Goal: Task Accomplishment & Management: Manage account settings

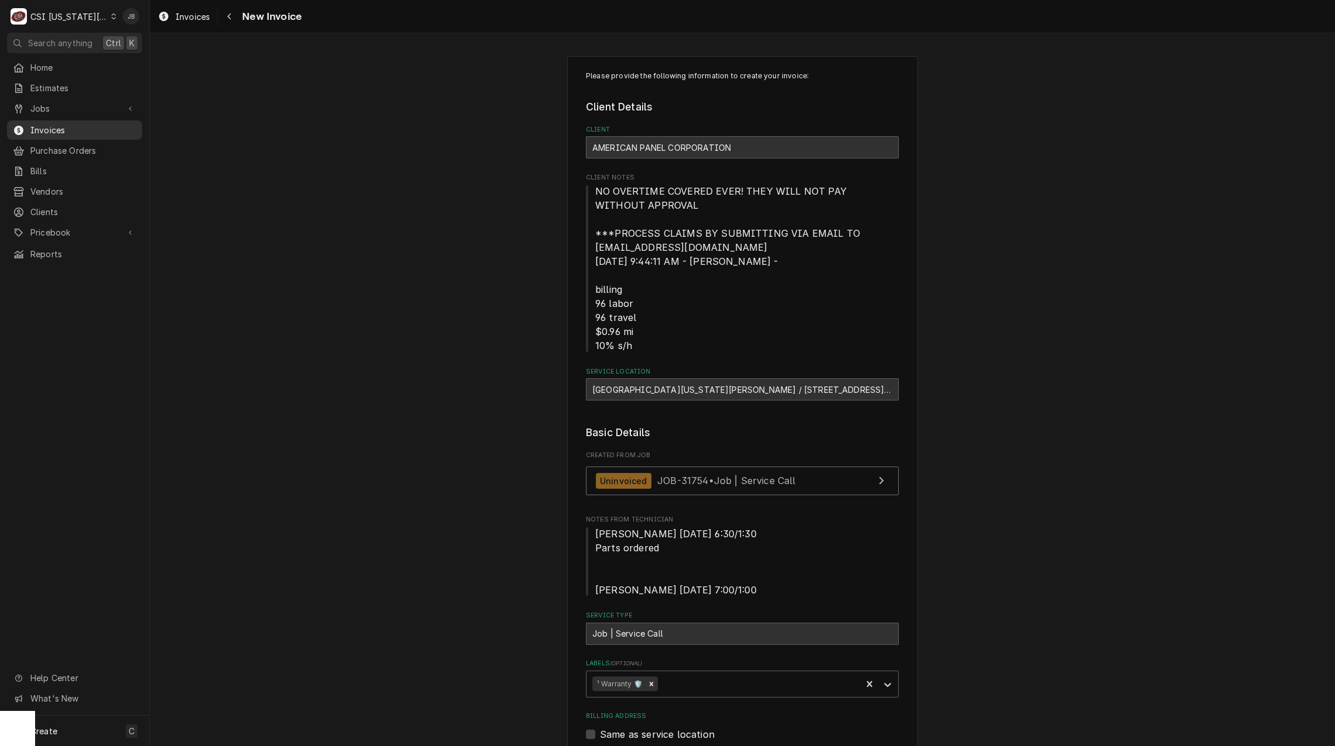
scroll to position [1111, 0]
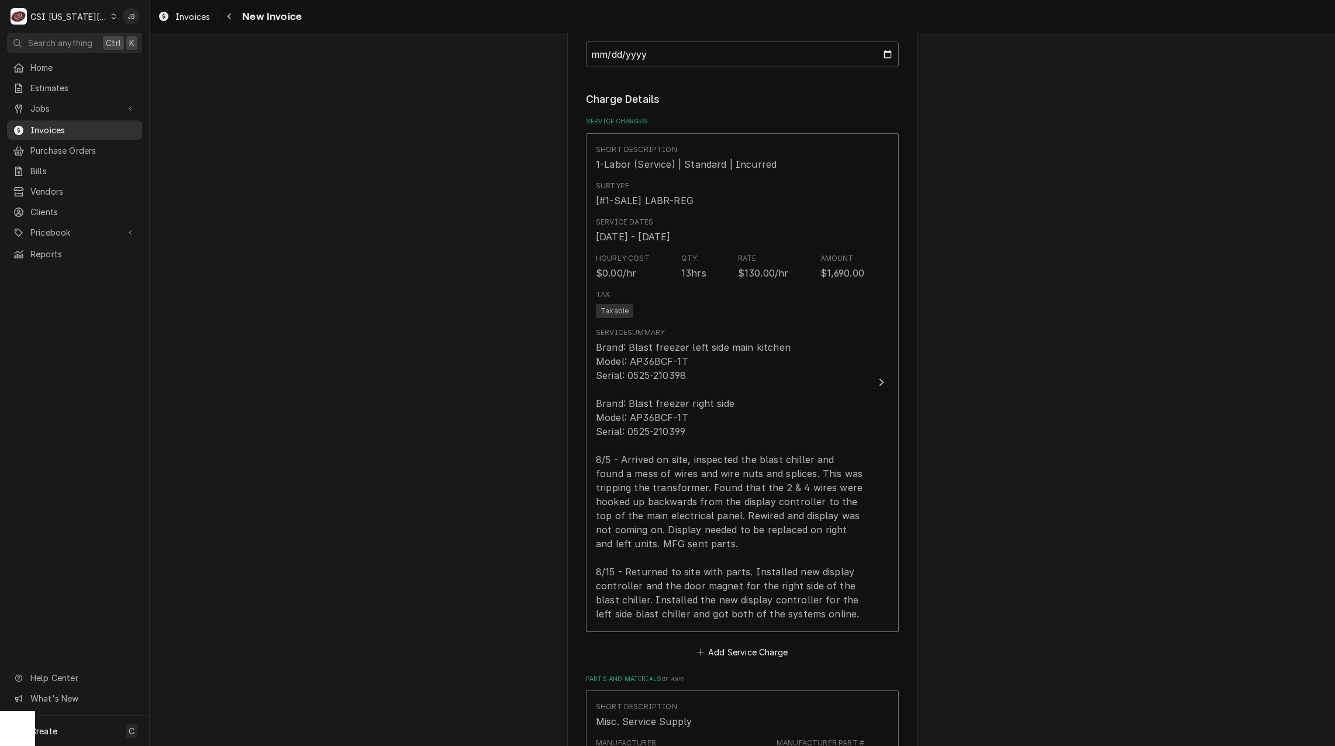
click at [85, 127] on span "Invoices" at bounding box center [83, 130] width 106 height 12
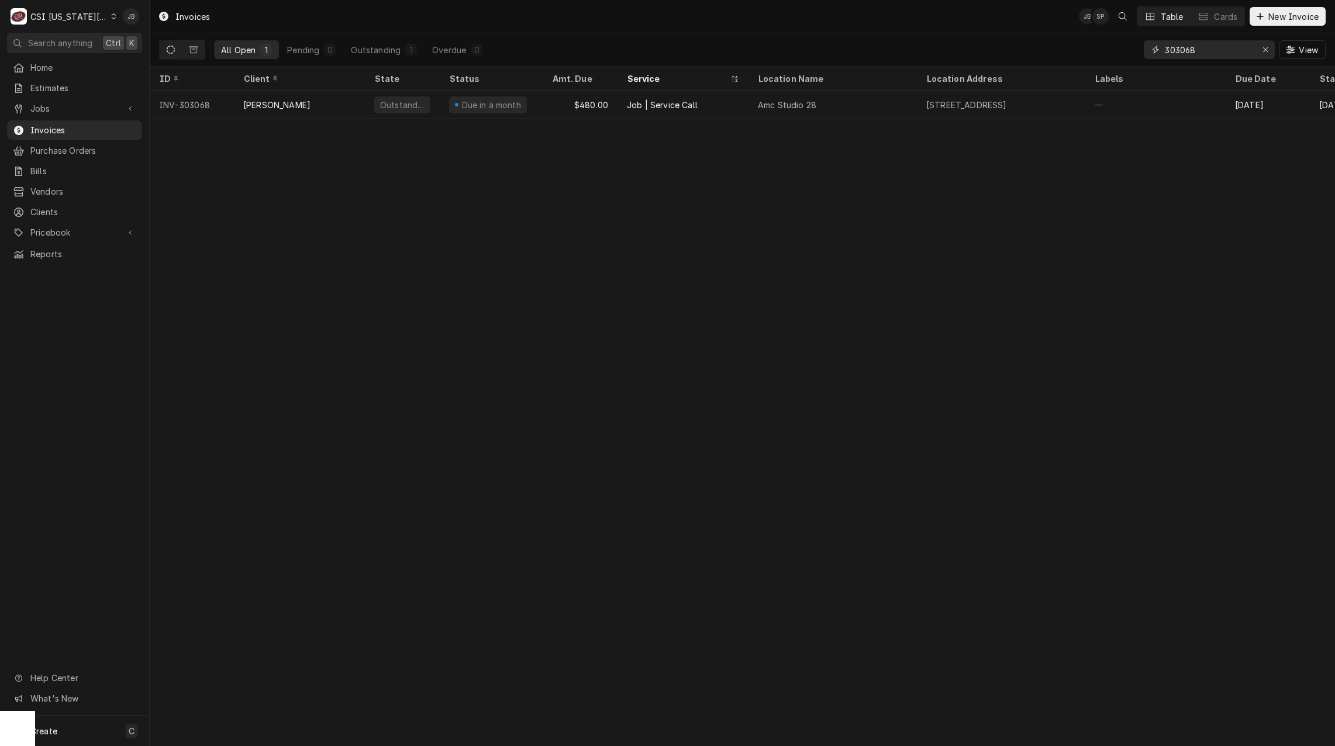
drag, startPoint x: 1205, startPoint y: 53, endPoint x: 1123, endPoint y: 51, distance: 81.3
click at [1123, 51] on div "All Open 1 Pending 0 Outstanding 1 Overdue 0 303068 View" at bounding box center [742, 49] width 1167 height 33
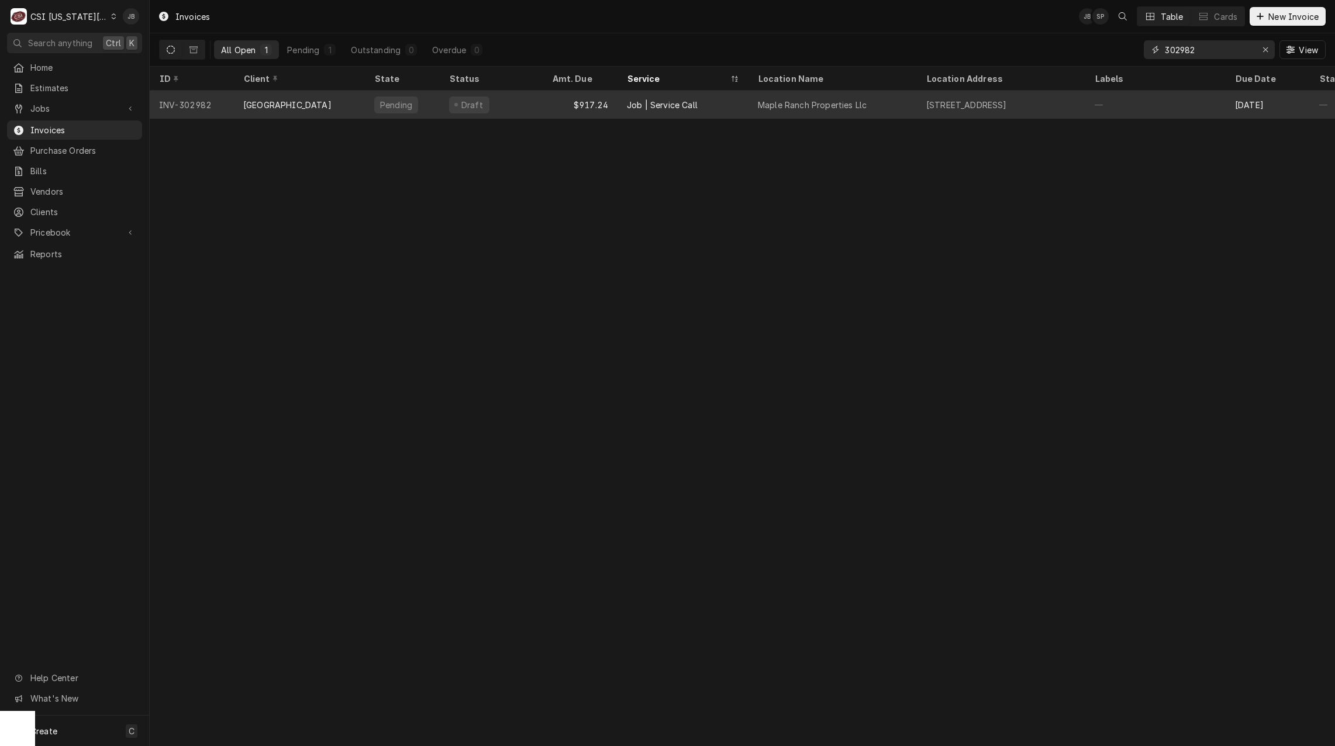
type input "302982"
click at [685, 106] on div "Job | Service Call" at bounding box center [662, 105] width 71 height 12
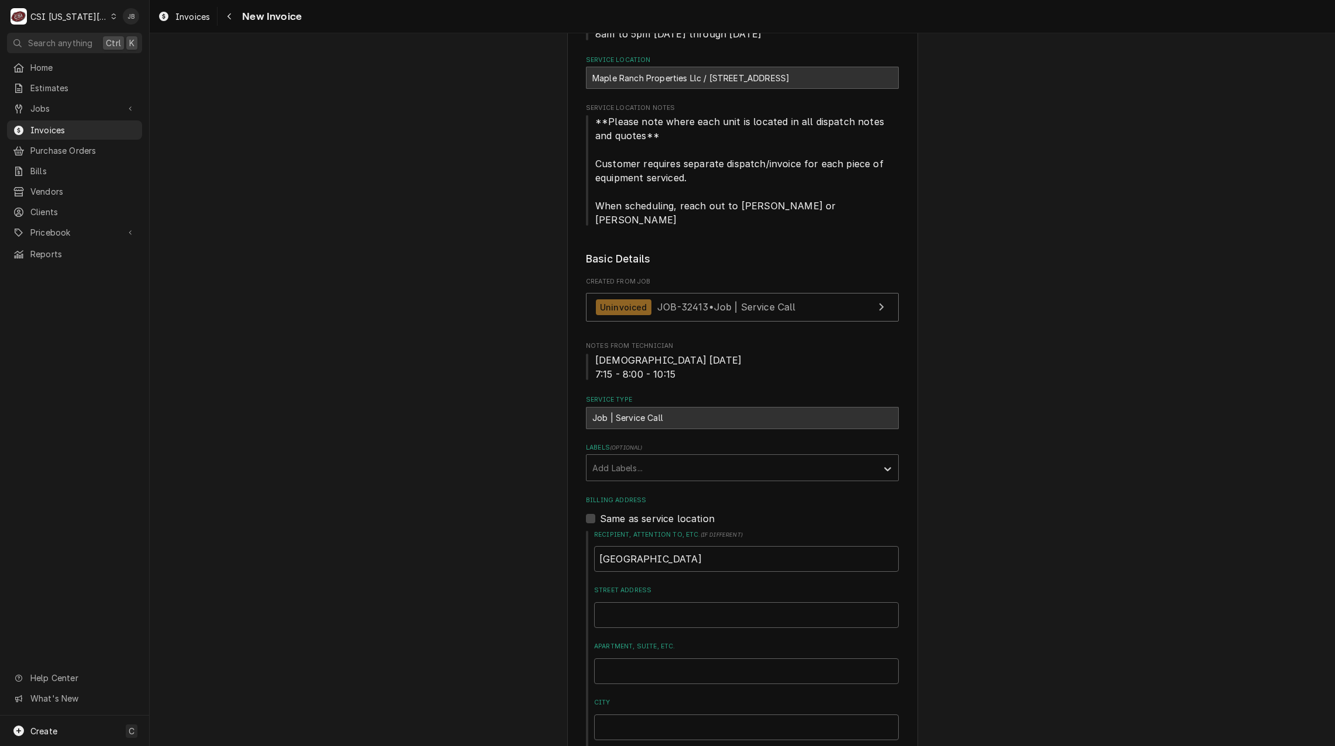
scroll to position [468, 0]
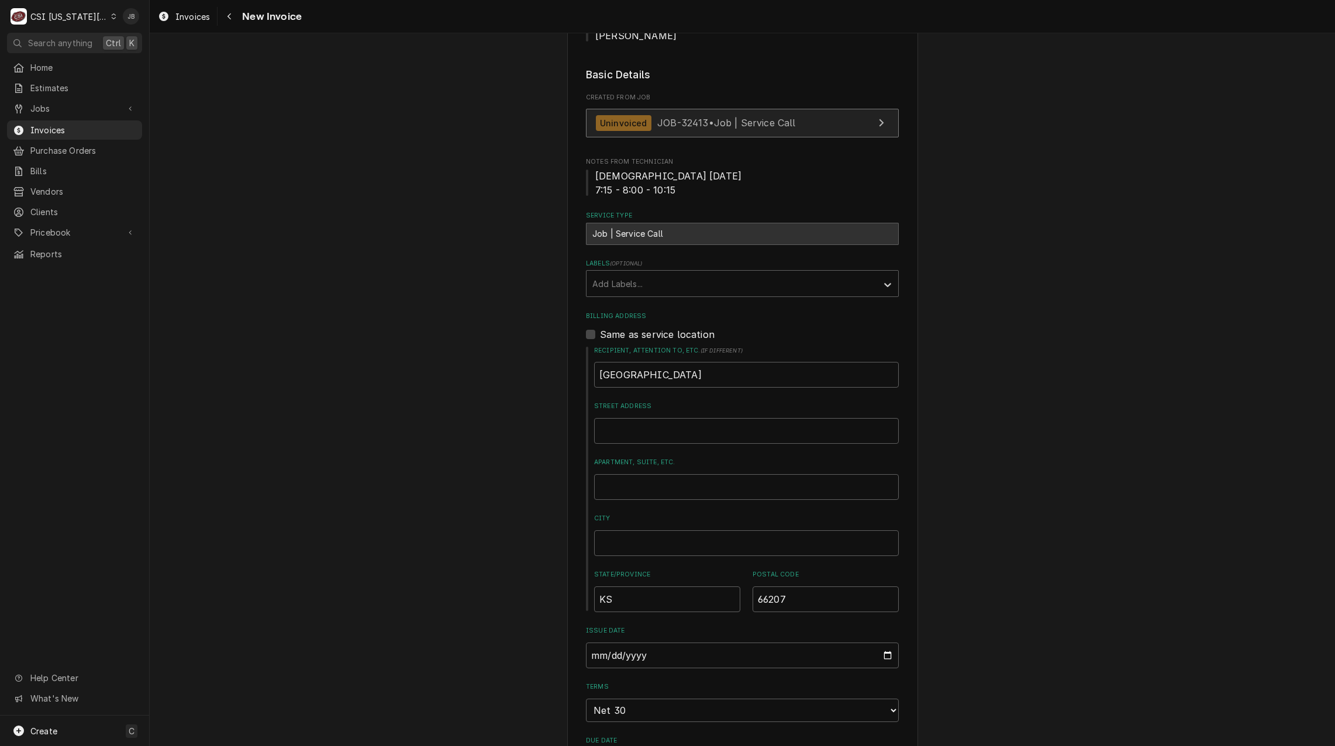
click at [665, 117] on span "JOB-32413 • Job | Service Call" at bounding box center [726, 123] width 139 height 12
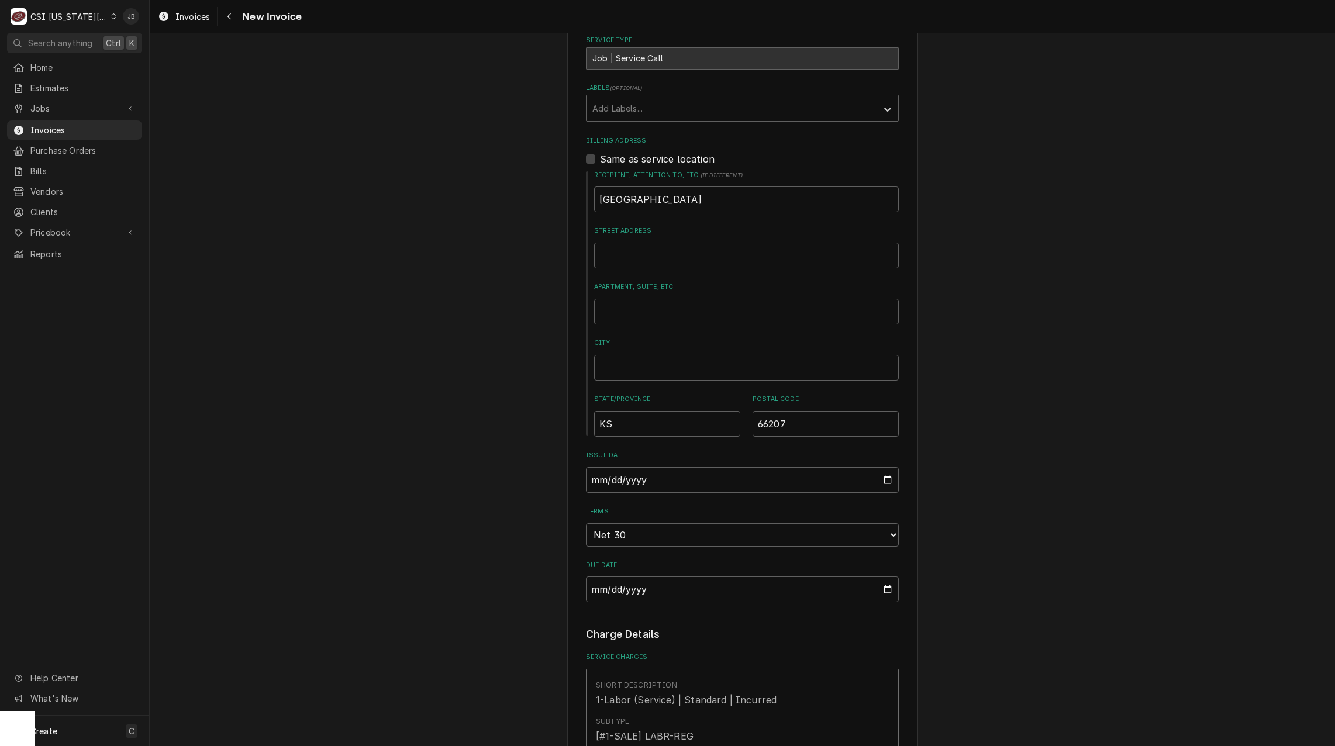
scroll to position [292, 0]
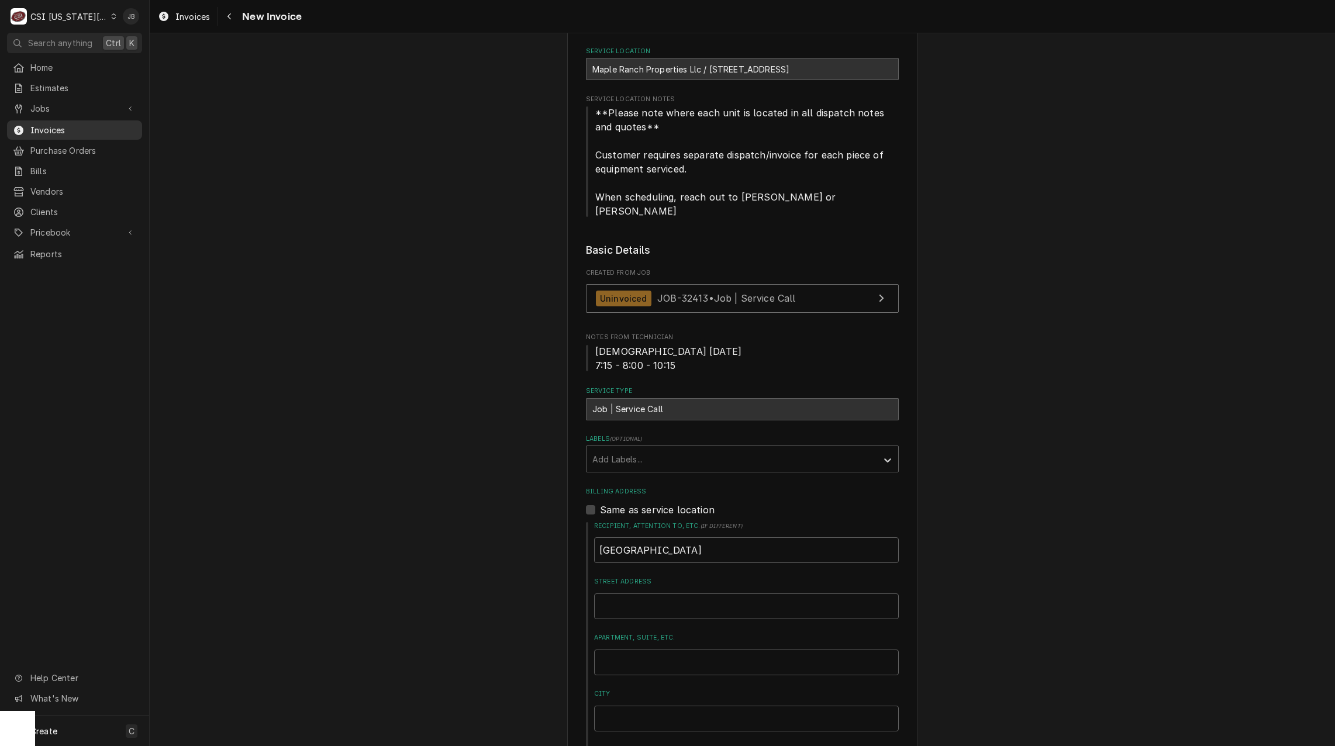
click at [93, 125] on span "Invoices" at bounding box center [83, 130] width 106 height 12
type textarea "x"
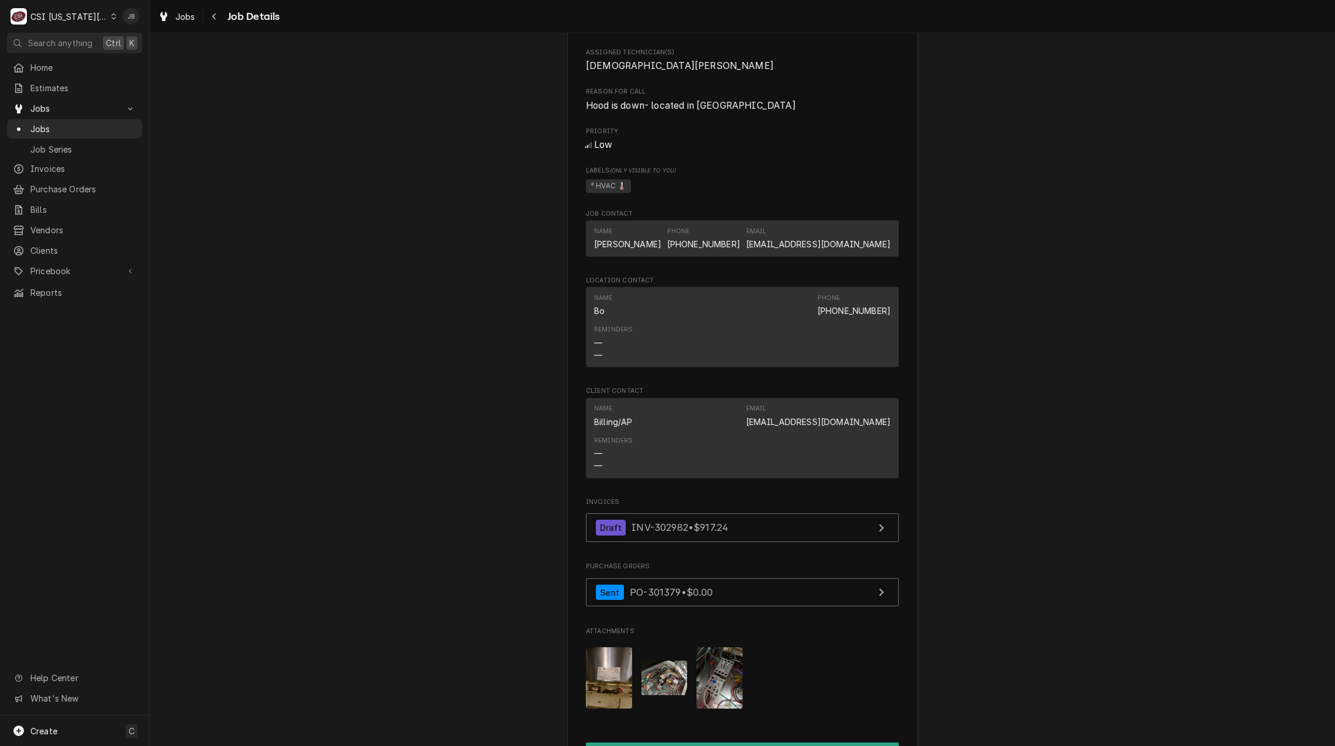
scroll to position [1053, 0]
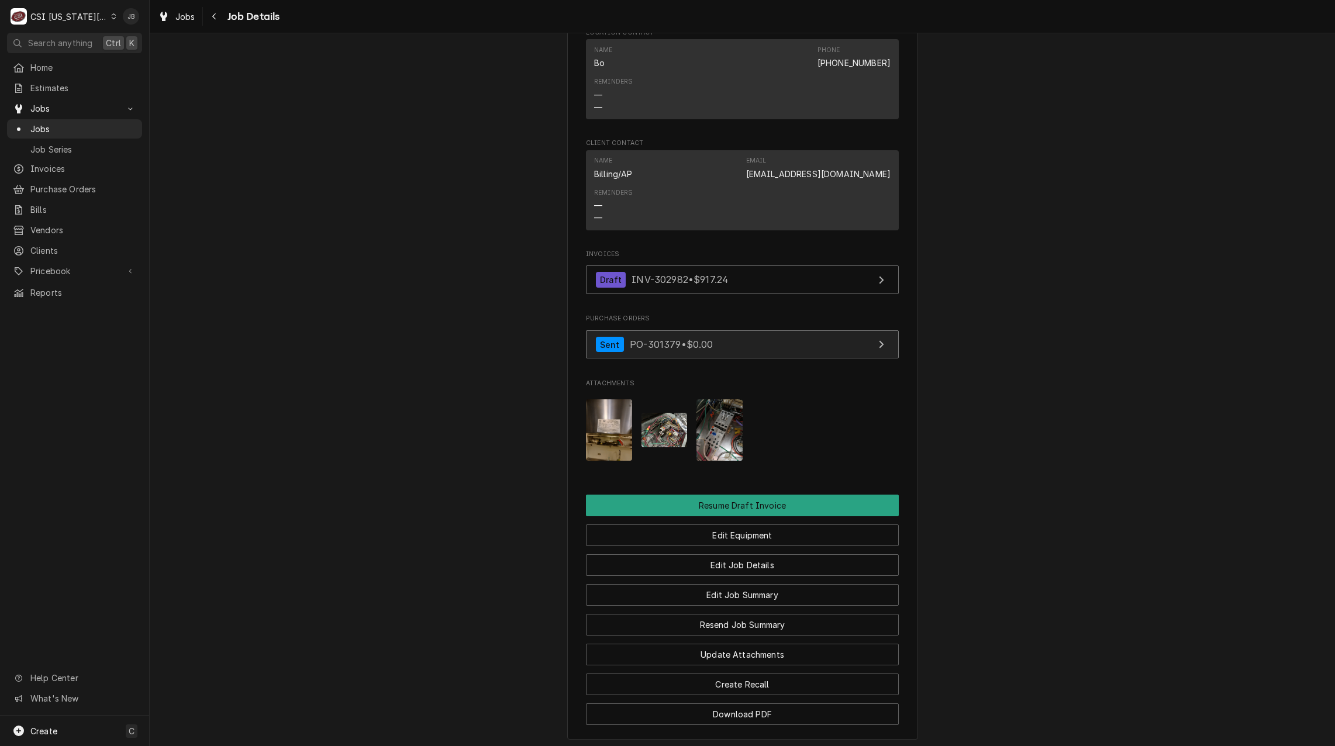
click at [631, 353] on div "Sent PO-301379 • $0.00" at bounding box center [655, 345] width 118 height 16
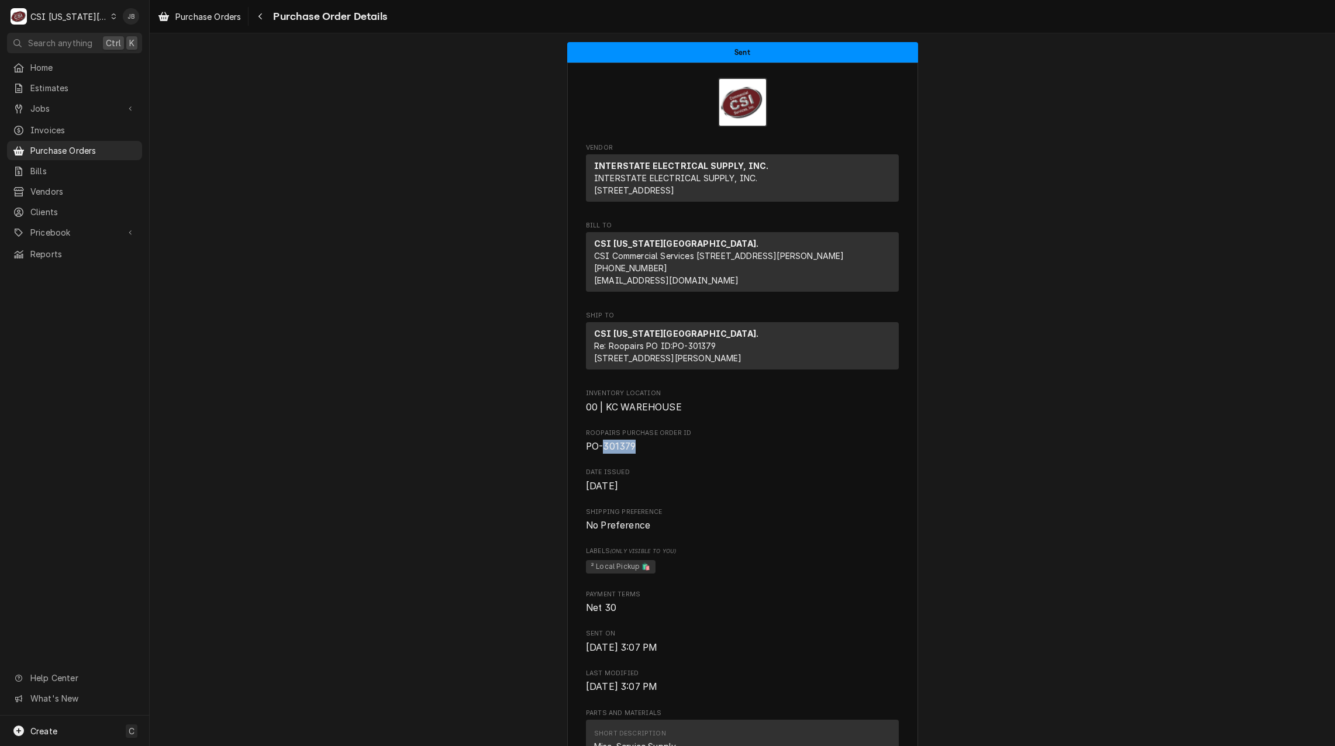
drag, startPoint x: 645, startPoint y: 487, endPoint x: 600, endPoint y: 485, distance: 45.1
click at [600, 454] on span "PO-301379" at bounding box center [742, 447] width 313 height 14
copy span "301379"
click at [704, 494] on div "Vendor INTERSTATE ELECTRICAL SUPPLY, INC. INTERSTATE ELECTRICAL SUPPLY, INC. 14…" at bounding box center [742, 608] width 313 height 931
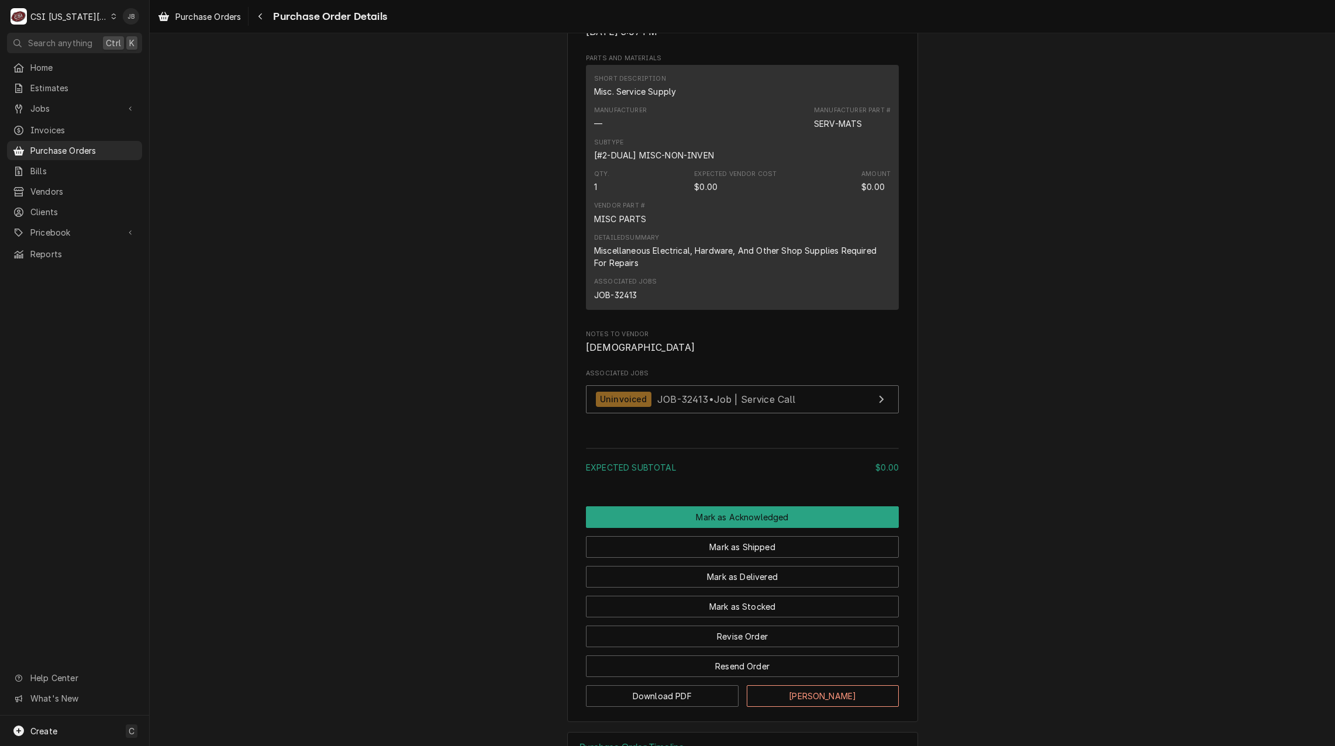
scroll to position [702, 0]
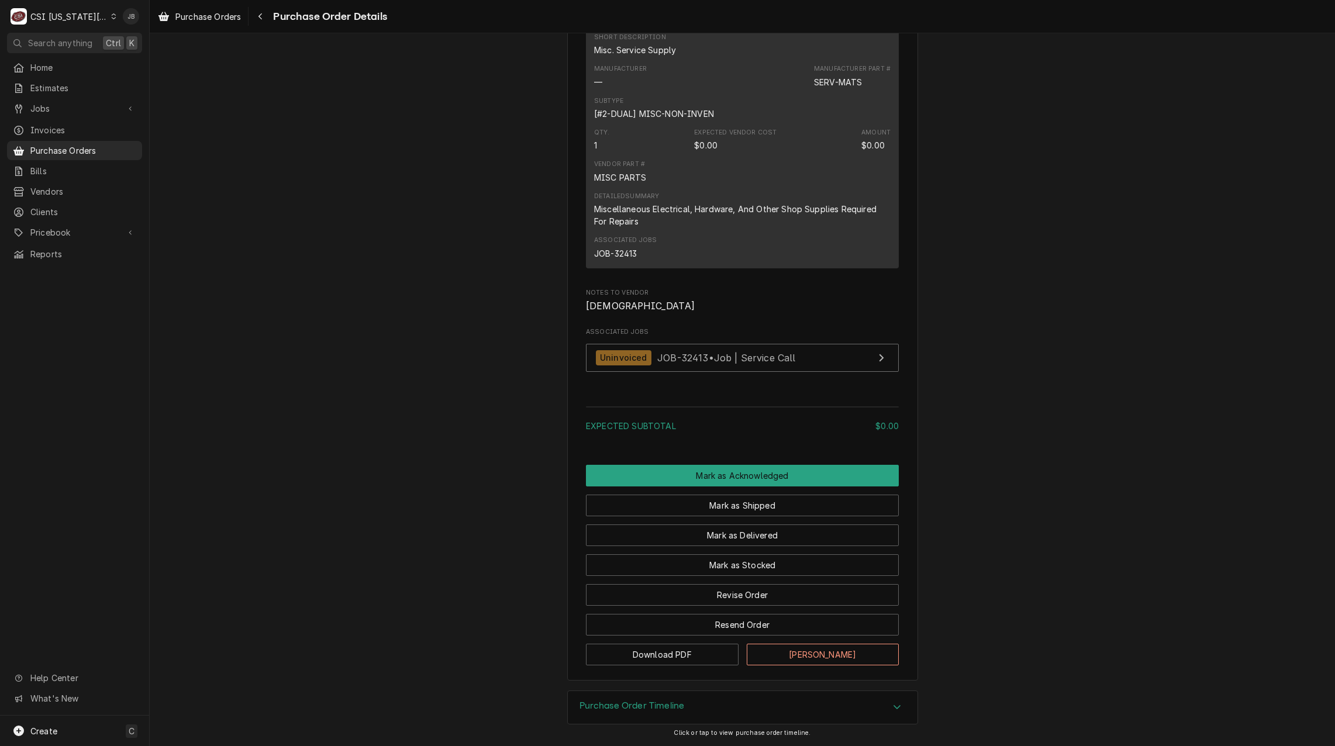
click at [418, 556] on div "Sent Vendor INTERSTATE ELECTRICAL SUPPLY, INC. INTERSTATE ELECTRICAL SUPPLY, IN…" at bounding box center [742, 14] width 1185 height 1354
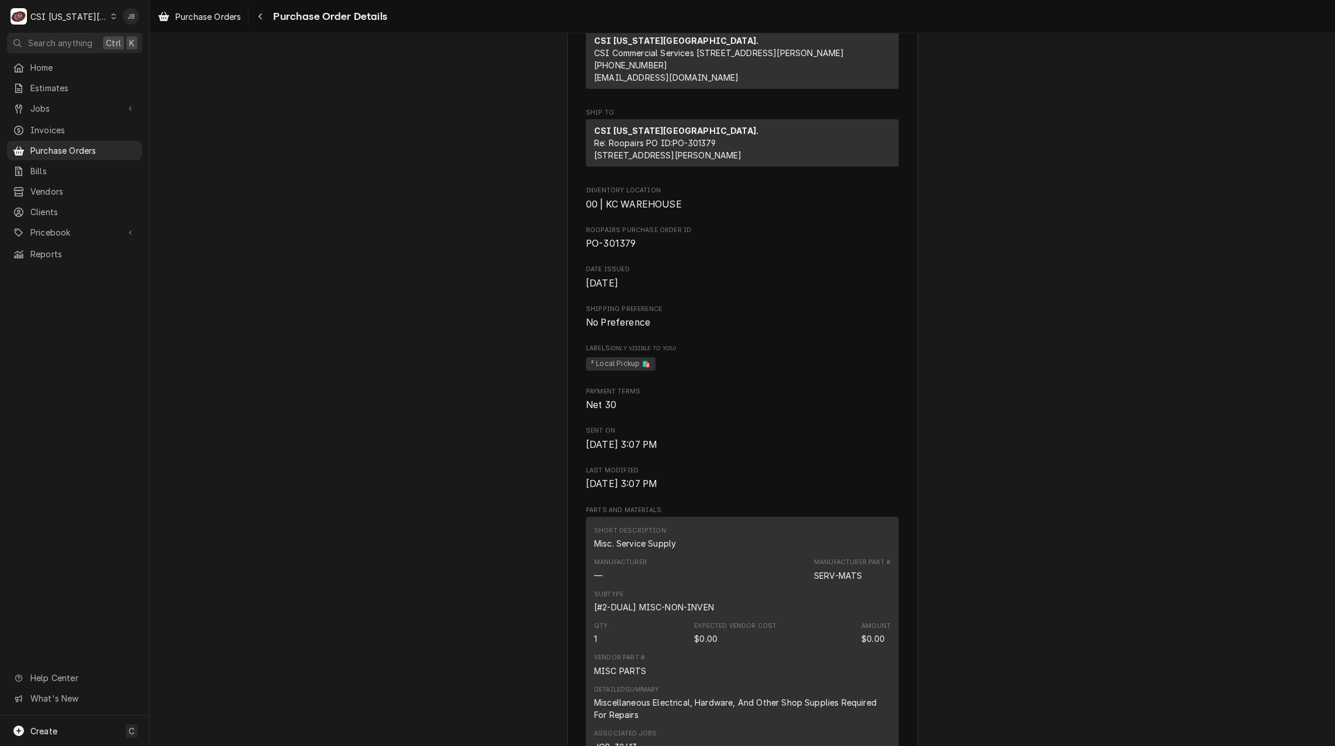
scroll to position [58, 0]
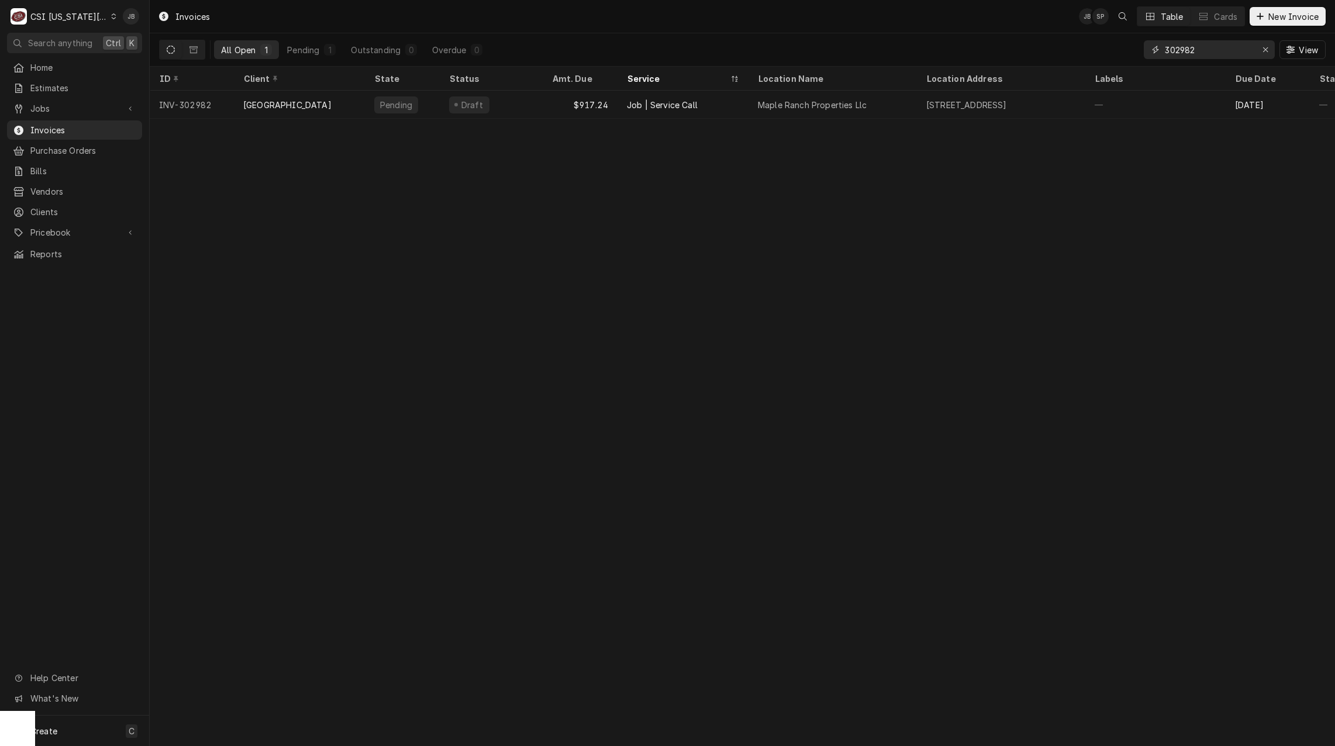
click at [1212, 52] on input "302982" at bounding box center [1209, 49] width 88 height 19
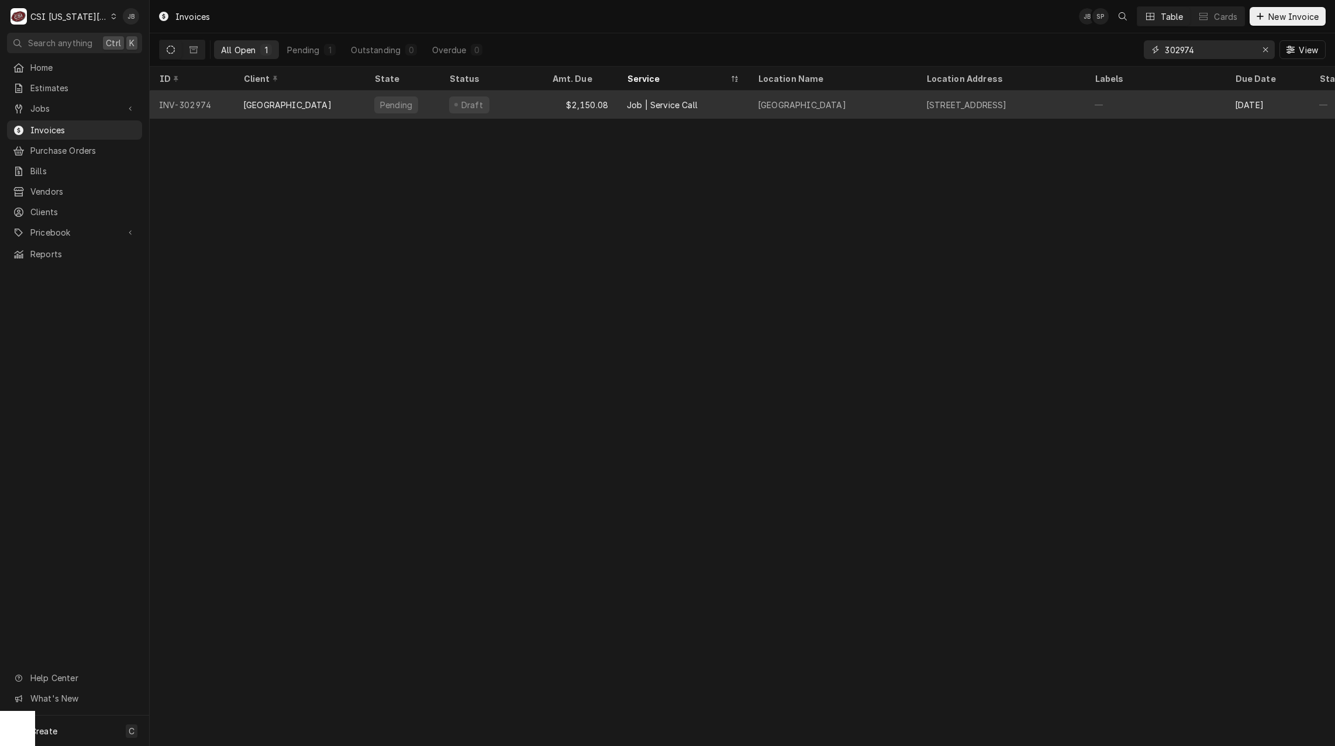
type input "302974"
click at [529, 101] on div "Draft" at bounding box center [491, 105] width 103 height 28
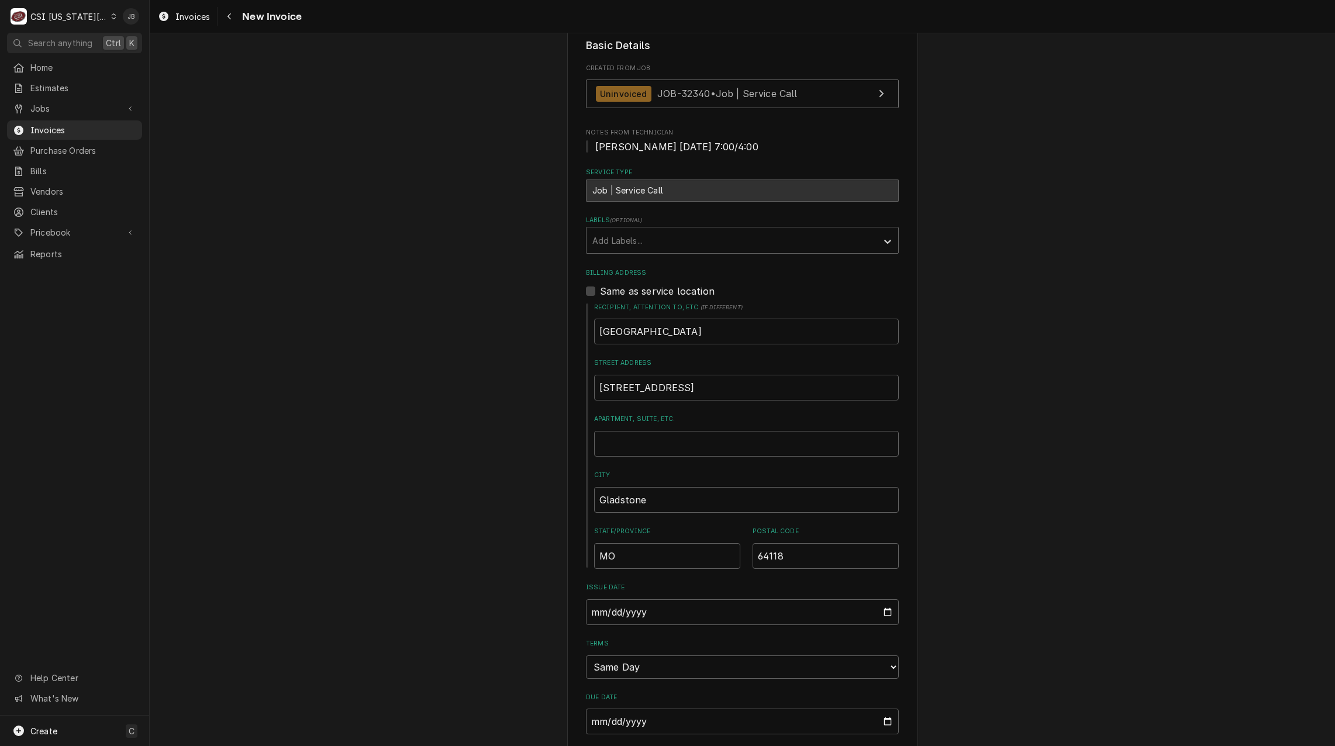
scroll to position [234, 0]
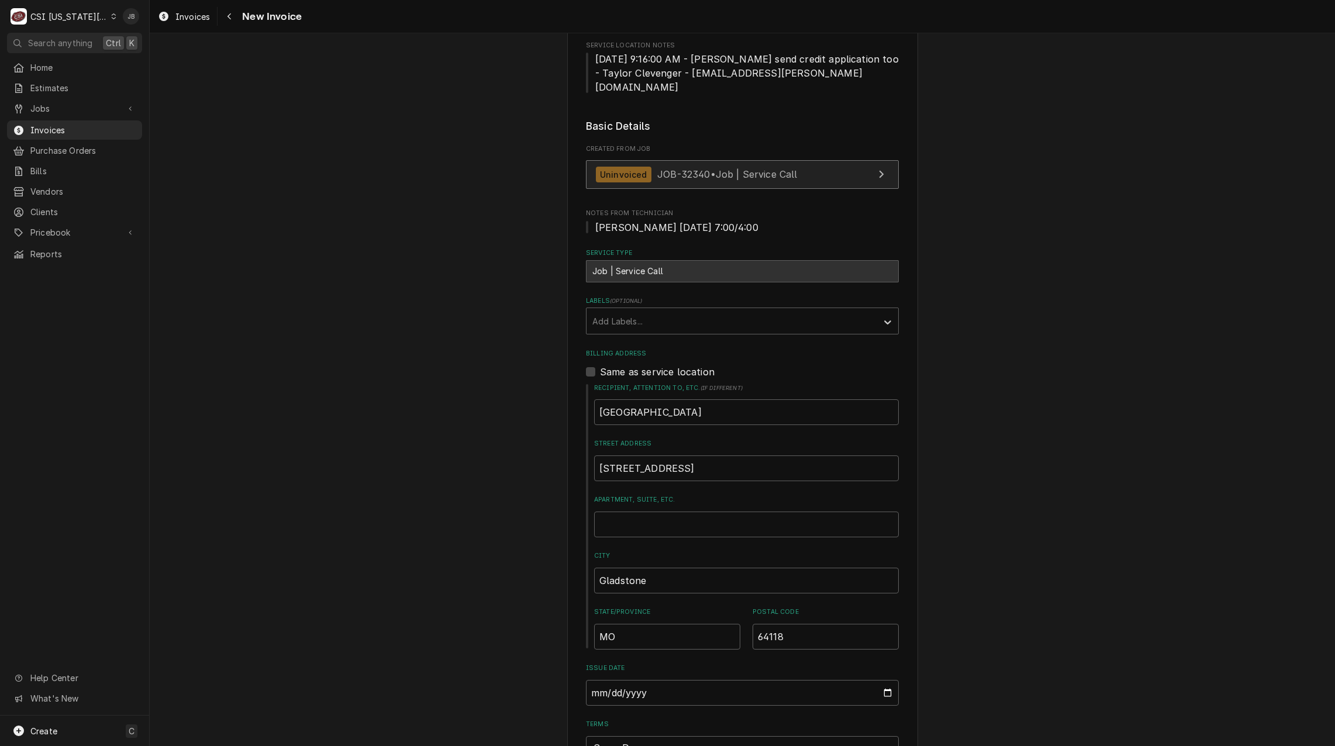
click at [737, 168] on span "JOB-32340 • Job | Service Call" at bounding box center [727, 174] width 140 height 12
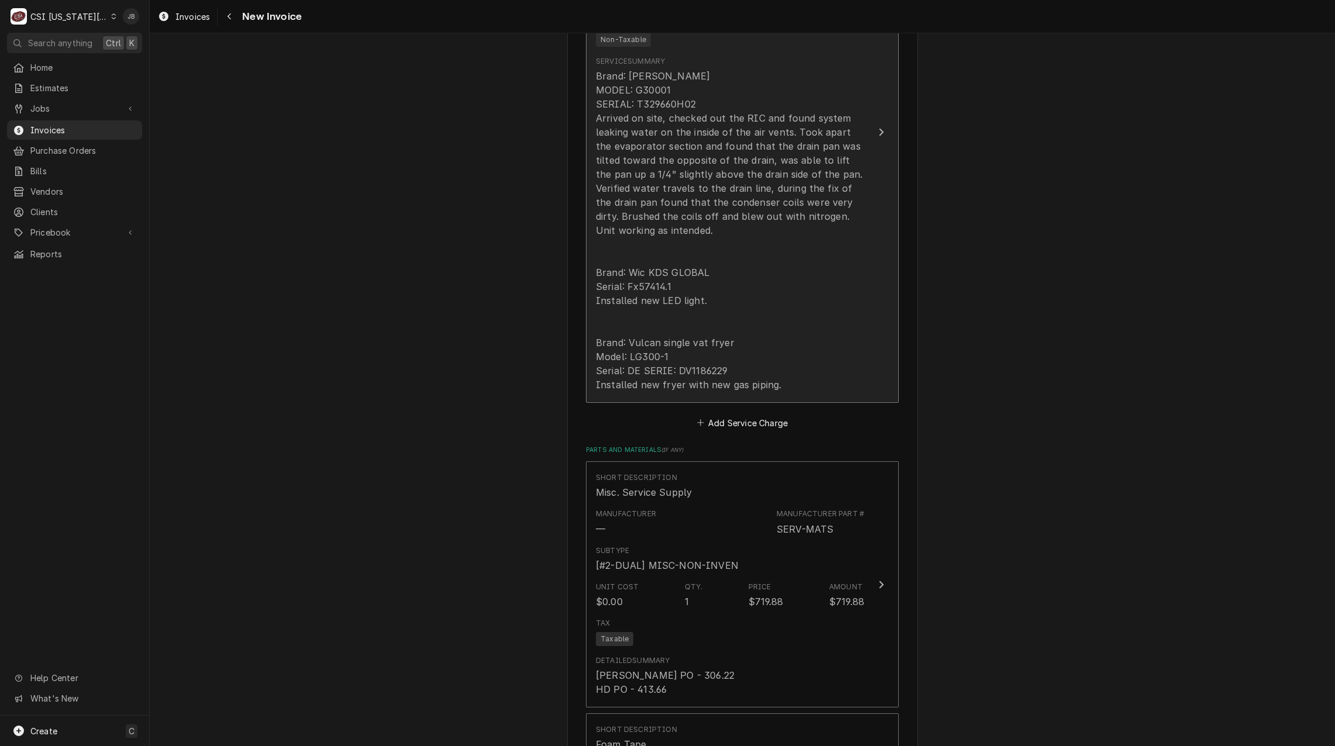
scroll to position [1462, 0]
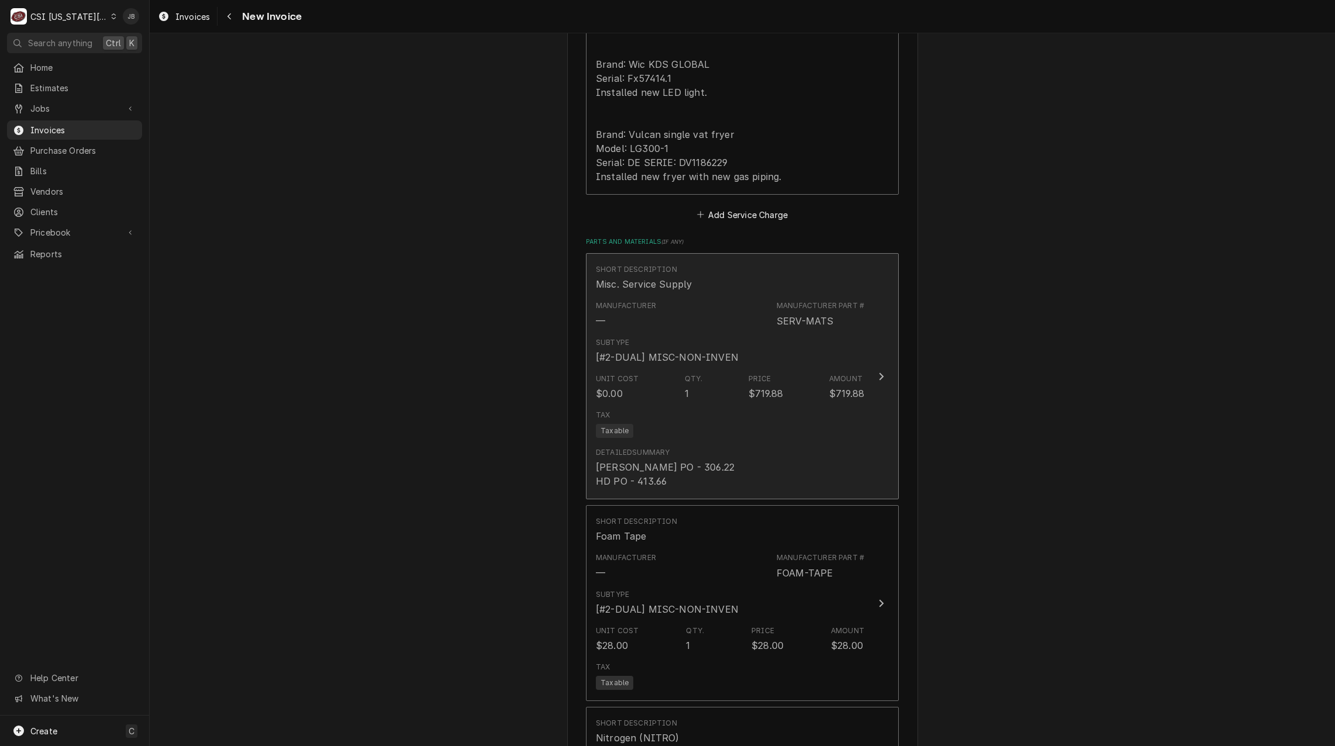
click at [685, 374] on div "Qty. 1" at bounding box center [694, 387] width 18 height 27
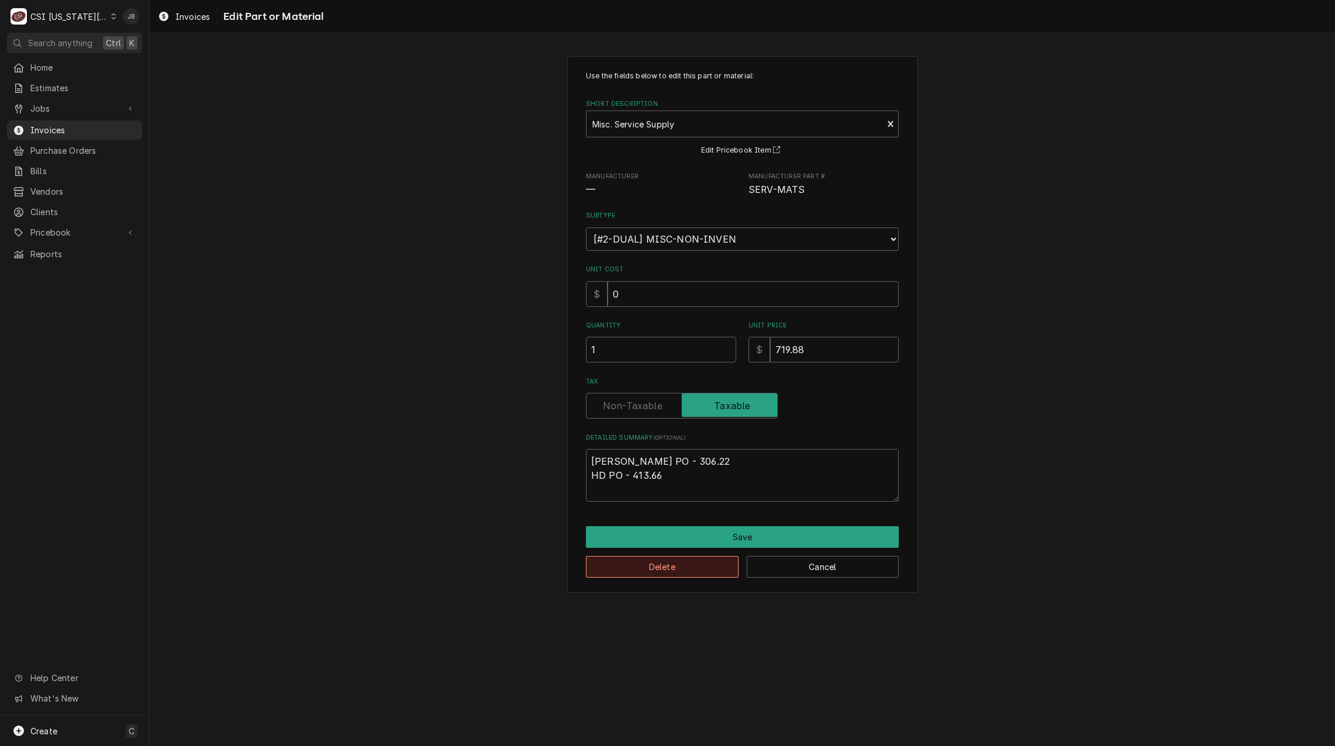
click at [689, 567] on button "Delete" at bounding box center [662, 567] width 153 height 22
type textarea "x"
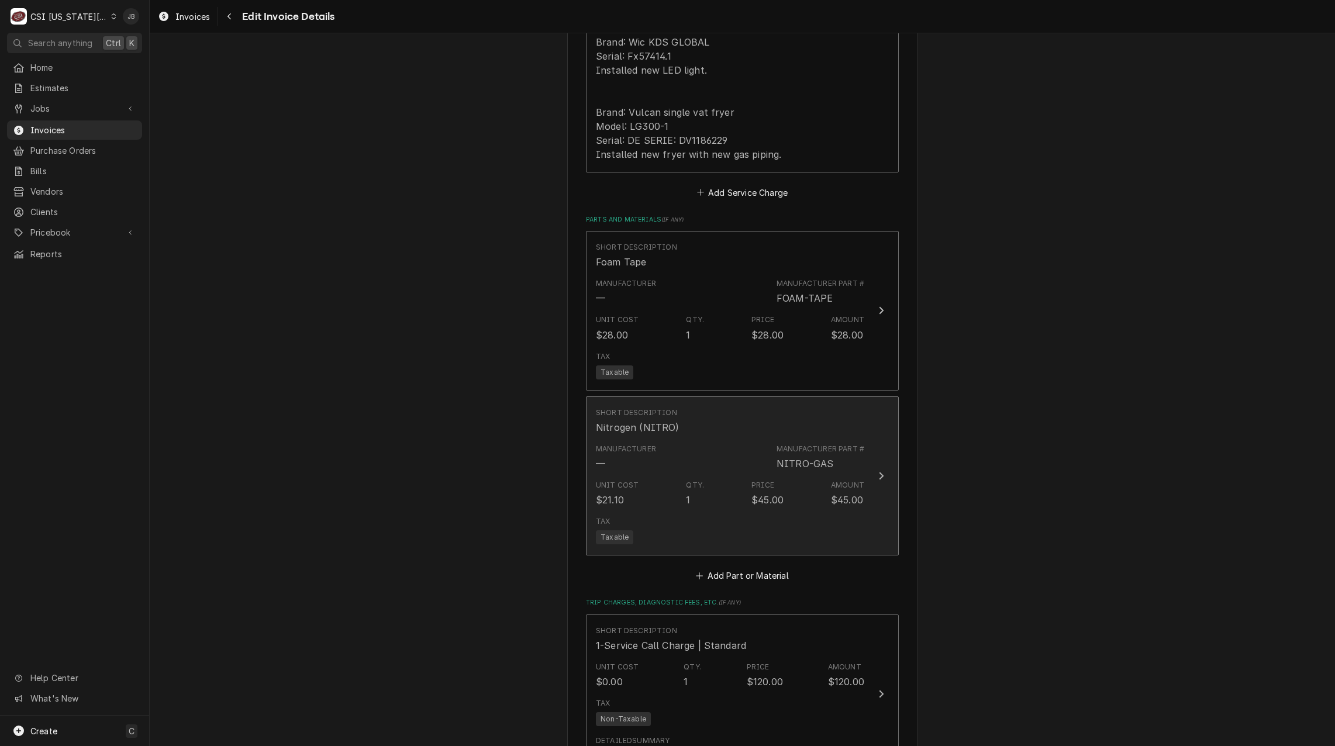
scroll to position [1484, 0]
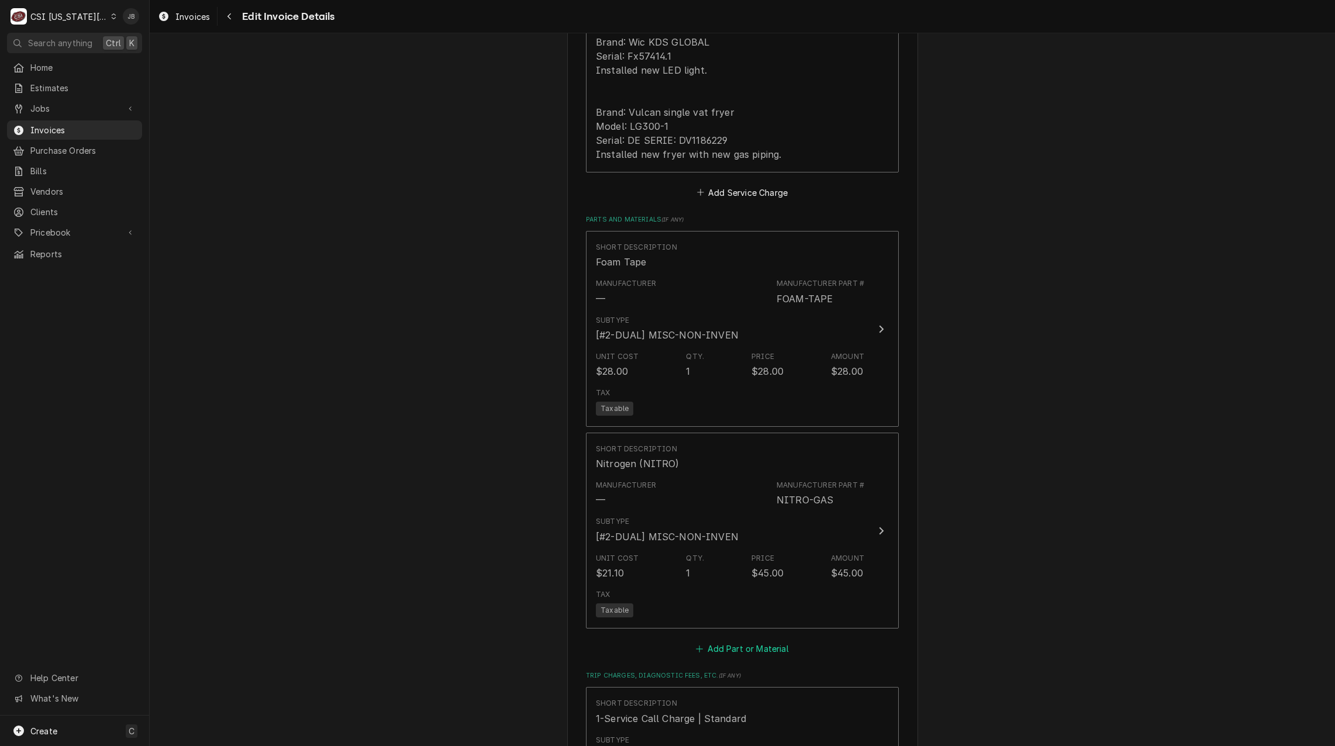
click at [747, 641] on button "Add Part or Material" at bounding box center [742, 649] width 96 height 16
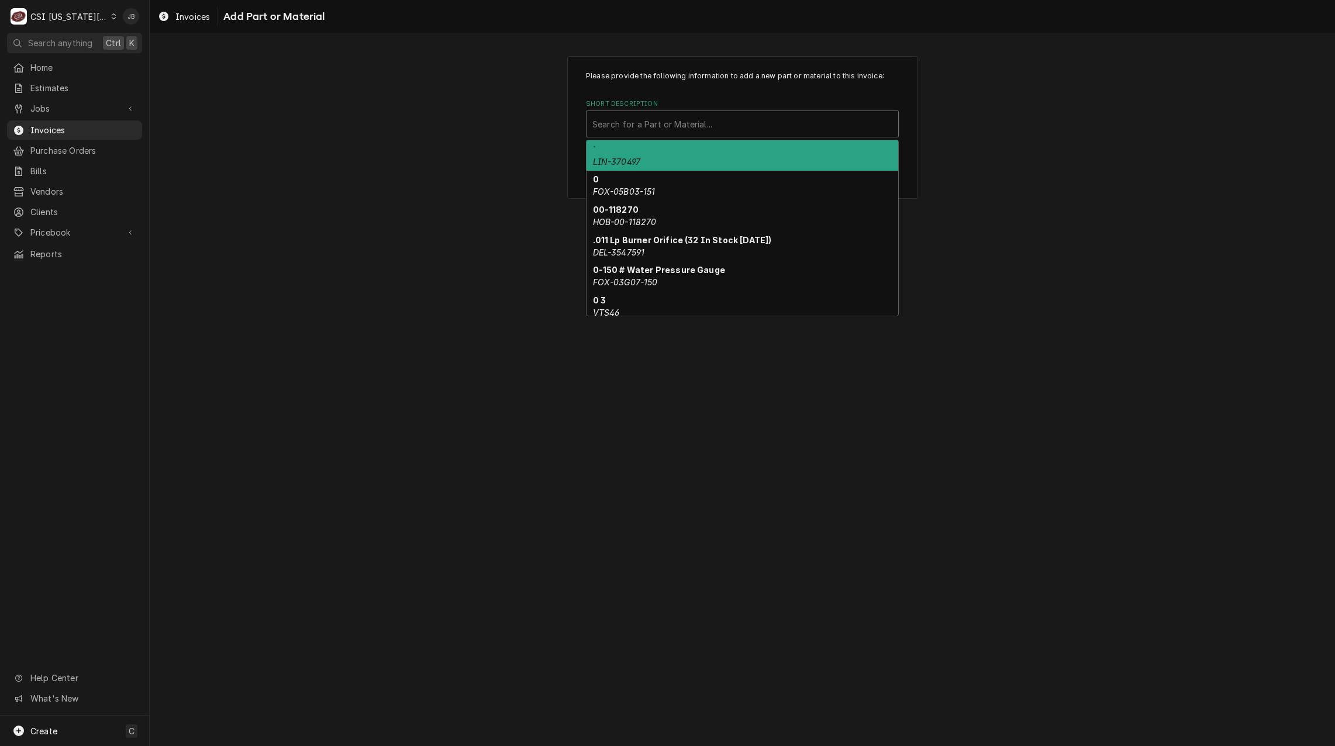
click at [640, 127] on div "Short Description" at bounding box center [742, 123] width 300 height 21
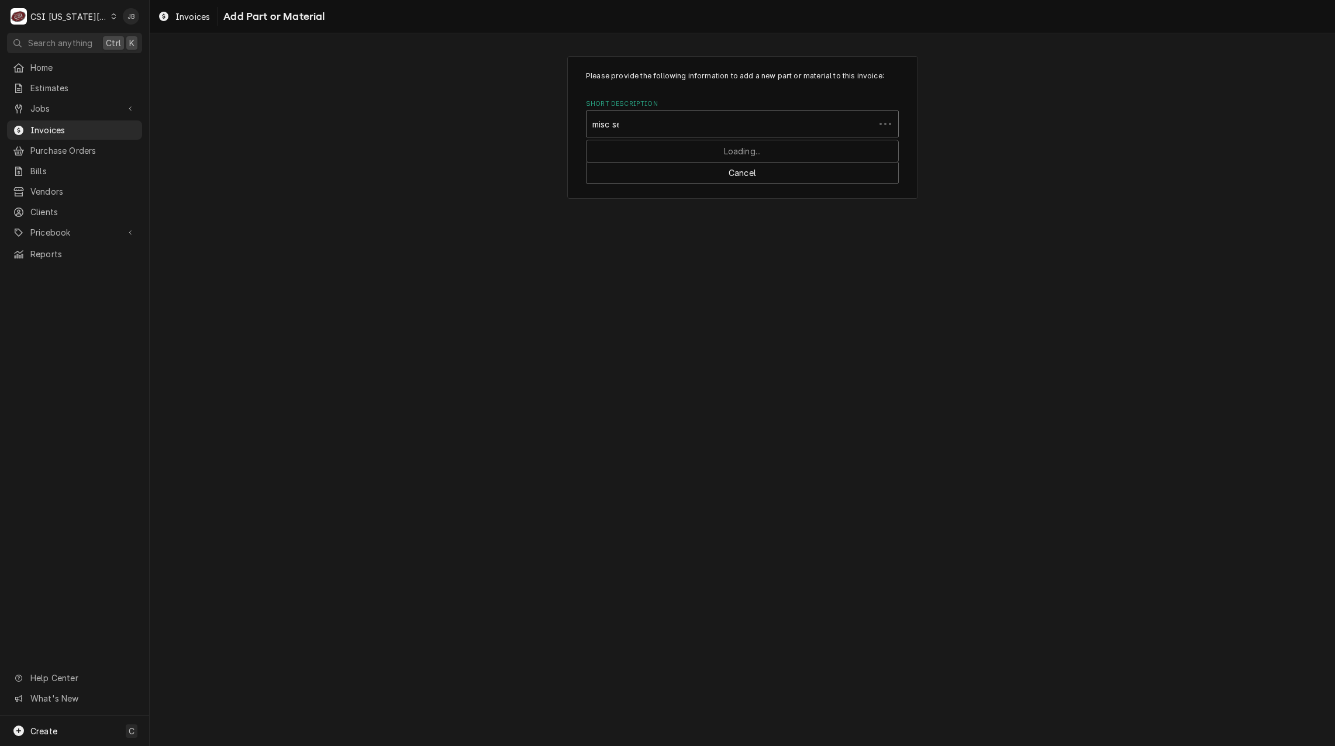
type input "misc ser"
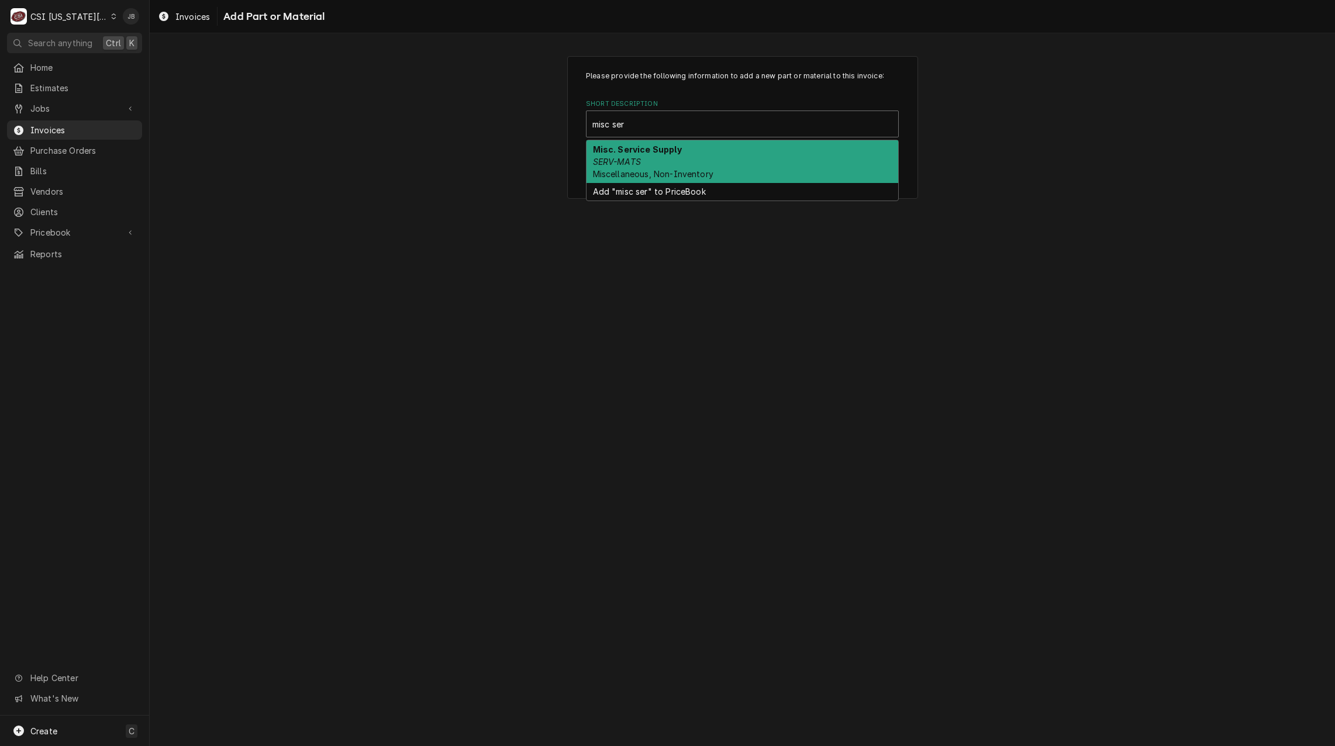
click at [672, 157] on div "Misc. Service Supply SERV-MATS Miscellaneous, Non-Inventory" at bounding box center [742, 161] width 312 height 43
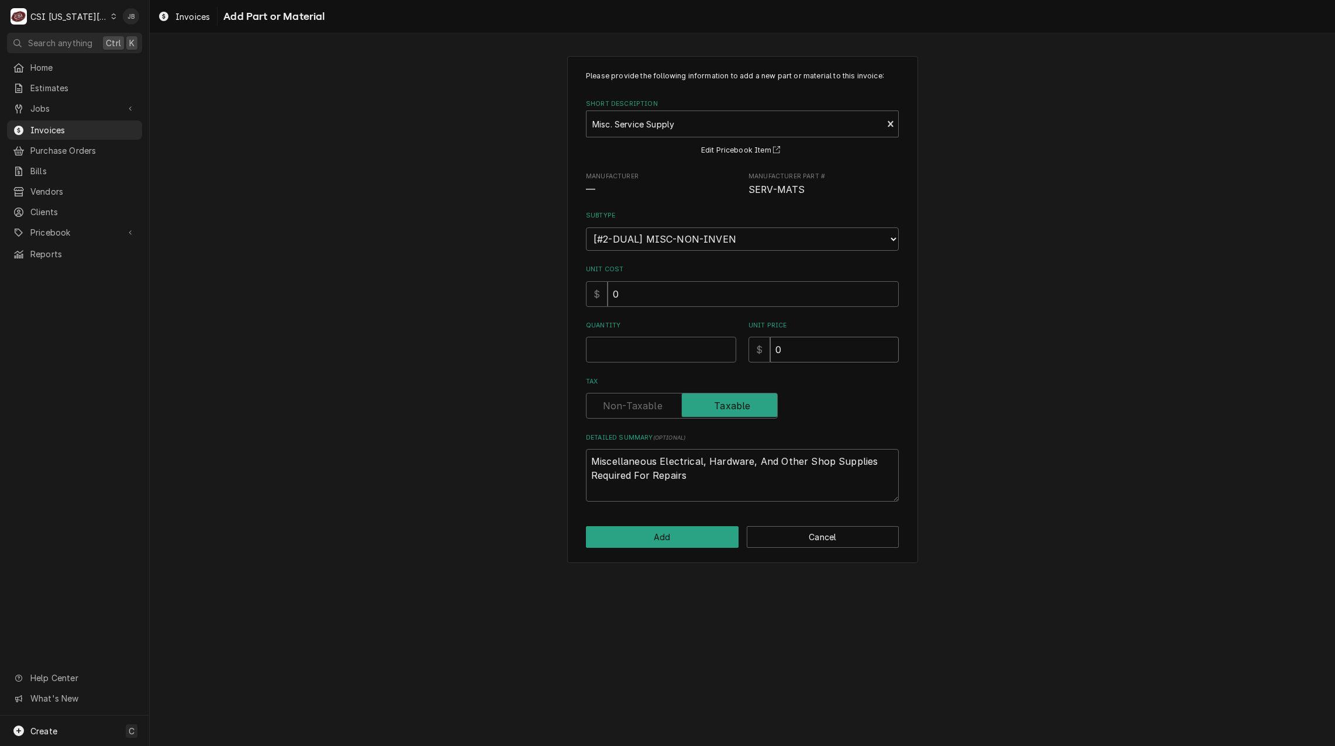
drag, startPoint x: 795, startPoint y: 349, endPoint x: 744, endPoint y: 349, distance: 50.9
click at [744, 350] on div "Quantity Unit Price $ 0" at bounding box center [742, 342] width 313 height 42
type textarea "x"
type input "5"
type textarea "x"
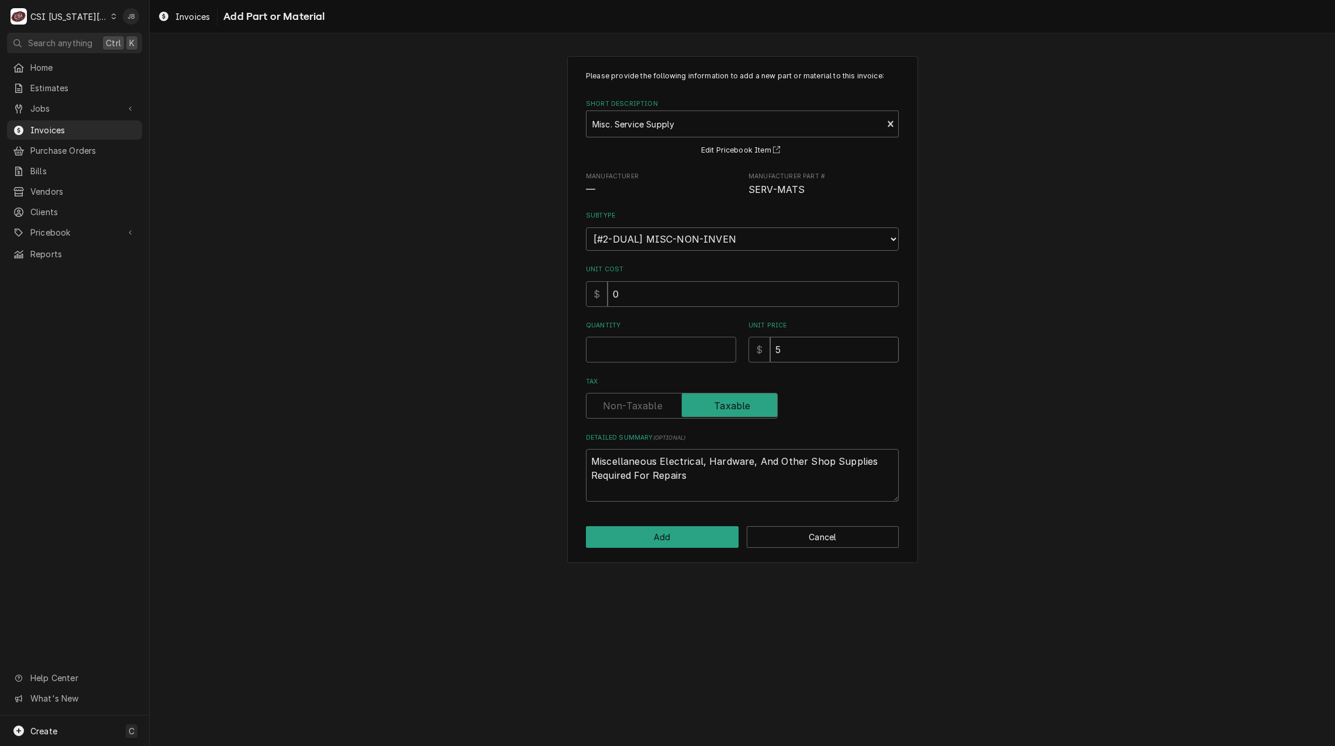
type input "57"
type textarea "x"
type input "578"
type textarea "x"
type input "578.5"
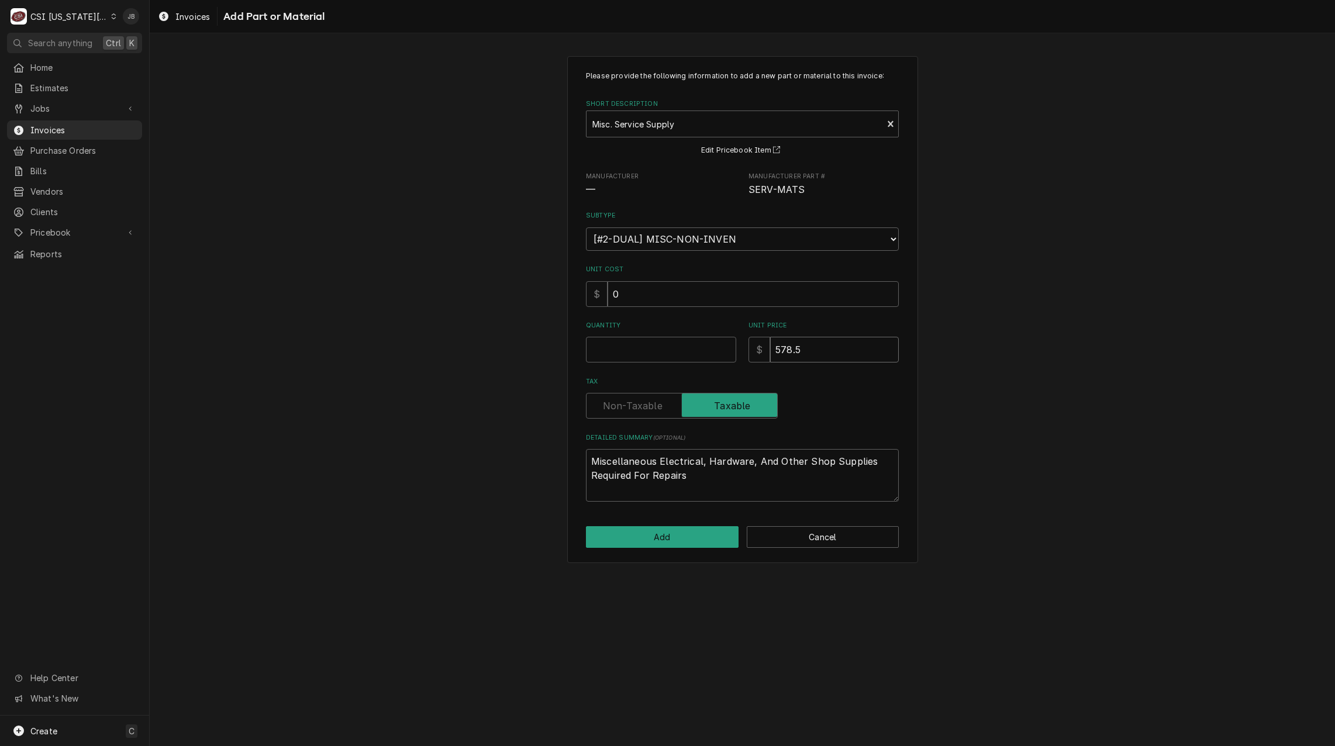
type textarea "x"
type input "578.59"
click at [651, 345] on input "Quantity" at bounding box center [661, 350] width 150 height 26
type textarea "x"
type input "1"
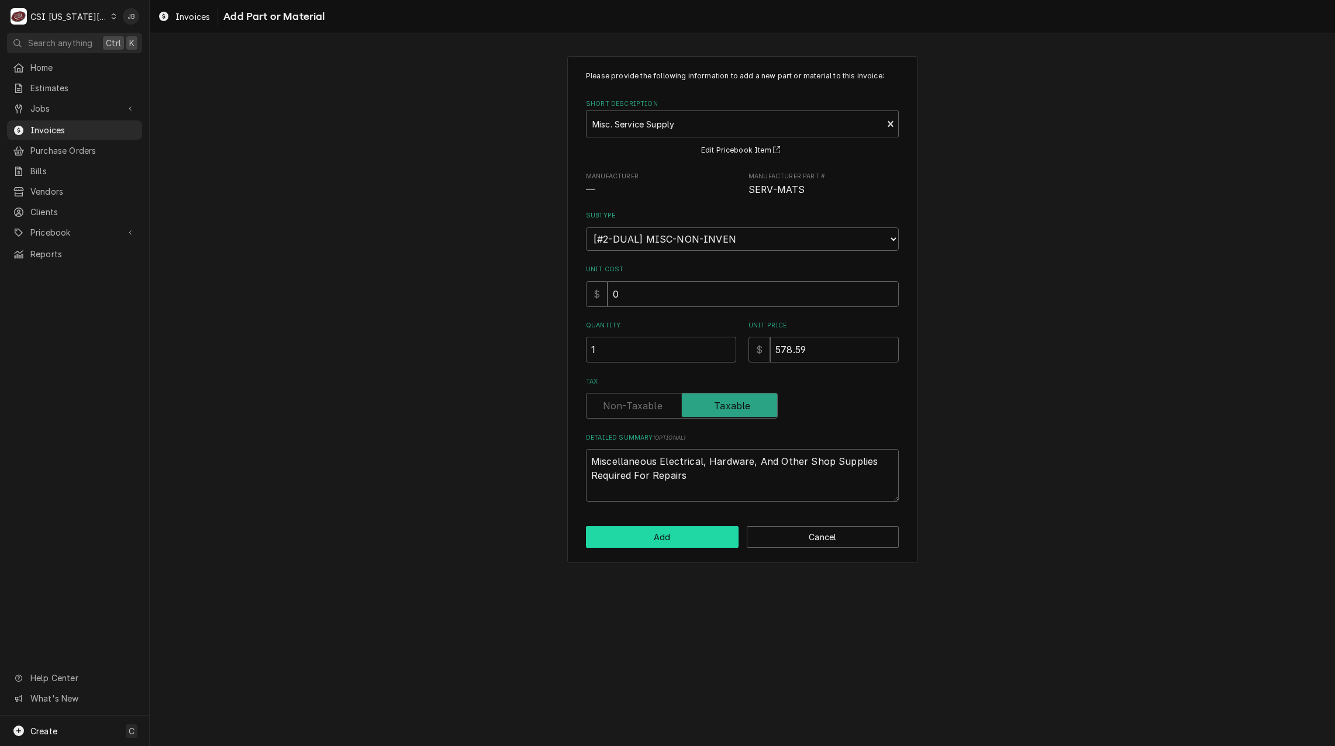
click at [661, 538] on button "Add" at bounding box center [662, 537] width 153 height 22
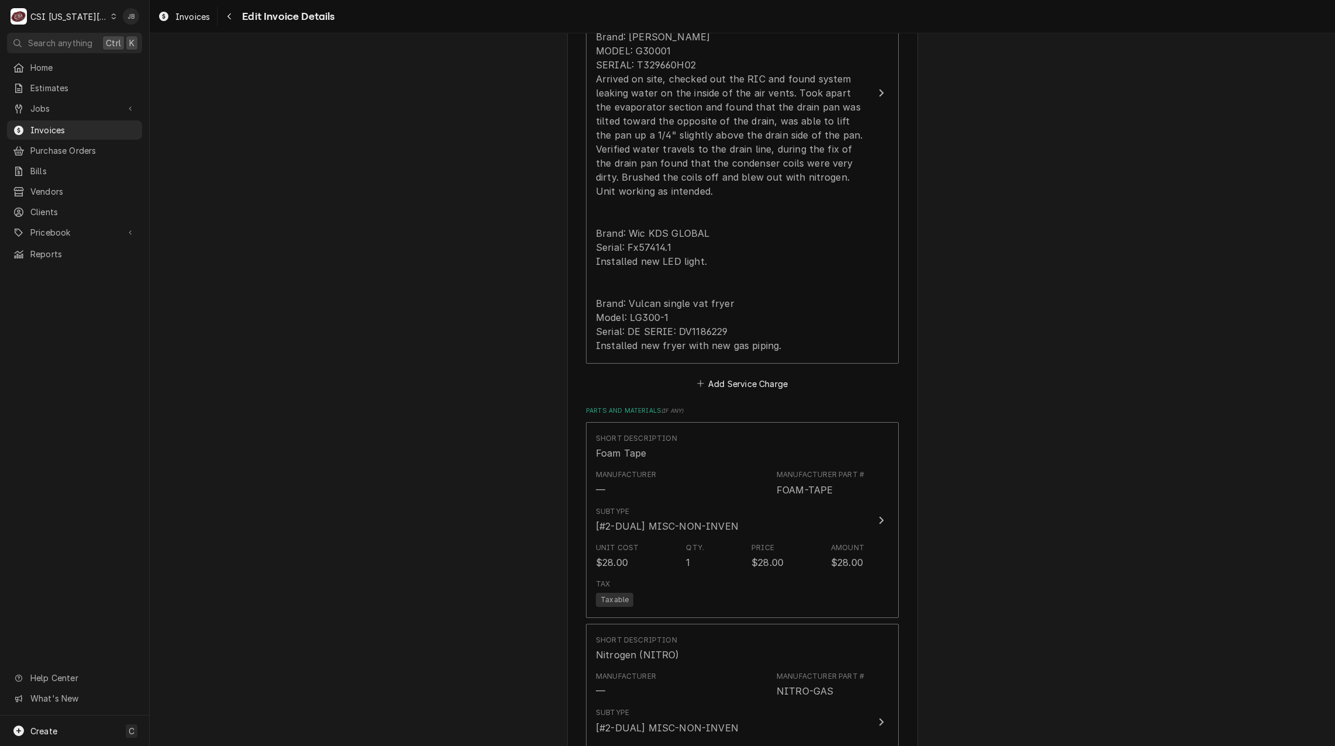
scroll to position [1155, 0]
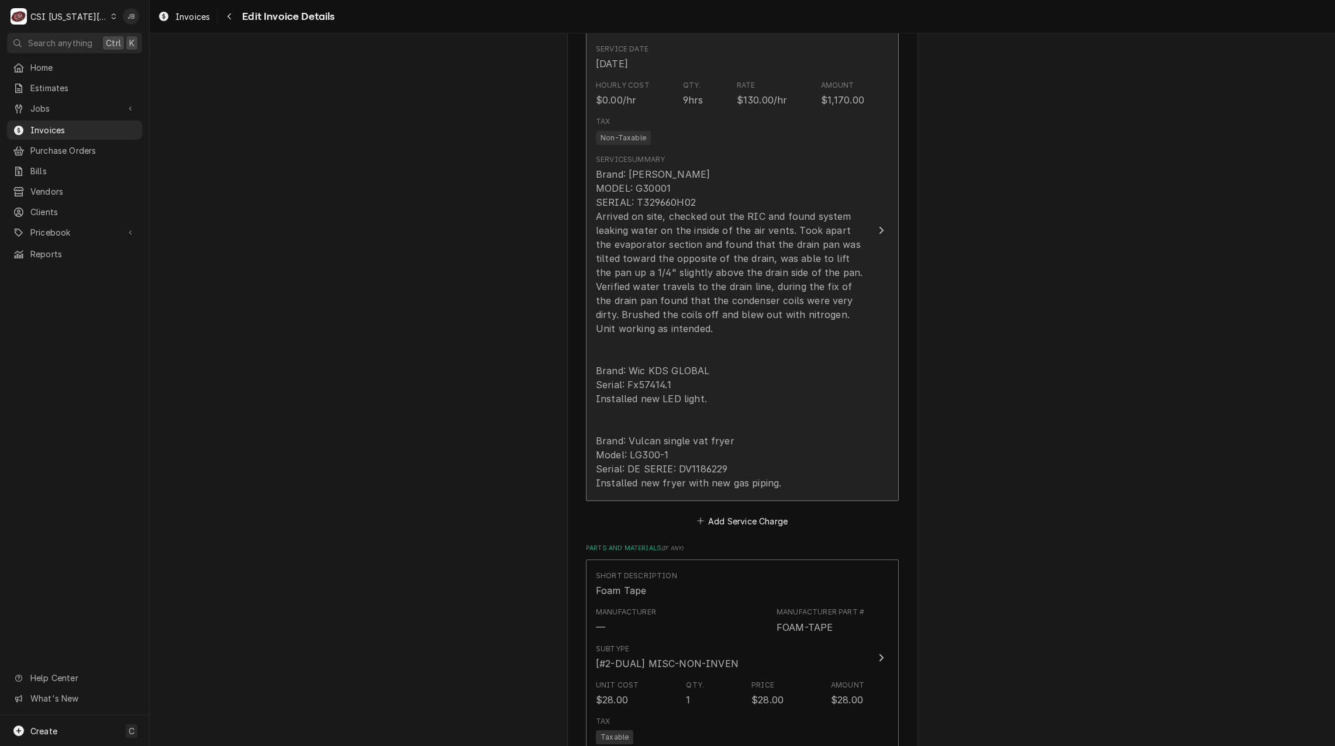
click at [741, 357] on div "Brand: Traulsen RIC MODEL: G30001 SERIAL: T329660H02 Arrived on site, checked o…" at bounding box center [730, 328] width 268 height 323
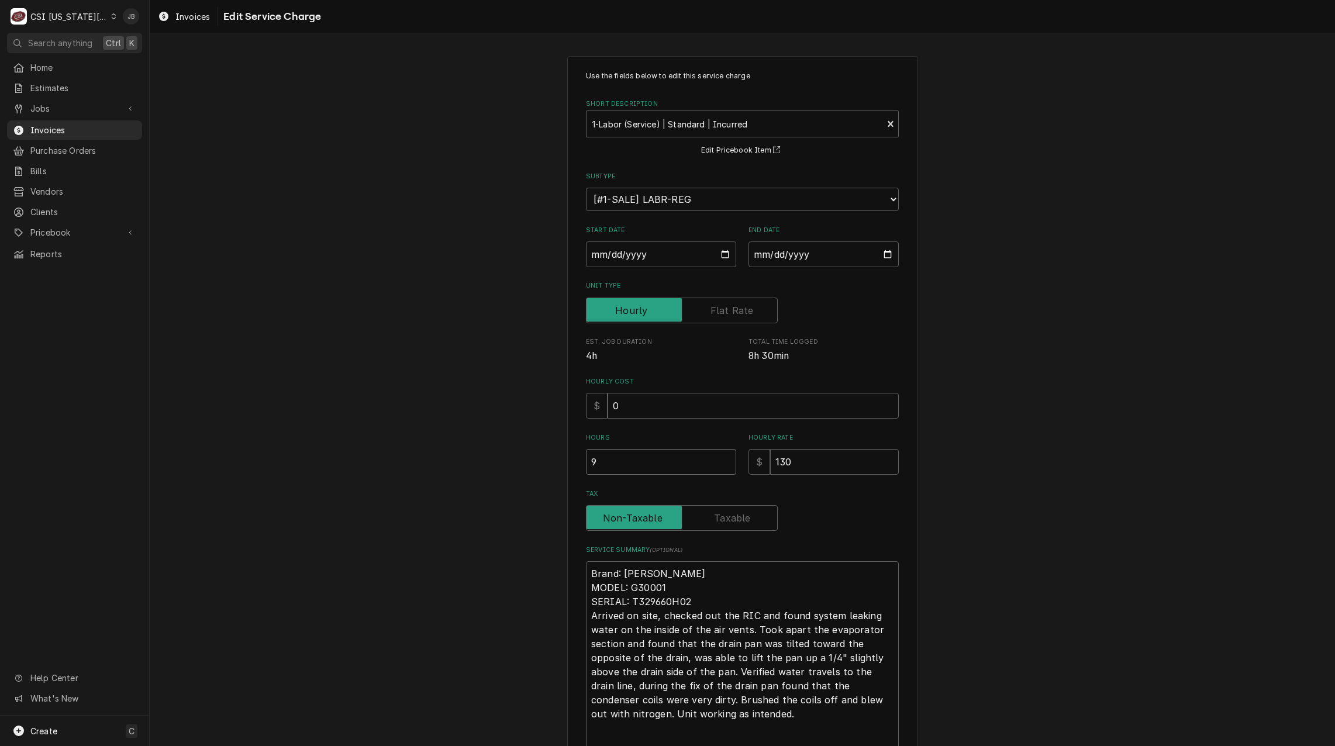
drag, startPoint x: 598, startPoint y: 465, endPoint x: 516, endPoint y: 464, distance: 81.9
click at [515, 463] on div "Use the fields below to edit this service charge Short Description 1-Labor (Ser…" at bounding box center [742, 514] width 1185 height 936
type textarea "x"
type input "8"
type textarea "x"
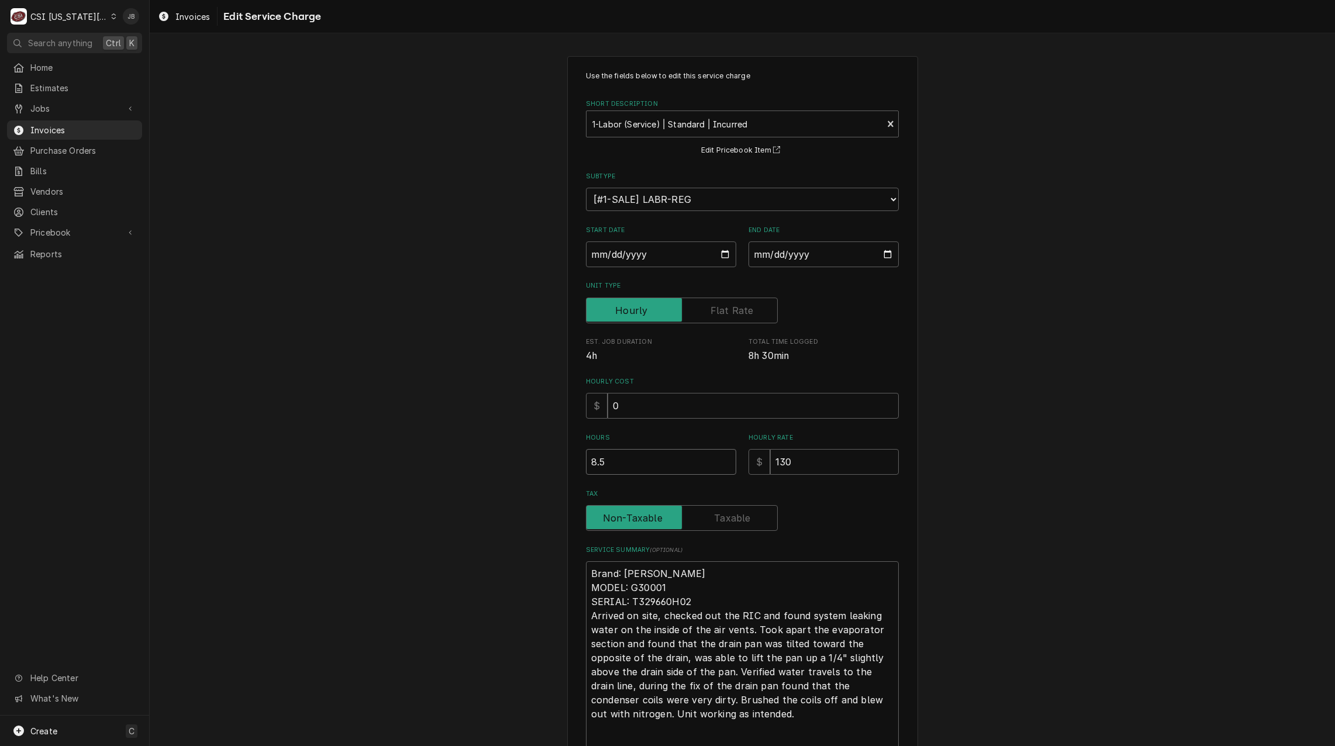
type input "8.5"
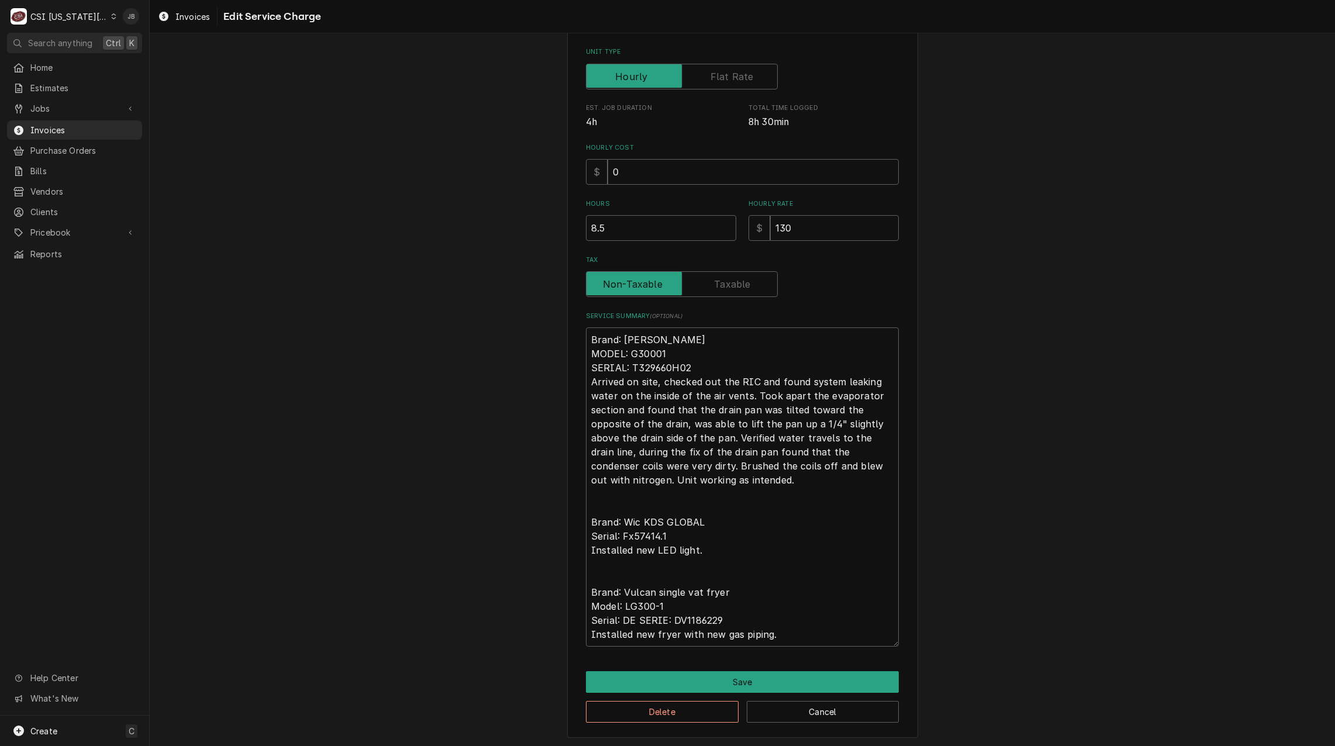
scroll to position [236, 0]
click at [639, 679] on button "Save" at bounding box center [742, 681] width 313 height 22
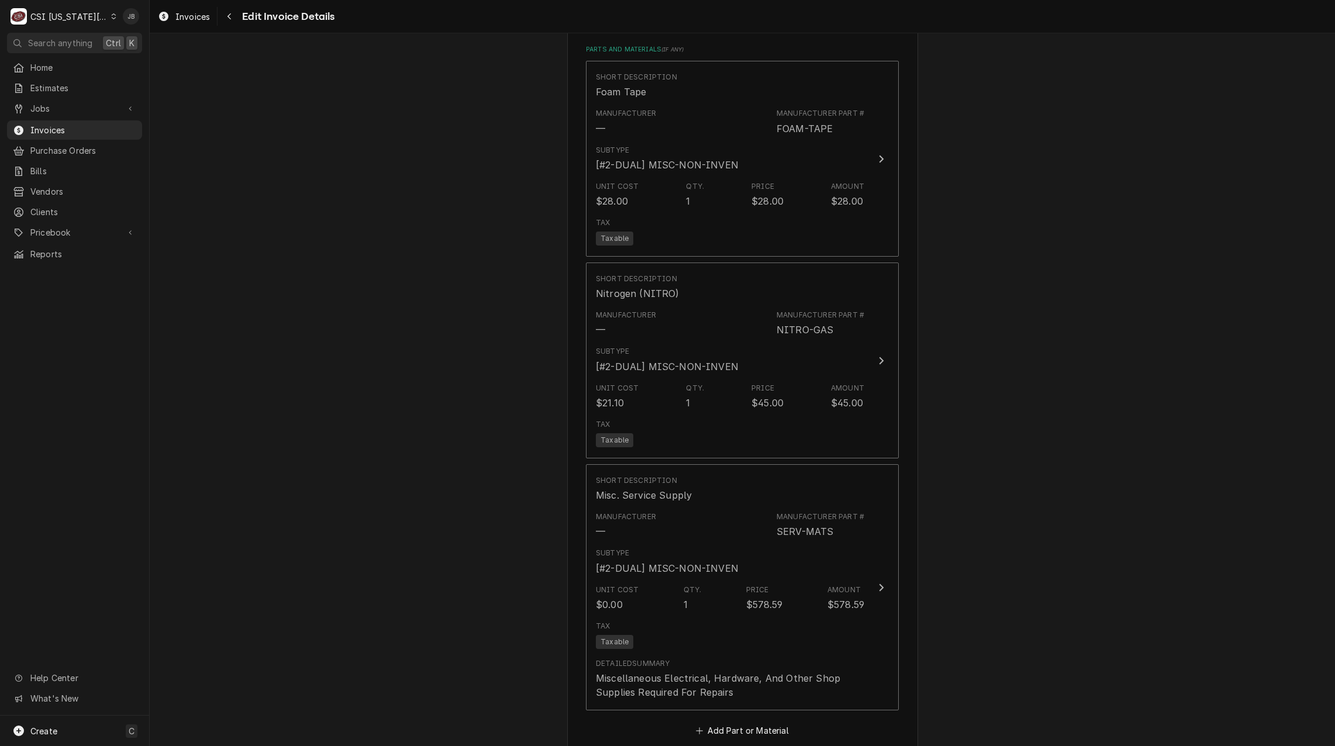
scroll to position [1821, 0]
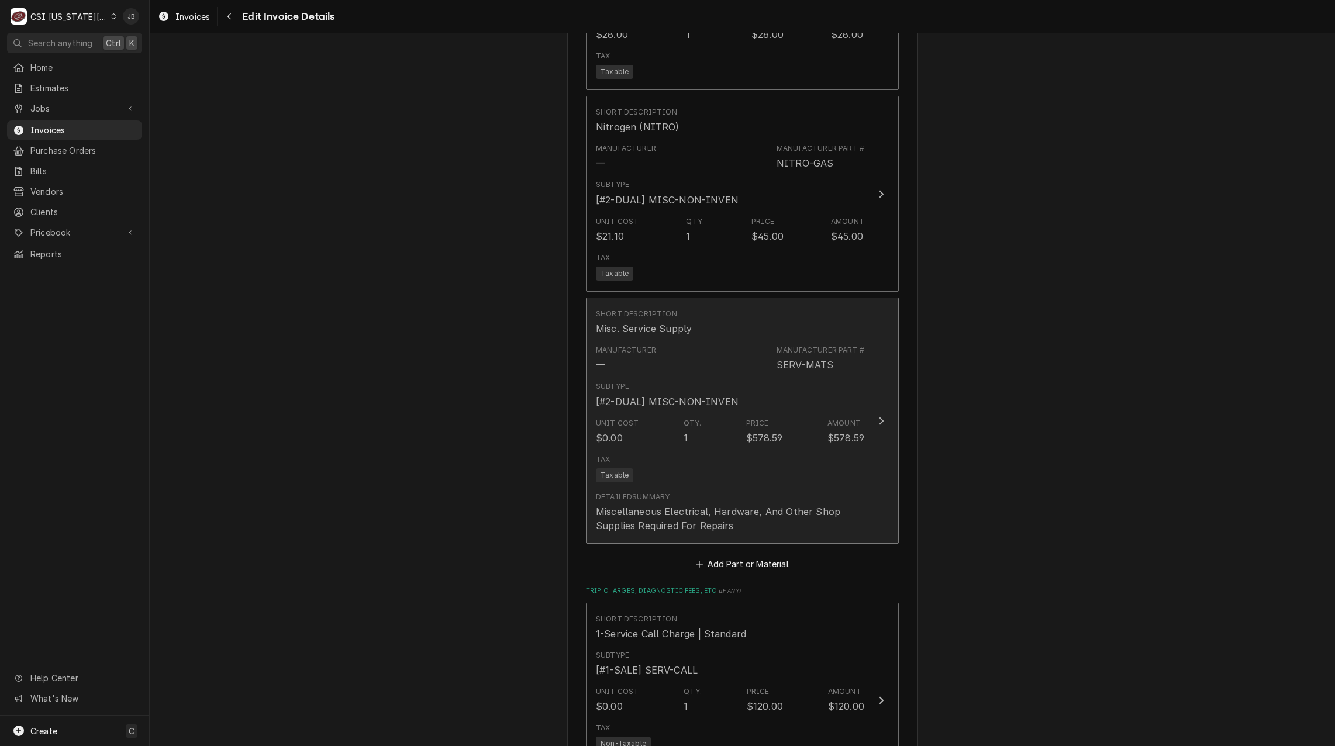
click at [717, 450] on div "Tax Taxable" at bounding box center [730, 468] width 268 height 37
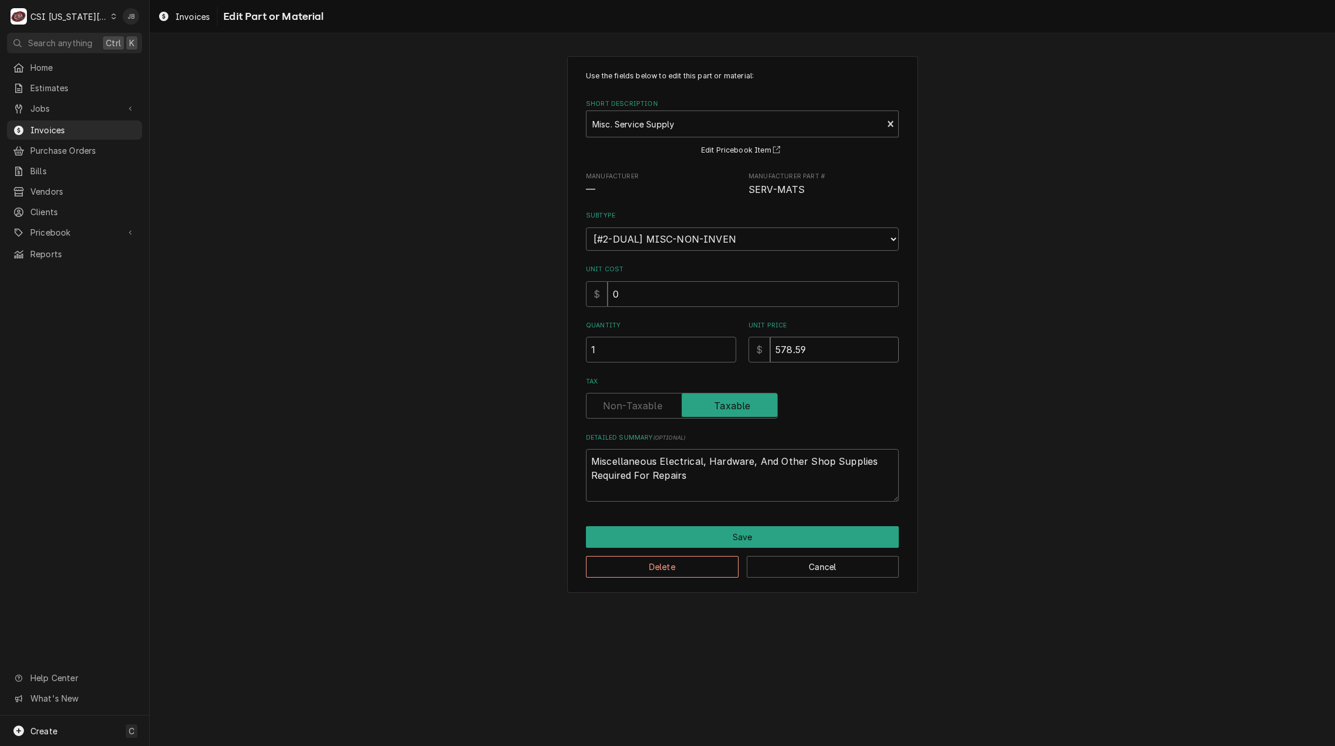
click at [780, 350] on input "578.59" at bounding box center [834, 350] width 129 height 26
type textarea "x"
type input "78.59"
type textarea "x"
type input "778.59"
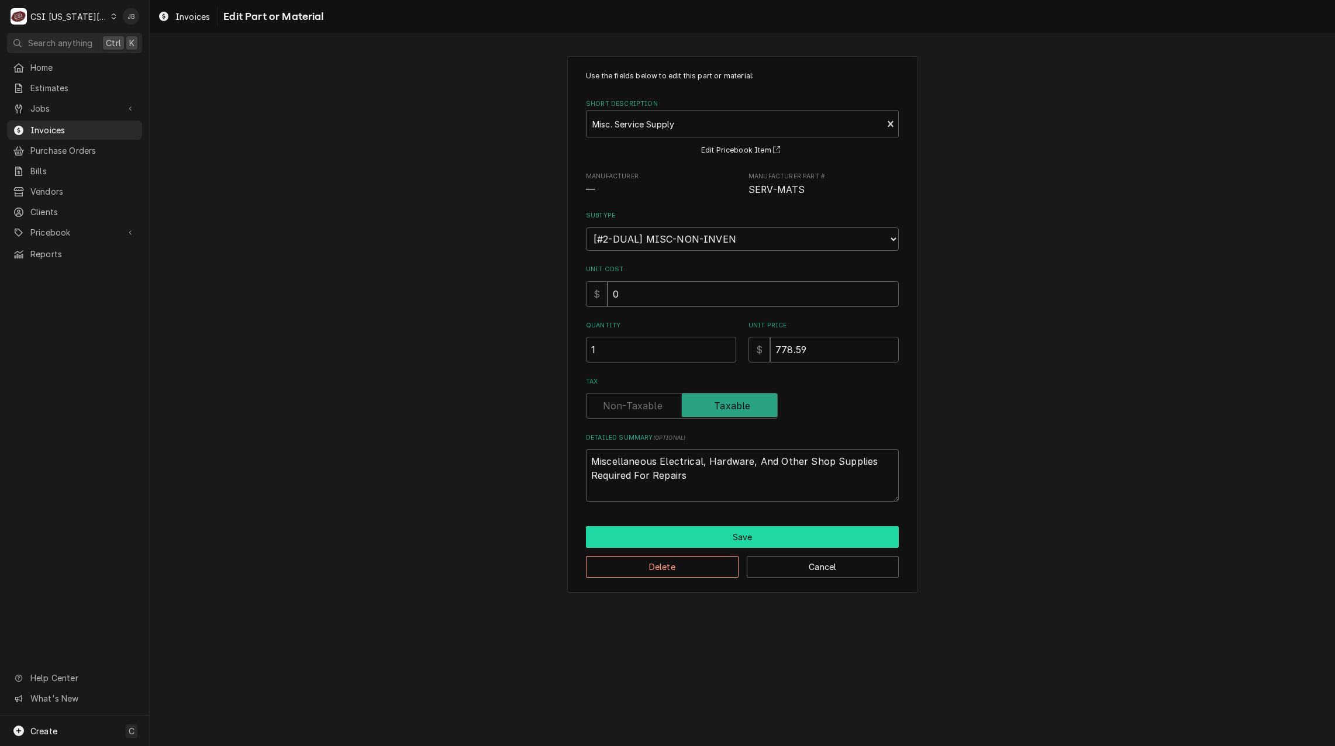
click at [712, 541] on button "Save" at bounding box center [742, 537] width 313 height 22
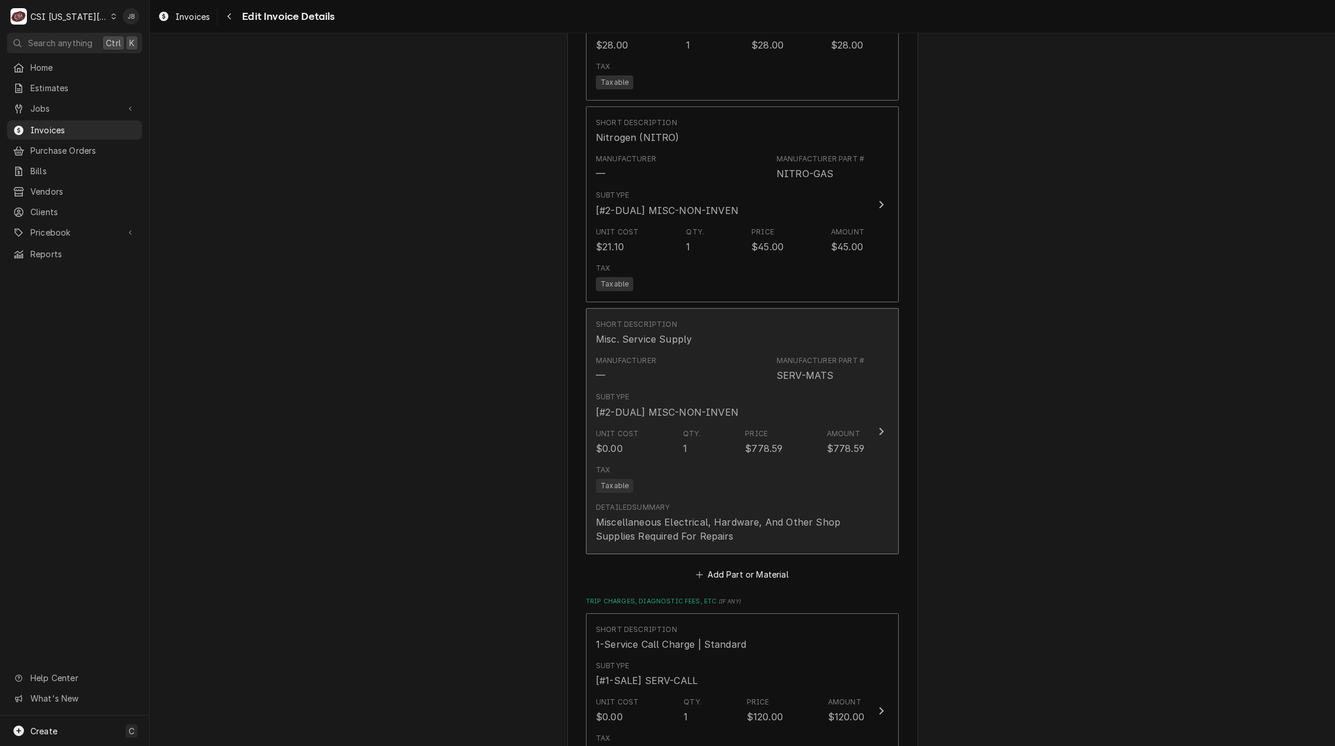
scroll to position [1659, 0]
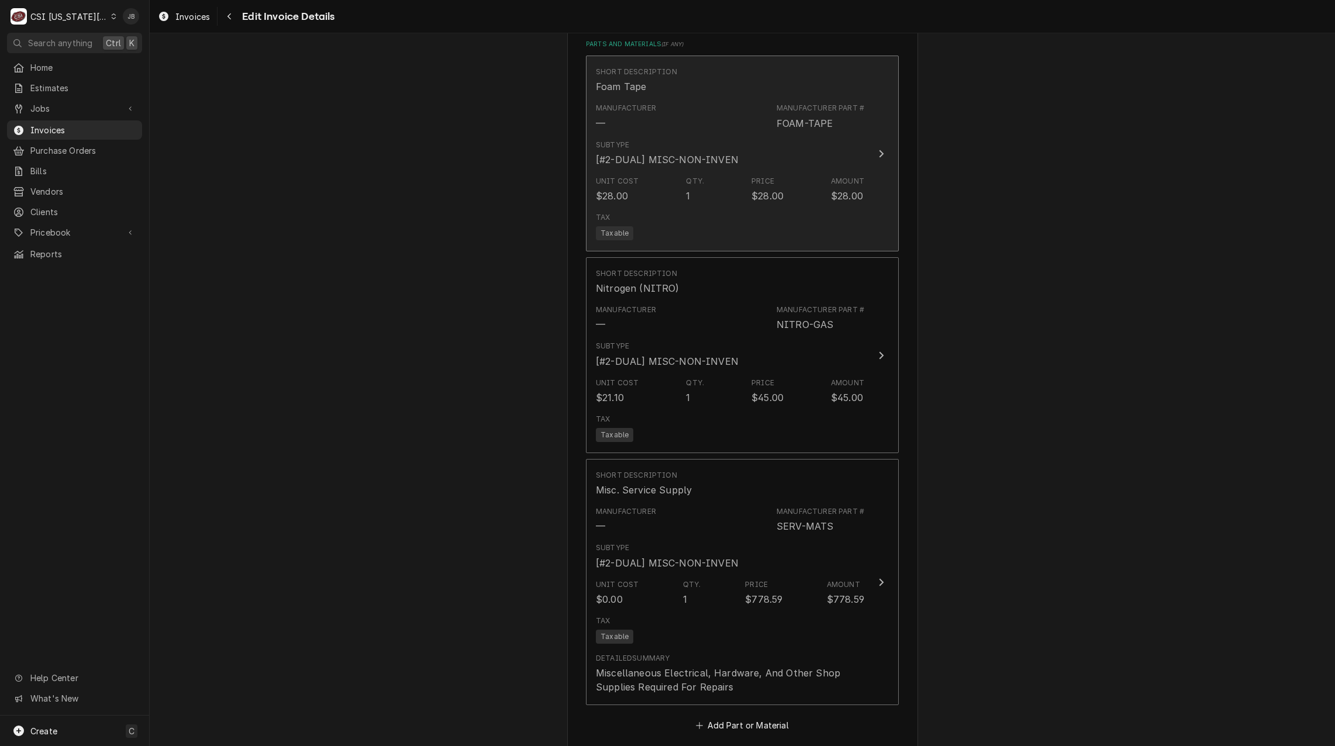
click at [712, 153] on div "[#2-DUAL] MISC-NON-INVEN" at bounding box center [667, 160] width 143 height 14
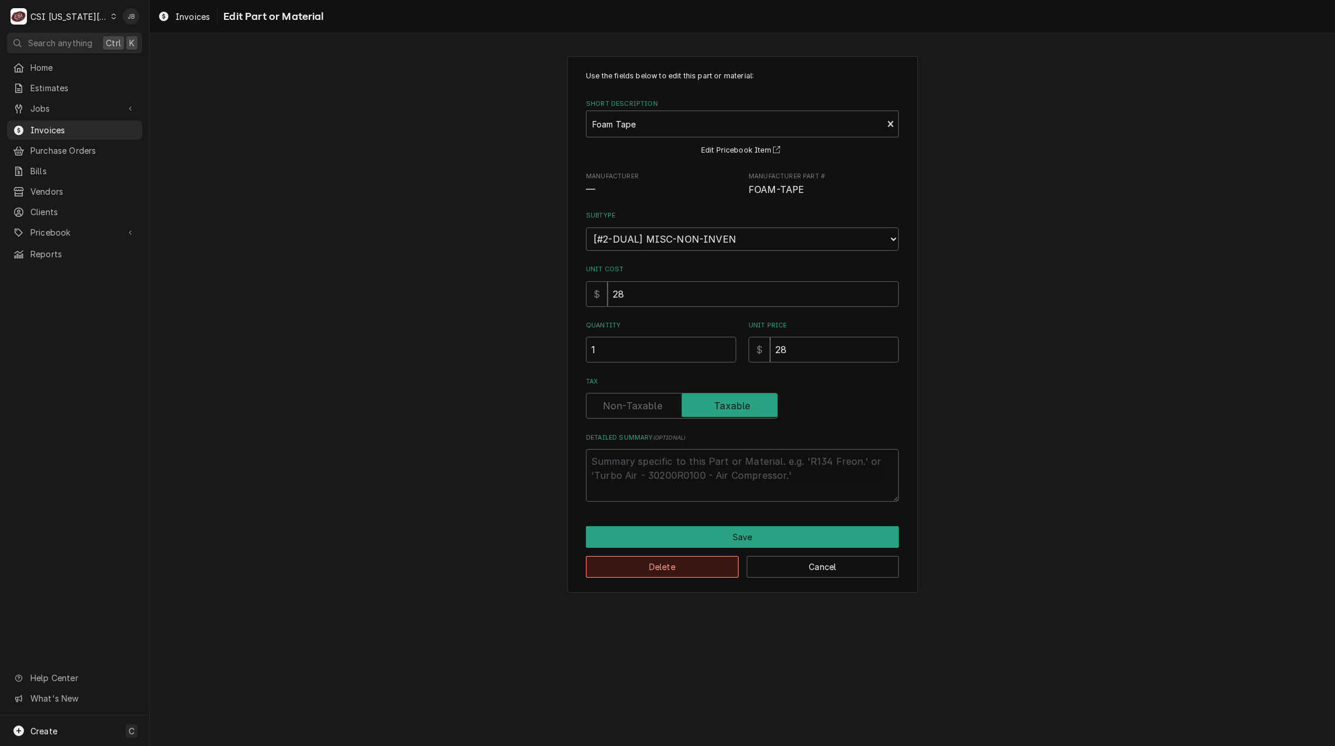
click at [659, 574] on button "Delete" at bounding box center [662, 567] width 153 height 22
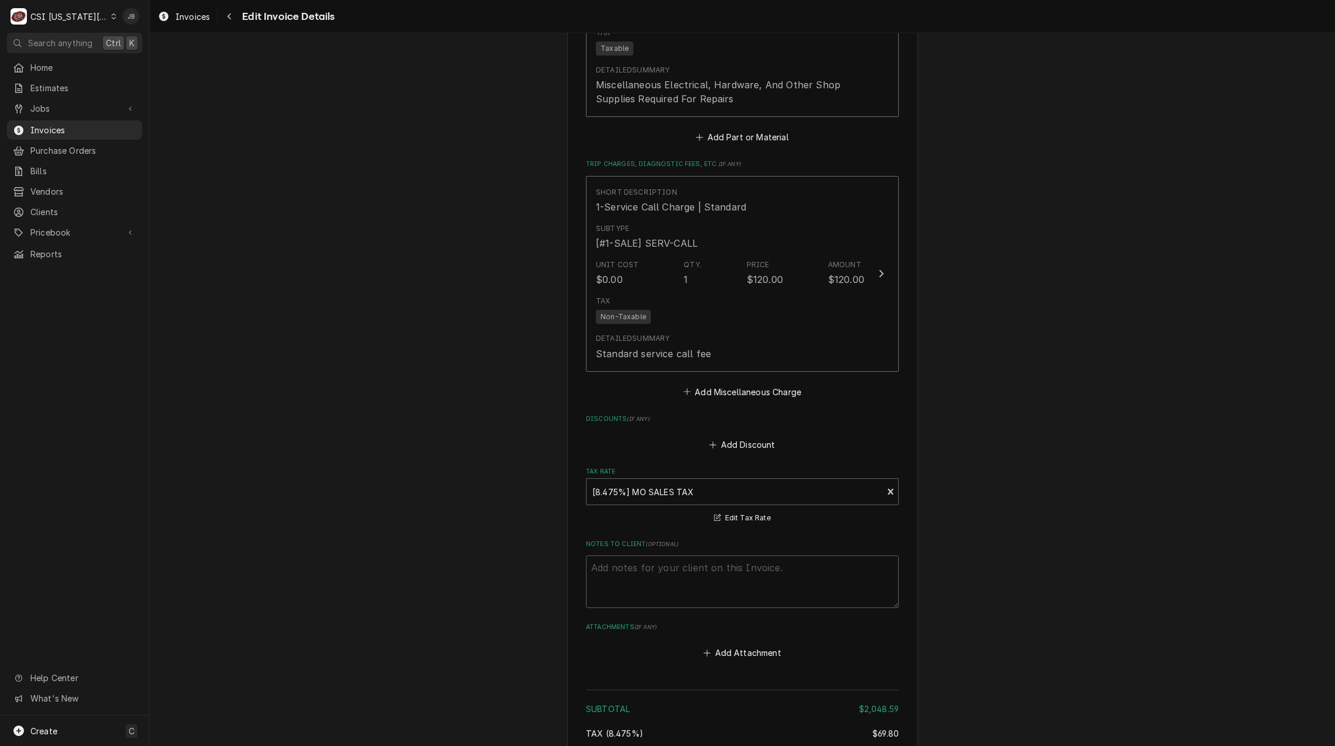
scroll to position [2279, 0]
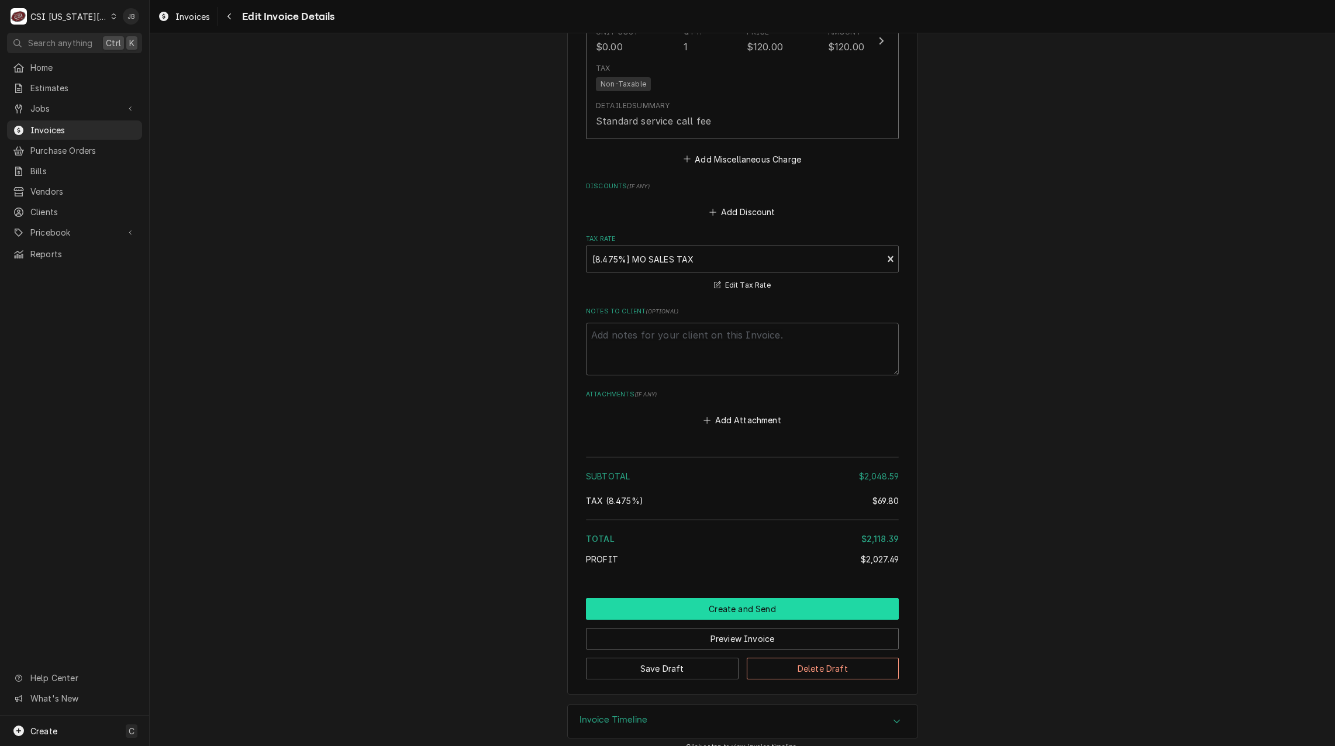
click at [693, 598] on button "Create and Send" at bounding box center [742, 609] width 313 height 22
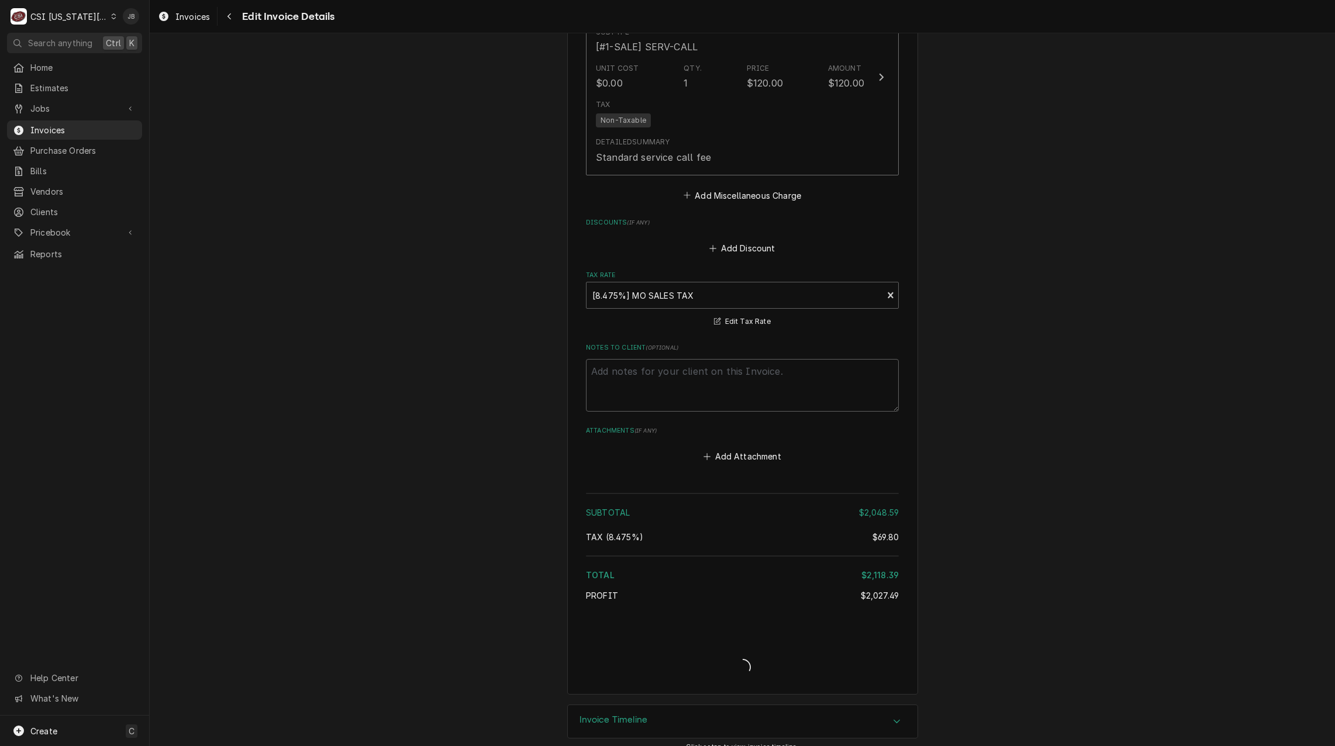
type textarea "x"
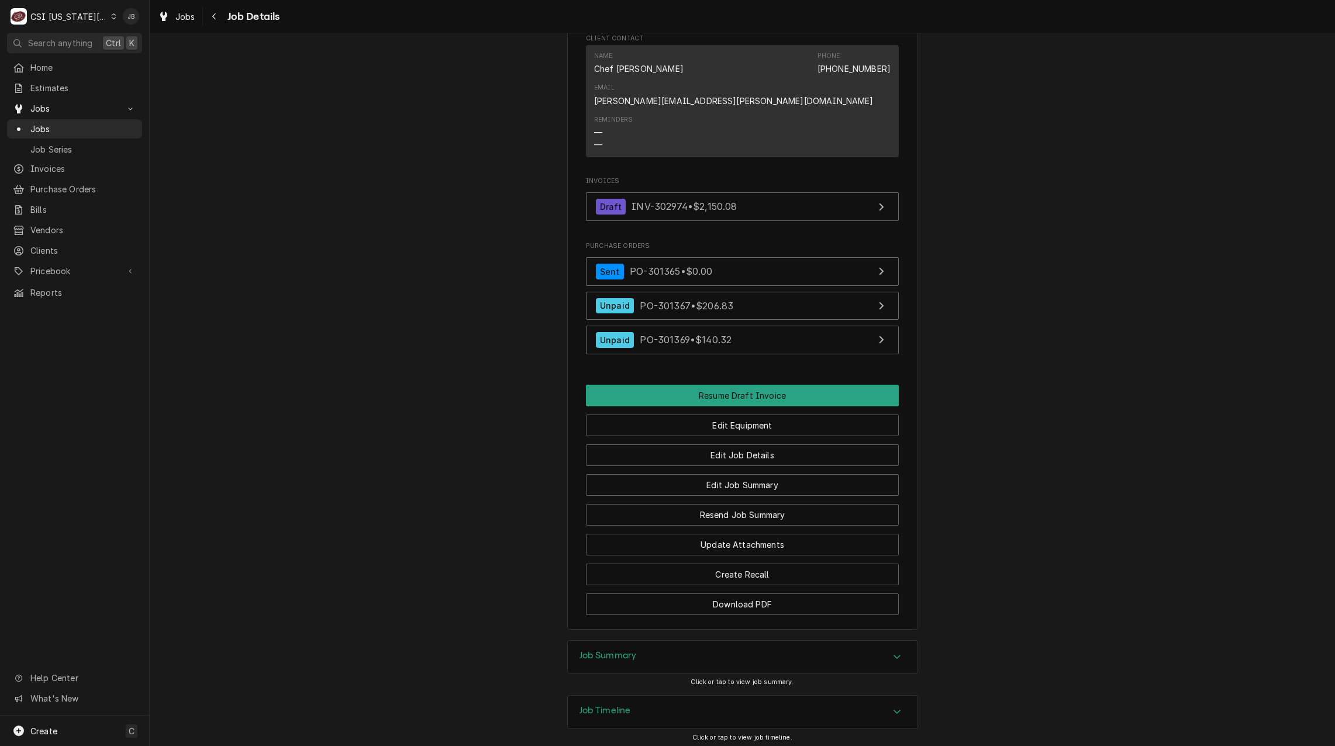
scroll to position [1075, 0]
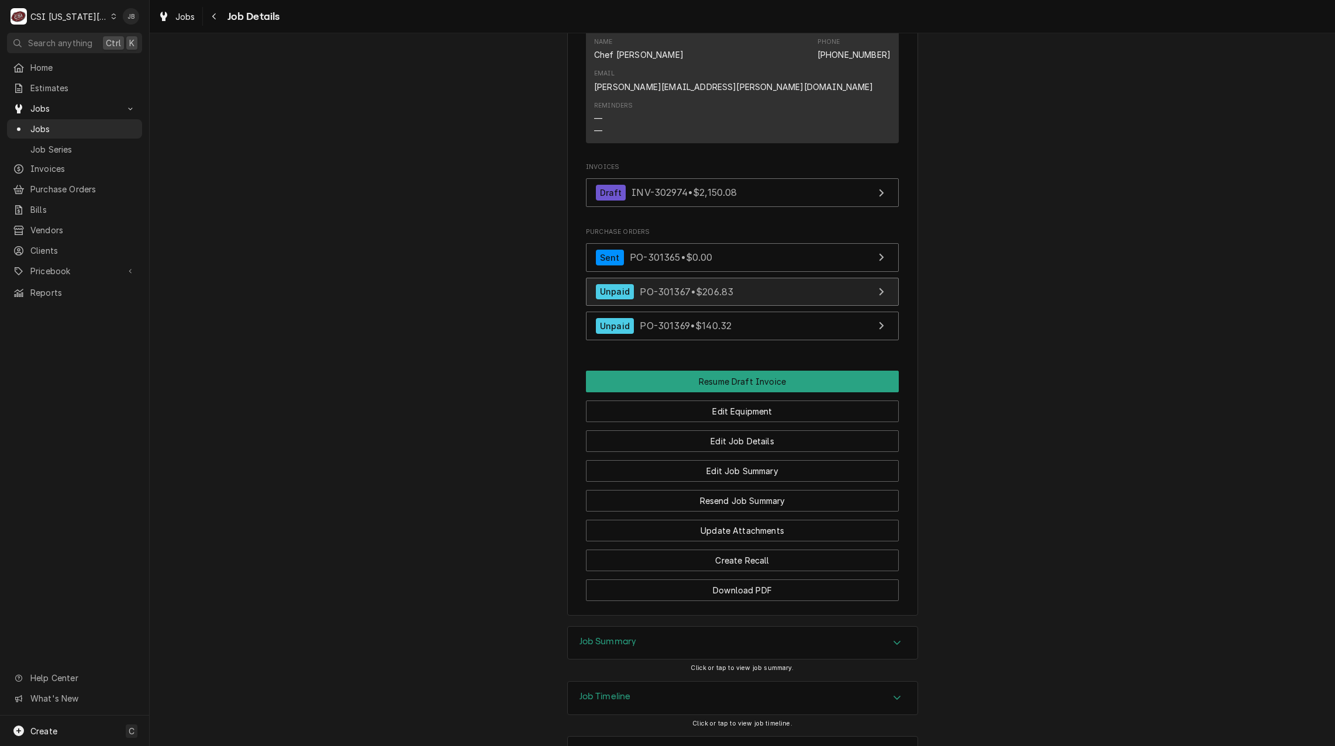
click at [696, 285] on span "PO-301367 • $206.83" at bounding box center [687, 291] width 94 height 12
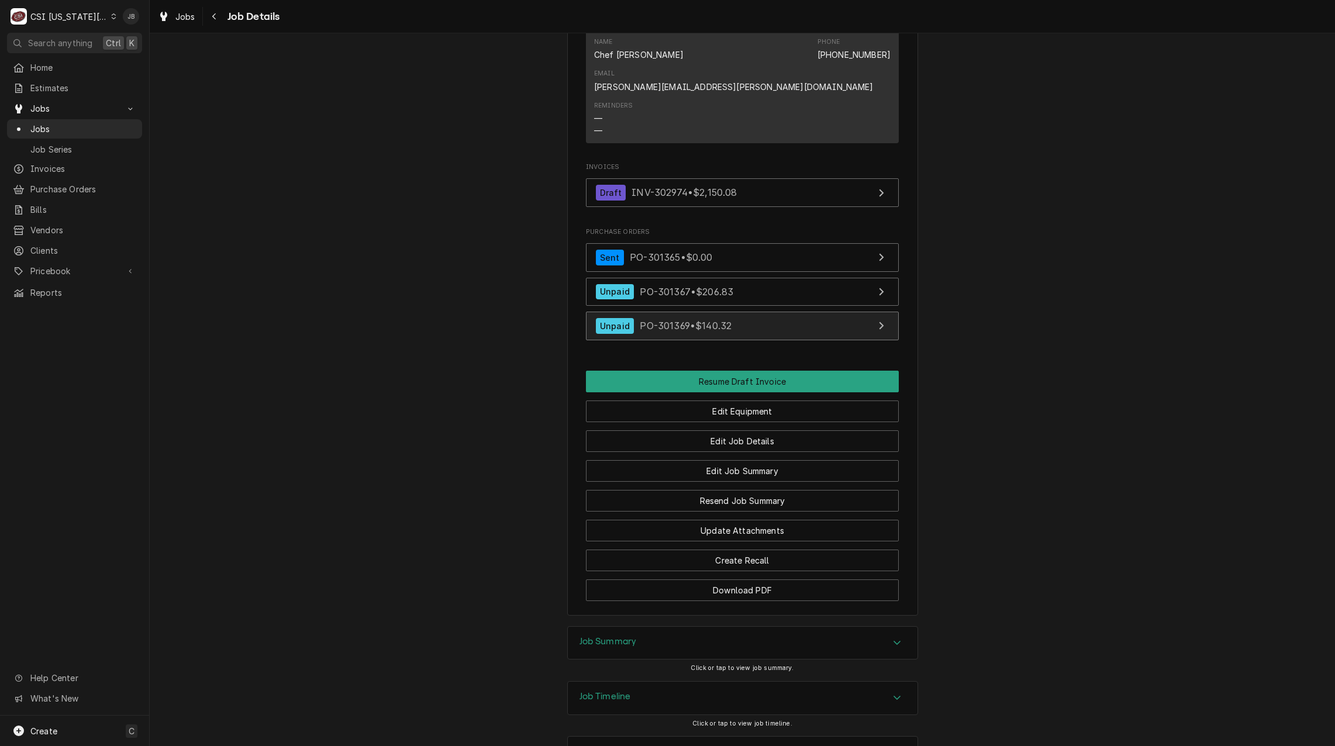
click at [697, 320] on span "PO-301369 • $140.32" at bounding box center [686, 326] width 92 height 12
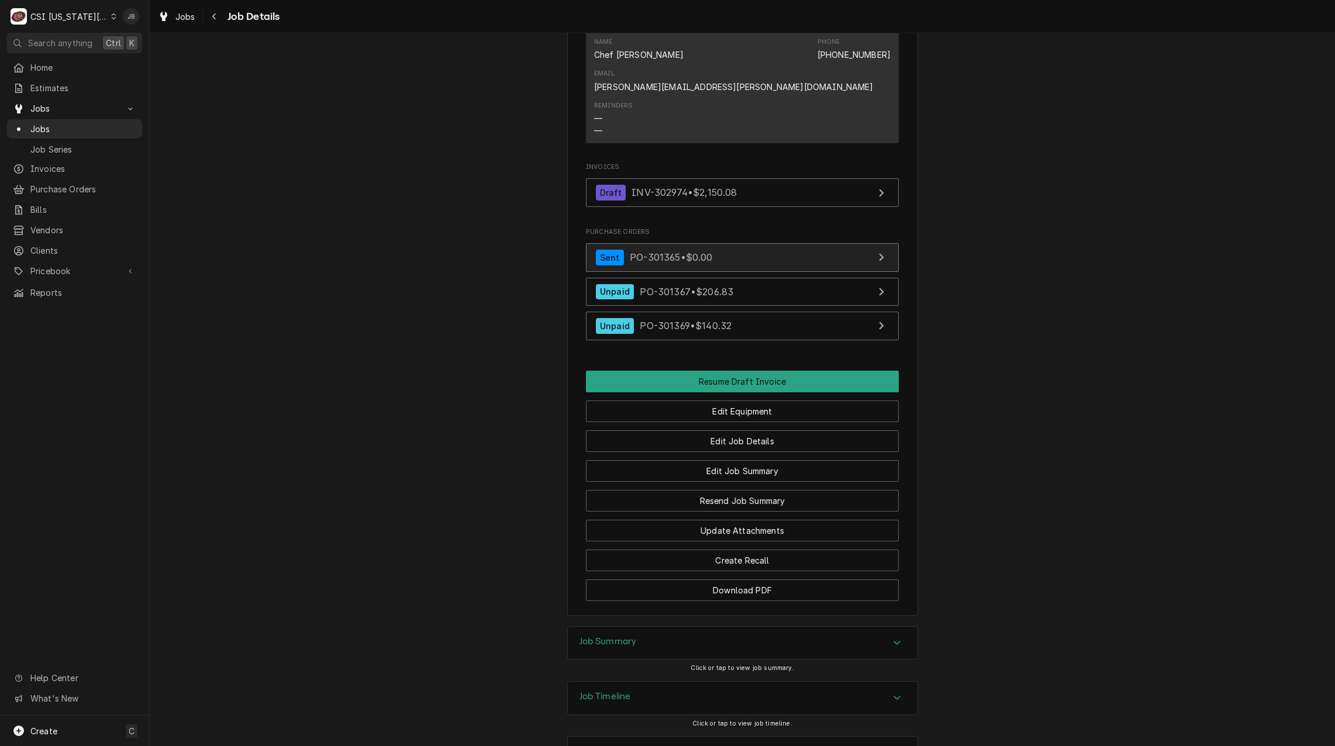
click at [665, 251] on span "PO-301365 • $0.00" at bounding box center [671, 257] width 82 height 12
click at [692, 251] on span "PO-301365 • $0.00" at bounding box center [671, 257] width 82 height 12
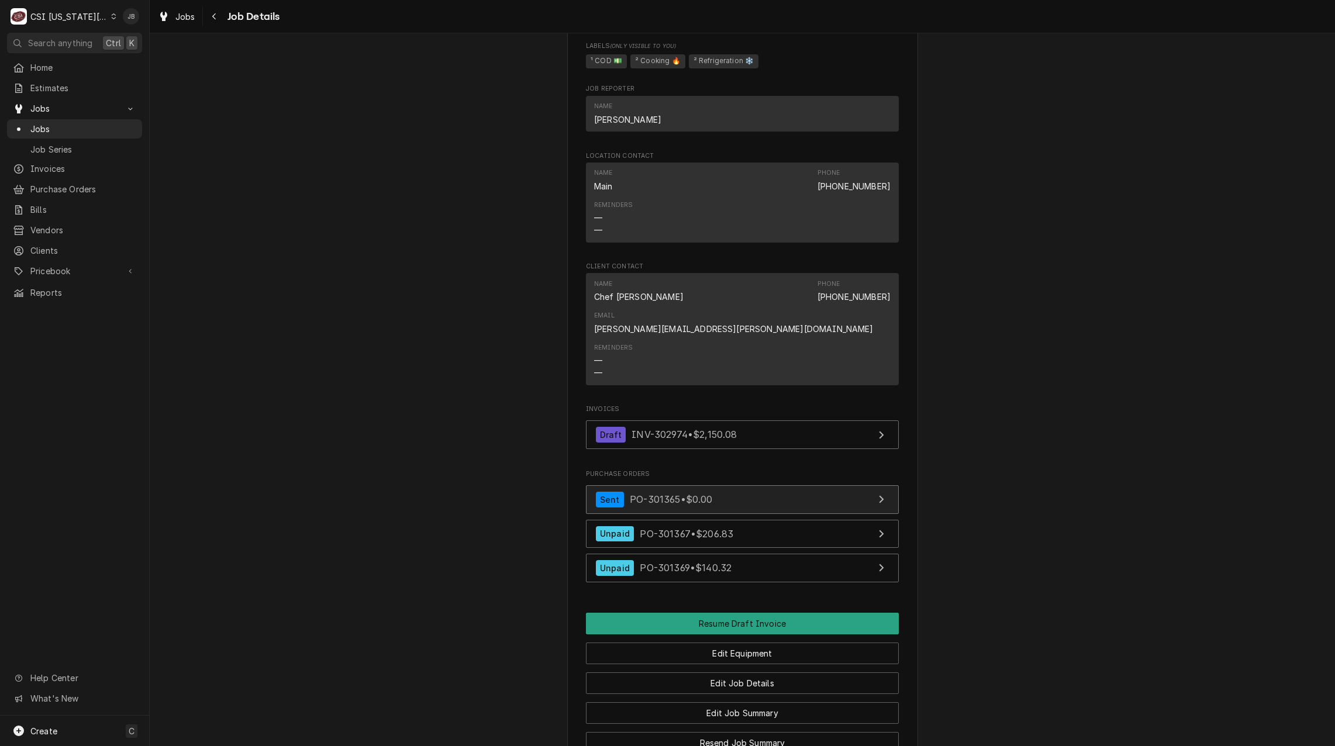
scroll to position [936, 0]
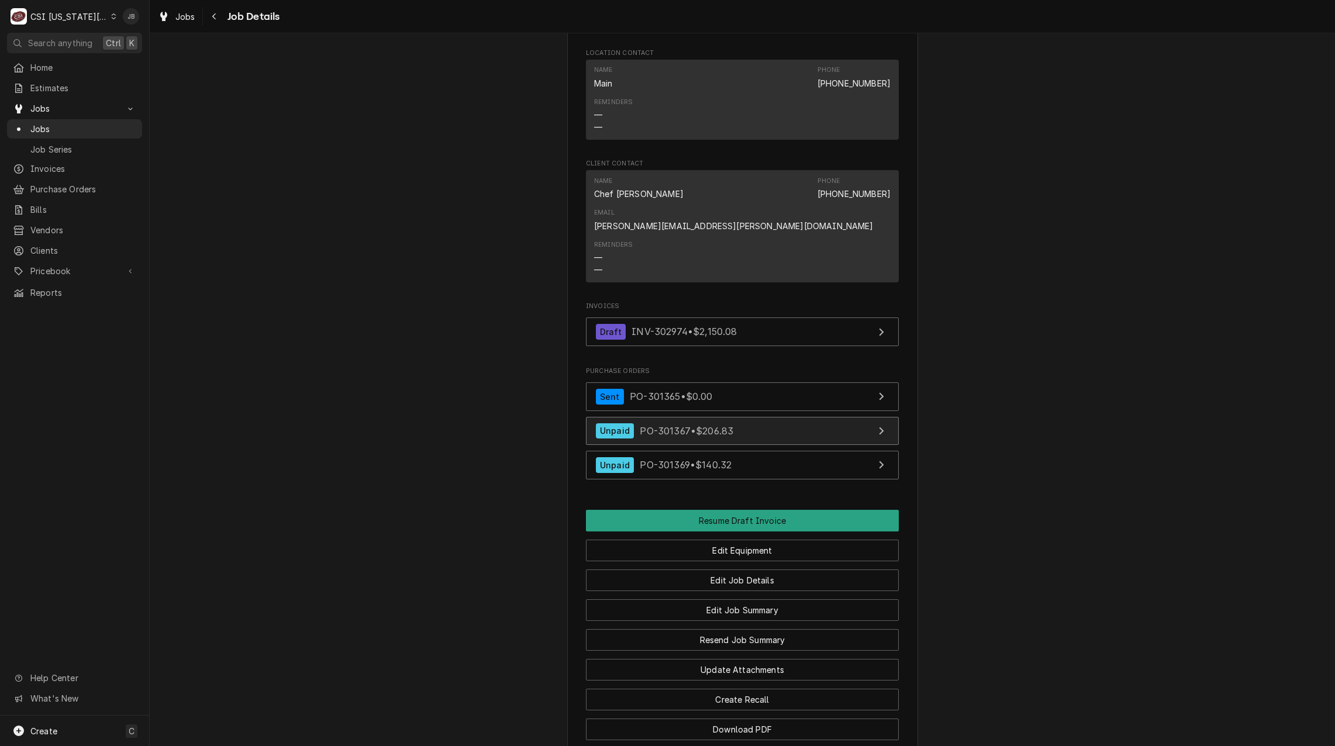
click at [715, 425] on span "PO-301367 • $206.83" at bounding box center [687, 431] width 94 height 12
click at [95, 124] on span "Jobs" at bounding box center [83, 129] width 106 height 12
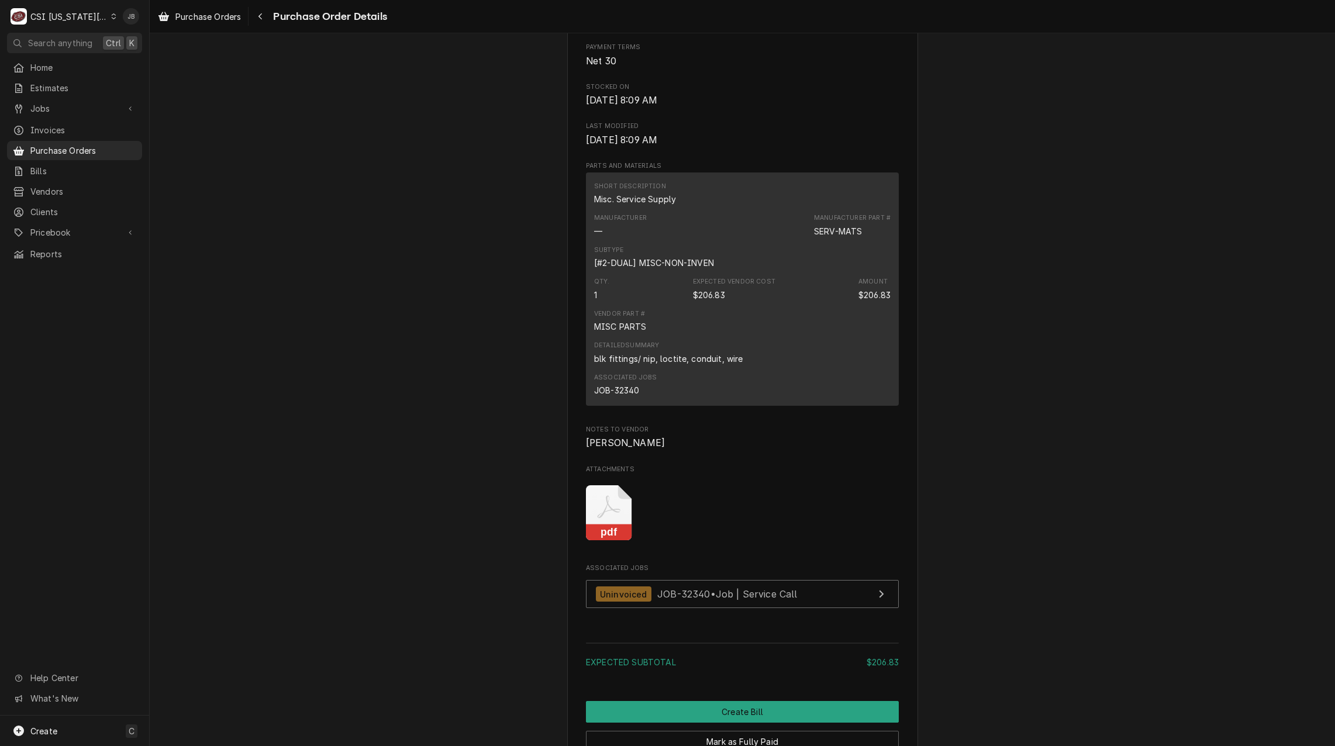
scroll to position [819, 0]
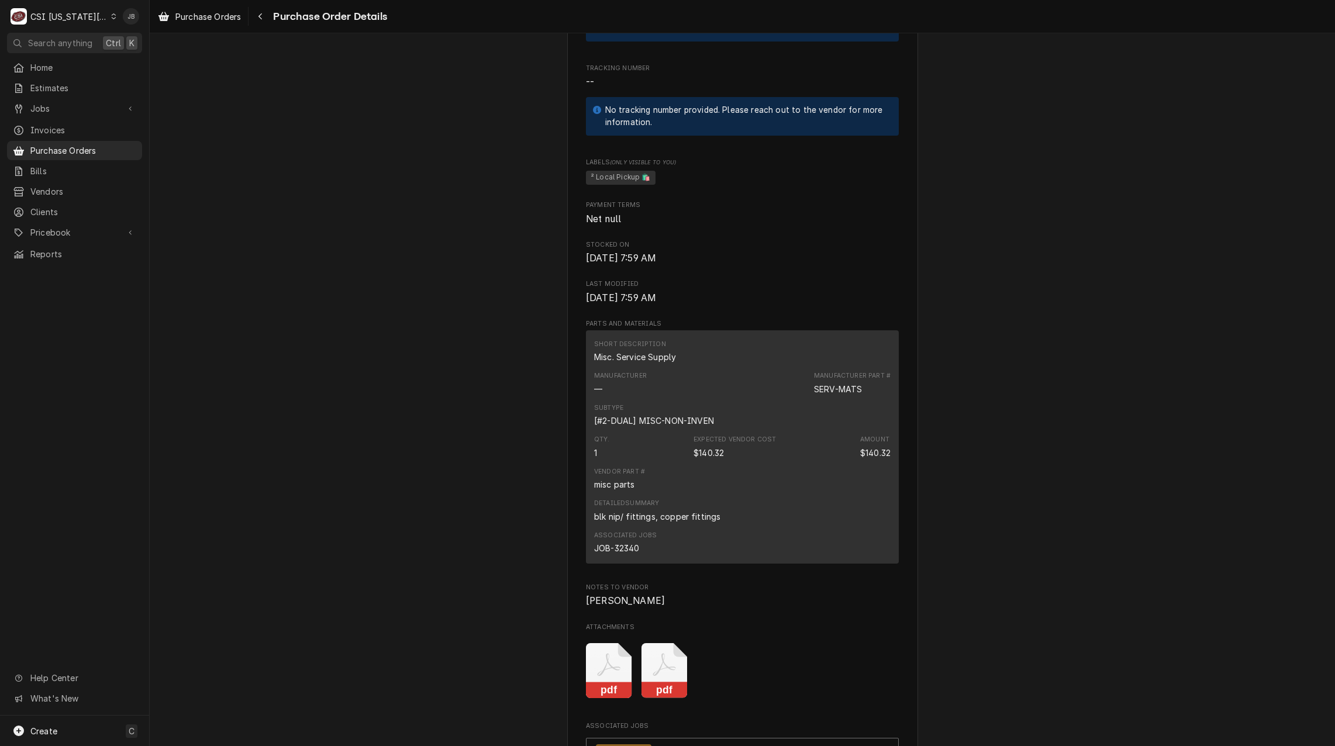
scroll to position [643, 0]
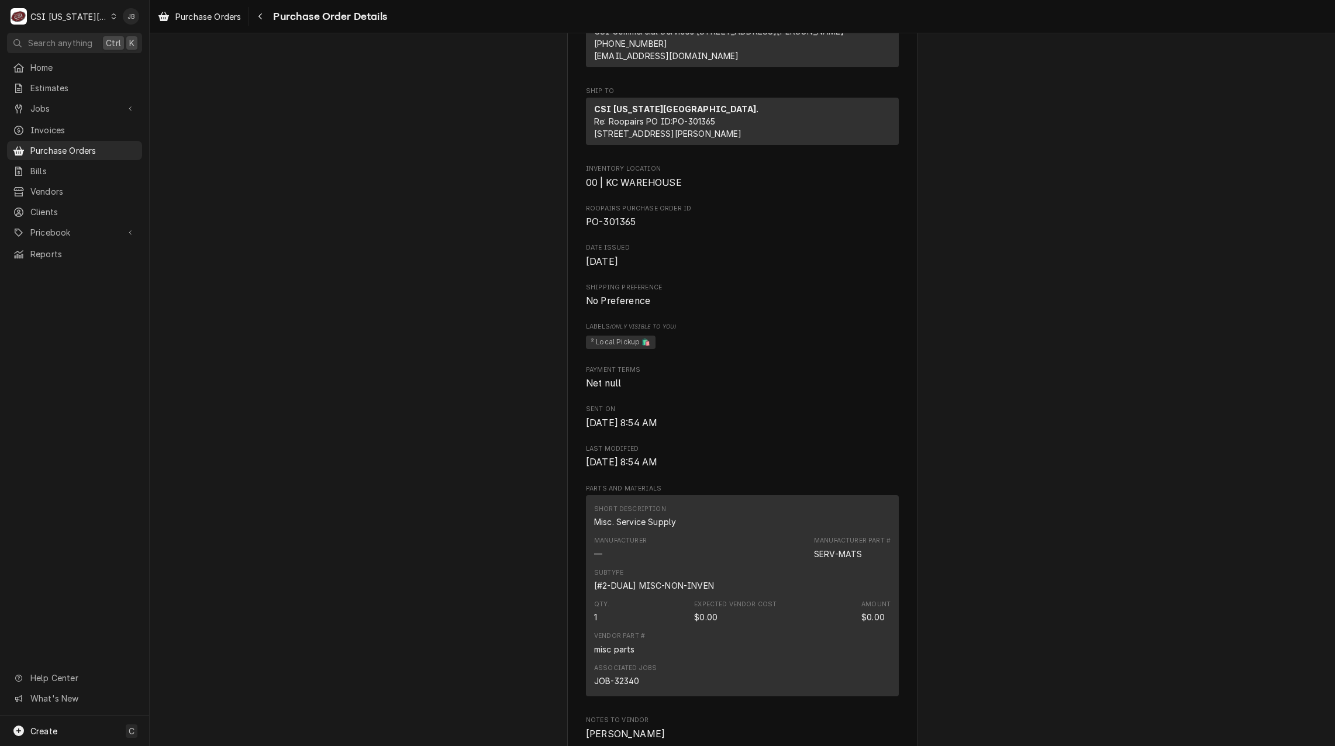
scroll to position [468, 0]
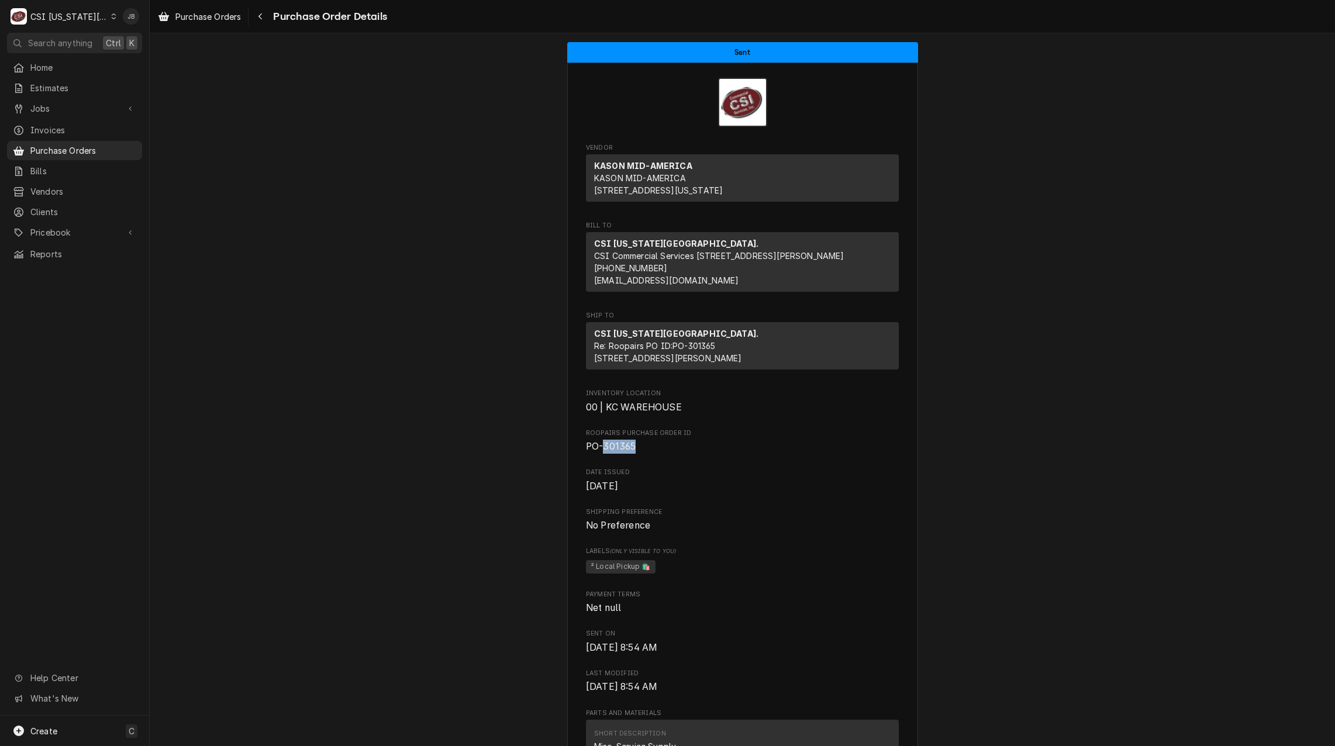
drag, startPoint x: 643, startPoint y: 479, endPoint x: 602, endPoint y: 484, distance: 41.3
click at [602, 454] on span "PO-301365" at bounding box center [742, 447] width 313 height 14
copy span "301365"
click at [675, 492] on div "Vendor KASON MID-AMERICA KASON MID-AMERICA [STREET_ADDRESS][US_STATE] Bill To […" at bounding box center [742, 586] width 313 height 887
click at [484, 368] on div "Sent Vendor KASON MID-AMERICA KASON MID-AMERICA [STREET_ADDRESS][US_STATE] Bill…" at bounding box center [742, 688] width 1185 height 1310
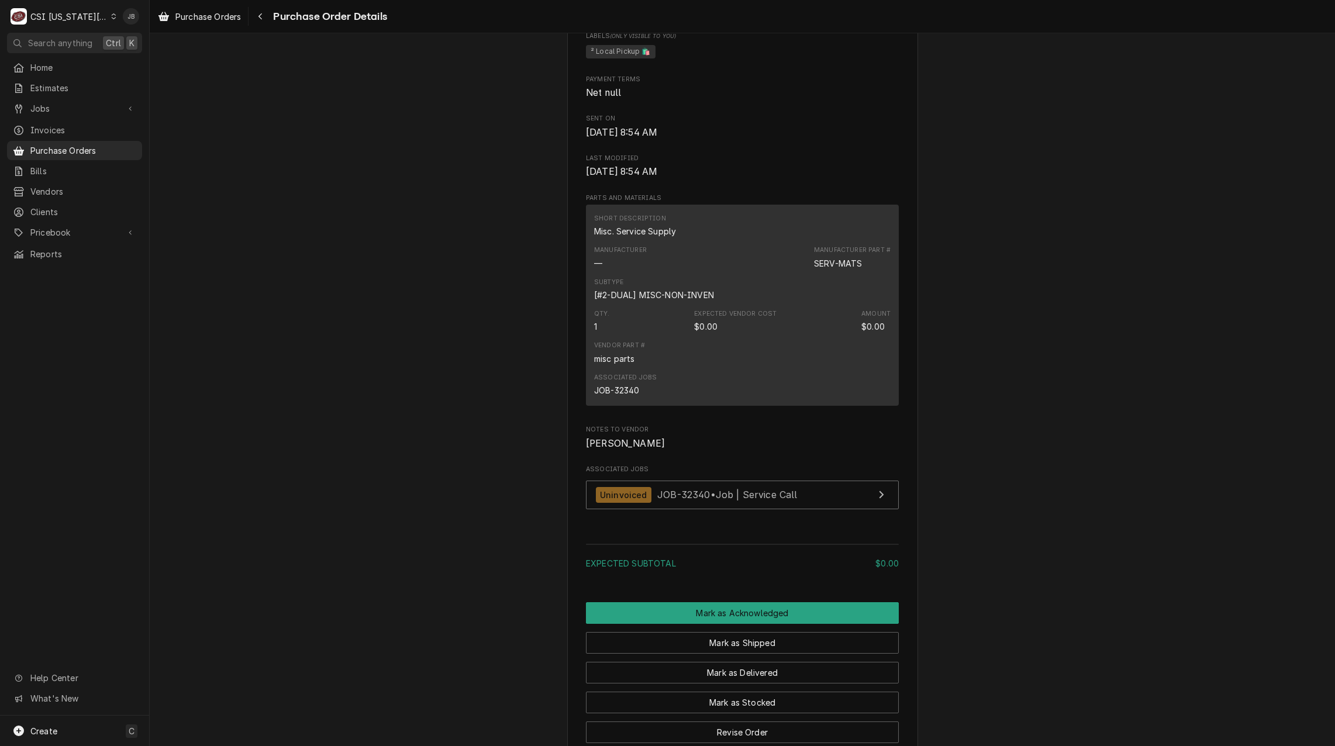
scroll to position [585, 0]
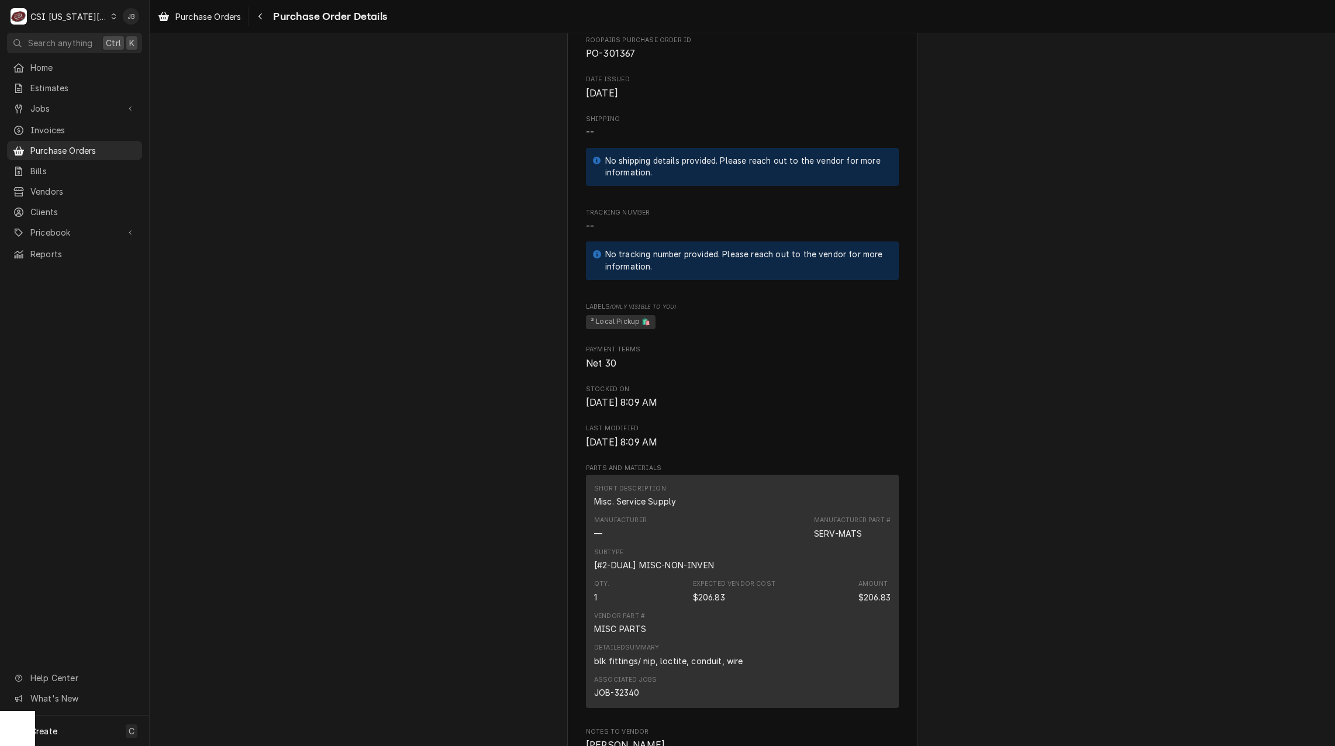
scroll to position [292, 0]
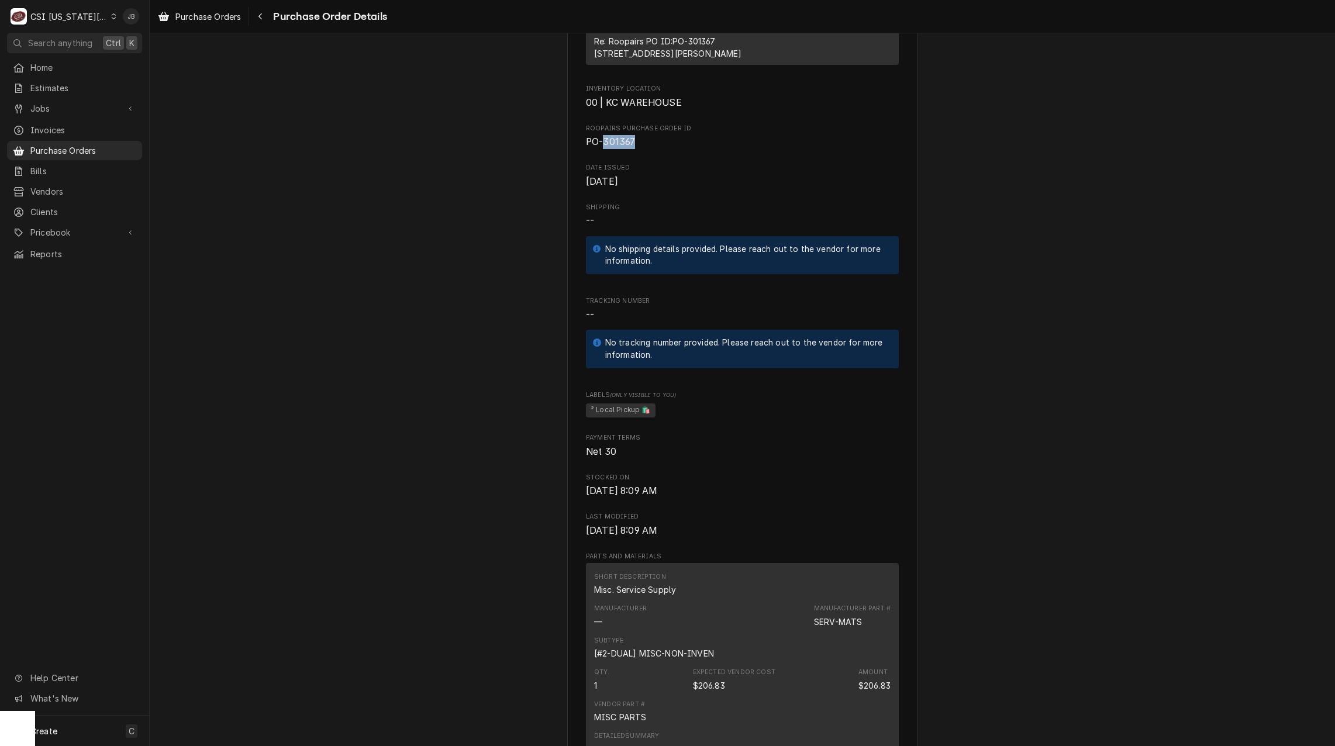
drag, startPoint x: 640, startPoint y: 195, endPoint x: 600, endPoint y: 193, distance: 40.4
click at [600, 149] on span "PO-301367" at bounding box center [742, 142] width 313 height 14
copy span "301367"
click at [503, 350] on div "Unpaid Vendor HOME DEPOT HOME DEPOT [STREET_ADDRESS] Bill To [GEOGRAPHIC_DATA][…" at bounding box center [742, 484] width 1185 height 1487
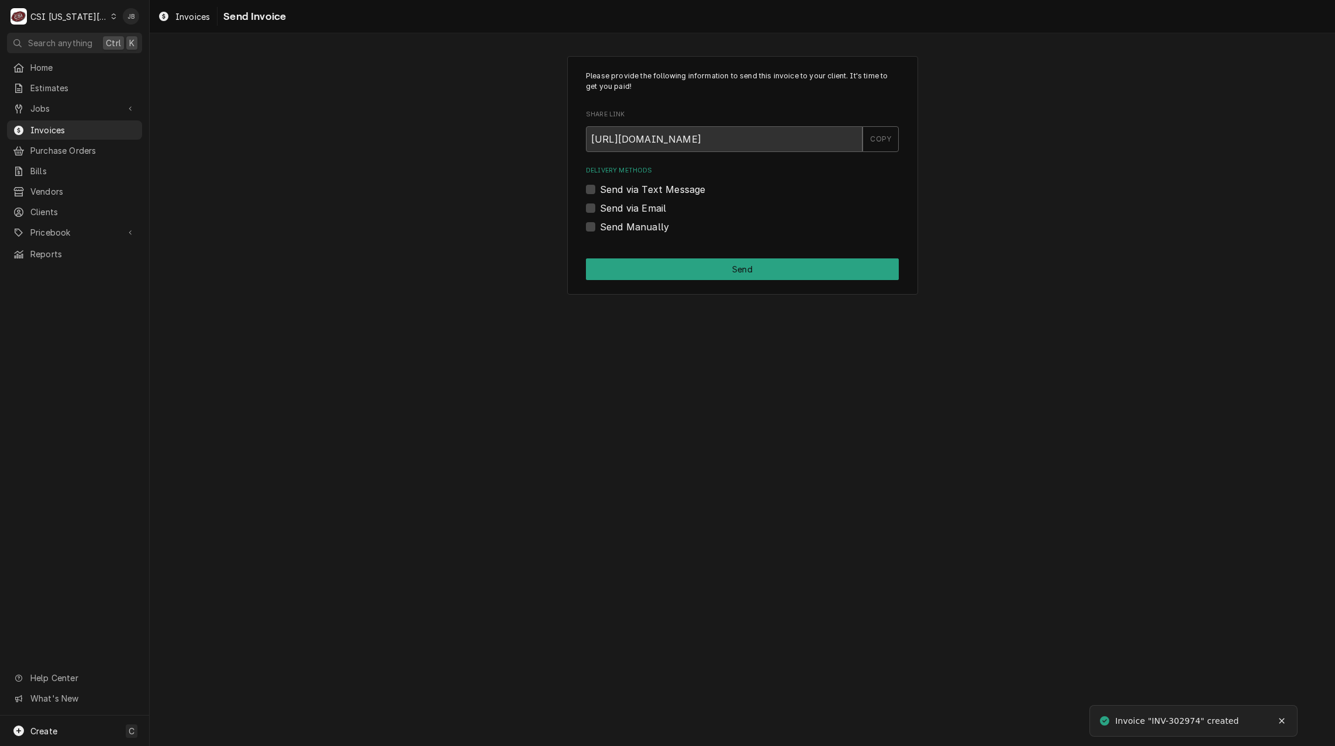
click at [653, 212] on label "Send via Email" at bounding box center [633, 208] width 66 height 14
click at [653, 212] on input "Send via Email" at bounding box center [756, 214] width 313 height 26
checkbox input "true"
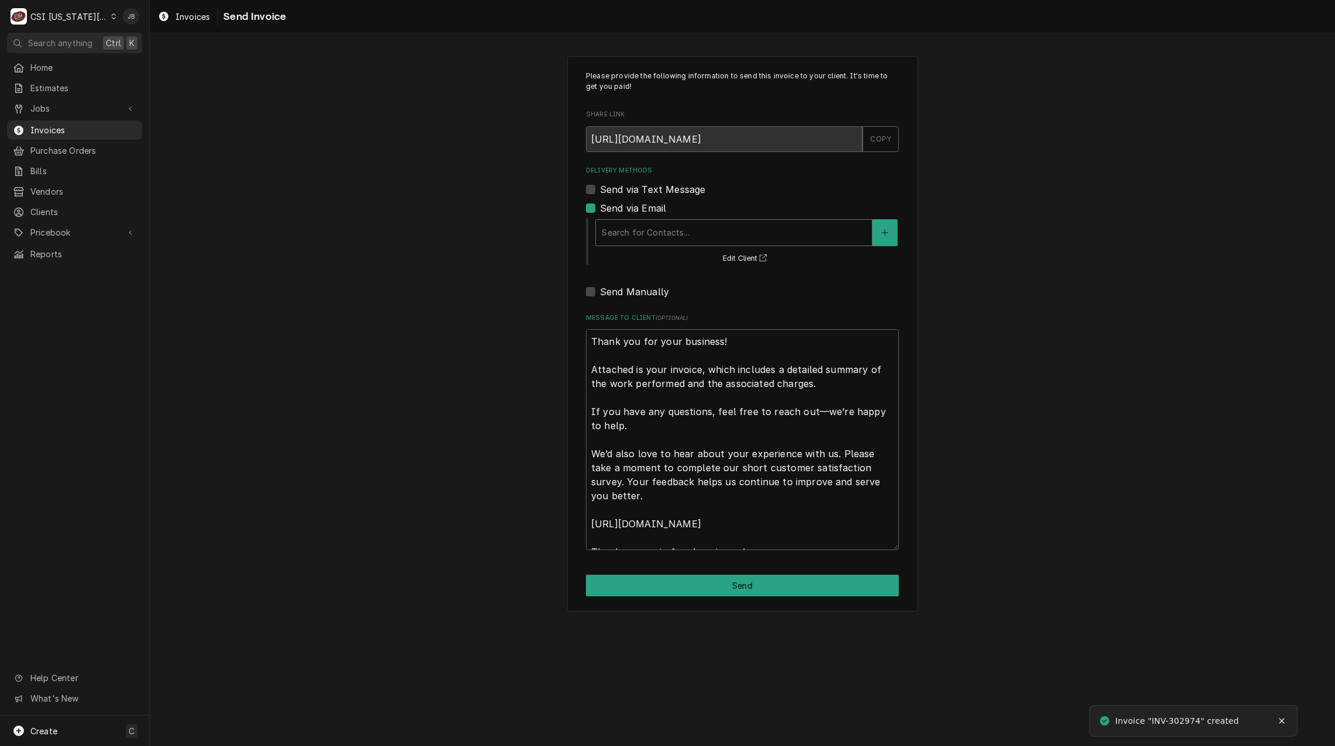
type textarea "x"
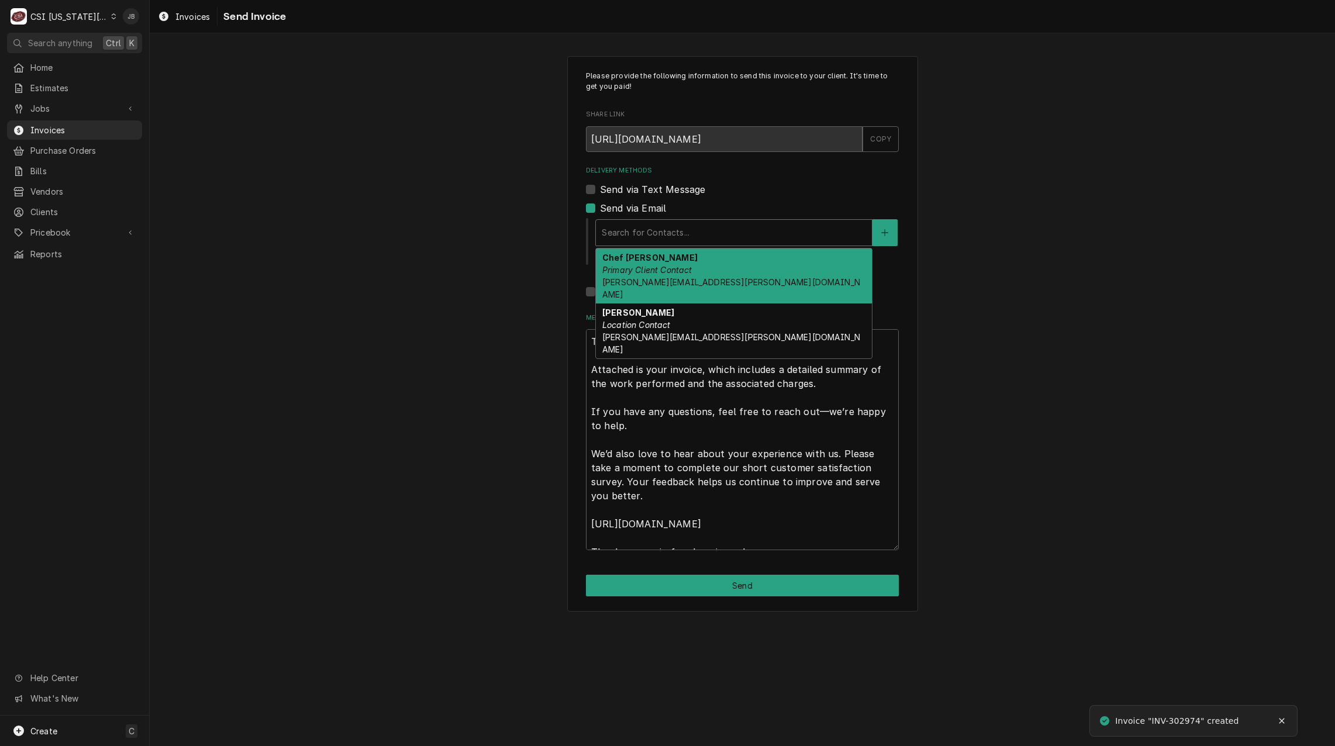
click at [675, 231] on div "Delivery Methods" at bounding box center [734, 232] width 264 height 21
click at [886, 234] on icon "Create New Contact" at bounding box center [884, 233] width 7 height 8
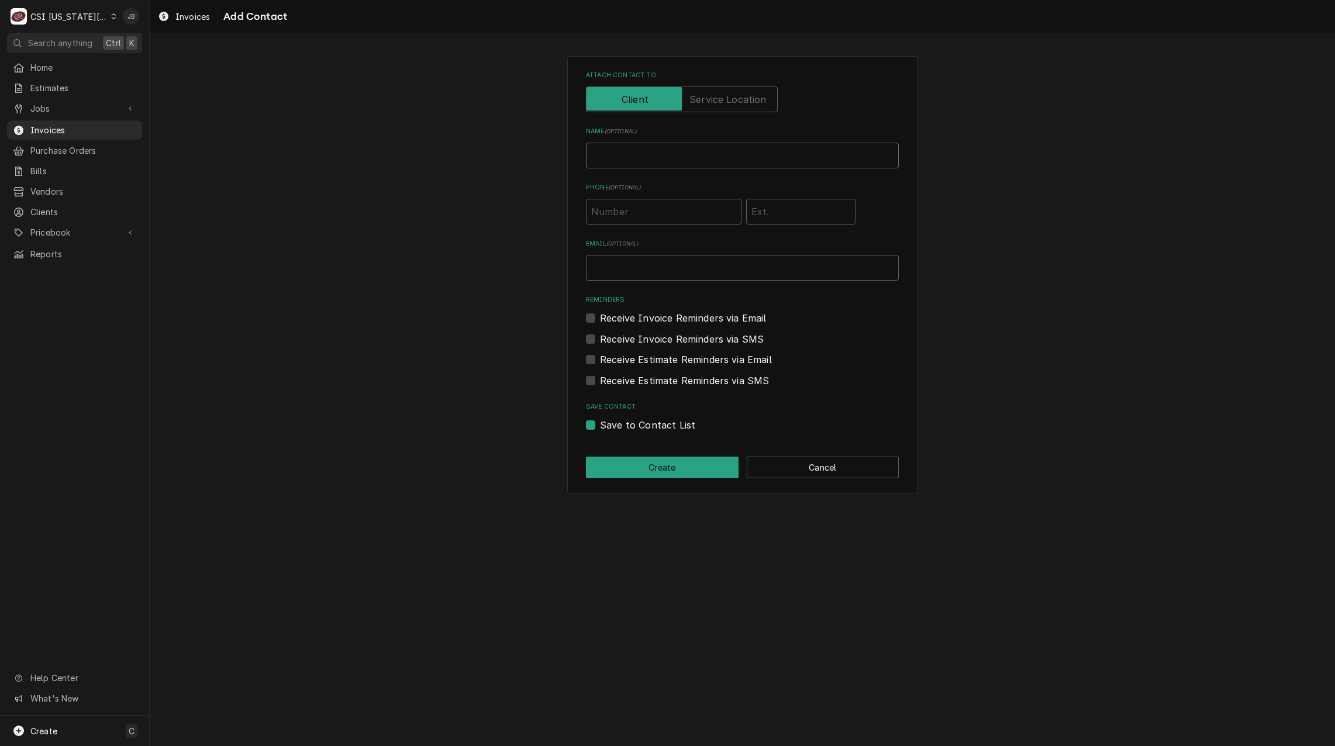
click at [638, 161] on input "Name ( optional )" at bounding box center [742, 156] width 313 height 26
type input "Vicky Stuesse (Invoice)"
type input "vicky.stuesse@csi1.com"
click at [600, 427] on label "Save to Contact List" at bounding box center [647, 425] width 95 height 14
click at [600, 427] on input "Save to Contact List" at bounding box center [756, 431] width 313 height 26
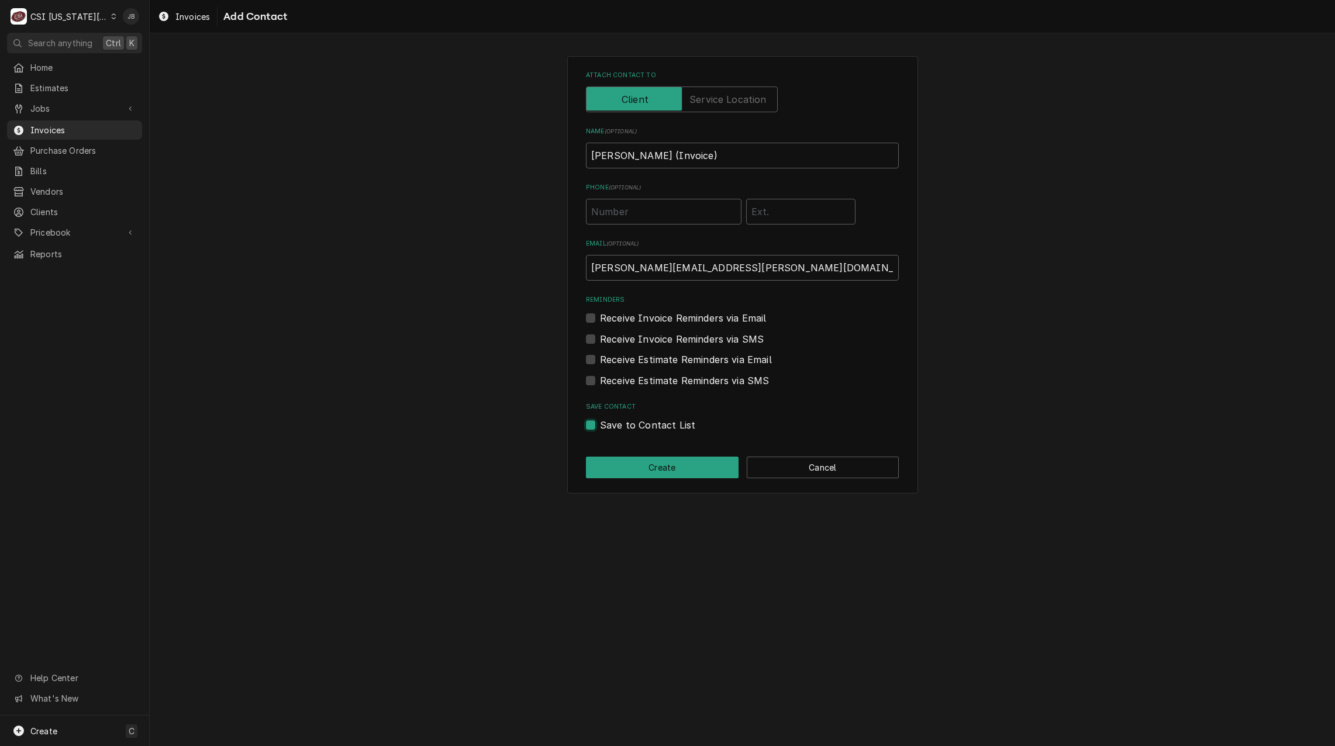
checkbox input "false"
click at [654, 468] on button "Create" at bounding box center [662, 468] width 153 height 22
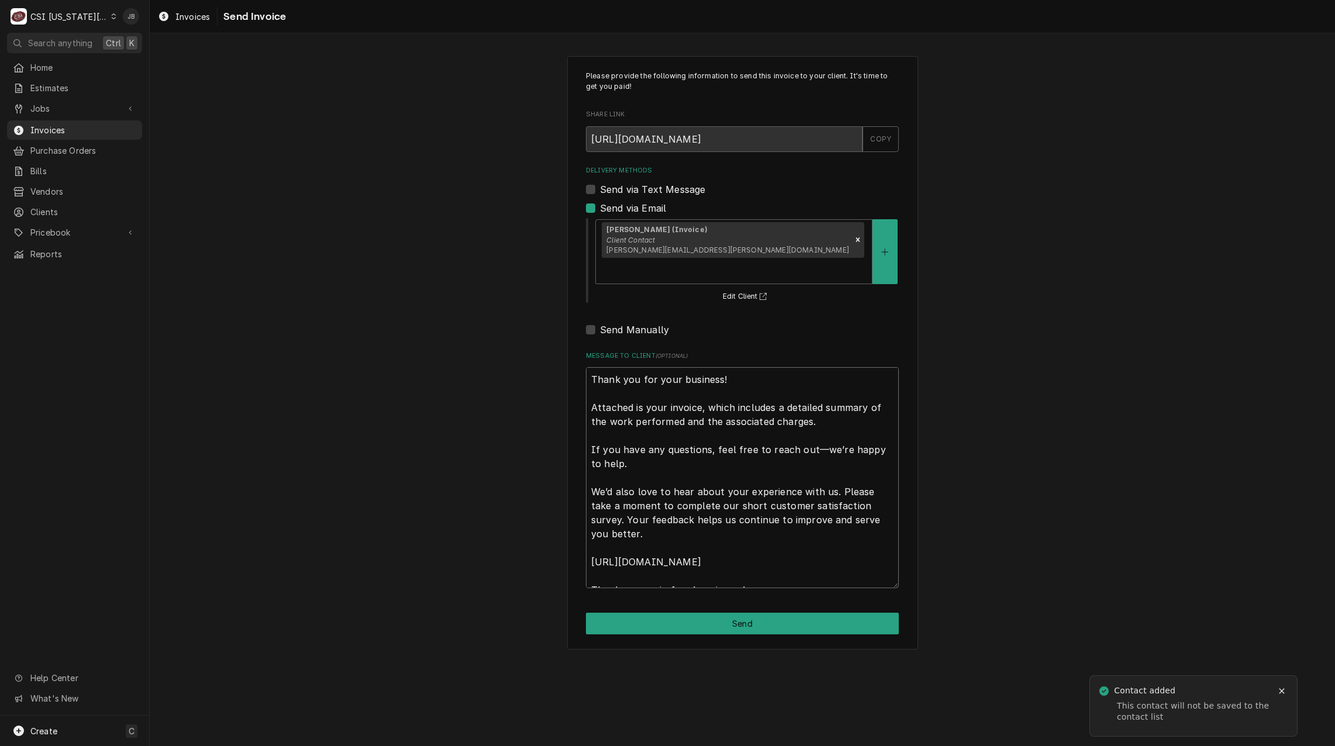
scroll to position [14, 0]
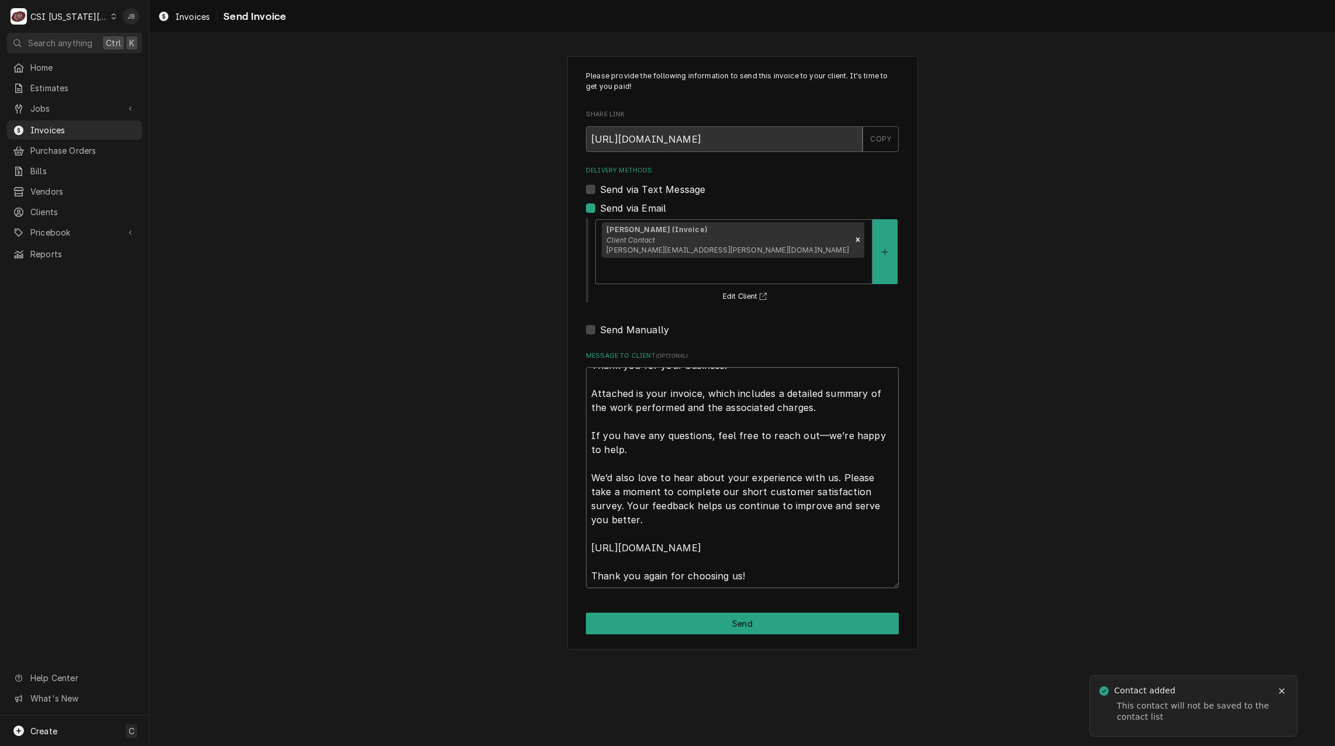
drag, startPoint x: 586, startPoint y: 354, endPoint x: 806, endPoint y: 768, distance: 468.5
click at [806, 746] on html "C CSI Kansas City. JB Search anything Ctrl K Home Estimates Jobs Jobs Job Serie…" at bounding box center [667, 373] width 1335 height 746
type textarea "x"
type textarea "u"
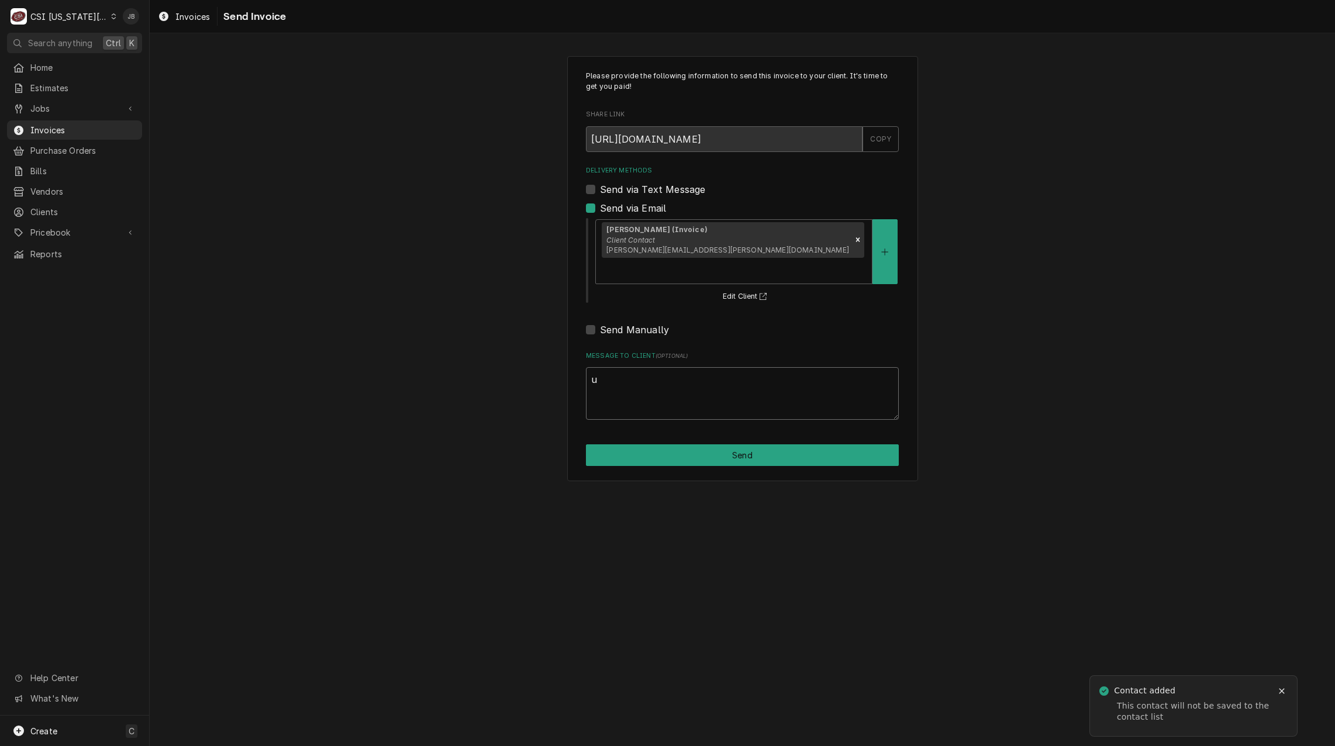
scroll to position [0, 0]
type textarea "x"
type textarea "un"
type textarea "x"
type textarea "uns"
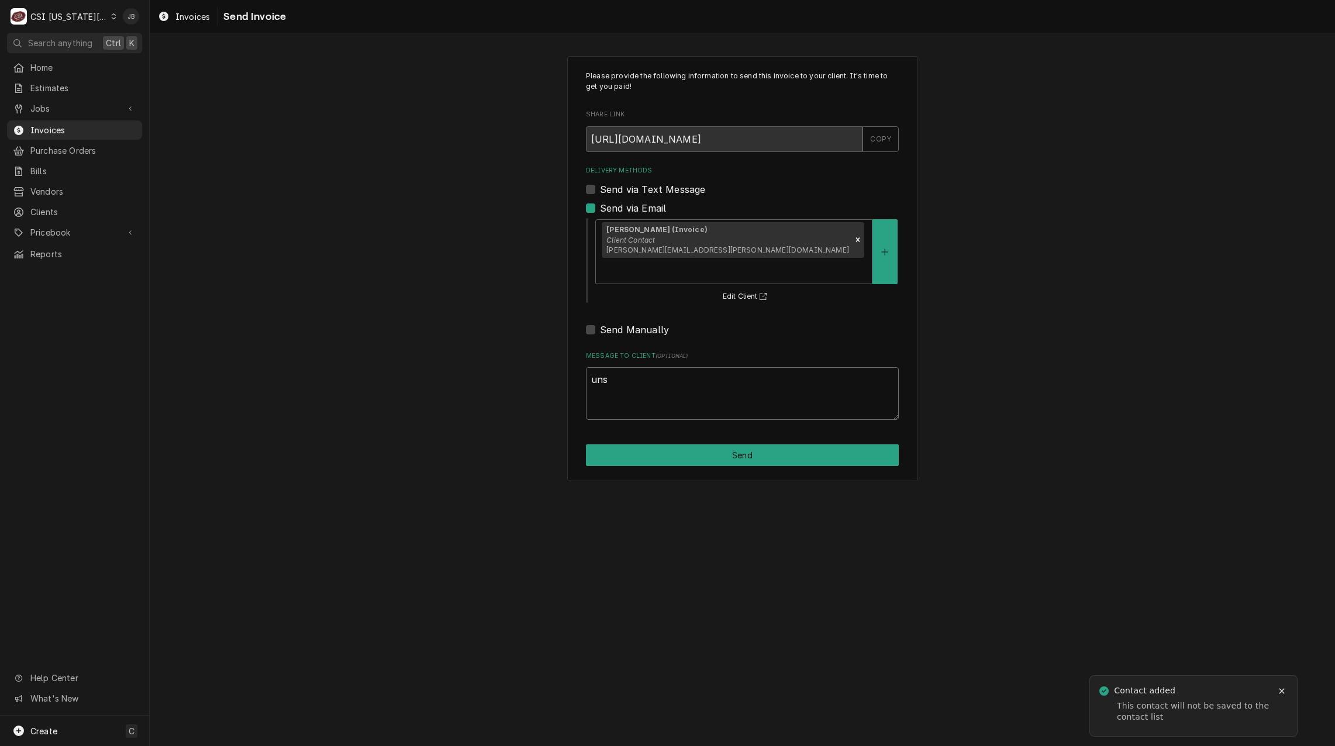
type textarea "x"
type textarea "unsu"
type textarea "x"
type textarea "unsur"
type textarea "x"
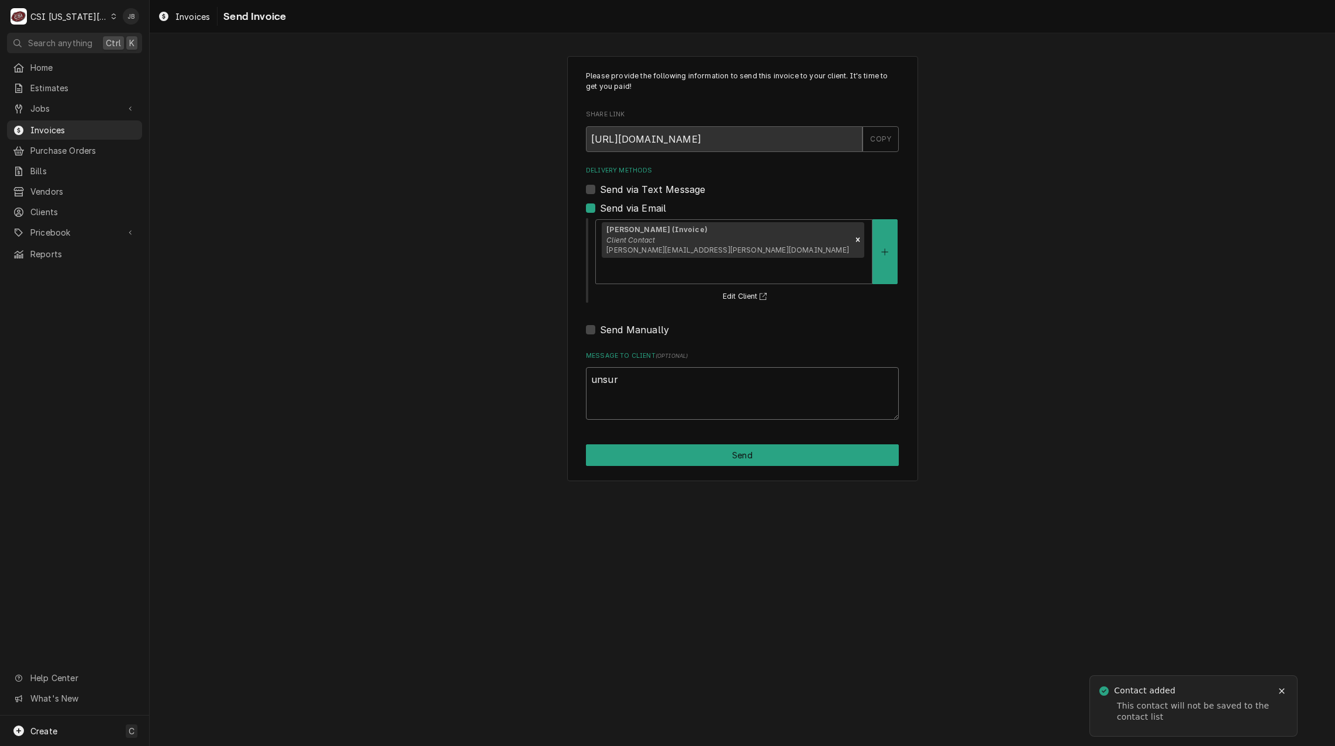
type textarea "unsure"
type textarea "x"
type textarea "unsure"
type textarea "x"
type textarea "unsure w"
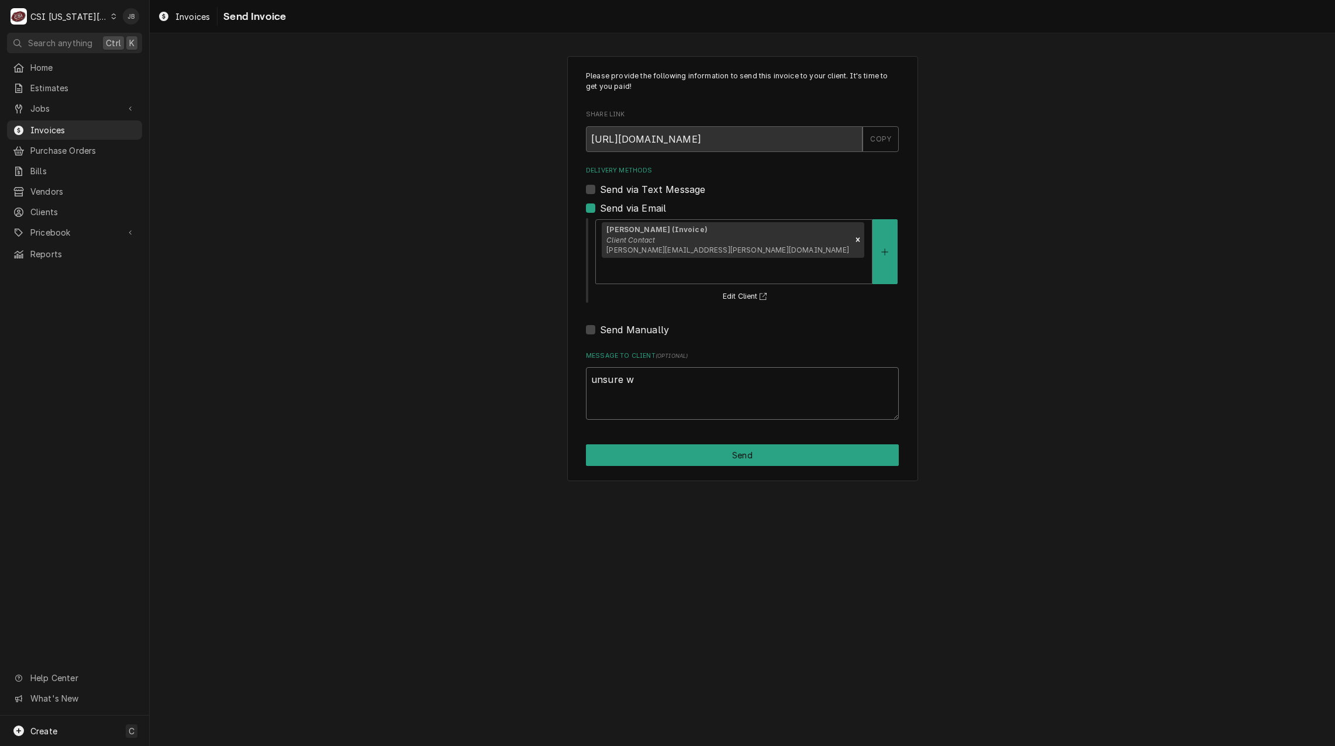
type textarea "x"
type textarea "unsure wh"
type textarea "x"
type textarea "unsure who"
type textarea "x"
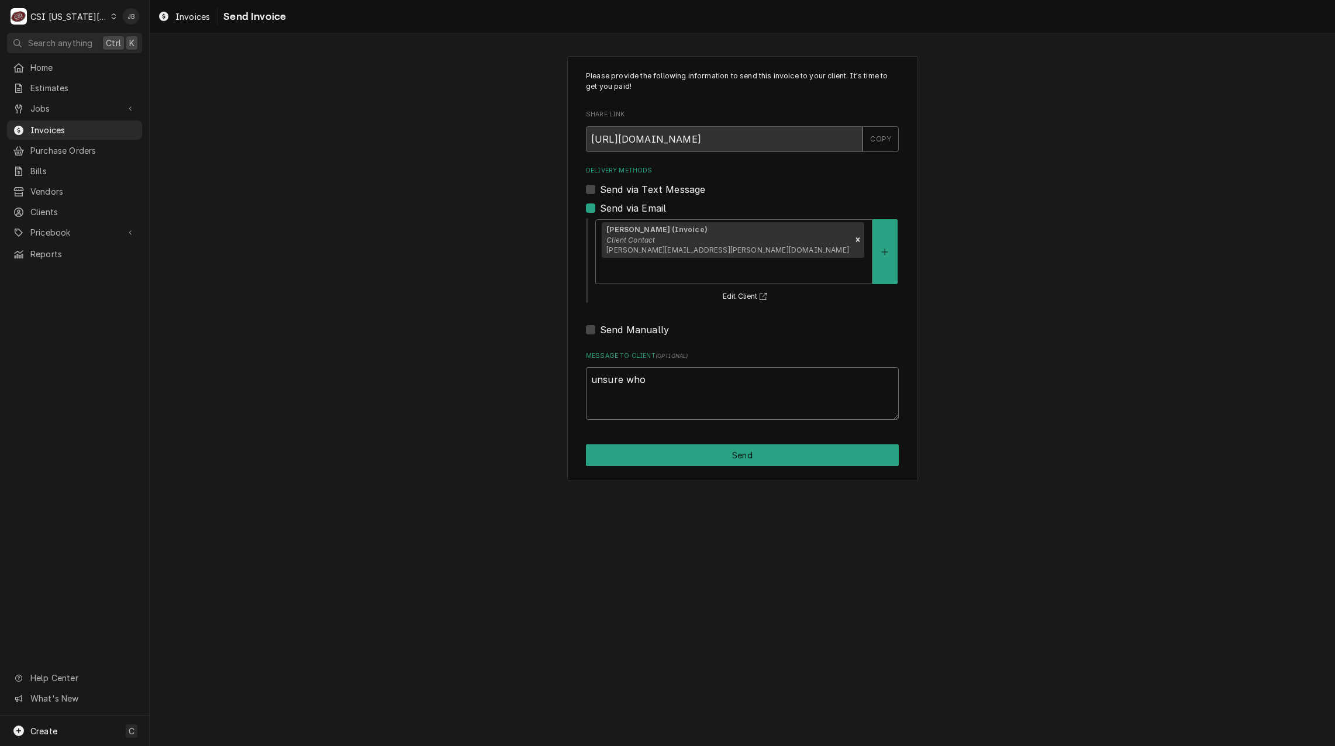
type textarea "unsure who"
type textarea "x"
type textarea "unsure who t"
type textarea "x"
type textarea "unsure who to"
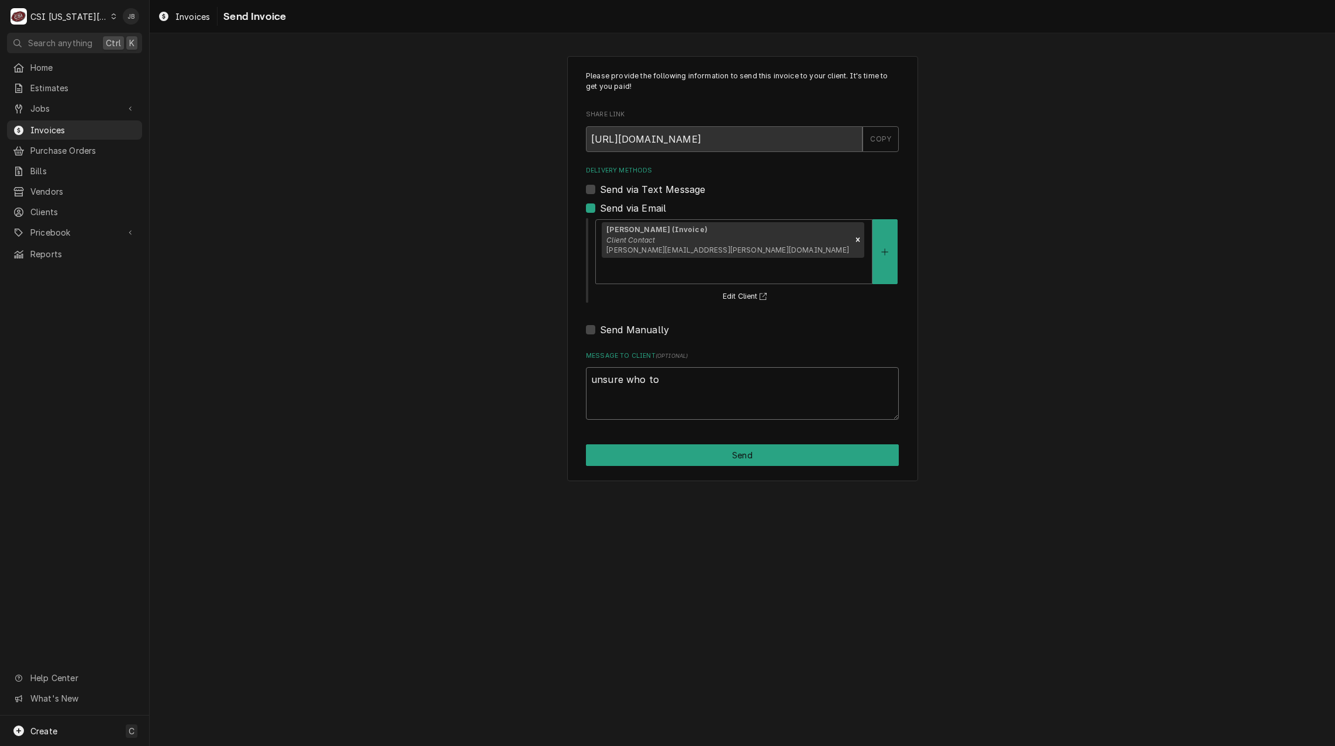
type textarea "x"
type textarea "unsure who to"
type textarea "x"
type textarea "unsure who to s"
type textarea "x"
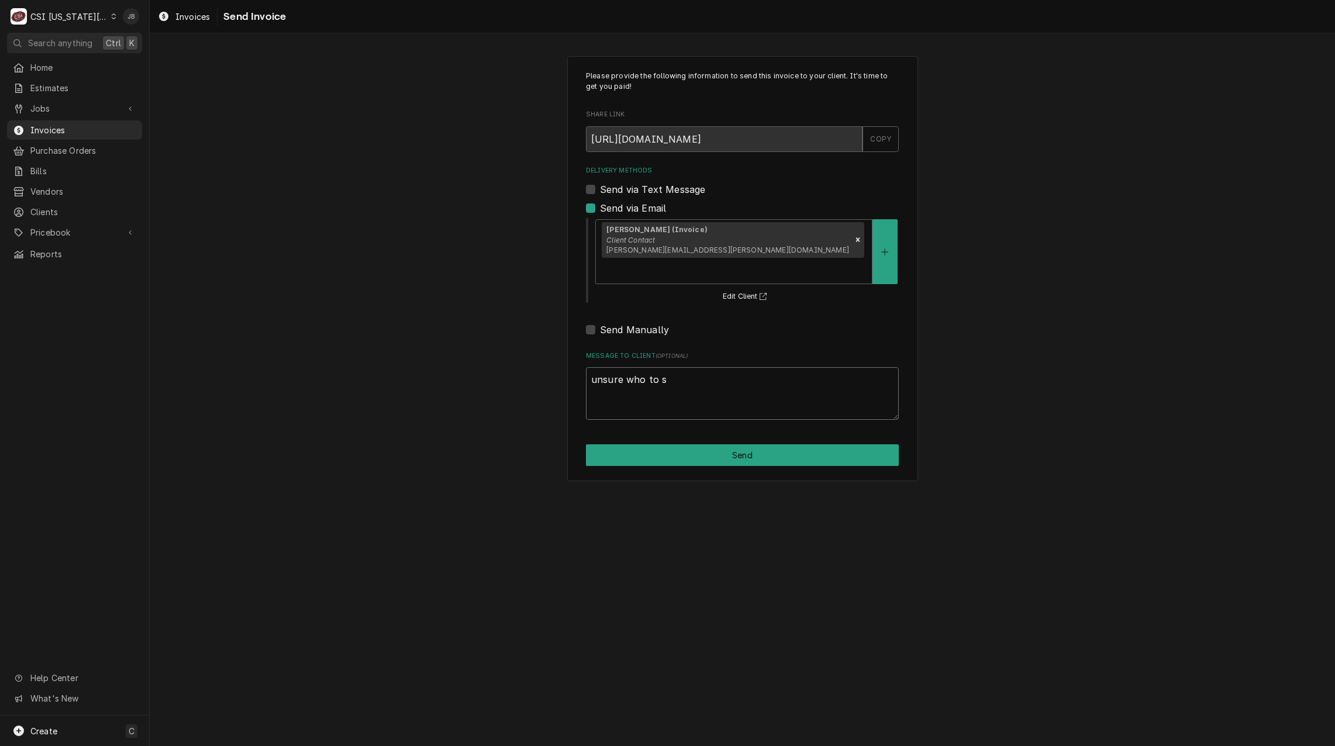
type textarea "unsure who to se"
type textarea "x"
type textarea "unsure who to sen"
type textarea "x"
type textarea "unsure who to send"
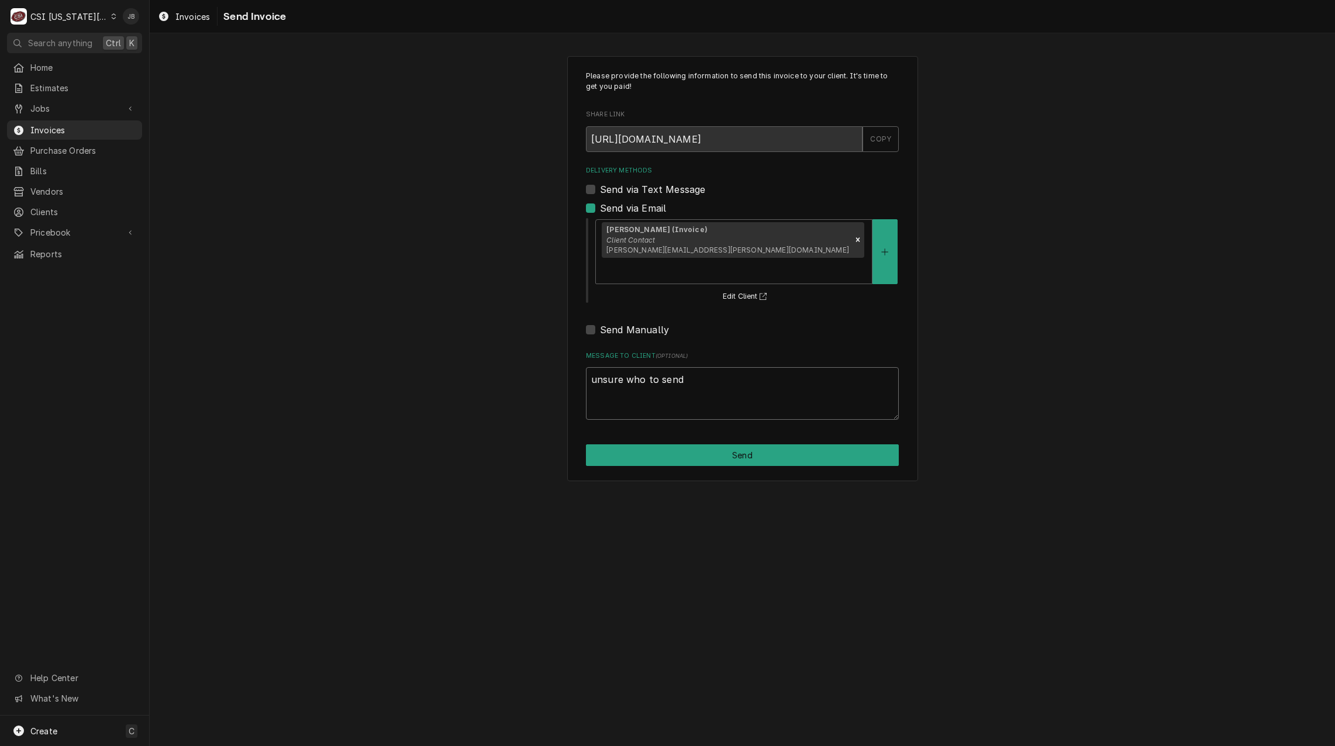
type textarea "x"
type textarea "unsure who to send"
type textarea "x"
type textarea "unsure who to send t"
type textarea "x"
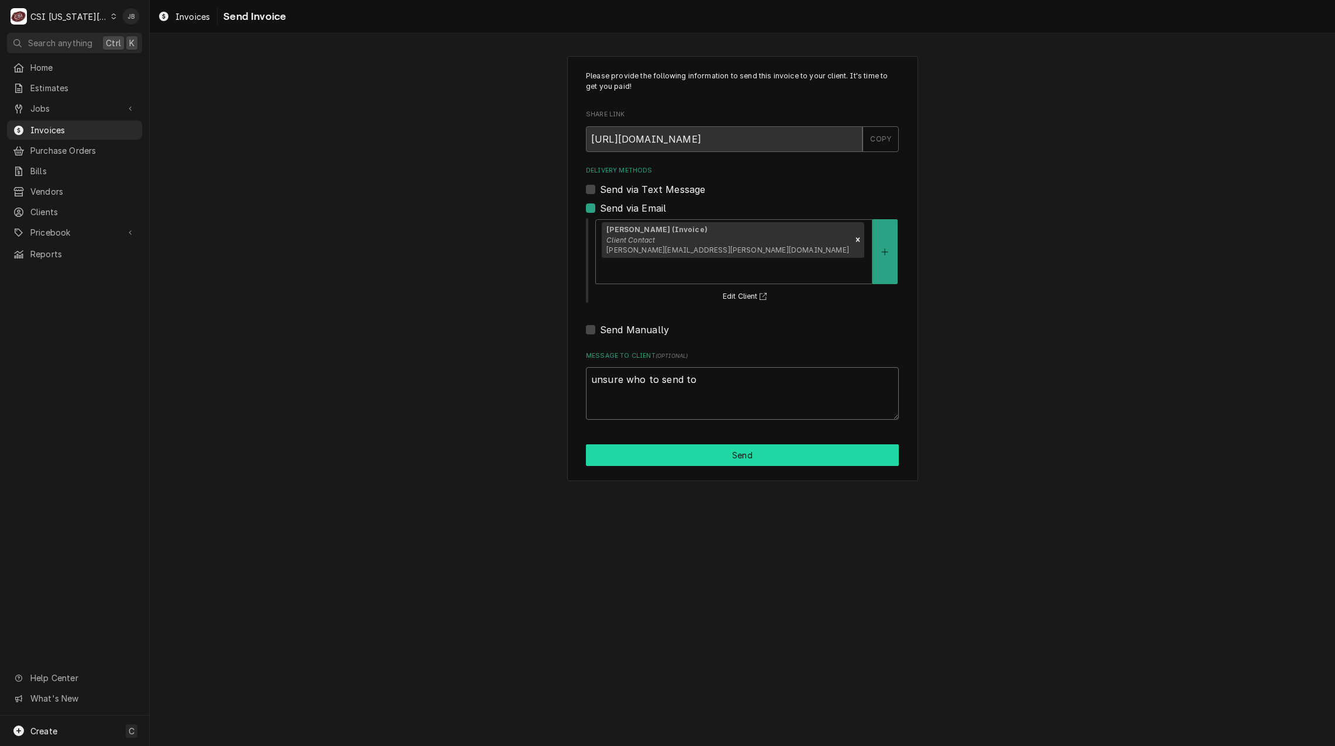
type textarea "unsure who to send to"
click at [720, 444] on button "Send" at bounding box center [742, 455] width 313 height 22
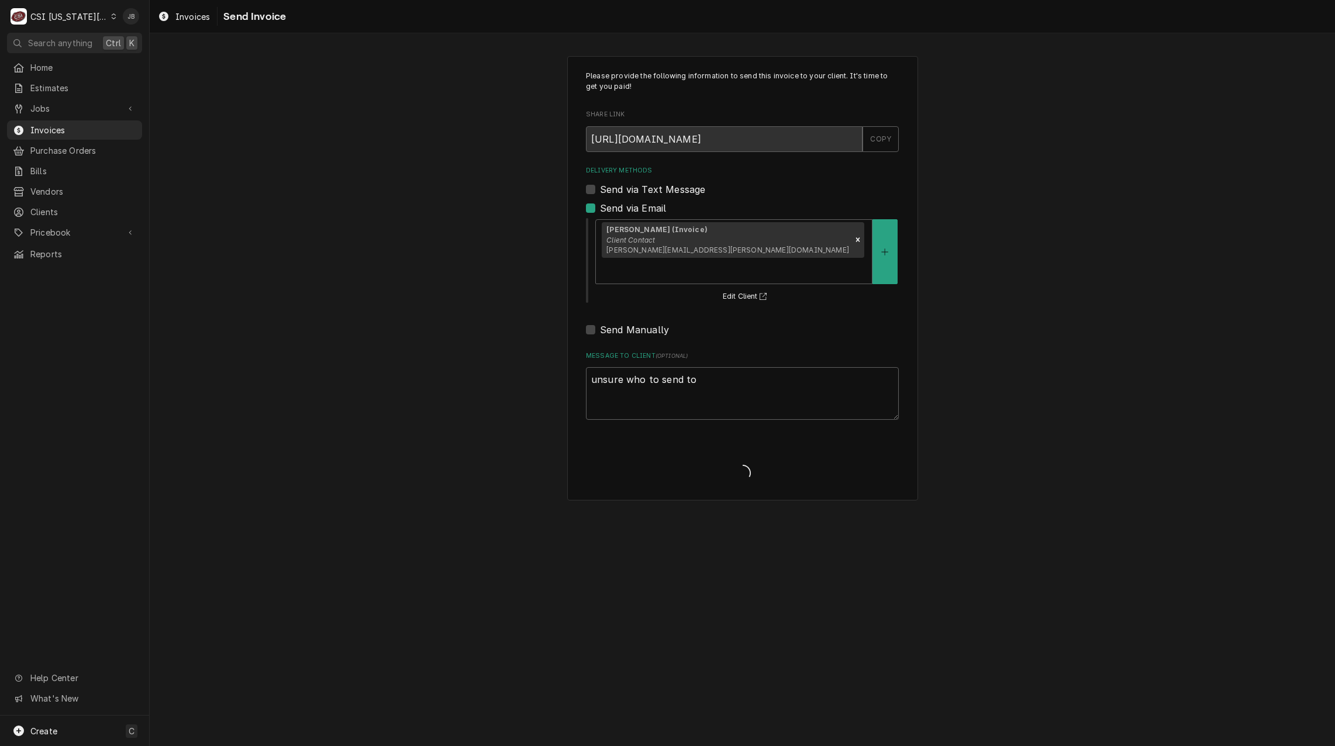
type textarea "x"
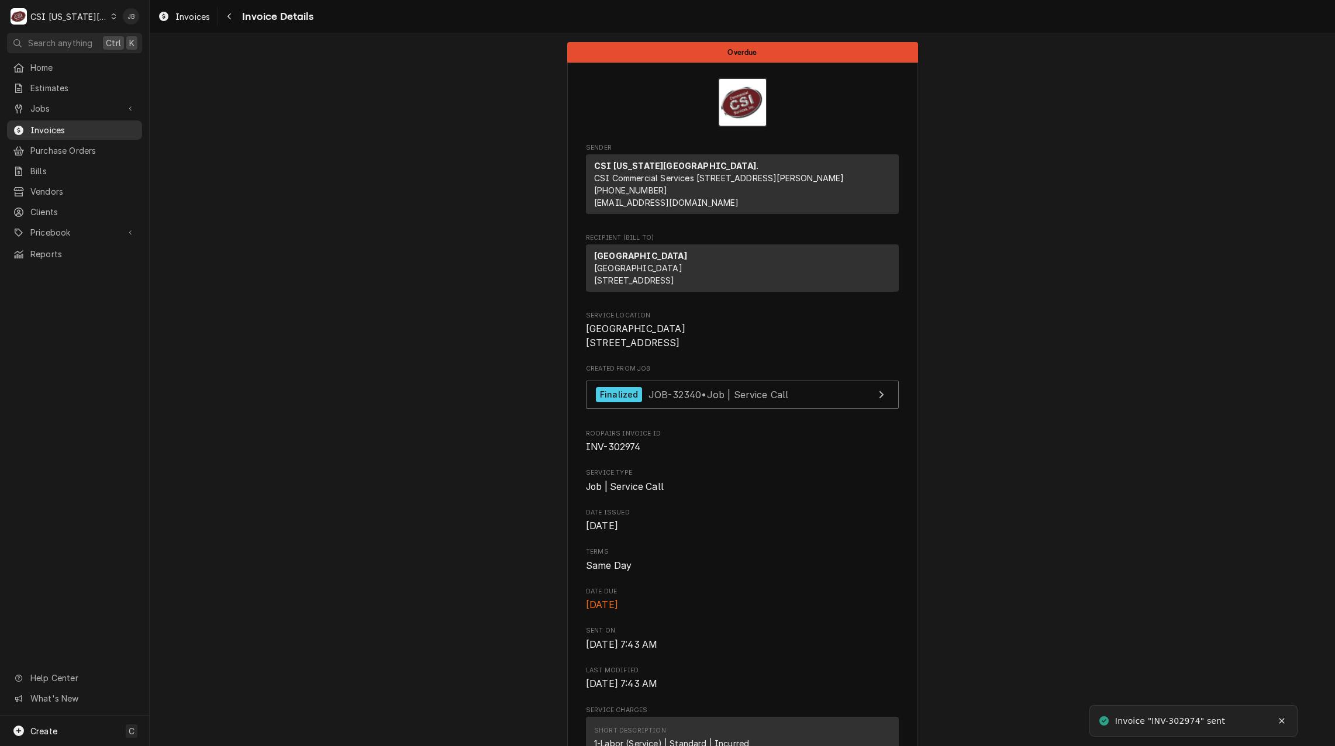
click at [89, 129] on span "Invoices" at bounding box center [83, 130] width 106 height 12
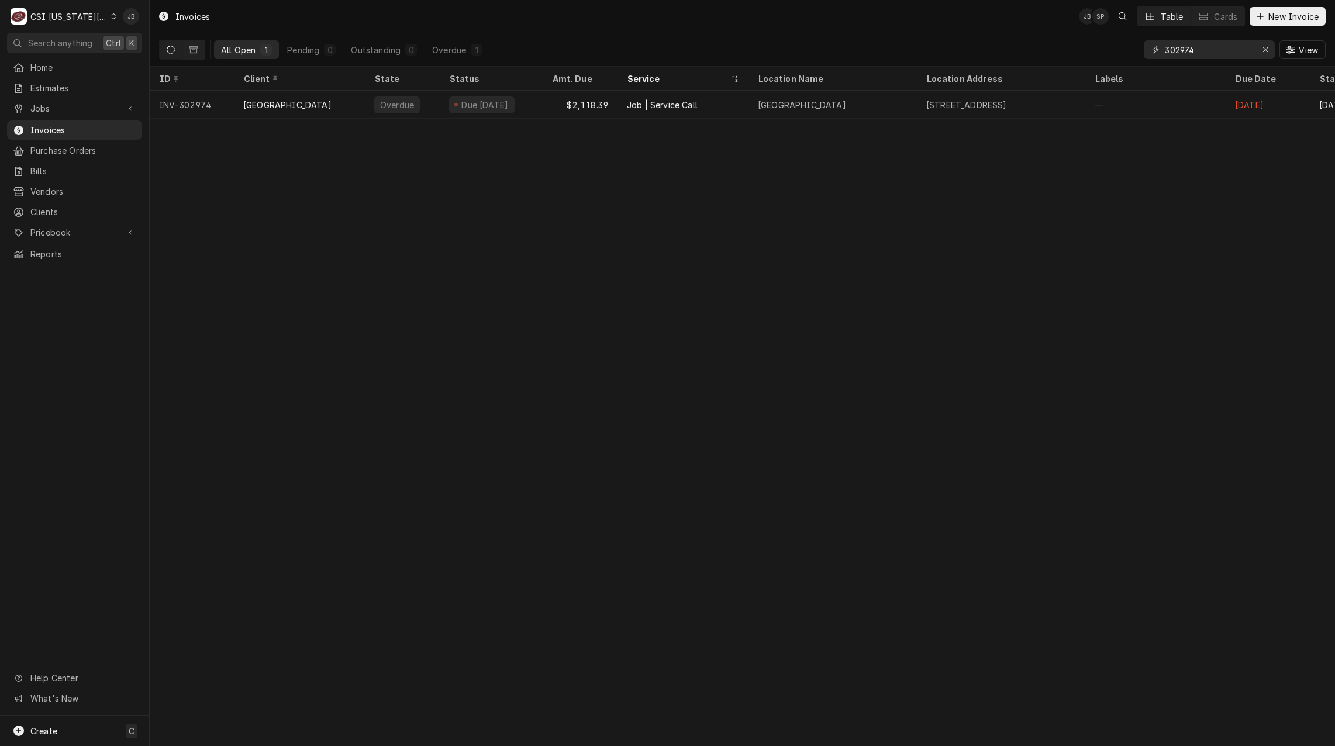
click at [1213, 57] on input "302974" at bounding box center [1209, 49] width 88 height 19
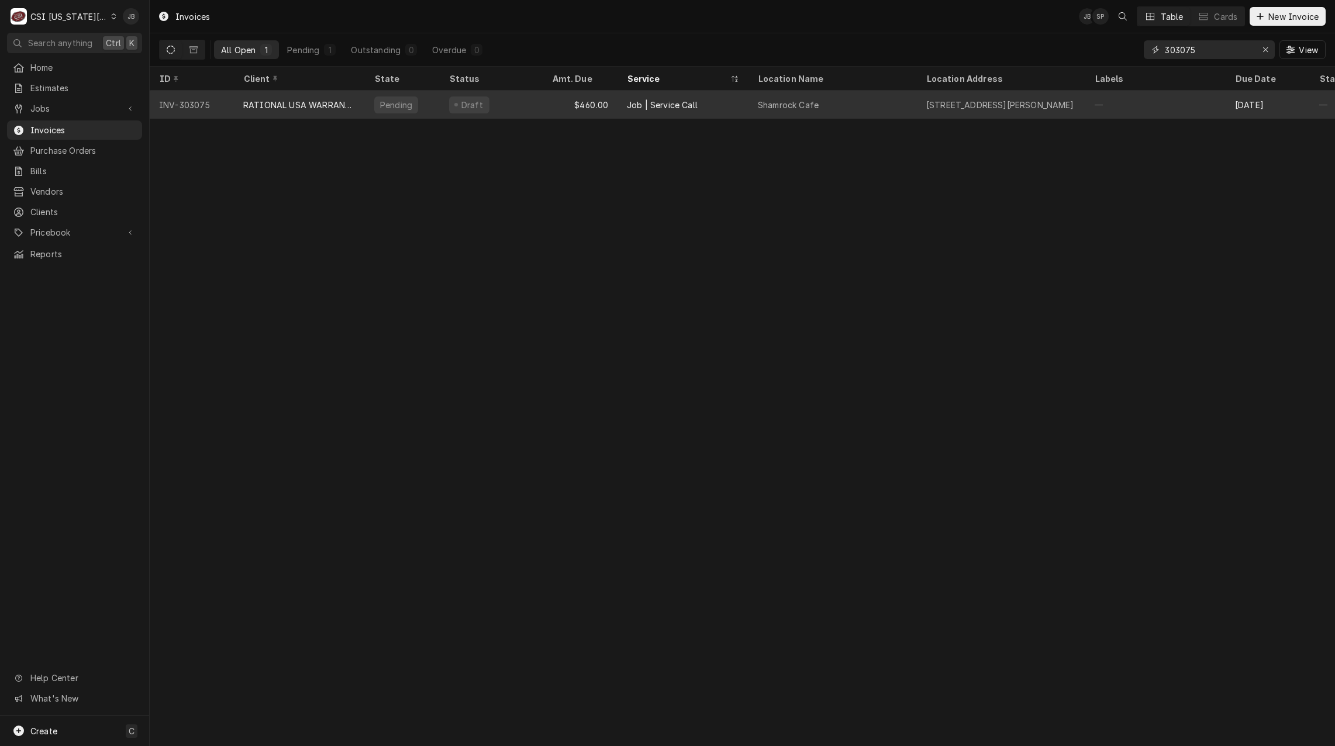
type input "303075"
click at [1107, 109] on div "—" at bounding box center [1155, 105] width 140 height 28
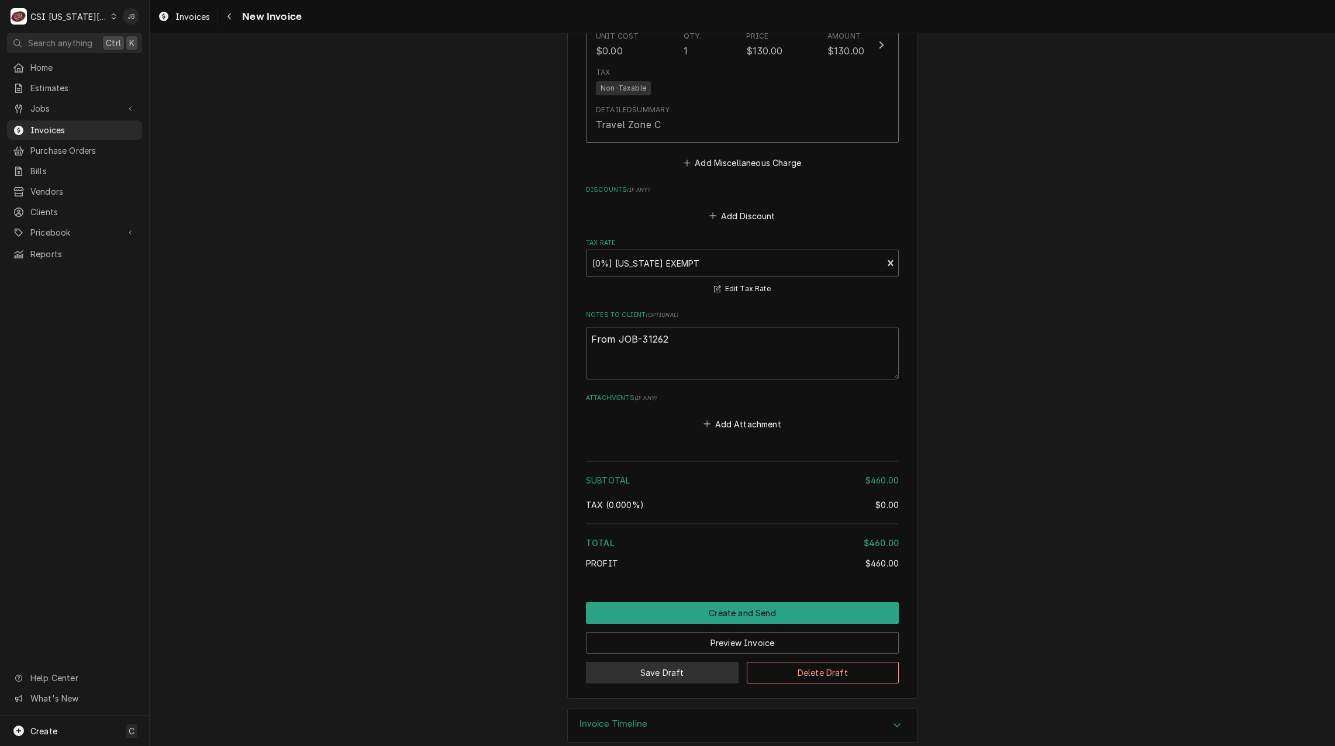
scroll to position [1824, 0]
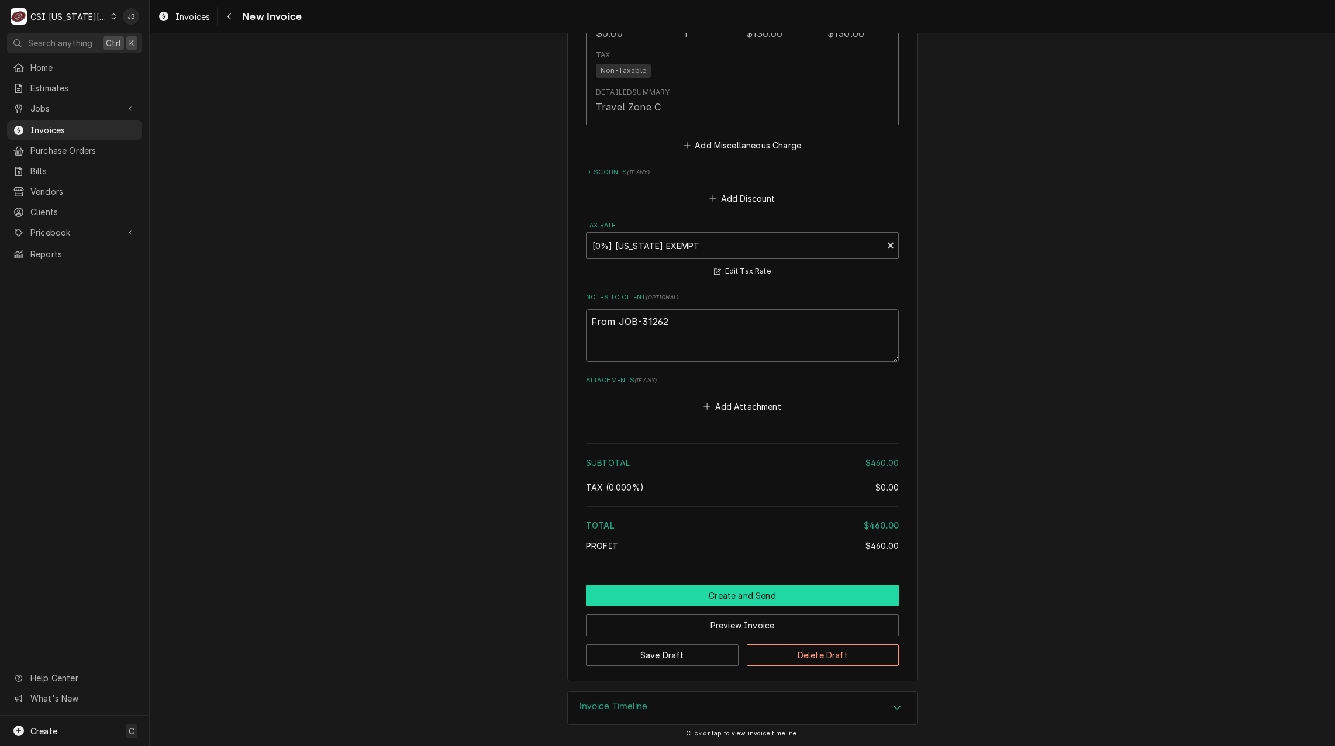
drag, startPoint x: 705, startPoint y: 596, endPoint x: 703, endPoint y: 589, distance: 7.1
click at [705, 596] on button "Create and Send" at bounding box center [742, 596] width 313 height 22
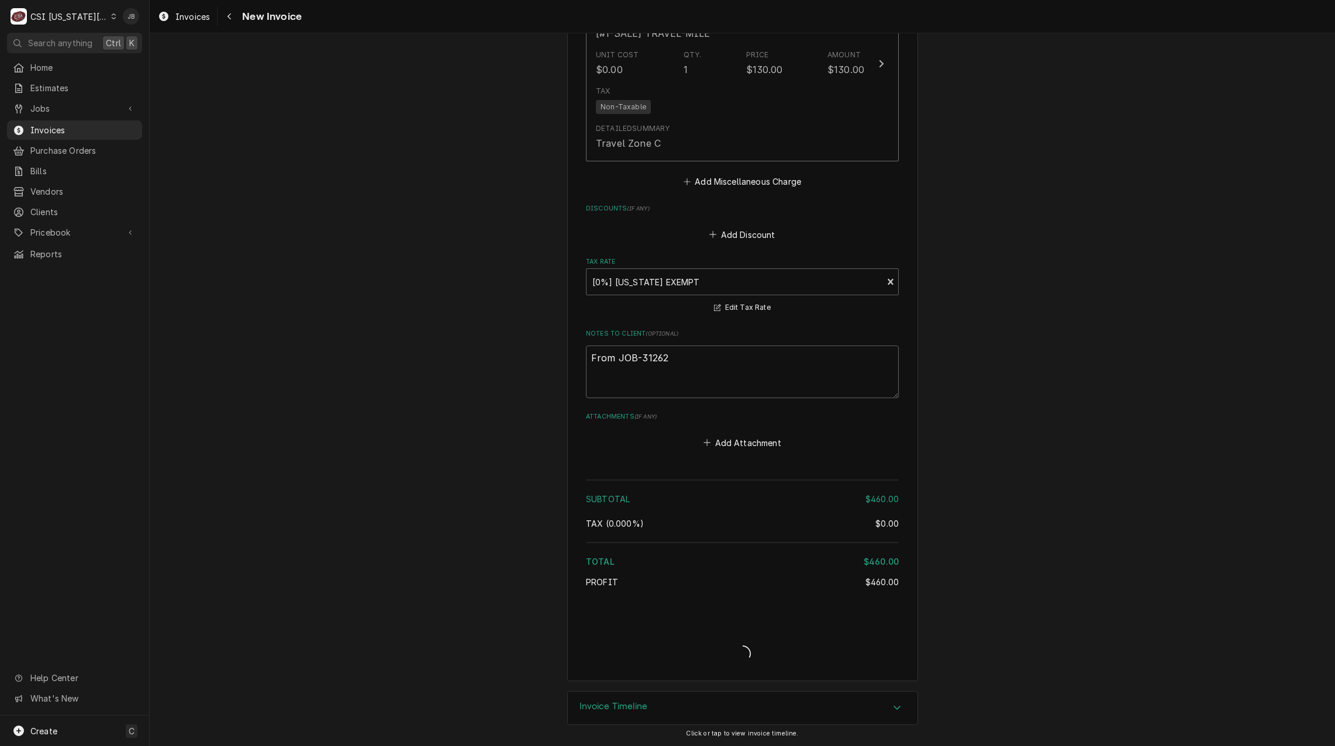
type textarea "x"
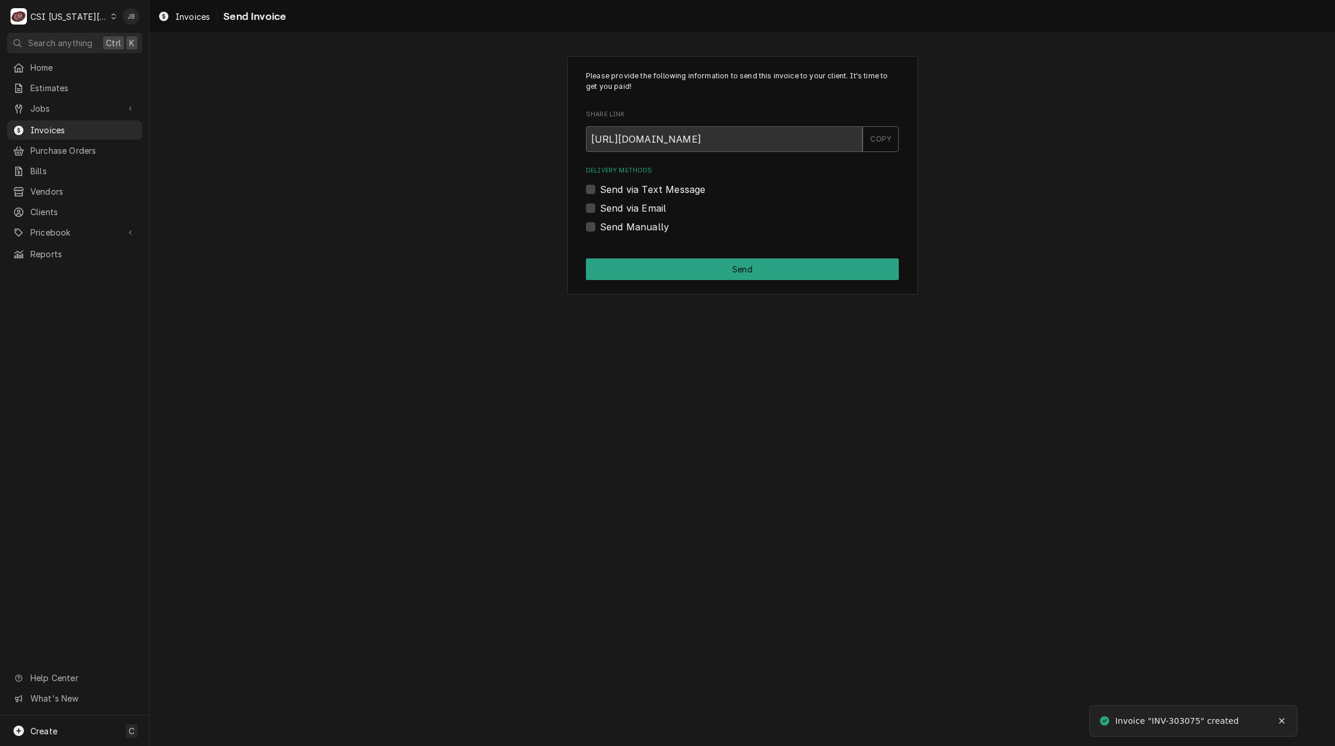
click at [638, 208] on label "Send via Email" at bounding box center [633, 208] width 66 height 14
click at [638, 208] on input "Send via Email" at bounding box center [756, 214] width 313 height 26
checkbox input "true"
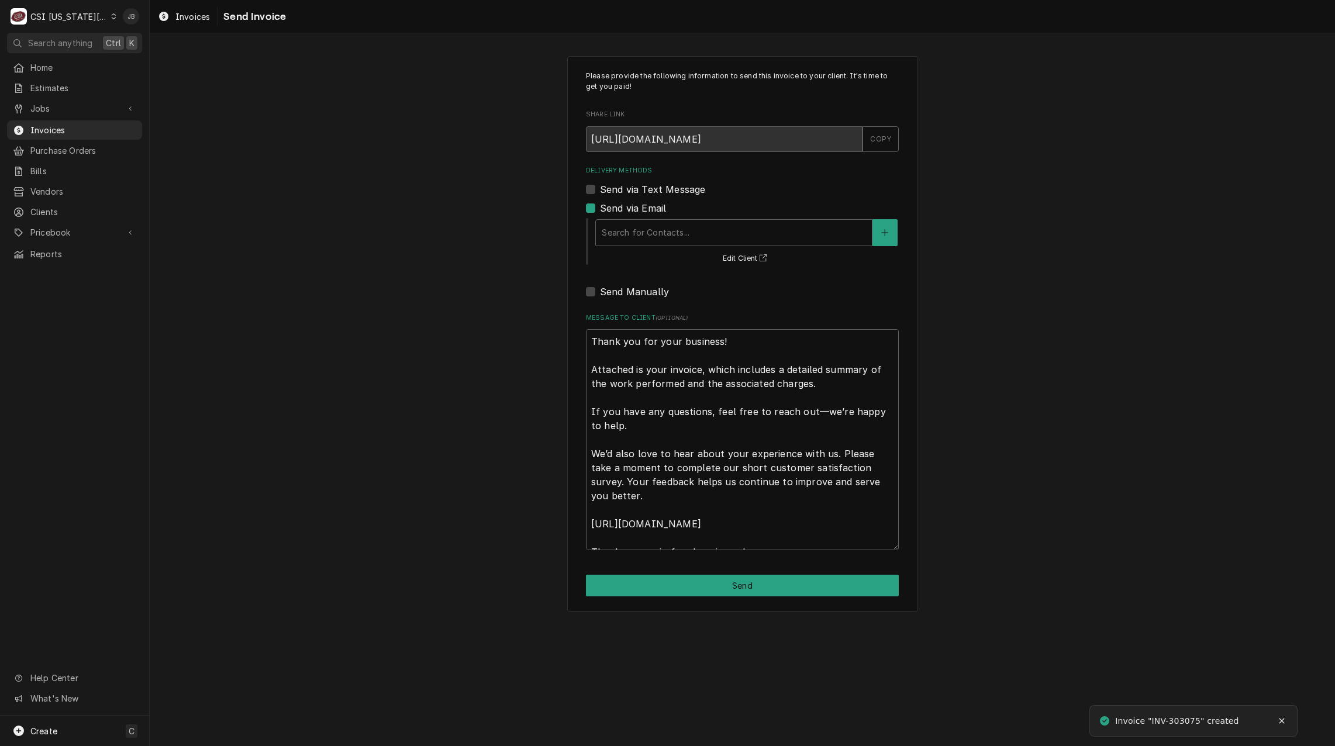
click at [679, 250] on div "Search for Contacts... Edit Client" at bounding box center [746, 241] width 305 height 49
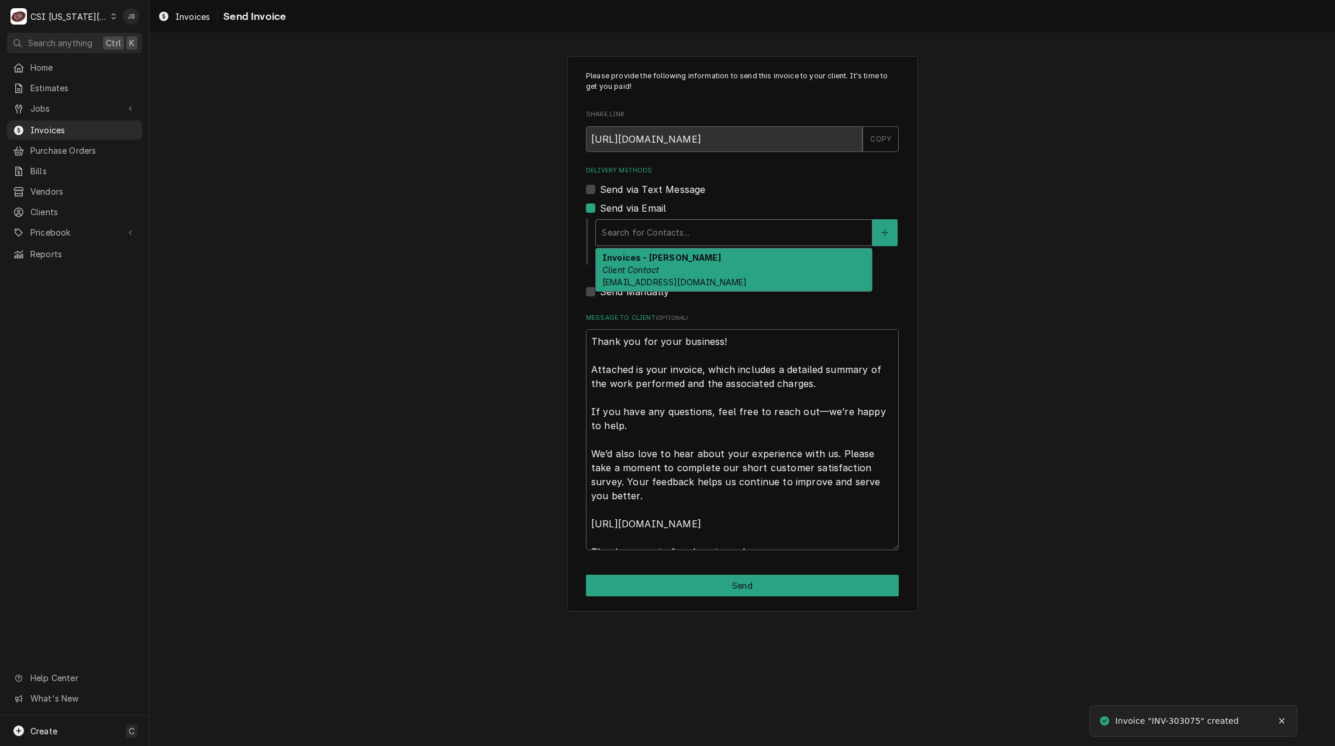
click at [675, 239] on div "Delivery Methods" at bounding box center [734, 232] width 264 height 21
click at [671, 267] on div "Invoices - Kelsey Client Contact kelsey.hetlage@csi1.com" at bounding box center [734, 270] width 276 height 43
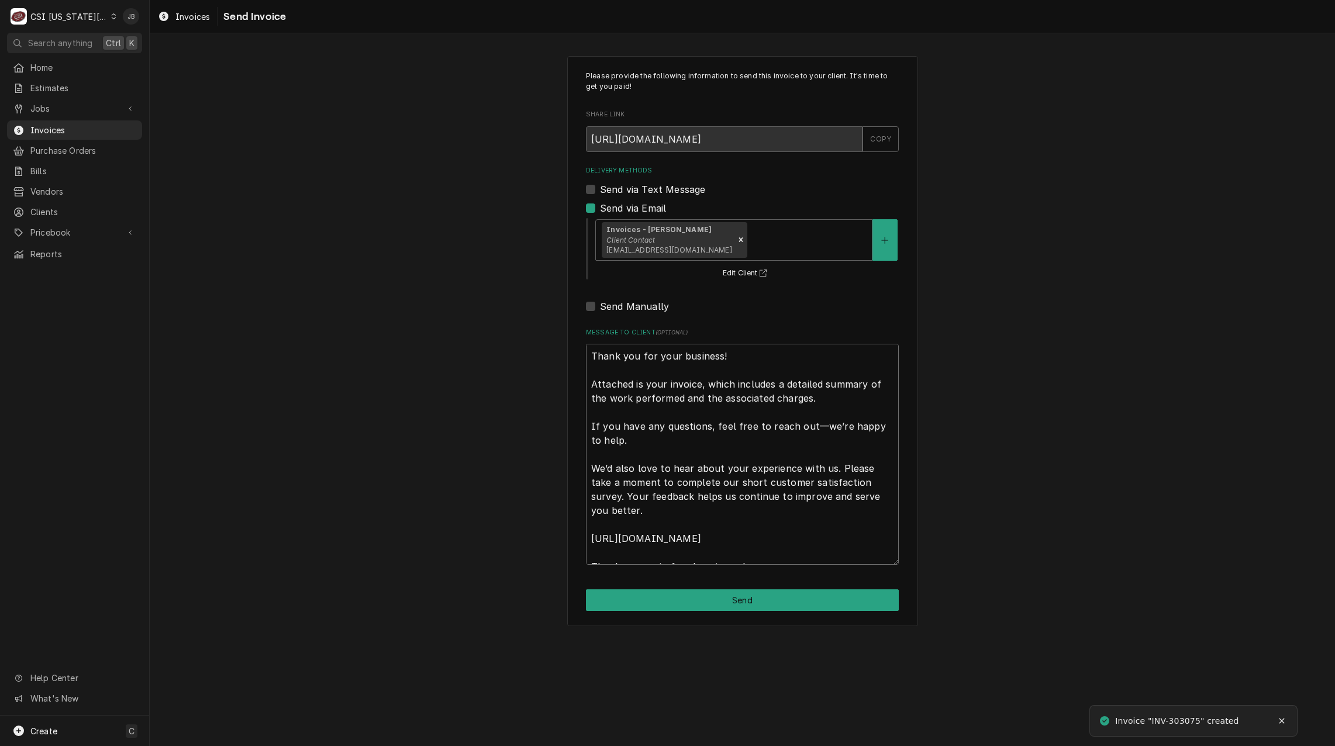
scroll to position [14, 0]
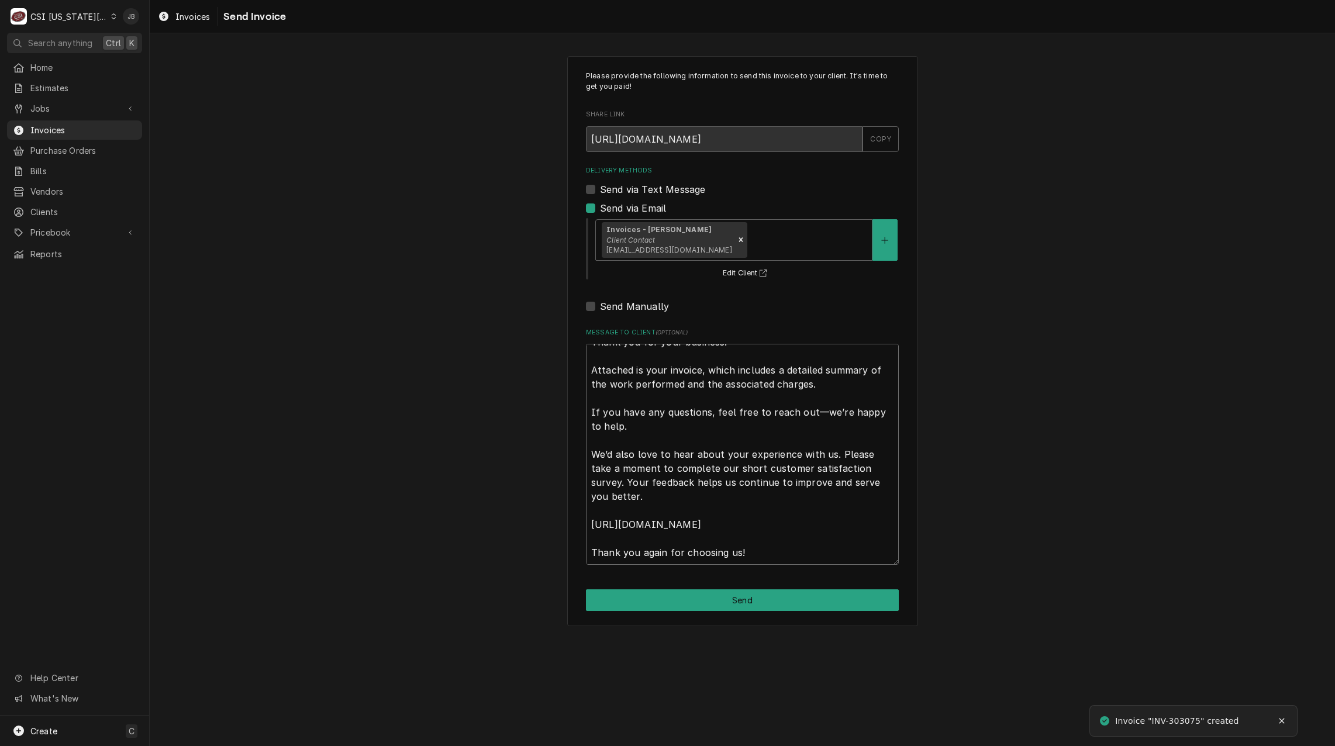
drag, startPoint x: 589, startPoint y: 355, endPoint x: 929, endPoint y: 660, distance: 457.1
click at [929, 660] on div "Please provide the following information to send this invoice to your client. I…" at bounding box center [742, 389] width 1185 height 713
type textarea "x"
type textarea "w"
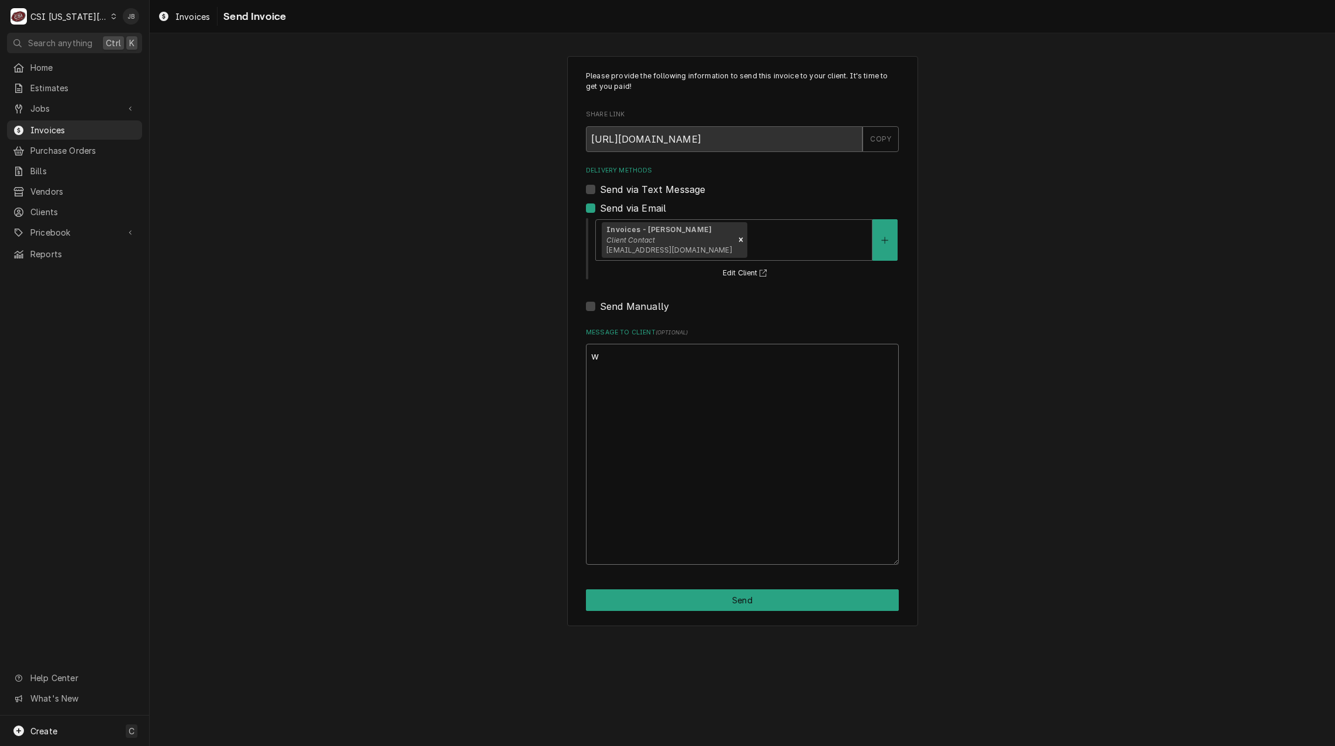
type textarea "x"
type textarea "we"
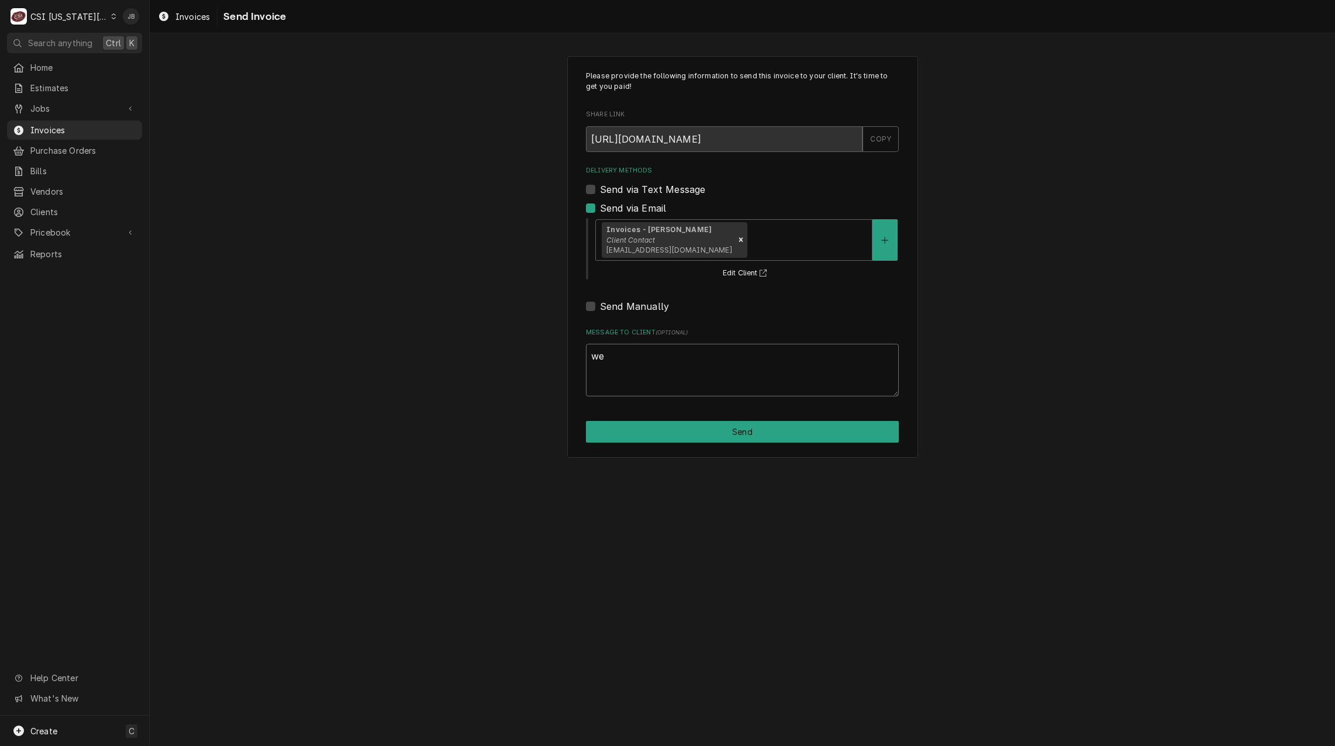
type textarea "x"
type textarea "we"
type textarea "x"
type textarea "we c"
type textarea "x"
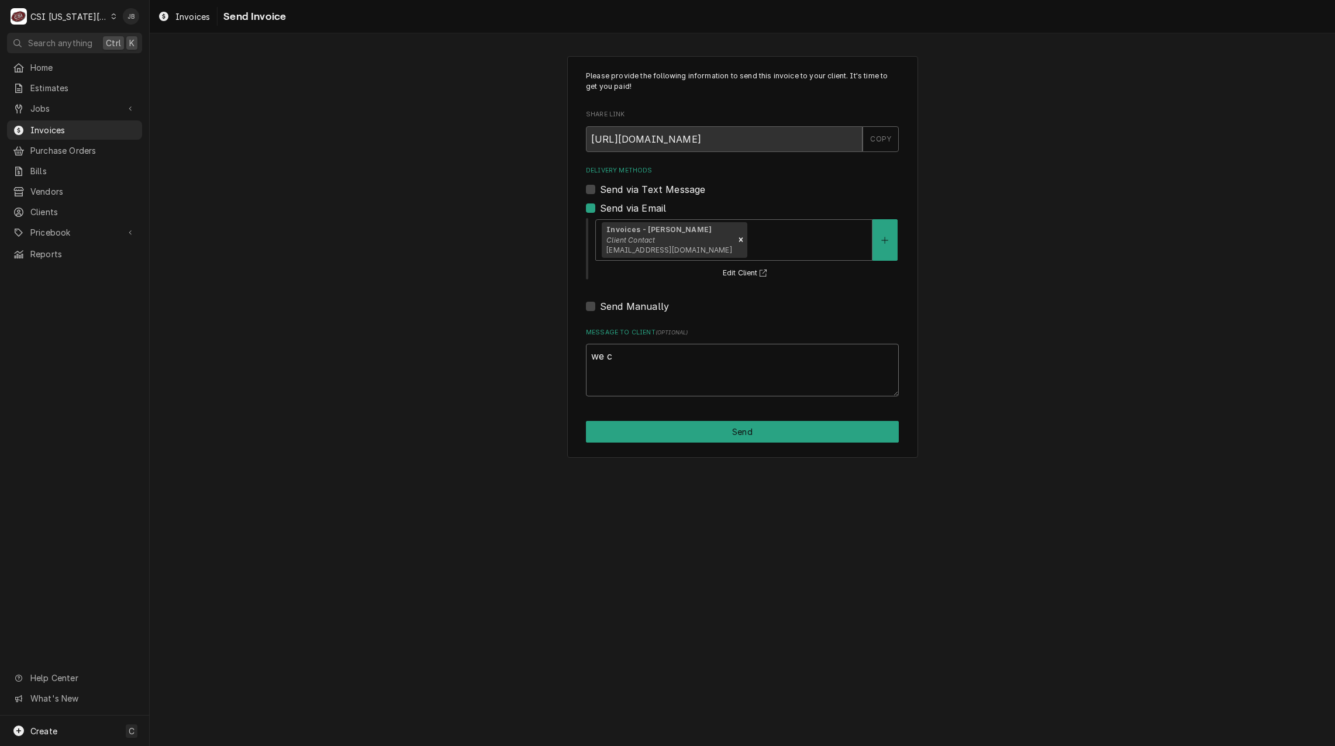
type textarea "we ca"
type textarea "x"
type textarea "we can"
type textarea "x"
type textarea "we can"
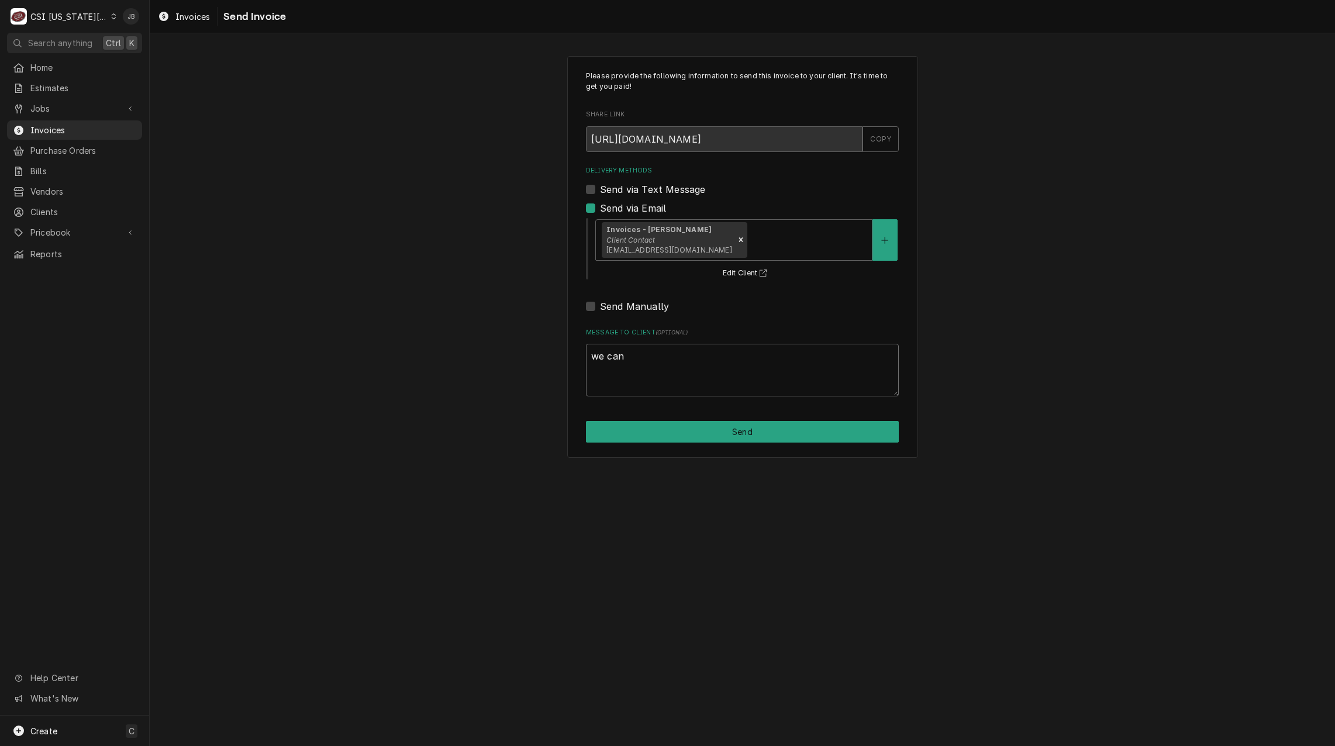
type textarea "x"
type textarea "we can t"
type textarea "x"
type textarea "we can tr"
type textarea "x"
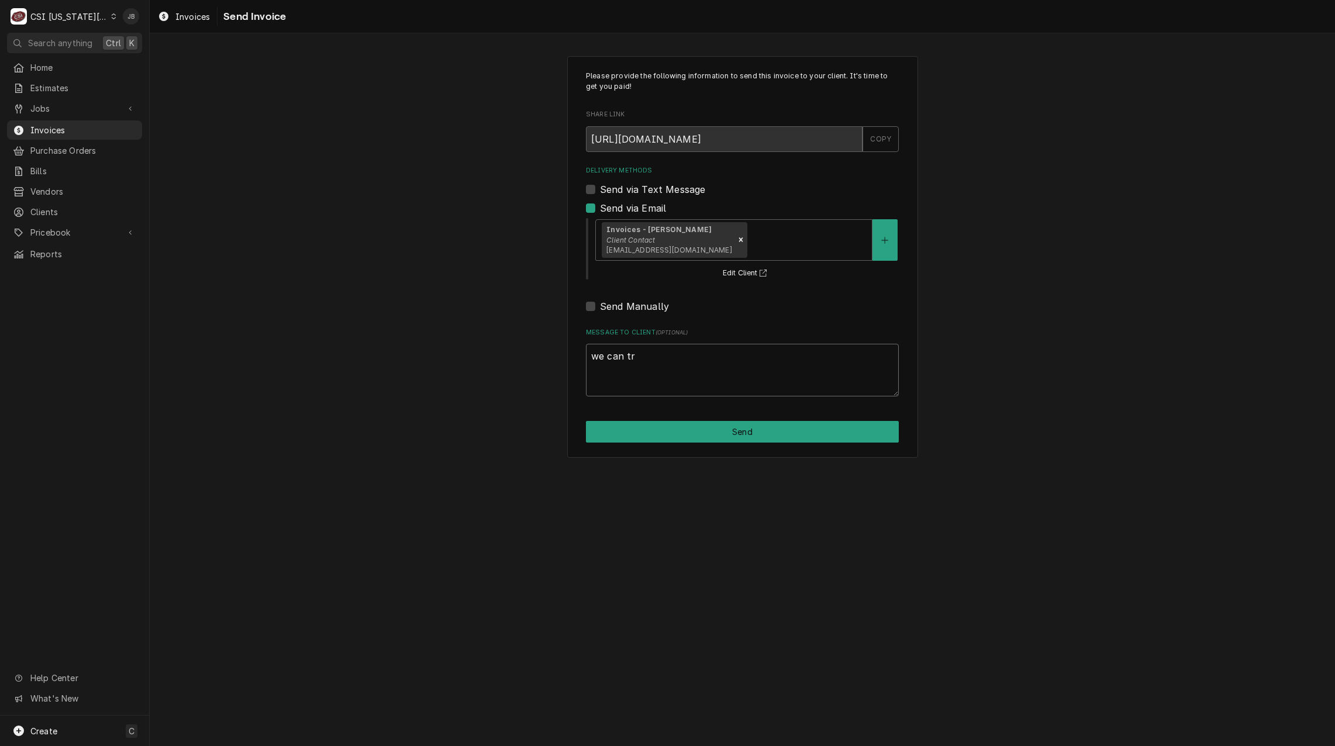
type textarea "we can try"
type textarea "x"
type textarea "we can try"
type textarea "x"
type textarea "we can try t"
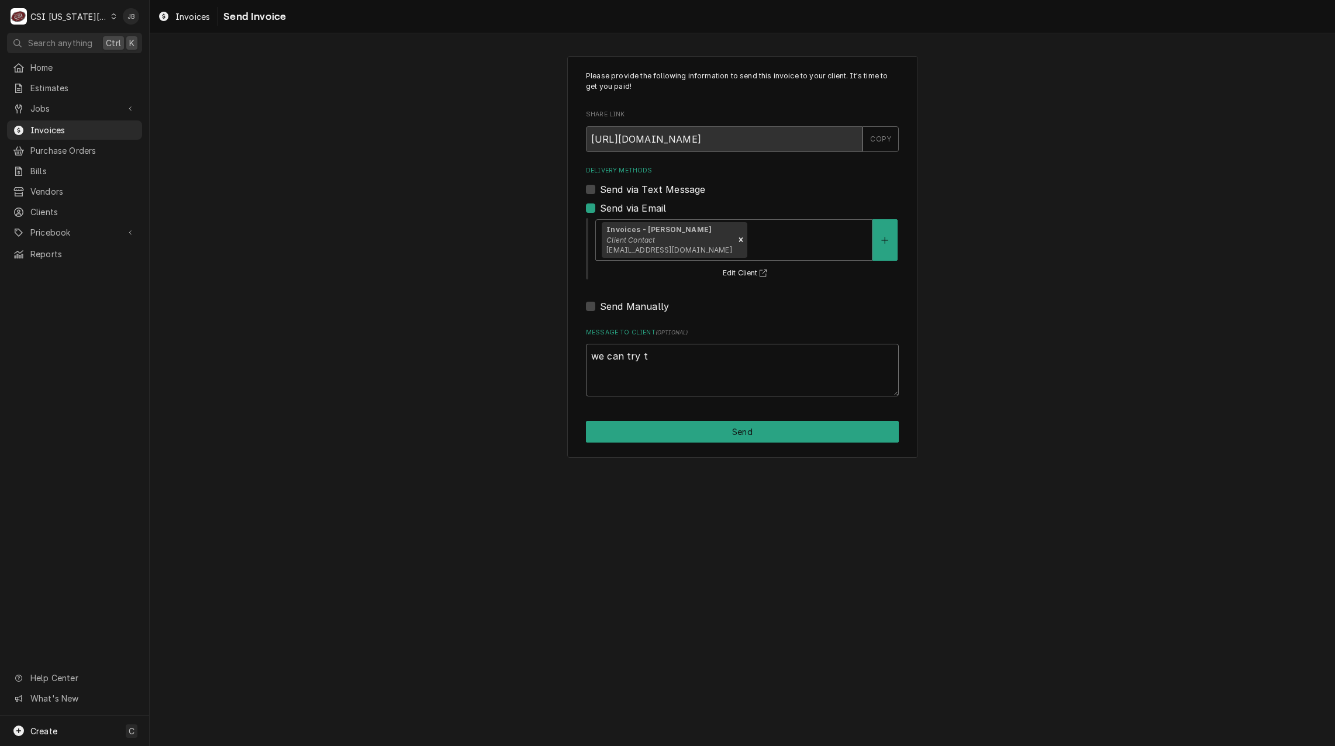
type textarea "x"
type textarea "we can try th"
type textarea "x"
type textarea "we can try thi"
type textarea "x"
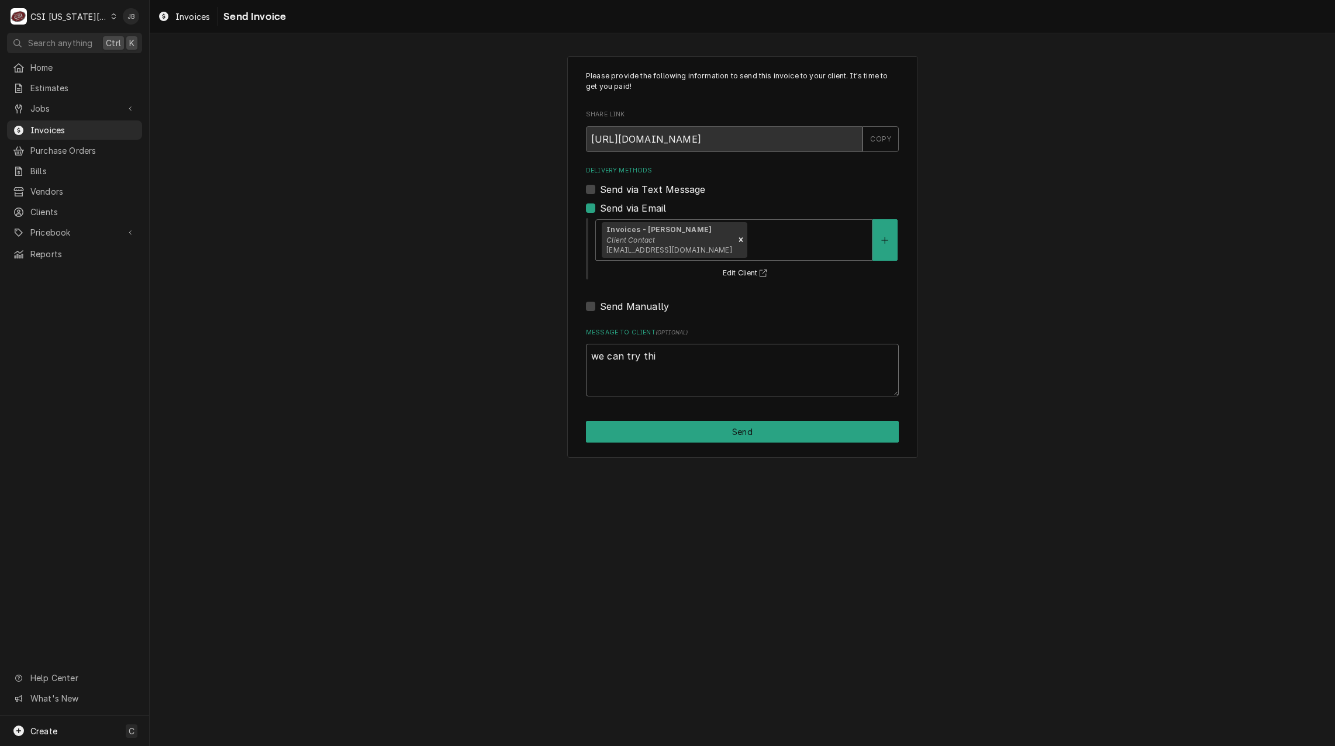
type textarea "we can try this"
type textarea "x"
type textarea "we can try this,"
type textarea "x"
type textarea "we can try this, k"
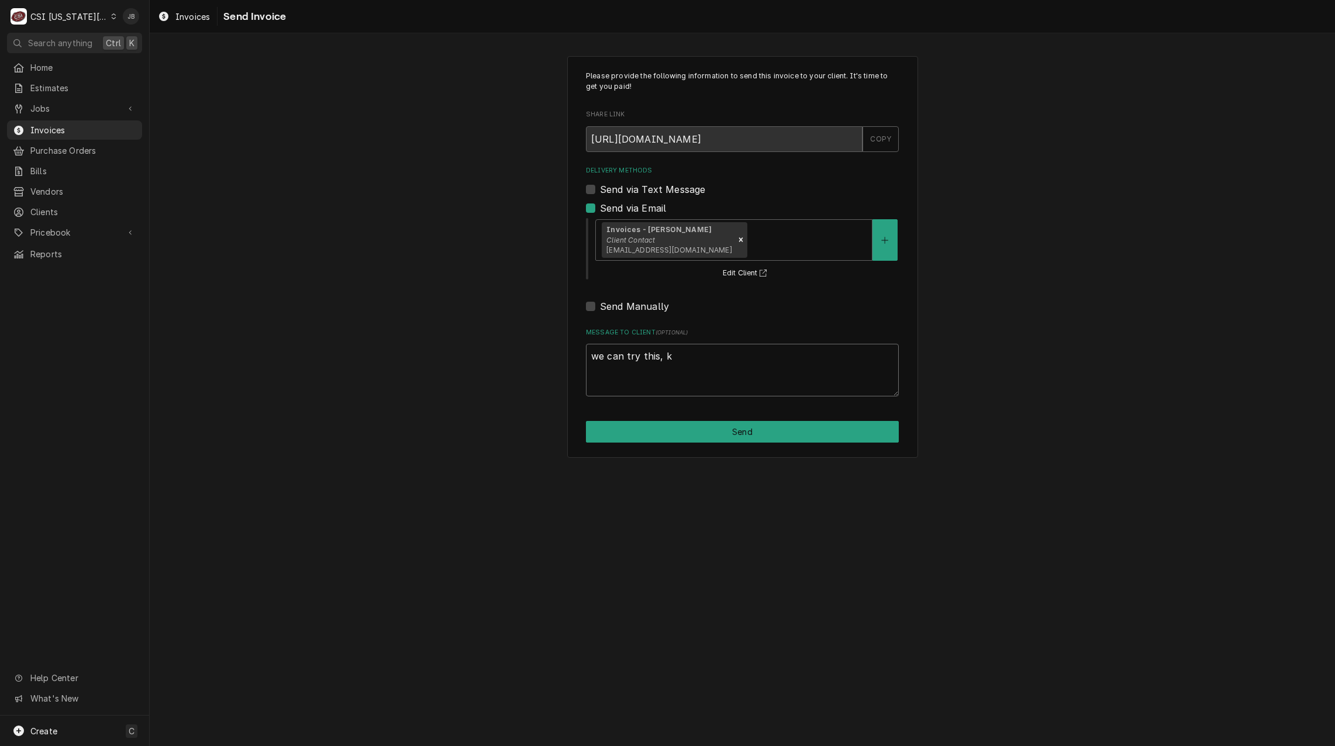
type textarea "x"
type textarea "we can try this, ke"
type textarea "x"
type textarea "we can try this, kee"
type textarea "x"
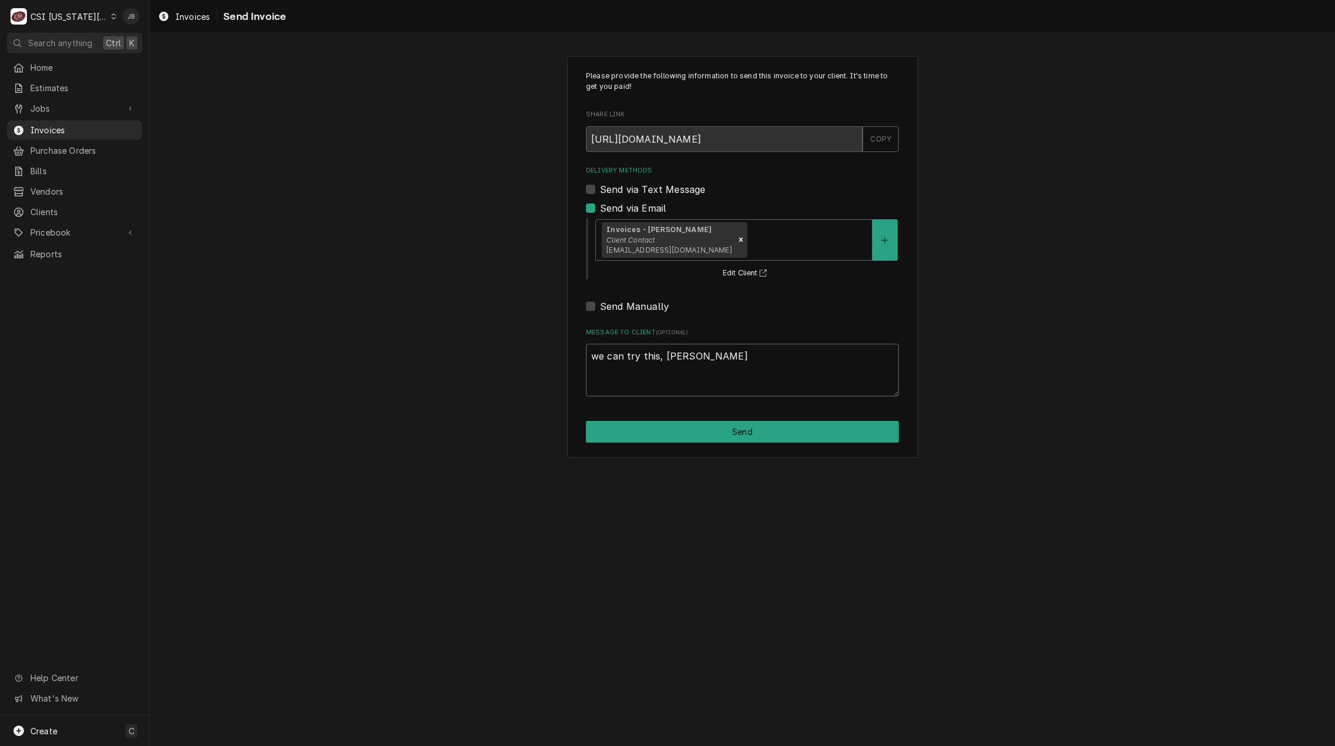
type textarea "we can try this, keep"
type textarea "x"
type textarea "we can try this, keep"
type textarea "x"
type textarea "we can try this, keep m"
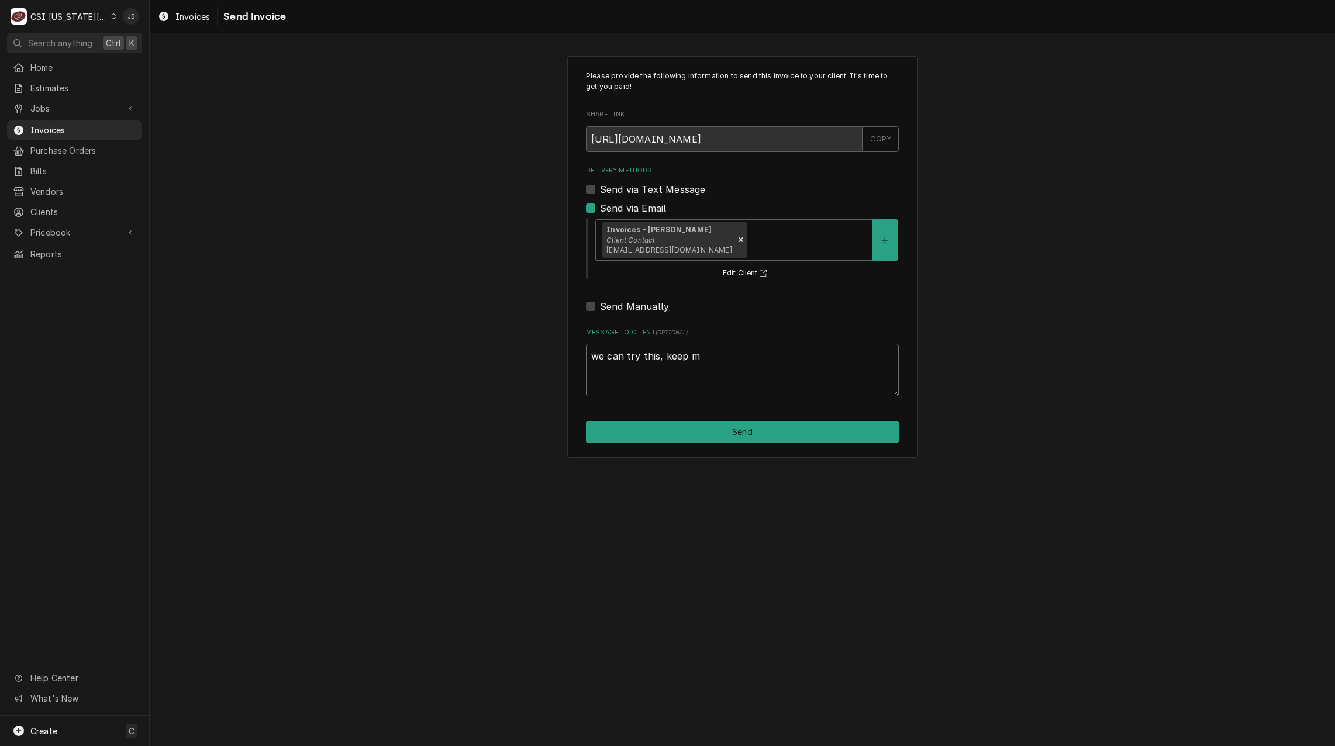
type textarea "x"
type textarea "we can try this, keep me"
type textarea "x"
type textarea "we can try this, keep me"
type textarea "x"
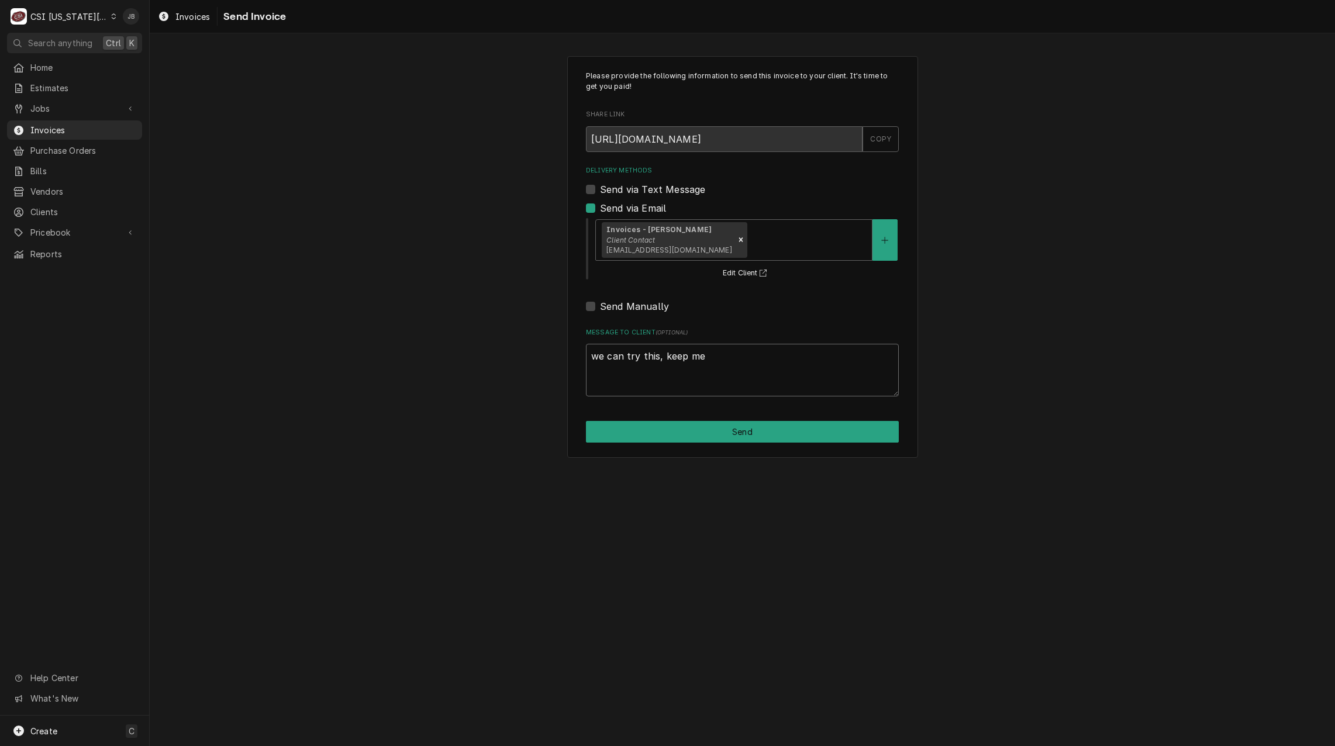
type textarea "we can try this, keep me l"
type textarea "x"
type textarea "we can try this, keep me lo"
type textarea "x"
type textarea "we can try this, keep me loo"
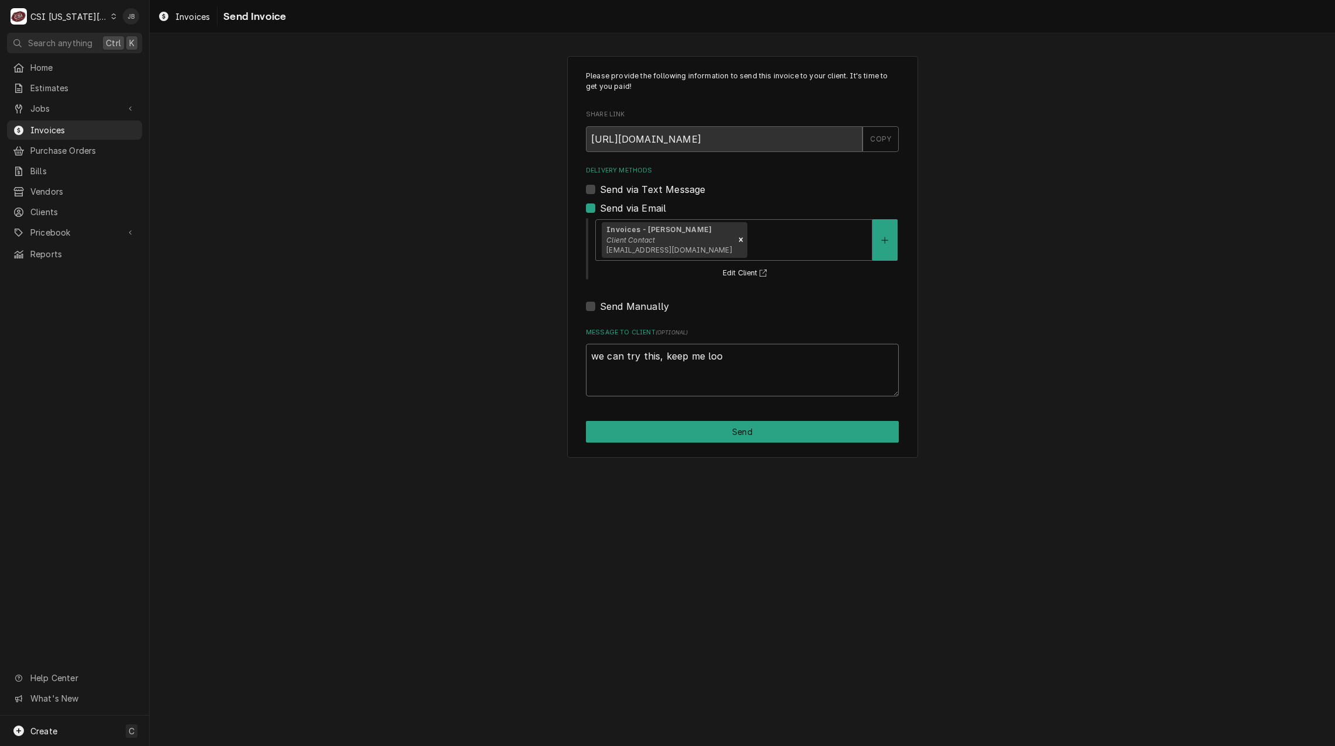
type textarea "x"
type textarea "we can try this, keep me loop"
type textarea "x"
type textarea "we can try this, keep me loope"
type textarea "x"
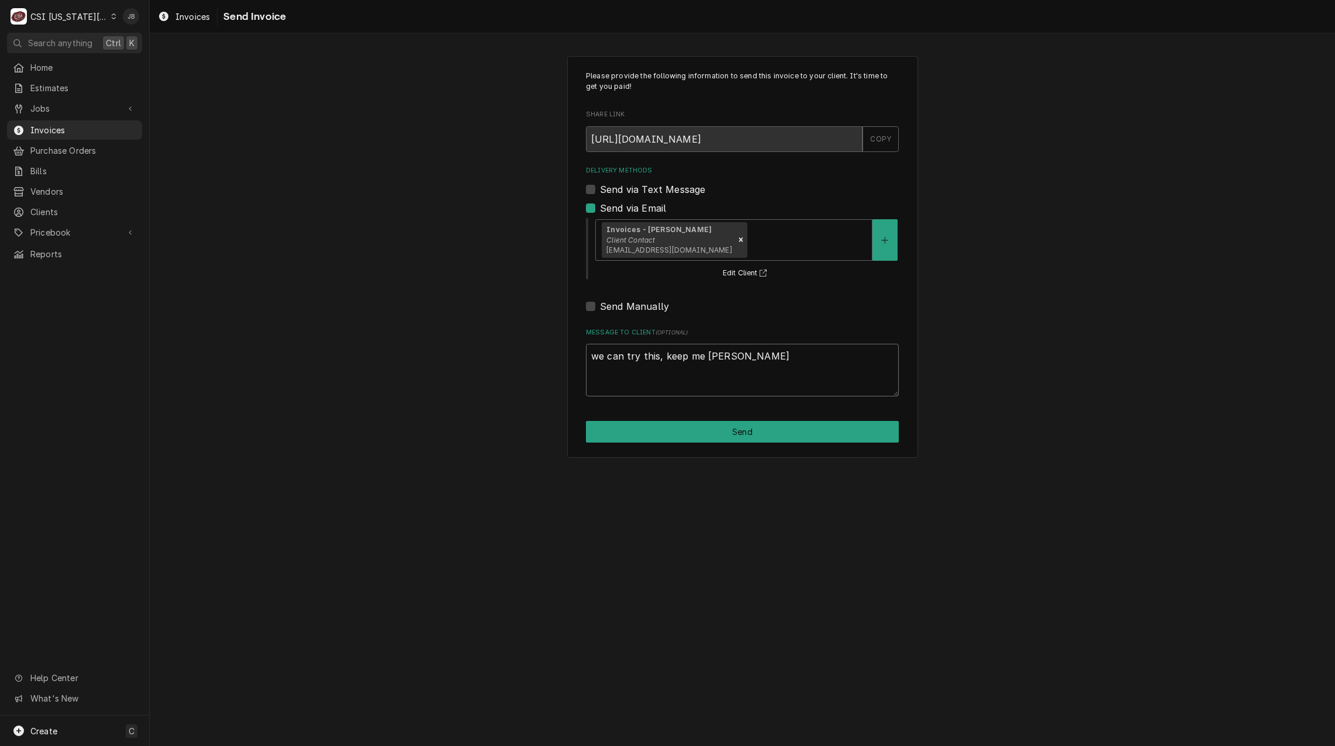
type textarea "we can try this, keep me looped"
type textarea "x"
type textarea "we can try this, keep me looped"
type textarea "x"
type textarea "we can try this, keep me looped i"
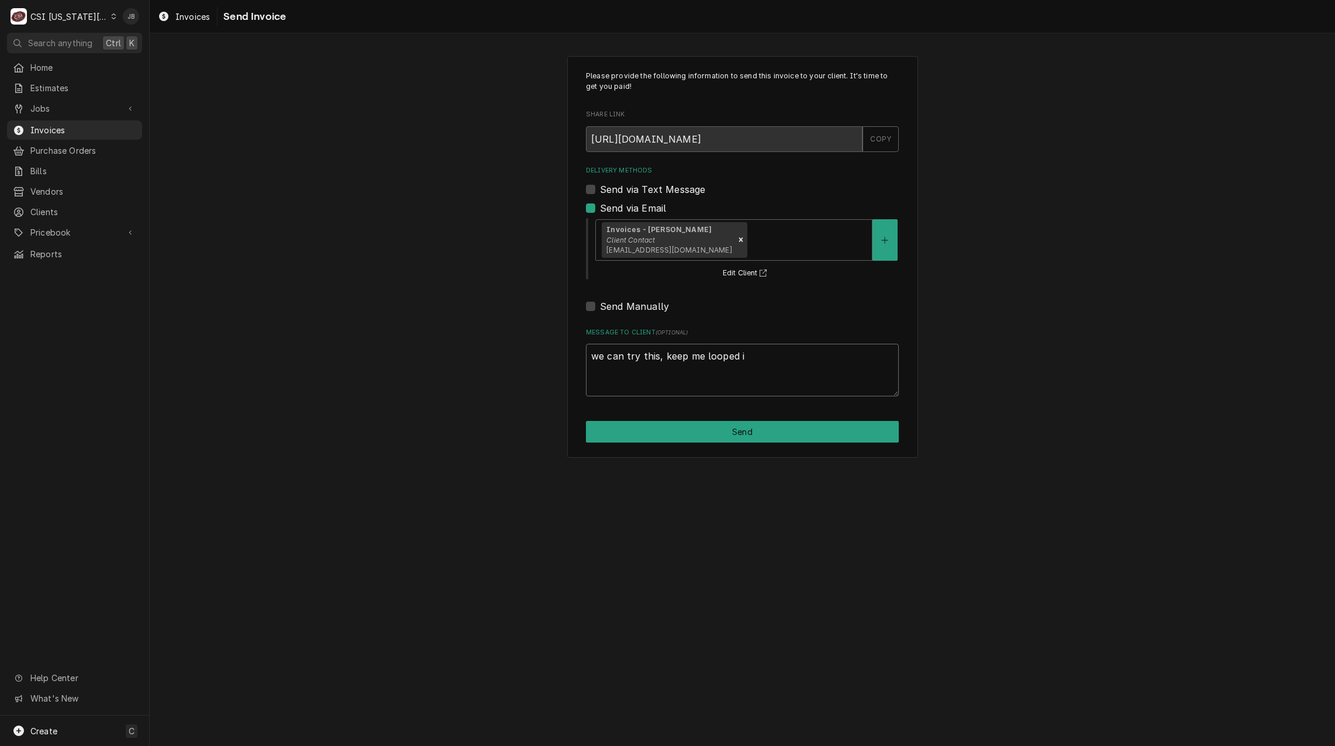
type textarea "x"
type textarea "we can try this, keep me looped if"
type textarea "x"
type textarea "we can try this, keep me looped if"
type textarea "x"
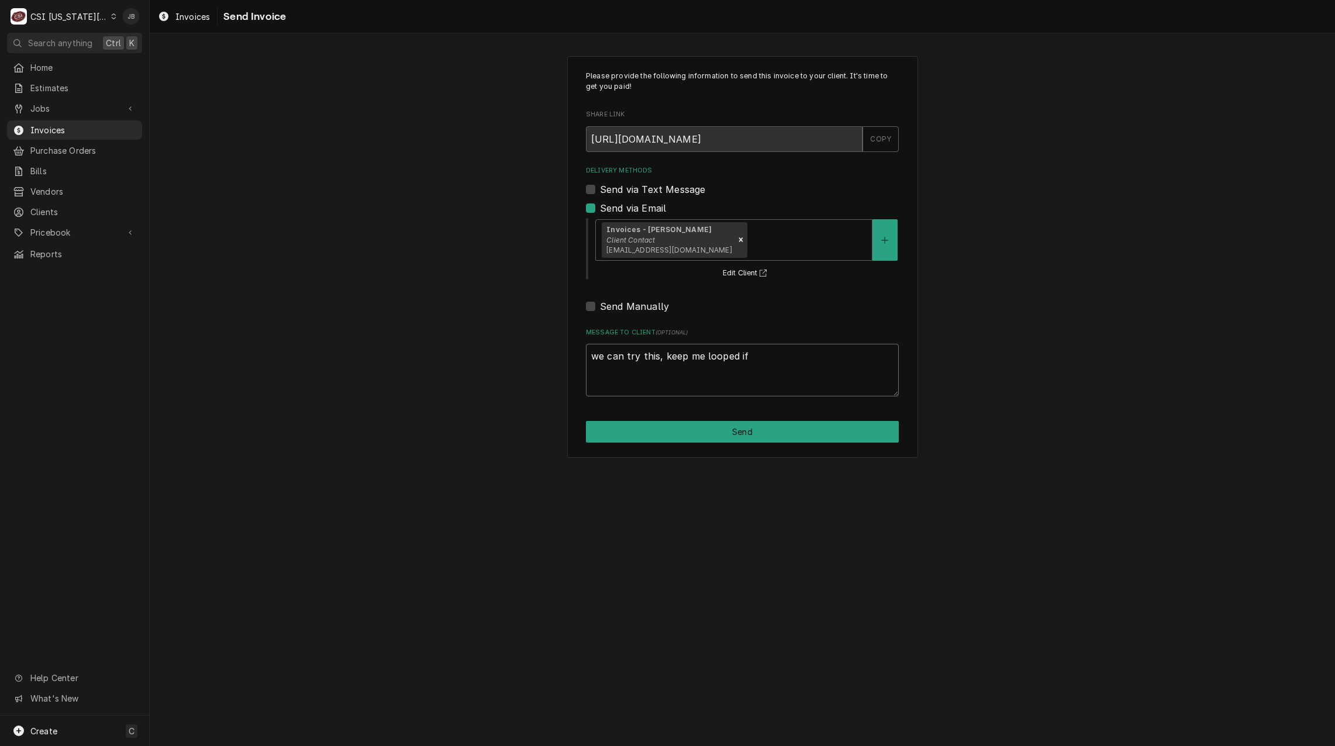
type textarea "we can try this, keep me looped if i"
type textarea "x"
type textarea "we can try this, keep me looped if it"
type textarea "x"
type textarea "we can try this, keep me looped if it"
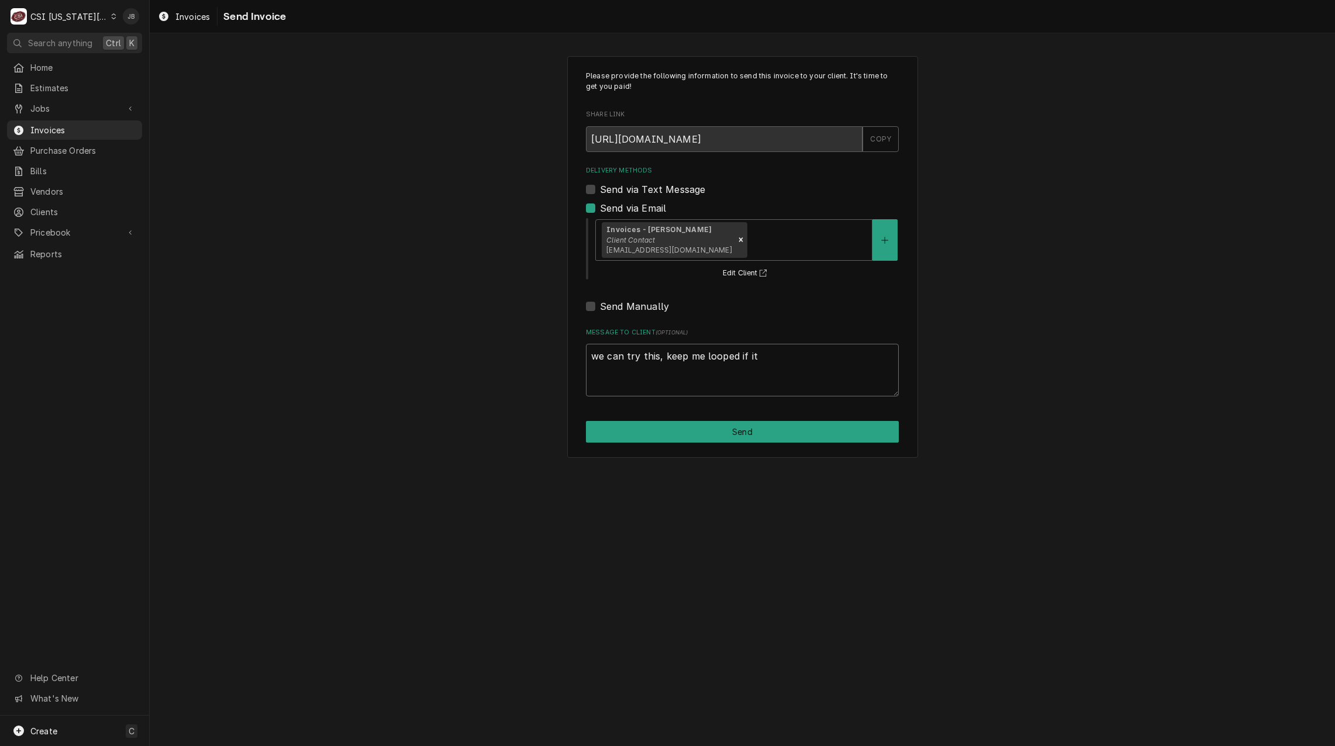
type textarea "x"
type textarea "we can try this, keep me looped if it g"
type textarea "x"
type textarea "we can try this, keep me looped if it ge"
type textarea "x"
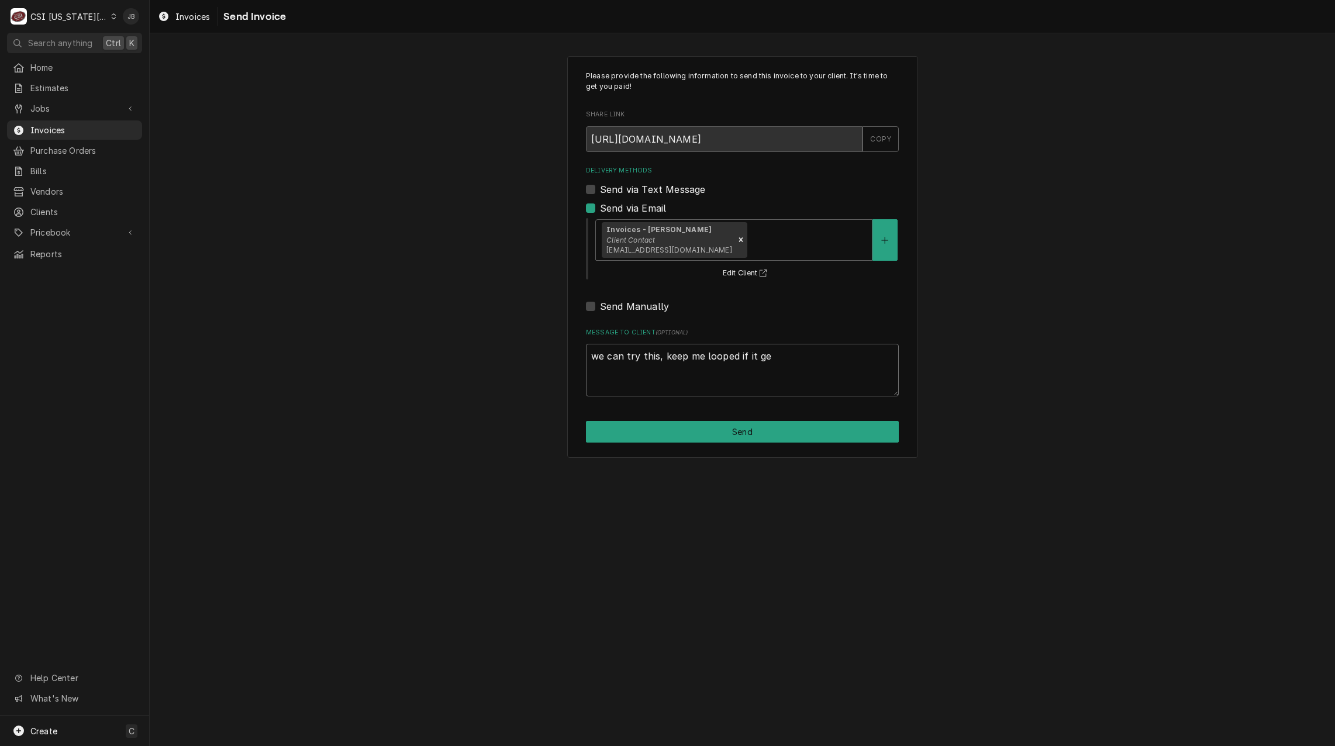
type textarea "we can try this, keep me looped if it get"
type textarea "x"
type textarea "we can try this, keep me looped if it gets"
type textarea "x"
type textarea "we can try this, keep me looped if it gets"
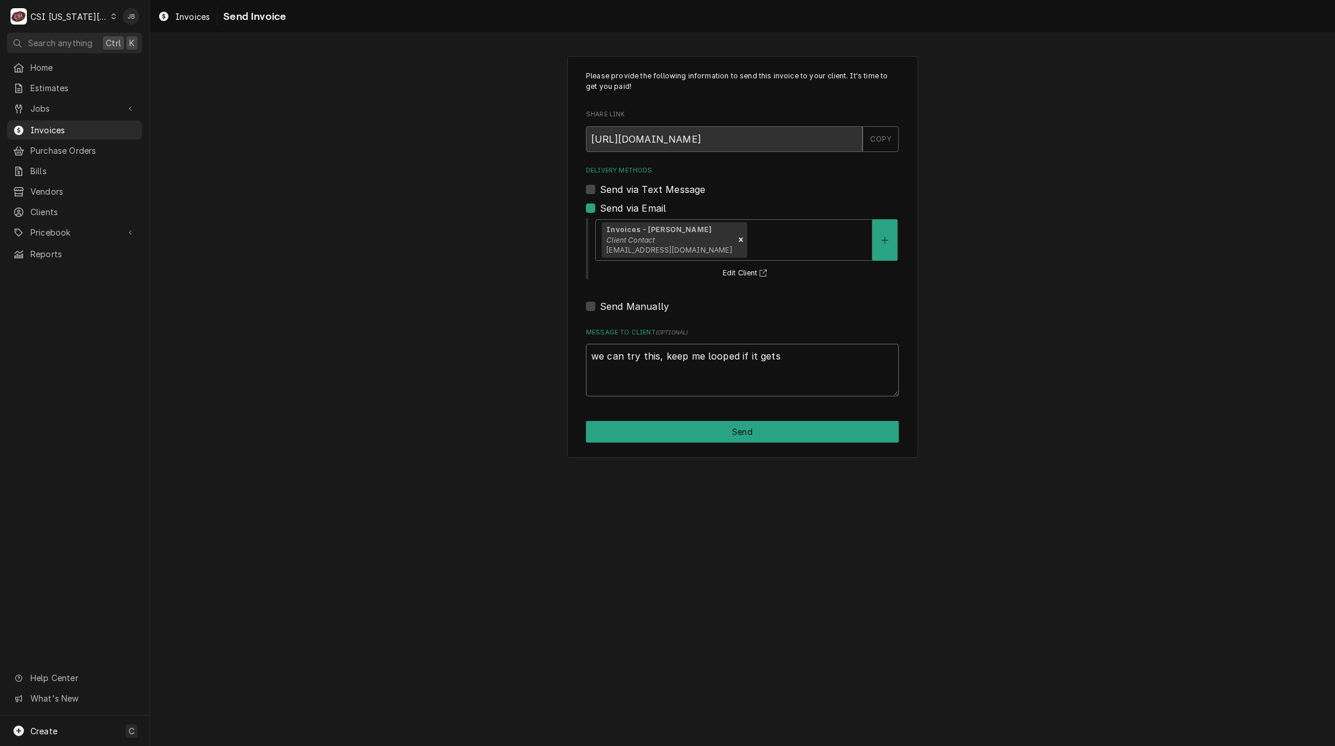
type textarea "x"
type textarea "we can try this, keep me looped if it gets d"
type textarea "x"
type textarea "we can try this, keep me looped if it gets de"
type textarea "x"
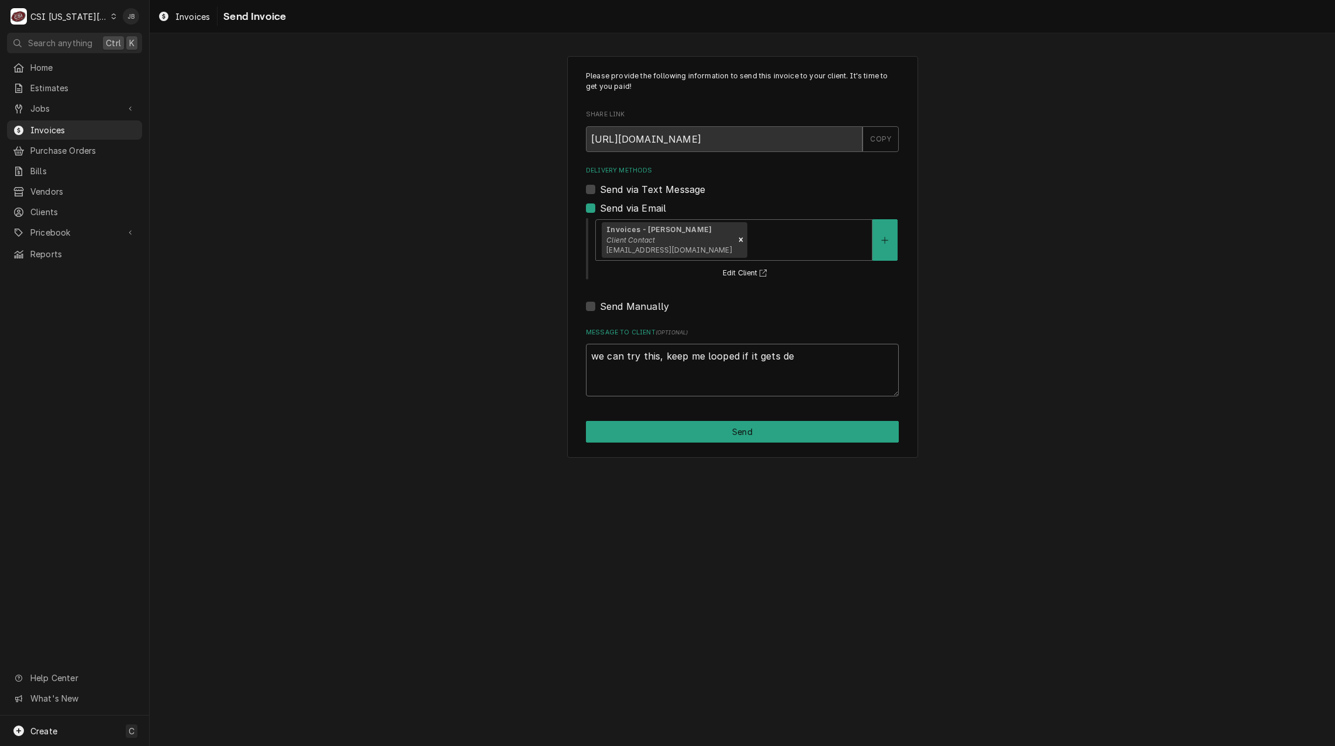
type textarea "we can try this, keep me looped if it gets den"
type textarea "x"
type textarea "we can try this, keep me looped if it gets deni"
type textarea "x"
type textarea "we can try this, keep me looped if it gets denig"
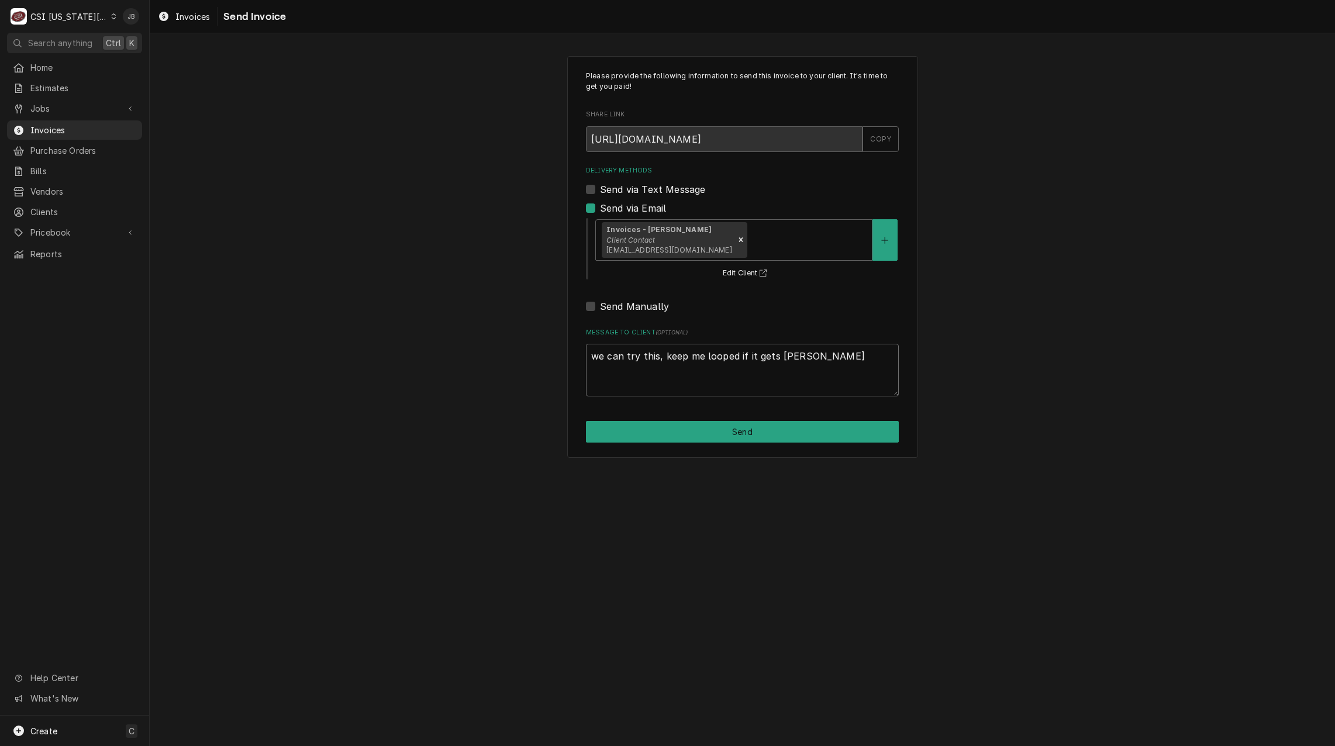
type textarea "x"
type textarea "we can try this, keep me looped if it gets deni"
type textarea "x"
type textarea "we can try this, keep me looped if it gets denie"
type textarea "x"
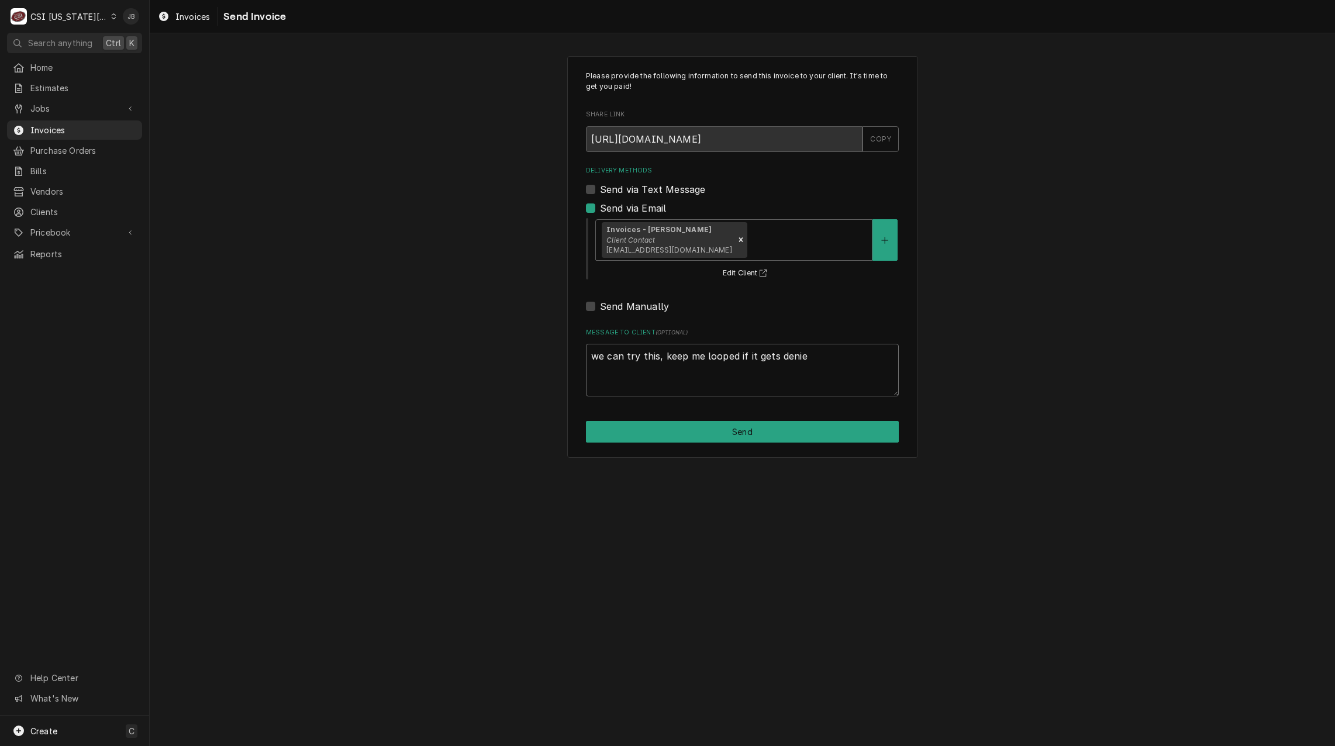
type textarea "we can try this, keep me looped if it gets denied"
type textarea "x"
type textarea "we can try this, keep me looped if it gets denied"
click at [639, 437] on button "Send" at bounding box center [742, 432] width 313 height 22
type textarea "x"
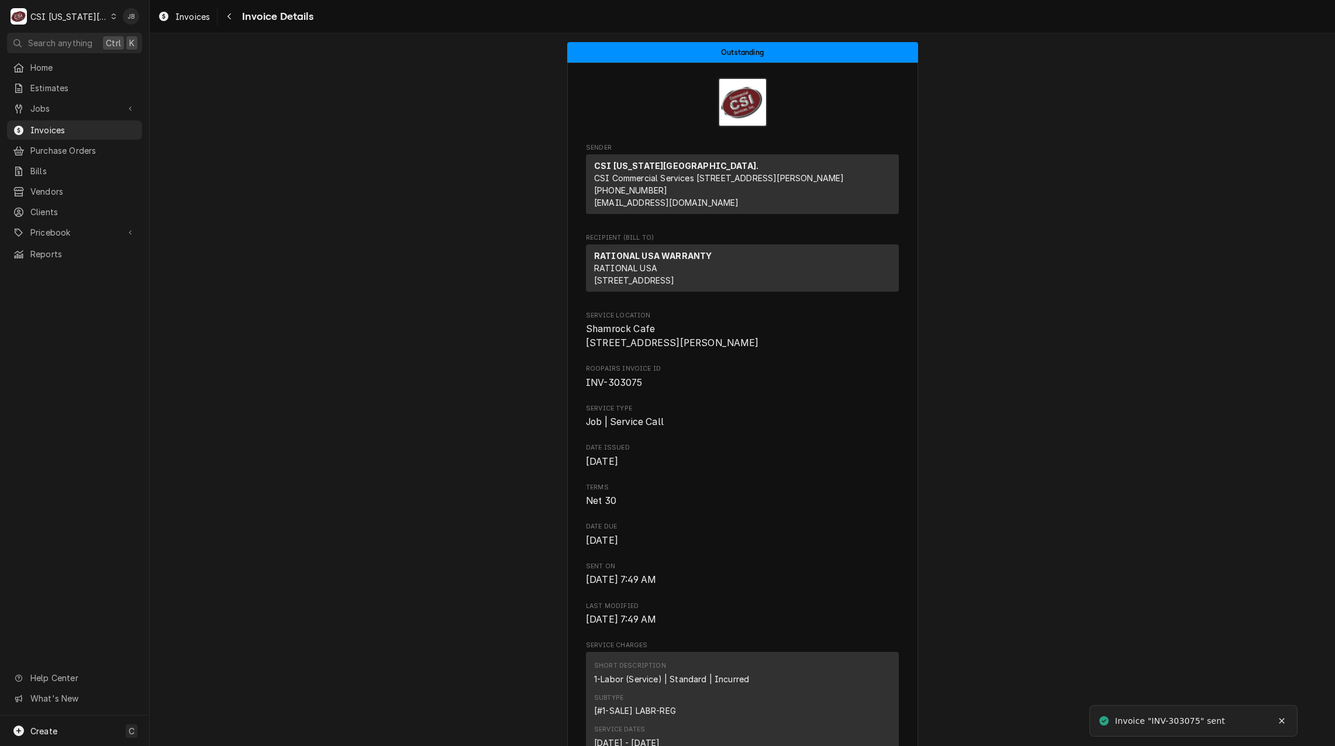
drag, startPoint x: 49, startPoint y: 127, endPoint x: 340, endPoint y: 154, distance: 293.0
click at [49, 127] on span "Invoices" at bounding box center [83, 130] width 106 height 12
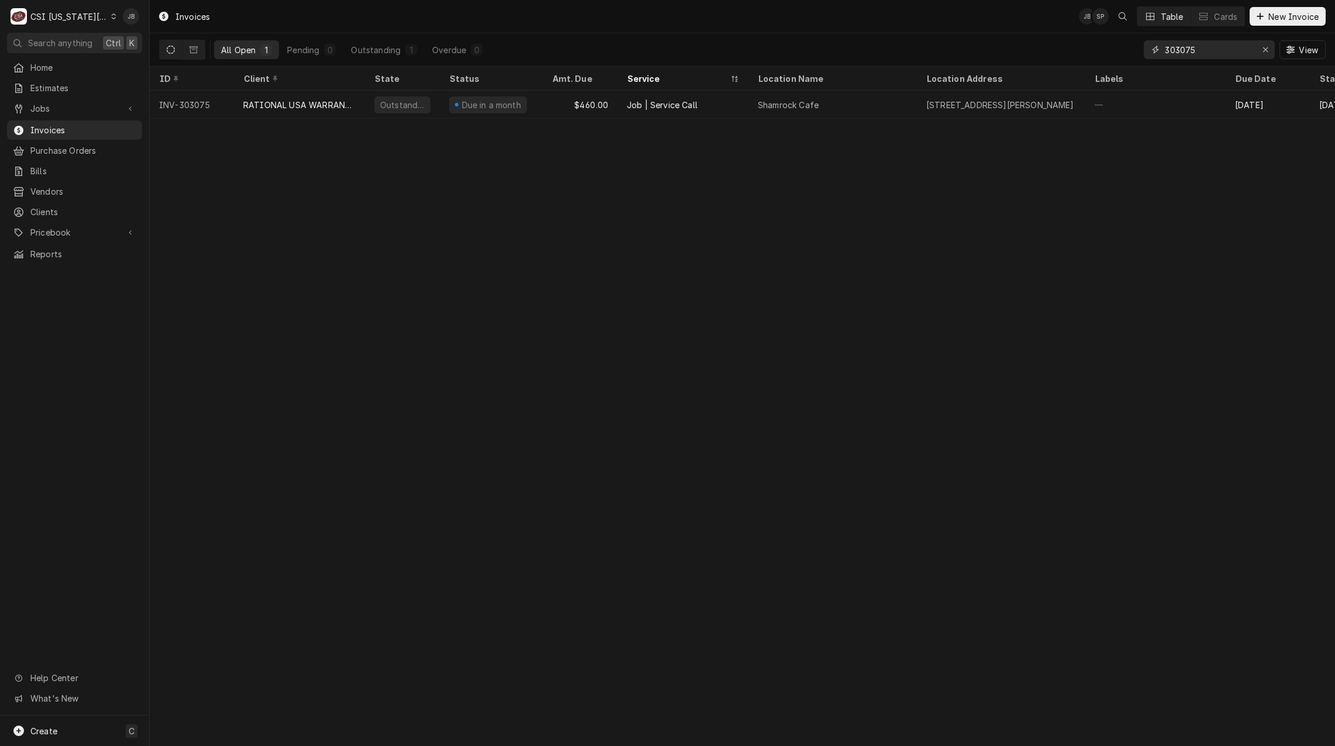
click at [1205, 50] on input "303075" at bounding box center [1209, 49] width 88 height 19
click at [1221, 53] on input "303075" at bounding box center [1209, 49] width 88 height 19
drag, startPoint x: 1208, startPoint y: 51, endPoint x: 1178, endPoint y: 51, distance: 30.4
click at [1178, 51] on input "303075" at bounding box center [1209, 49] width 88 height 19
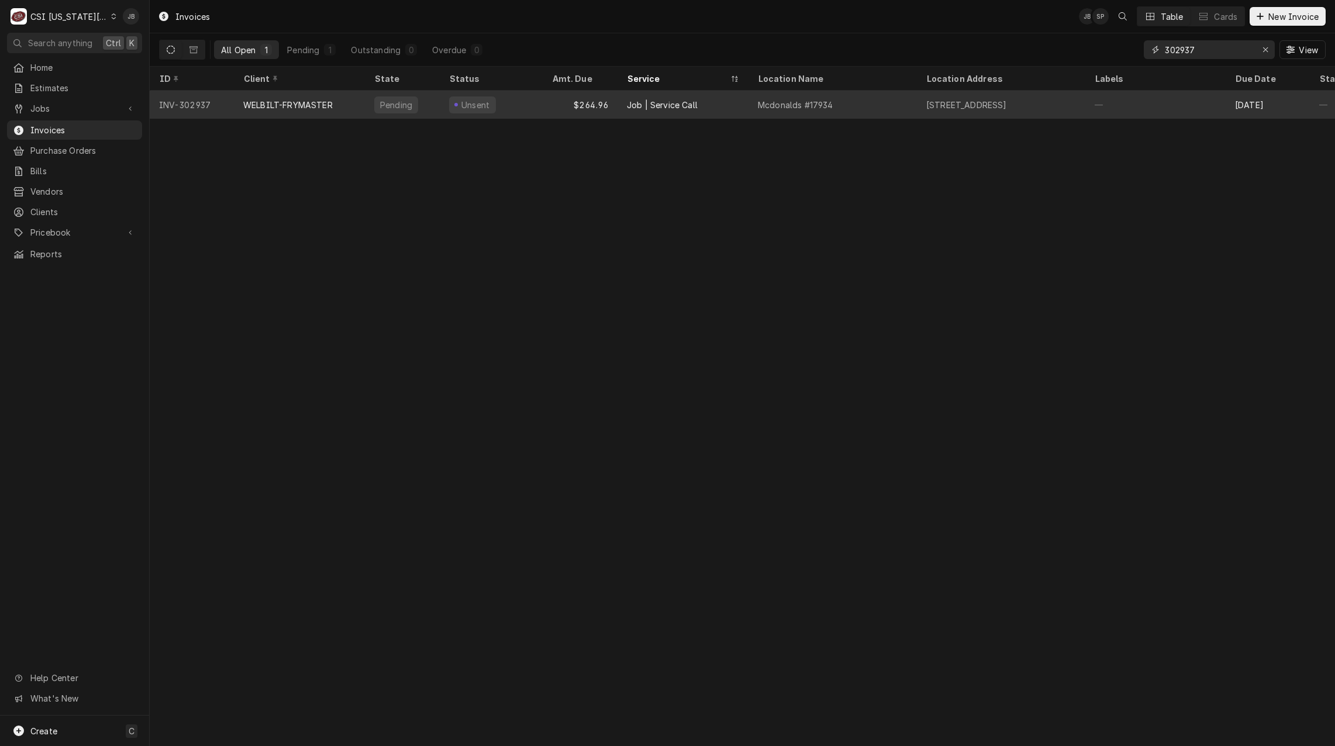
type input "302937"
click at [922, 108] on div "18910 E Us 40 Hwy, Independence, MO 64055" at bounding box center [1001, 105] width 168 height 28
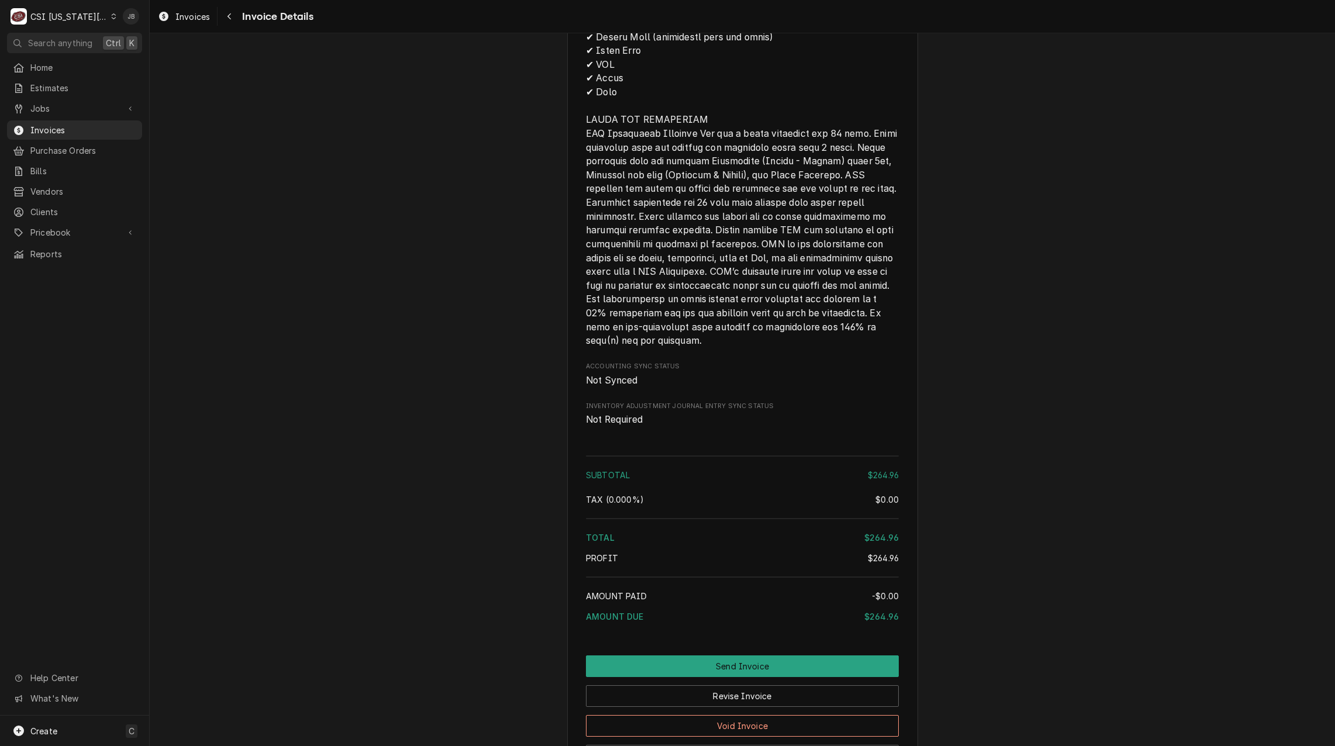
scroll to position [1637, 0]
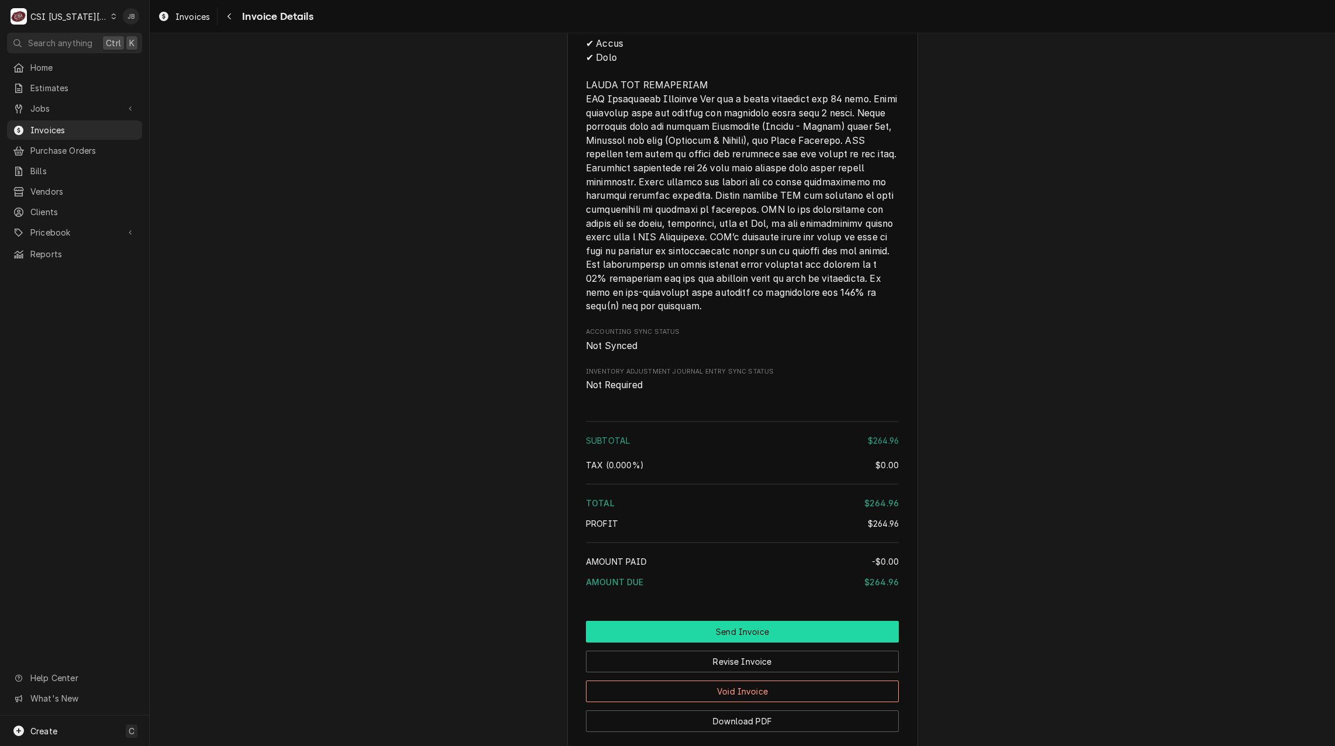
click at [691, 643] on button "Send Invoice" at bounding box center [742, 632] width 313 height 22
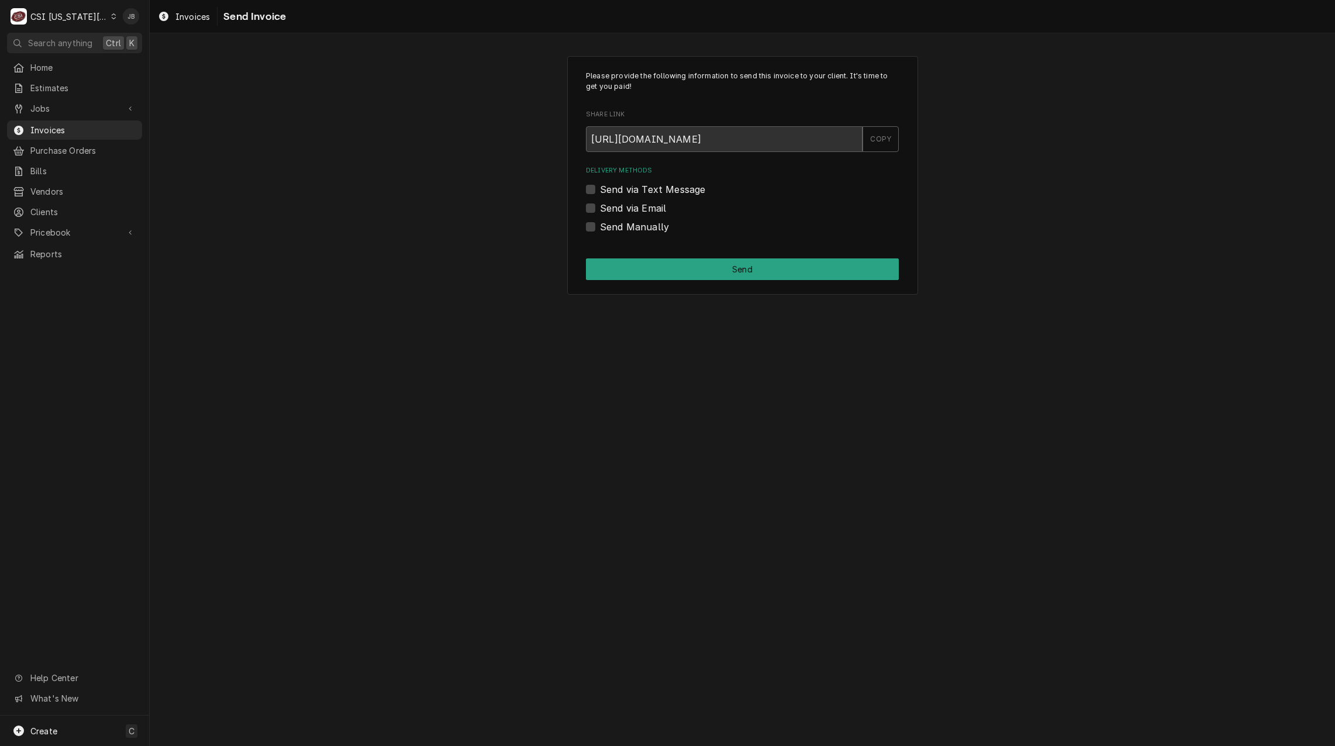
click at [626, 208] on label "Send via Email" at bounding box center [633, 208] width 66 height 14
click at [626, 208] on input "Send via Email" at bounding box center [756, 214] width 313 height 26
checkbox input "true"
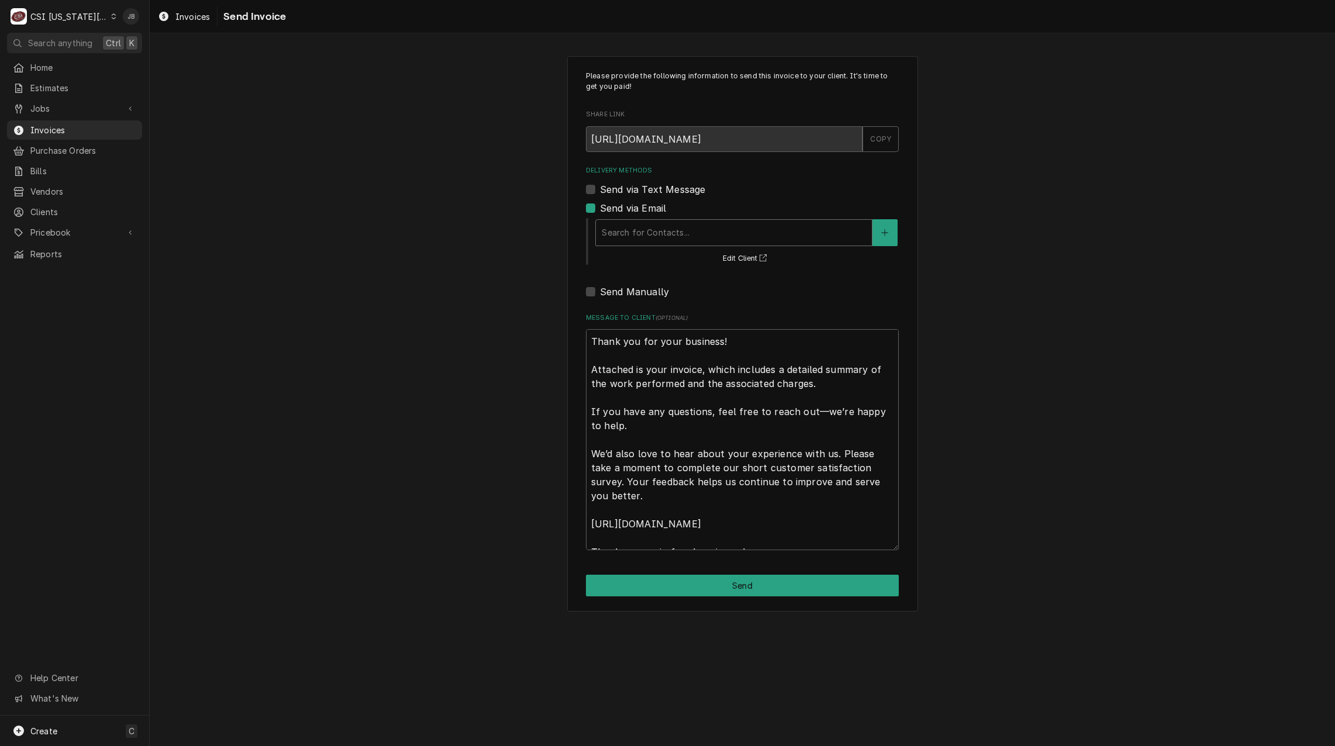
click at [660, 240] on div "Delivery Methods" at bounding box center [734, 232] width 264 height 21
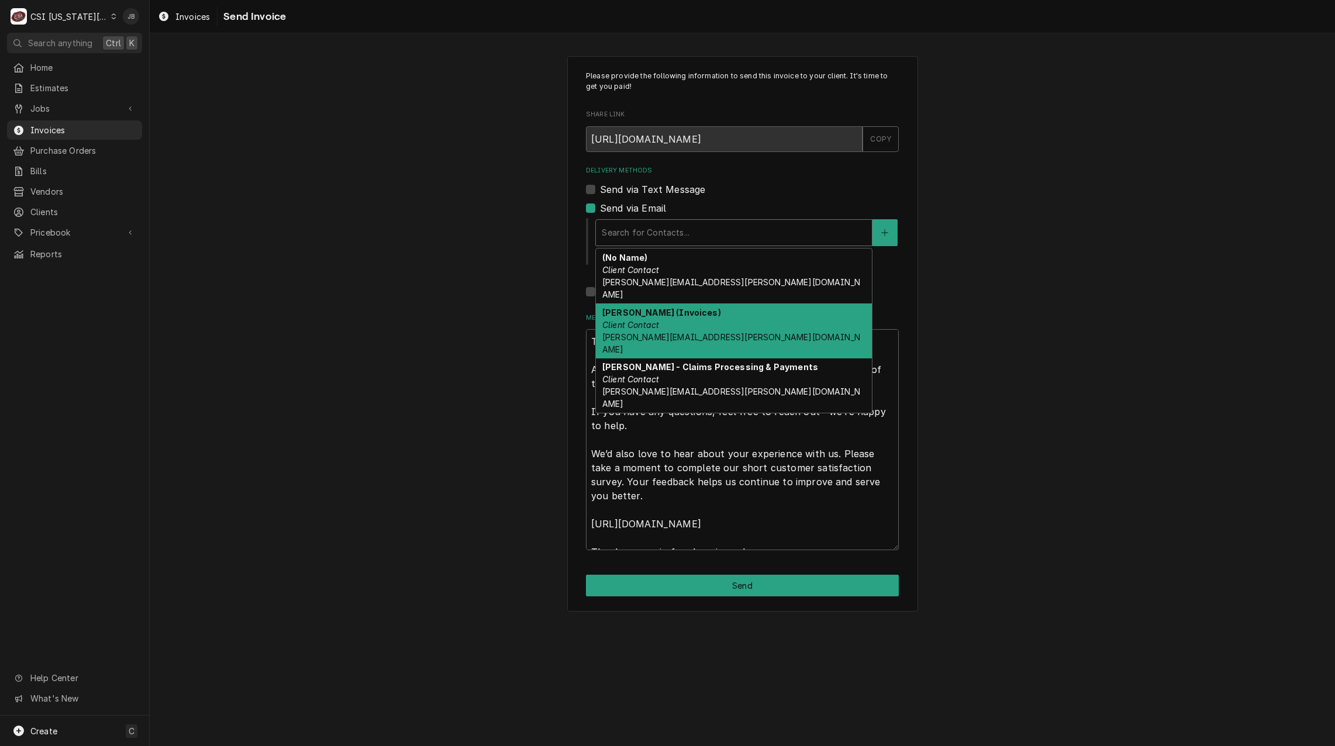
click at [677, 312] on div "[PERSON_NAME] (Invoices) Client Contact [PERSON_NAME][EMAIL_ADDRESS][PERSON_NAM…" at bounding box center [734, 330] width 276 height 55
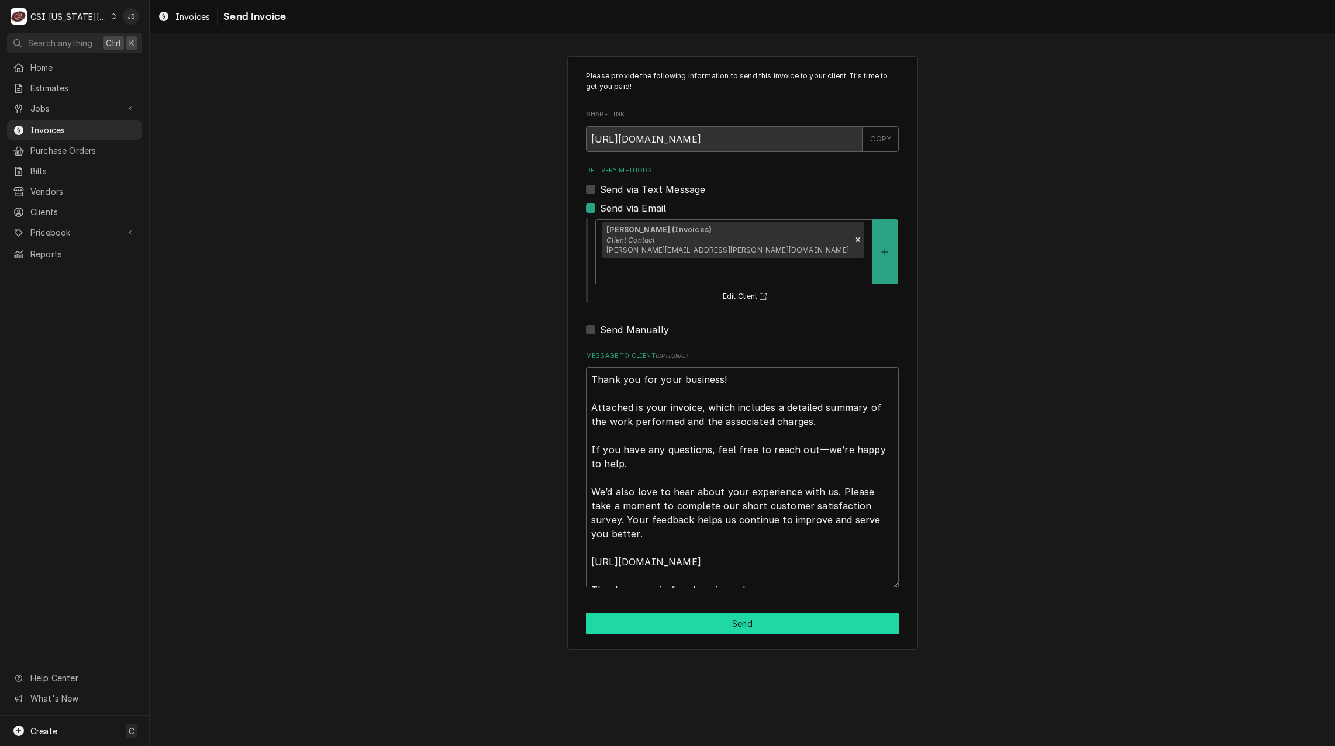
click at [653, 613] on button "Send" at bounding box center [742, 624] width 313 height 22
type textarea "x"
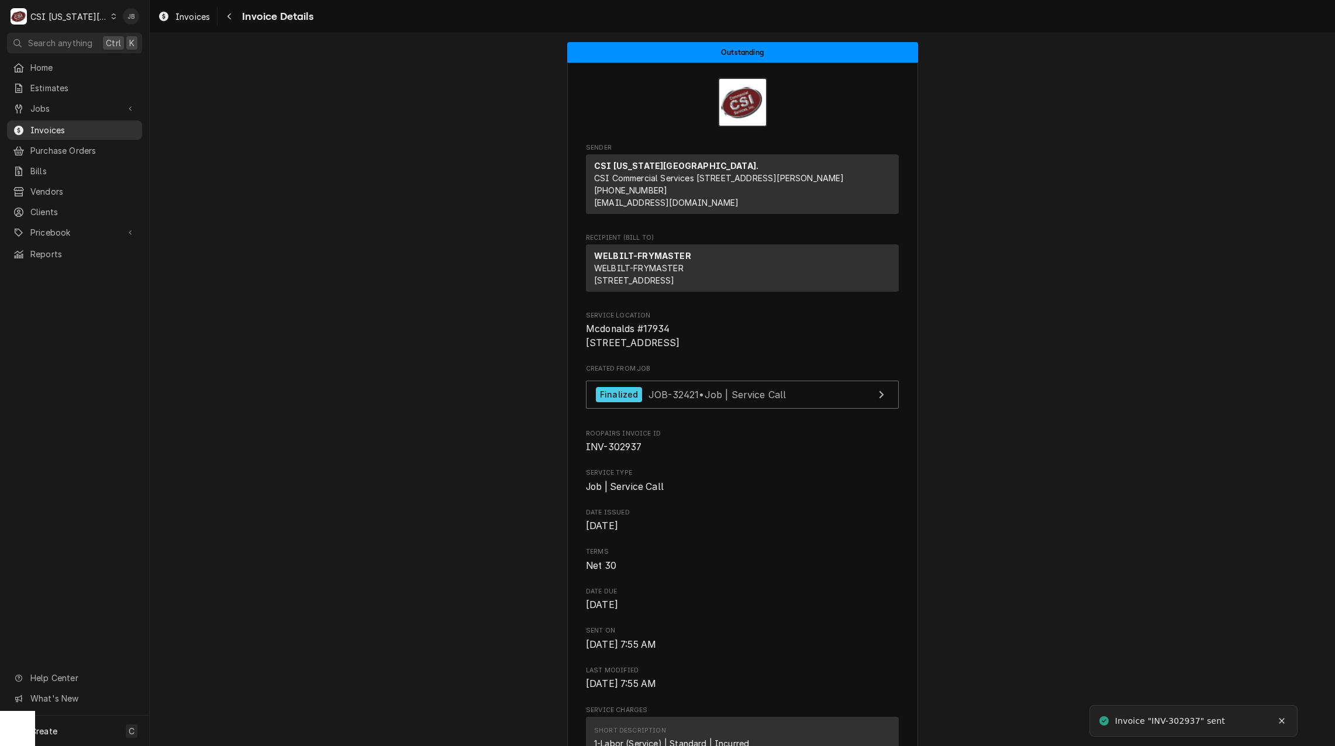
click at [84, 127] on span "Invoices" at bounding box center [83, 130] width 106 height 12
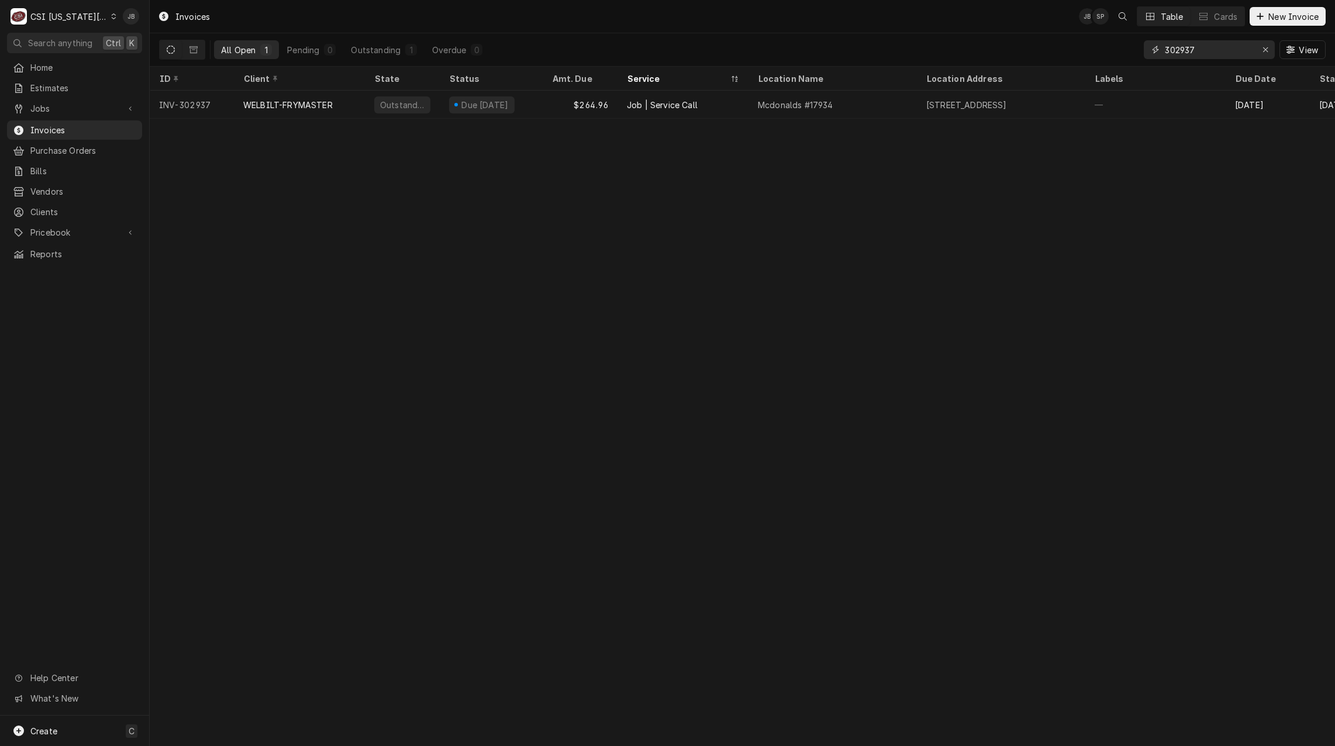
click at [1215, 50] on input "302937" at bounding box center [1209, 49] width 88 height 19
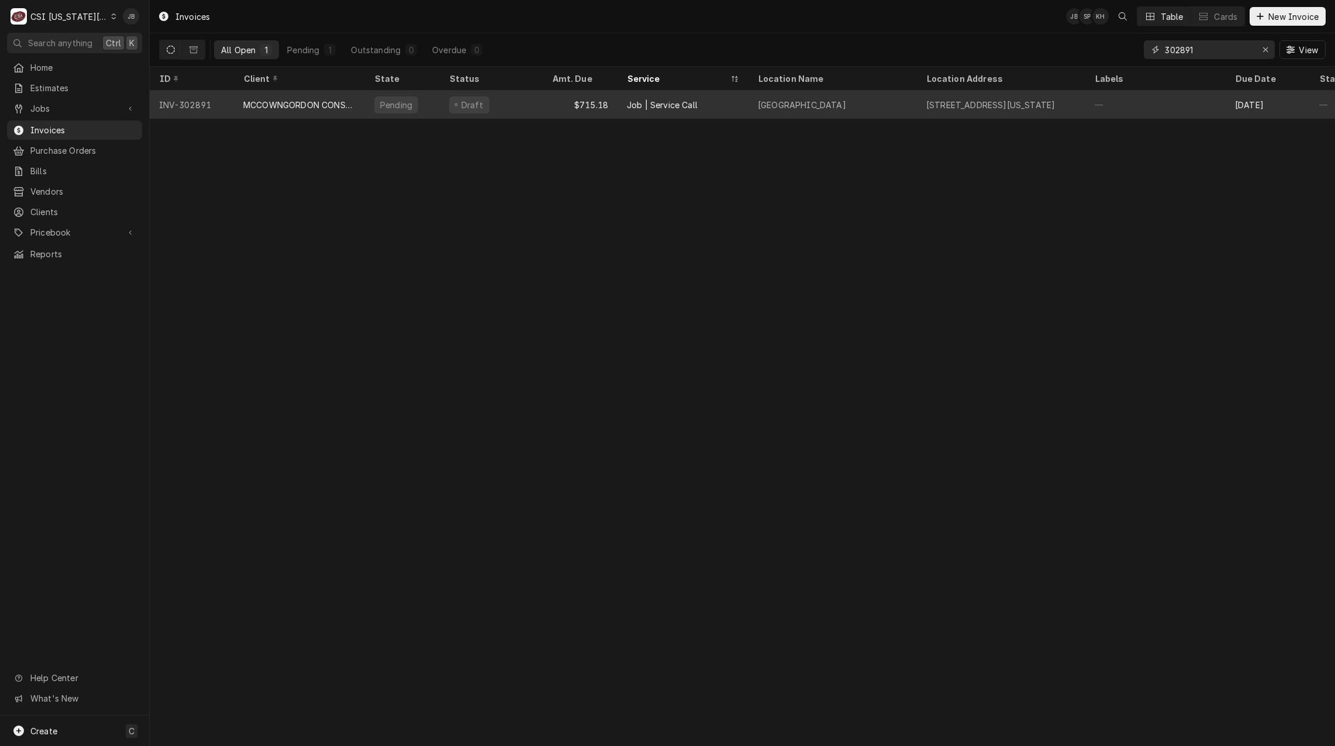
type input "302891"
click at [318, 108] on div "MCCOWNGORDON CONSTRUCTION" at bounding box center [299, 105] width 112 height 12
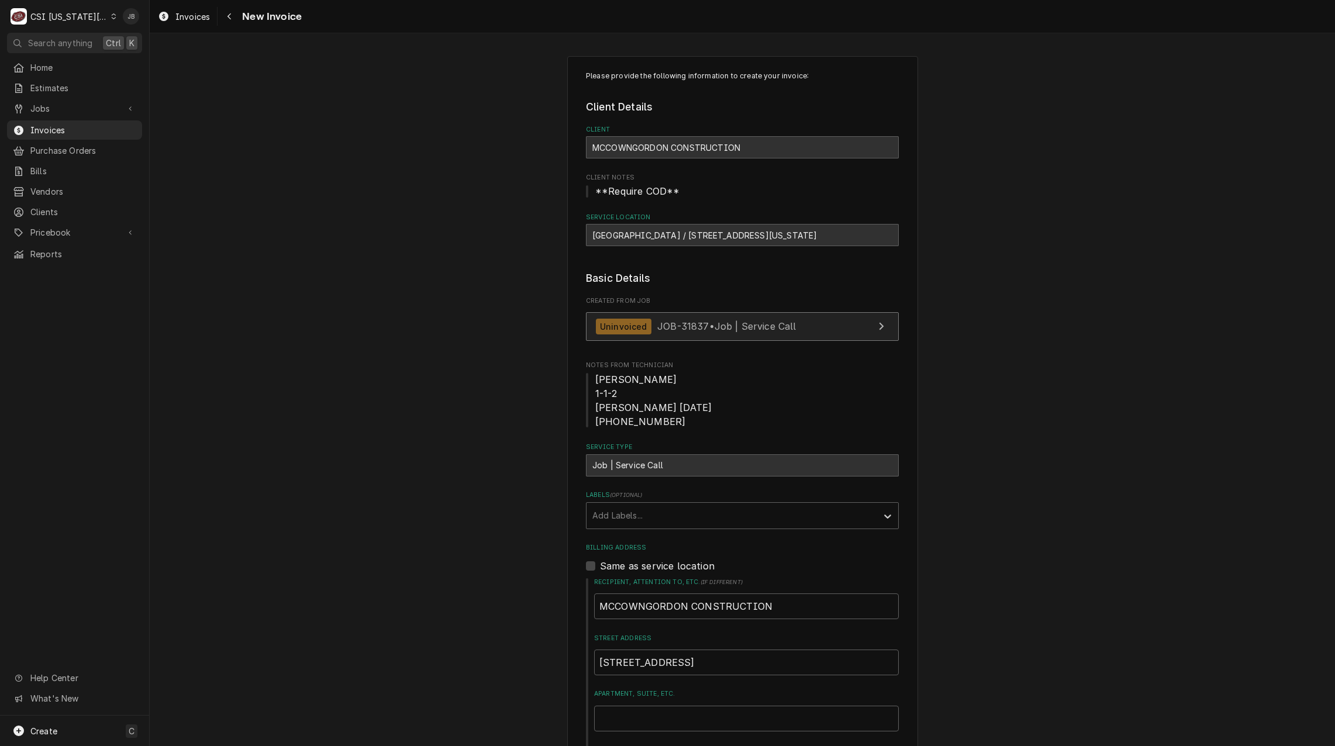
click at [670, 323] on span "JOB-31837 • Job | Service Call" at bounding box center [726, 326] width 139 height 12
click at [85, 127] on span "Invoices" at bounding box center [83, 130] width 106 height 12
drag, startPoint x: 701, startPoint y: 234, endPoint x: 782, endPoint y: 234, distance: 81.9
click at [782, 234] on div "[GEOGRAPHIC_DATA] / [STREET_ADDRESS][US_STATE]" at bounding box center [742, 235] width 313 height 22
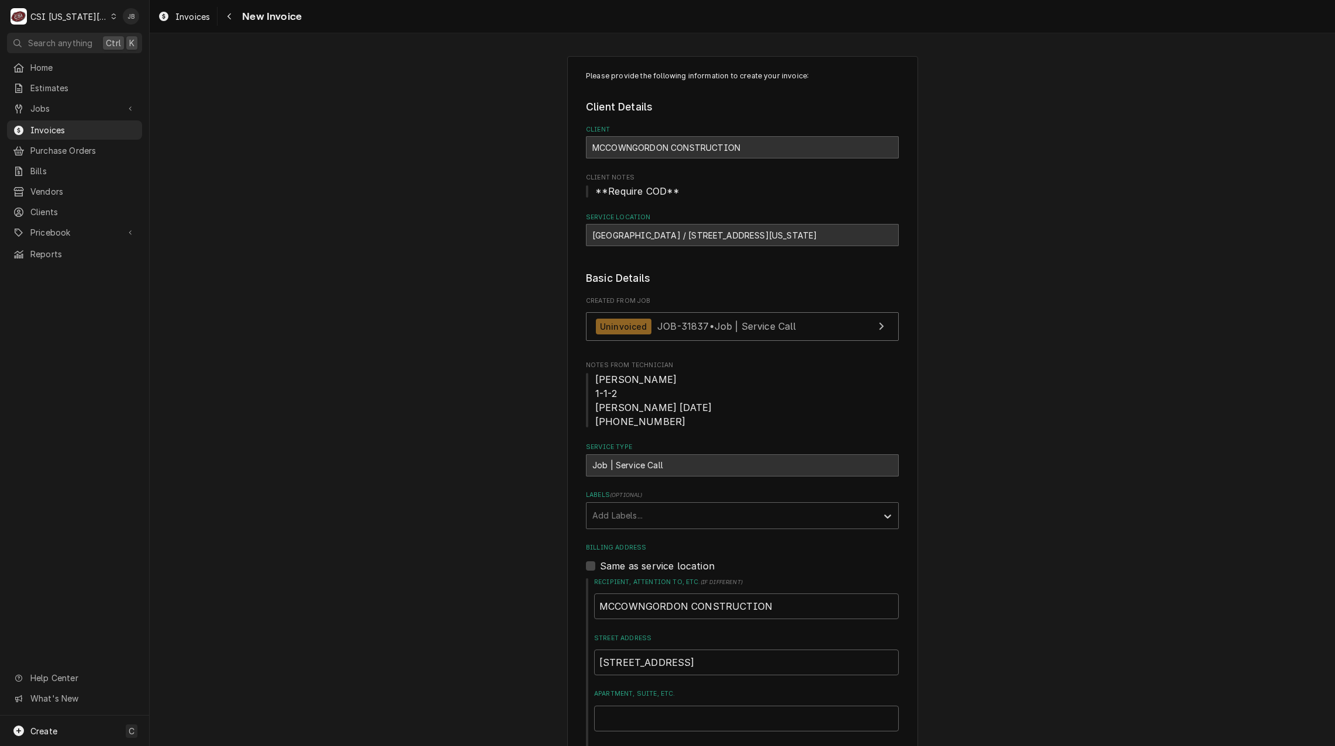
copy div "545 Northeast 106Th"
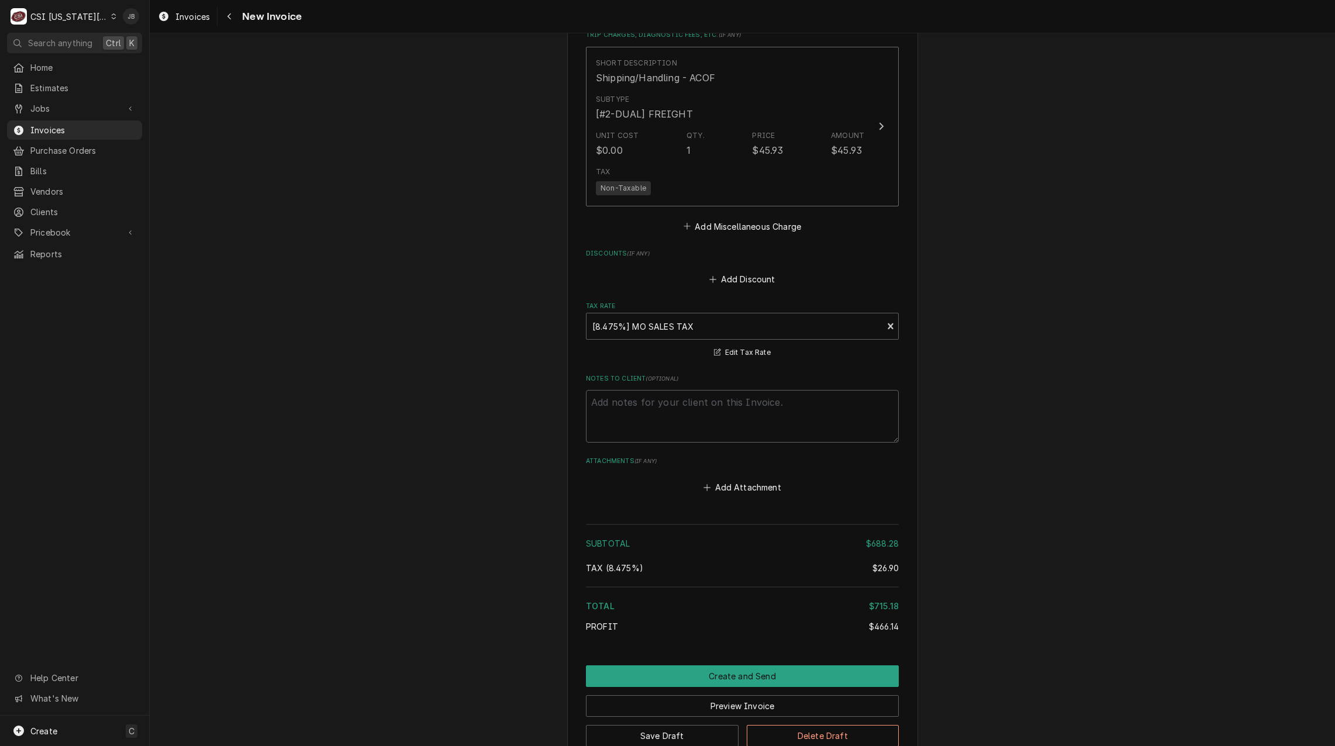
scroll to position [1776, 0]
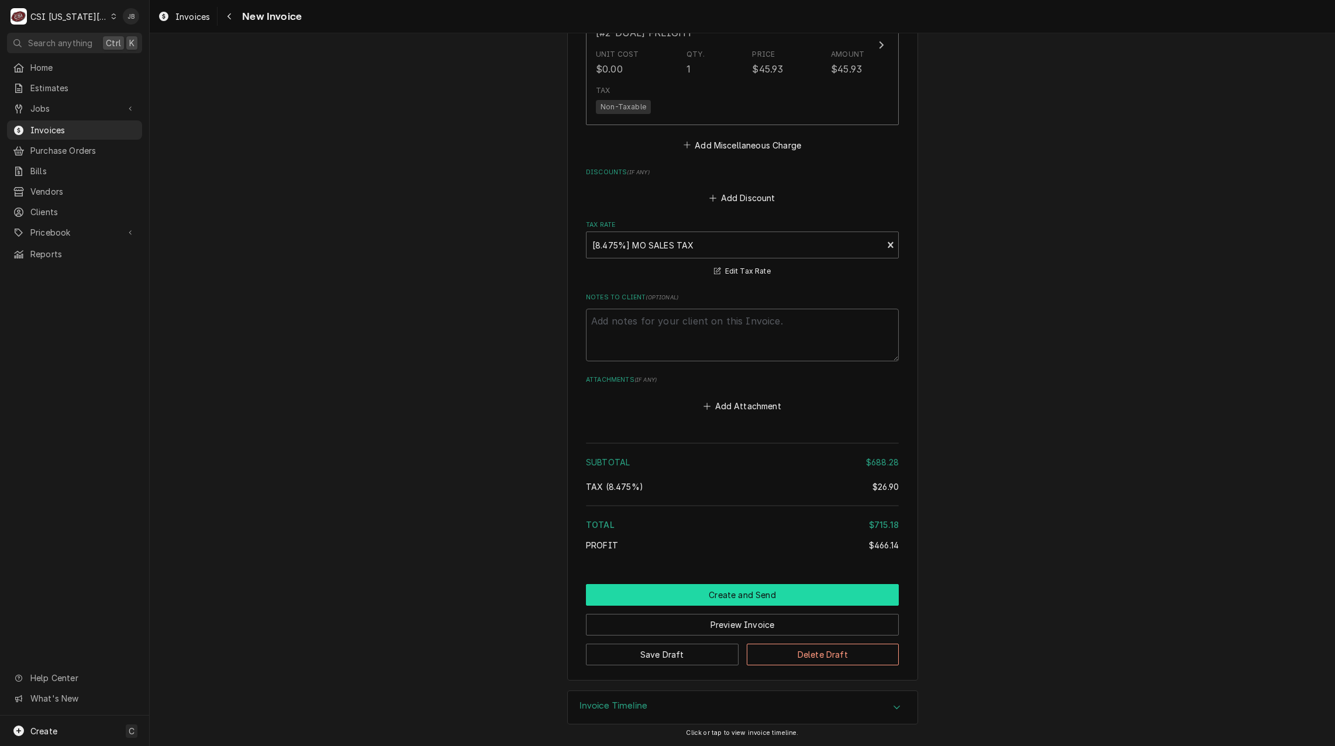
click at [682, 595] on button "Create and Send" at bounding box center [742, 595] width 313 height 22
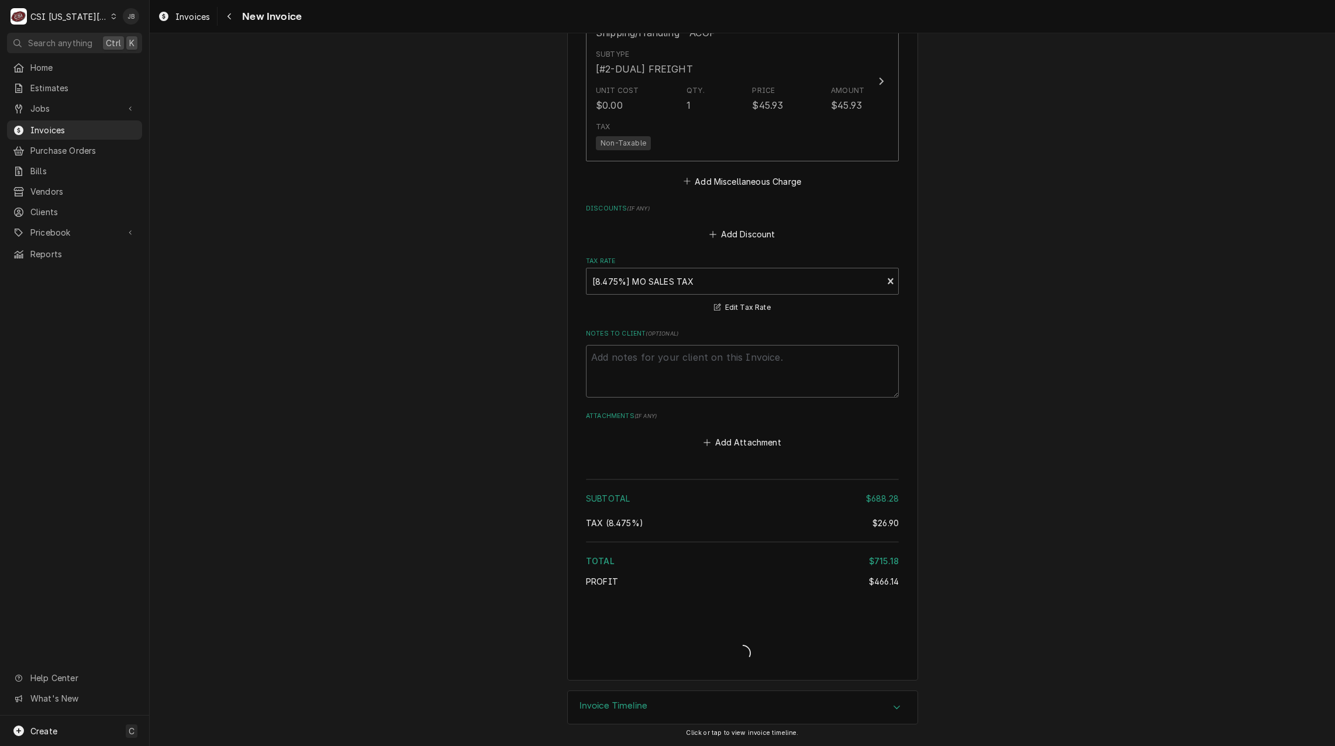
scroll to position [1740, 0]
type textarea "x"
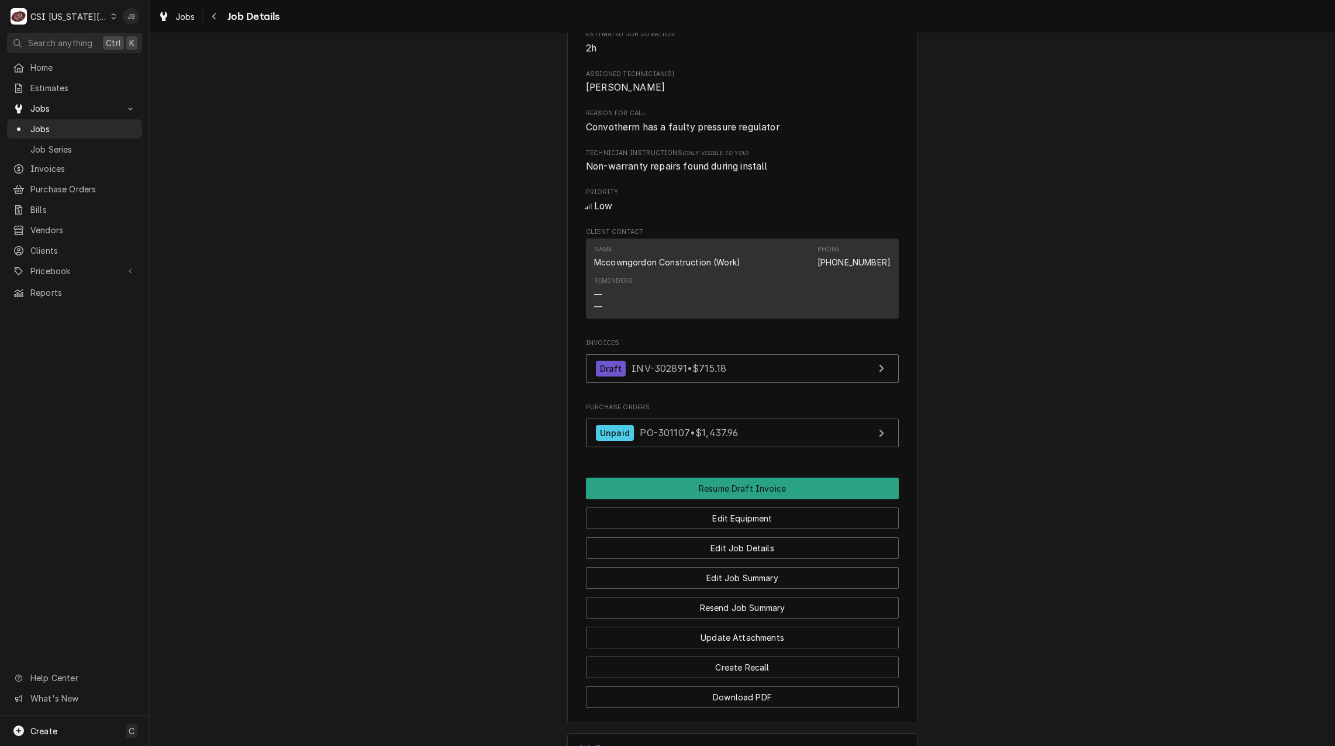
scroll to position [703, 0]
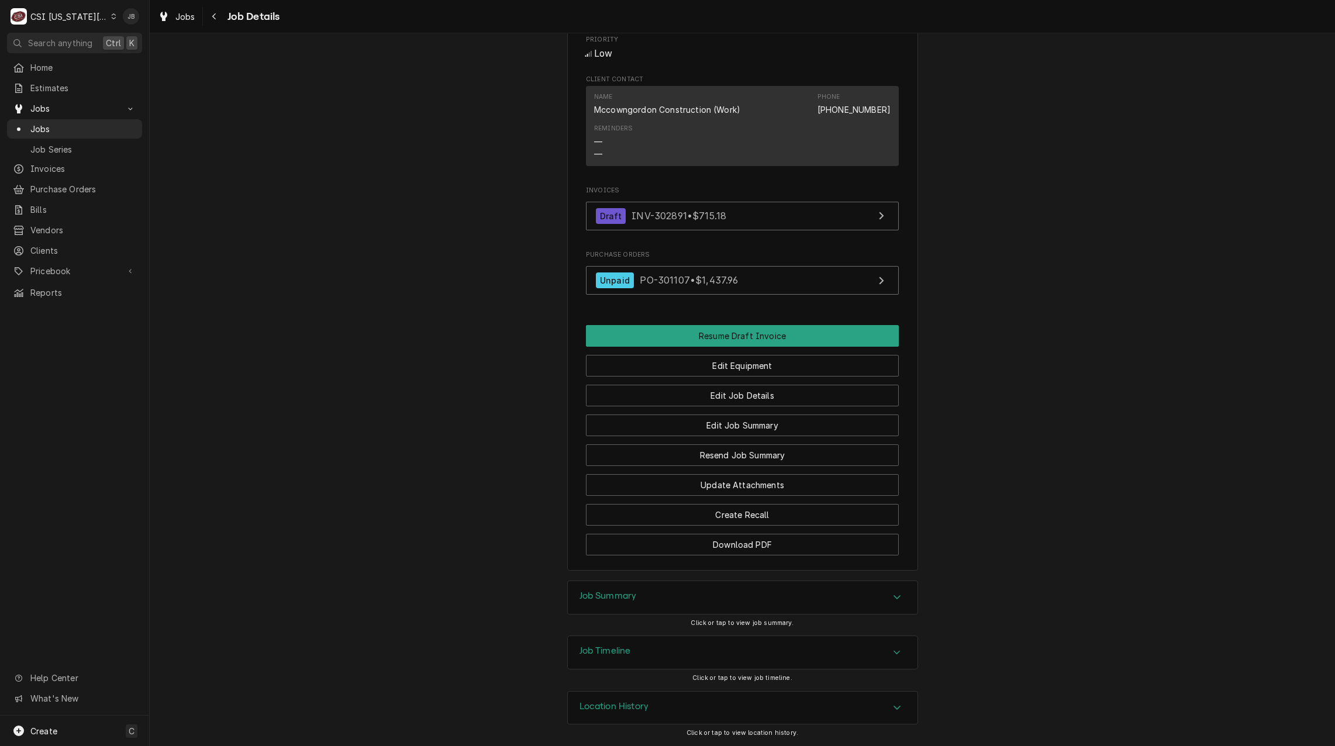
click at [619, 651] on h3 "Job Timeline" at bounding box center [604, 651] width 51 height 11
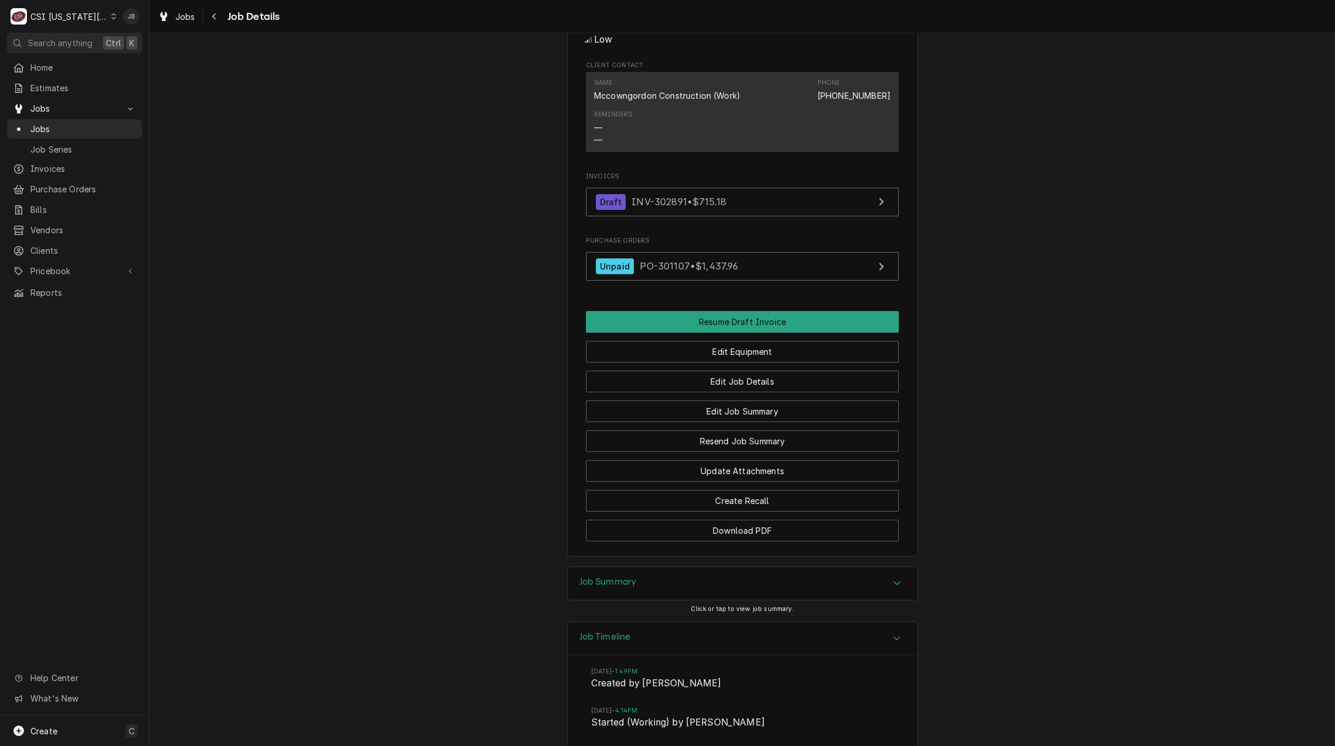
click at [616, 643] on h3 "Job Timeline" at bounding box center [604, 637] width 51 height 11
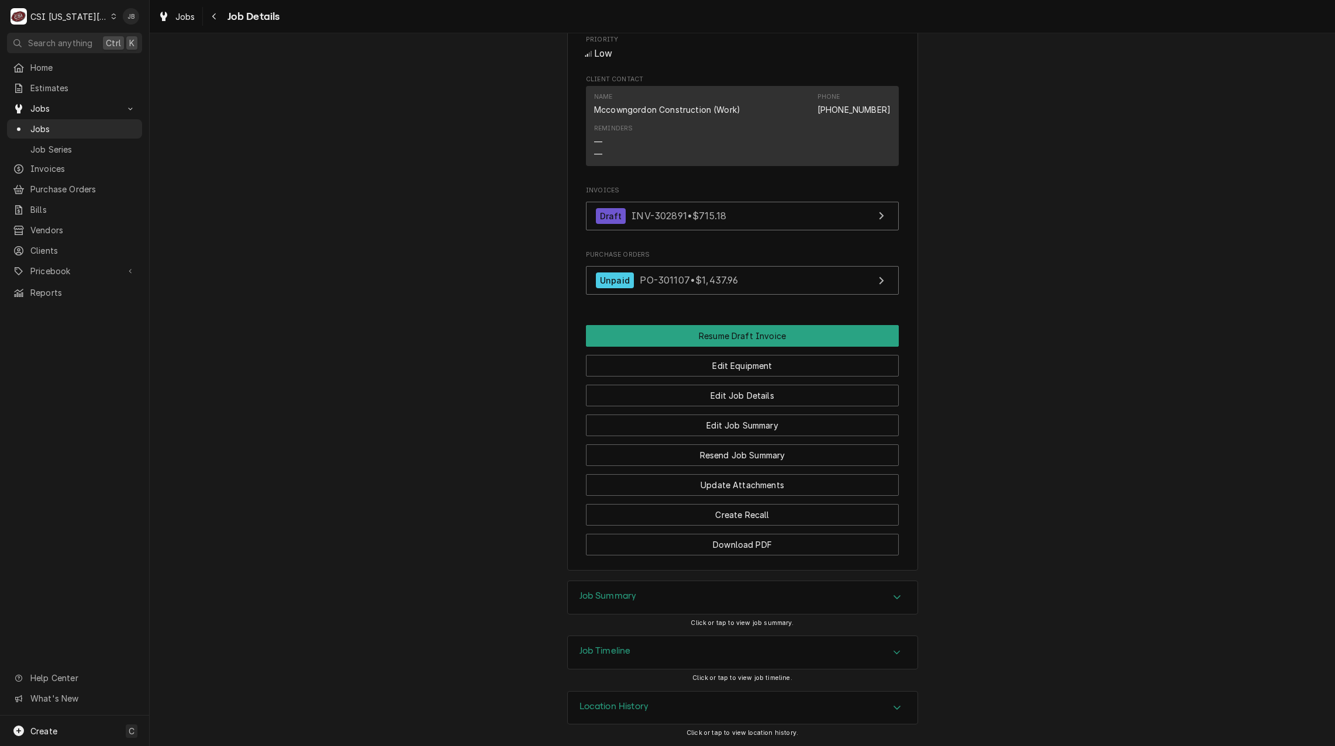
click at [658, 604] on div "Job Summary" at bounding box center [743, 597] width 350 height 33
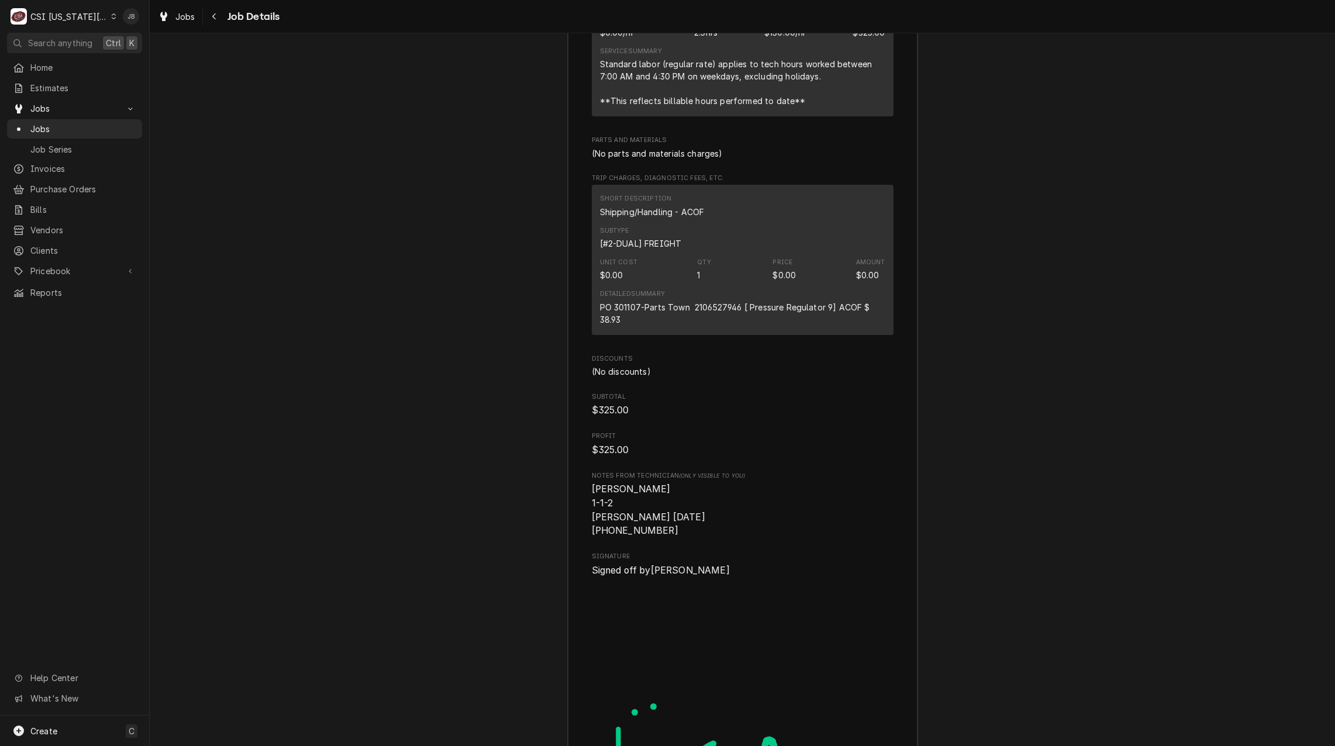
scroll to position [1809, 0]
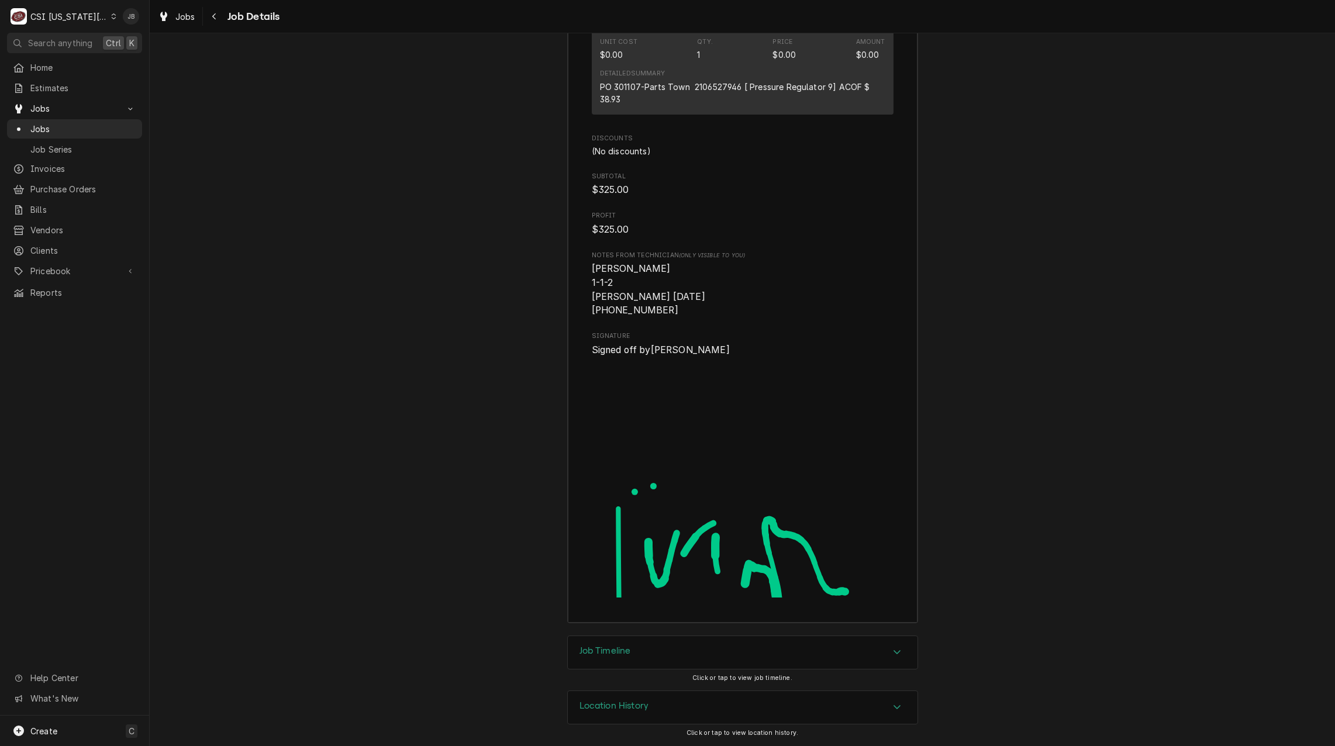
click at [636, 702] on h3 "Location History" at bounding box center [614, 706] width 70 height 11
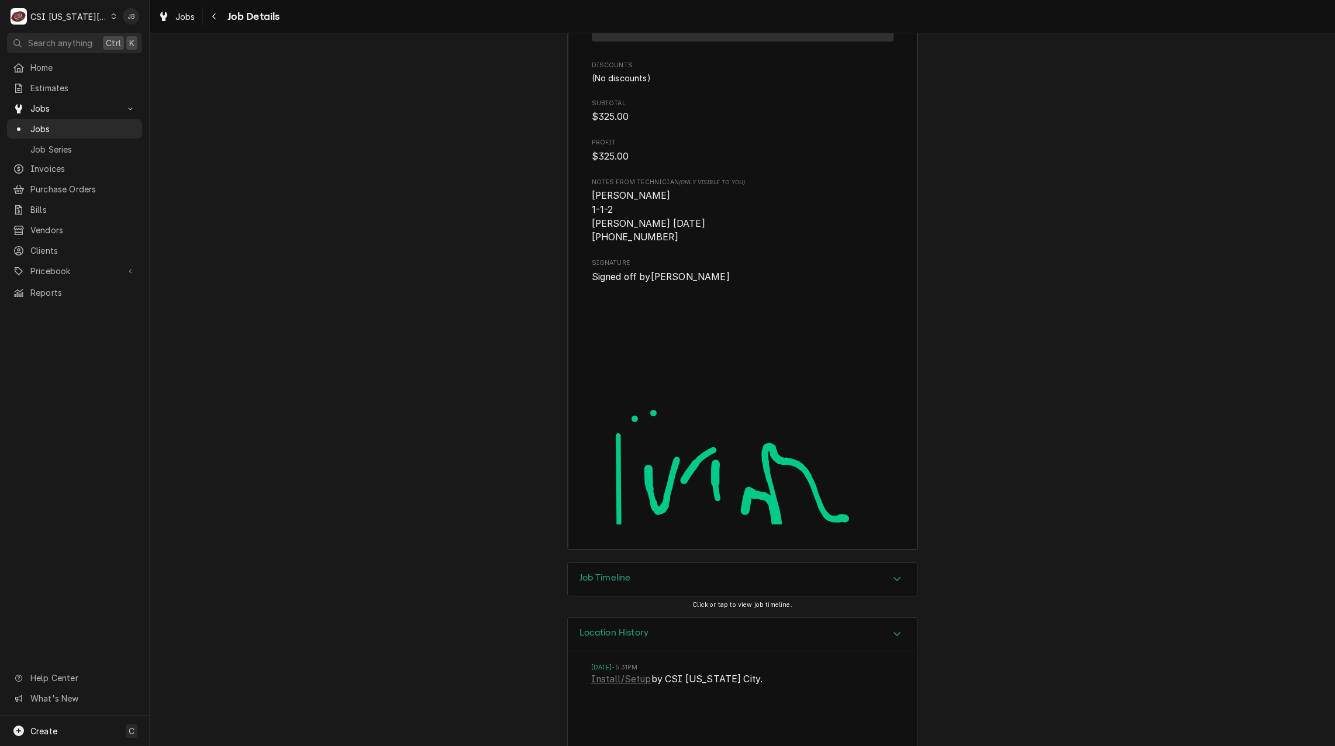
scroll to position [1917, 0]
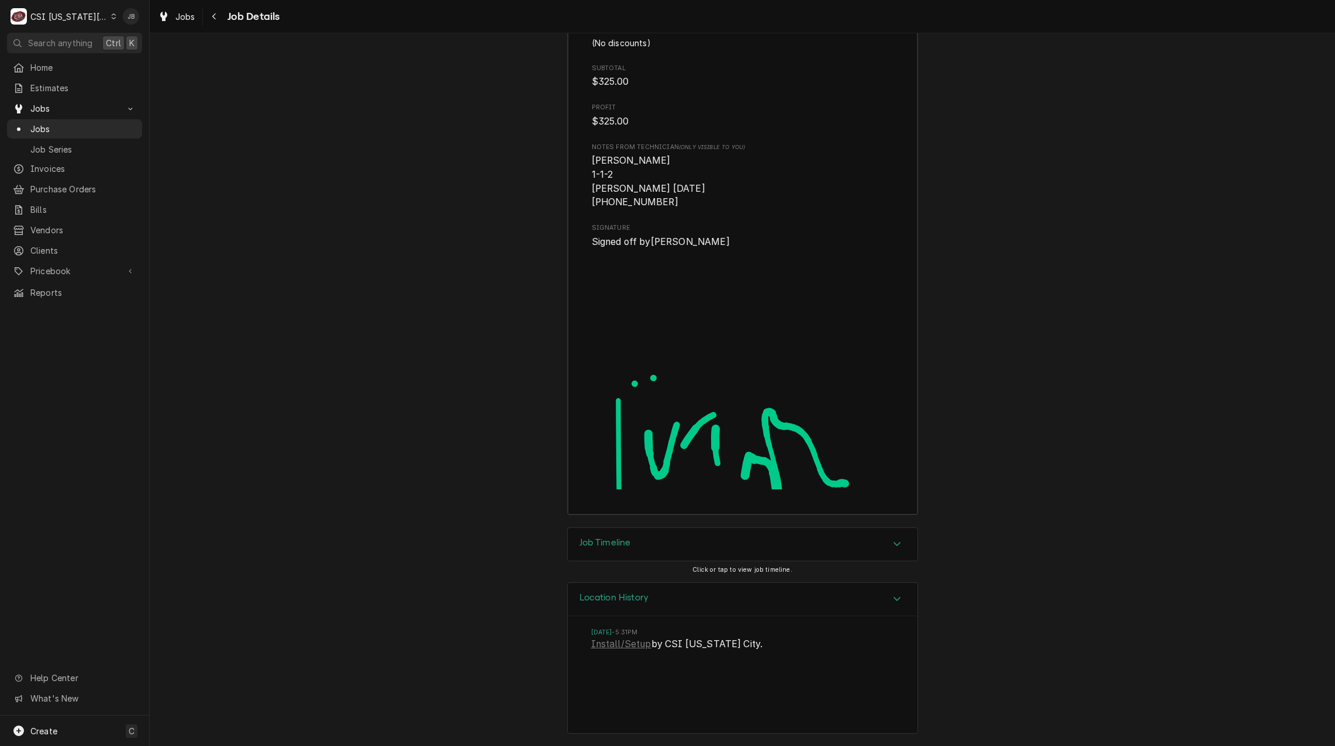
click at [674, 563] on div "Job Timeline Click or tap to view job timeline." at bounding box center [742, 554] width 351 height 55
click at [676, 547] on div "Job Timeline" at bounding box center [743, 544] width 350 height 33
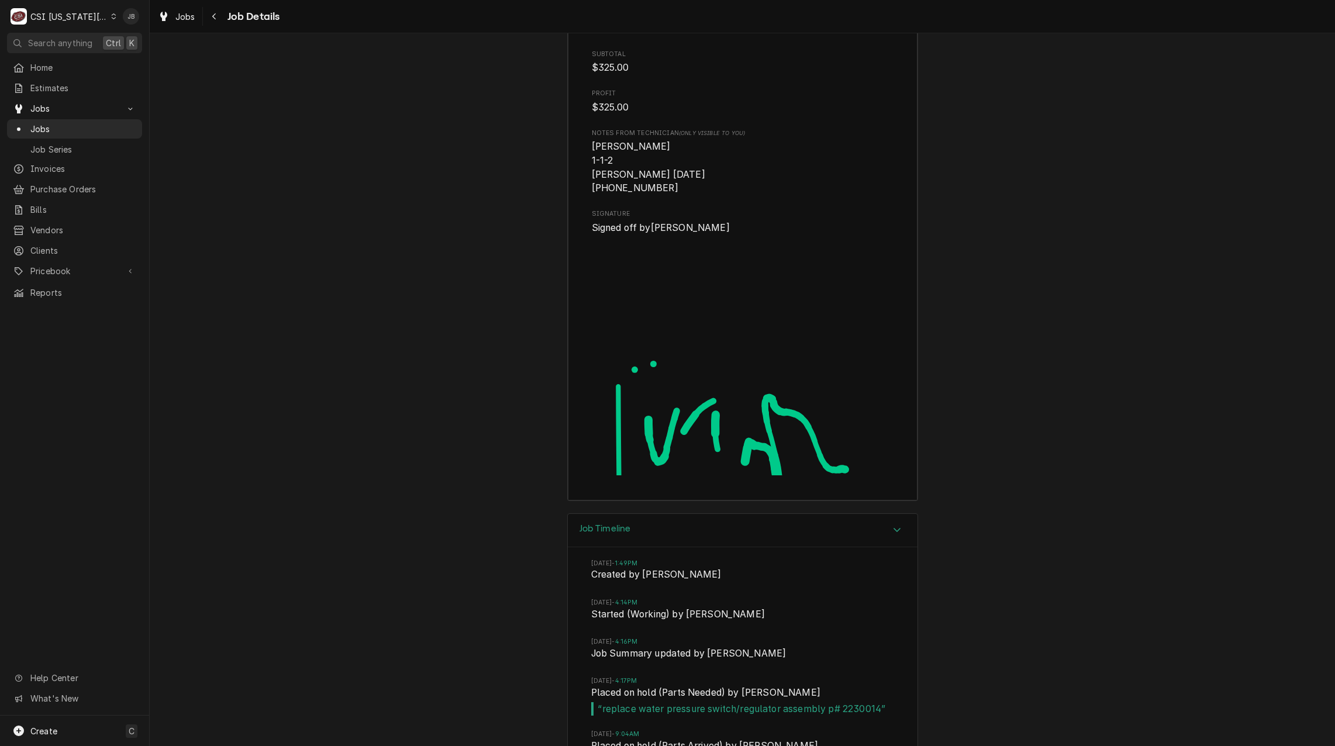
click at [664, 547] on div "Job Timeline" at bounding box center [743, 530] width 350 height 33
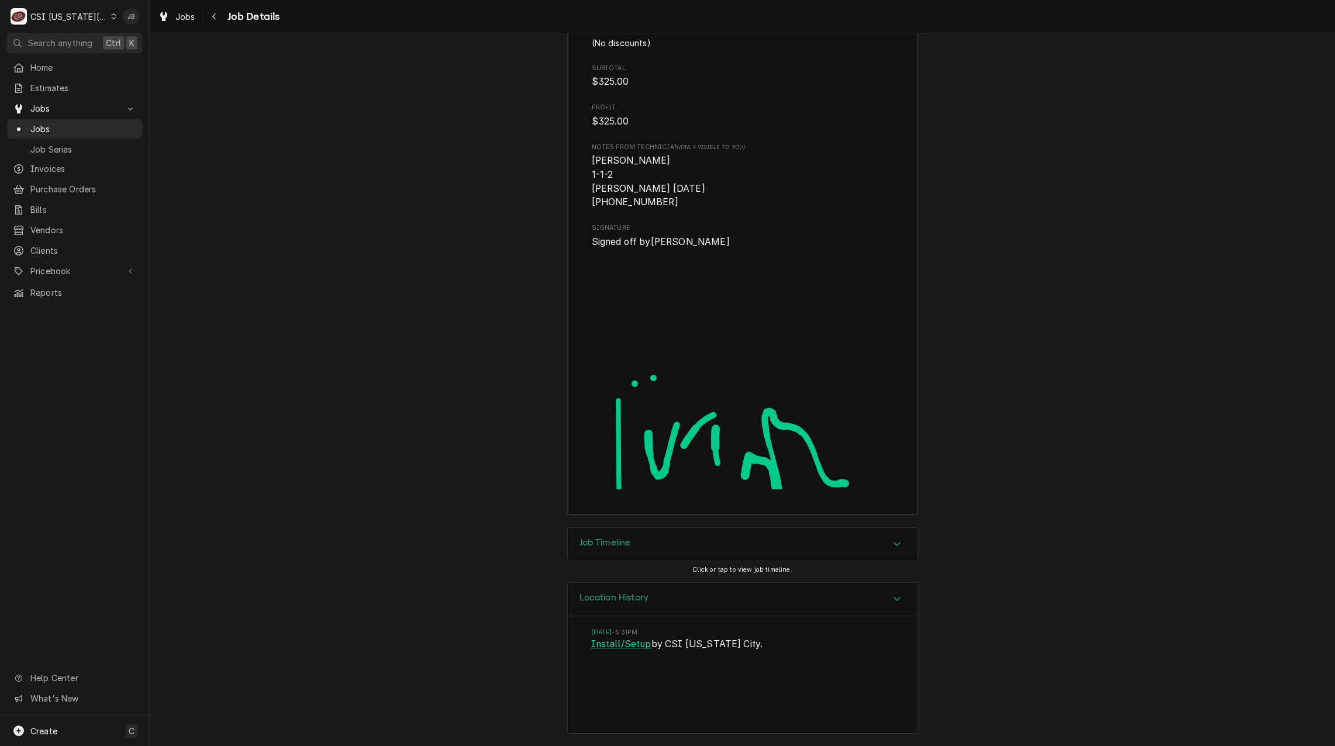
click at [620, 647] on link "Install/Setup" at bounding box center [621, 644] width 60 height 14
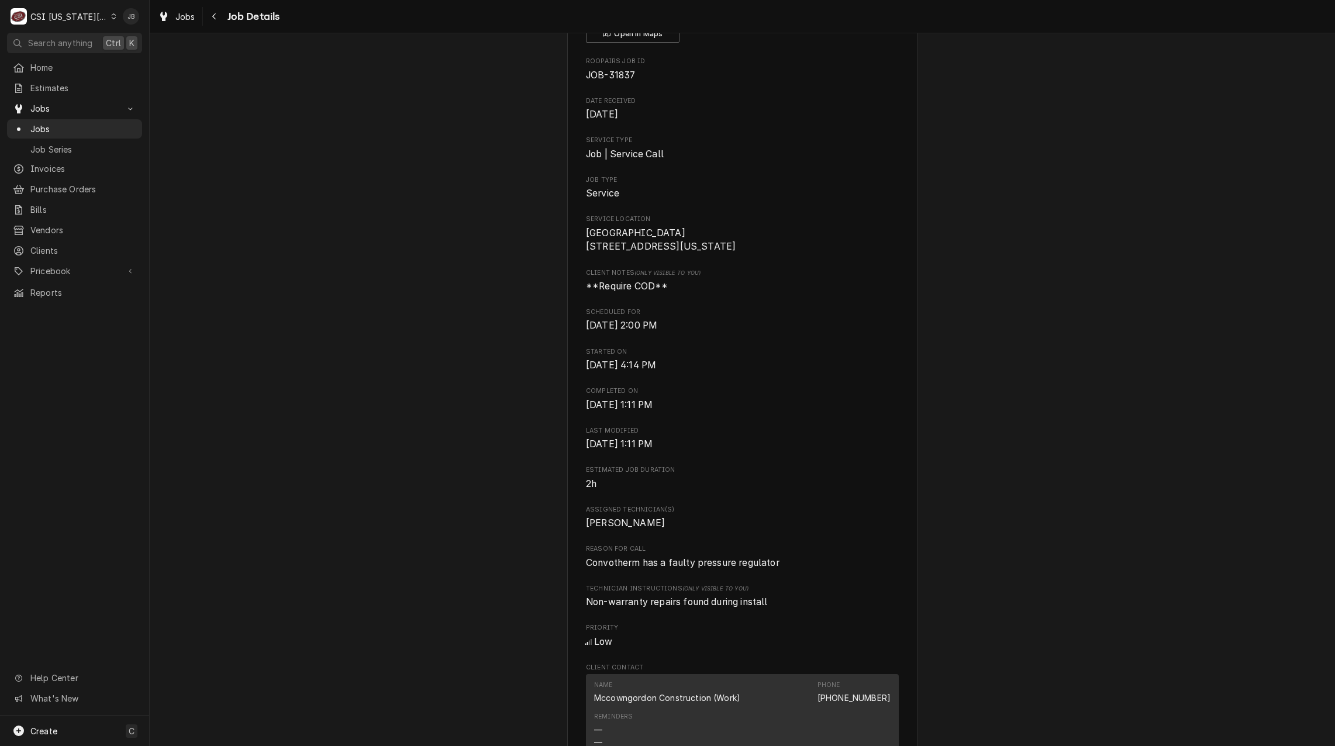
scroll to position [0, 0]
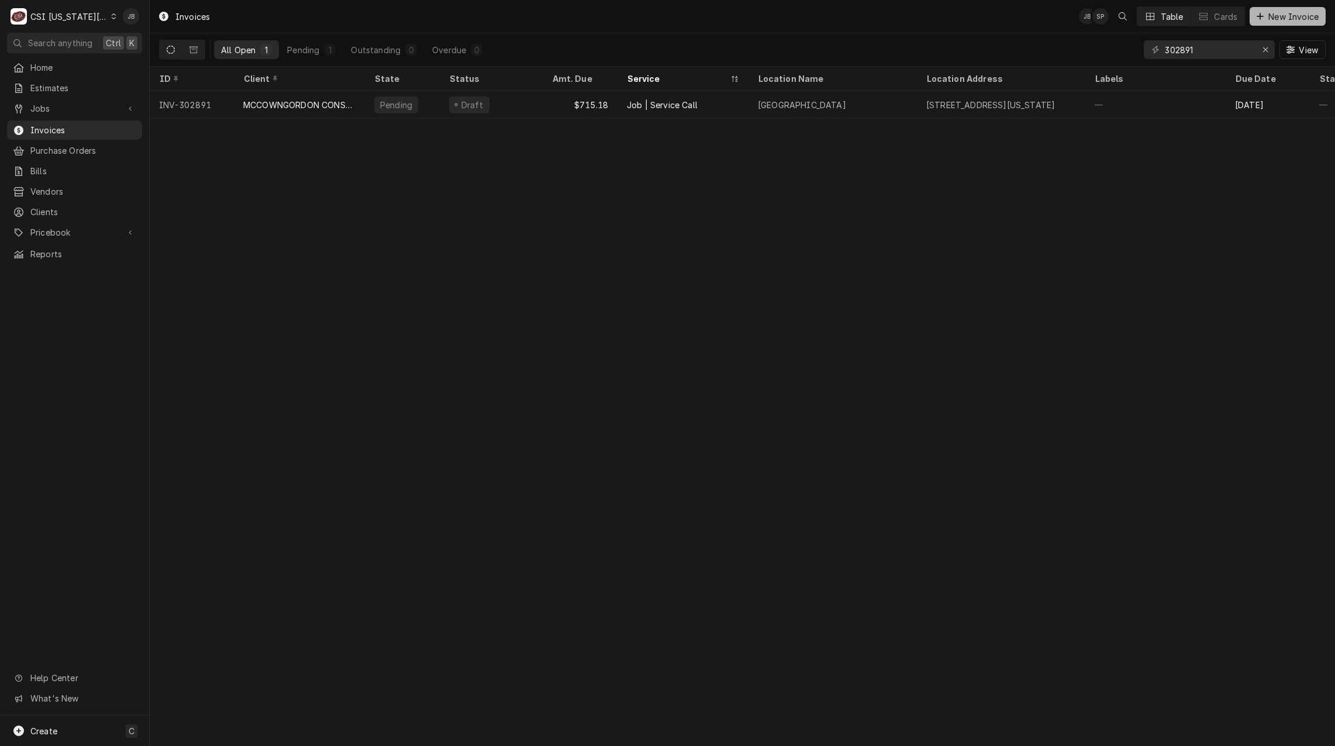
click at [1282, 20] on span "New Invoice" at bounding box center [1293, 17] width 55 height 12
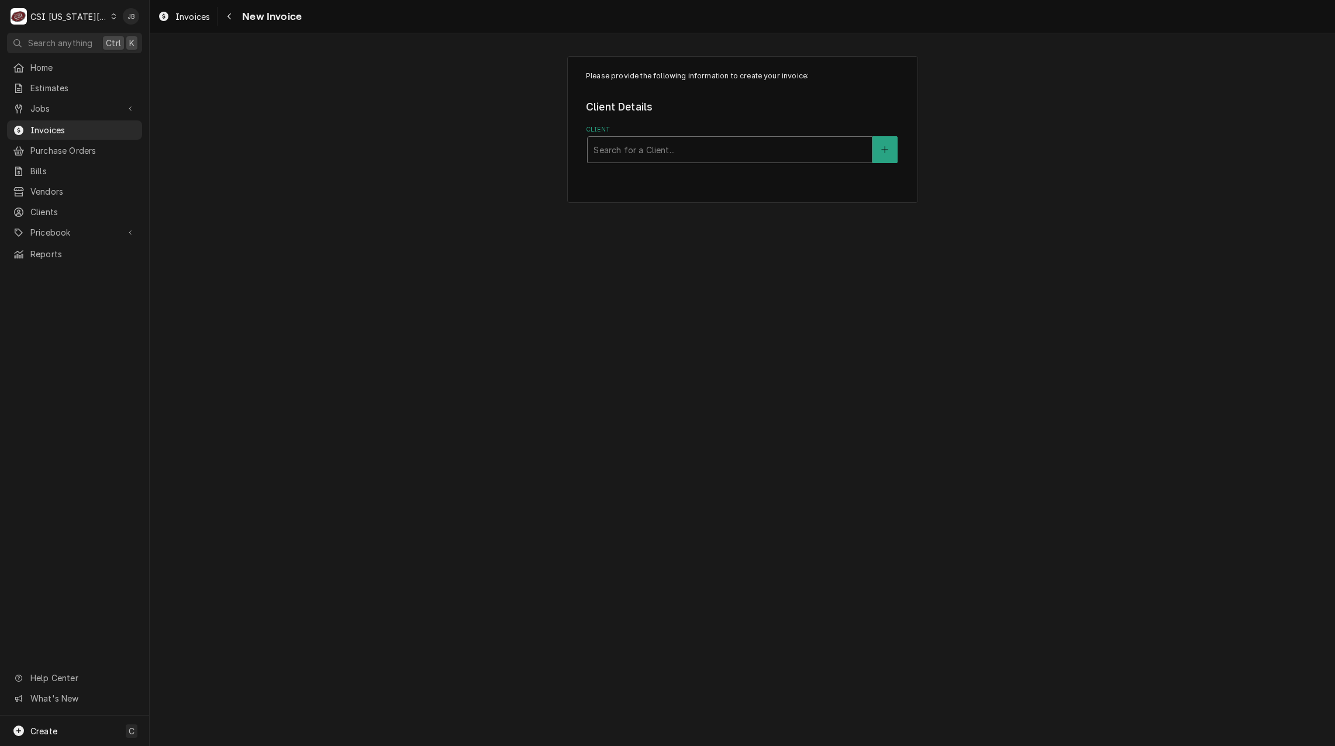
click at [630, 151] on div "Client" at bounding box center [730, 149] width 272 height 21
type input "fox hill"
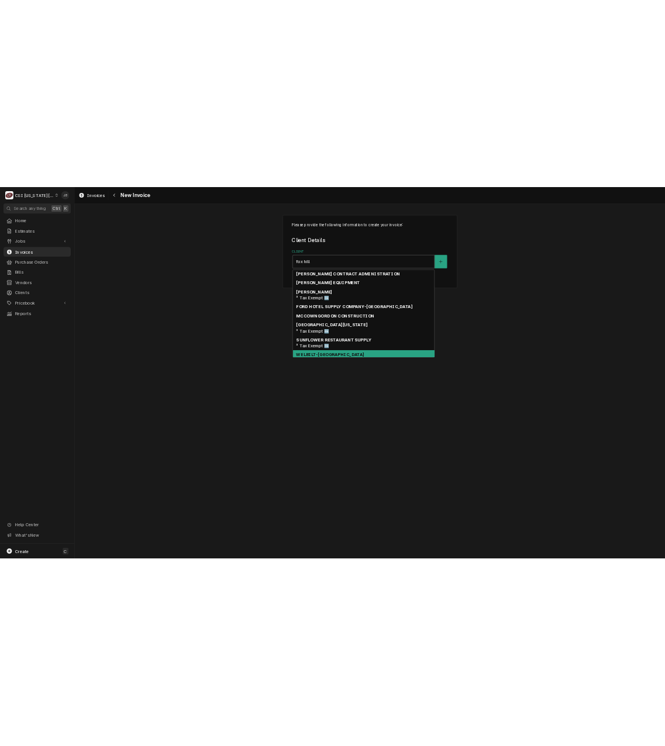
scroll to position [17, 0]
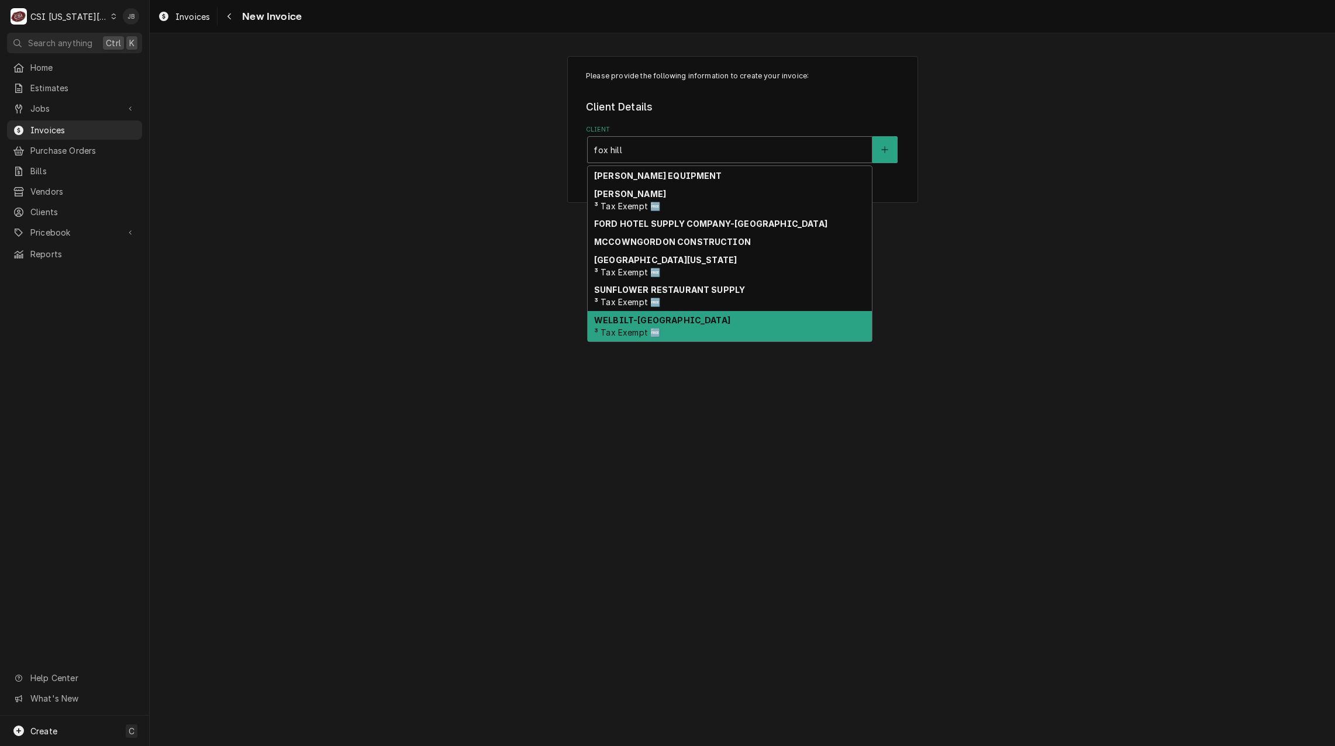
click at [696, 320] on div "WELBILT-CLEVELAND ³ Tax Exempt 🆓" at bounding box center [730, 326] width 284 height 30
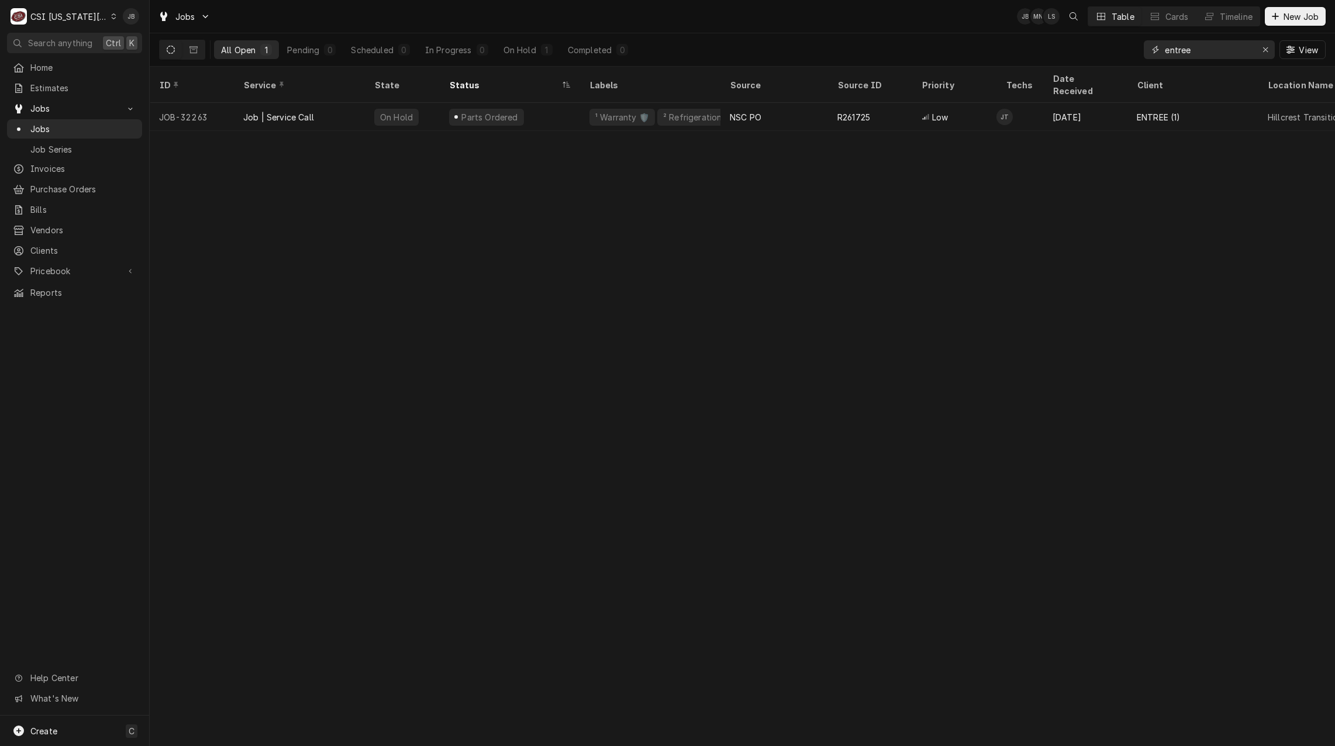
drag, startPoint x: 1209, startPoint y: 51, endPoint x: 1138, endPoint y: 54, distance: 70.8
click at [1145, 53] on div "entree" at bounding box center [1209, 49] width 131 height 19
paste input "[STREET_ADDRESS]"
type input "[STREET_ADDRESS]"
click at [195, 53] on icon "Dynamic Content Wrapper" at bounding box center [193, 49] width 8 height 7
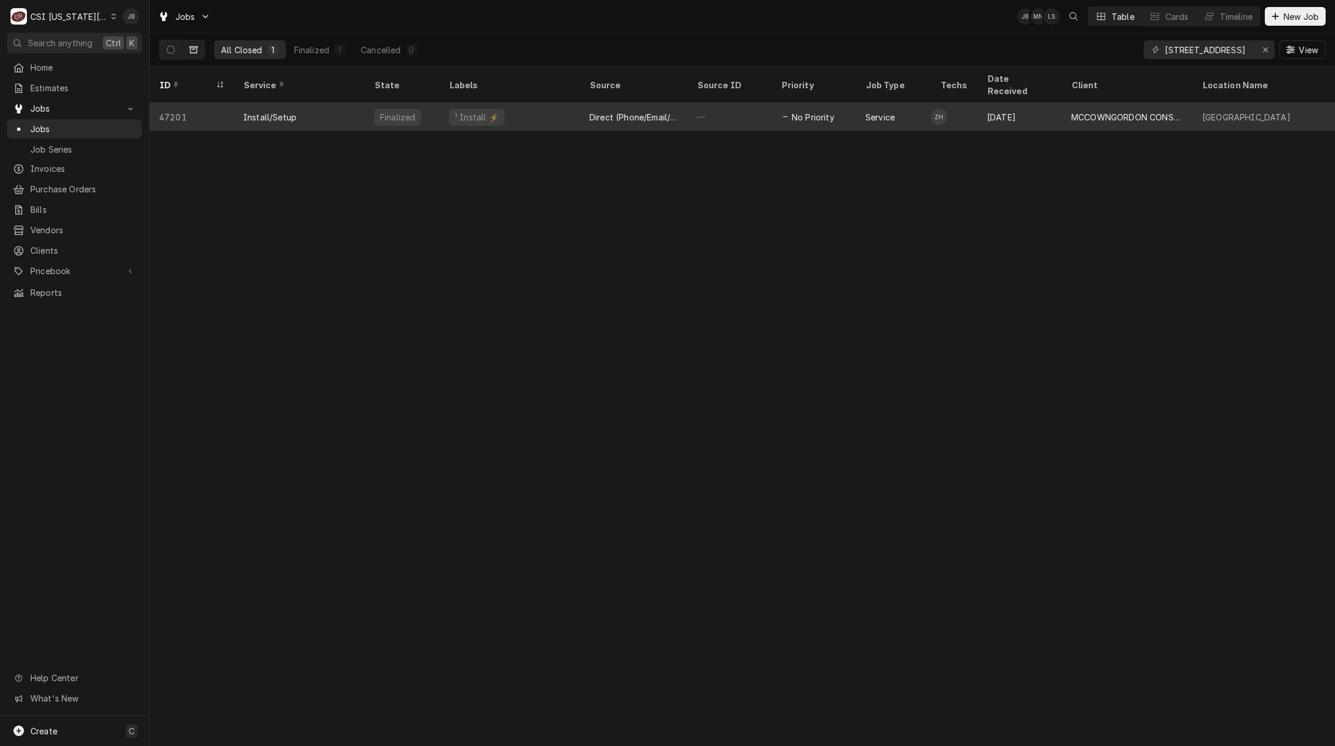
click at [612, 111] on div "Direct (Phone/Email/etc.)" at bounding box center [633, 117] width 89 height 12
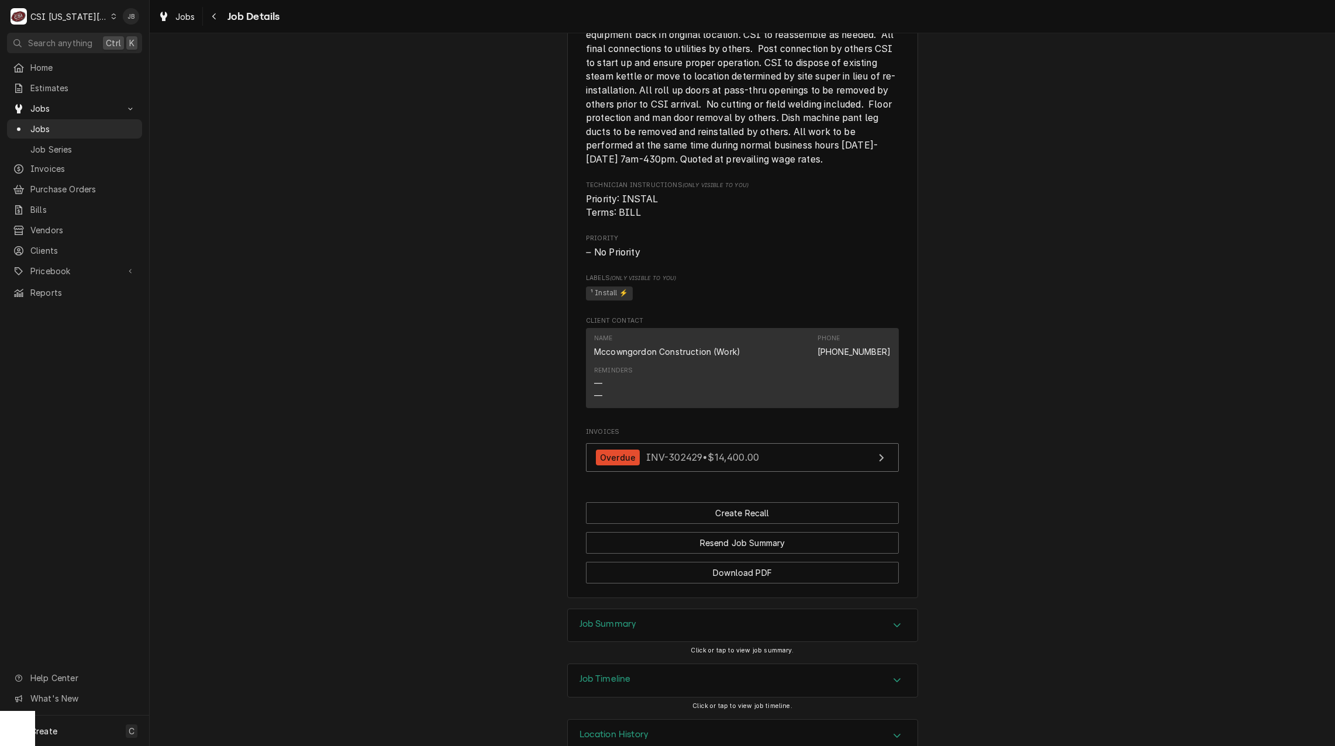
scroll to position [804, 0]
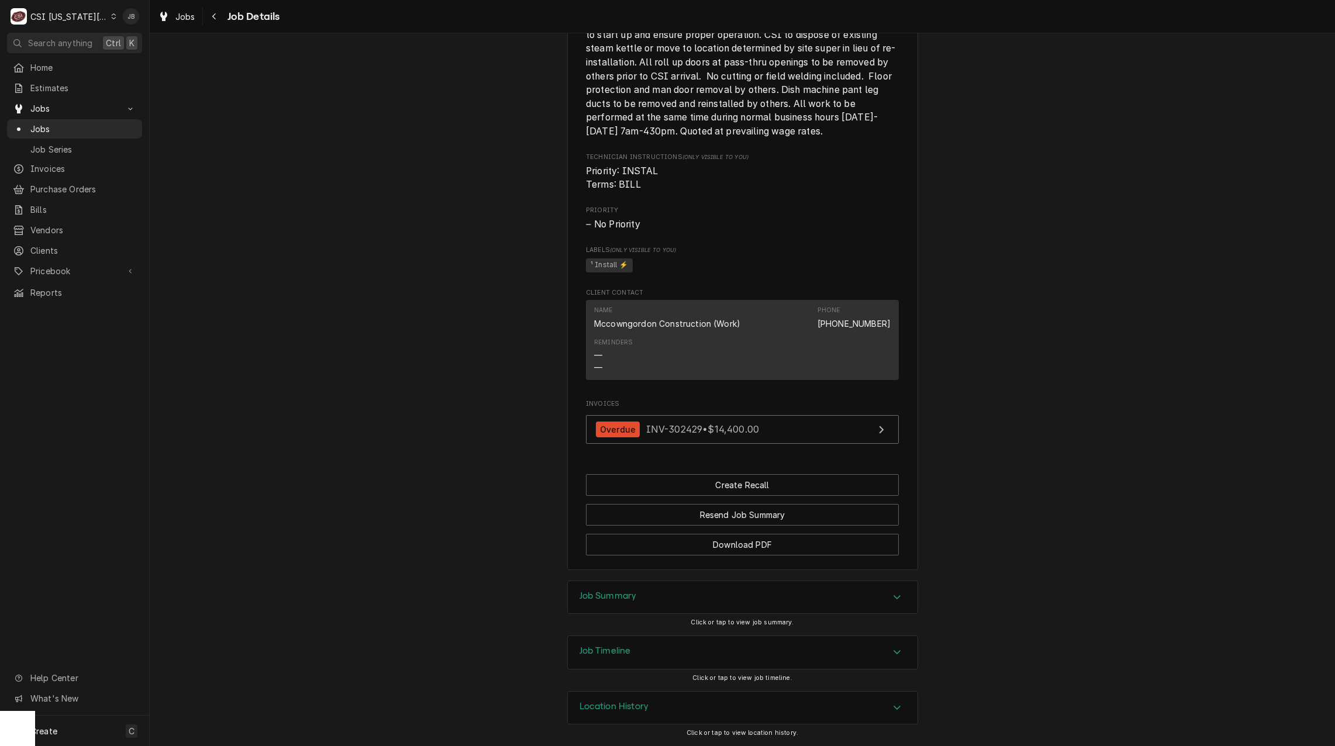
click at [680, 661] on div "Job Timeline" at bounding box center [743, 652] width 350 height 33
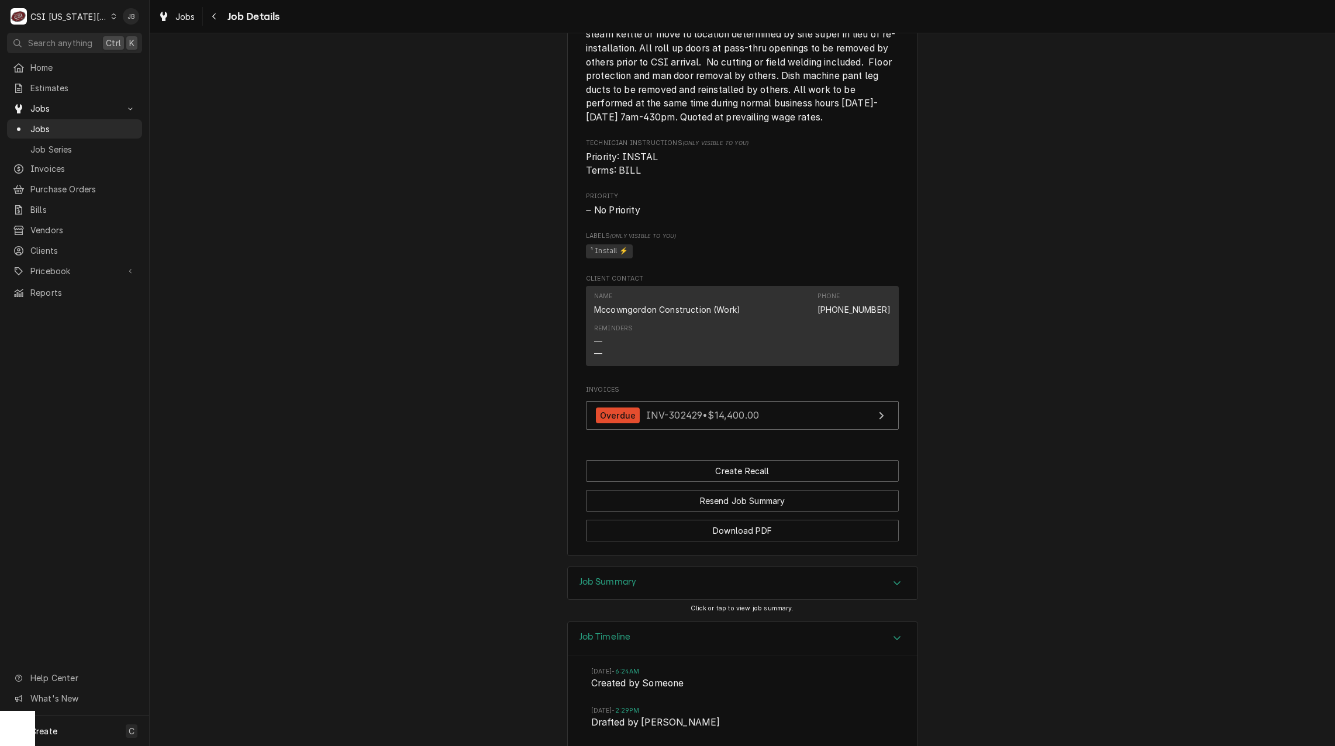
click at [688, 598] on div "Job Summary" at bounding box center [743, 583] width 350 height 33
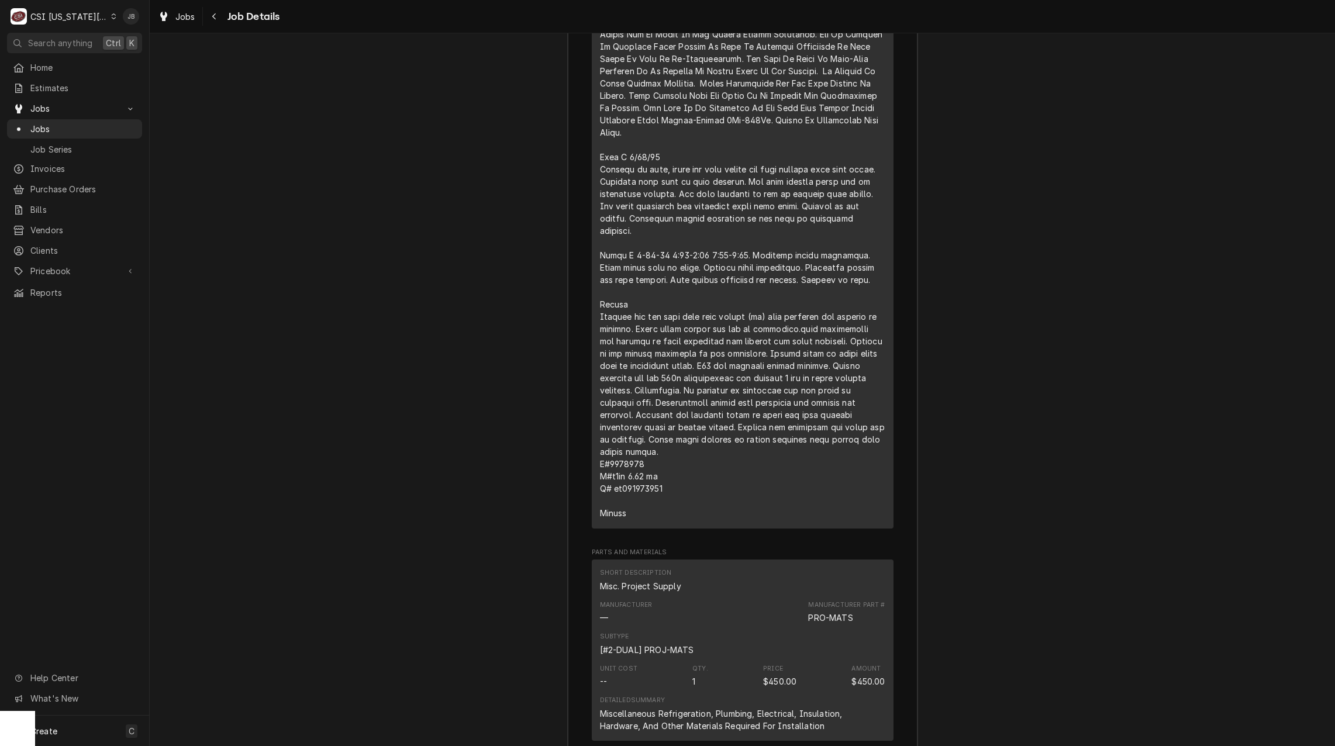
scroll to position [2090, 0]
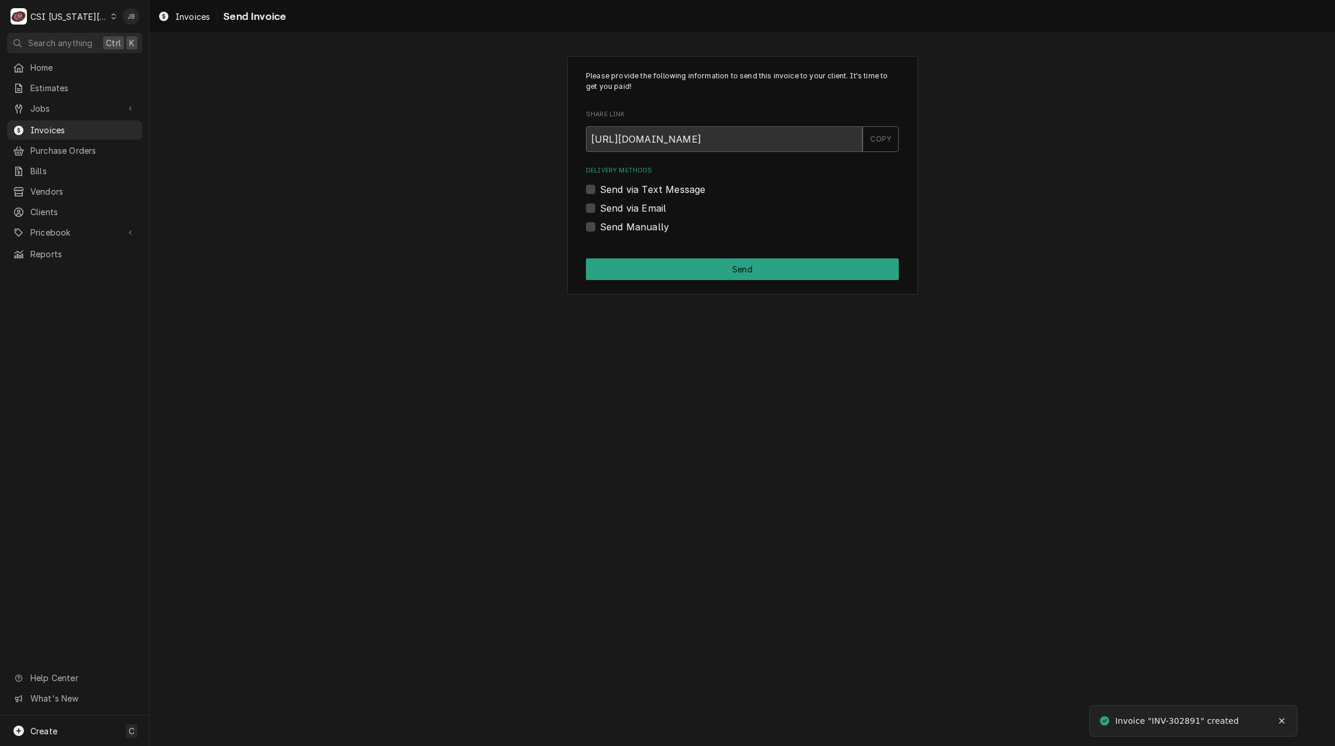
click at [624, 205] on label "Send via Email" at bounding box center [633, 208] width 66 height 14
click at [624, 205] on input "Send via Email" at bounding box center [756, 214] width 313 height 26
checkbox input "true"
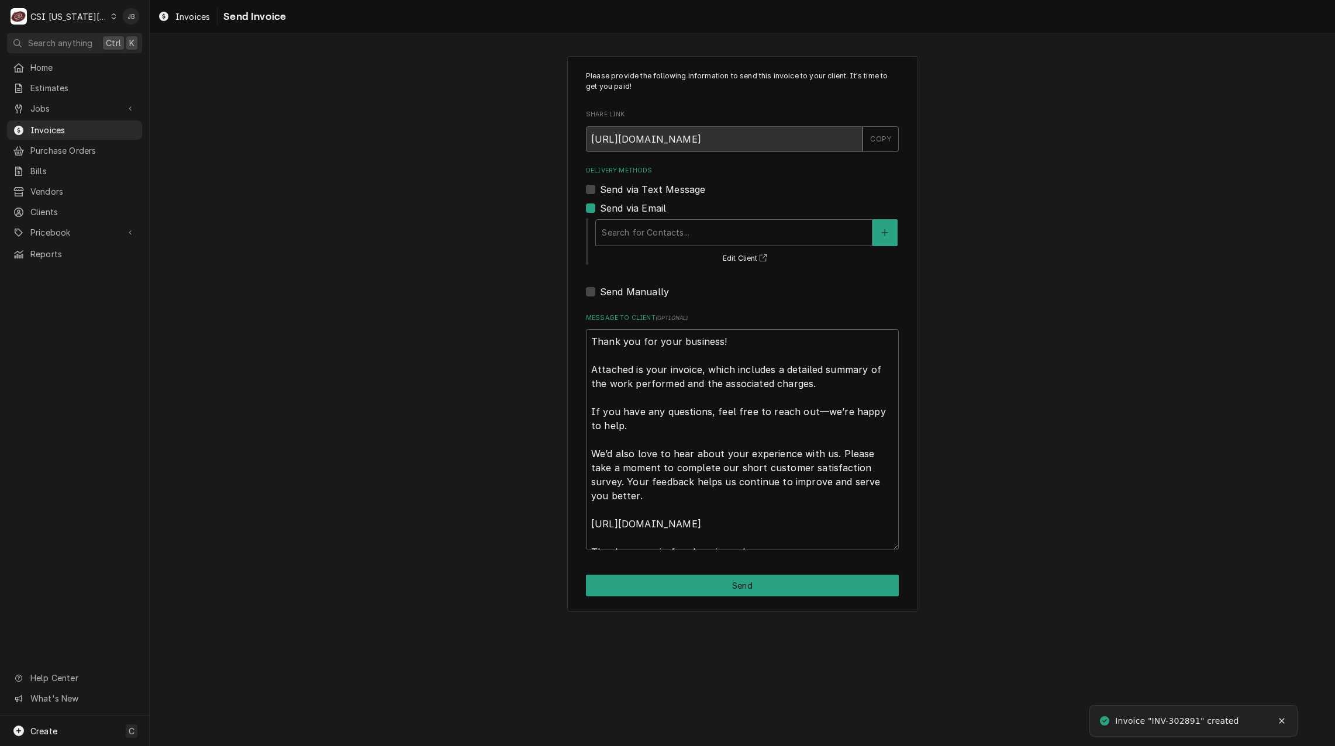
click at [660, 216] on div "Search for Contacts... Edit Client" at bounding box center [742, 240] width 313 height 51
click at [663, 230] on div "Delivery Methods" at bounding box center [734, 232] width 264 height 21
click at [902, 231] on div "Please provide the following information to send this invoice to your client. I…" at bounding box center [742, 333] width 351 height 555
click at [893, 231] on button "Delivery Methods" at bounding box center [884, 232] width 25 height 27
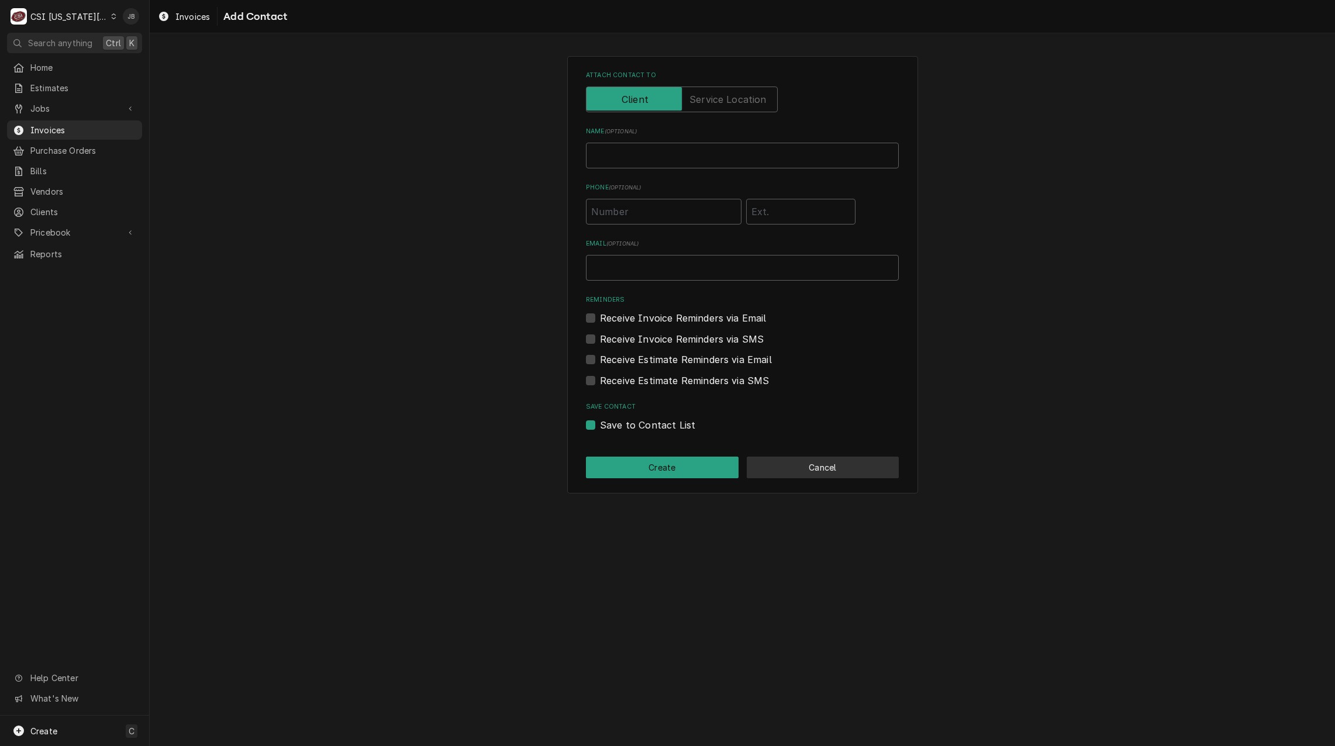
click at [823, 475] on button "Cancel" at bounding box center [823, 468] width 153 height 22
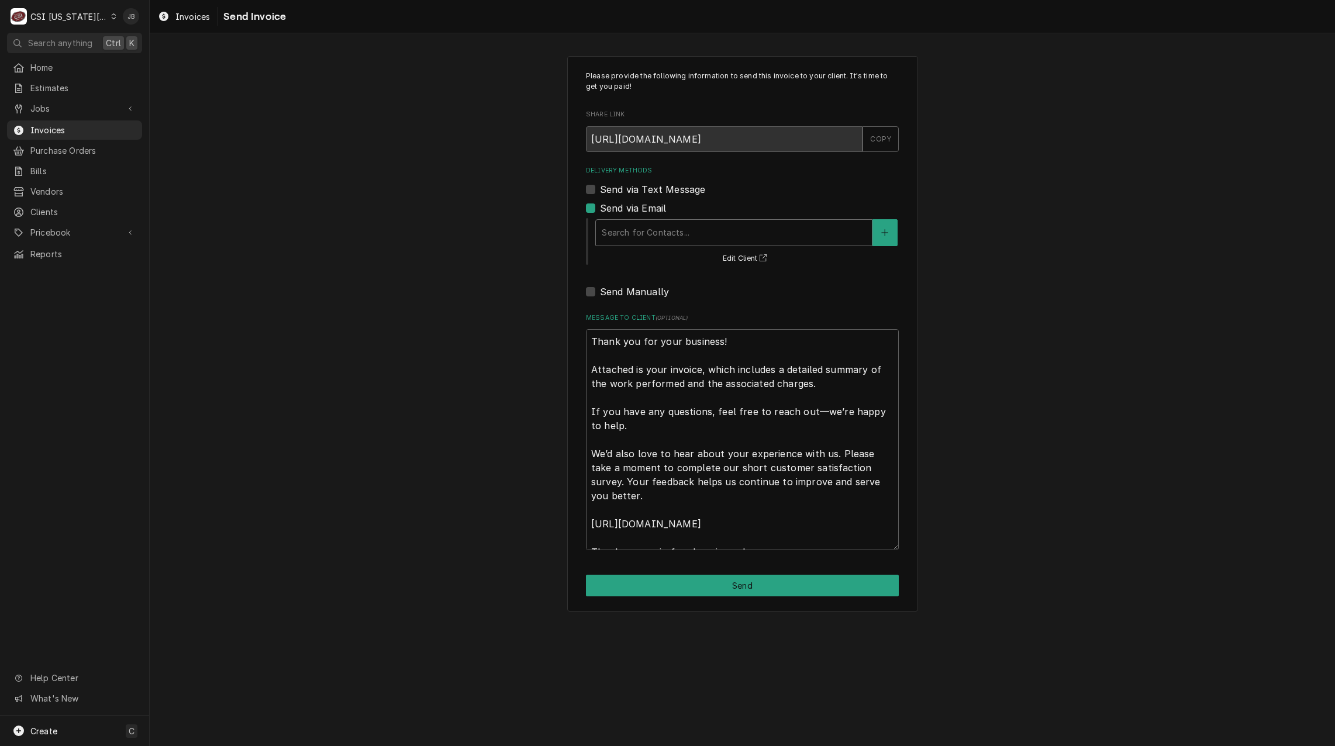
click at [643, 229] on div "Delivery Methods" at bounding box center [734, 232] width 264 height 21
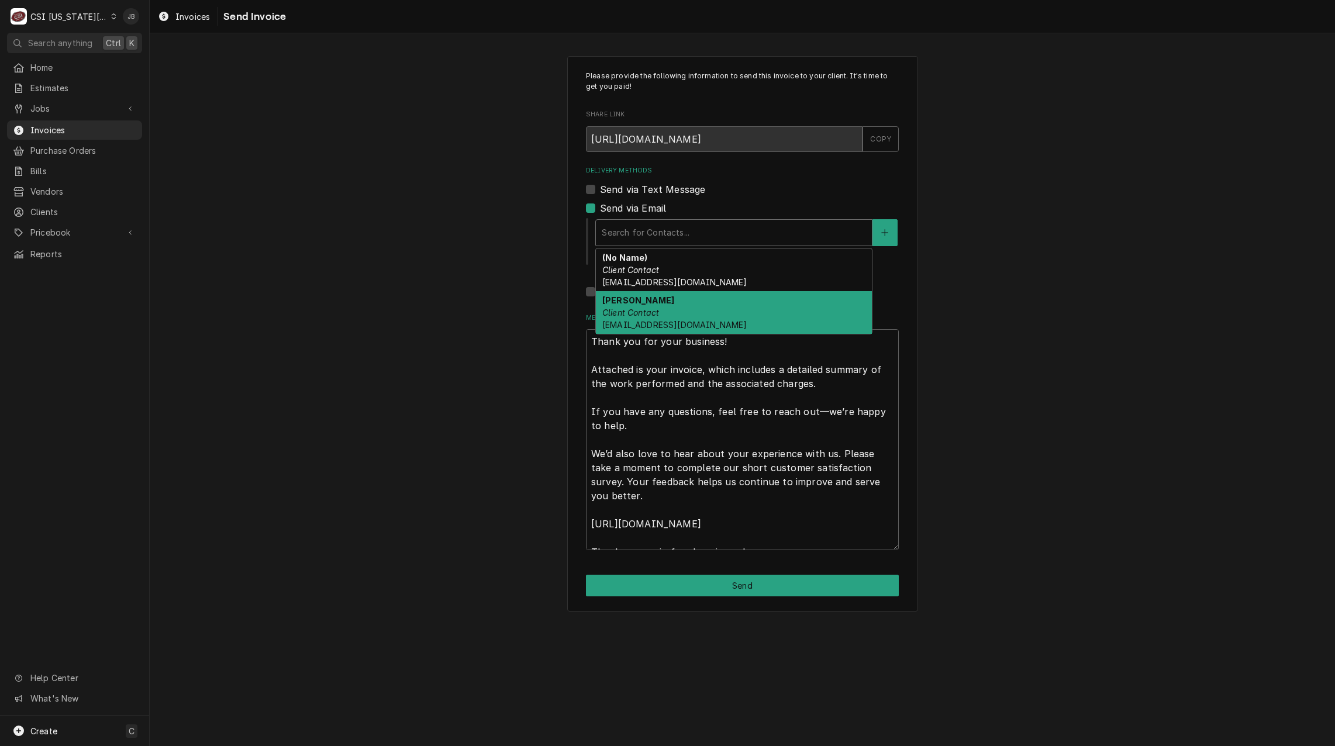
click at [699, 305] on div "Julie Leslie Client Contact jleslie@mccowngordon.com" at bounding box center [734, 312] width 276 height 43
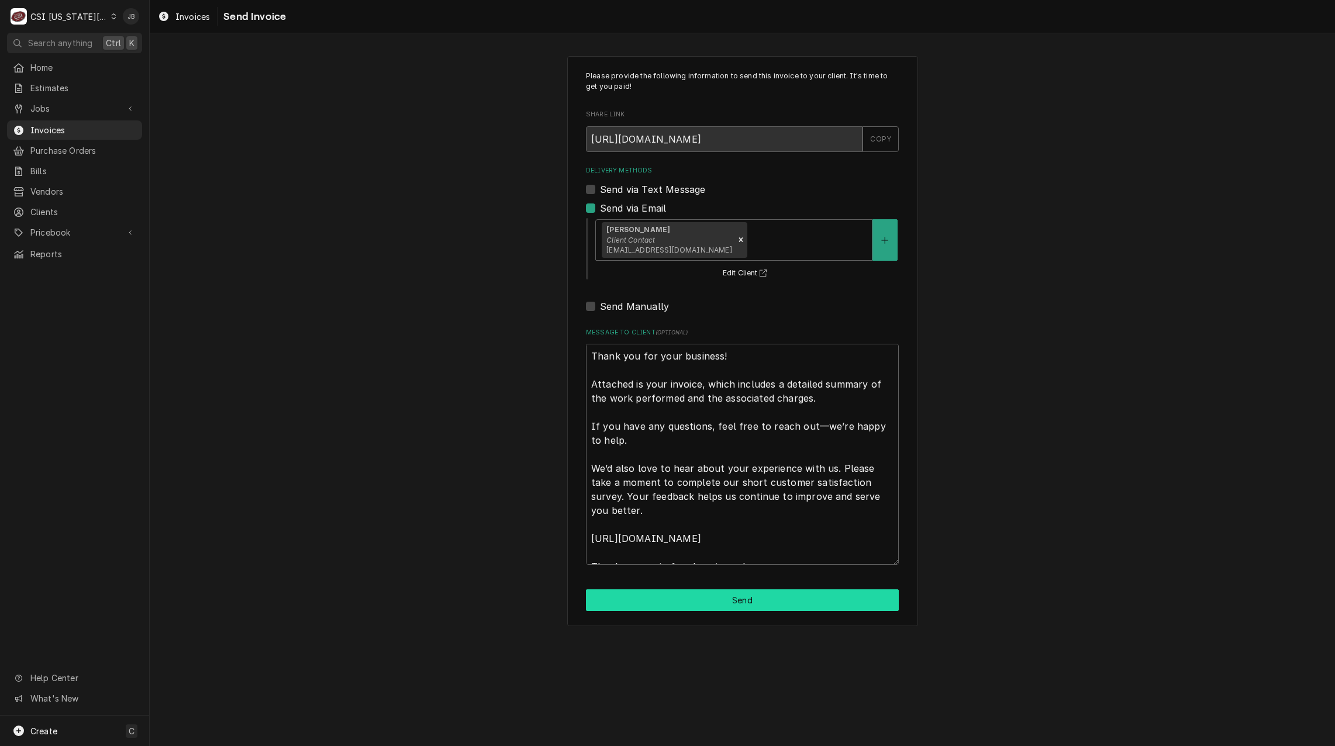
click at [702, 603] on button "Send" at bounding box center [742, 600] width 313 height 22
type textarea "x"
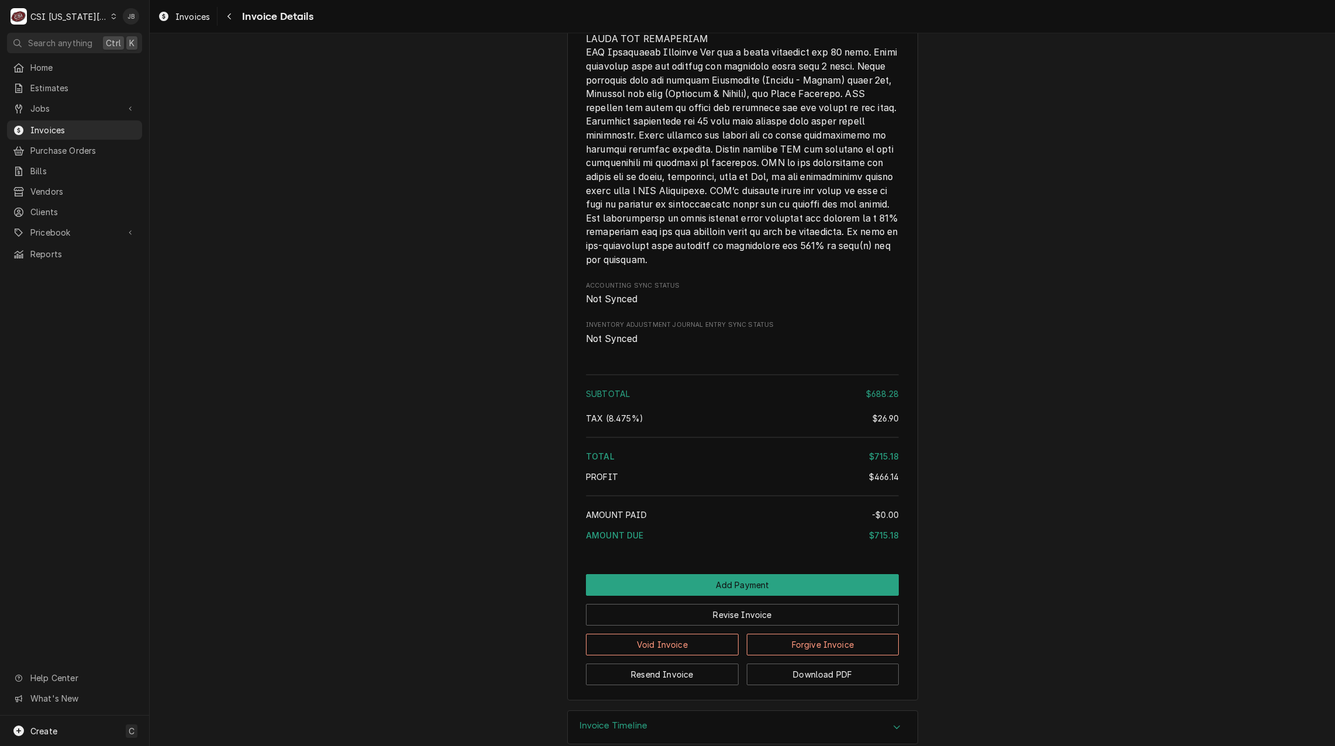
scroll to position [1820, 0]
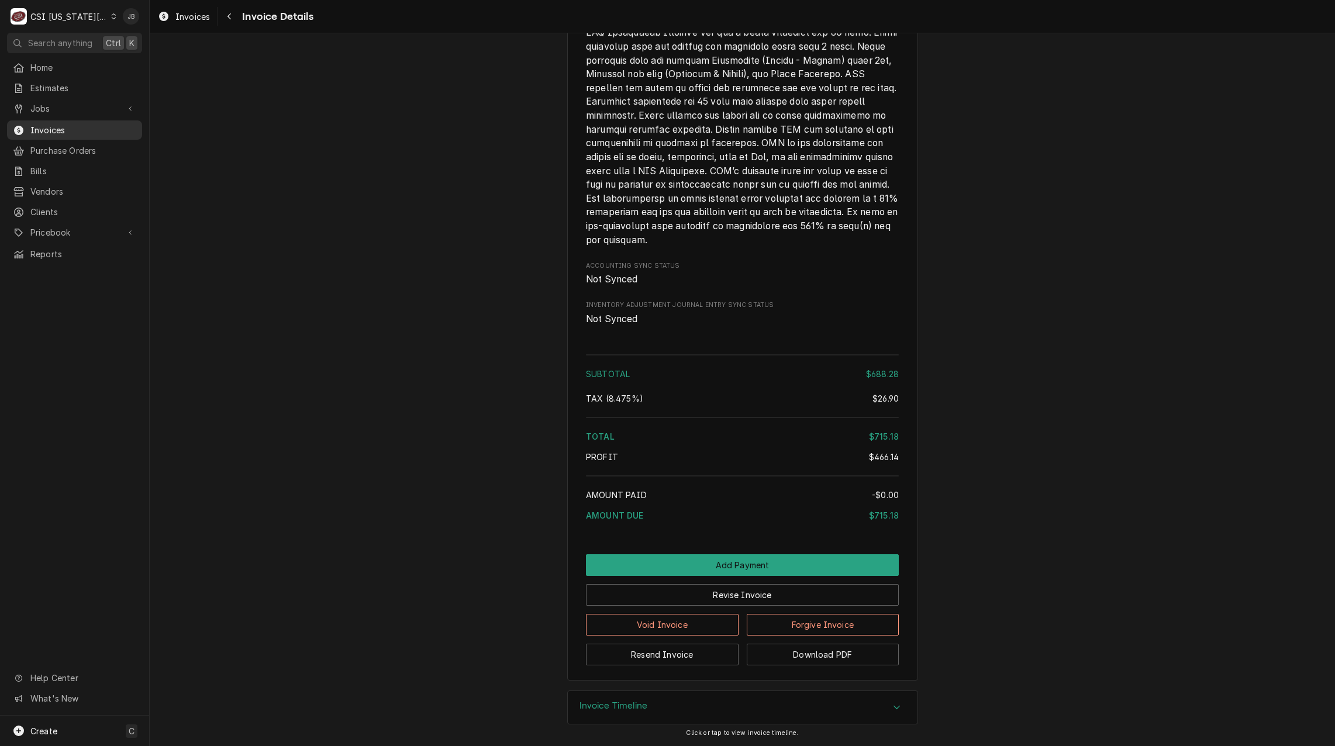
click at [99, 124] on span "Invoices" at bounding box center [83, 130] width 106 height 12
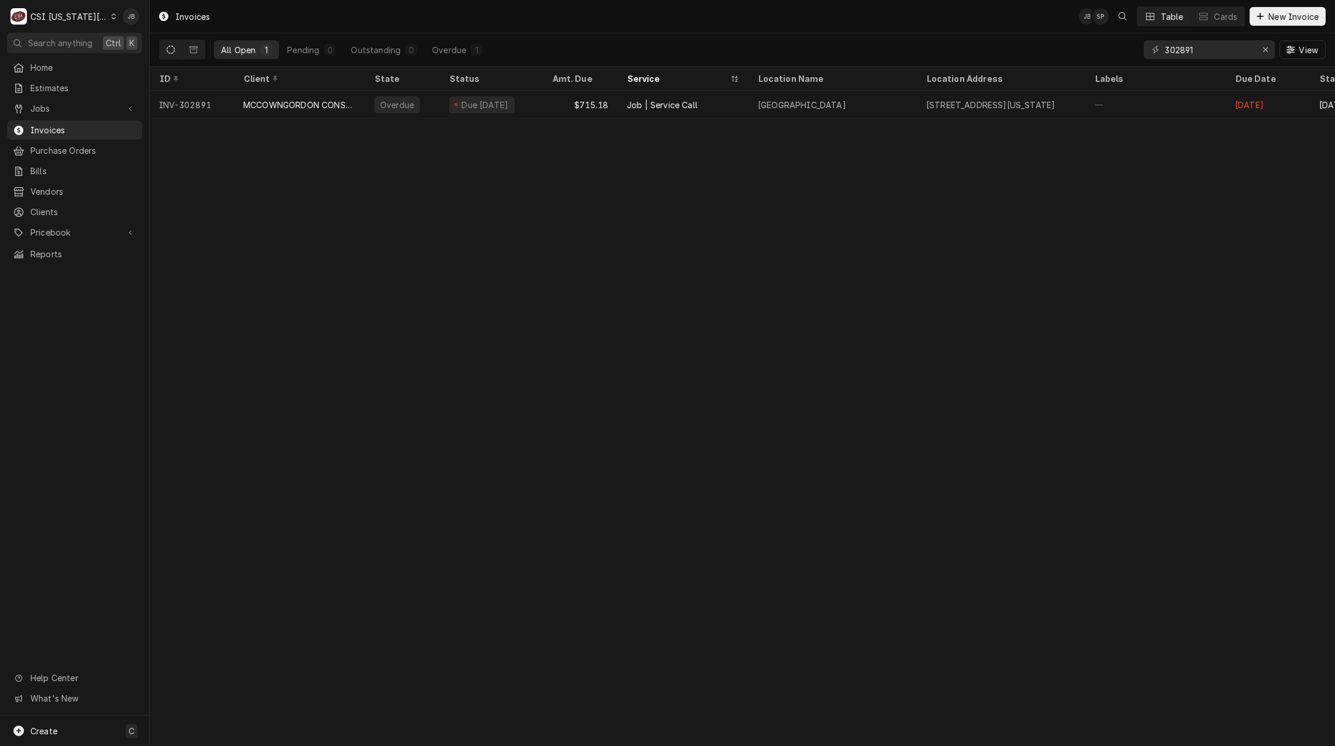
click at [1214, 59] on div "302891 View" at bounding box center [1235, 49] width 182 height 33
click at [1212, 44] on input "302891" at bounding box center [1209, 49] width 88 height 19
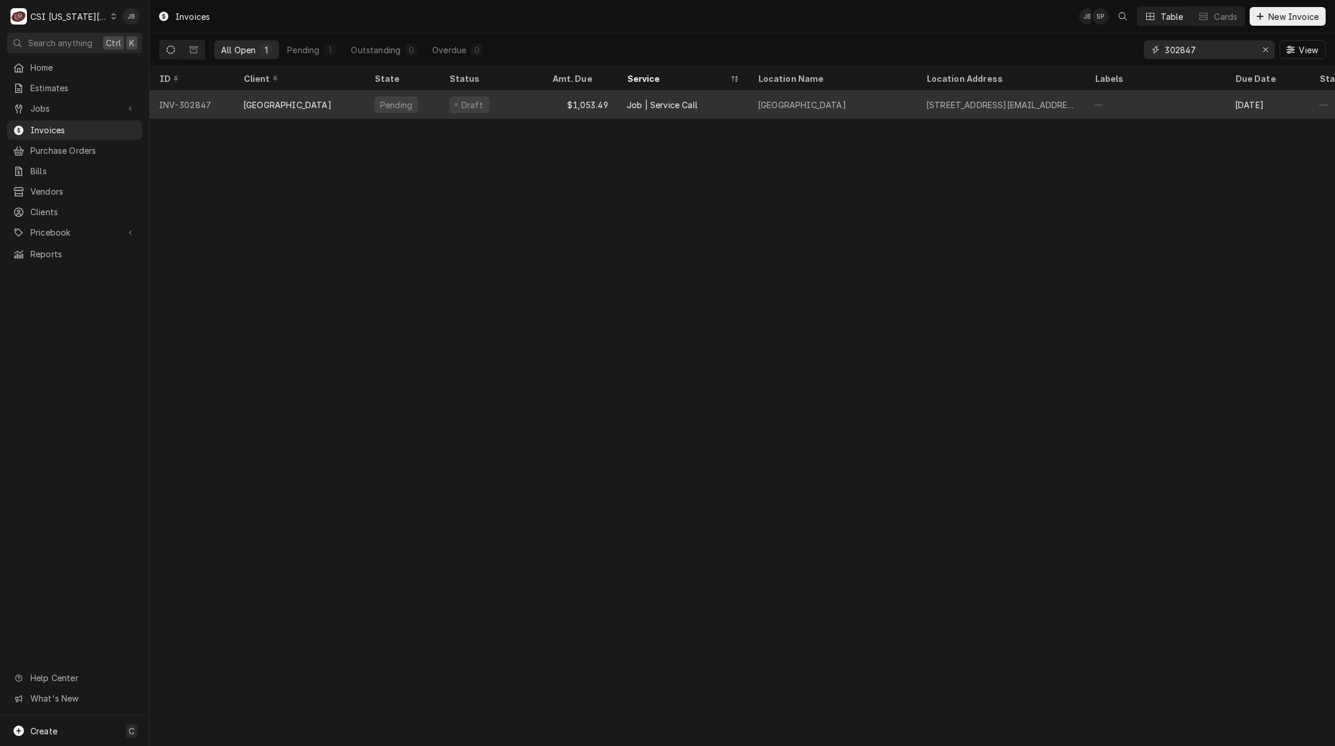
type input "302847"
click at [515, 107] on div "Draft" at bounding box center [491, 105] width 103 height 28
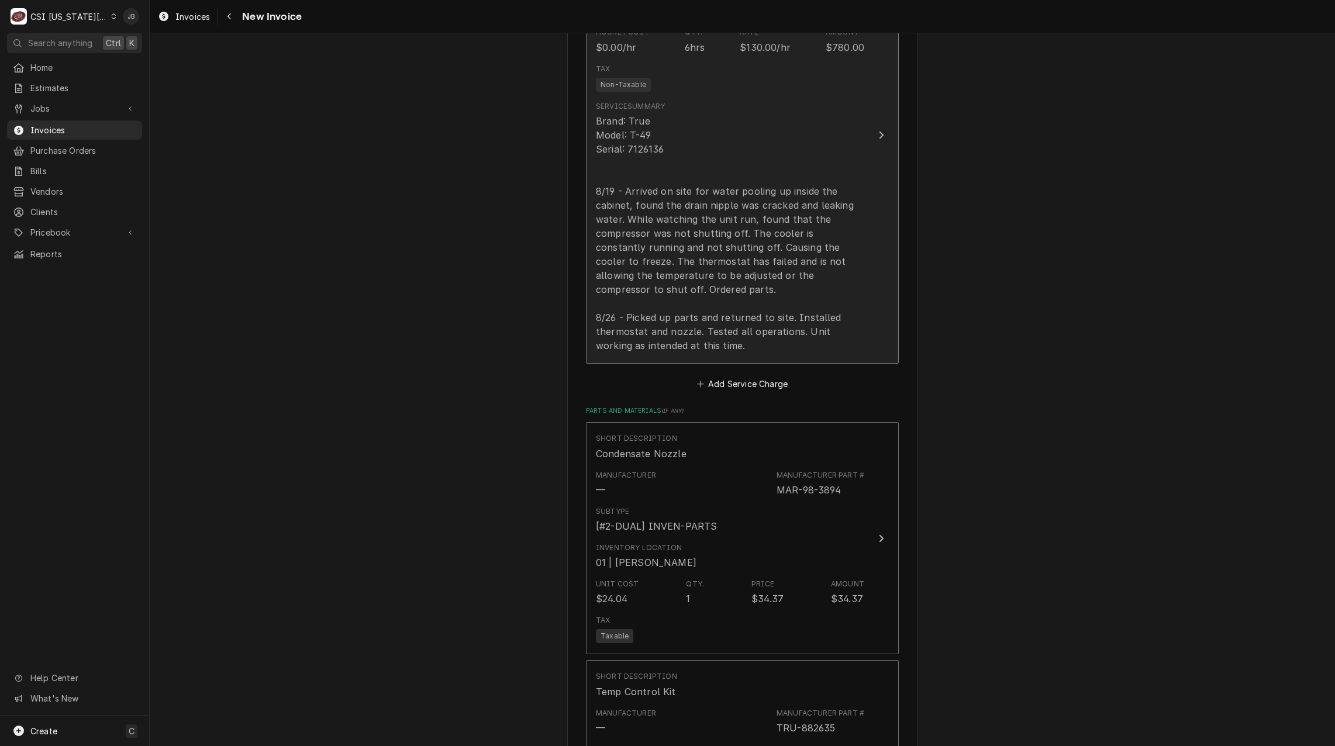
scroll to position [1111, 0]
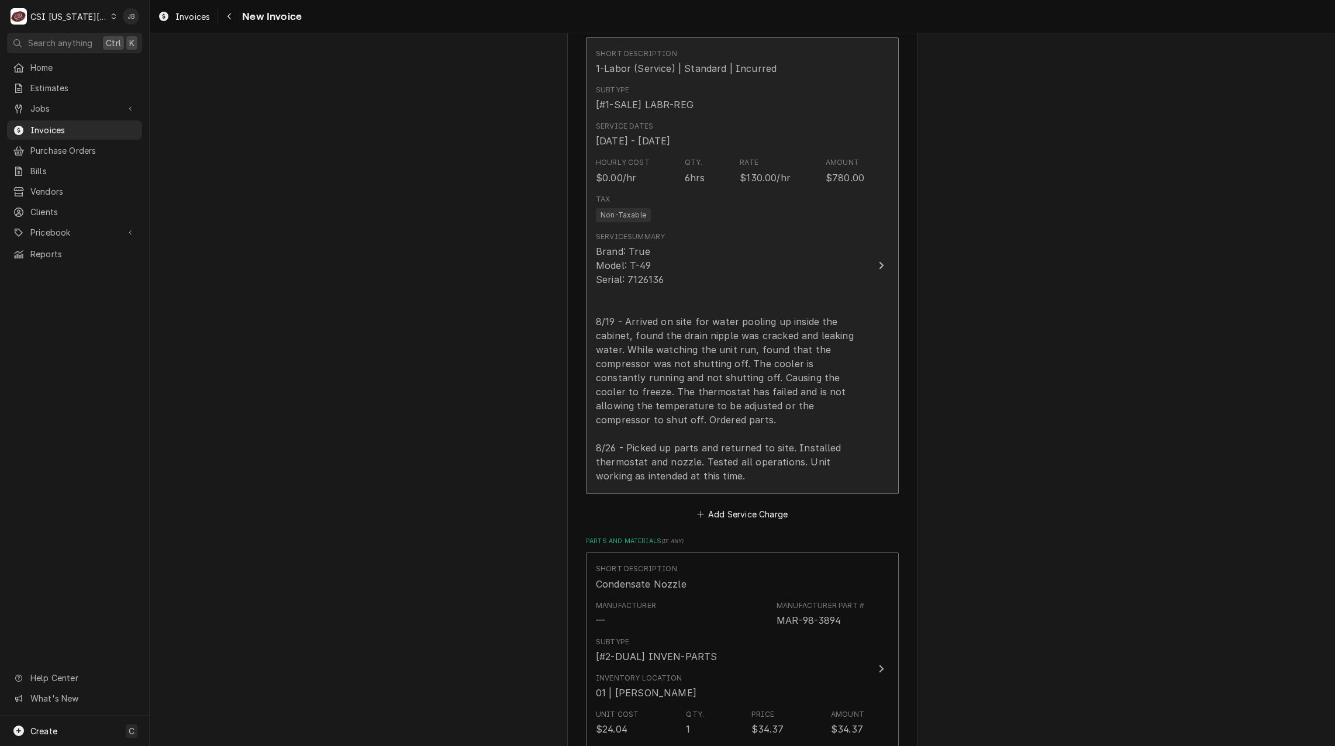
click at [736, 360] on div "Brand: True Model: T-49 Serial: 7126136 8/19 - Arrived on site for water poolin…" at bounding box center [730, 363] width 268 height 239
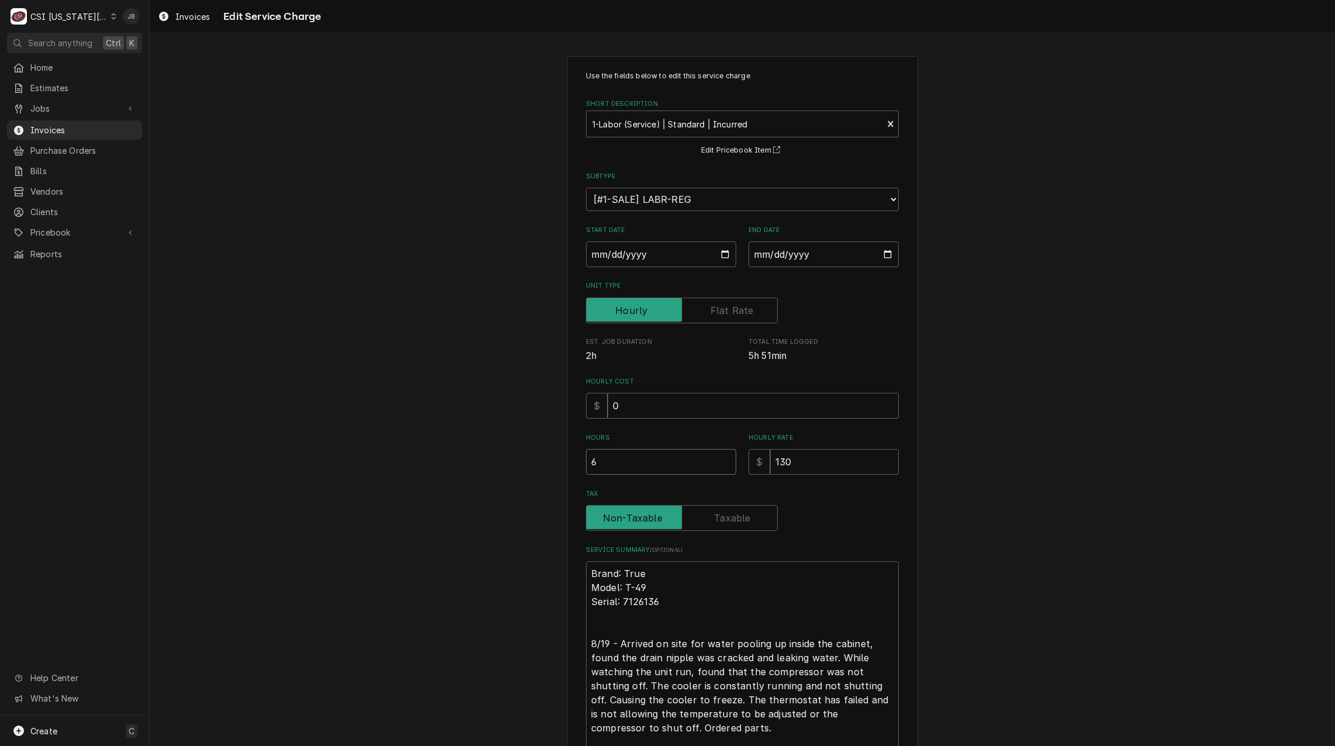
drag, startPoint x: 574, startPoint y: 459, endPoint x: 526, endPoint y: 455, distance: 47.5
click at [526, 455] on div "Use the fields below to edit this service charge Short Description 1-Labor (Ser…" at bounding box center [742, 472] width 1185 height 852
type textarea "x"
type input "5"
type textarea "x"
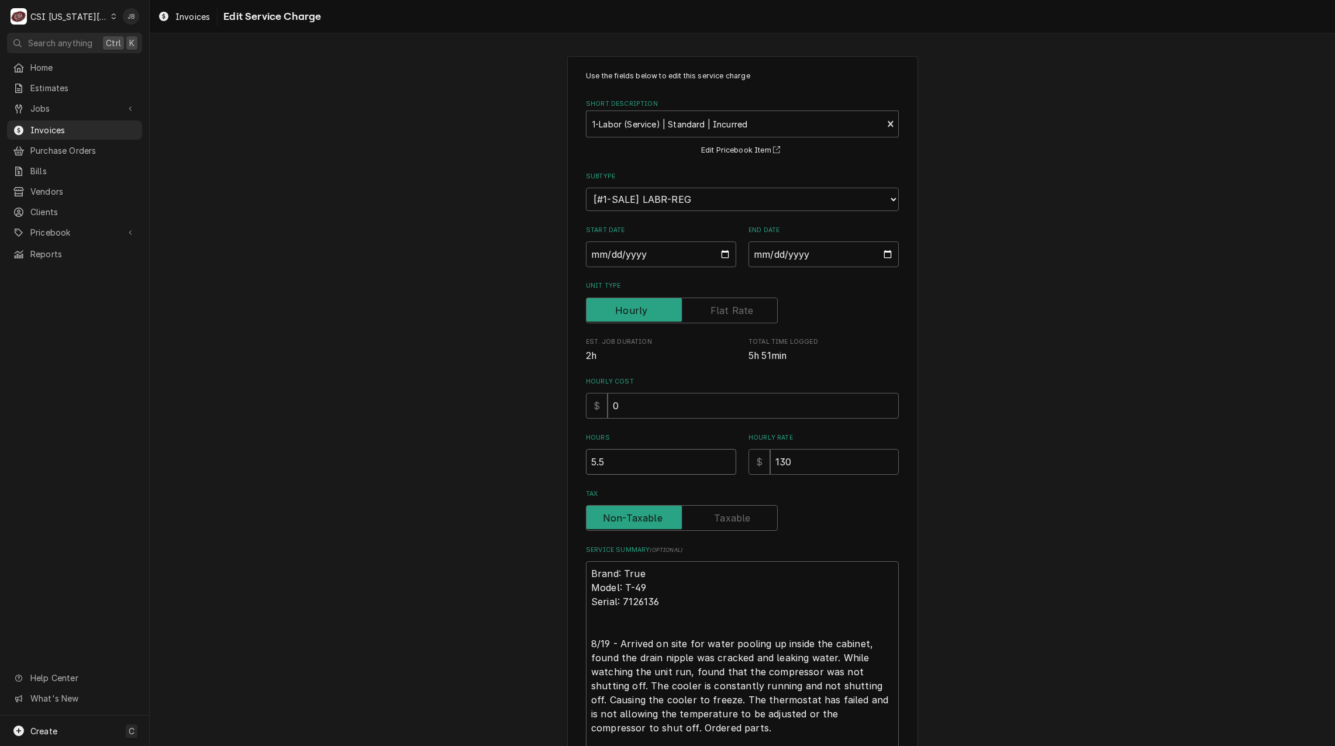
type input "5.5"
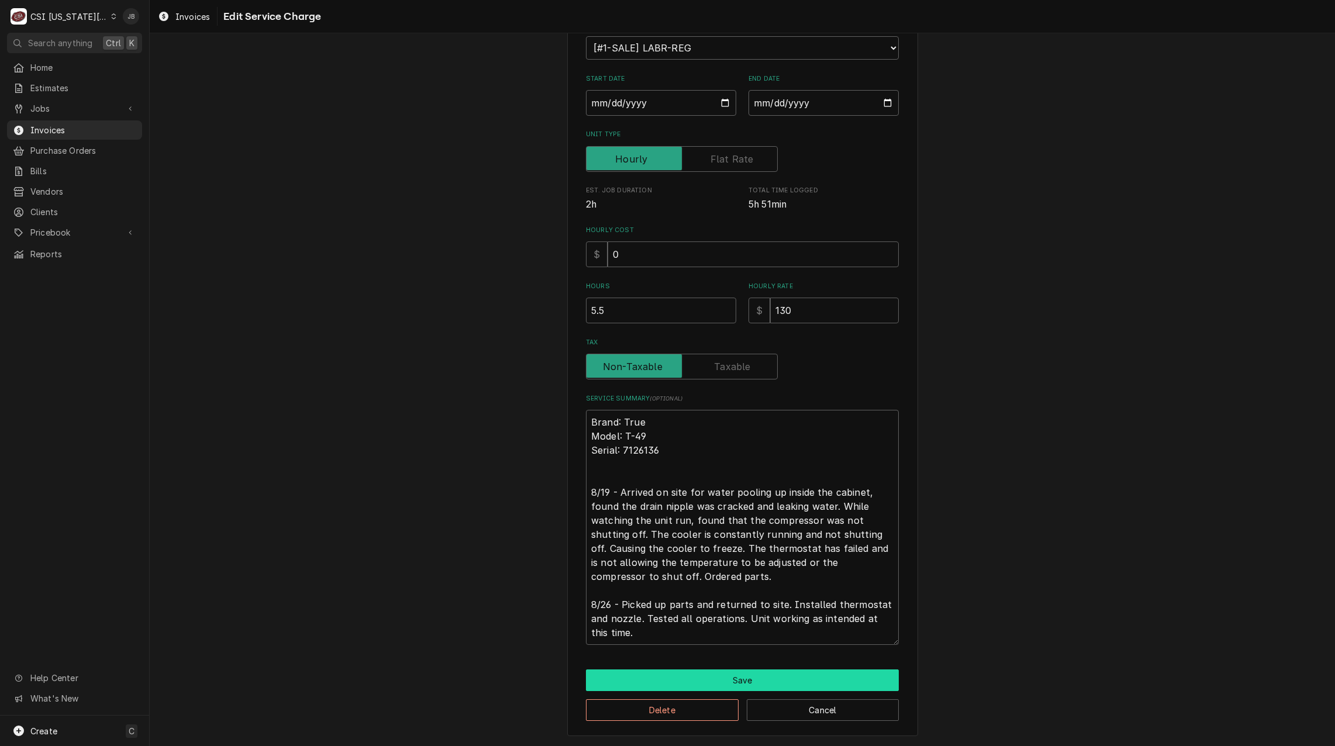
click at [720, 681] on button "Save" at bounding box center [742, 681] width 313 height 22
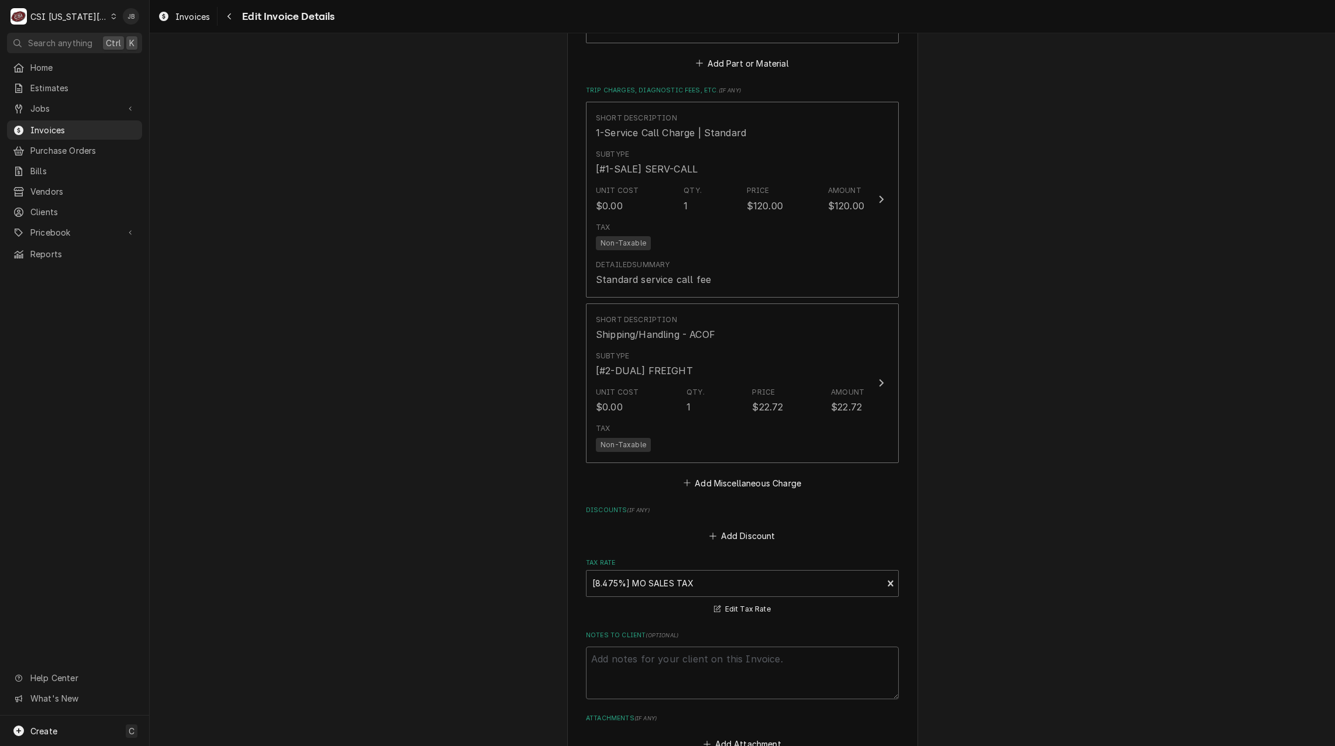
scroll to position [2429, 0]
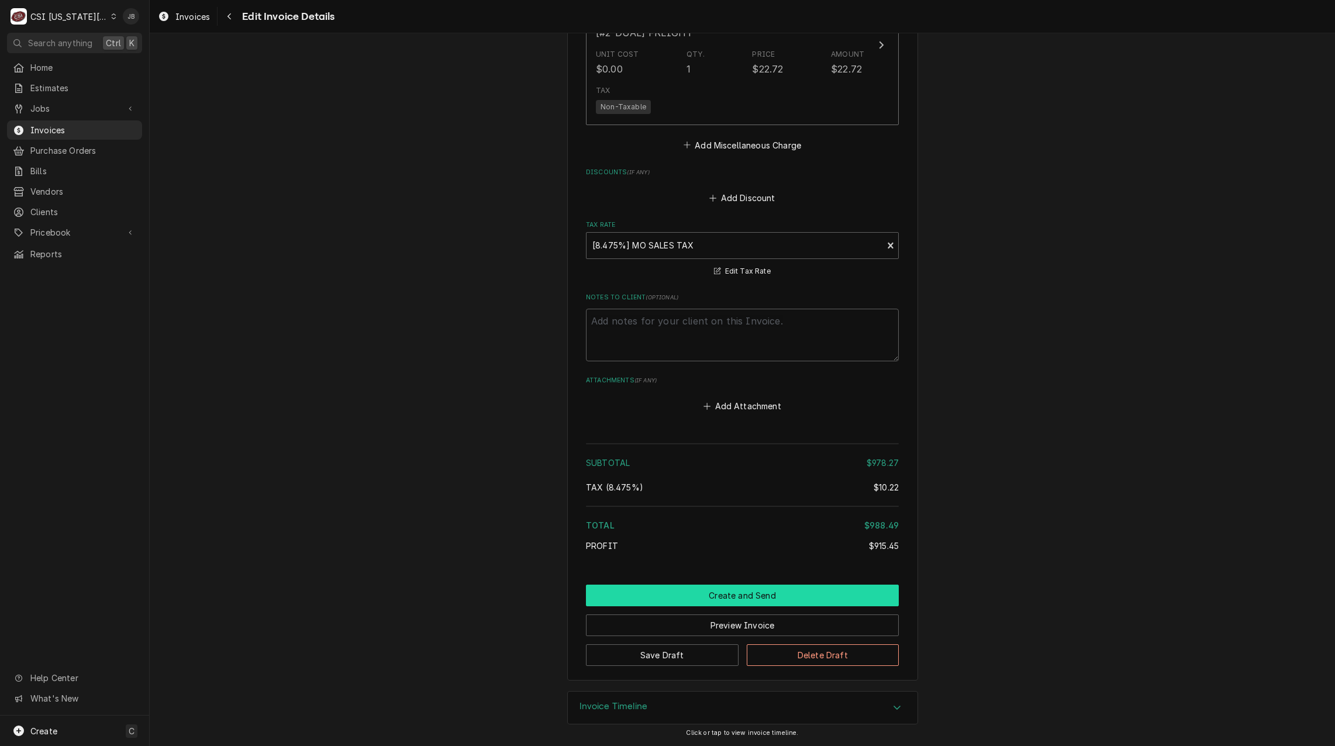
click at [664, 593] on button "Create and Send" at bounding box center [742, 596] width 313 height 22
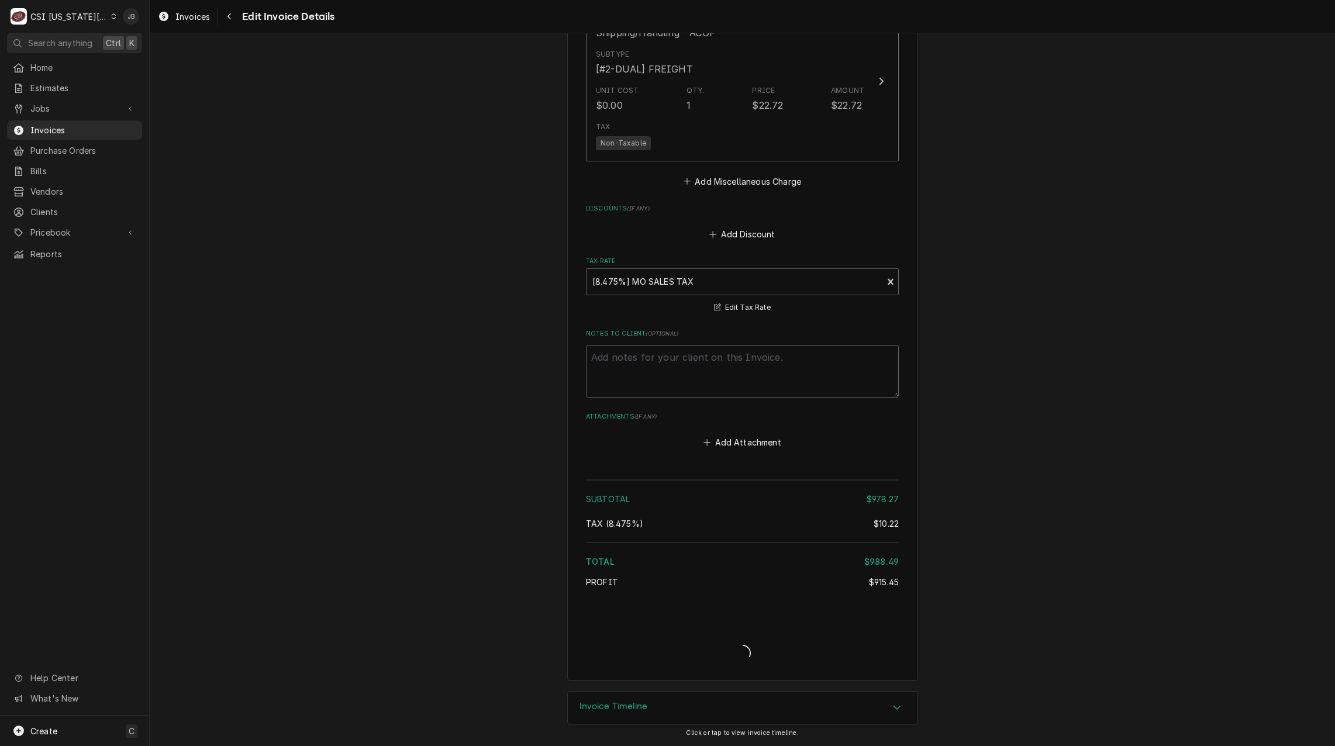
type textarea "x"
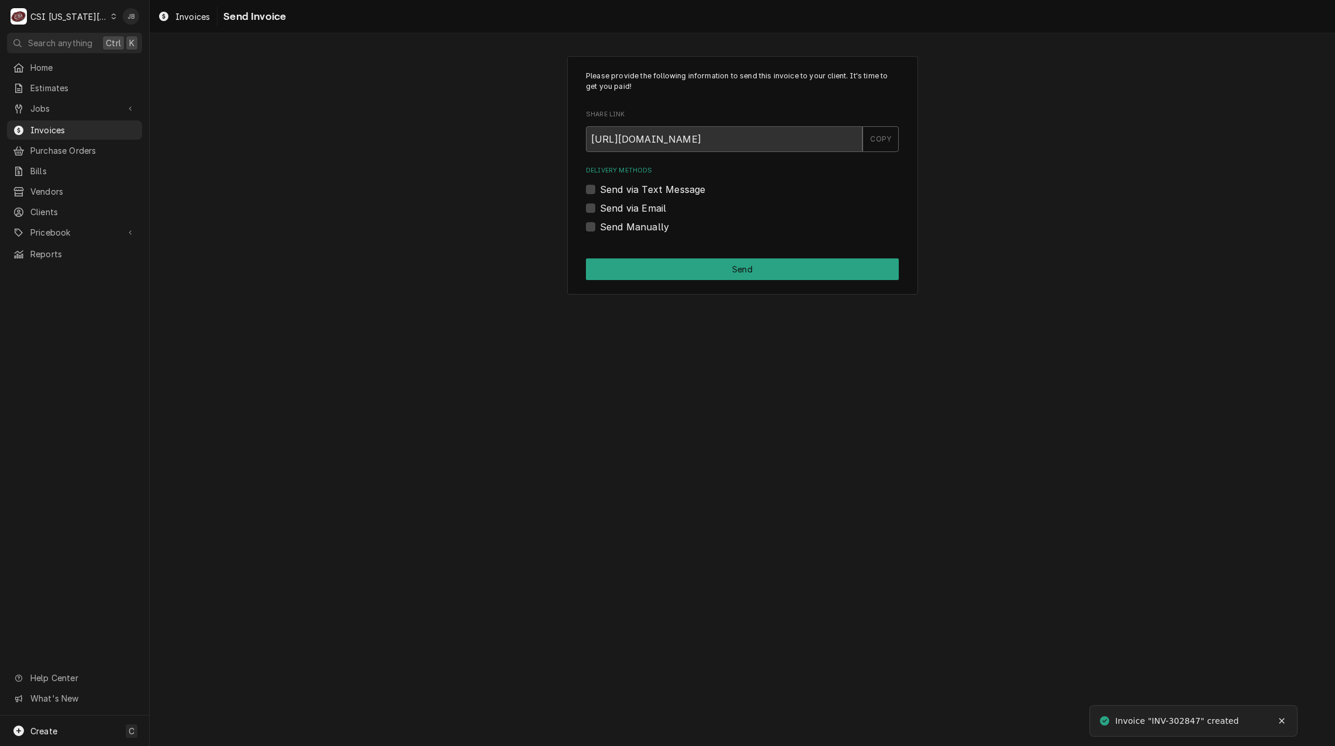
click at [662, 210] on label "Send via Email" at bounding box center [633, 208] width 66 height 14
click at [662, 210] on input "Send via Email" at bounding box center [756, 214] width 313 height 26
checkbox input "true"
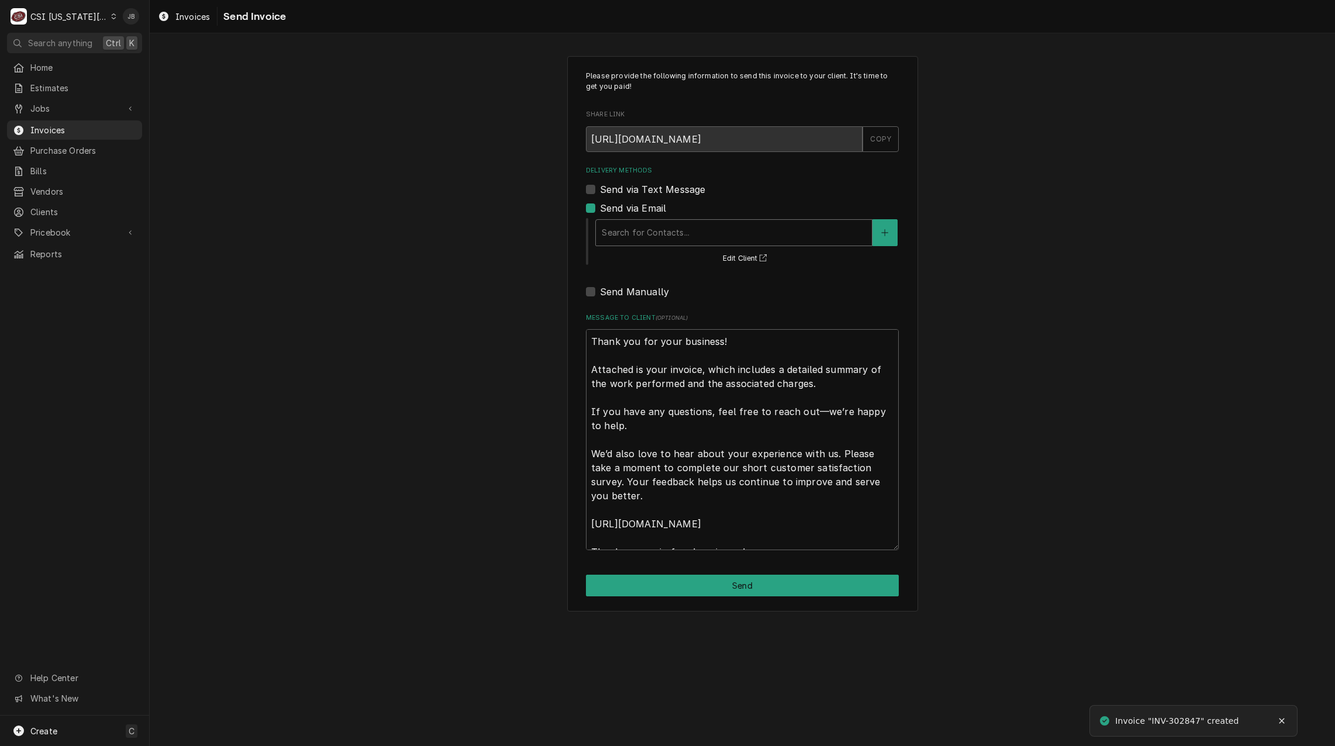
click at [675, 229] on div "Delivery Methods" at bounding box center [734, 232] width 264 height 21
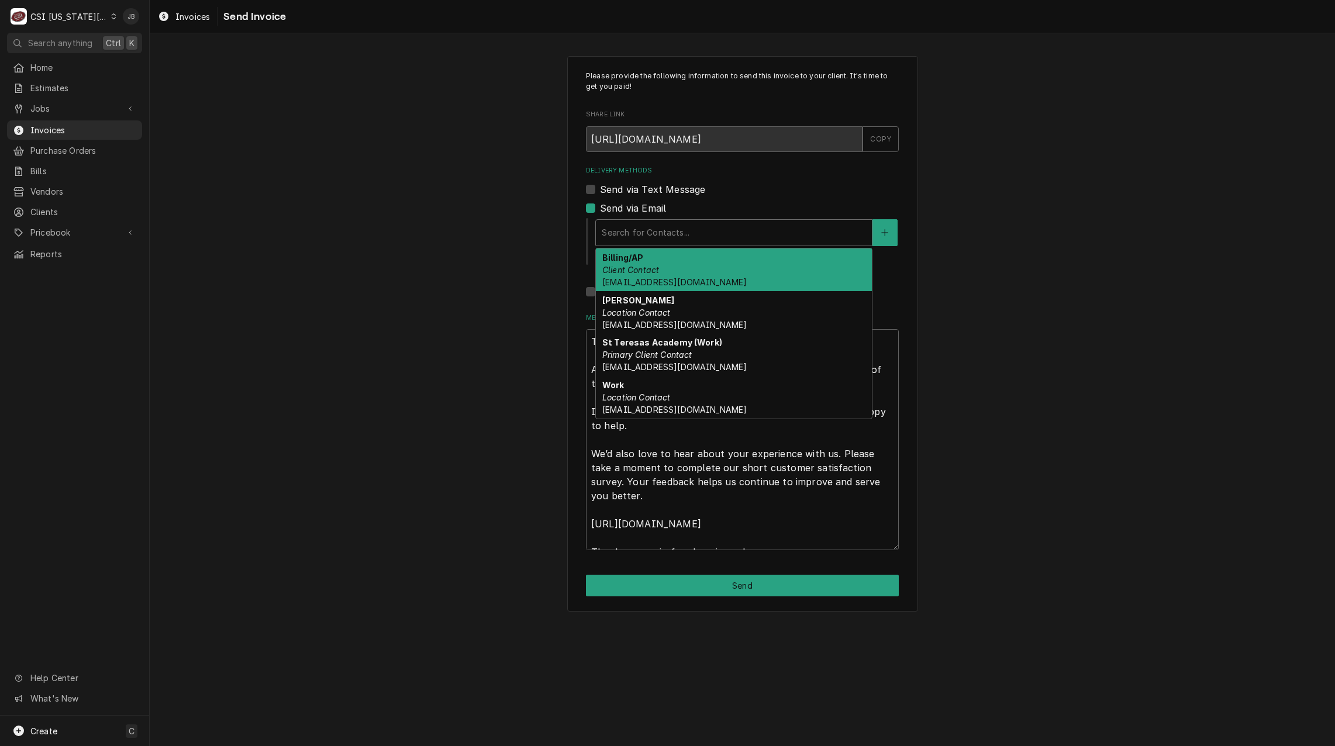
click at [709, 264] on div "Billing/AP Client Contact payables@stteresasacademy.org" at bounding box center [734, 270] width 276 height 43
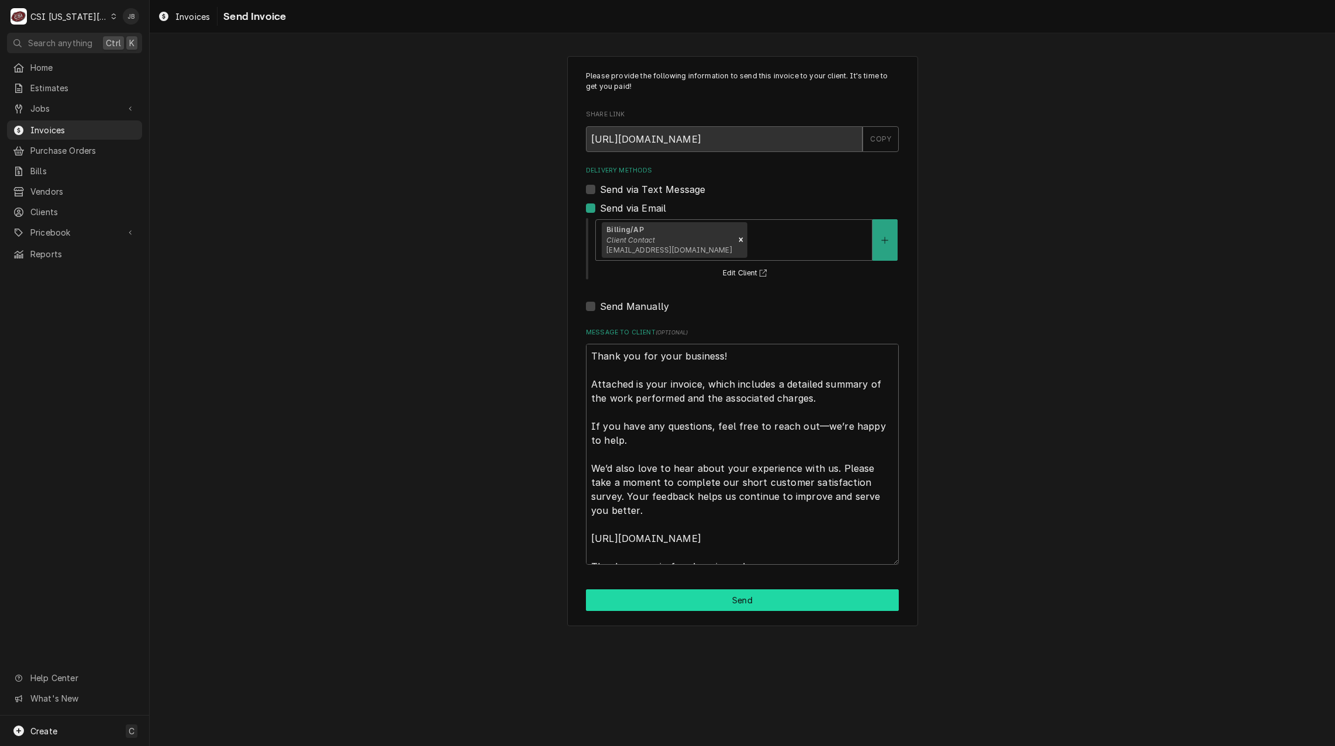
click at [690, 602] on button "Send" at bounding box center [742, 600] width 313 height 22
type textarea "x"
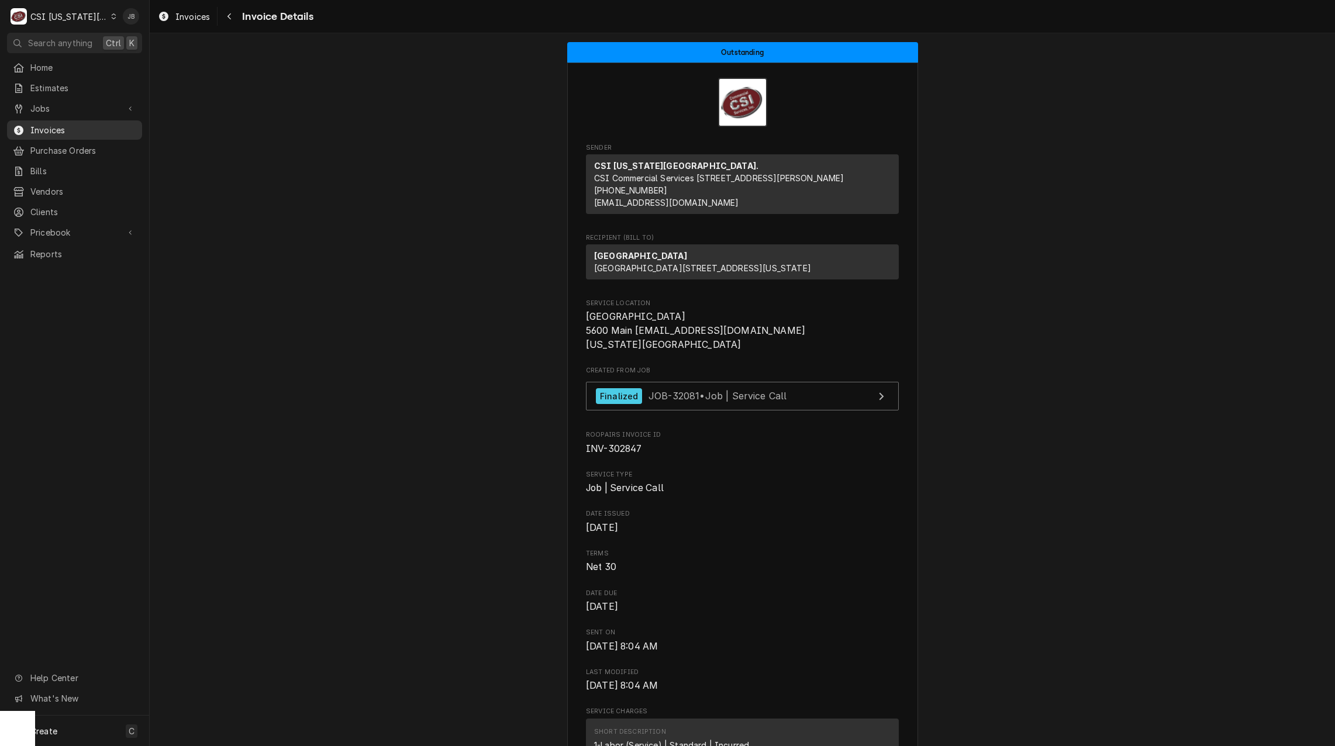
drag, startPoint x: 54, startPoint y: 126, endPoint x: 67, endPoint y: 128, distance: 13.0
click at [54, 128] on span "Invoices" at bounding box center [83, 130] width 106 height 12
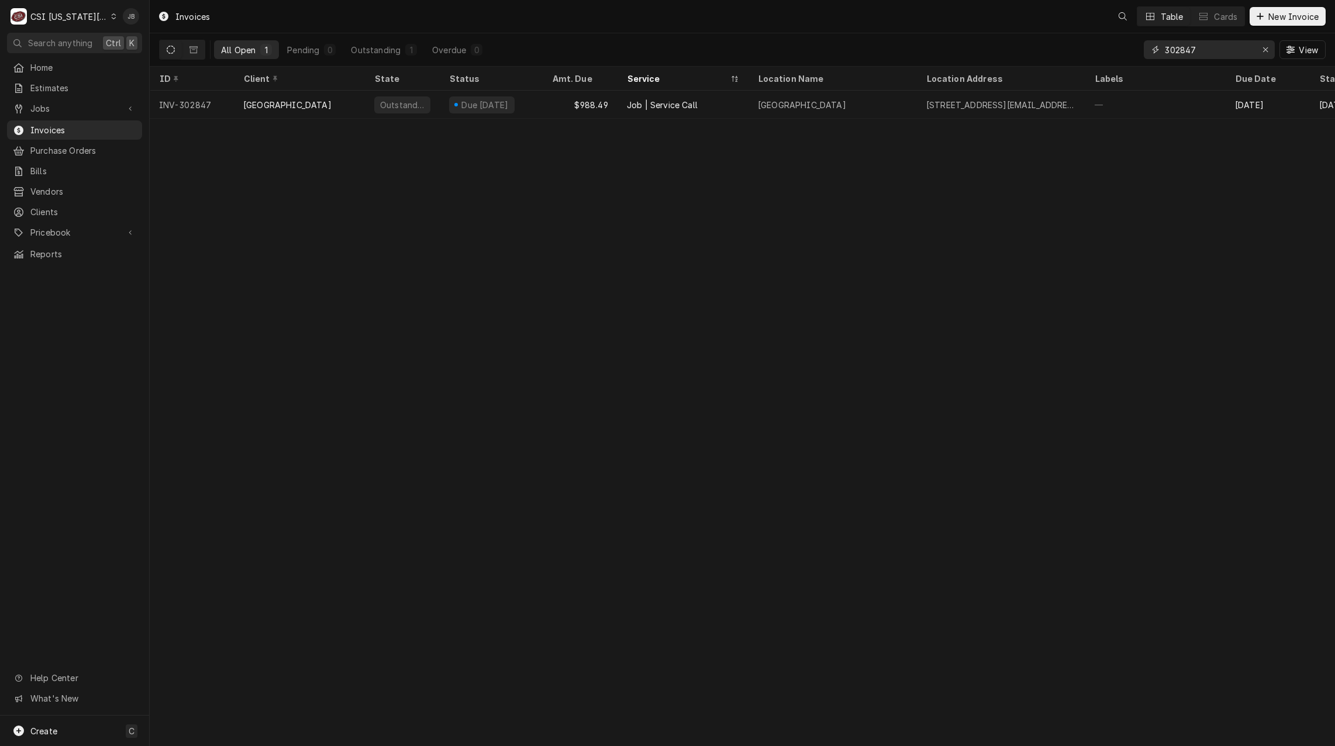
click at [1206, 53] on input "302847" at bounding box center [1209, 49] width 88 height 19
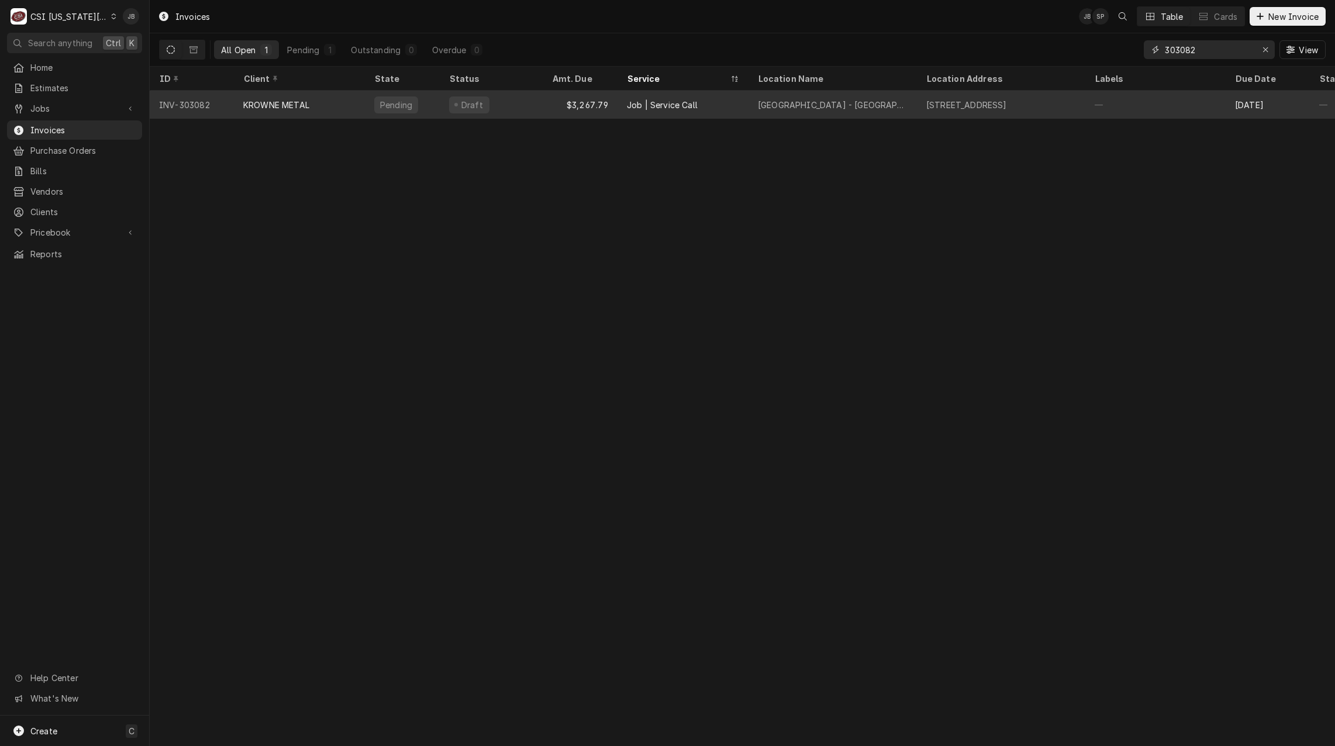
type input "303082"
click at [696, 110] on div "Job | Service Call" at bounding box center [682, 105] width 131 height 28
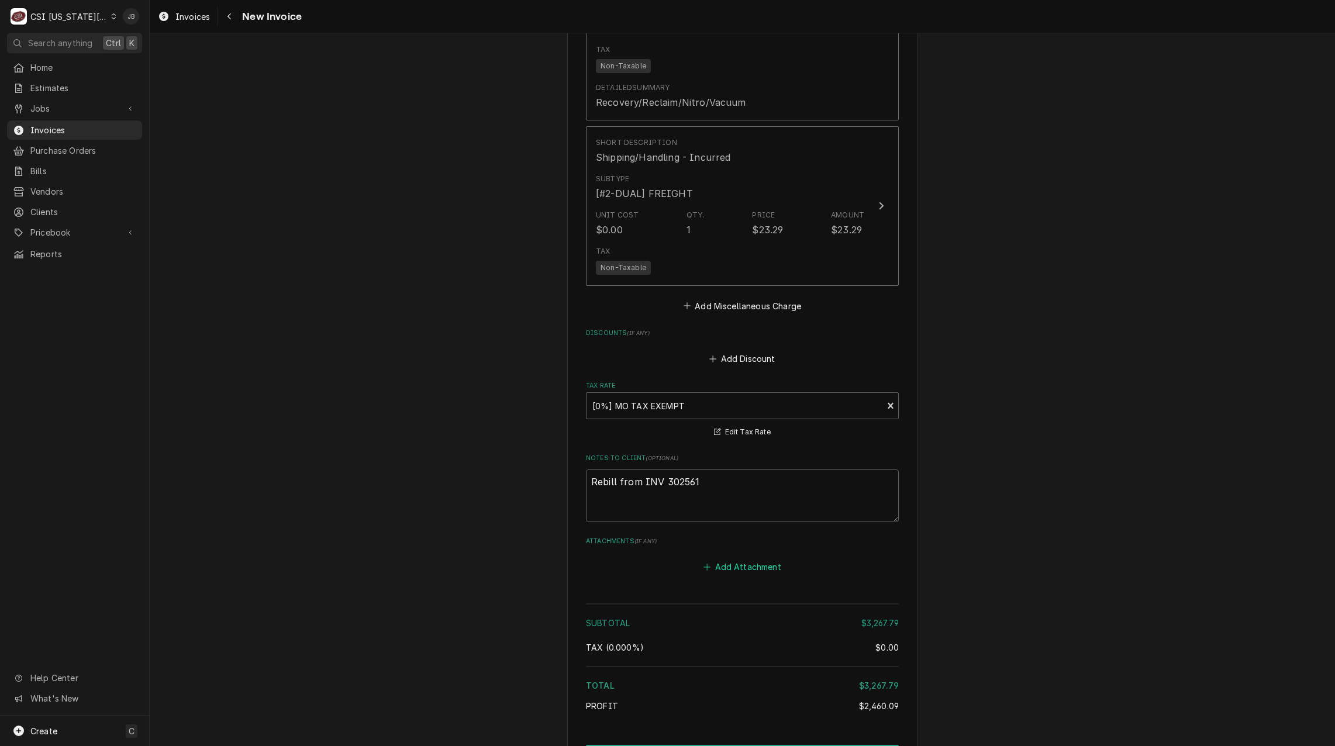
scroll to position [3426, 0]
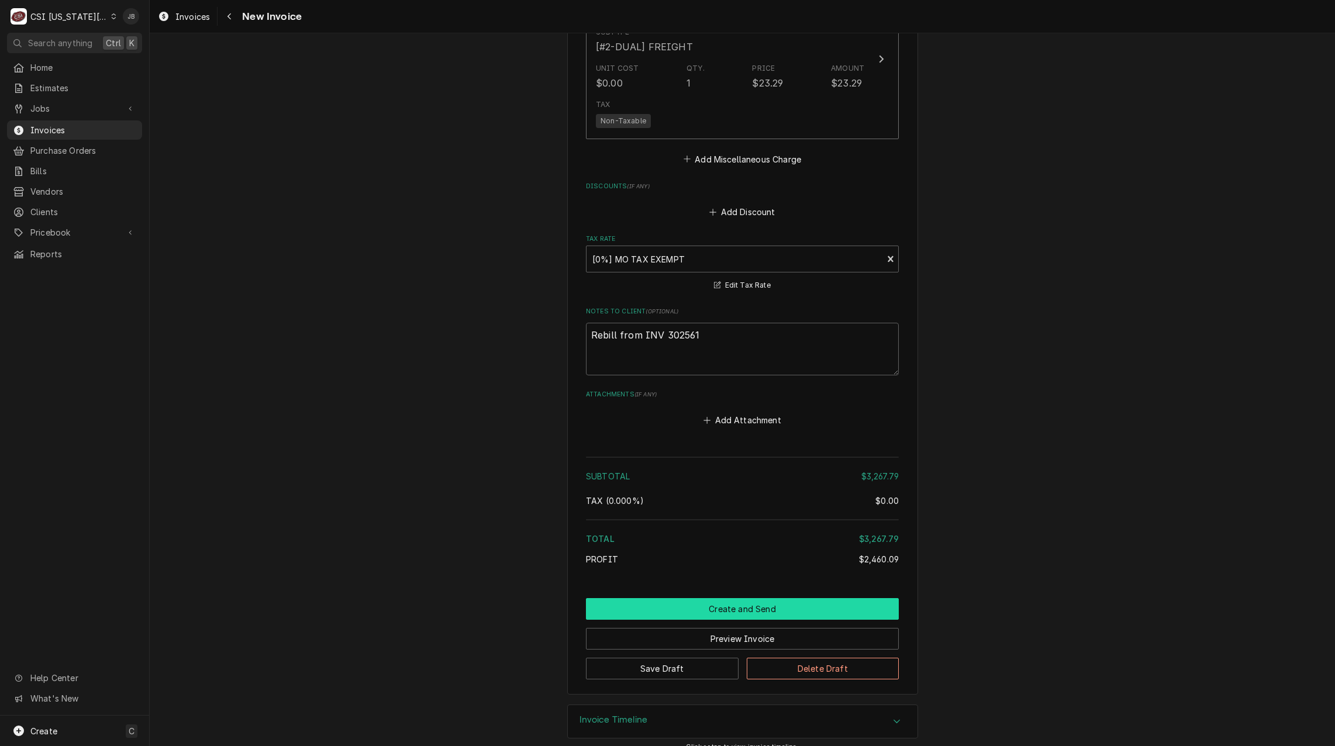
click at [713, 598] on button "Create and Send" at bounding box center [742, 609] width 313 height 22
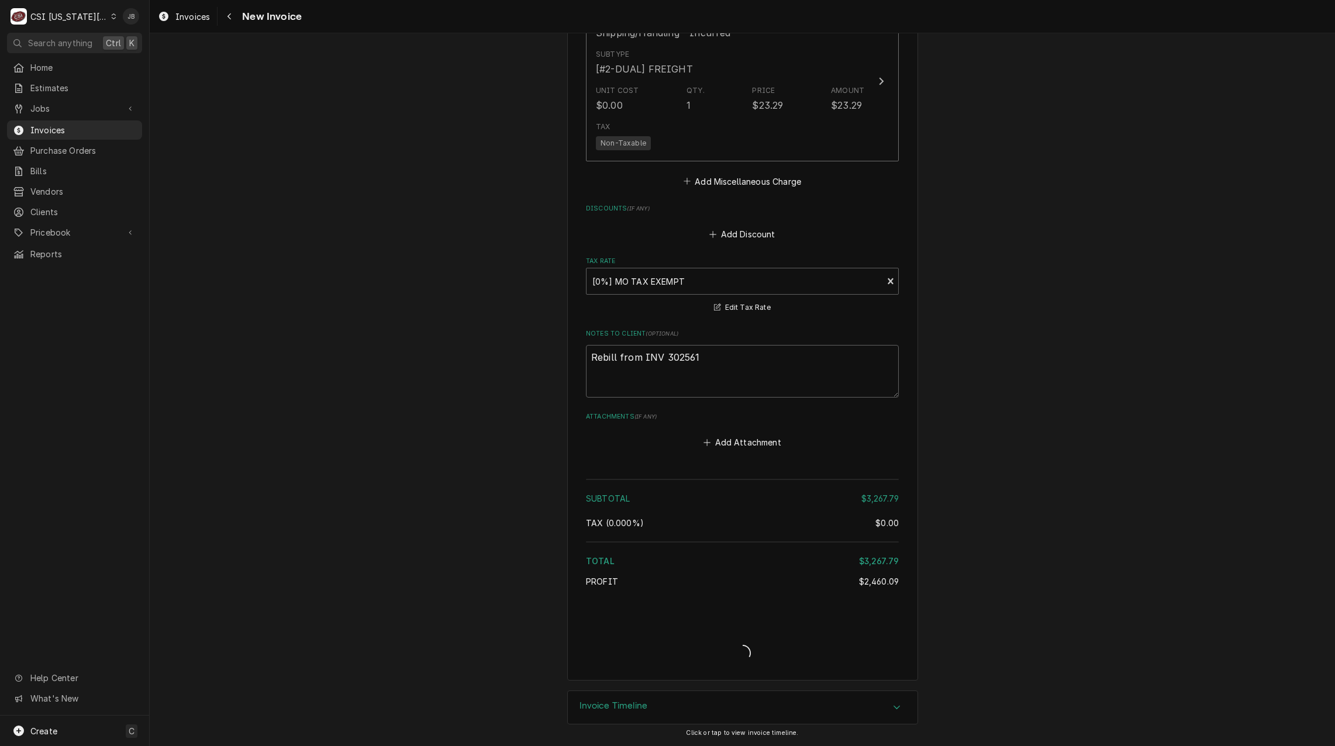
scroll to position [3390, 0]
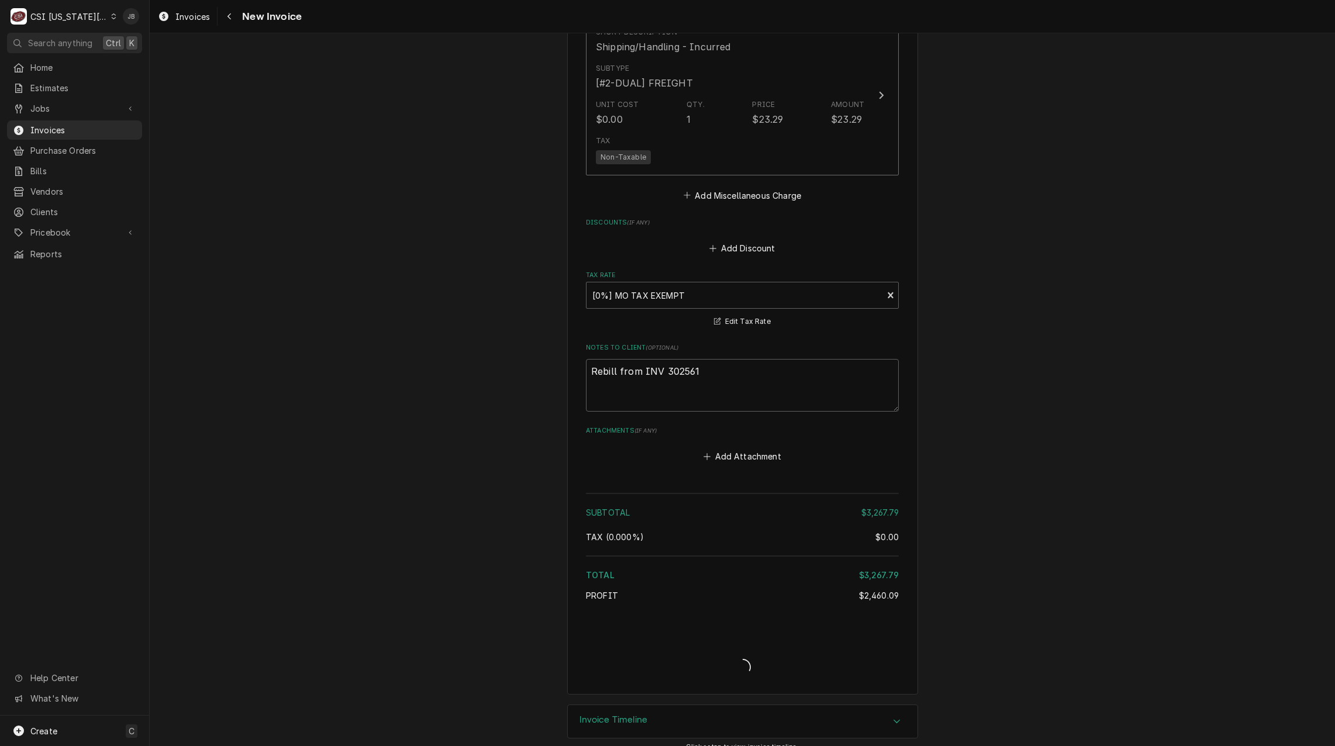
type textarea "x"
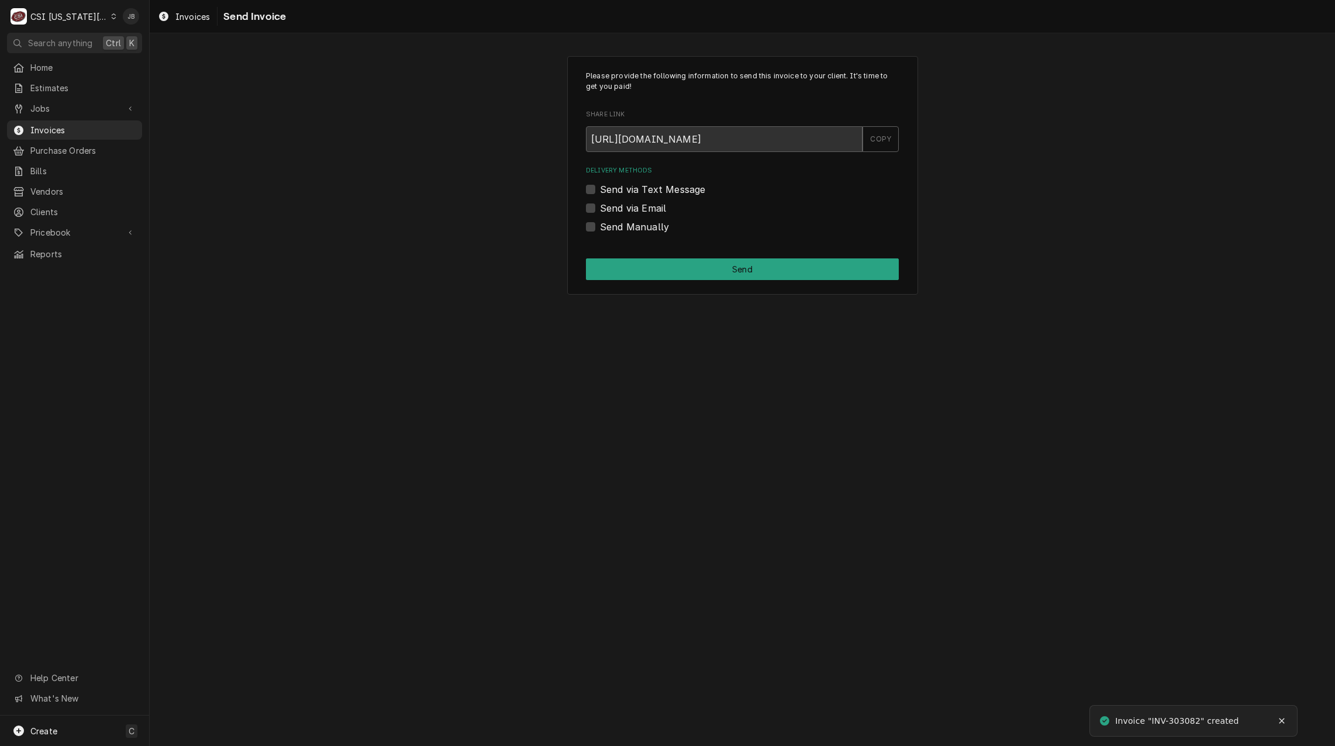
click at [630, 206] on label "Send via Email" at bounding box center [633, 208] width 66 height 14
click at [630, 206] on input "Send via Email" at bounding box center [756, 214] width 313 height 26
checkbox input "true"
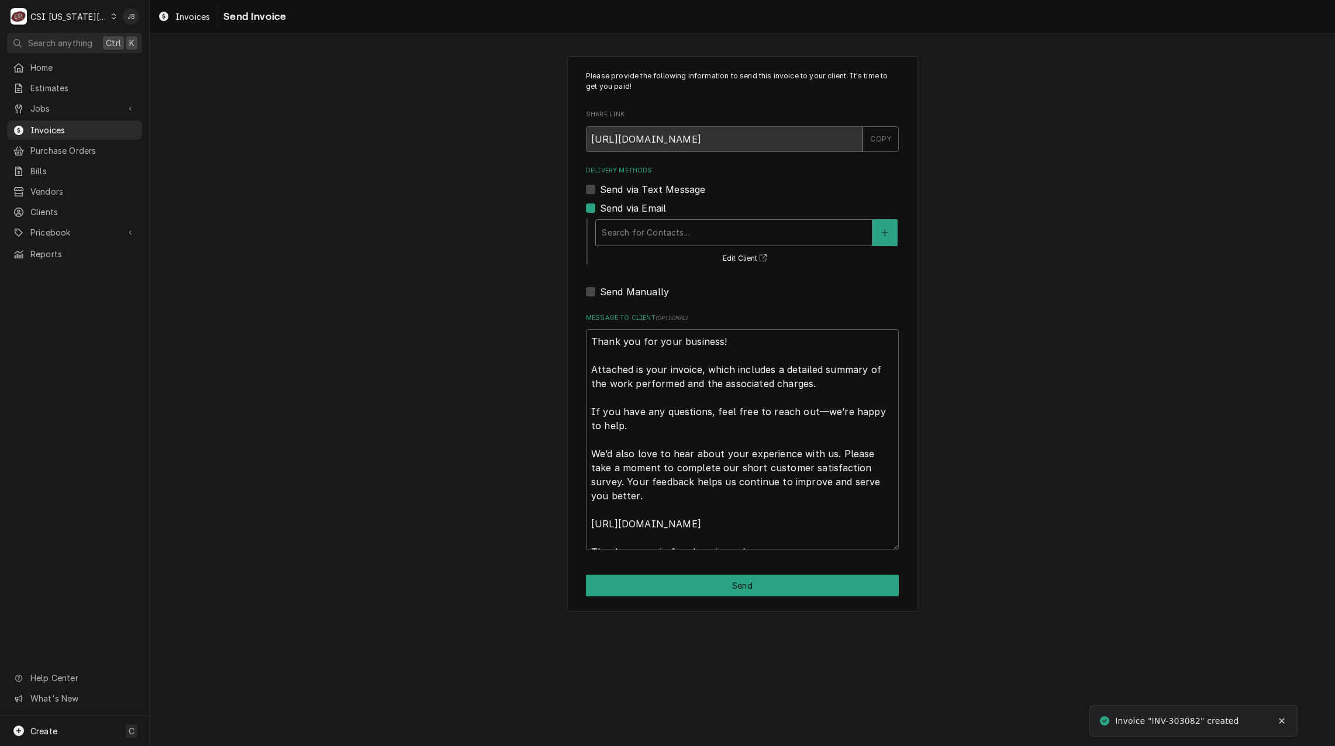
type textarea "x"
click at [686, 231] on div "Delivery Methods" at bounding box center [734, 232] width 264 height 21
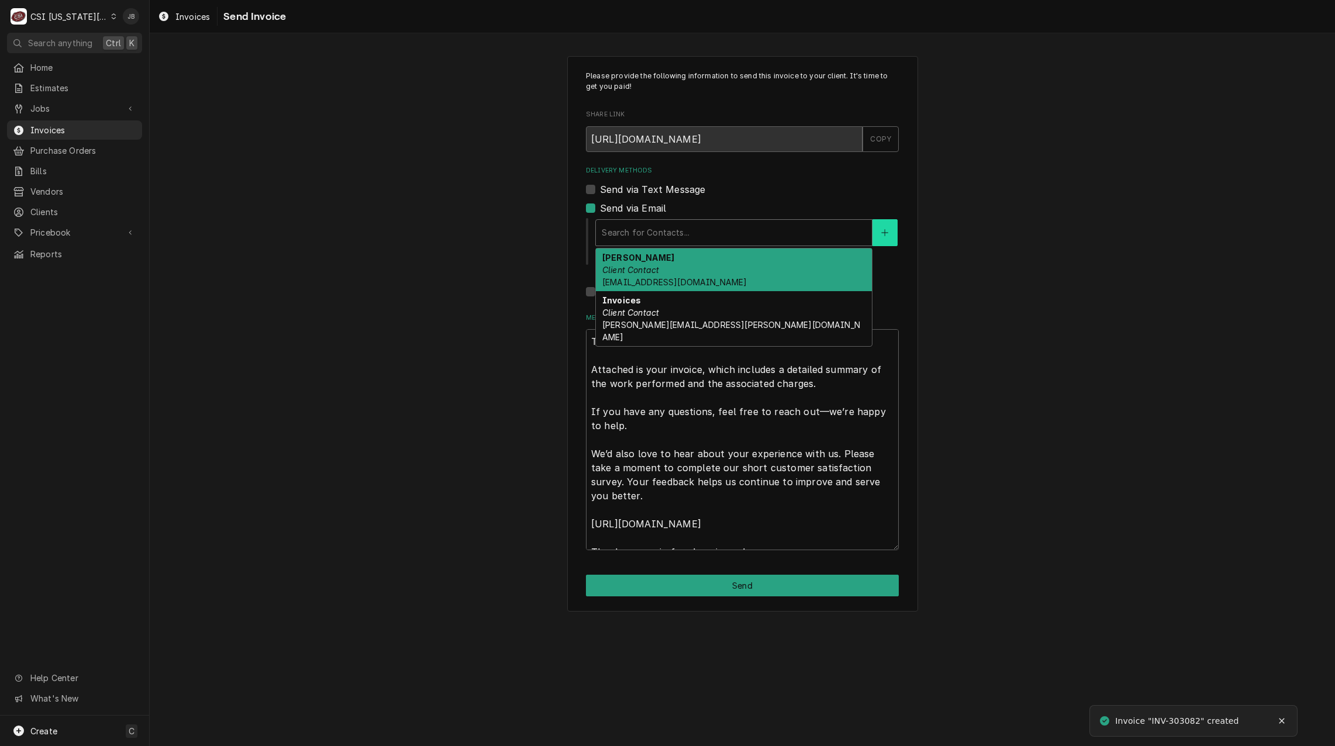
click at [885, 233] on icon "Create New Contact" at bounding box center [885, 232] width 6 height 6
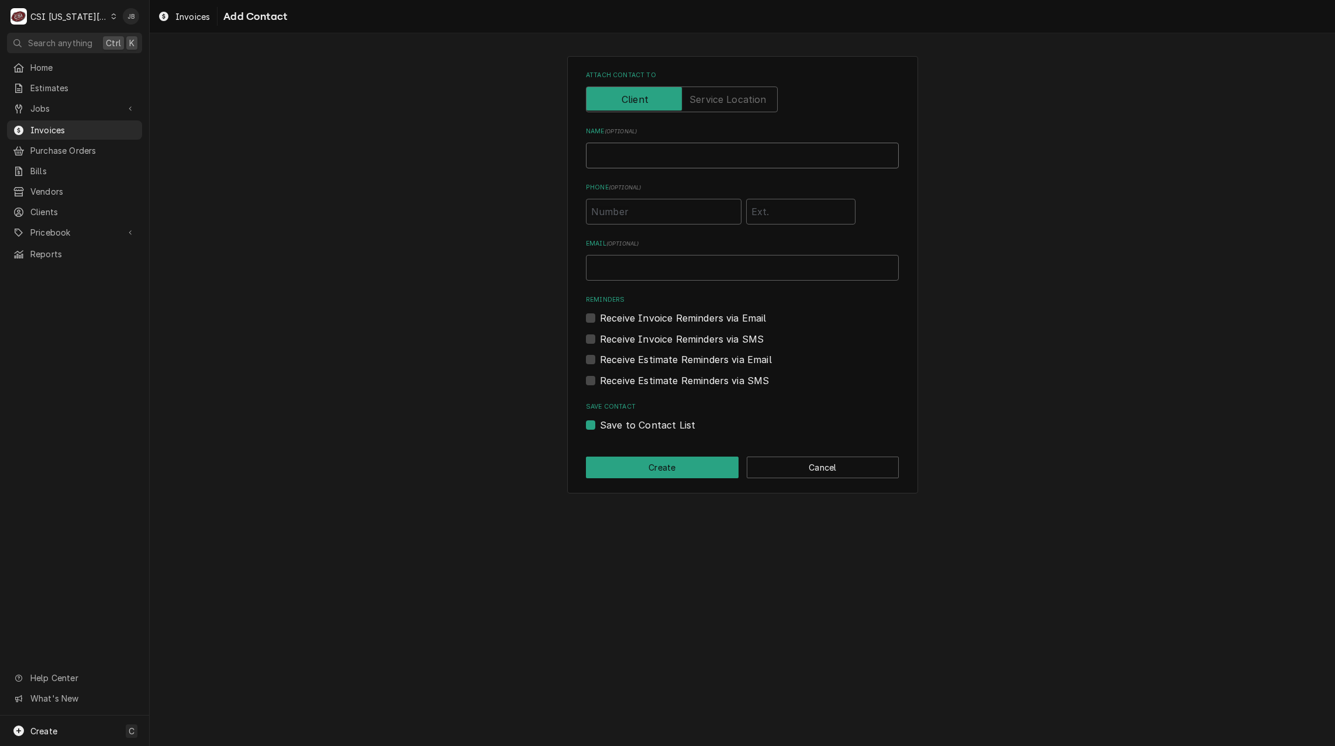
click at [632, 160] on input "Name ( optional )" at bounding box center [742, 156] width 313 height 26
type input "Jessica Rentfro (Send Invoices for submition)"
type input "jessica.rentfro@csi1.com"
click at [651, 464] on button "Create" at bounding box center [662, 468] width 153 height 22
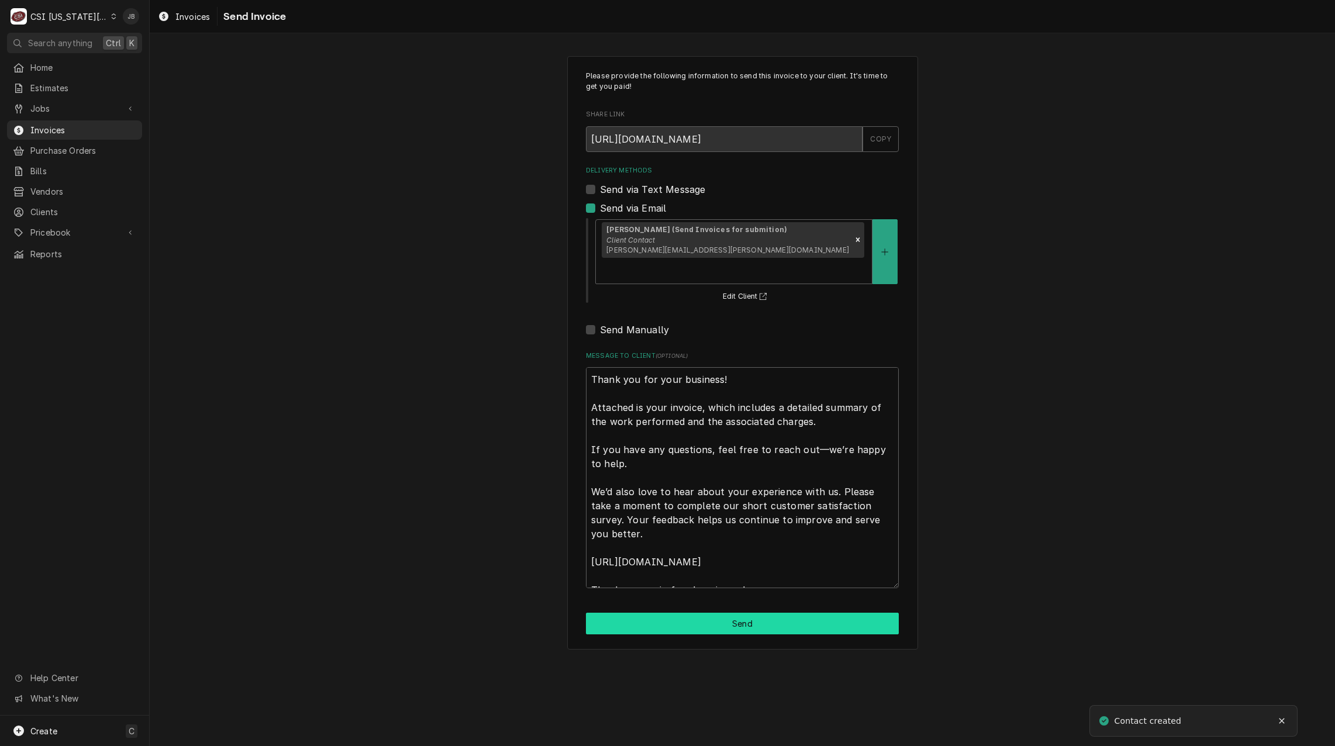
drag, startPoint x: 698, startPoint y: 596, endPoint x: 708, endPoint y: 595, distance: 9.4
click at [698, 613] on button "Send" at bounding box center [742, 624] width 313 height 22
type textarea "x"
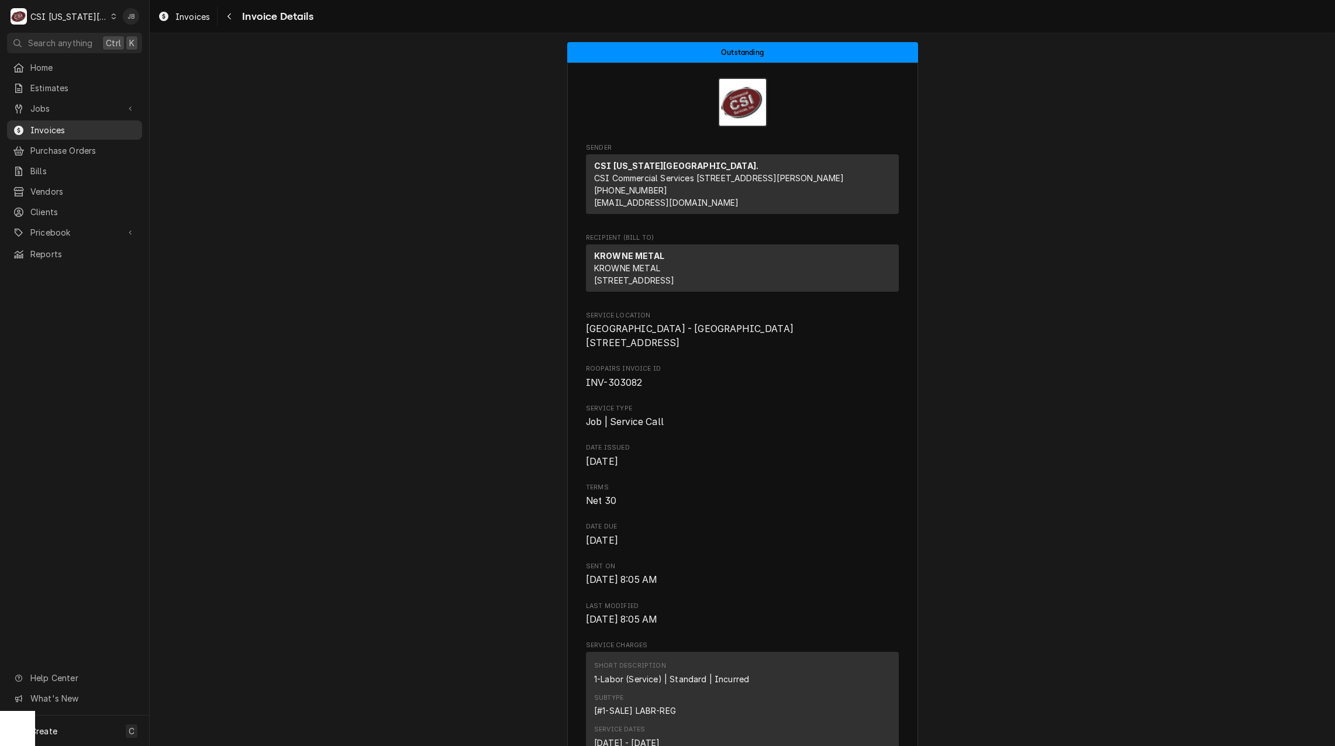
click at [87, 129] on span "Invoices" at bounding box center [83, 130] width 106 height 12
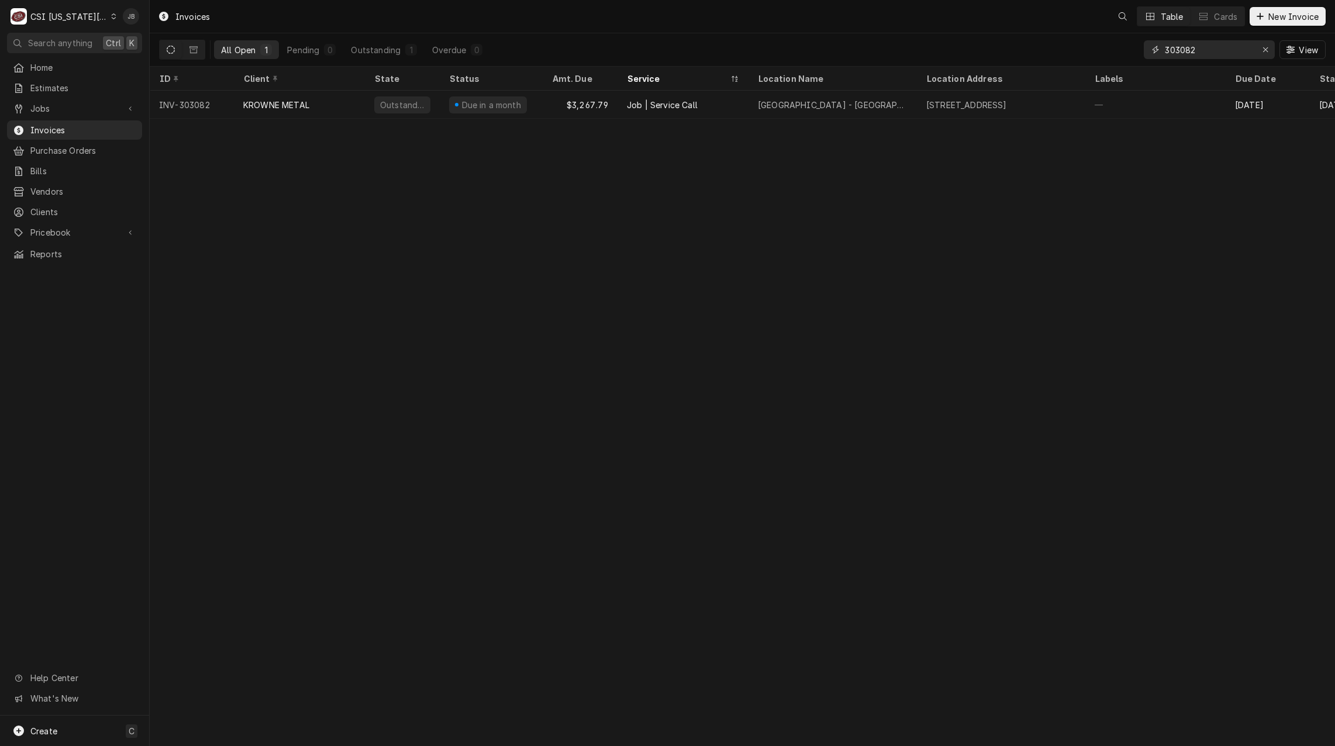
click at [1216, 54] on input "303082" at bounding box center [1209, 49] width 88 height 19
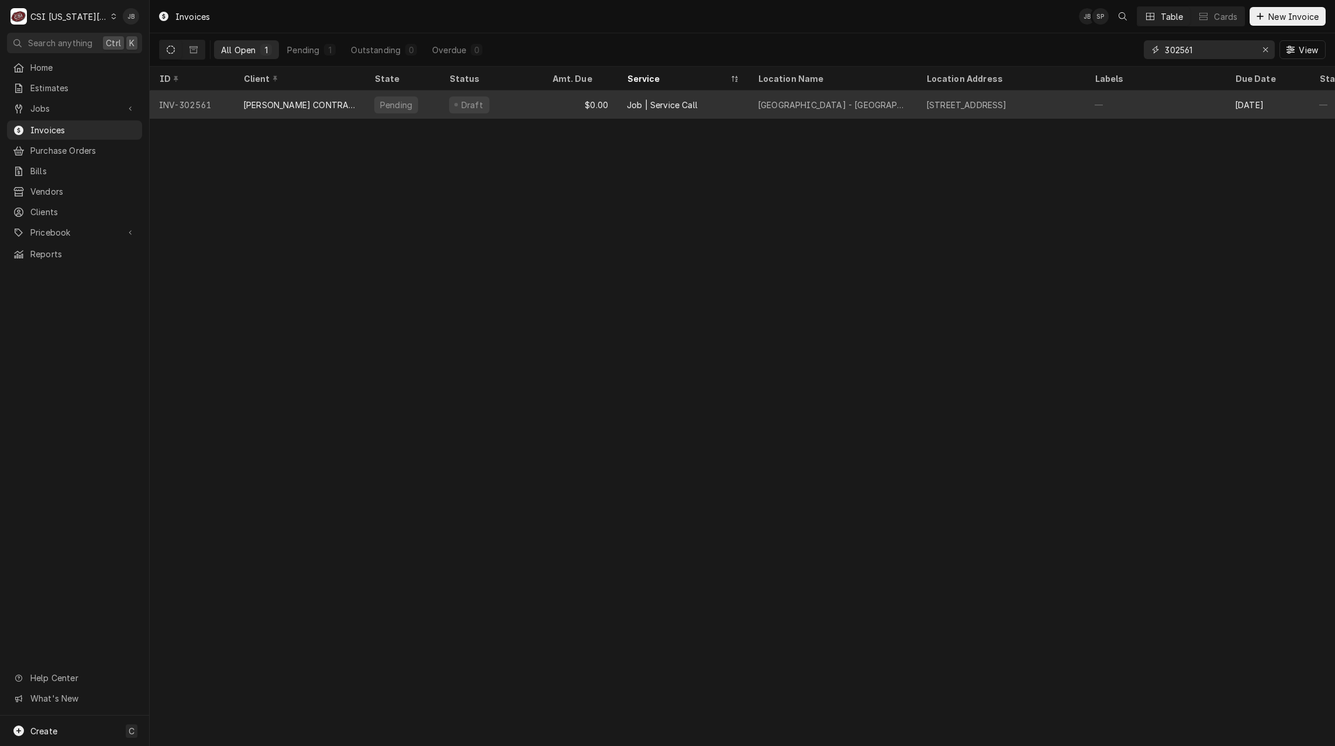
type input "302561"
click at [369, 103] on div "Pending" at bounding box center [402, 105] width 75 height 28
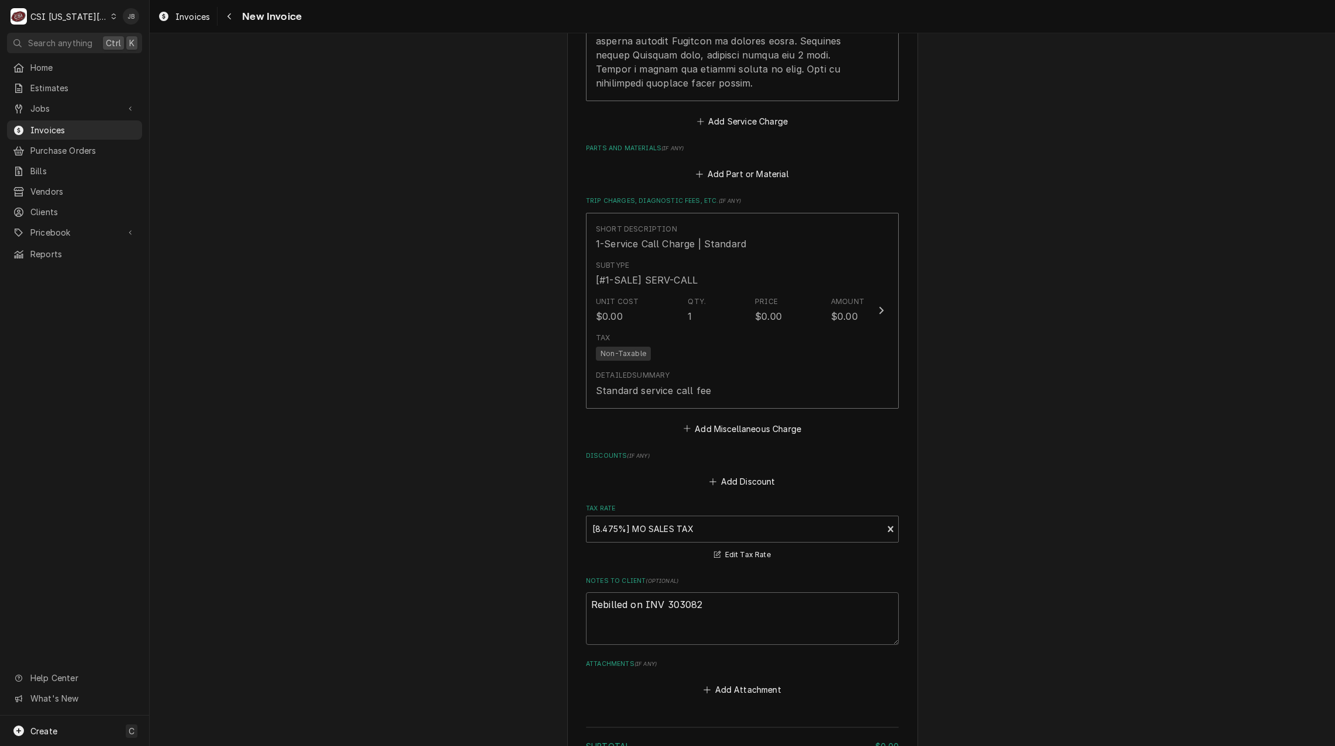
scroll to position [2082, 0]
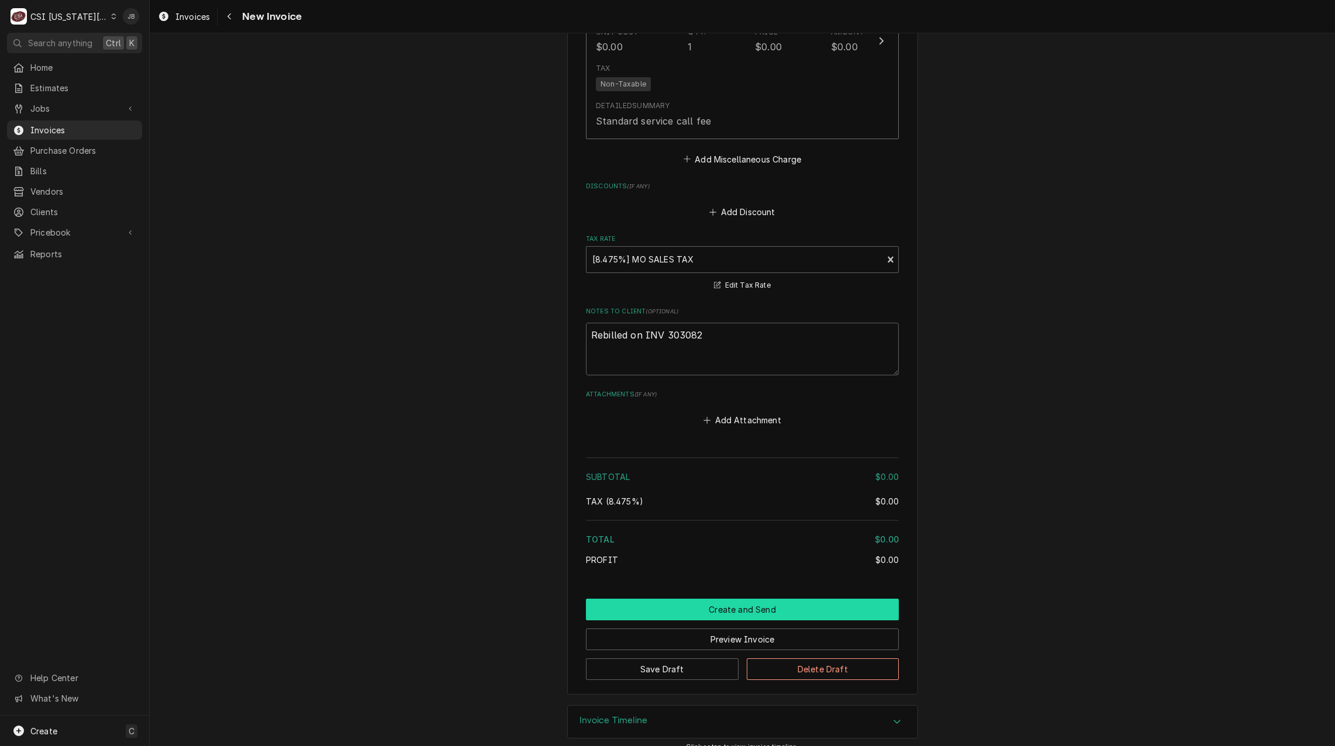
click at [685, 599] on button "Create and Send" at bounding box center [742, 610] width 313 height 22
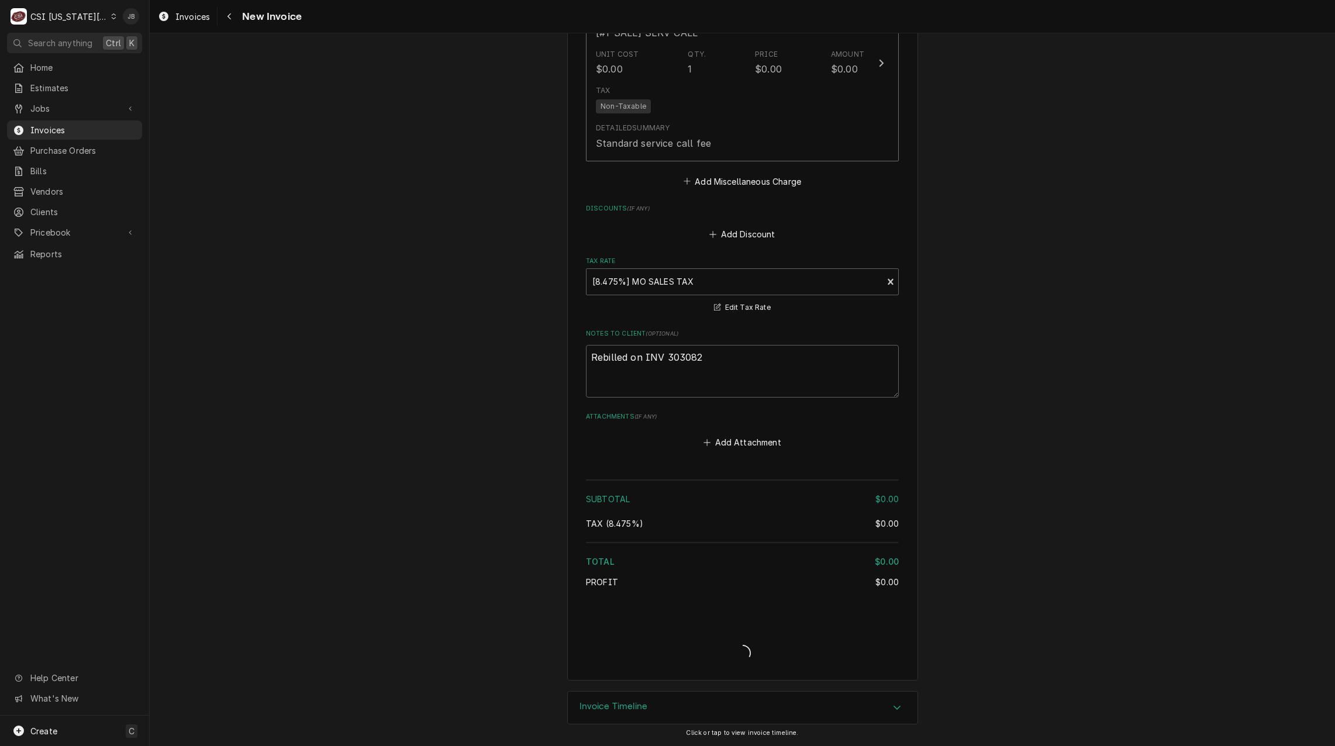
scroll to position [2046, 0]
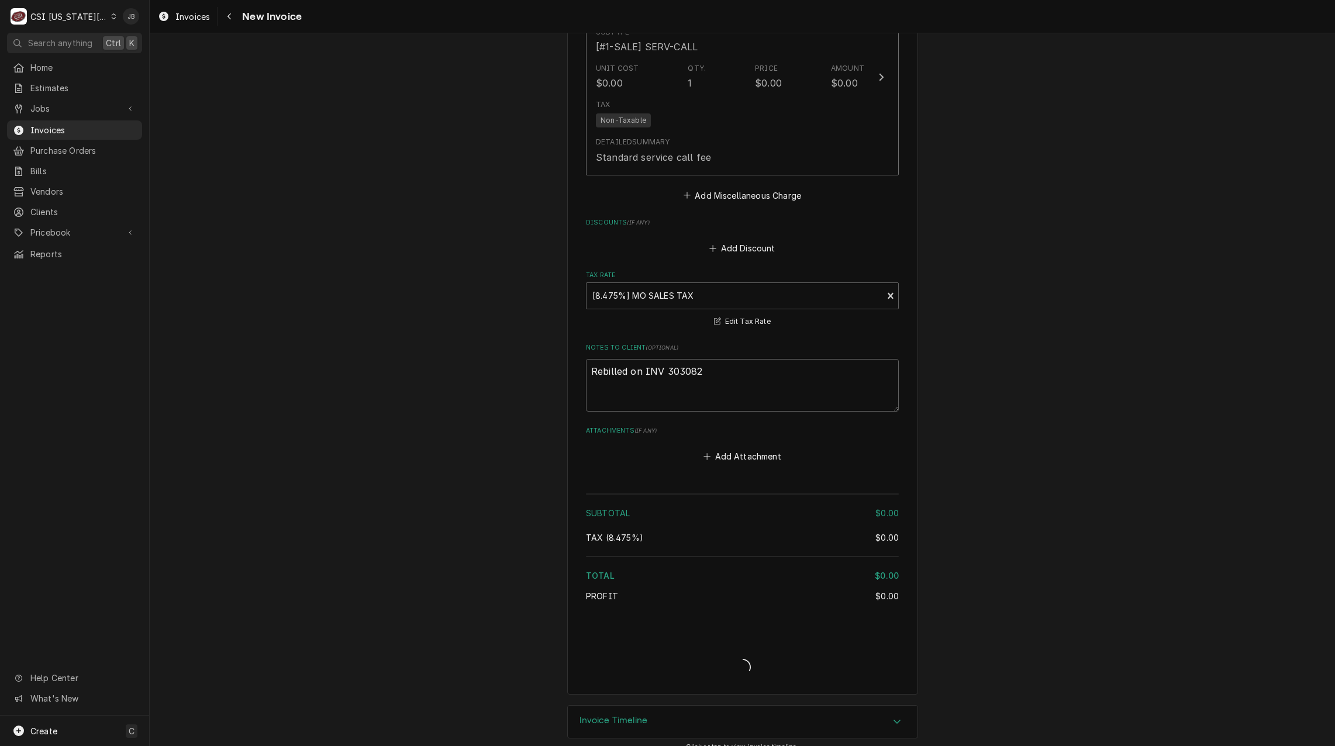
type textarea "x"
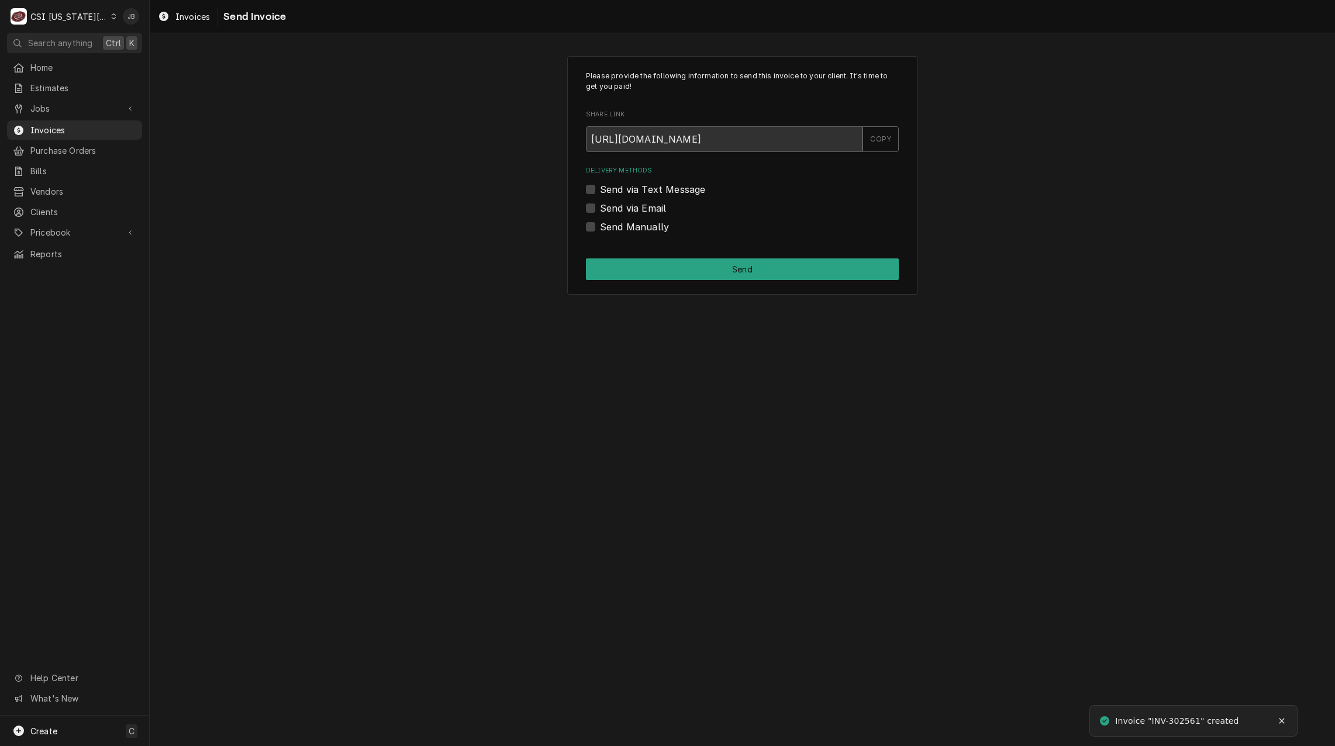
click at [619, 225] on label "Send Manually" at bounding box center [634, 227] width 69 height 14
click at [619, 225] on input "Send Manually" at bounding box center [756, 233] width 313 height 26
checkbox input "true"
click at [678, 277] on button "Send" at bounding box center [742, 269] width 313 height 22
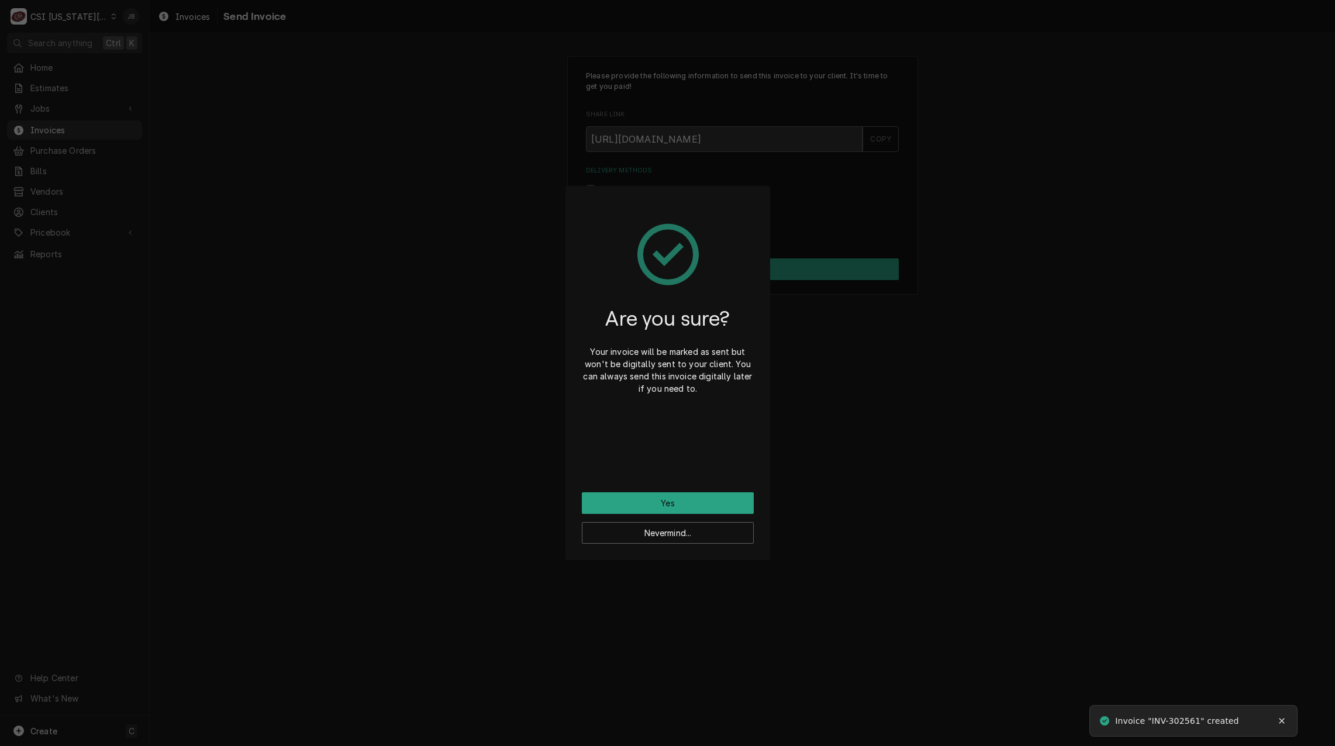
click at [666, 488] on div "Are you sure? Your invoice will be marked as sent but won't be digitally sent t…" at bounding box center [668, 347] width 172 height 290
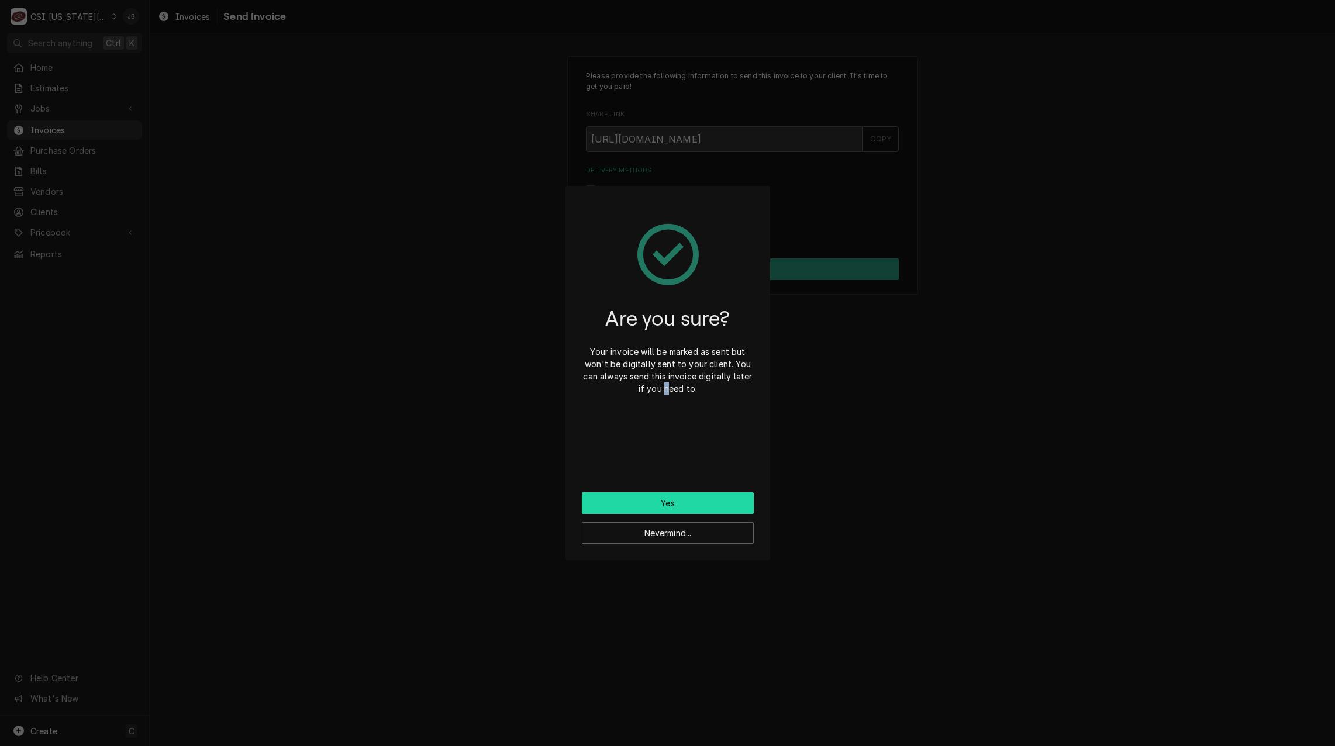
click at [689, 498] on button "Yes" at bounding box center [668, 503] width 172 height 22
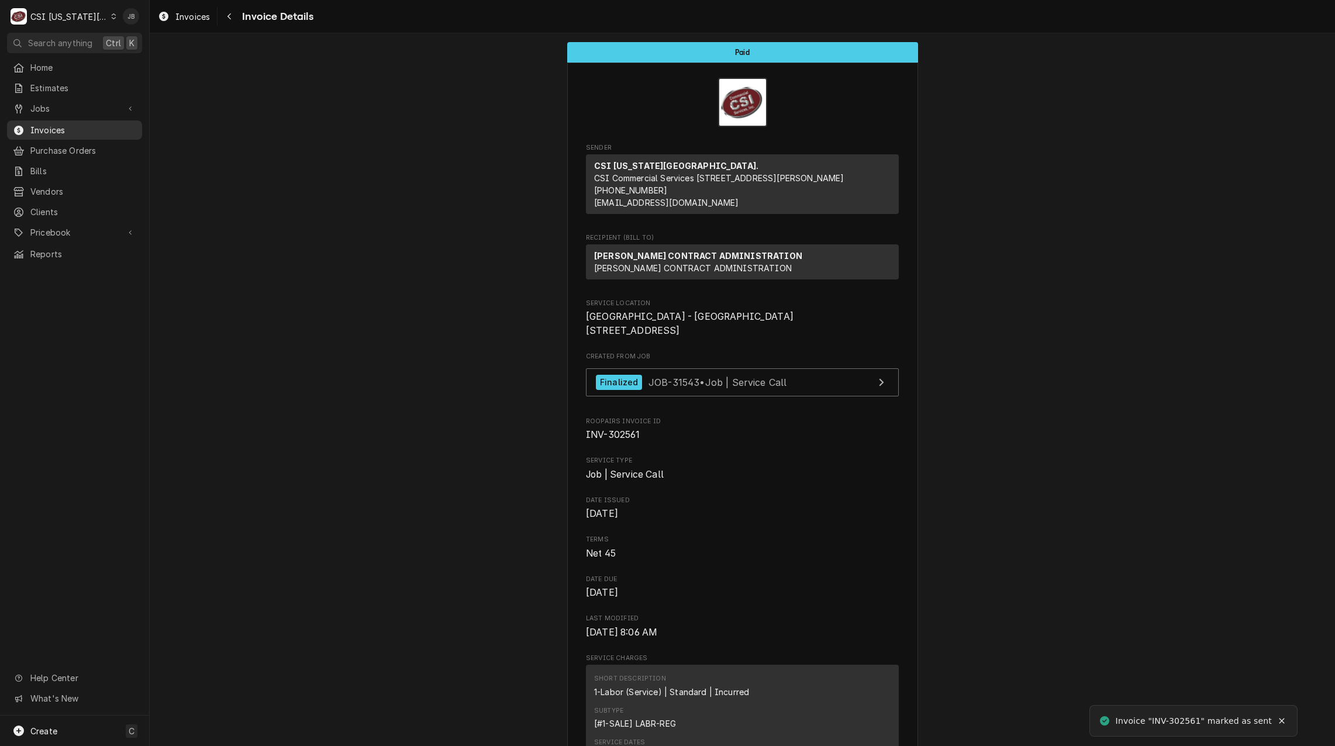
click at [68, 126] on span "Invoices" at bounding box center [83, 130] width 106 height 12
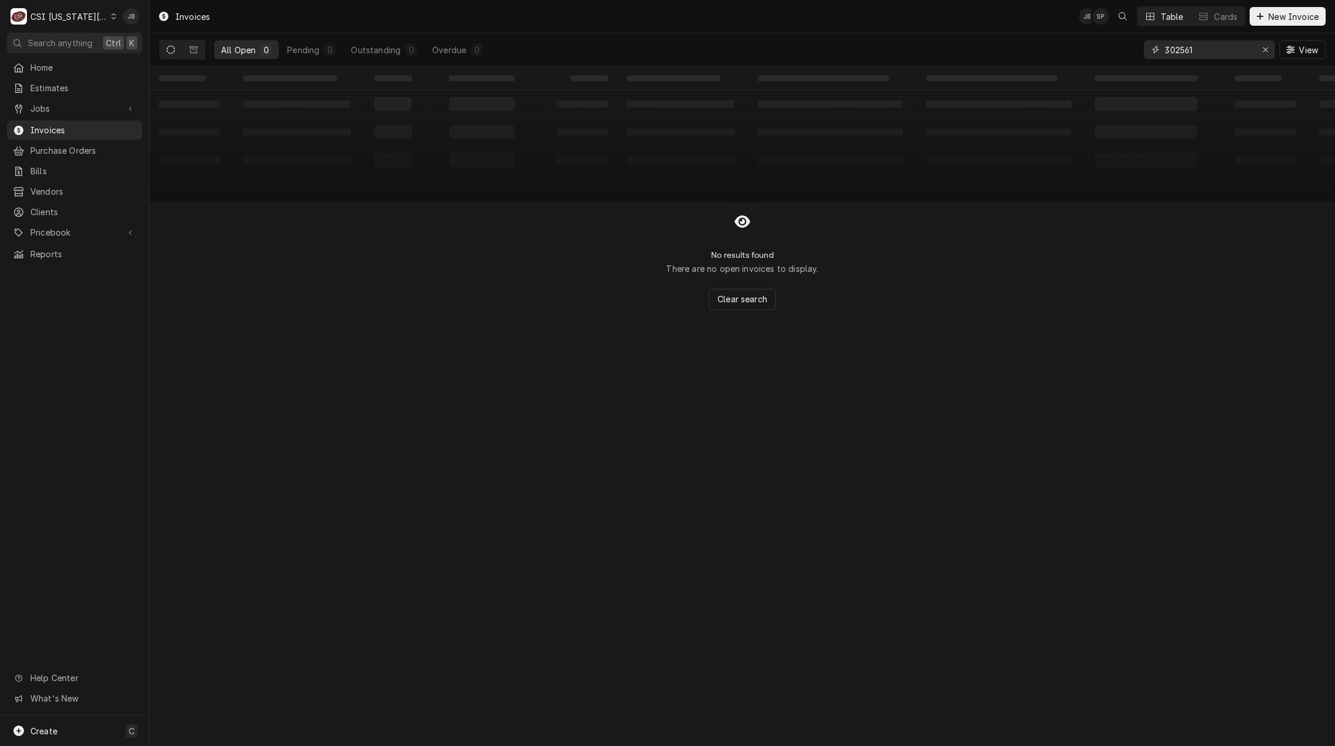
click at [1200, 54] on input "302561" at bounding box center [1209, 49] width 88 height 19
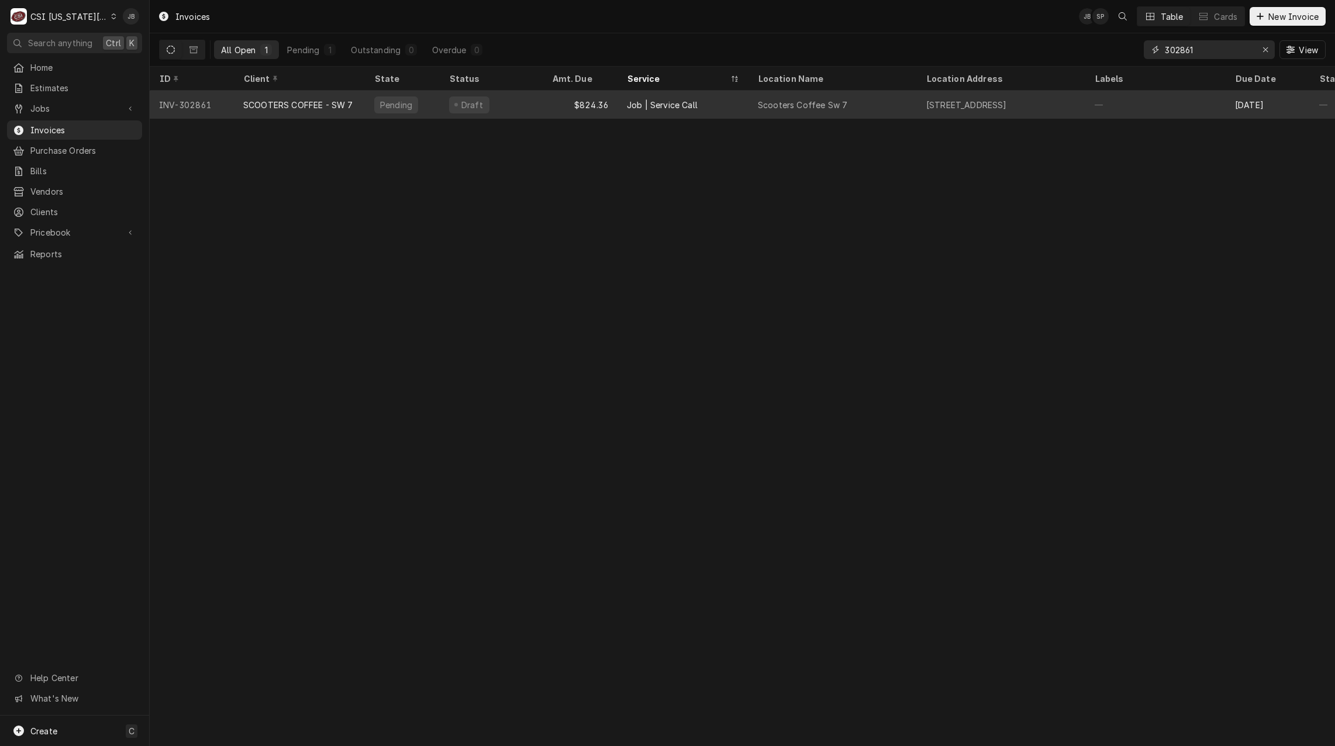
type input "302861"
click at [632, 109] on div "Job | Service Call" at bounding box center [682, 105] width 131 height 28
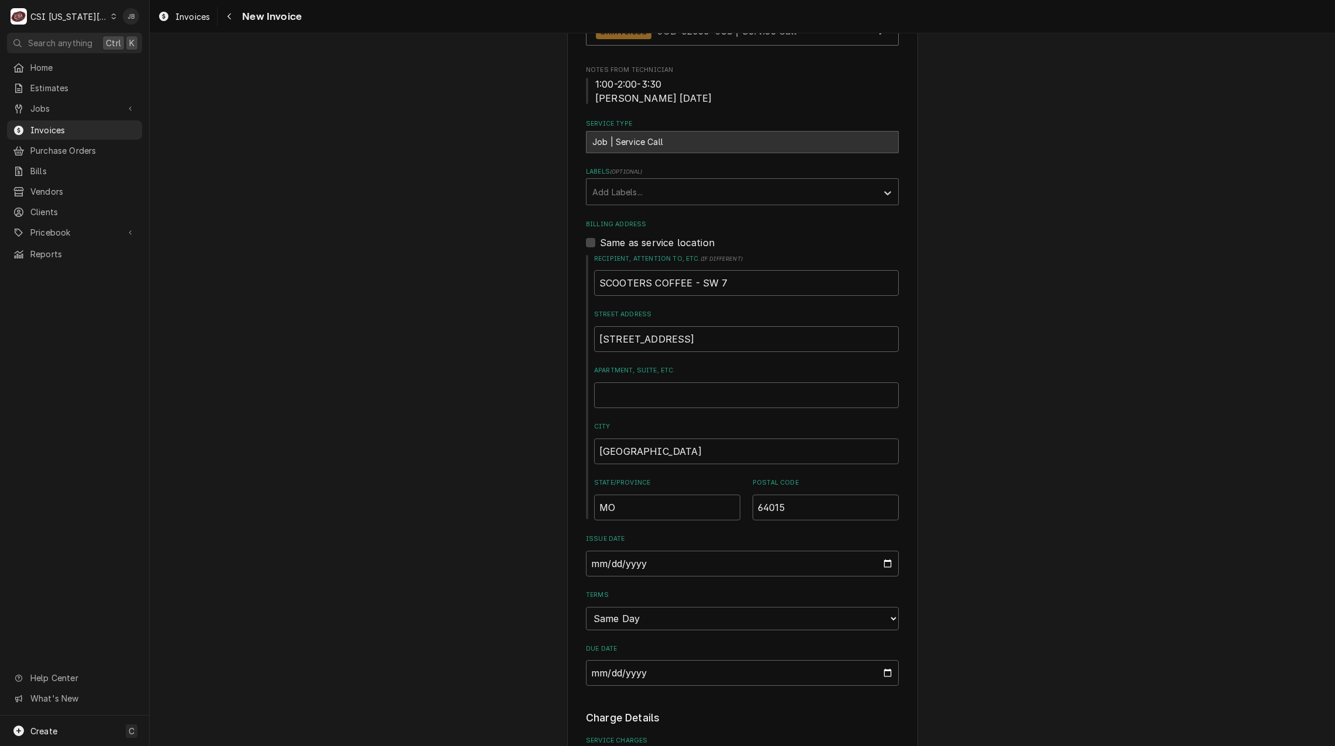
scroll to position [351, 0]
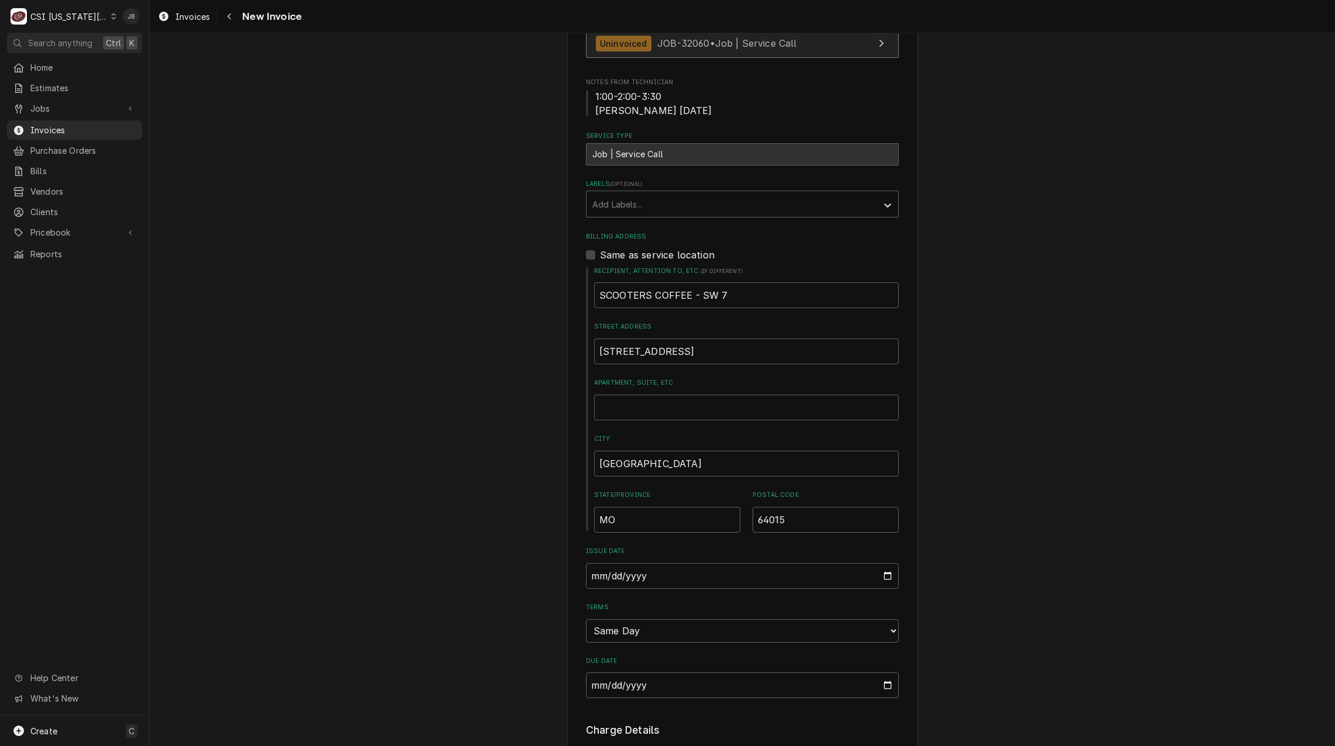
click at [776, 57] on link "Uninvoiced JOB-32060 • Job | Service Call" at bounding box center [742, 43] width 313 height 29
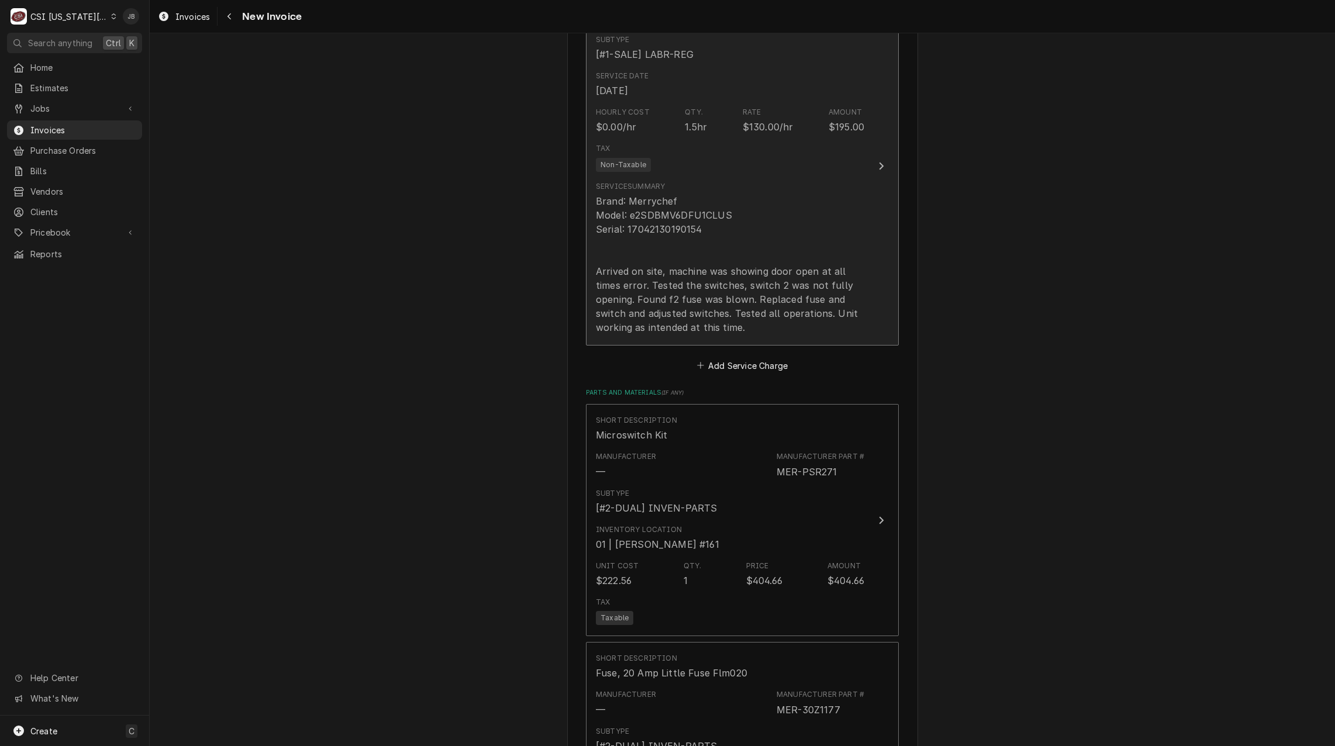
scroll to position [1111, 0]
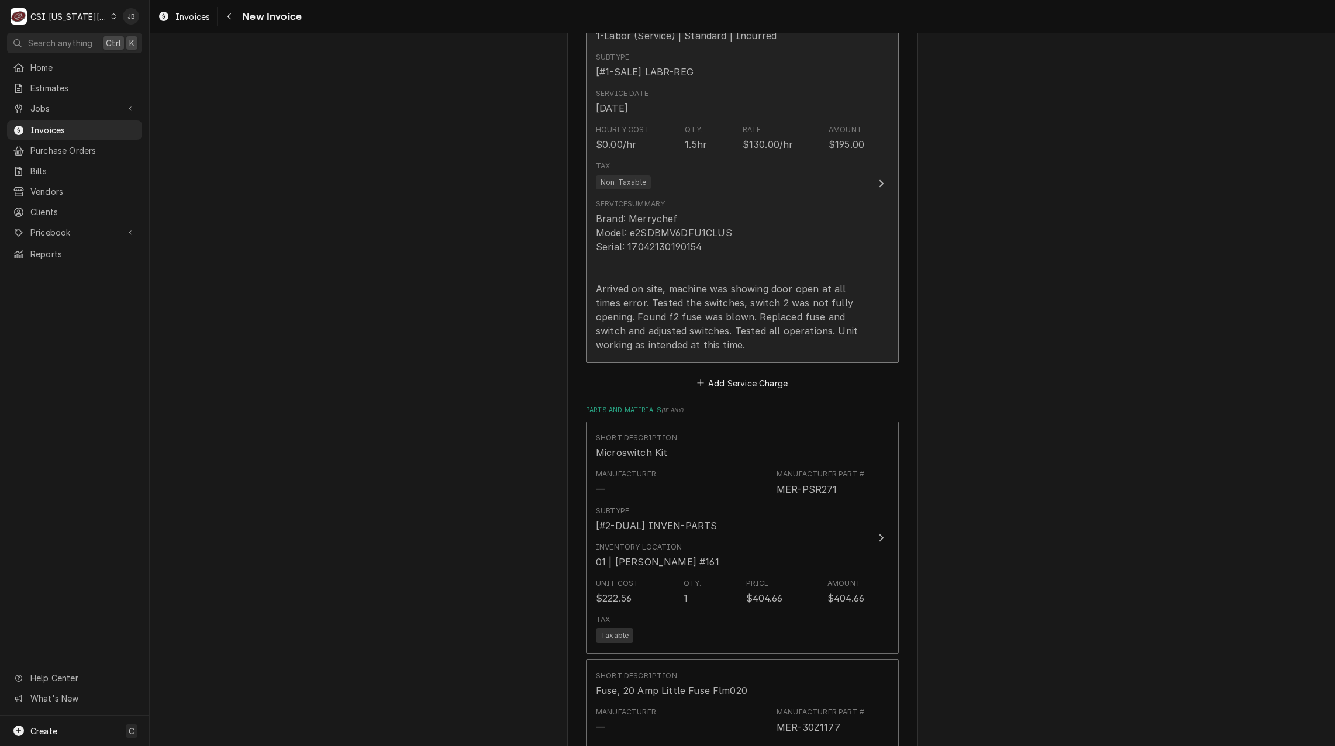
click at [732, 209] on div "Service Summary Brand: Merrychef Model: e2SDBMV6DFU1CLUS Serial: 17042130190154…" at bounding box center [730, 275] width 268 height 153
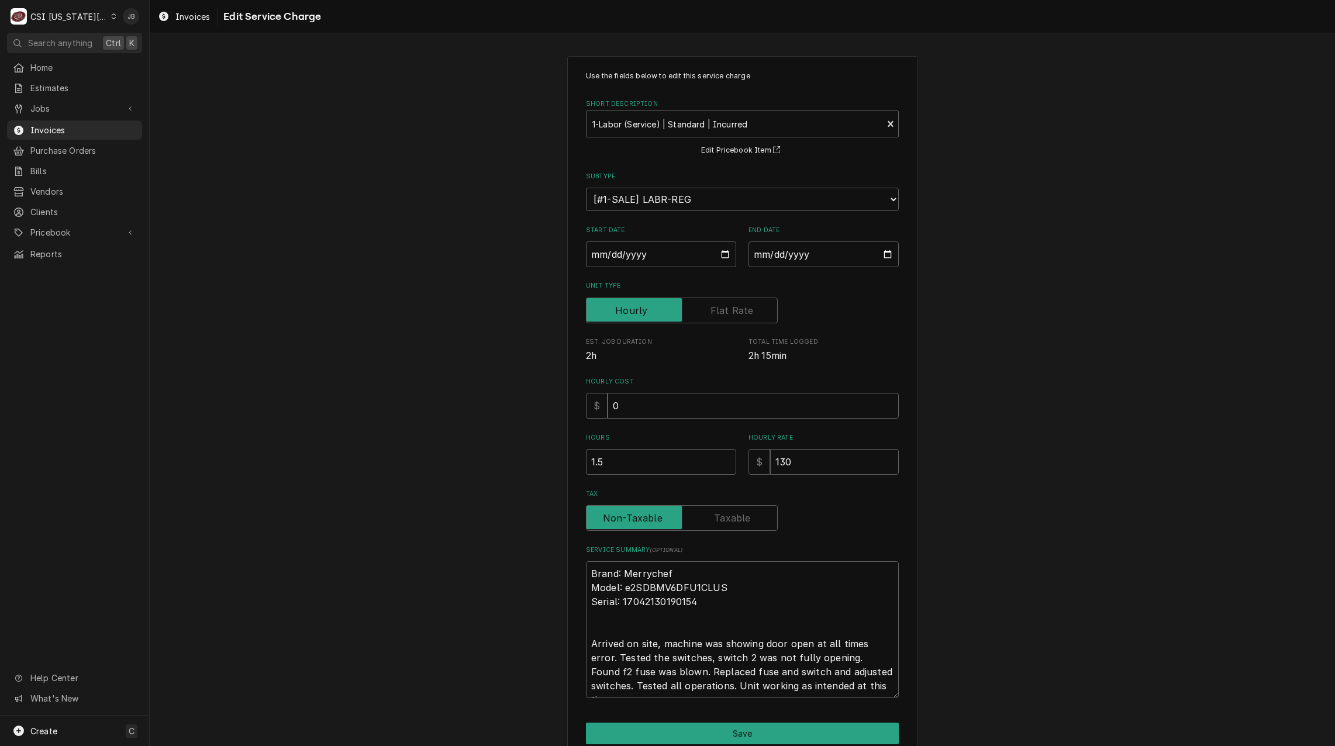
scroll to position [14, 0]
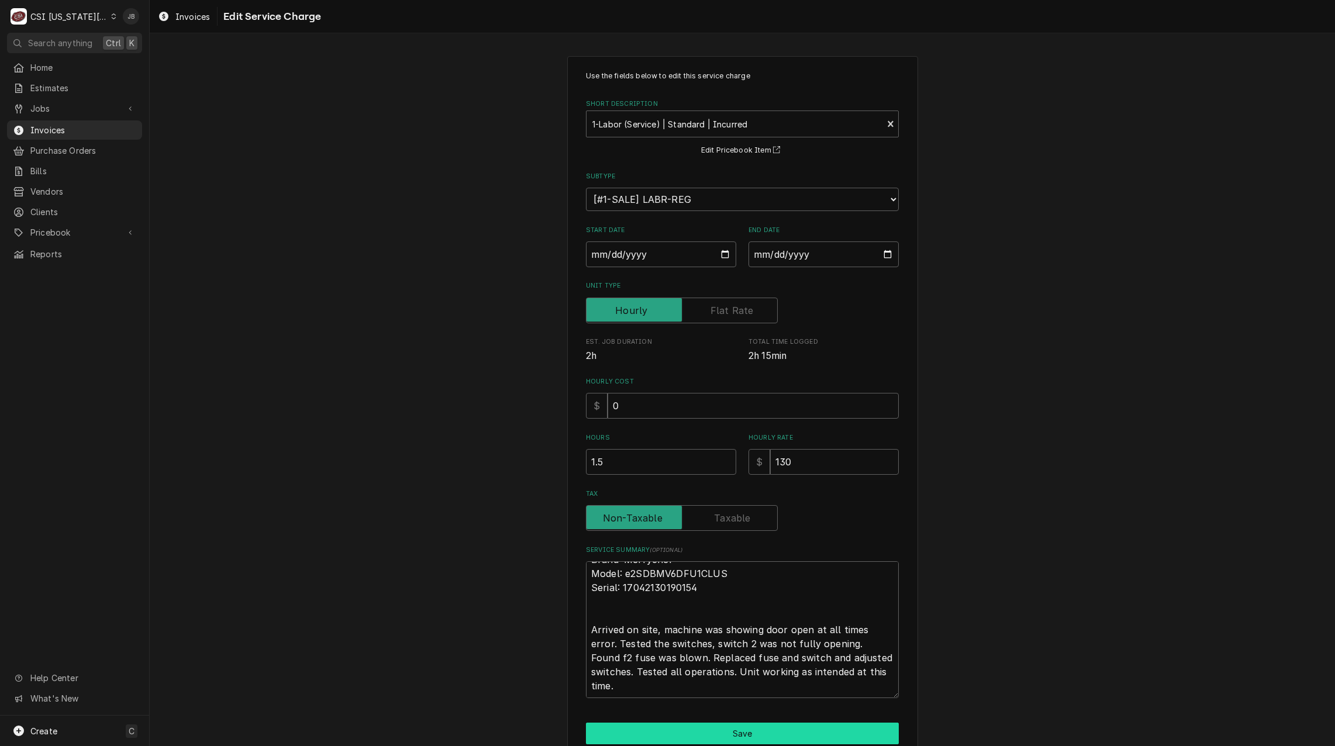
click at [668, 728] on button "Save" at bounding box center [742, 734] width 313 height 22
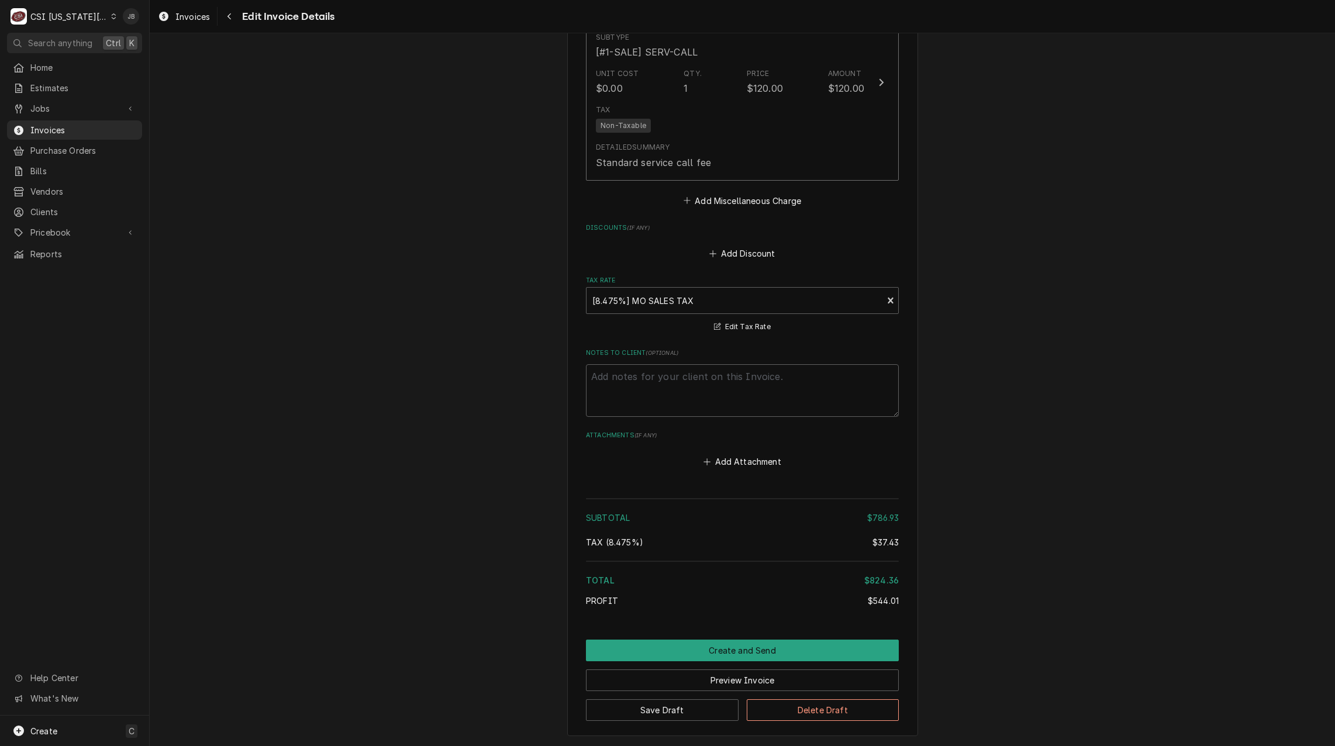
scroll to position [2298, 0]
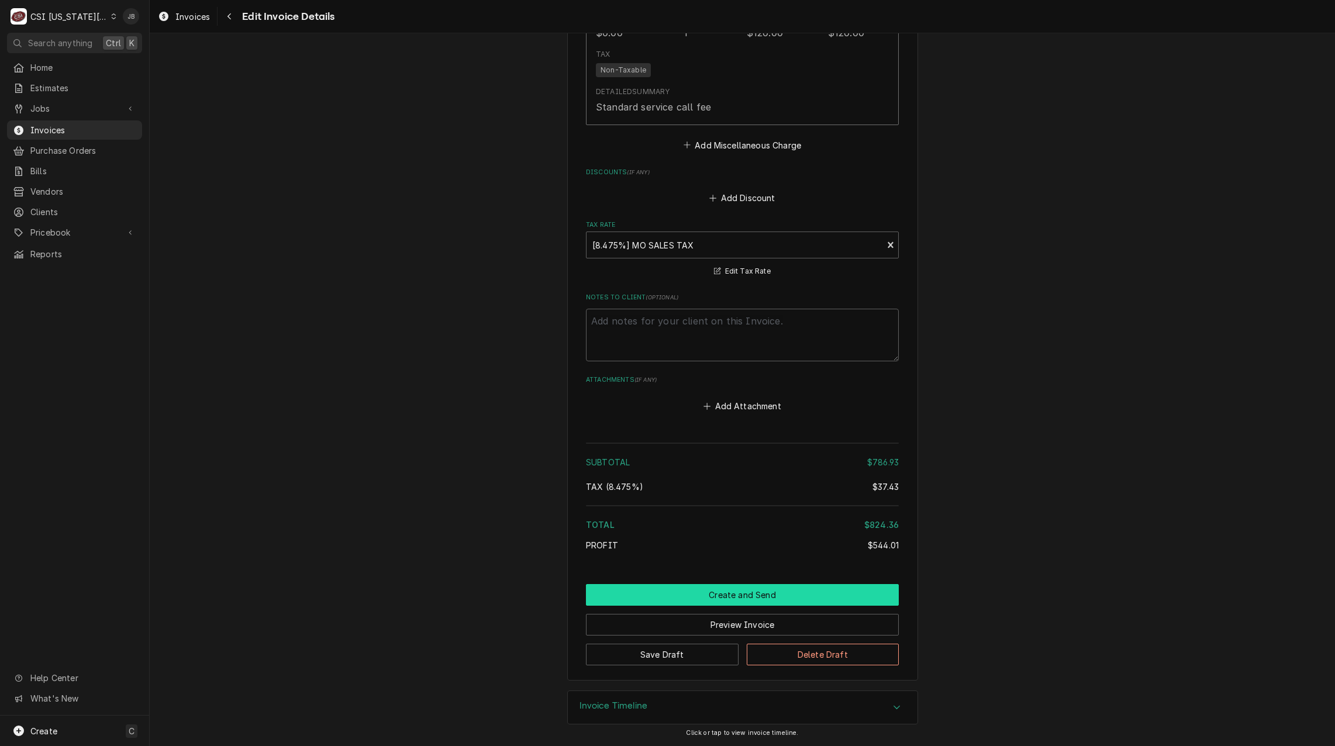
click at [672, 596] on button "Create and Send" at bounding box center [742, 595] width 313 height 22
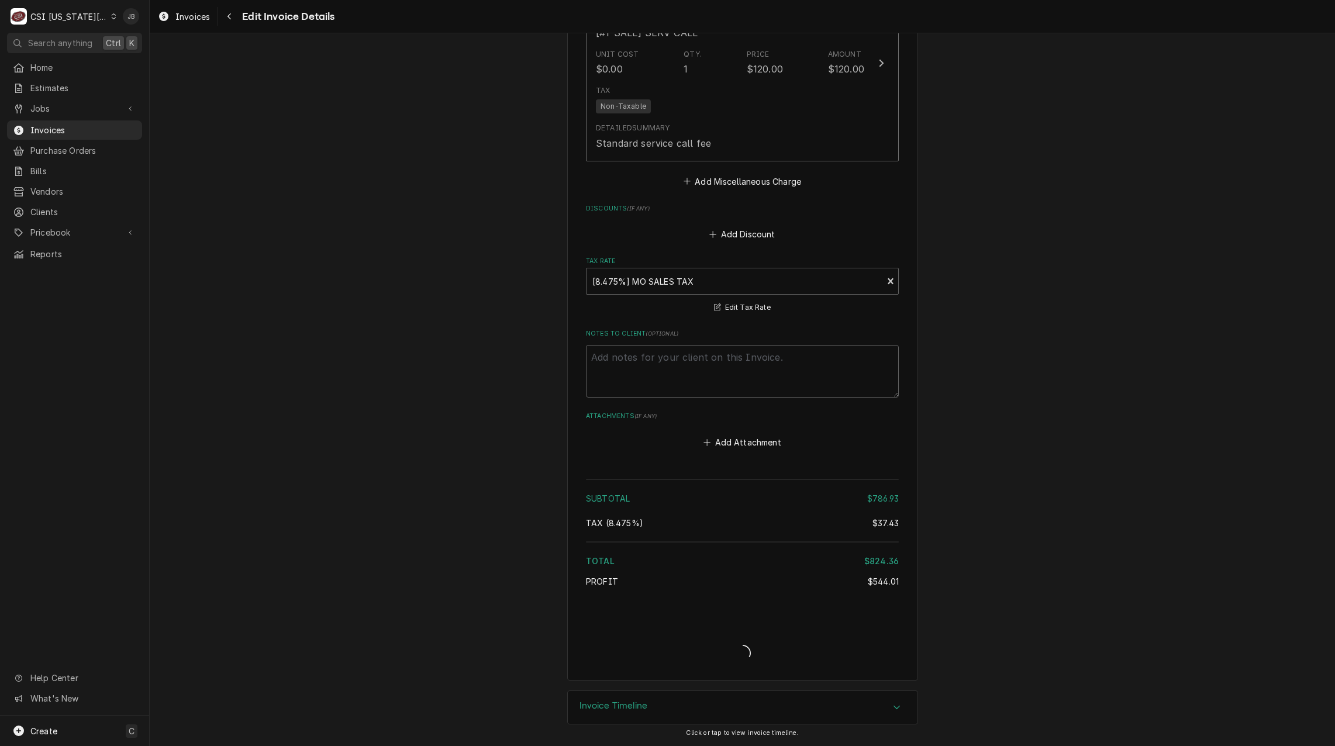
type textarea "x"
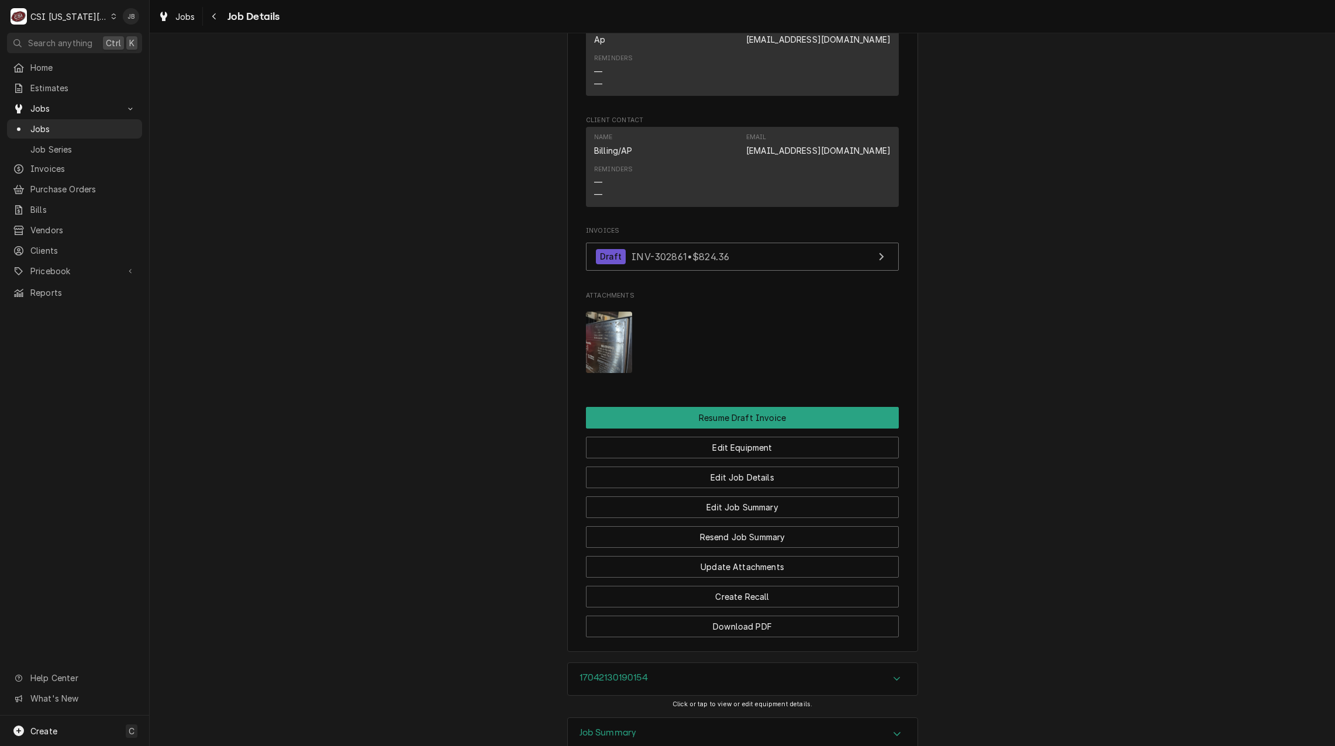
scroll to position [1167, 0]
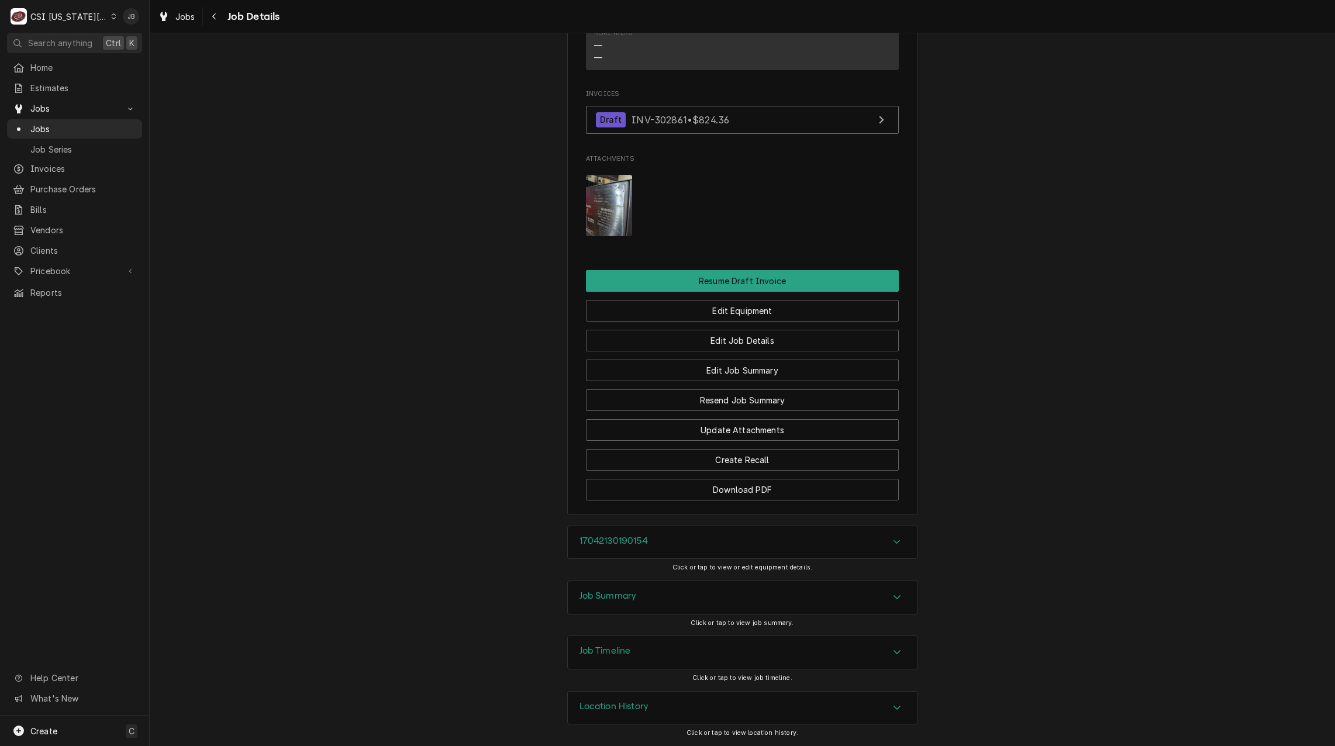
click at [636, 596] on div "Job Summary" at bounding box center [743, 597] width 350 height 33
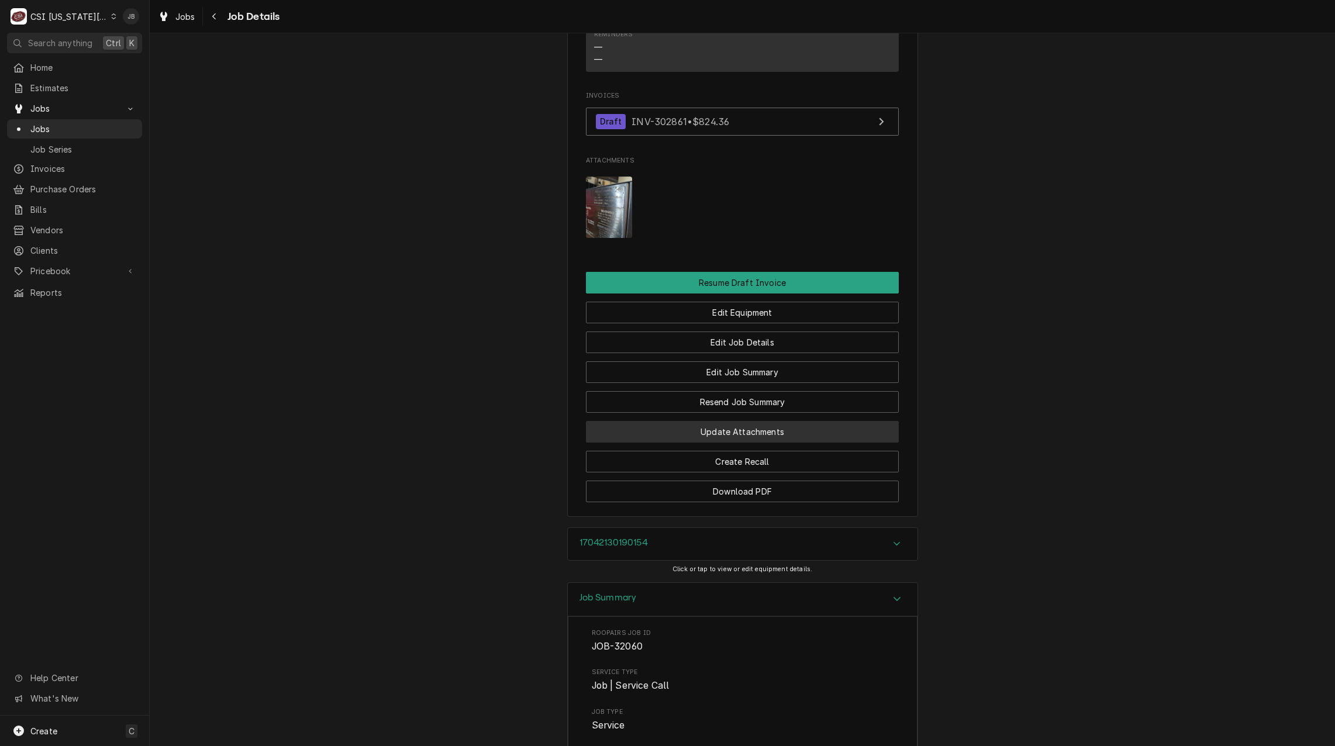
scroll to position [1061, 0]
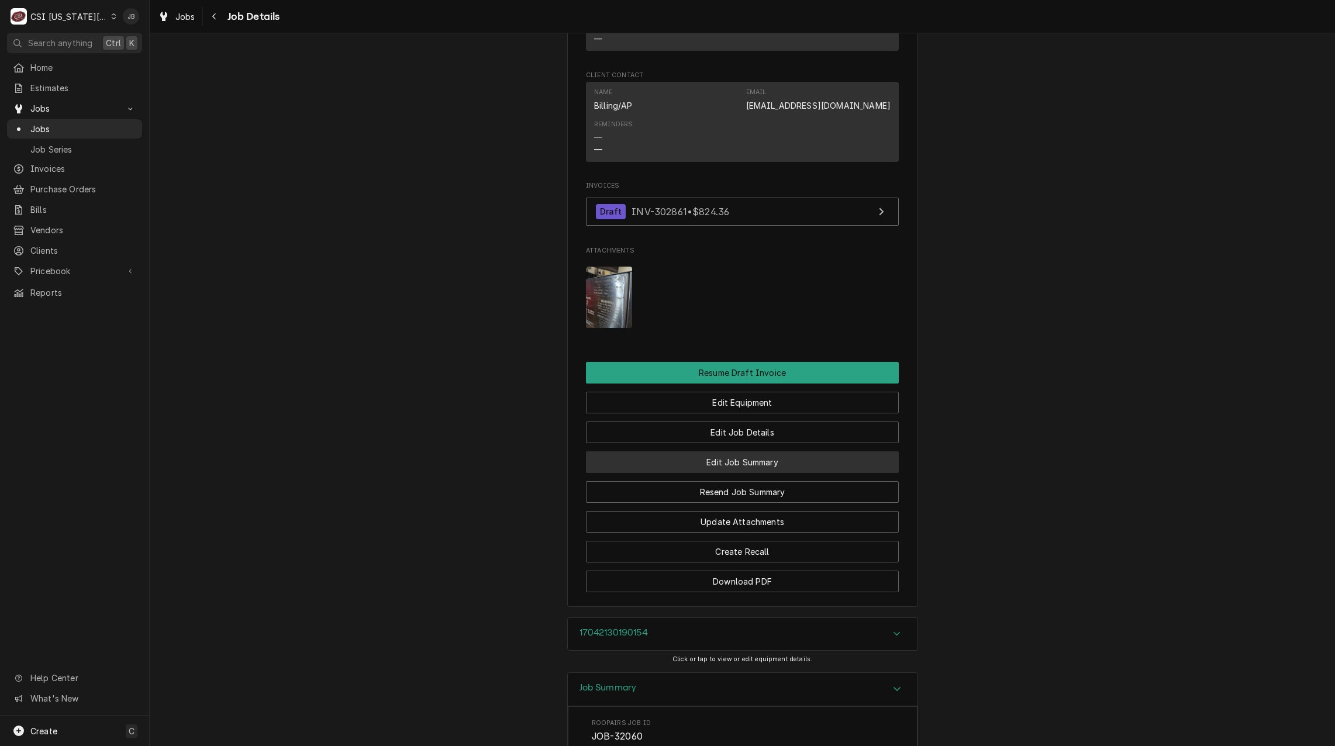
click at [751, 473] on button "Edit Job Summary" at bounding box center [742, 462] width 313 height 22
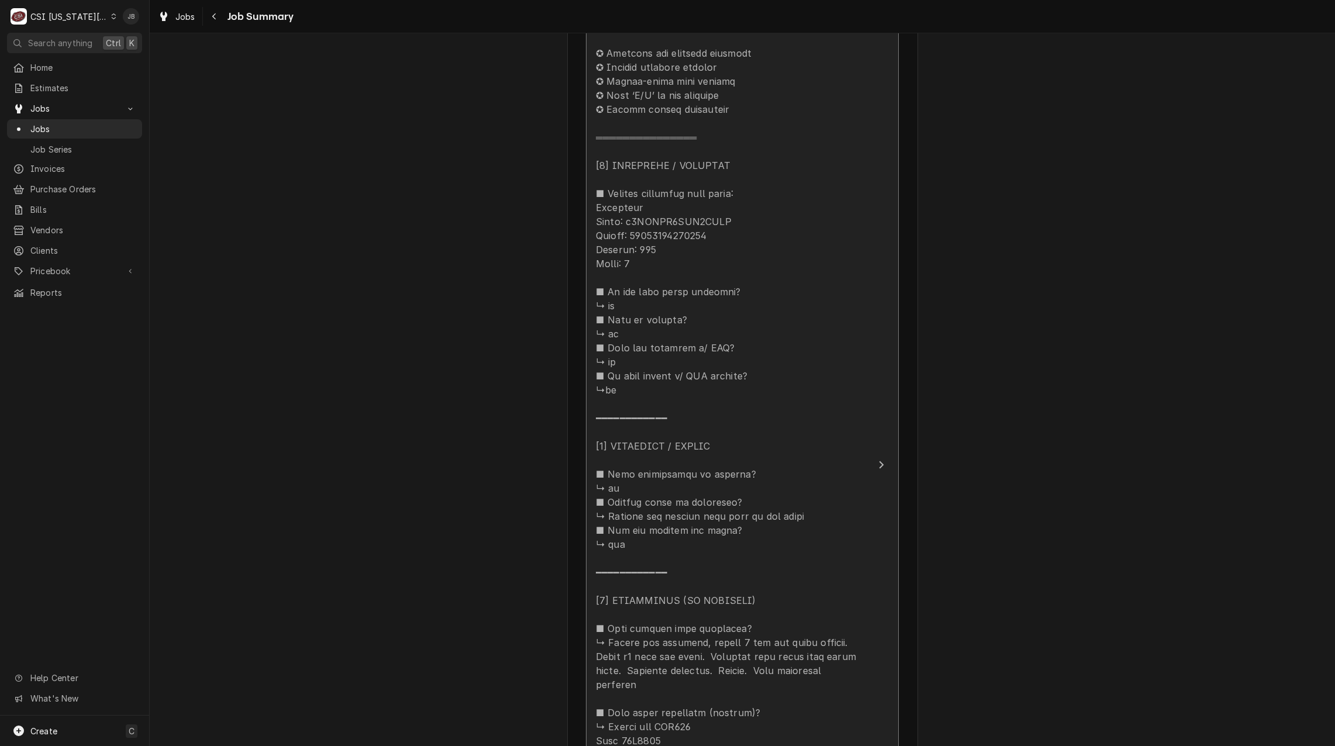
scroll to position [702, 0]
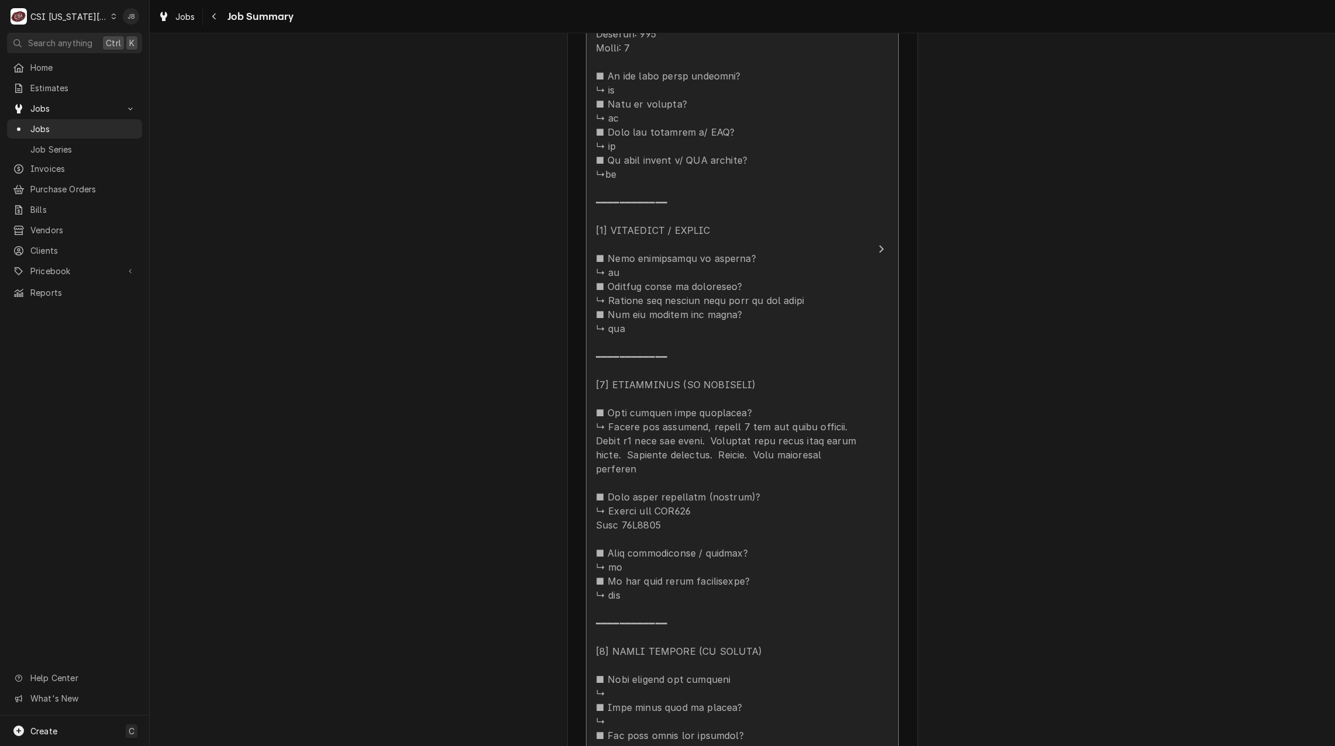
click at [715, 505] on div "Update Line Item" at bounding box center [730, 328] width 268 height 1053
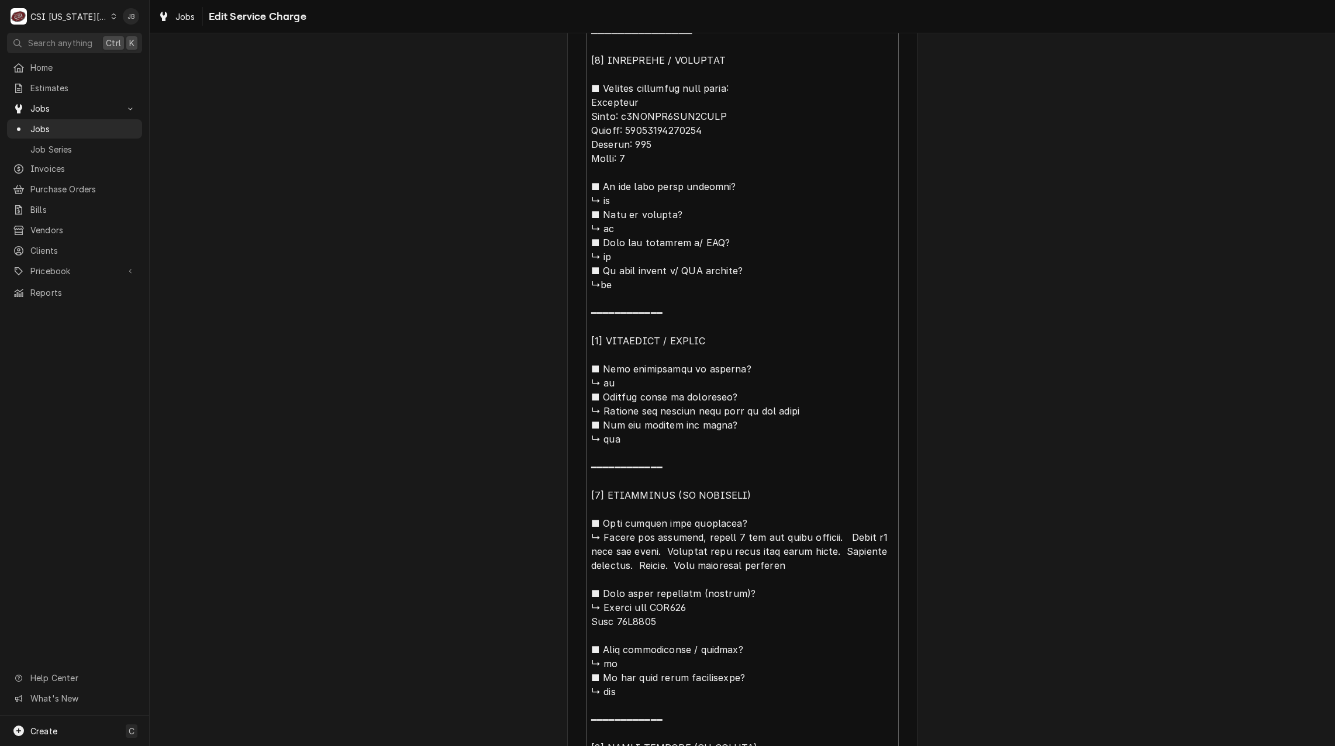
scroll to position [819, 0]
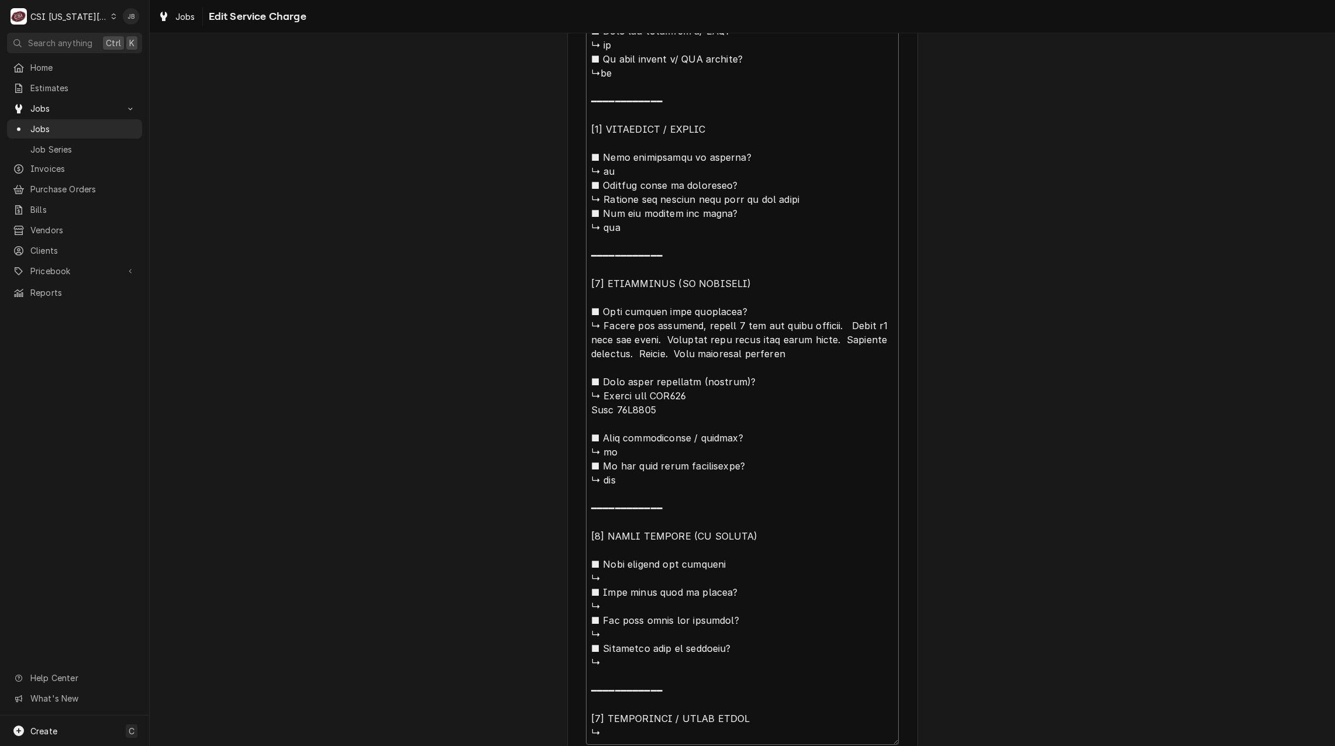
drag, startPoint x: 881, startPoint y: 338, endPoint x: 843, endPoint y: 337, distance: 38.6
click at [843, 337] on textarea "Service Summary" at bounding box center [742, 220] width 313 height 1049
type textarea "x"
type textarea "⚠️ 𝗙𝗢𝗥𝗠 𝗜𝗡𝗦𝗧𝗥𝗨𝗖𝗧𝗜𝗢𝗡𝗦 ⚠️ ✪ 𝗖𝗼𝗺𝗽𝗹𝗲𝘁𝗲 𝗮𝗹𝗹 𝗿𝗲𝗹𝗲𝘃𝗮𝗻𝘁 𝘀𝗲𝗰𝘁𝗶𝗼𝗻𝘀 ✪ 𝗣𝗿𝗼𝘃𝗶𝗱𝗲 𝗱𝗲𝘁𝗮𝗶𝗹𝗲𝗱 𝗮𝗻𝘀…"
type textarea "x"
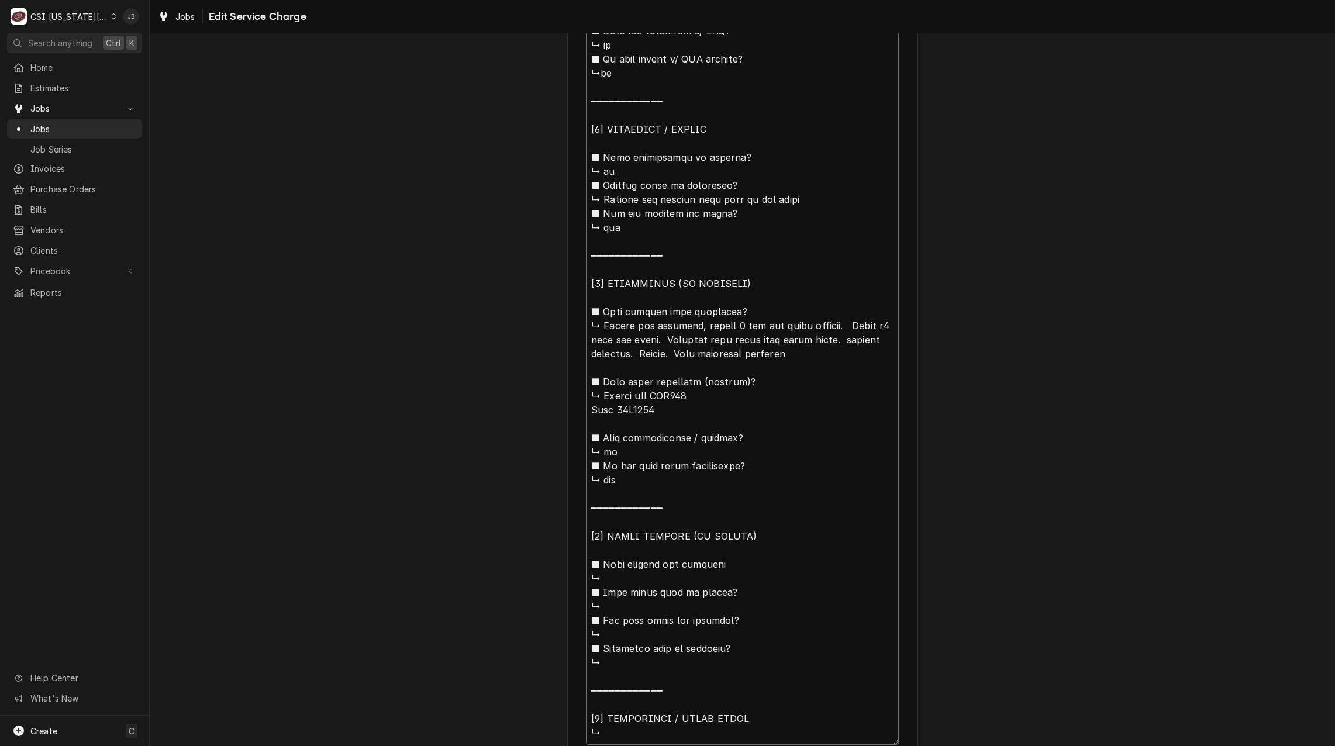
type textarea "⚠️ 𝗙𝗢𝗥𝗠 𝗜𝗡𝗦𝗧𝗥𝗨𝗖𝗧𝗜𝗢𝗡𝗦 ⚠️ ✪ 𝗖𝗼𝗺𝗽𝗹𝗲𝘁𝗲 𝗮𝗹𝗹 𝗿𝗲𝗹𝗲𝘃𝗮𝗻𝘁 𝘀𝗲𝗰𝘁𝗶𝗼𝗻𝘀 ✪ 𝗣𝗿𝗼𝘃𝗶𝗱𝗲 𝗱𝗲𝘁𝗮𝗶𝗹𝗲𝗱 𝗮𝗻𝘀…"
type textarea "x"
type textarea "⚠️ 𝗙𝗢𝗥𝗠 𝗜𝗡𝗦𝗧𝗥𝗨𝗖𝗧𝗜𝗢𝗡𝗦 ⚠️ ✪ 𝗖𝗼𝗺𝗽𝗹𝗲𝘁𝗲 𝗮𝗹𝗹 𝗿𝗲𝗹𝗲𝘃𝗮𝗻𝘁 𝘀𝗲𝗰𝘁𝗶𝗼𝗻𝘀 ✪ 𝗣𝗿𝗼𝘃𝗶𝗱𝗲 𝗱𝗲𝘁𝗮𝗶𝗹𝗲𝗱 𝗮𝗻𝘀…"
type textarea "x"
type textarea "⚠️ 𝗙𝗢𝗥𝗠 𝗜𝗡𝗦𝗧𝗥𝗨𝗖𝗧𝗜𝗢𝗡𝗦 ⚠️ ✪ 𝗖𝗼𝗺𝗽𝗹𝗲𝘁𝗲 𝗮𝗹𝗹 𝗿𝗲𝗹𝗲𝘃𝗮𝗻𝘁 𝘀𝗲𝗰𝘁𝗶𝗼𝗻𝘀 ✪ 𝗣𝗿𝗼𝘃𝗶𝗱𝗲 𝗱𝗲𝘁𝗮𝗶𝗹𝗲𝗱 𝗮𝗻𝘀…"
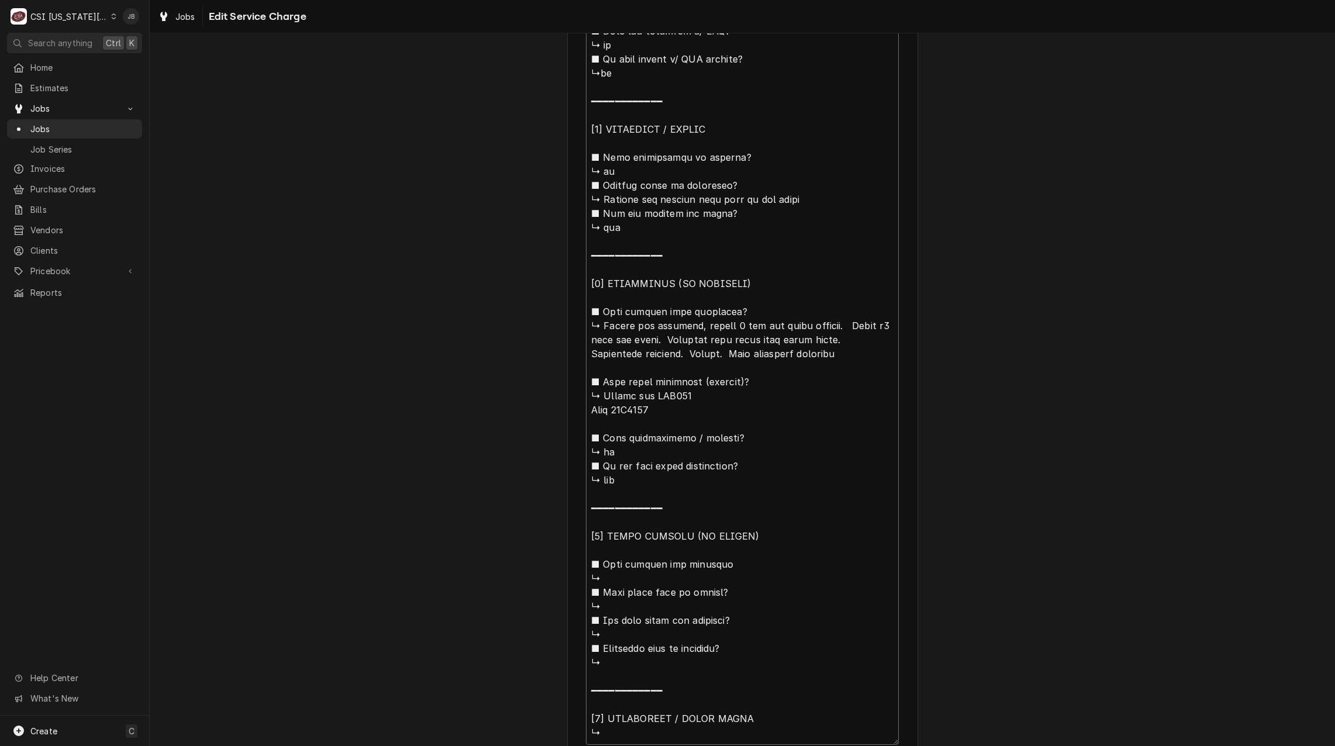
type textarea "x"
type textarea "⚠️ 𝗙𝗢𝗥𝗠 𝗜𝗡𝗦𝗧𝗥𝗨𝗖𝗧𝗜𝗢𝗡𝗦 ⚠️ ✪ 𝗖𝗼𝗺𝗽𝗹𝗲𝘁𝗲 𝗮𝗹𝗹 𝗿𝗲𝗹𝗲𝘃𝗮𝗻𝘁 𝘀𝗲𝗰𝘁𝗶𝗼𝗻𝘀 ✪ 𝗣𝗿𝗼𝘃𝗶𝗱𝗲 𝗱𝗲𝘁𝗮𝗶𝗹𝗲𝗱 𝗮𝗻𝘀…"
type textarea "x"
type textarea "⚠️ 𝗙𝗢𝗥𝗠 𝗜𝗡𝗦𝗧𝗥𝗨𝗖𝗧𝗜𝗢𝗡𝗦 ⚠️ ✪ 𝗖𝗼𝗺𝗽𝗹𝗲𝘁𝗲 𝗮𝗹𝗹 𝗿𝗲𝗹𝗲𝘃𝗮𝗻𝘁 𝘀𝗲𝗰𝘁𝗶𝗼𝗻𝘀 ✪ 𝗣𝗿𝗼𝘃𝗶𝗱𝗲 𝗱𝗲𝘁𝗮𝗶𝗹𝗲𝗱 𝗮𝗻𝘀…"
type textarea "x"
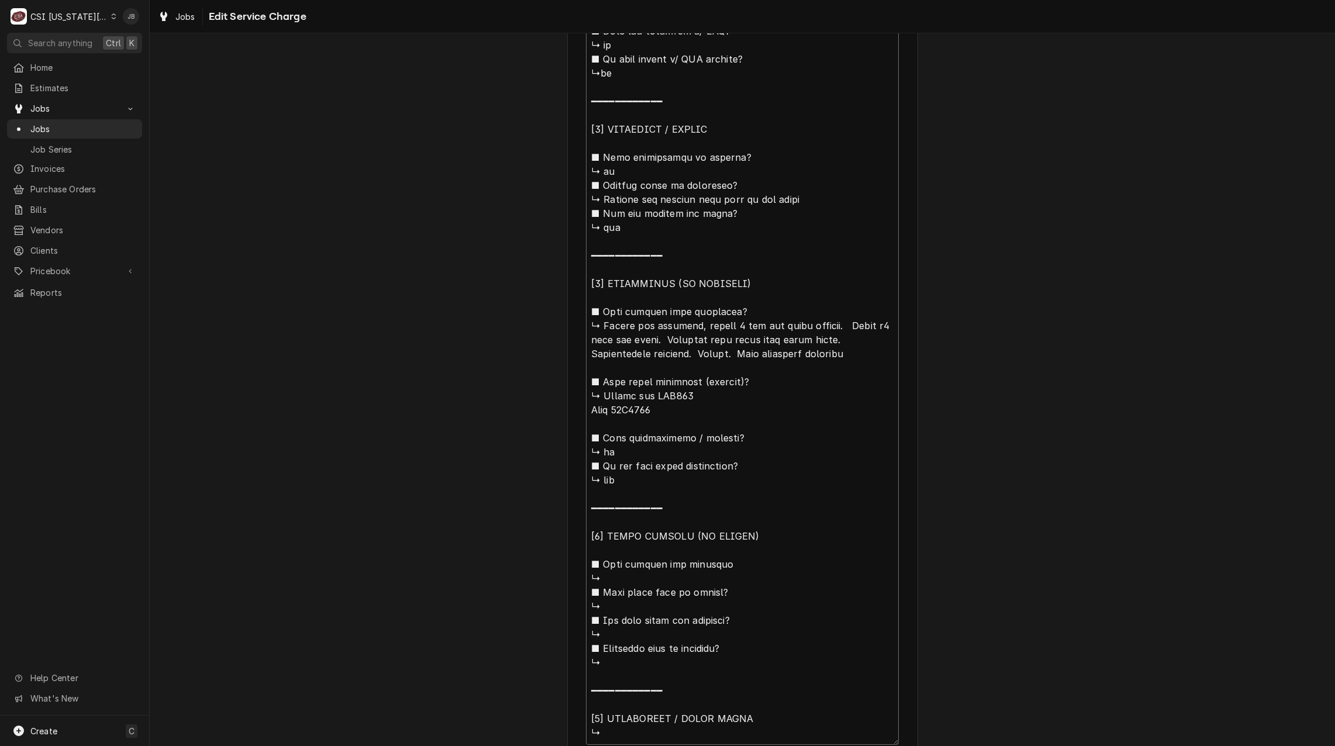
type textarea "⚠️ 𝗙𝗢𝗥𝗠 𝗜𝗡𝗦𝗧𝗥𝗨𝗖𝗧𝗜𝗢𝗡𝗦 ⚠️ ✪ 𝗖𝗼𝗺𝗽𝗹𝗲𝘁𝗲 𝗮𝗹𝗹 𝗿𝗲𝗹𝗲𝘃𝗮𝗻𝘁 𝘀𝗲𝗰𝘁𝗶𝗼𝗻𝘀 ✪ 𝗣𝗿𝗼𝘃𝗶𝗱𝗲 𝗱𝗲𝘁𝗮𝗶𝗹𝗲𝗱 𝗮𝗻𝘀…"
type textarea "x"
type textarea "⚠️ 𝗙𝗢𝗥𝗠 𝗜𝗡𝗦𝗧𝗥𝗨𝗖𝗧𝗜𝗢𝗡𝗦 ⚠️ ✪ 𝗖𝗼𝗺𝗽𝗹𝗲𝘁𝗲 𝗮𝗹𝗹 𝗿𝗲𝗹𝗲𝘃𝗮𝗻𝘁 𝘀𝗲𝗰𝘁𝗶𝗼𝗻𝘀 ✪ 𝗣𝗿𝗼𝘃𝗶𝗱𝗲 𝗱𝗲𝘁𝗮𝗶𝗹𝗲𝗱 𝗮𝗻𝘀…"
type textarea "x"
type textarea "⚠️ 𝗙𝗢𝗥𝗠 𝗜𝗡𝗦𝗧𝗥𝗨𝗖𝗧𝗜𝗢𝗡𝗦 ⚠️ ✪ 𝗖𝗼𝗺𝗽𝗹𝗲𝘁𝗲 𝗮𝗹𝗹 𝗿𝗲𝗹𝗲𝘃𝗮𝗻𝘁 𝘀𝗲𝗰𝘁𝗶𝗼𝗻𝘀 ✪ 𝗣𝗿𝗼𝘃𝗶𝗱𝗲 𝗱𝗲𝘁𝗮𝗶𝗹𝗲𝗱 𝗮𝗻𝘀…"
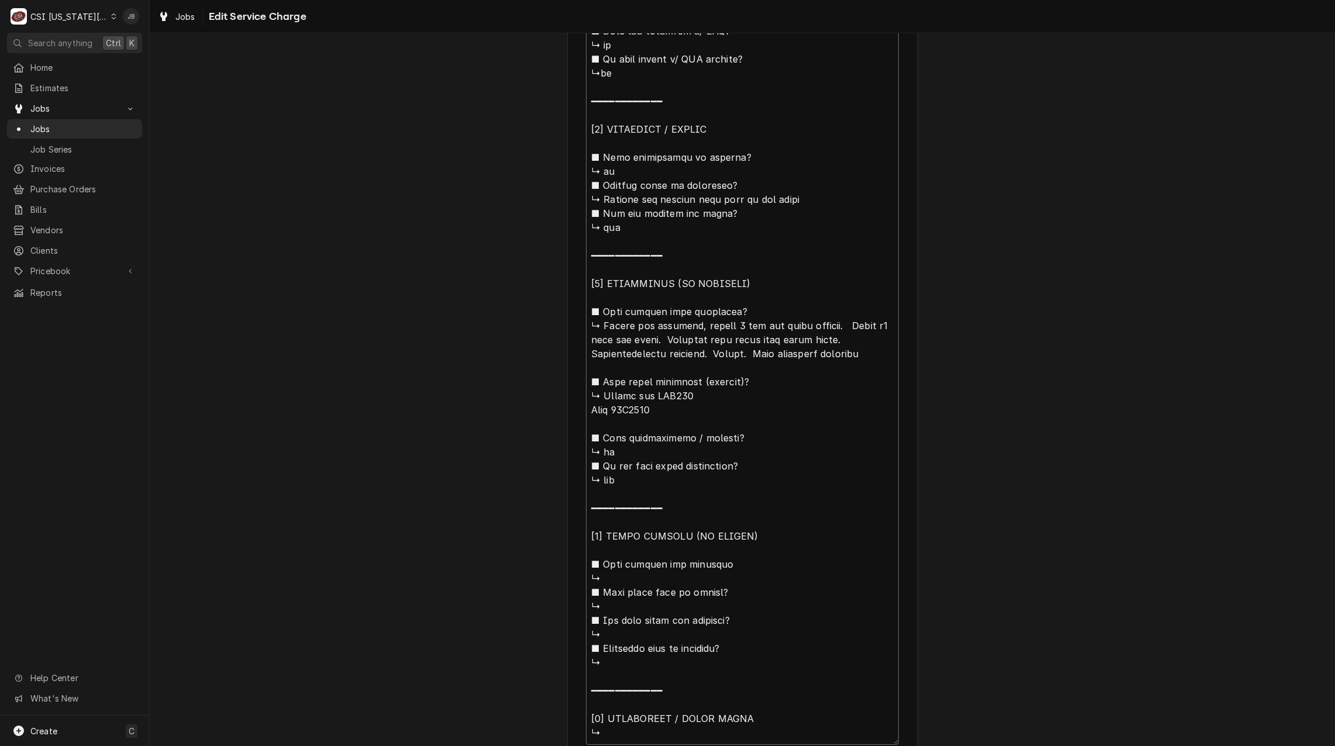
type textarea "x"
type textarea "⚠️ 𝗙𝗢𝗥𝗠 𝗜𝗡𝗦𝗧𝗥𝗨𝗖𝗧𝗜𝗢𝗡𝗦 ⚠️ ✪ 𝗖𝗼𝗺𝗽𝗹𝗲𝘁𝗲 𝗮𝗹𝗹 𝗿𝗲𝗹𝗲𝘃𝗮𝗻𝘁 𝘀𝗲𝗰𝘁𝗶𝗼𝗻𝘀 ✪ 𝗣𝗿𝗼𝘃𝗶𝗱𝗲 𝗱𝗲𝘁𝗮𝗶𝗹𝗲𝗱 𝗮𝗻𝘀…"
type textarea "x"
type textarea "⚠️ 𝗙𝗢𝗥𝗠 𝗜𝗡𝗦𝗧𝗥𝗨𝗖𝗧𝗜𝗢𝗡𝗦 ⚠️ ✪ 𝗖𝗼𝗺𝗽𝗹𝗲𝘁𝗲 𝗮𝗹𝗹 𝗿𝗲𝗹𝗲𝘃𝗮𝗻𝘁 𝘀𝗲𝗰𝘁𝗶𝗼𝗻𝘀 ✪ 𝗣𝗿𝗼𝘃𝗶𝗱𝗲 𝗱𝗲𝘁𝗮𝗶𝗹𝗲𝗱 𝗮𝗻𝘀…"
type textarea "x"
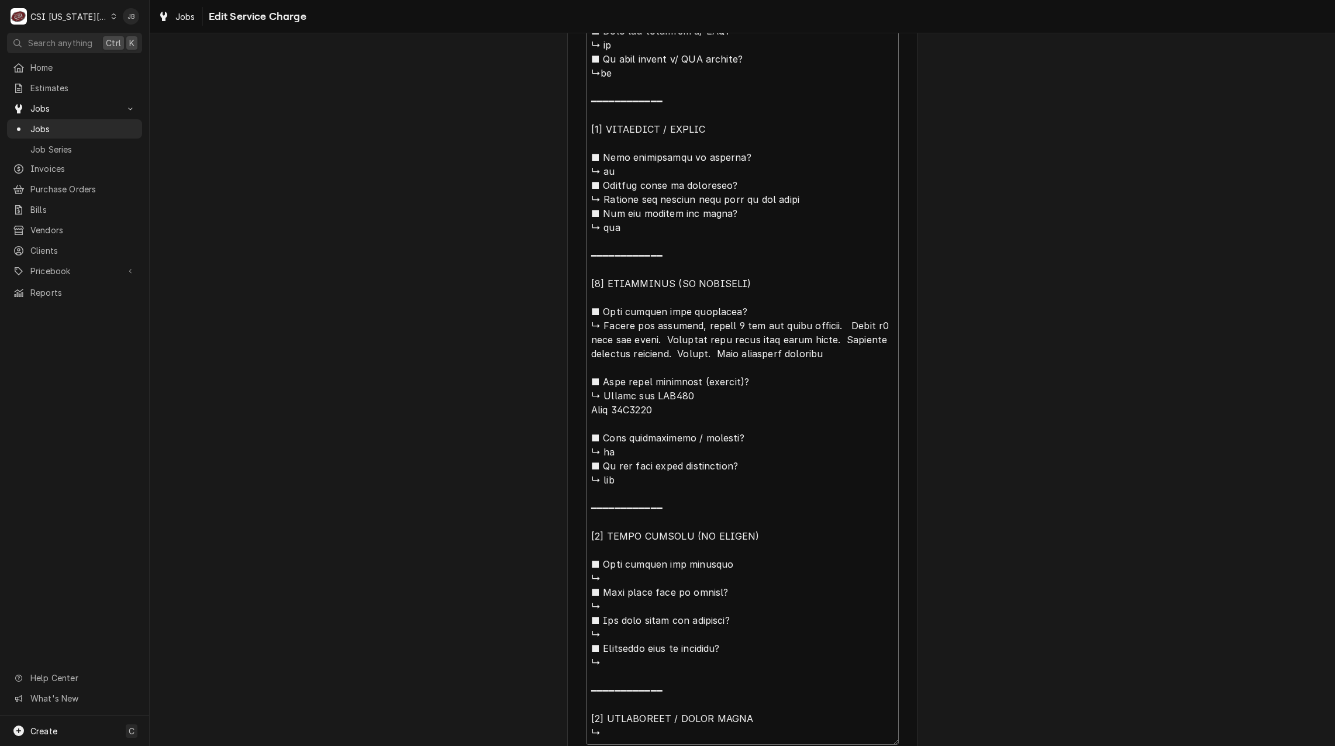
type textarea "⚠️ 𝗙𝗢𝗥𝗠 𝗜𝗡𝗦𝗧𝗥𝗨𝗖𝗧𝗜𝗢𝗡𝗦 ⚠️ ✪ 𝗖𝗼𝗺𝗽𝗹𝗲𝘁𝗲 𝗮𝗹𝗹 𝗿𝗲𝗹𝗲𝘃𝗮𝗻𝘁 𝘀𝗲𝗰𝘁𝗶𝗼𝗻𝘀 ✪ 𝗣𝗿𝗼𝘃𝗶𝗱𝗲 𝗱𝗲𝘁𝗮𝗶𝗹𝗲𝗱 𝗮𝗻𝘀…"
type textarea "x"
type textarea "⚠️ 𝗙𝗢𝗥𝗠 𝗜𝗡𝗦𝗧𝗥𝗨𝗖𝗧𝗜𝗢𝗡𝗦 ⚠️ ✪ 𝗖𝗼𝗺𝗽𝗹𝗲𝘁𝗲 𝗮𝗹𝗹 𝗿𝗲𝗹𝗲𝘃𝗮𝗻𝘁 𝘀𝗲𝗰𝘁𝗶𝗼𝗻𝘀 ✪ 𝗣𝗿𝗼𝘃𝗶𝗱𝗲 𝗱𝗲𝘁𝗮𝗶𝗹𝗲𝗱 𝗮𝗻𝘀…"
type textarea "x"
type textarea "⚠️ 𝗙𝗢𝗥𝗠 𝗜𝗡𝗦𝗧𝗥𝗨𝗖𝗧𝗜𝗢𝗡𝗦 ⚠️ ✪ 𝗖𝗼𝗺𝗽𝗹𝗲𝘁𝗲 𝗮𝗹𝗹 𝗿𝗲𝗹𝗲𝘃𝗮𝗻𝘁 𝘀𝗲𝗰𝘁𝗶𝗼𝗻𝘀 ✪ 𝗣𝗿𝗼𝘃𝗶𝗱𝗲 𝗱𝗲𝘁𝗮𝗶𝗹𝗲𝗱 𝗮𝗻𝘀…"
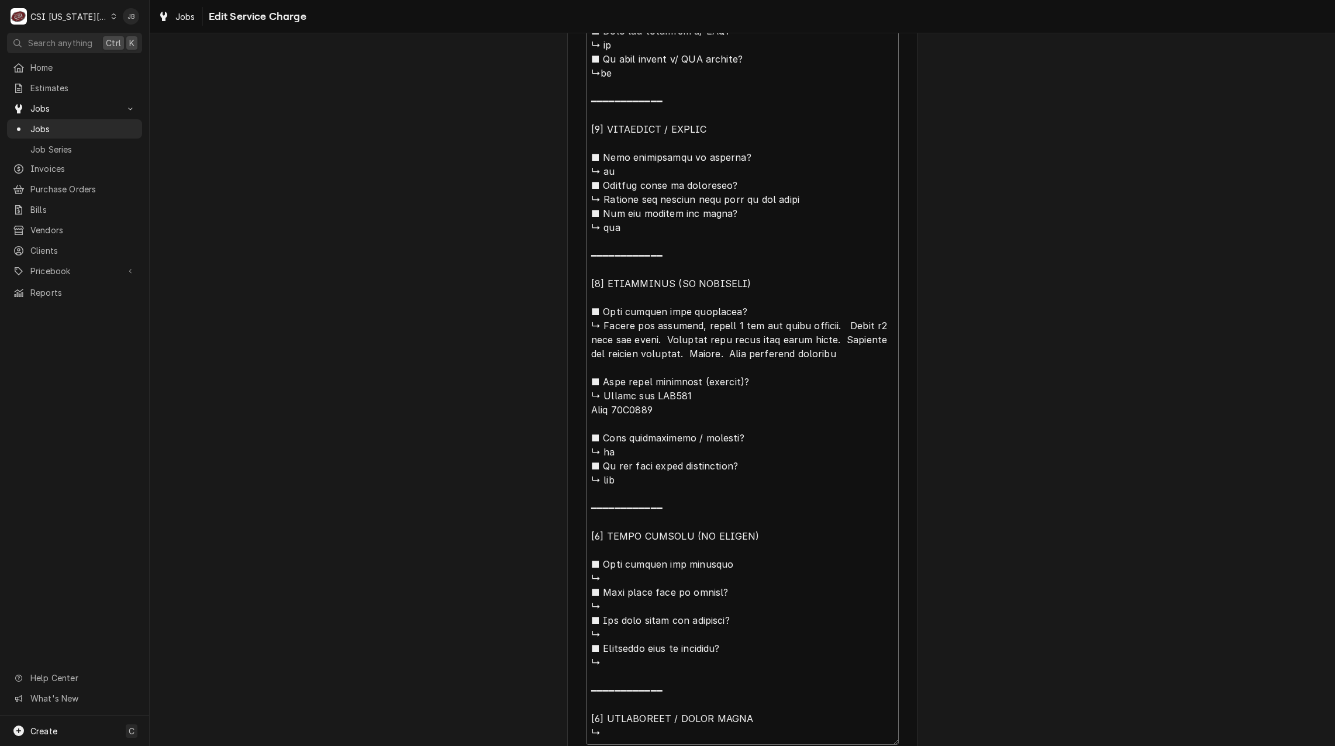
type textarea "x"
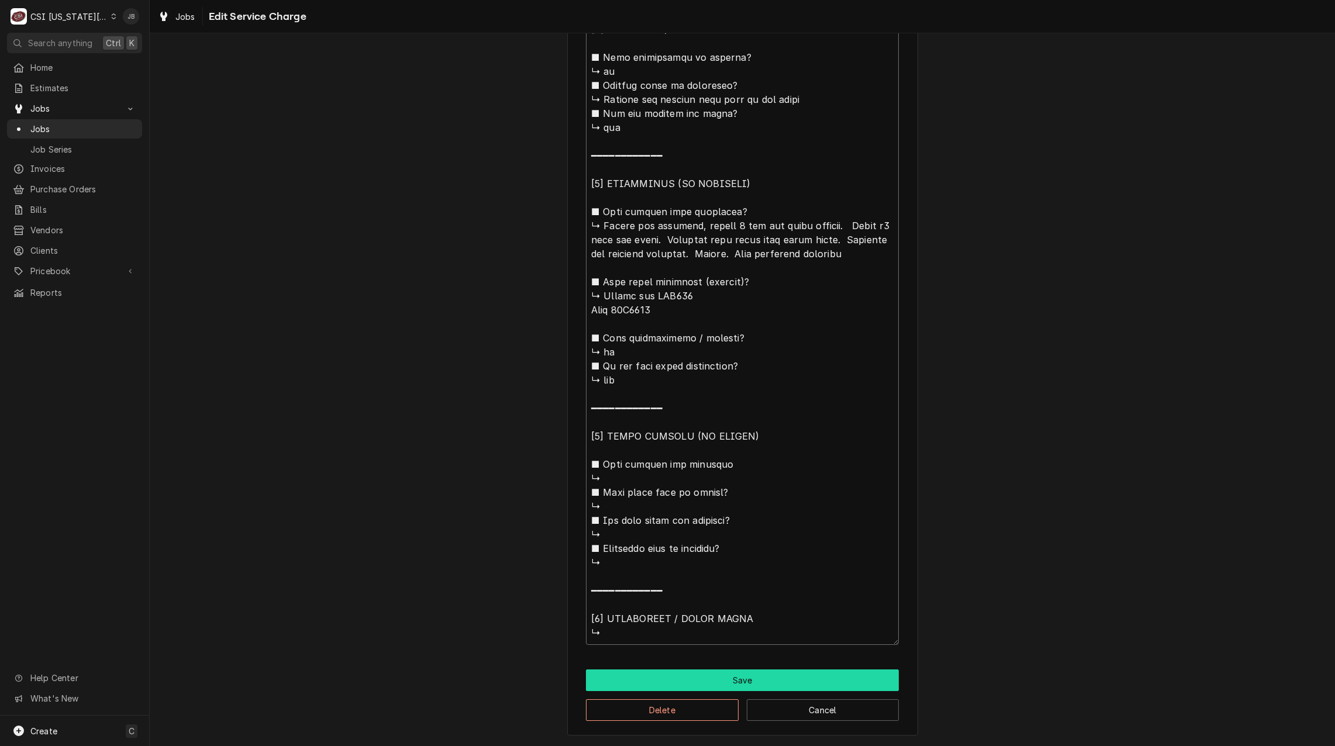
type textarea "⚠️ 𝗙𝗢𝗥𝗠 𝗜𝗡𝗦𝗧𝗥𝗨𝗖𝗧𝗜𝗢𝗡𝗦 ⚠️ ✪ 𝗖𝗼𝗺𝗽𝗹𝗲𝘁𝗲 𝗮𝗹𝗹 𝗿𝗲𝗹𝗲𝘃𝗮𝗻𝘁 𝘀𝗲𝗰𝘁𝗶𝗼𝗻𝘀 ✪ 𝗣𝗿𝗼𝘃𝗶𝗱𝗲 𝗱𝗲𝘁𝗮𝗶𝗹𝗲𝗱 𝗮𝗻𝘀…"
click at [657, 673] on button "Save" at bounding box center [742, 681] width 313 height 22
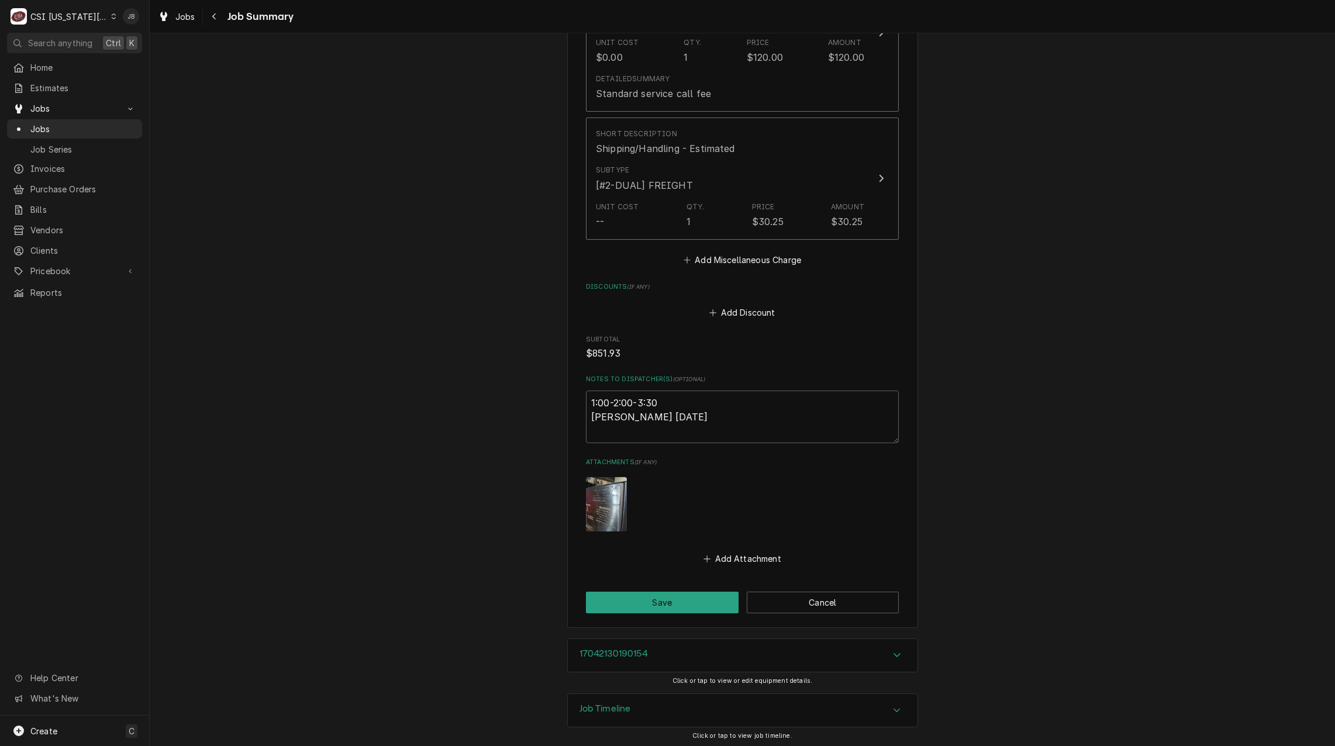
scroll to position [2386, 0]
click at [653, 596] on button "Save" at bounding box center [662, 600] width 153 height 22
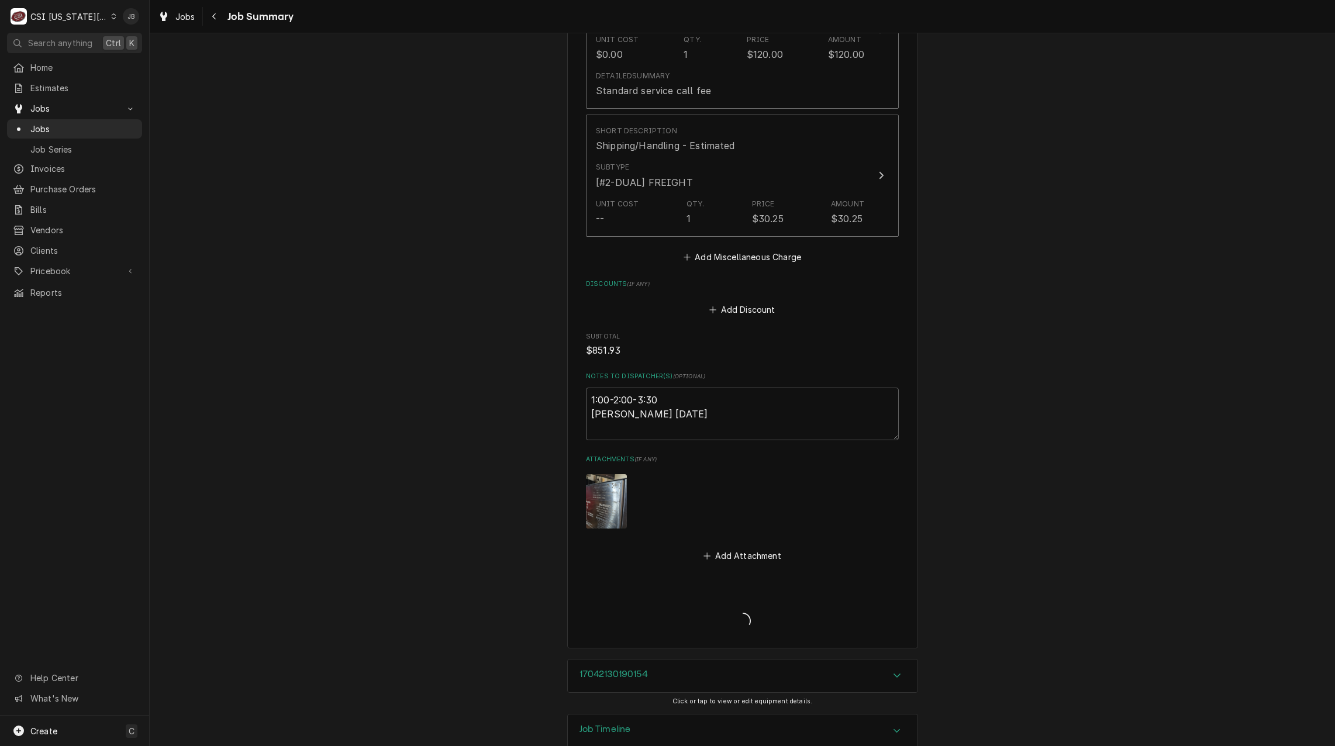
type textarea "x"
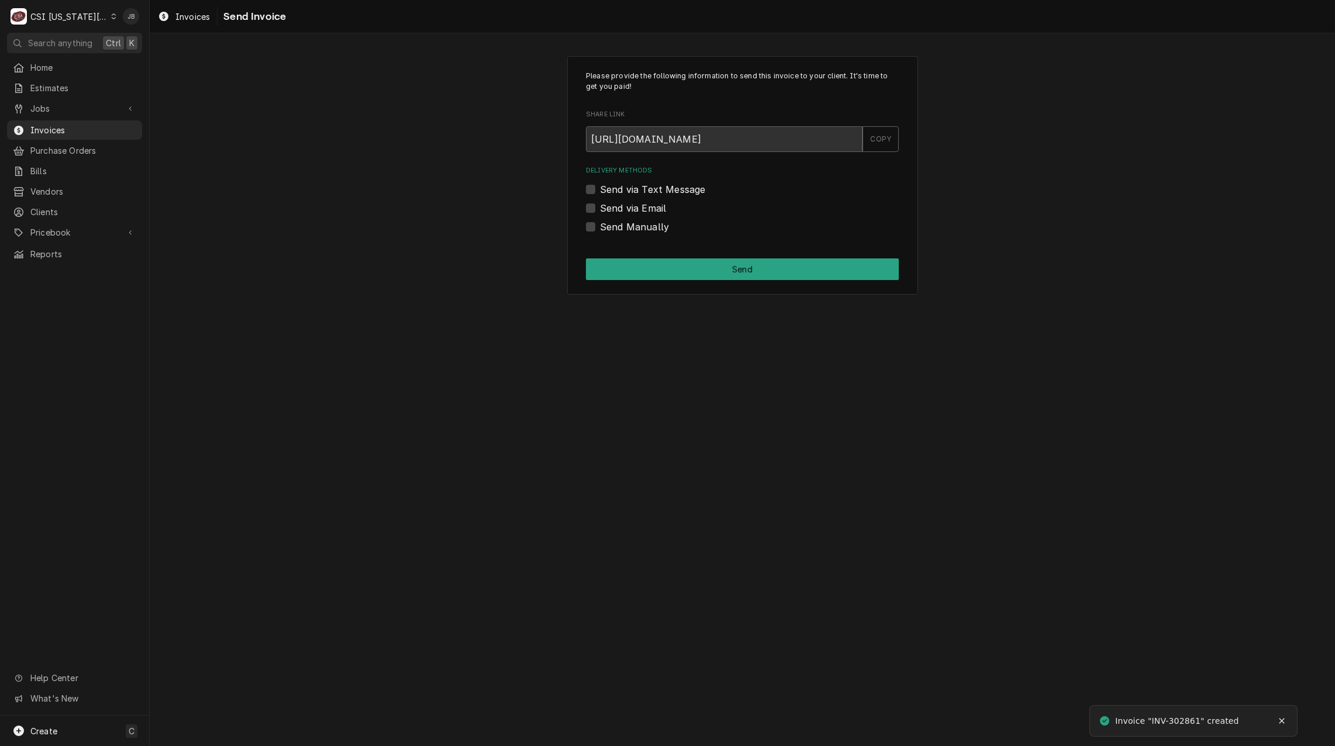
click at [640, 211] on label "Send via Email" at bounding box center [633, 208] width 66 height 14
click at [640, 211] on input "Send via Email" at bounding box center [756, 214] width 313 height 26
checkbox input "true"
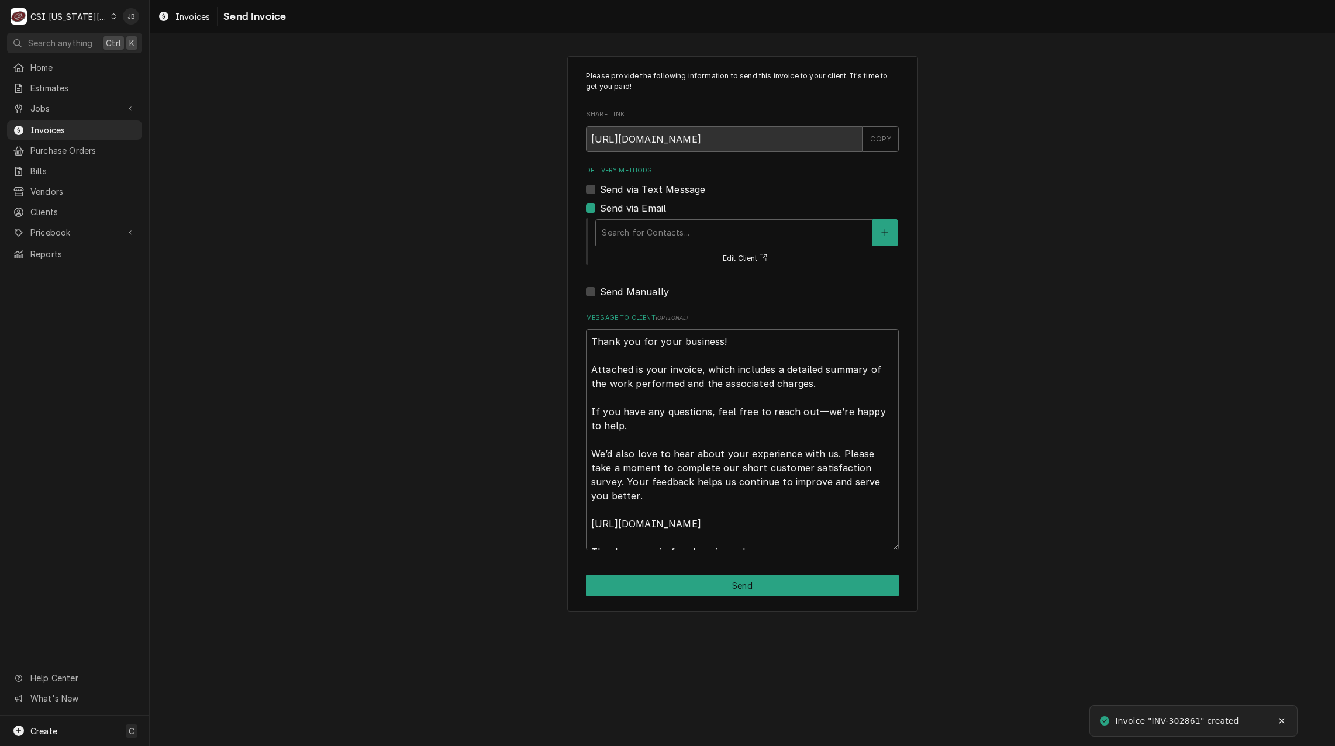
click at [667, 251] on div "Search for Contacts... Edit Client" at bounding box center [746, 241] width 305 height 49
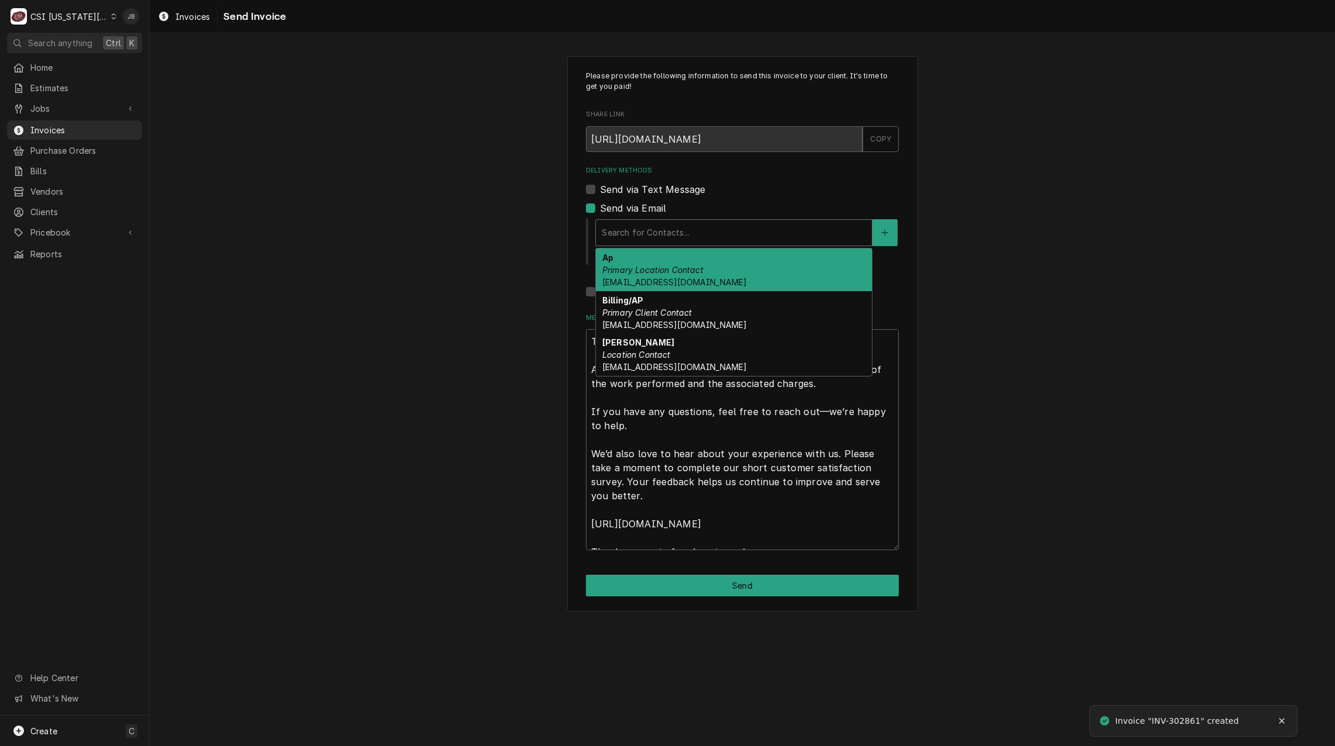
click at [666, 238] on div "Delivery Methods" at bounding box center [734, 232] width 264 height 21
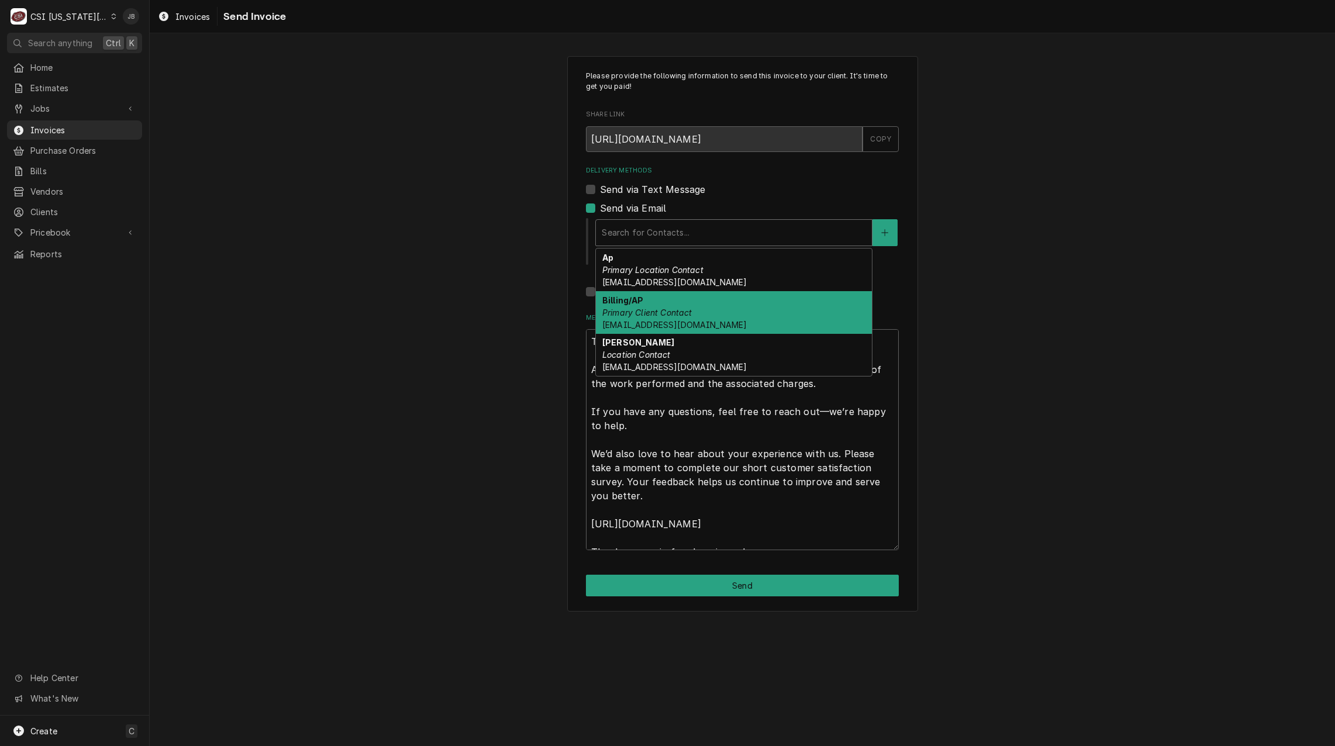
click at [718, 318] on div "Billing/AP Primary Client Contact office@lovingcupllc.com" at bounding box center [734, 312] width 276 height 43
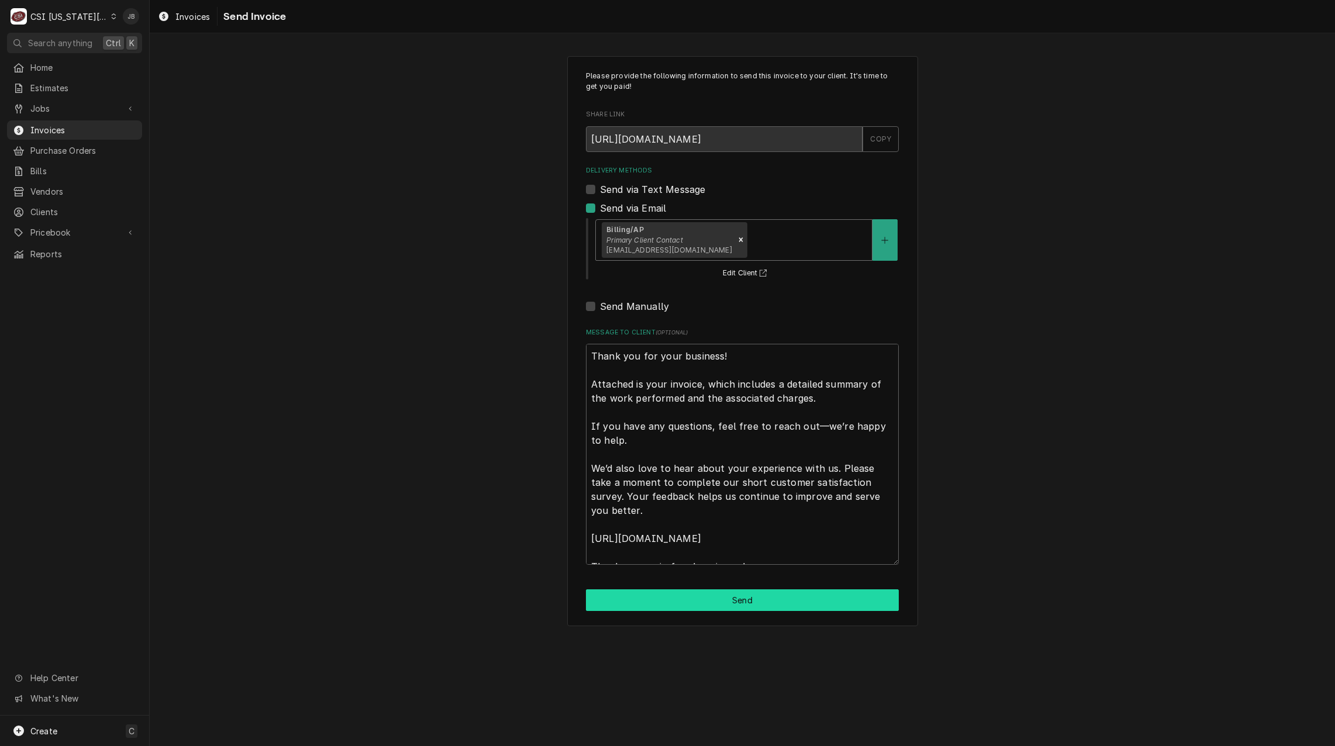
click at [726, 598] on button "Send" at bounding box center [742, 600] width 313 height 22
type textarea "x"
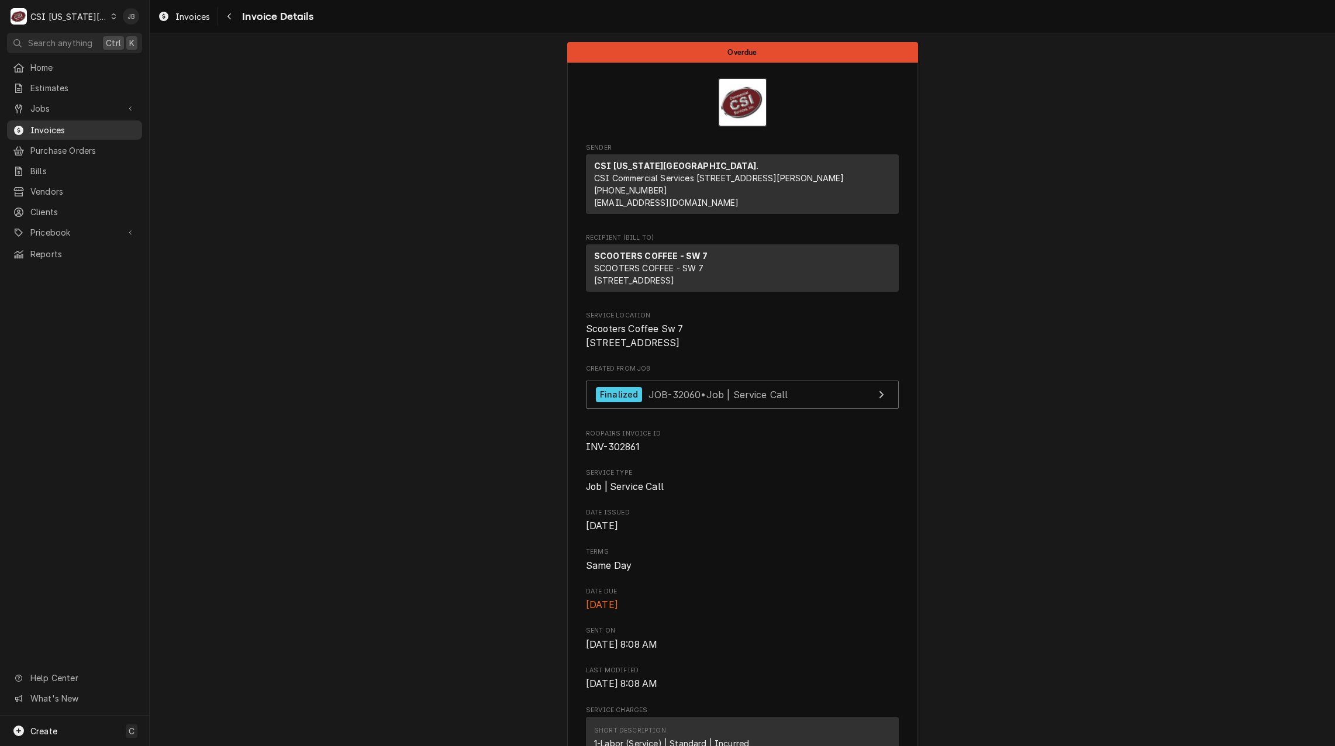
click at [87, 129] on span "Invoices" at bounding box center [83, 130] width 106 height 12
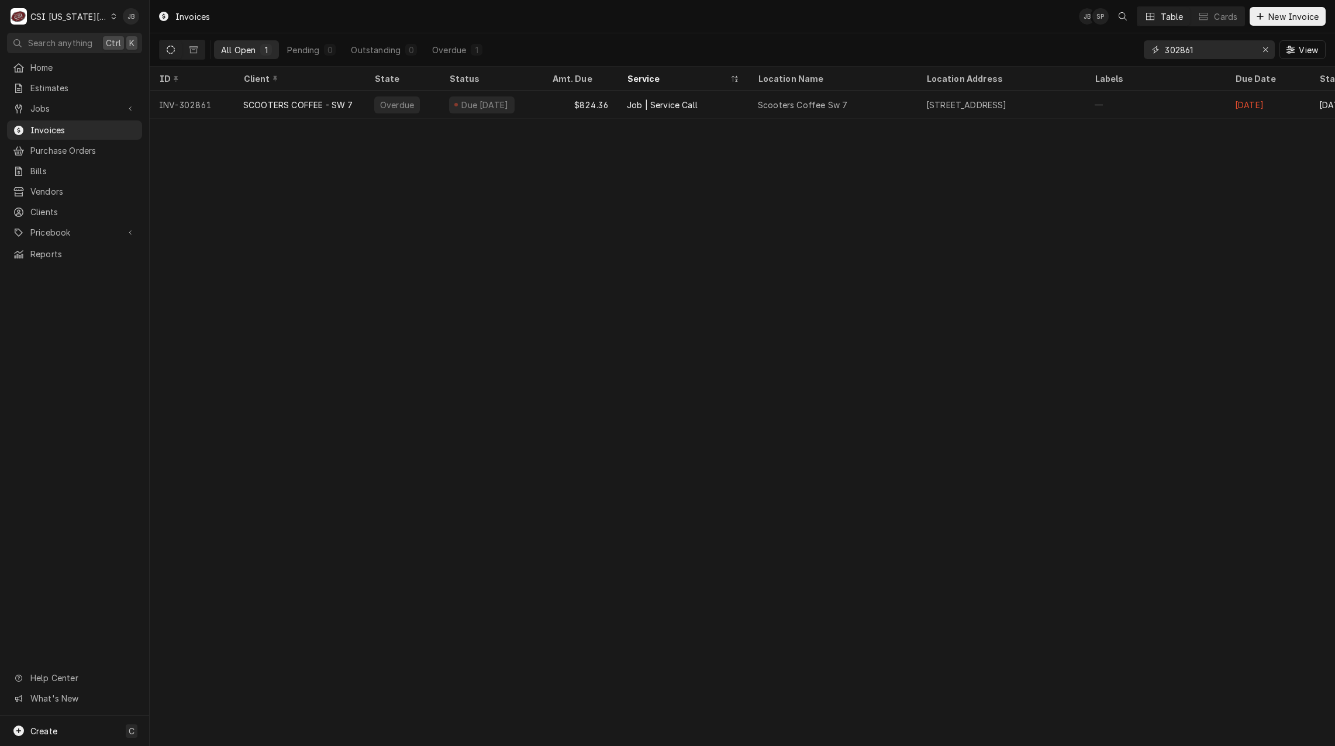
click at [1205, 45] on input "302861" at bounding box center [1209, 49] width 88 height 19
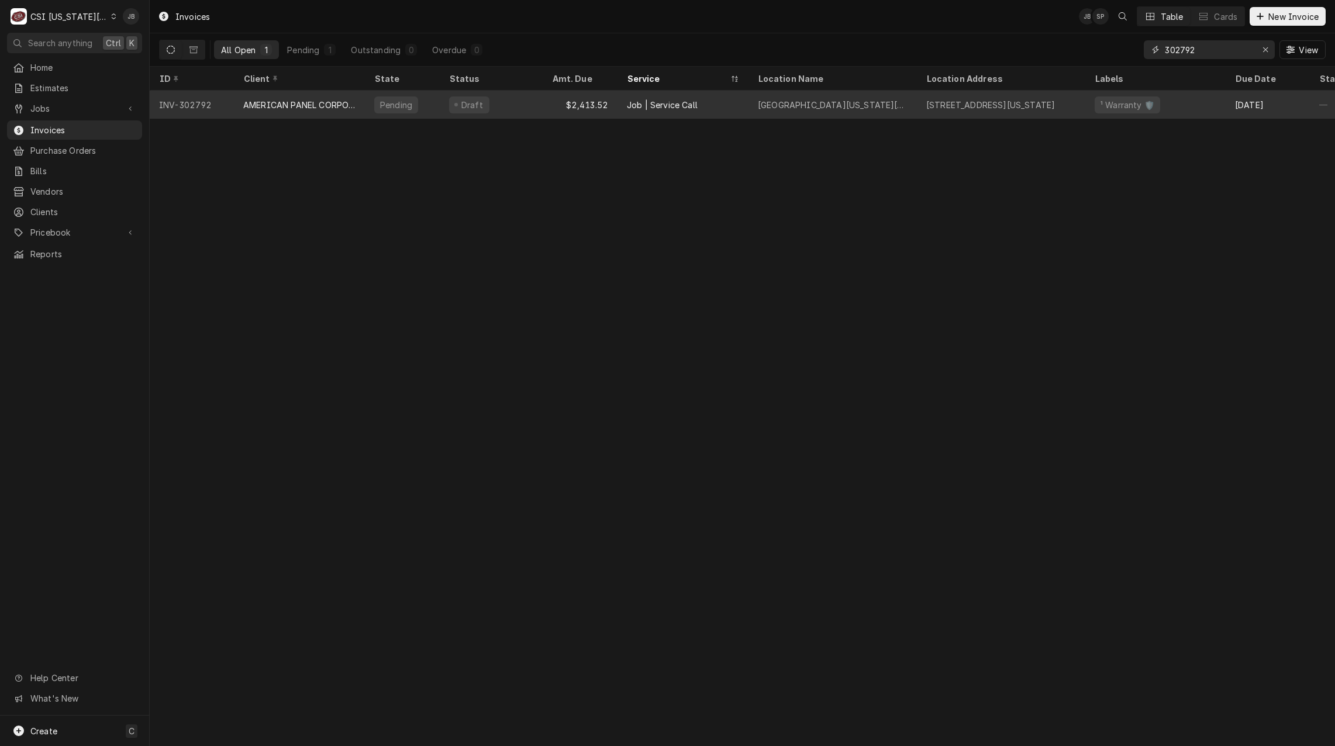
type input "302792"
click at [301, 102] on div "AMERICAN PANEL CORPORATION" at bounding box center [299, 105] width 112 height 12
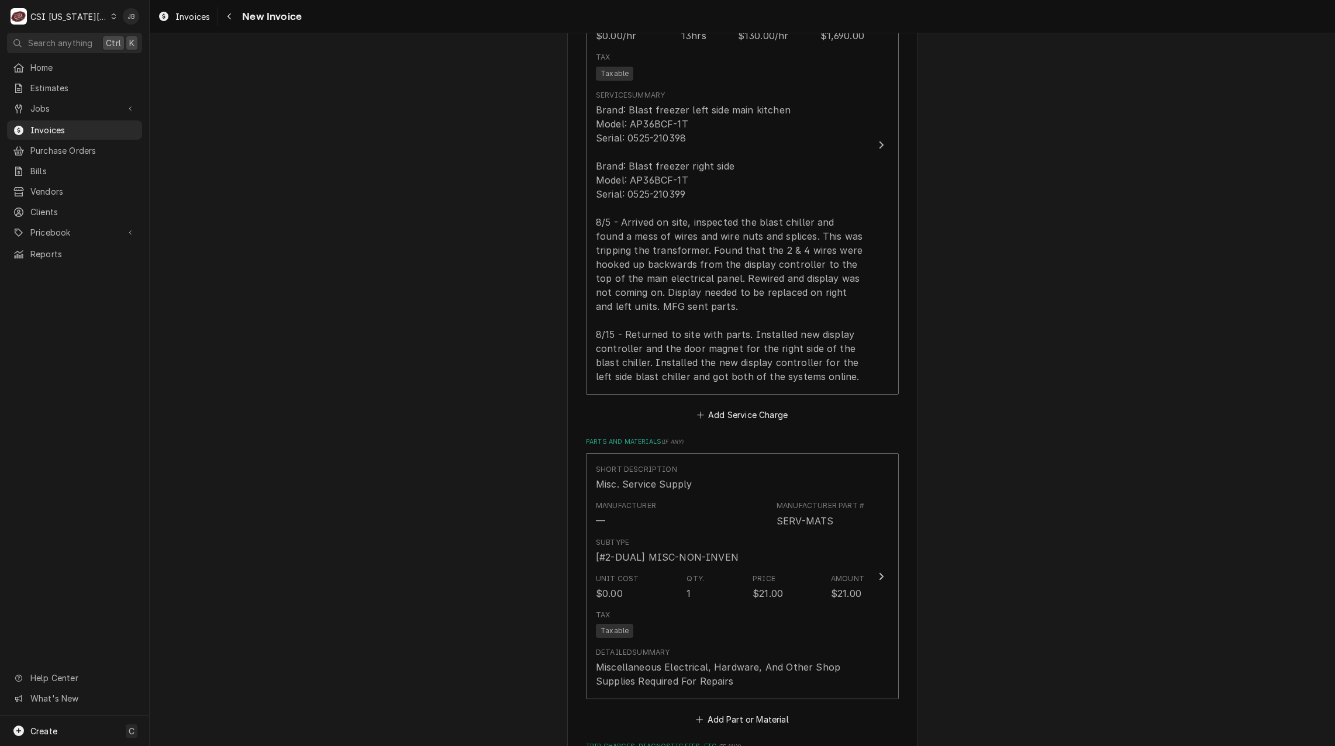
scroll to position [1228, 0]
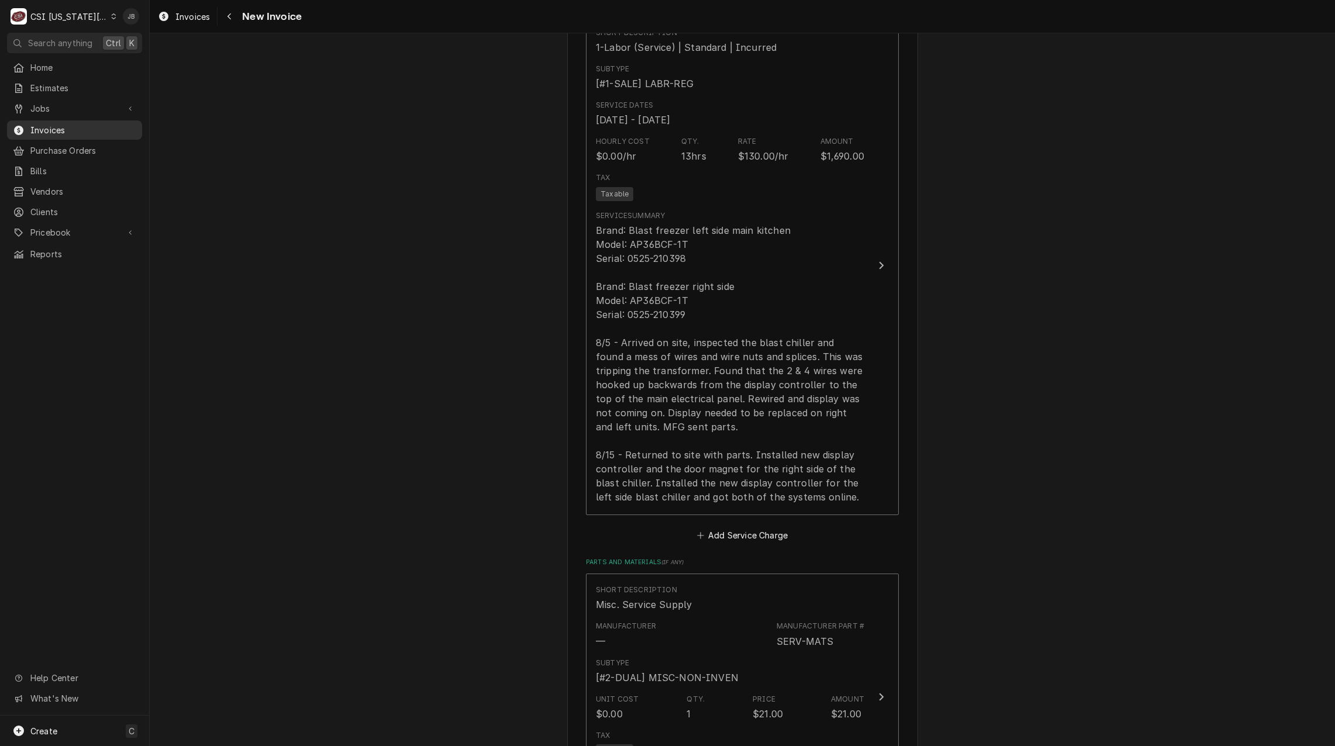
click at [72, 132] on span "Invoices" at bounding box center [83, 130] width 106 height 12
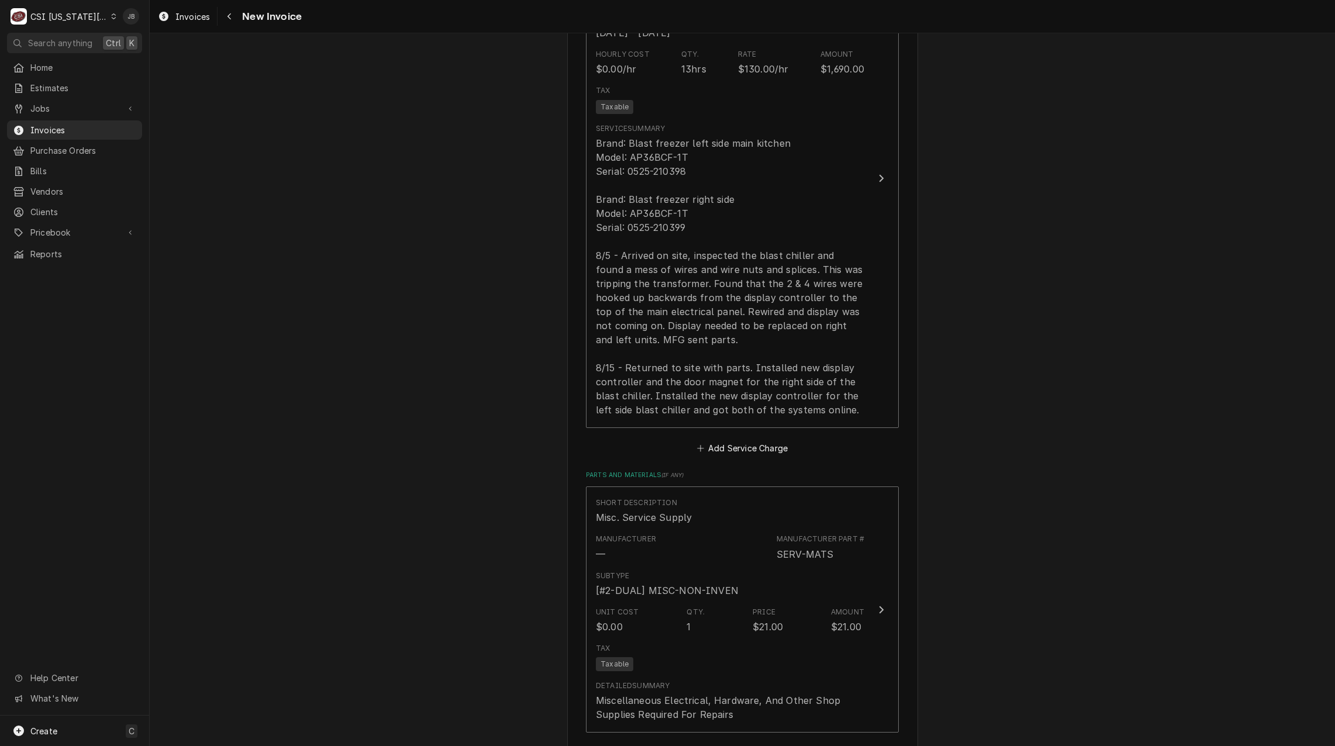
scroll to position [1345, 0]
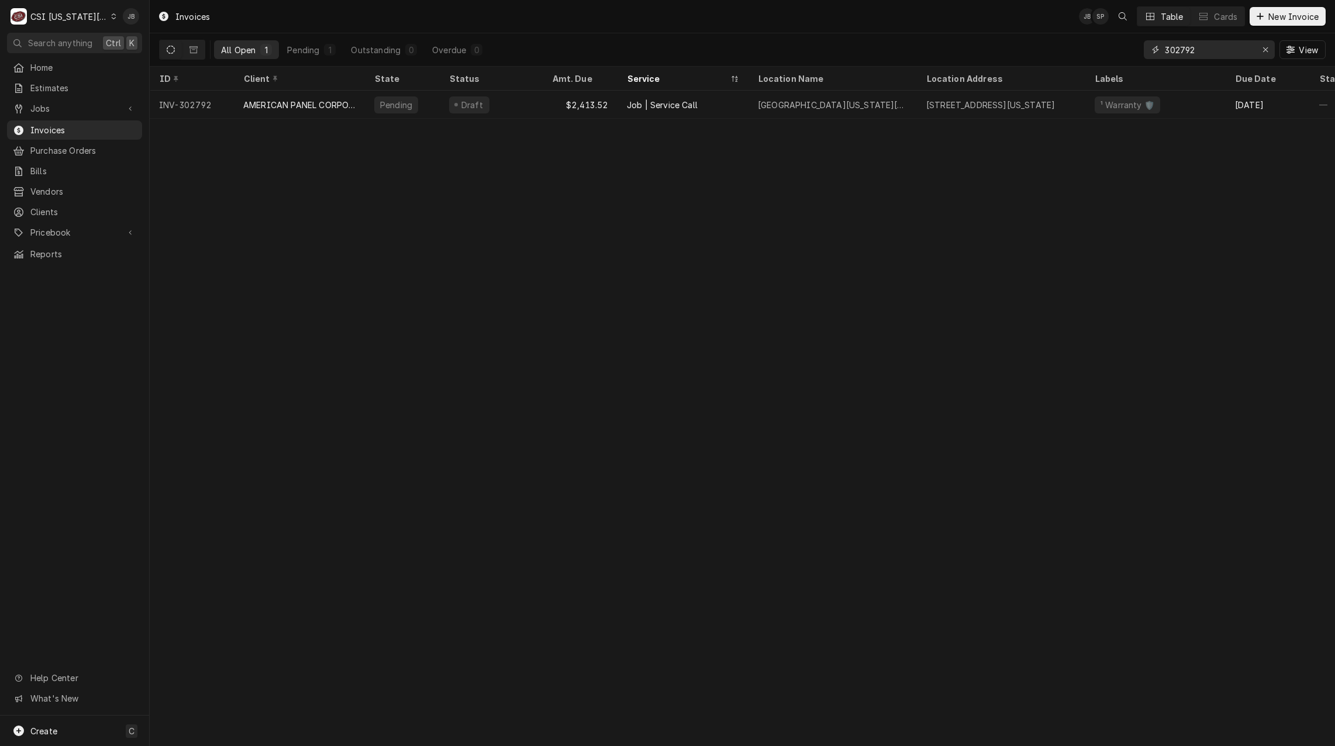
click at [1212, 47] on input "302792" at bounding box center [1209, 49] width 88 height 19
type input "3"
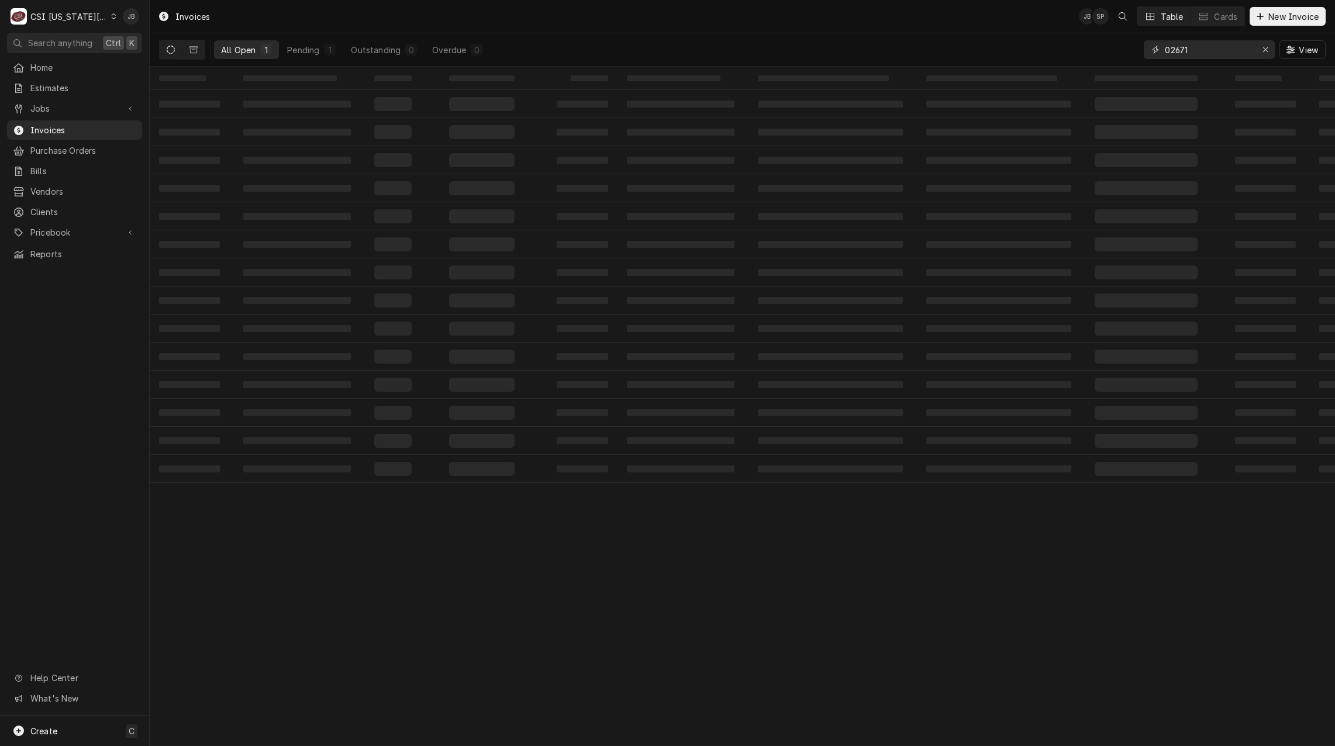
click at [1165, 49] on input "02671" at bounding box center [1209, 49] width 88 height 19
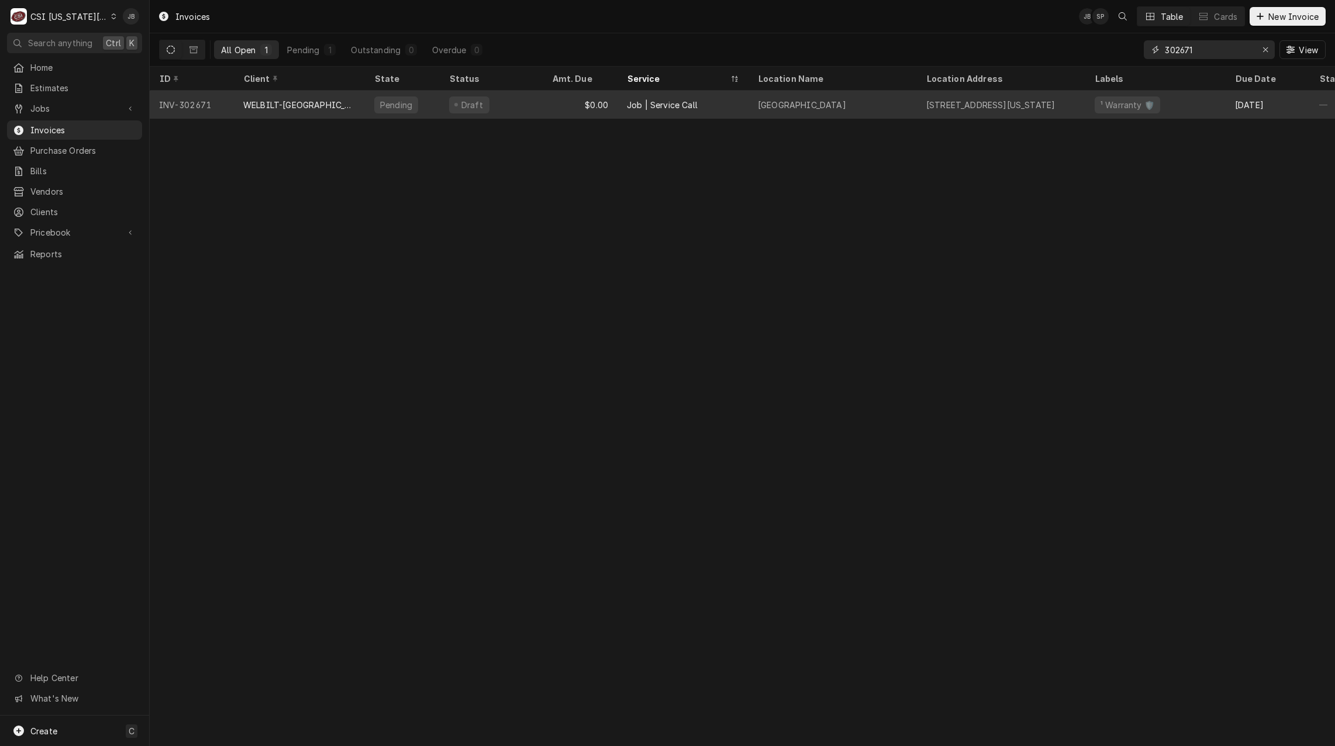
type input "302671"
click at [419, 101] on div "Pending" at bounding box center [402, 105] width 75 height 28
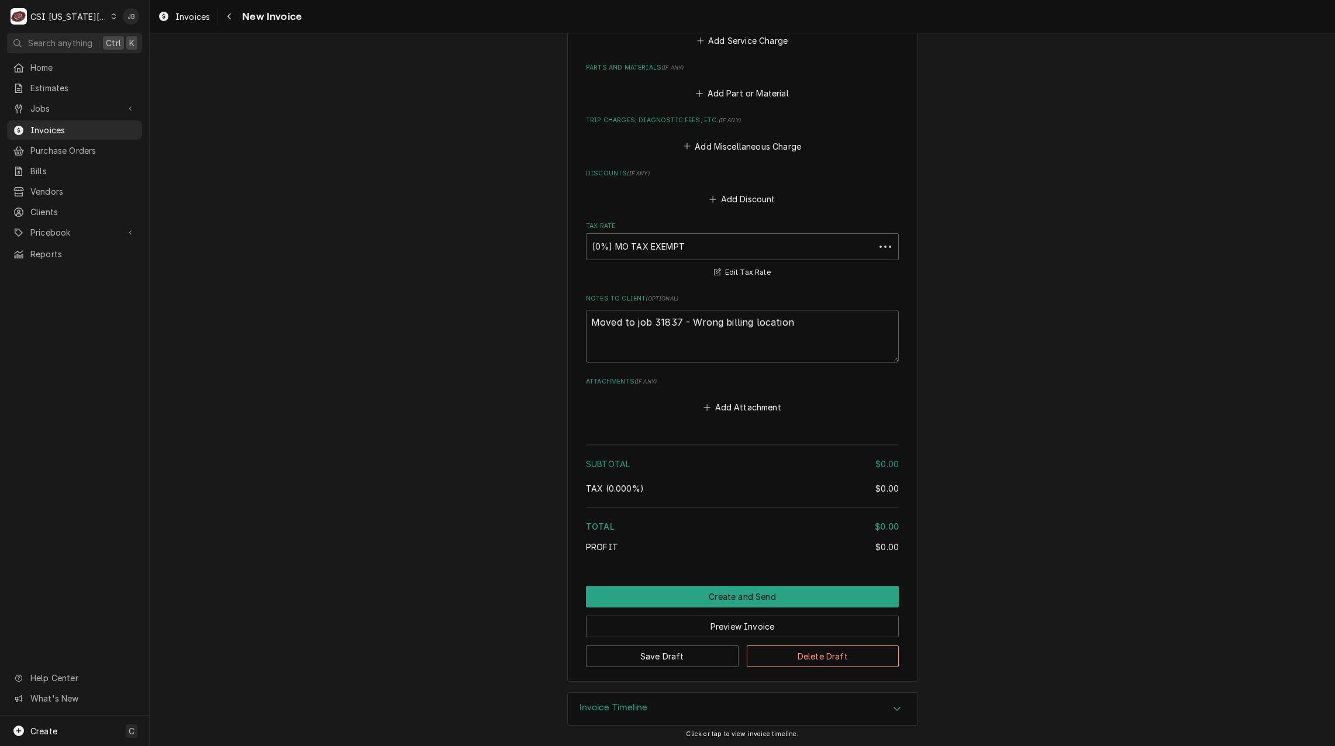
scroll to position [1752, 0]
click at [674, 598] on button "Create and Send" at bounding box center [742, 596] width 313 height 22
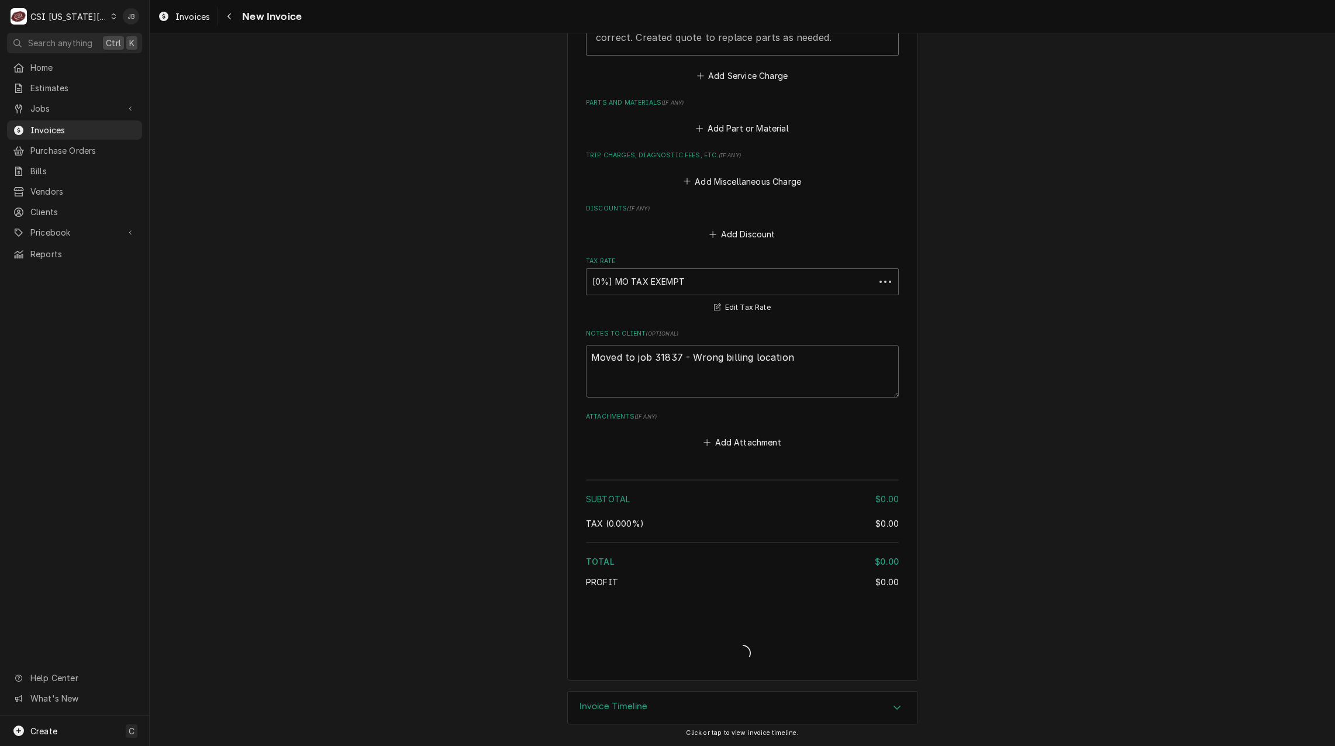
scroll to position [1716, 0]
type textarea "x"
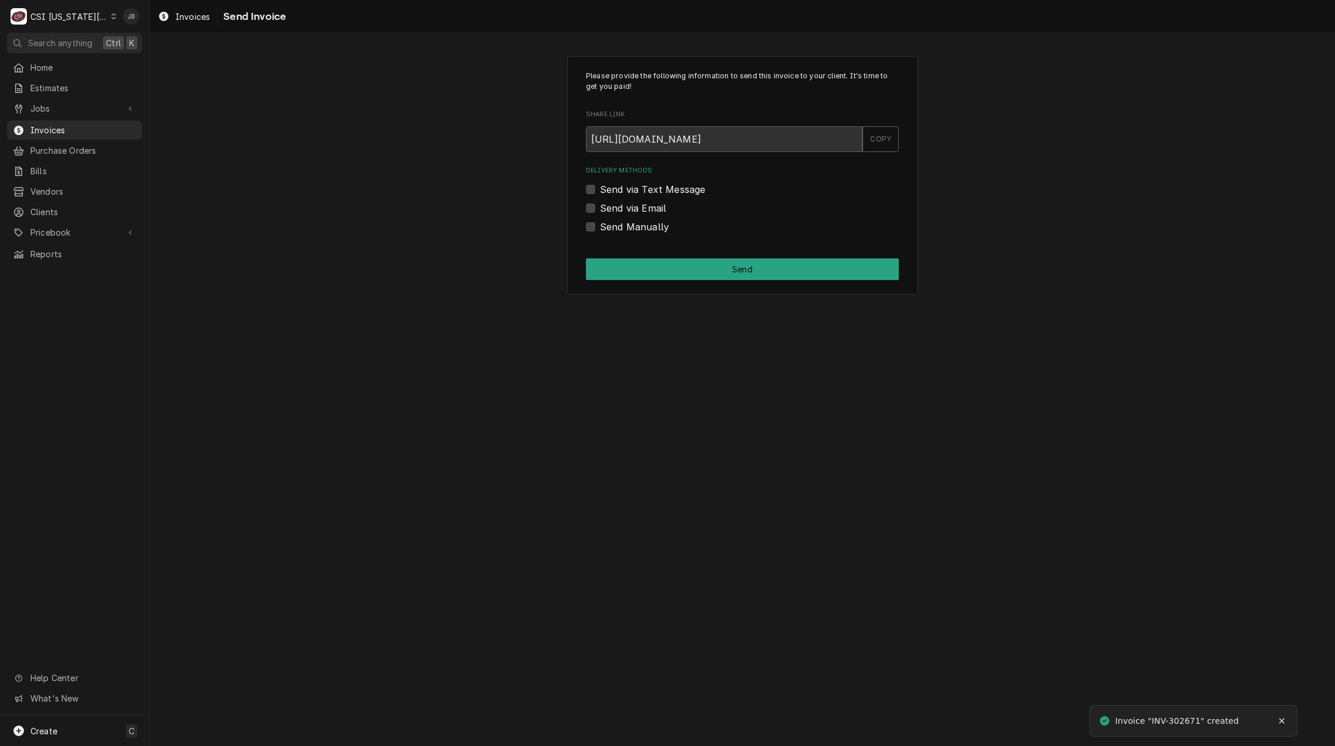
click at [626, 227] on label "Send Manually" at bounding box center [634, 227] width 69 height 14
click at [626, 227] on input "Send Manually" at bounding box center [756, 233] width 313 height 26
checkbox input "true"
click at [664, 256] on div "Please provide the following information to send this invoice to your client. I…" at bounding box center [742, 175] width 351 height 239
click at [667, 269] on button "Send" at bounding box center [742, 269] width 313 height 22
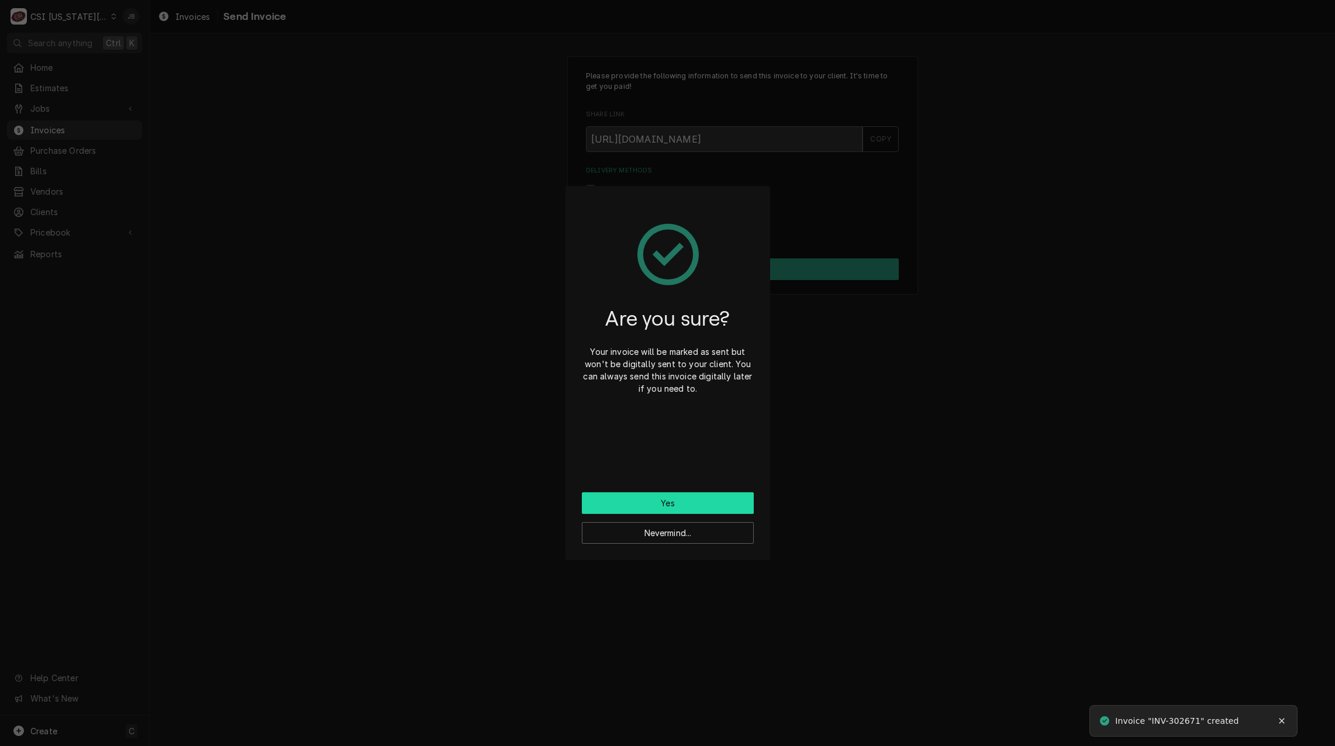
click at [645, 501] on button "Yes" at bounding box center [668, 503] width 172 height 22
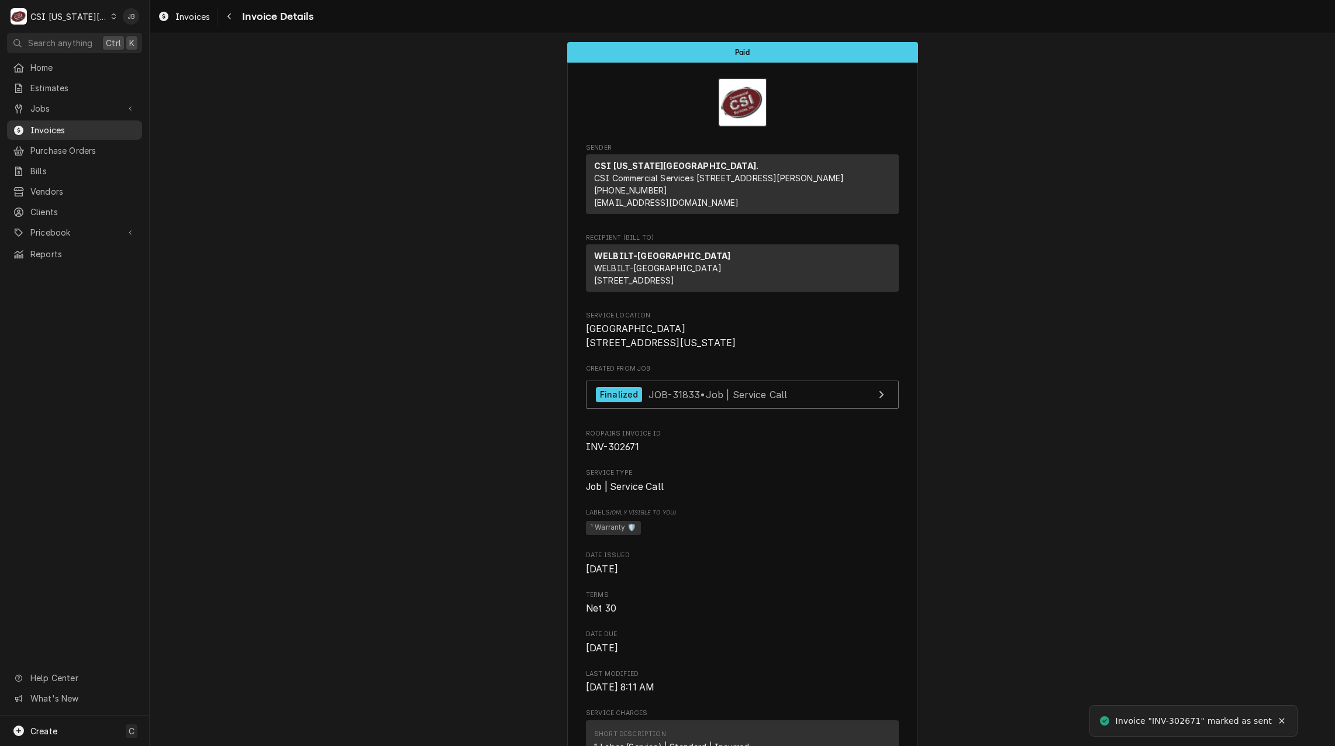
click at [92, 124] on span "Invoices" at bounding box center [83, 130] width 106 height 12
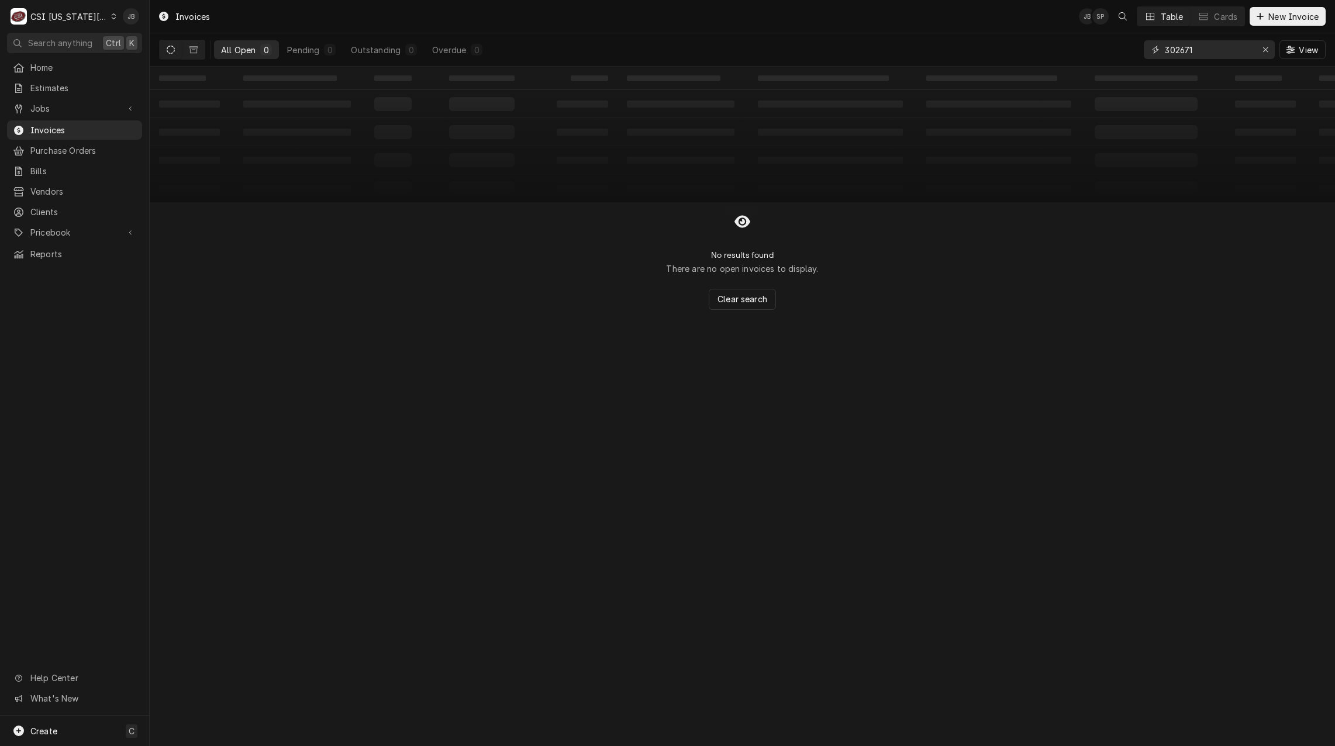
click at [1201, 51] on input "302671" at bounding box center [1209, 49] width 88 height 19
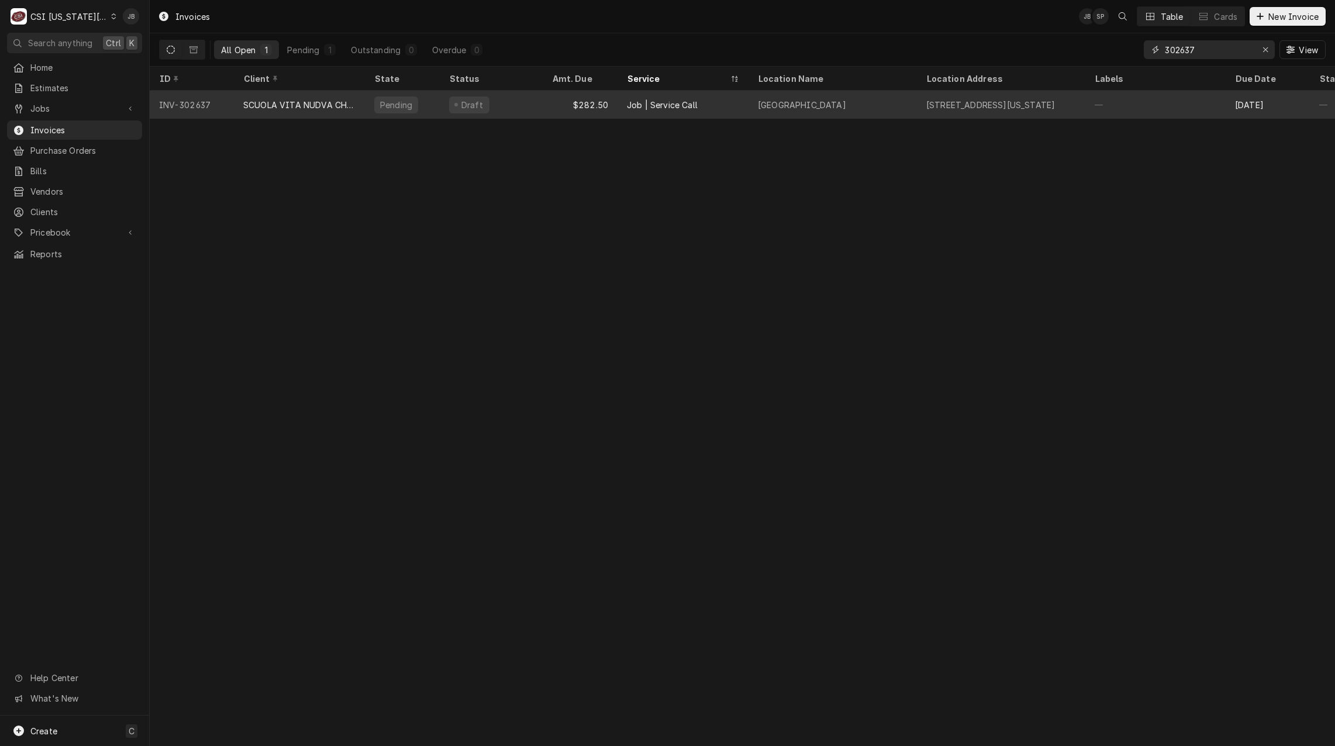
type input "302637"
click at [934, 113] on div "535 Garfield Avenue, Kansas City, MO 64124" at bounding box center [1001, 105] width 168 height 28
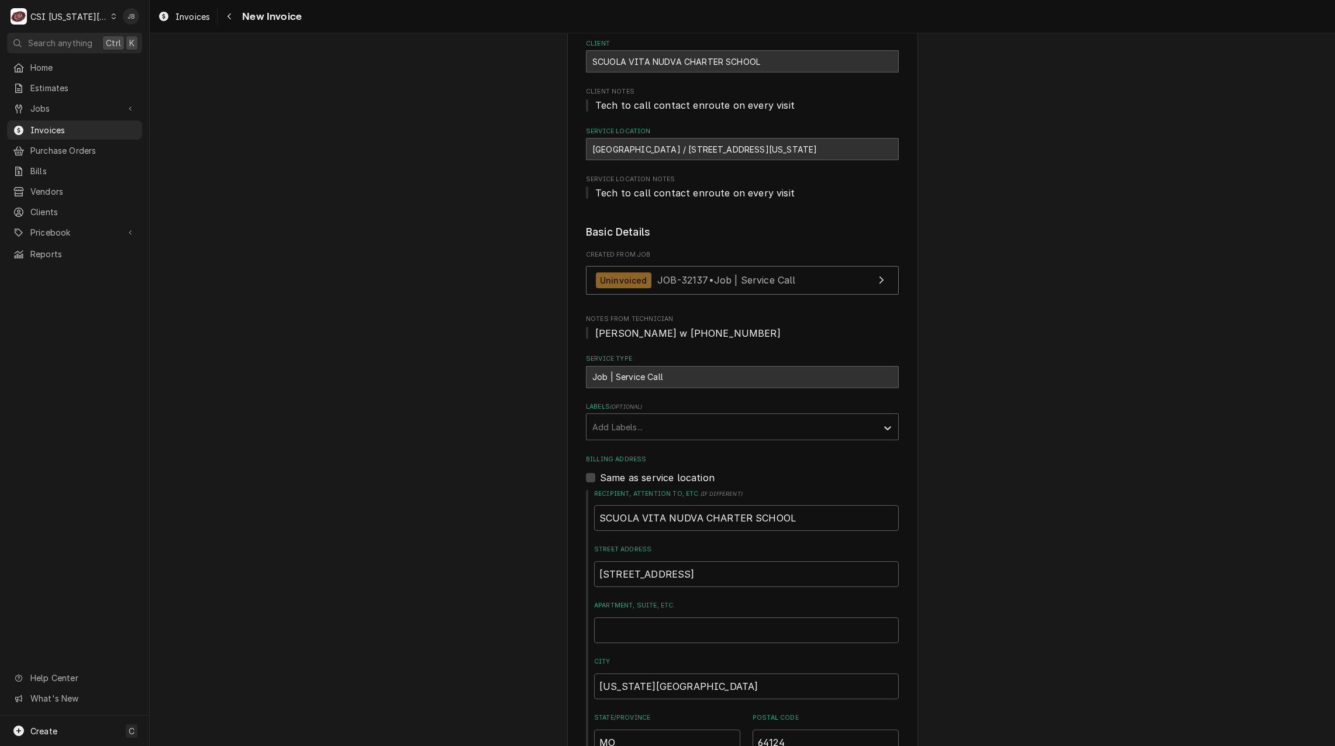
scroll to position [58, 0]
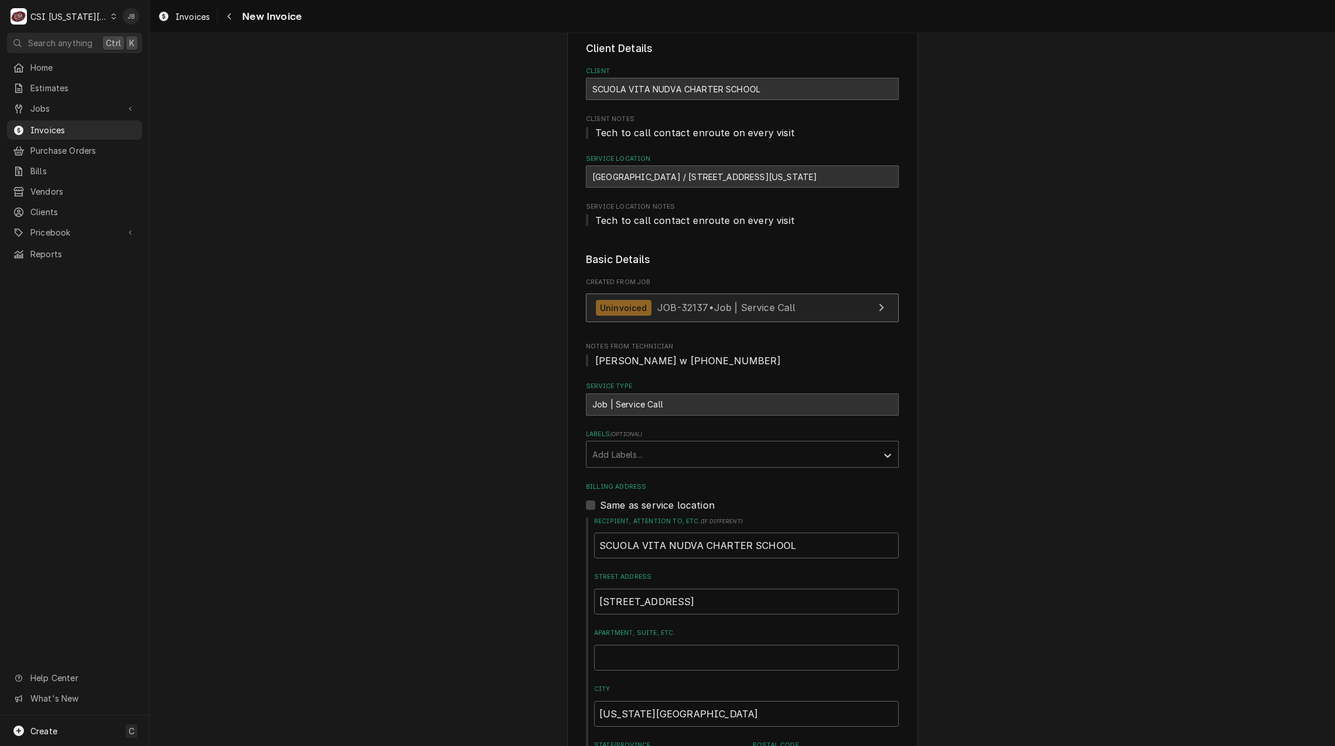
click at [696, 306] on span "JOB-32137 • Job | Service Call" at bounding box center [726, 308] width 139 height 12
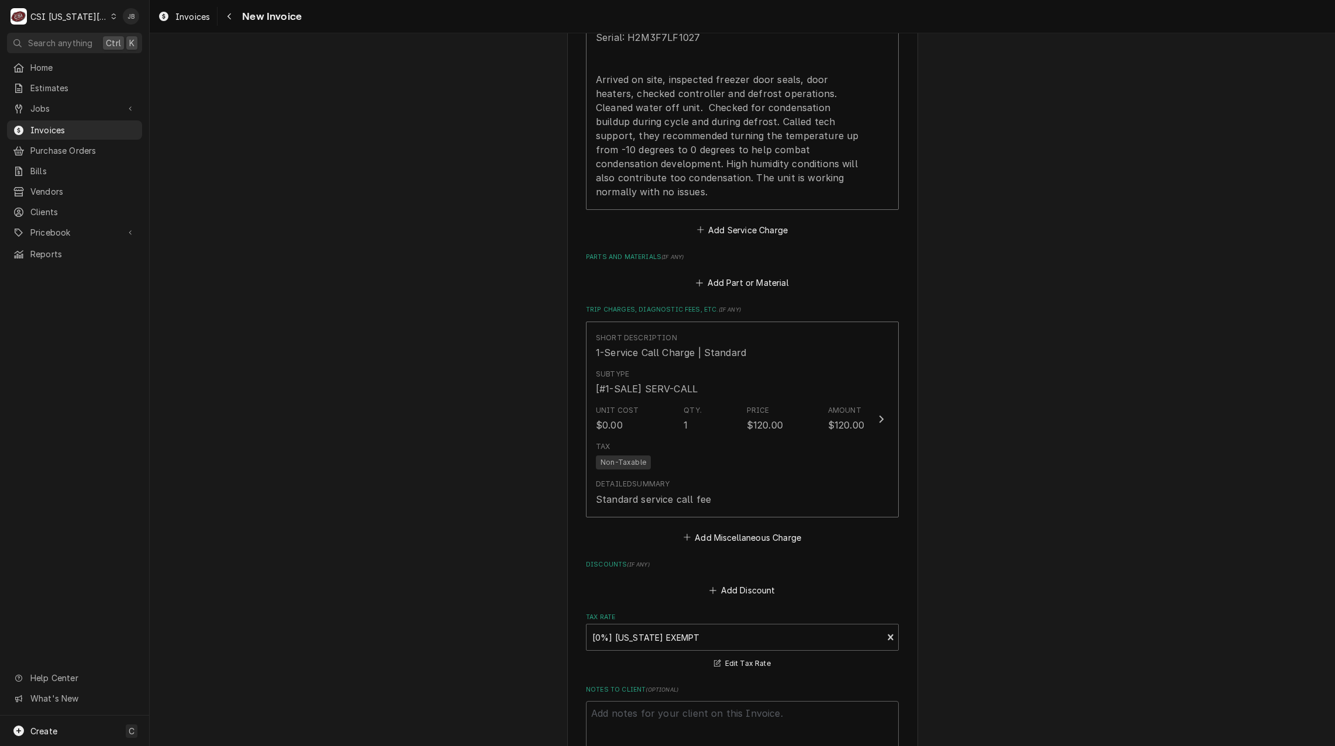
scroll to position [1286, 0]
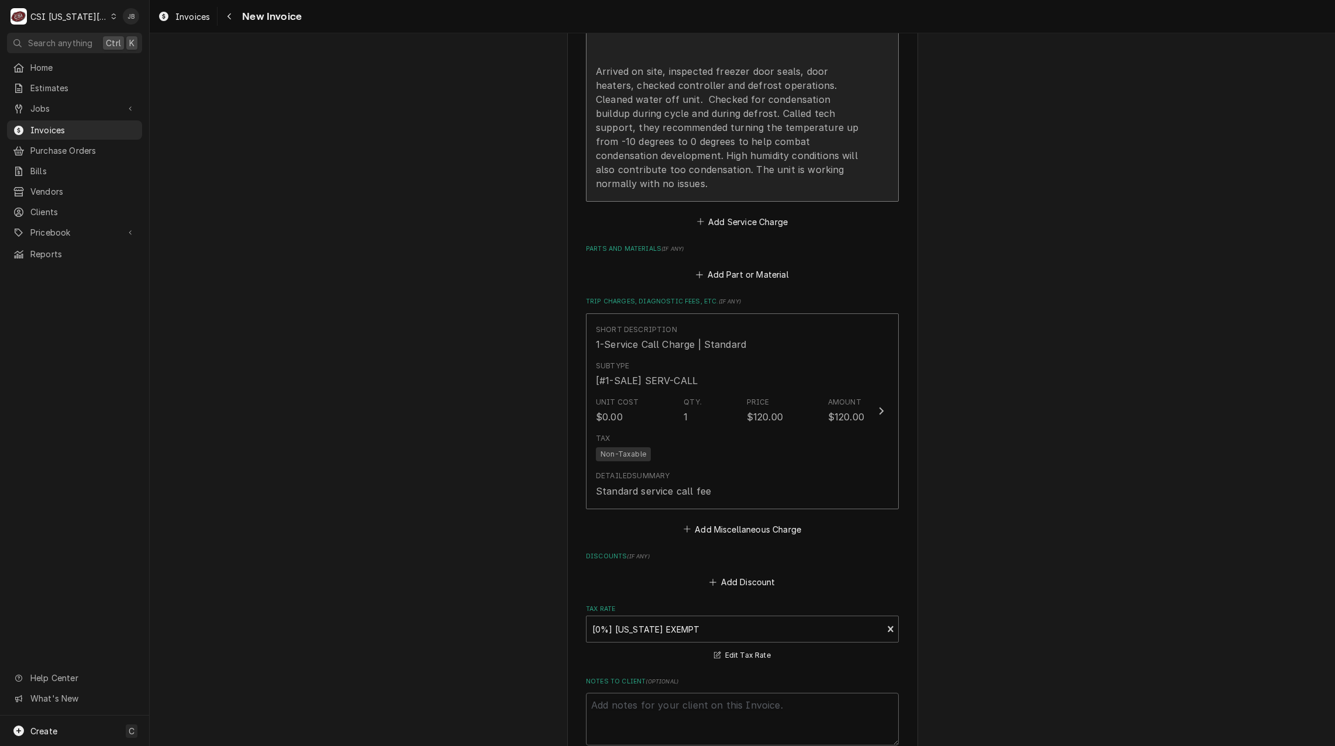
click at [688, 165] on div "Brand: Turbo air Model: M3F72-3-N Serial: H2M3F7LF1027 Arrived on site, inspect…" at bounding box center [730, 92] width 268 height 196
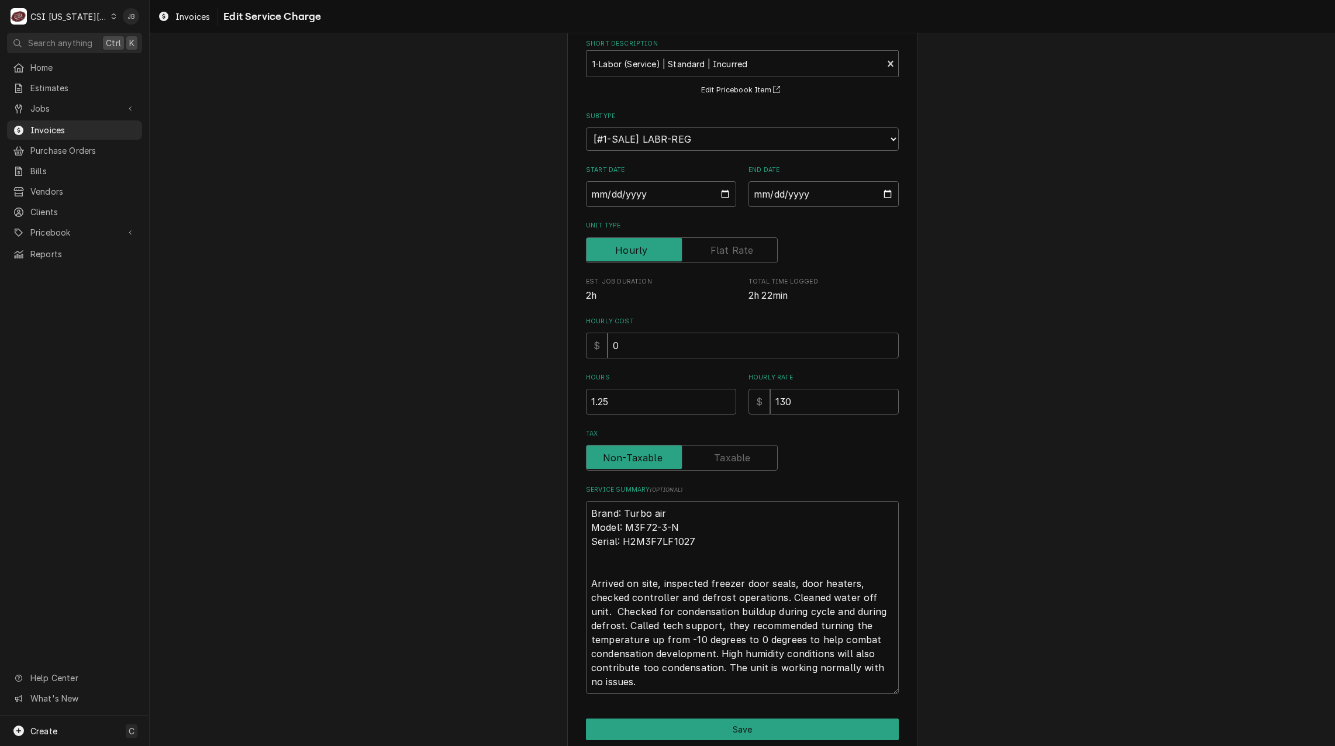
scroll to position [109, 0]
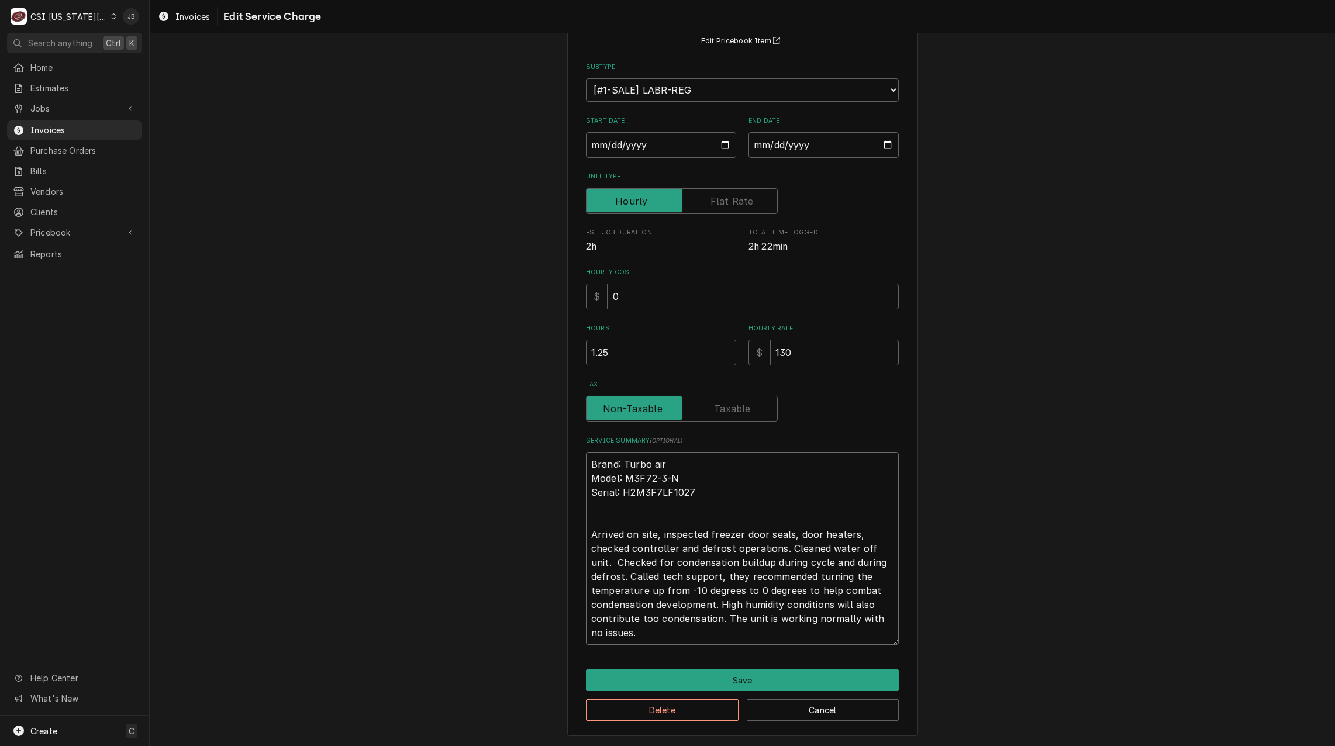
click at [753, 548] on textarea "Brand: Turbo air Model: M3F72-3-N Serial: H2M3F7LF1027 Arrived on site, inspect…" at bounding box center [742, 548] width 313 height 193
drag, startPoint x: 746, startPoint y: 578, endPoint x: 628, endPoint y: 571, distance: 117.7
click at [628, 571] on textarea "Brand: Turbo air Model: M3F72-3-N Serial: H2M3F7LF1027 Arrived on site, inspect…" at bounding box center [742, 548] width 313 height 193
type textarea "x"
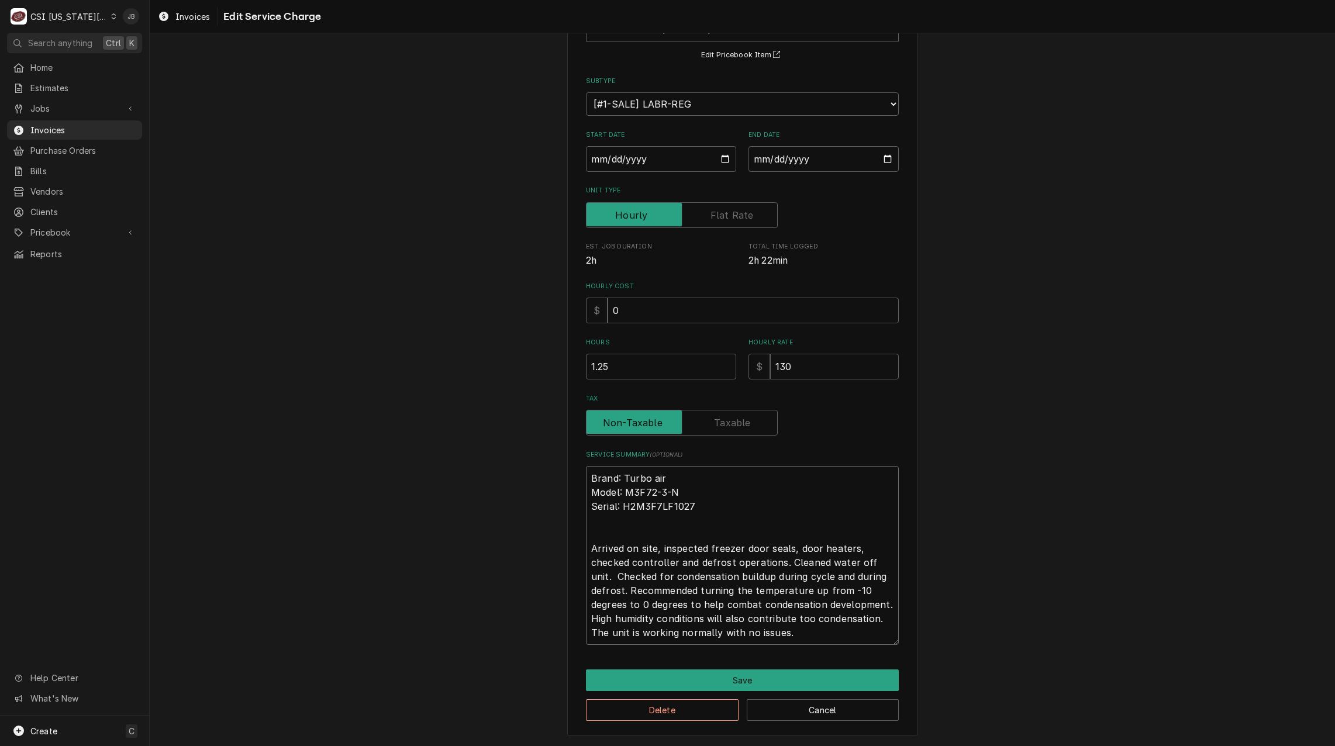
scroll to position [95, 0]
type textarea "Brand: Turbo air Model: M3F72-3-N Serial: H2M3F7LF1027 Arrived on site, inspect…"
click at [769, 672] on button "Save" at bounding box center [742, 681] width 313 height 22
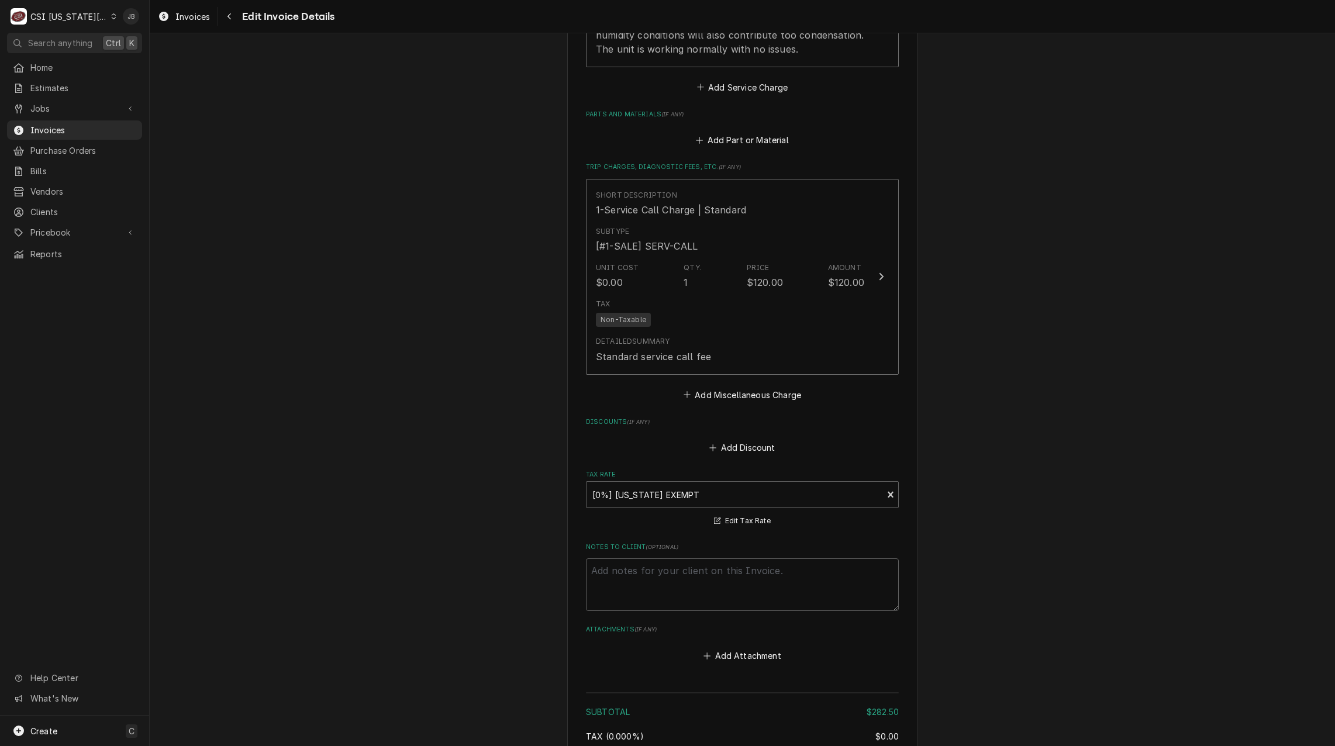
scroll to position [1657, 0]
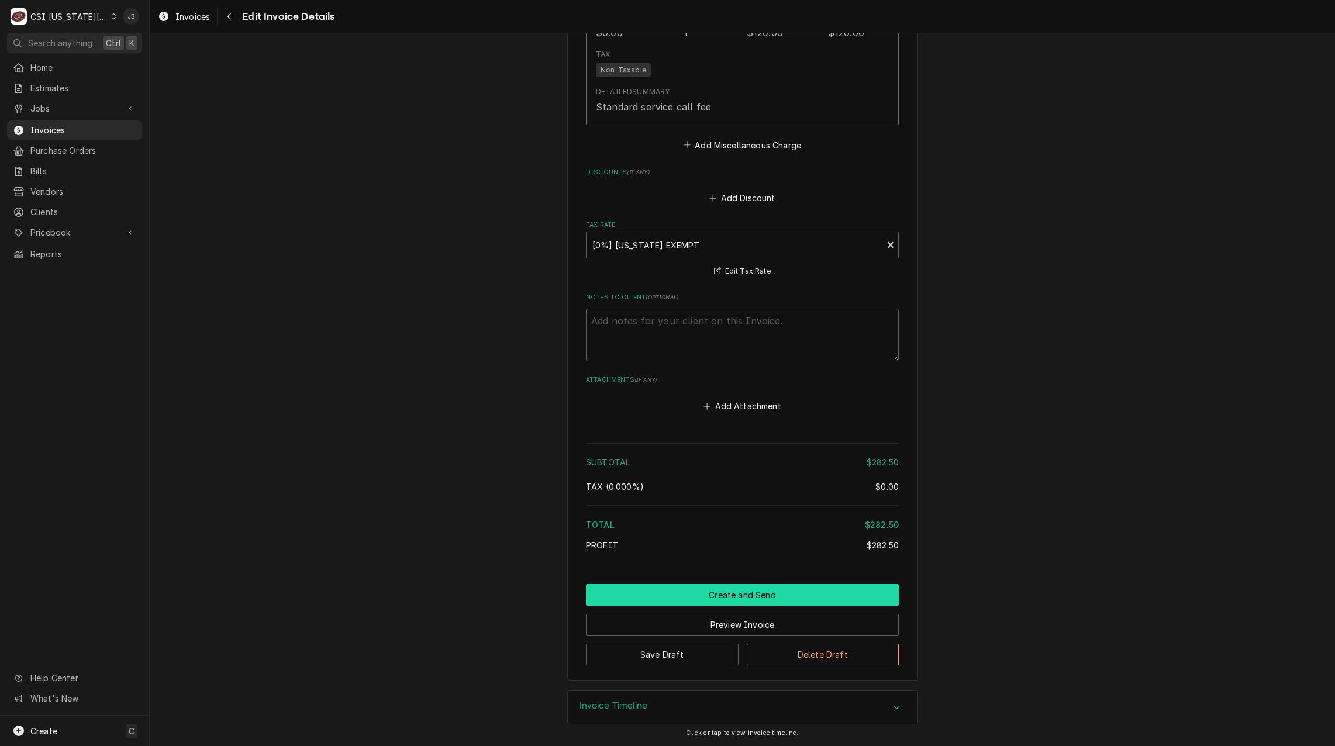
click at [717, 596] on button "Create and Send" at bounding box center [742, 595] width 313 height 22
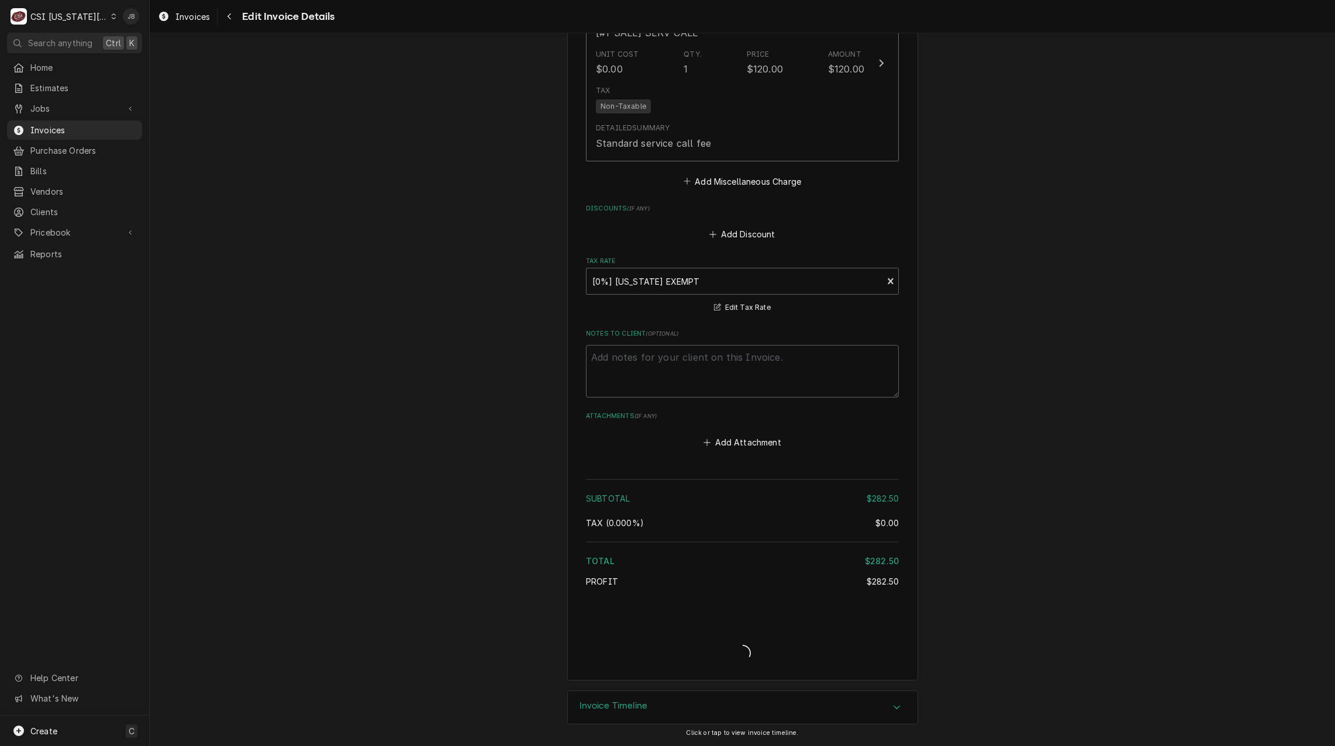
type textarea "x"
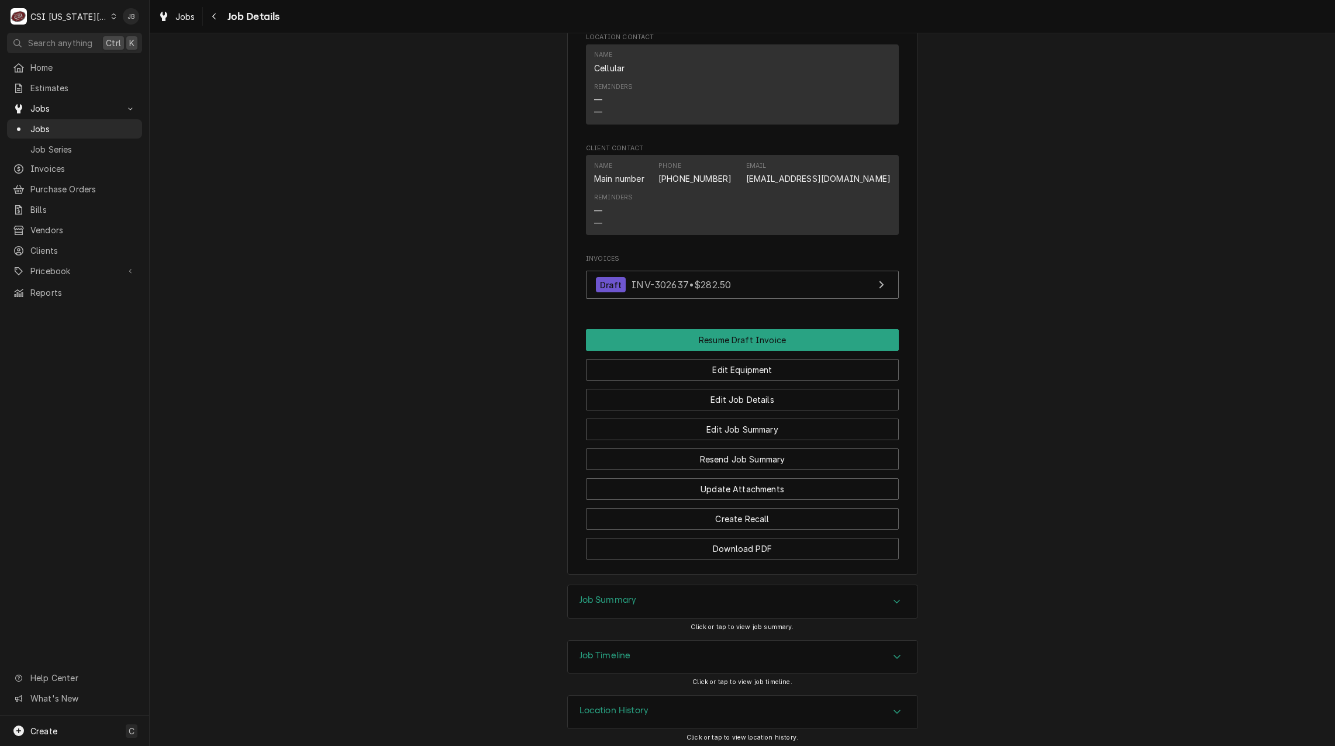
scroll to position [992, 0]
click at [624, 601] on h3 "Job Summary" at bounding box center [607, 595] width 57 height 11
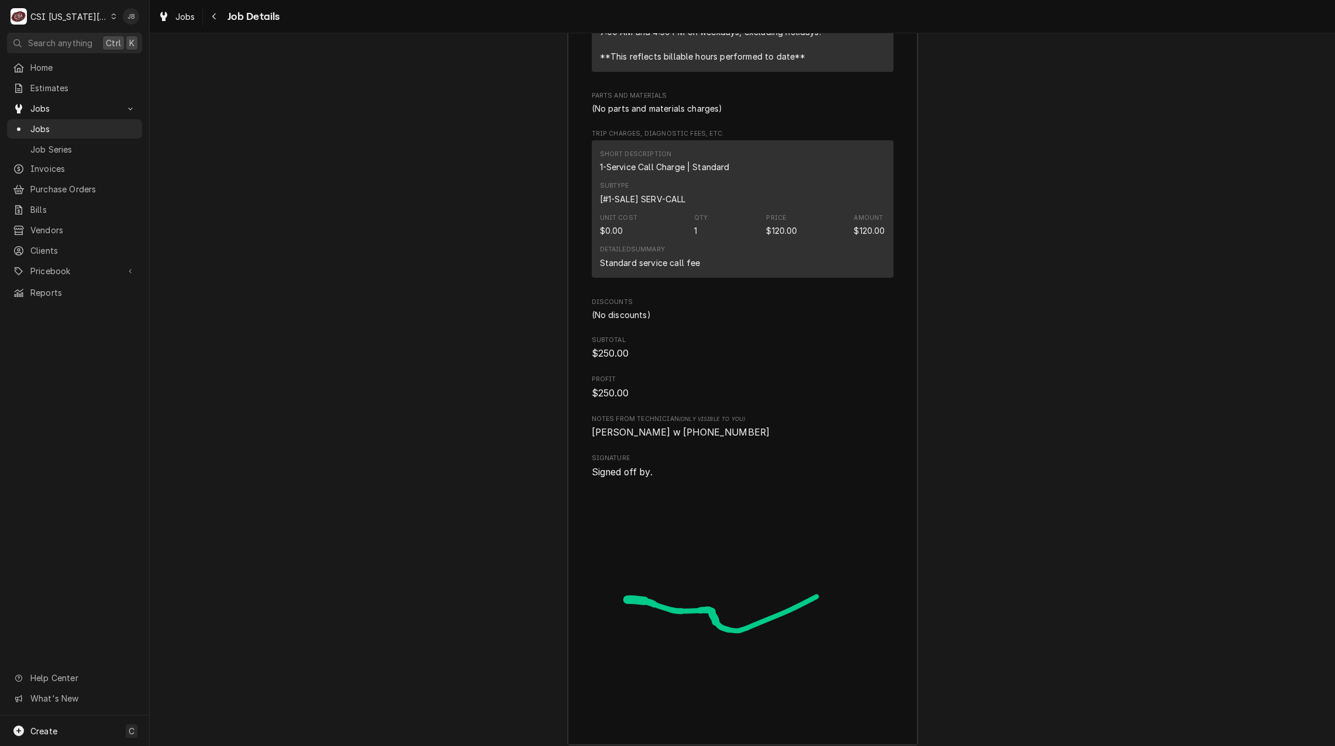
scroll to position [3140, 0]
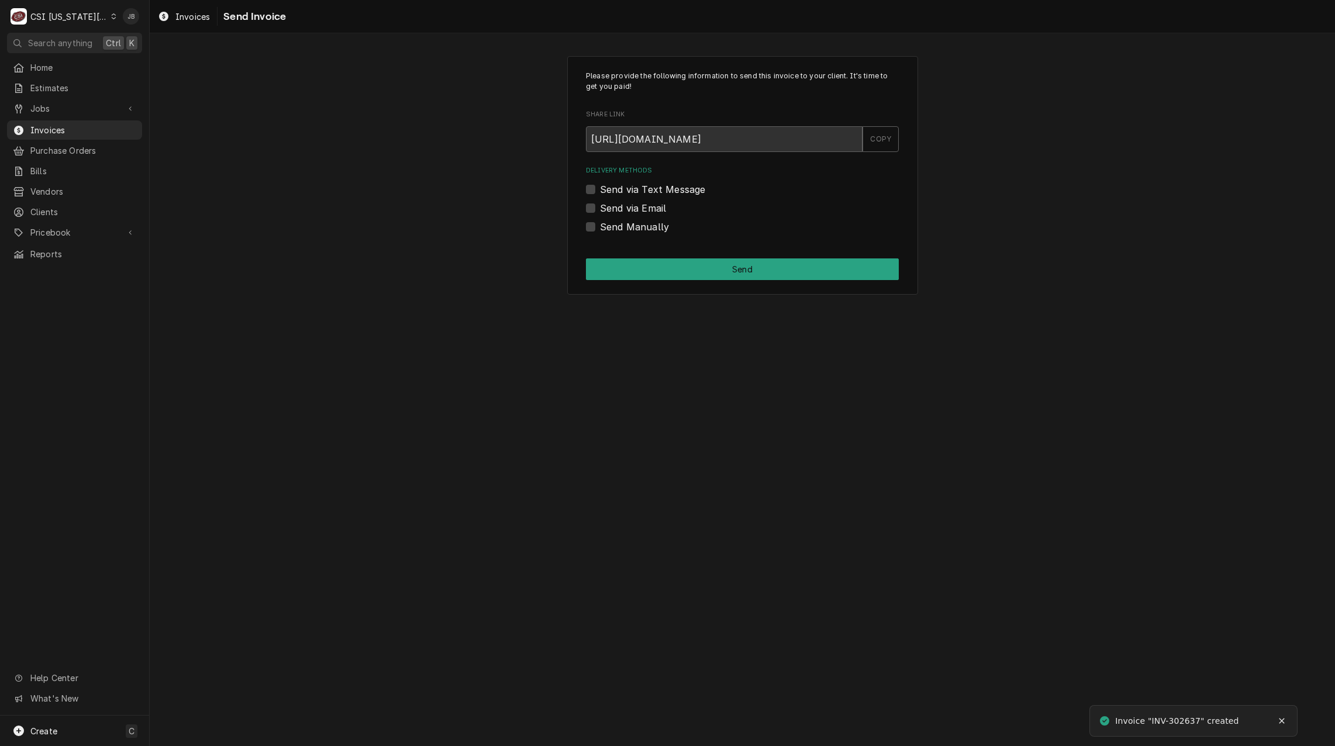
click at [639, 211] on label "Send via Email" at bounding box center [633, 208] width 66 height 14
click at [639, 211] on input "Send via Email" at bounding box center [756, 214] width 313 height 26
checkbox input "true"
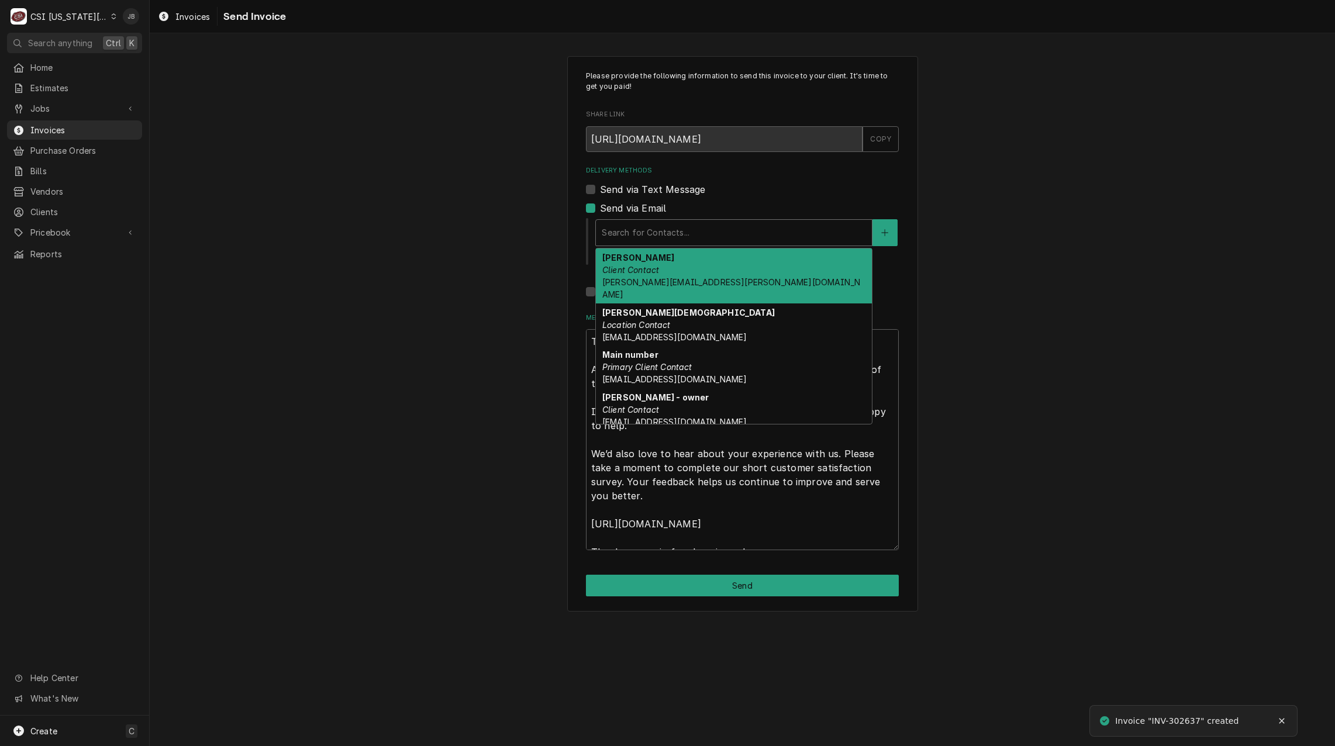
click at [677, 233] on div "Delivery Methods" at bounding box center [734, 232] width 264 height 21
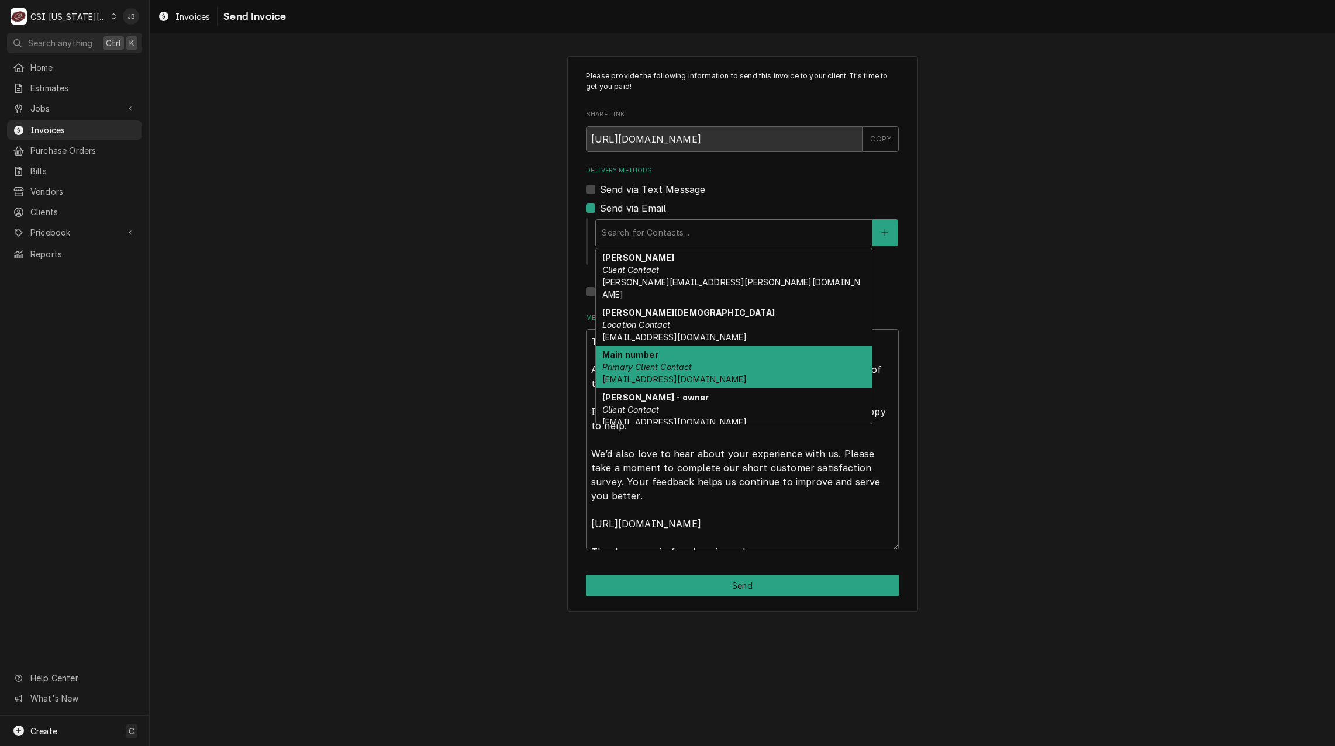
click at [728, 351] on div "Main number Primary Client Contact invoice@svncharter.anybill.com" at bounding box center [734, 367] width 276 height 43
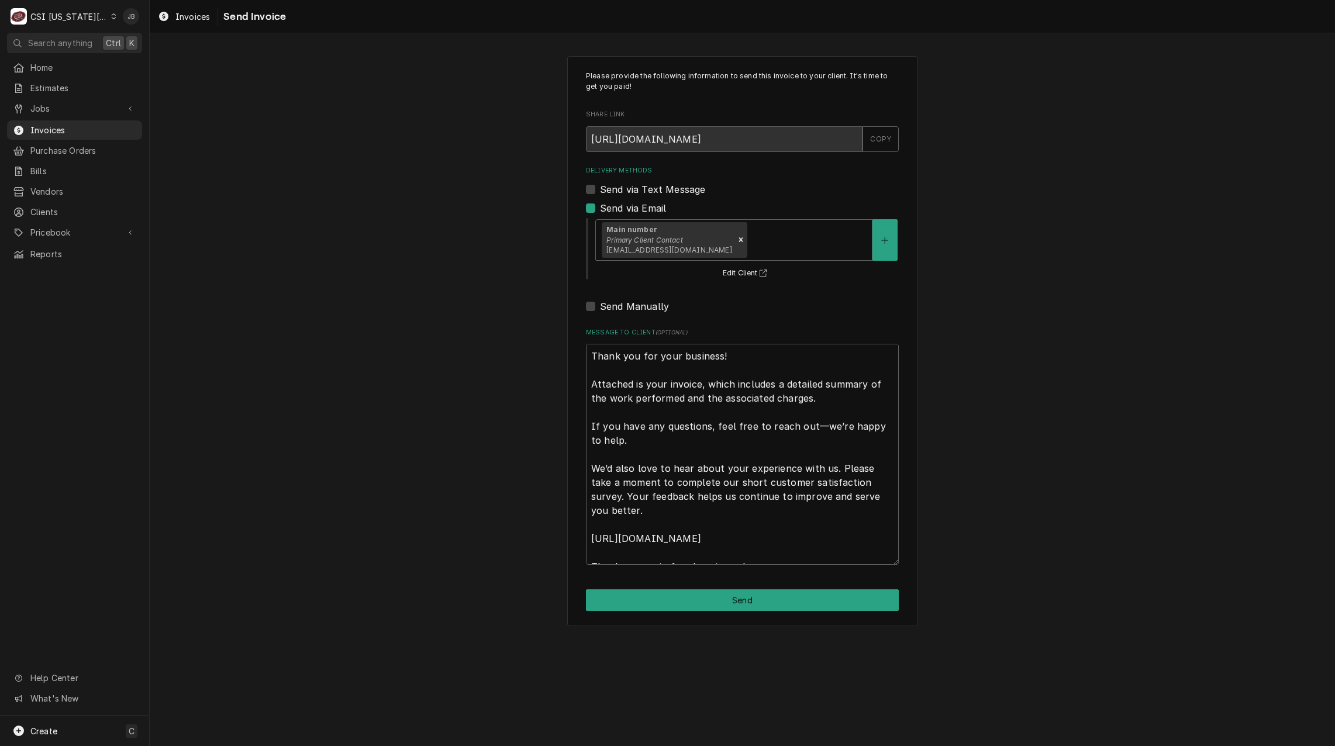
click at [687, 586] on div "Please provide the following information to send this invoice to your client. I…" at bounding box center [742, 341] width 351 height 570
click at [675, 602] on button "Send" at bounding box center [742, 600] width 313 height 22
type textarea "x"
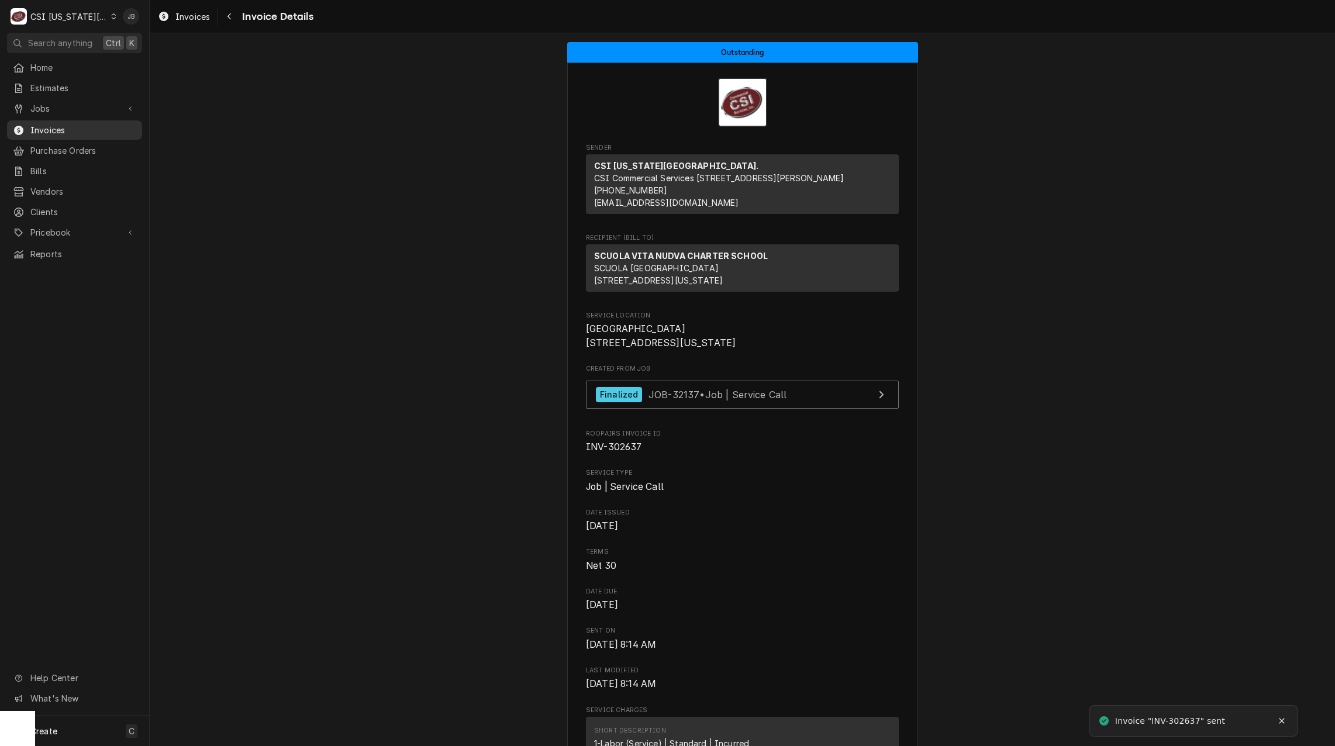
click at [59, 125] on span "Invoices" at bounding box center [83, 130] width 106 height 12
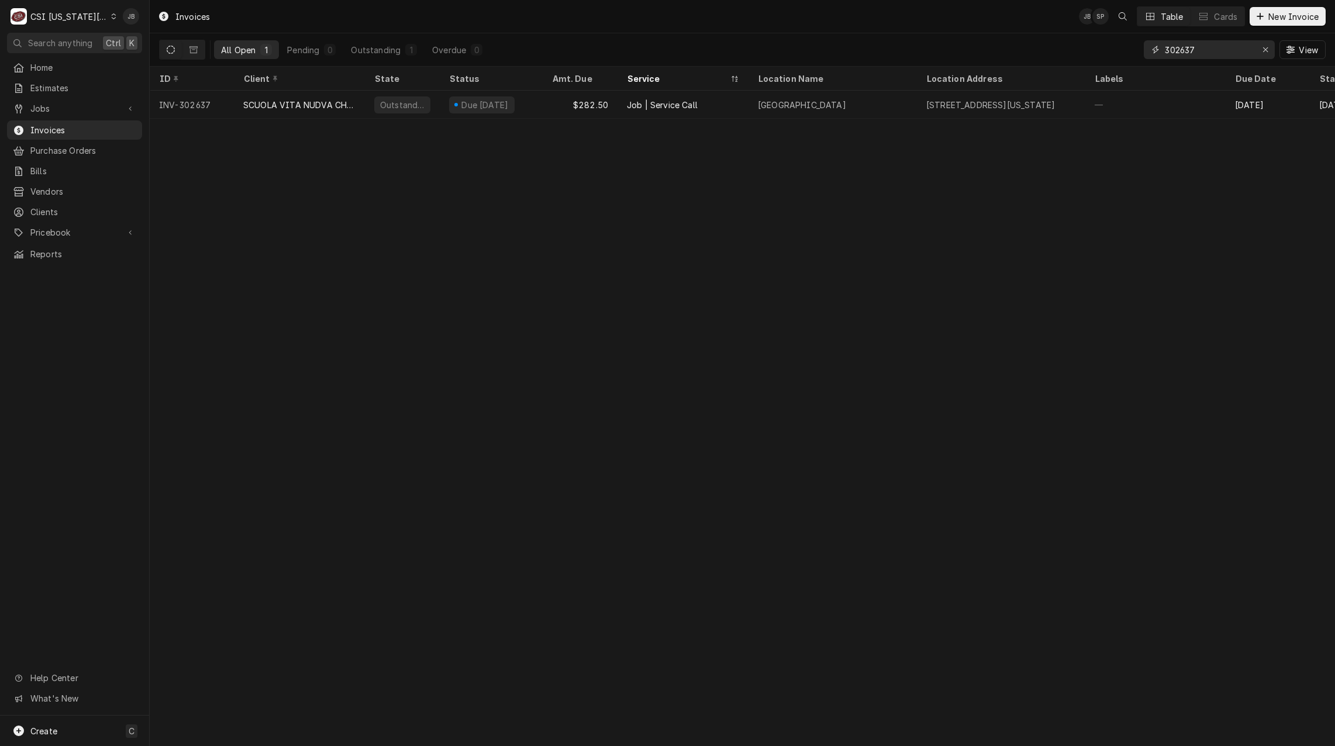
drag, startPoint x: 1202, startPoint y: 49, endPoint x: 1176, endPoint y: 48, distance: 25.7
click at [1176, 48] on input "302637" at bounding box center [1209, 49] width 88 height 19
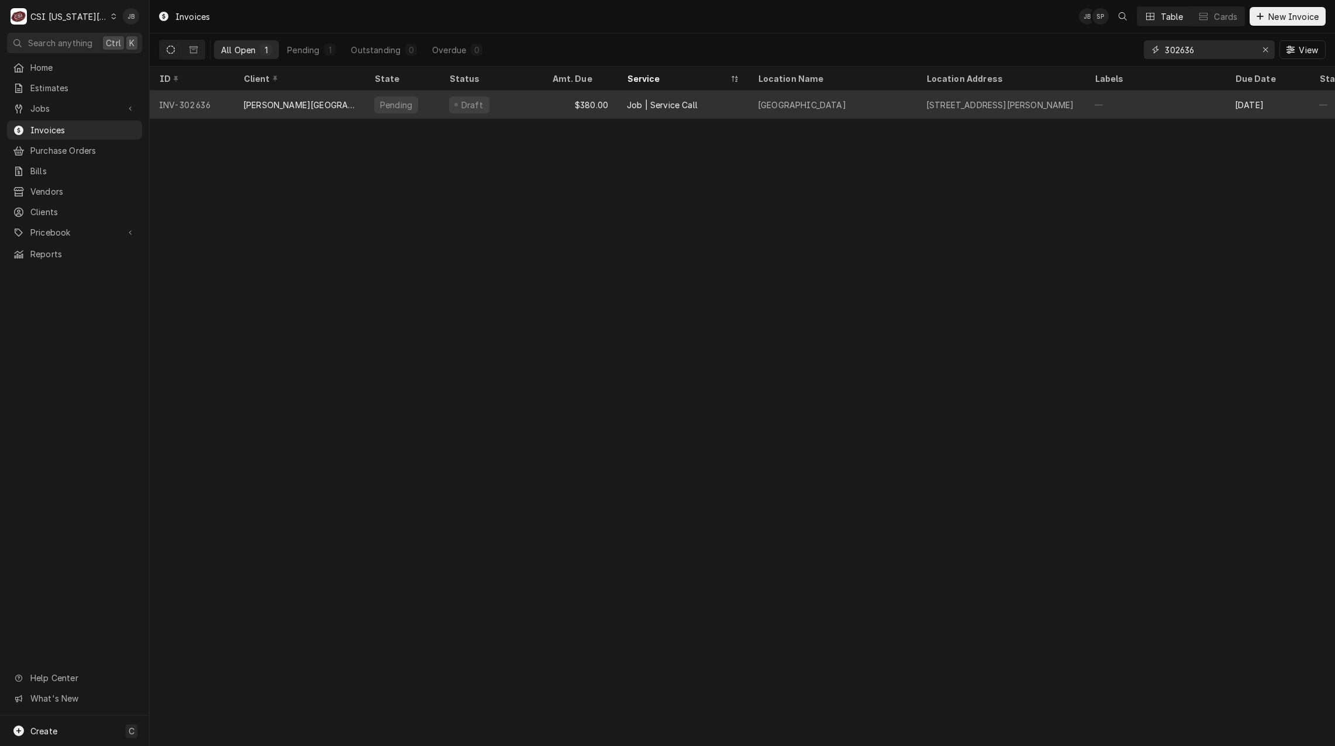
type input "302636"
click at [582, 108] on div "$380.00" at bounding box center [580, 105] width 75 height 28
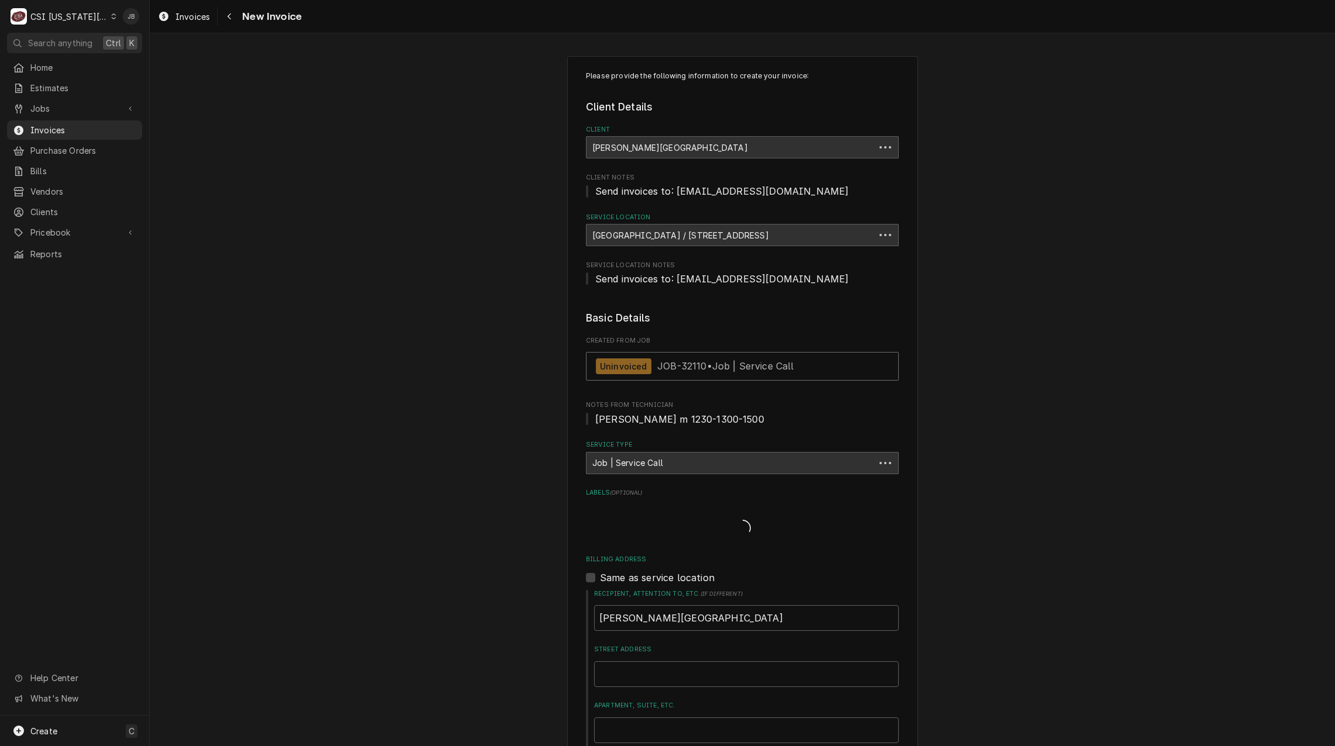
type textarea "x"
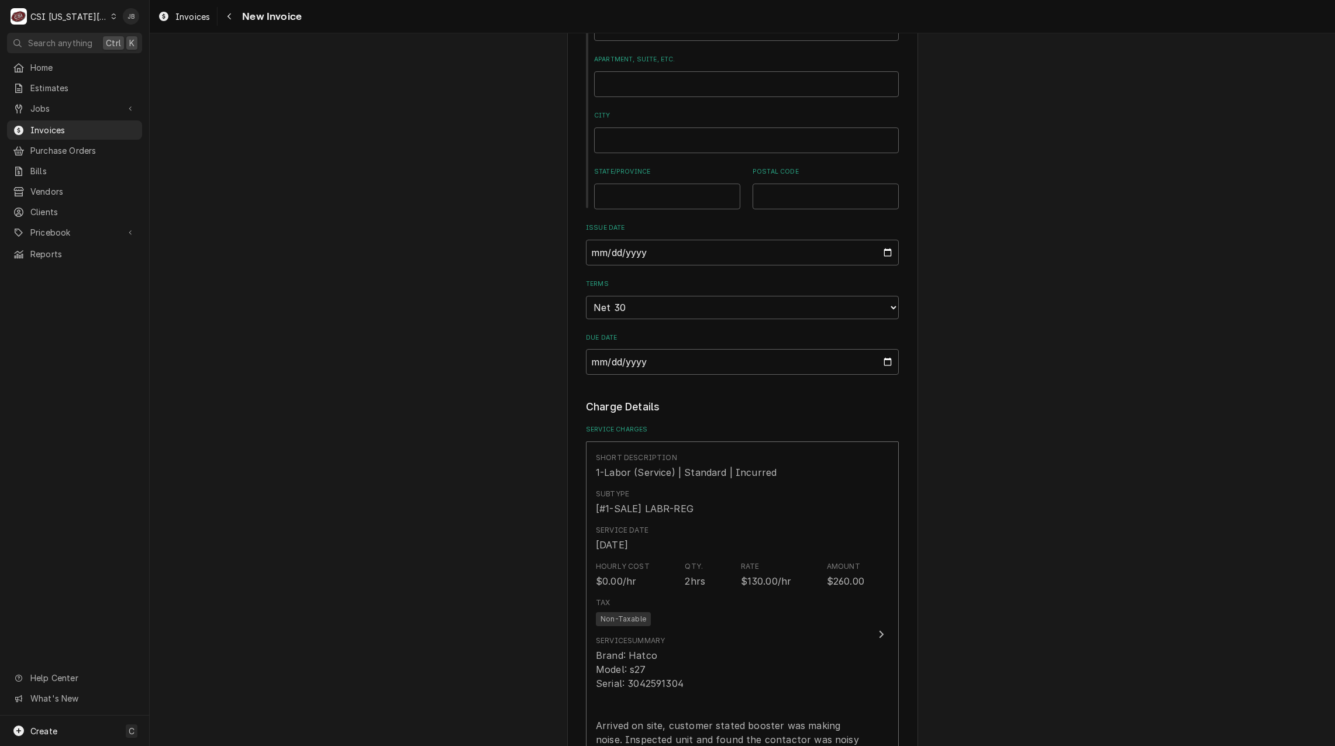
scroll to position [819, 0]
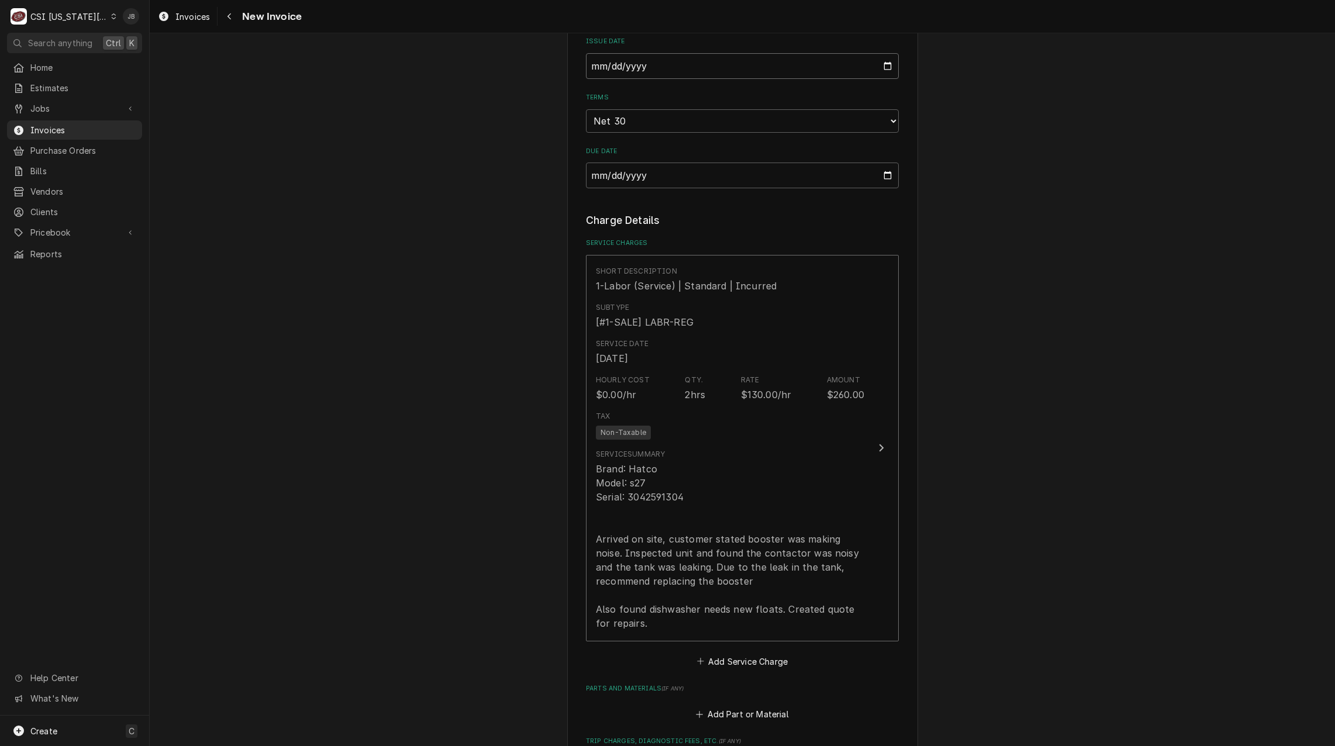
click at [882, 64] on input "[DATE]" at bounding box center [742, 66] width 313 height 26
type input "[DATE]"
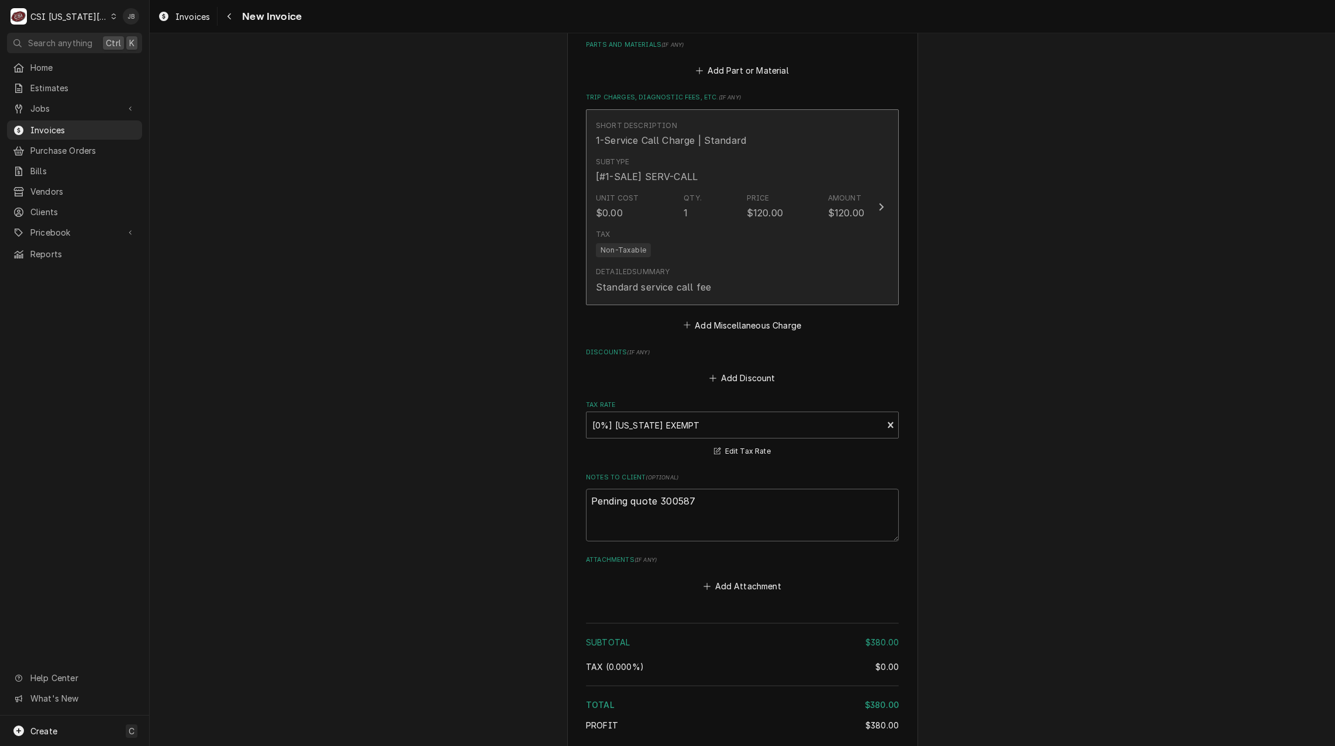
scroll to position [1643, 0]
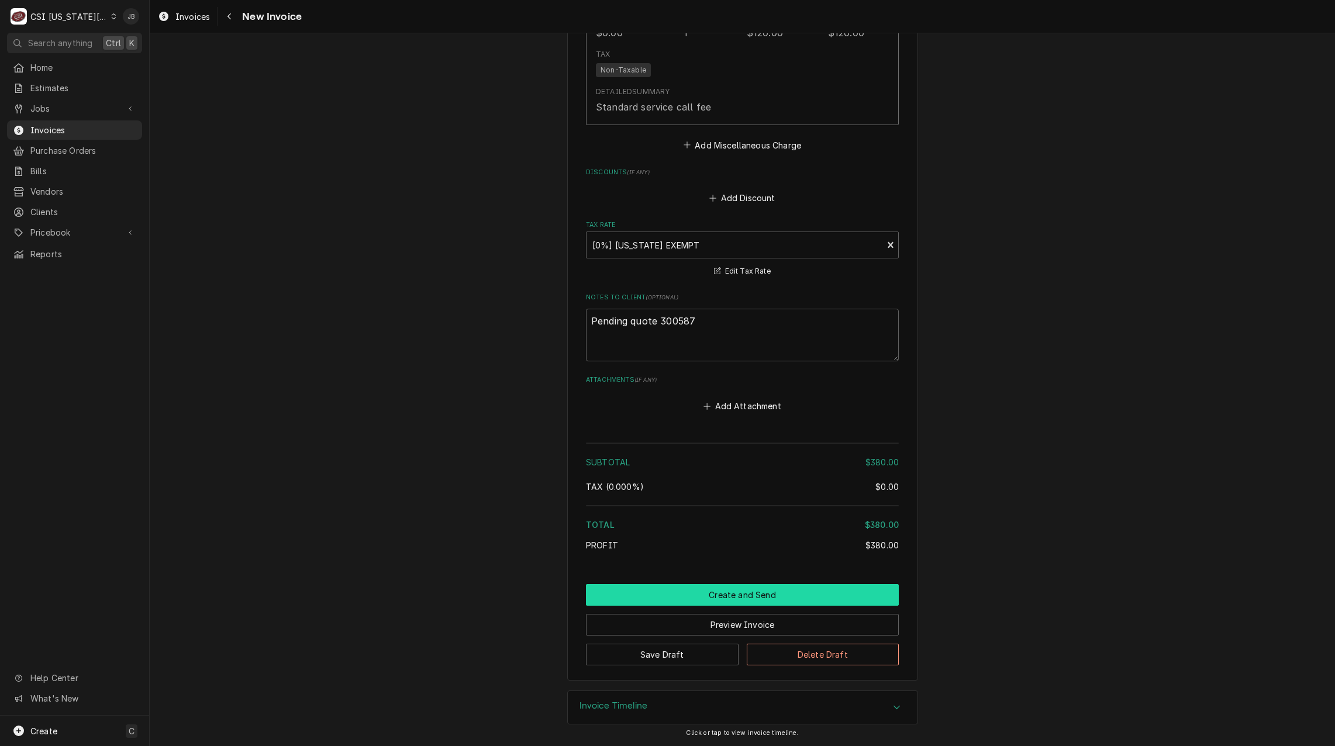
drag, startPoint x: 701, startPoint y: 599, endPoint x: 713, endPoint y: 597, distance: 12.4
click at [701, 599] on button "Create and Send" at bounding box center [742, 595] width 313 height 22
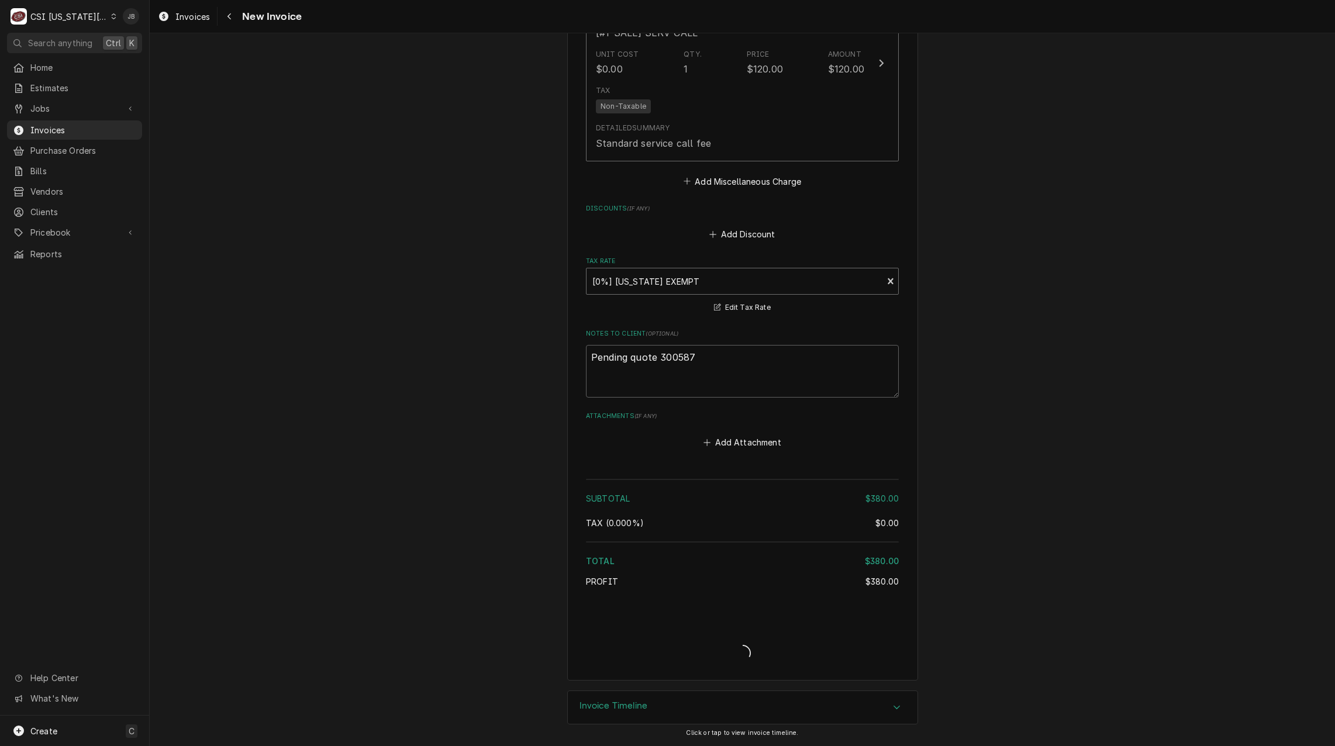
type textarea "x"
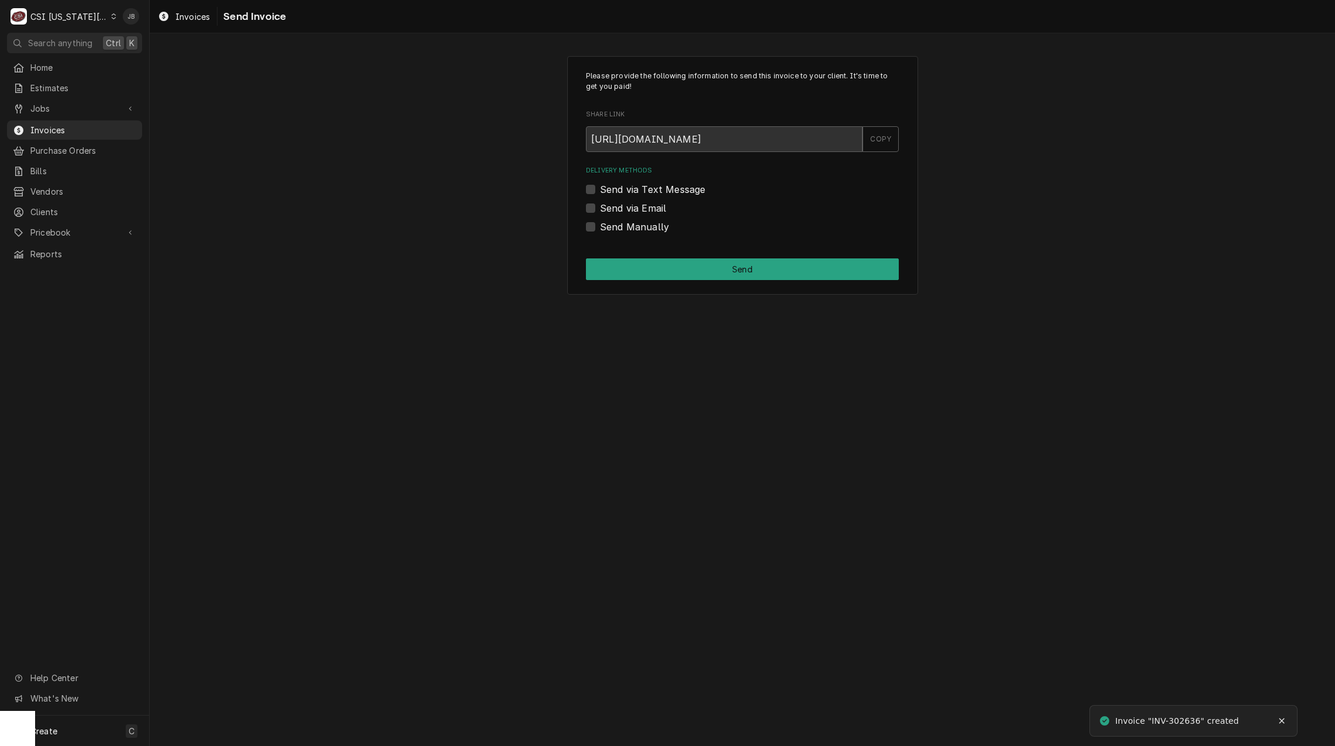
click at [645, 206] on label "Send via Email" at bounding box center [633, 208] width 66 height 14
click at [645, 206] on input "Send via Email" at bounding box center [756, 214] width 313 height 26
checkbox input "true"
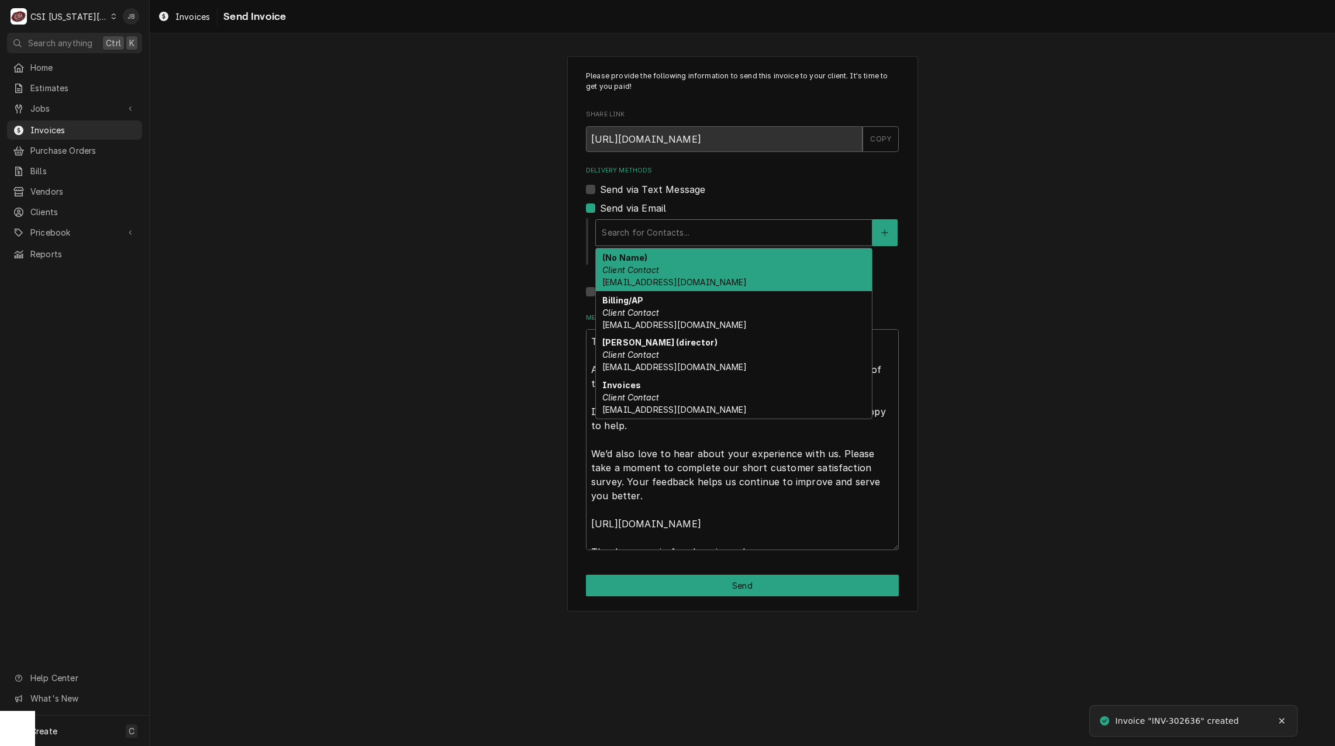
click at [668, 234] on div "Delivery Methods" at bounding box center [734, 232] width 264 height 21
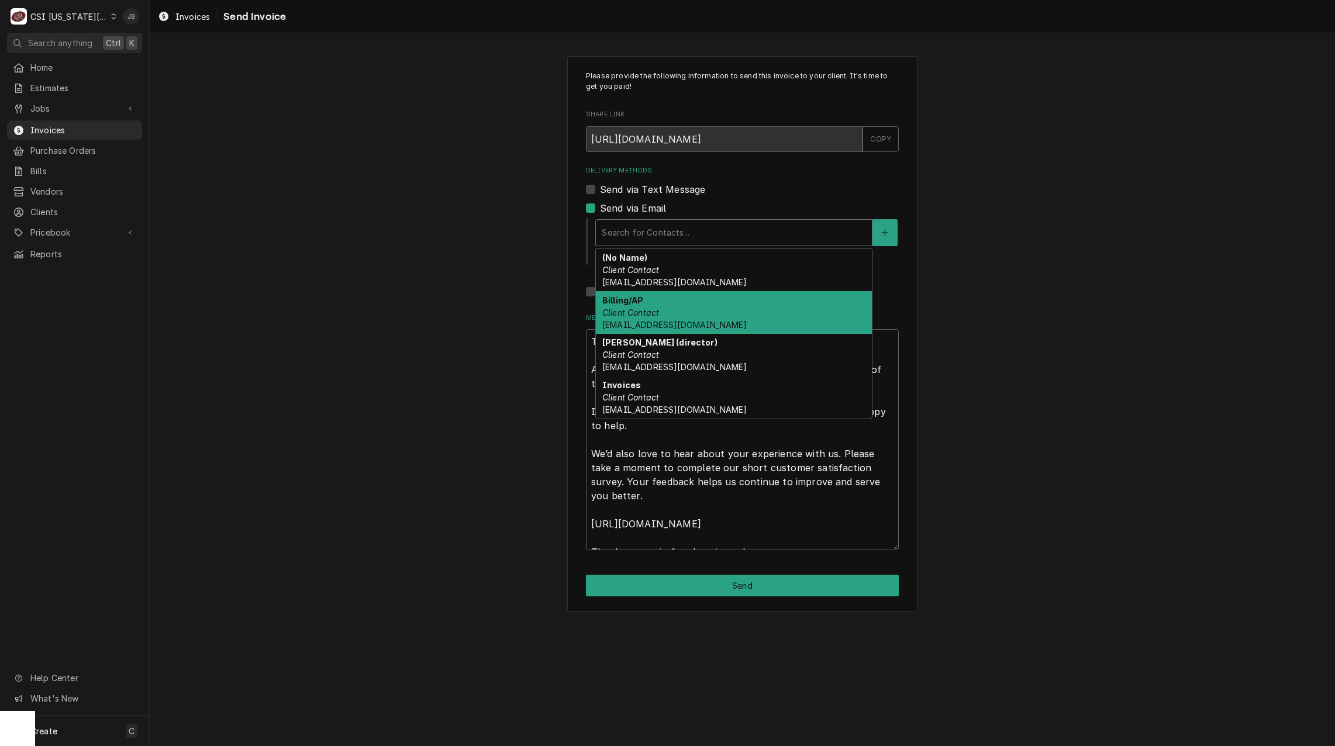
click at [709, 308] on div "Billing/AP Client Contact nutrition@usd231.com" at bounding box center [734, 312] width 276 height 43
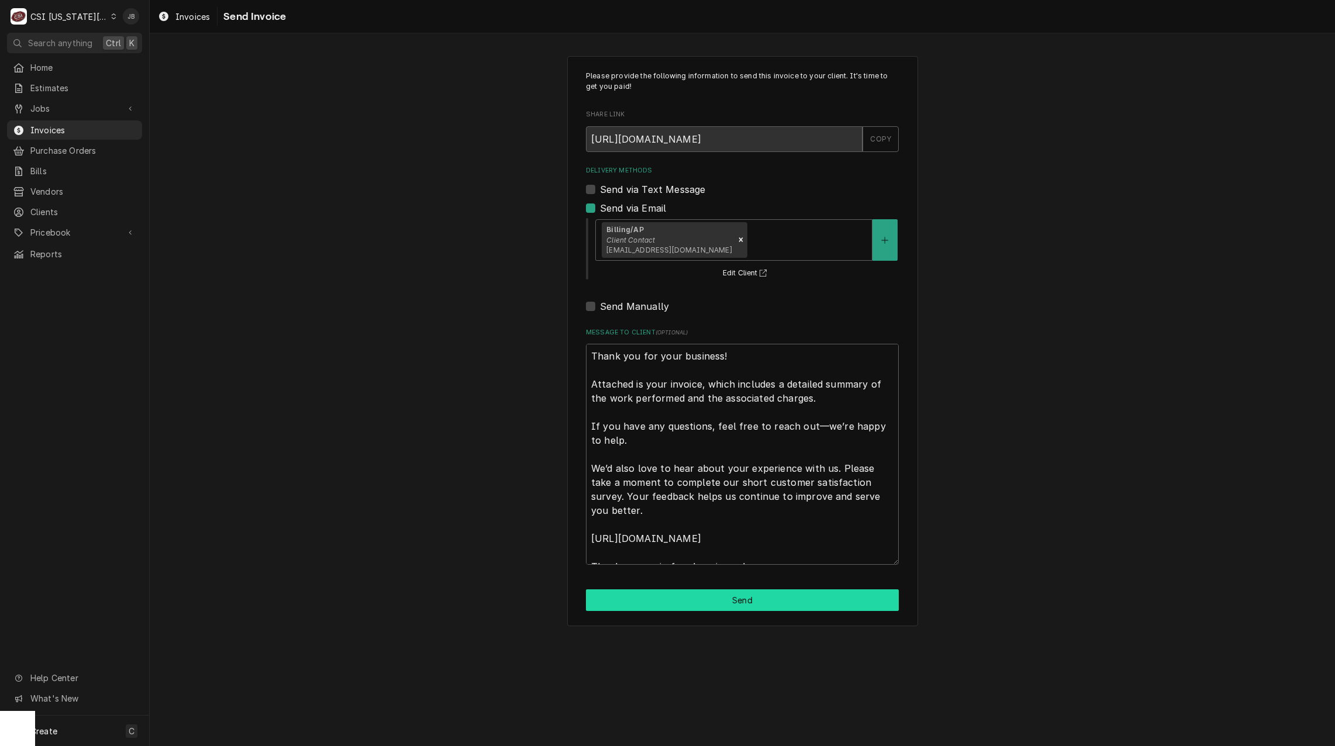
drag, startPoint x: 687, startPoint y: 596, endPoint x: 1127, endPoint y: 572, distance: 440.4
click at [692, 596] on button "Send" at bounding box center [742, 600] width 313 height 22
type textarea "x"
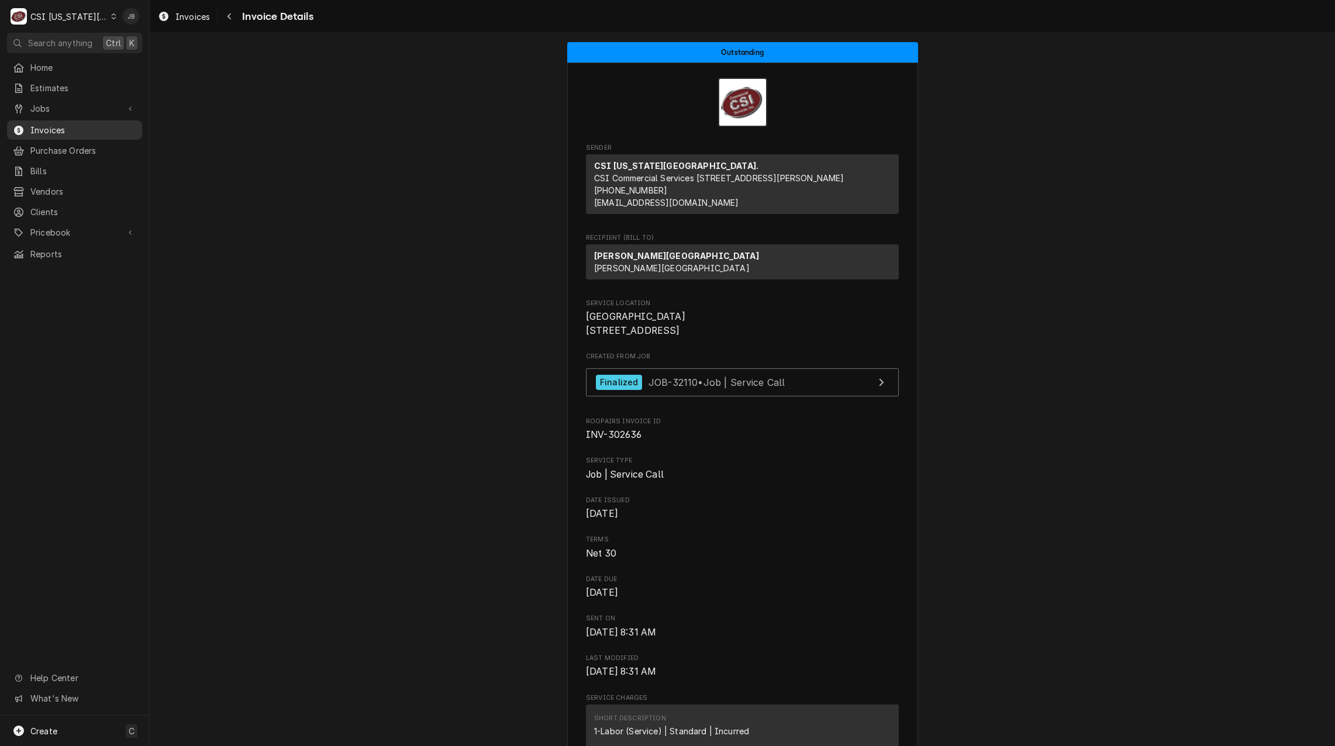
click at [63, 124] on span "Invoices" at bounding box center [83, 130] width 106 height 12
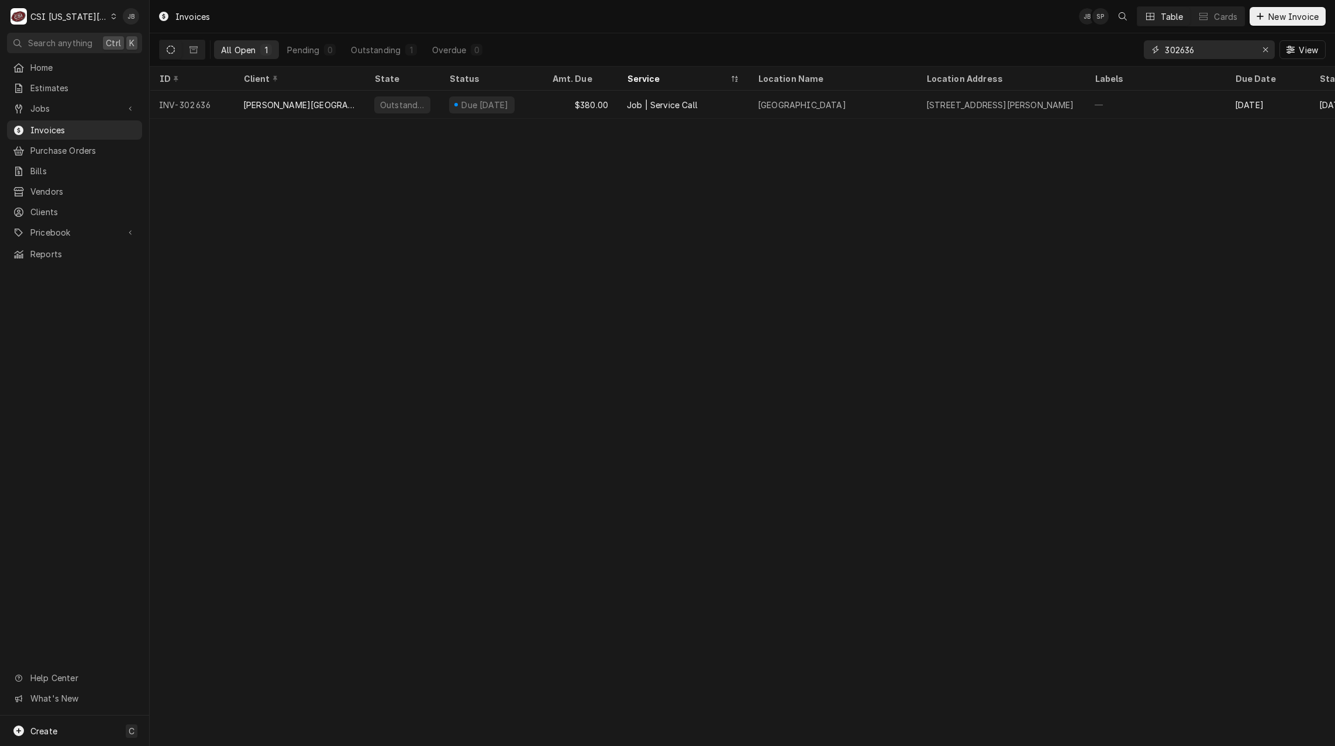
click at [1213, 51] on input "302636" at bounding box center [1209, 49] width 88 height 19
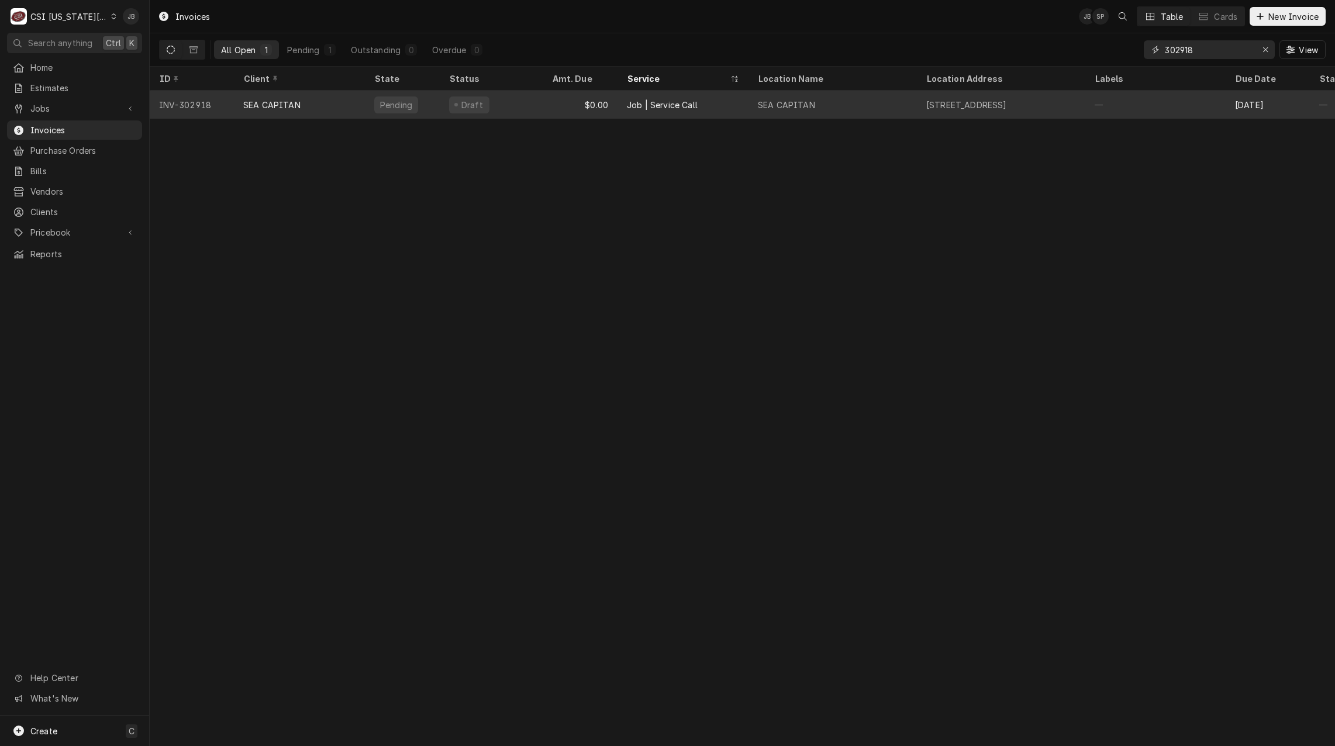
type input "302918"
click at [991, 104] on div "5070 Main St, KCMO, MO 64112" at bounding box center [966, 105] width 81 height 12
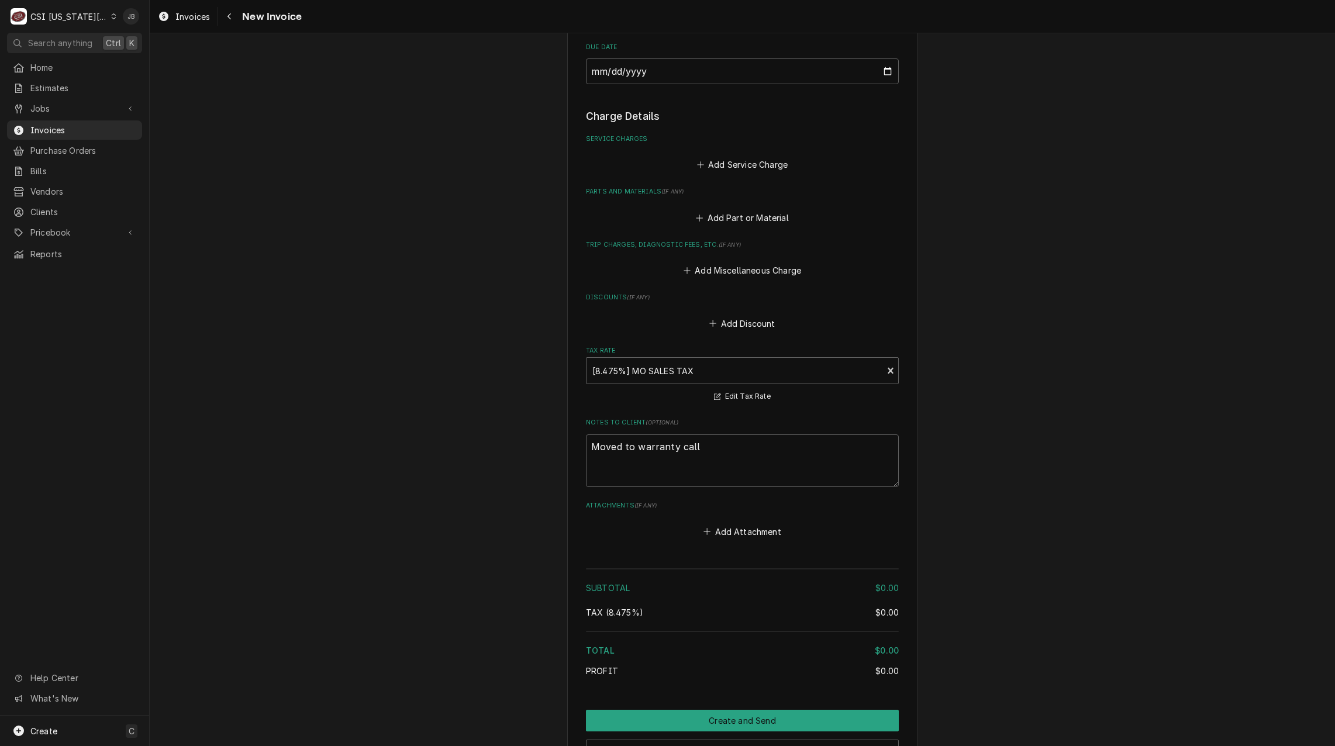
scroll to position [753, 0]
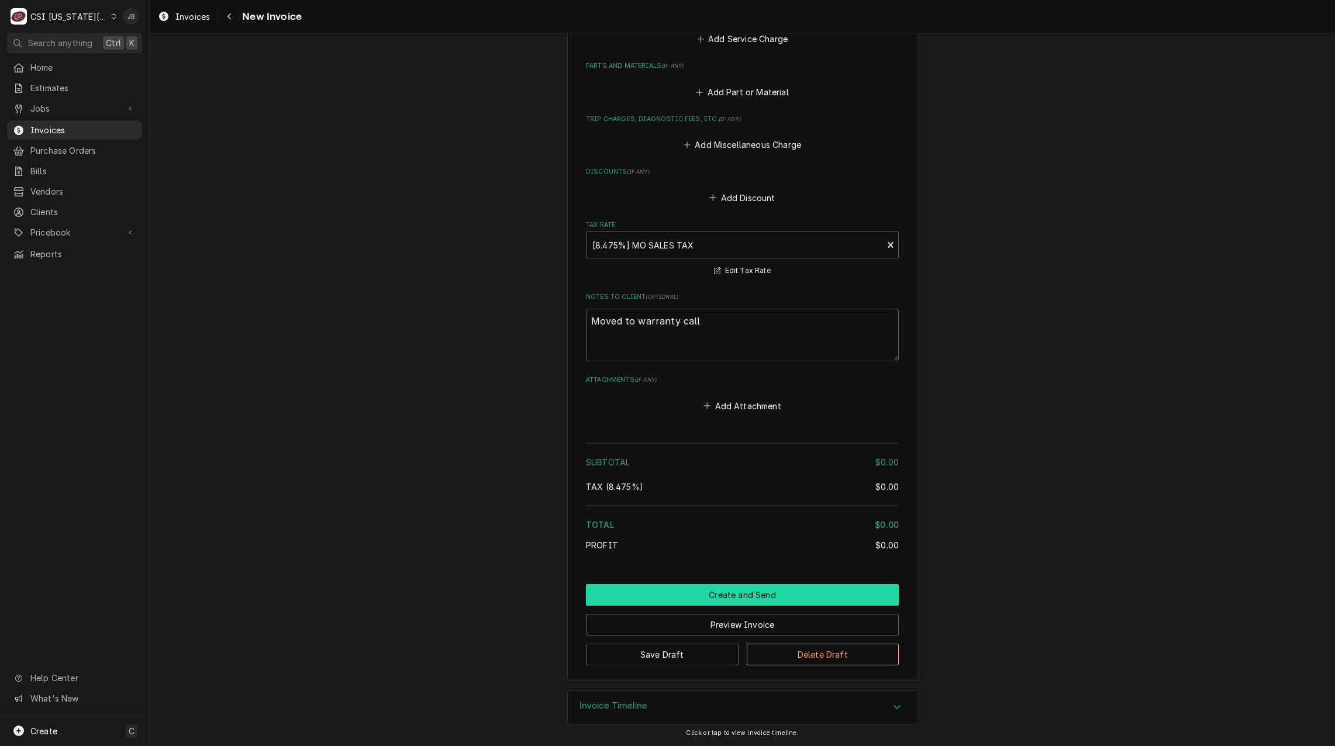
click at [723, 590] on button "Create and Send" at bounding box center [742, 595] width 313 height 22
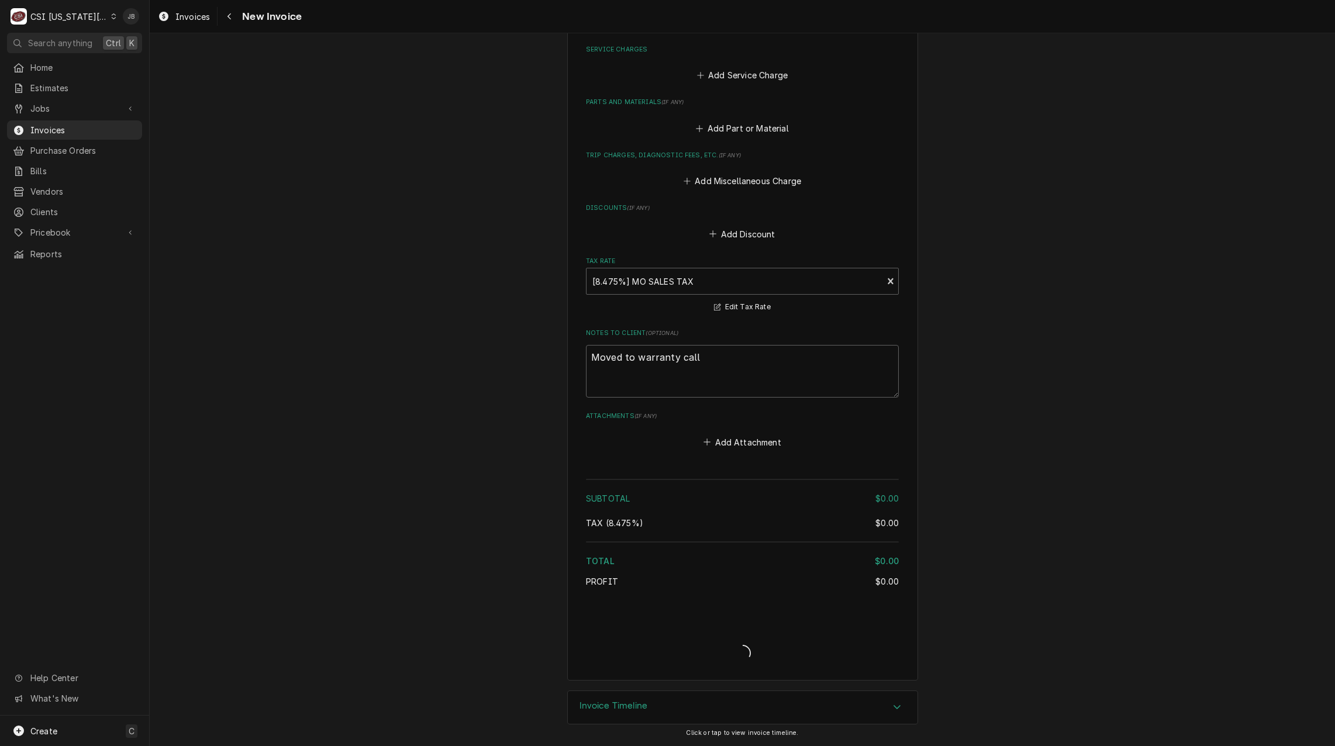
scroll to position [716, 0]
type textarea "x"
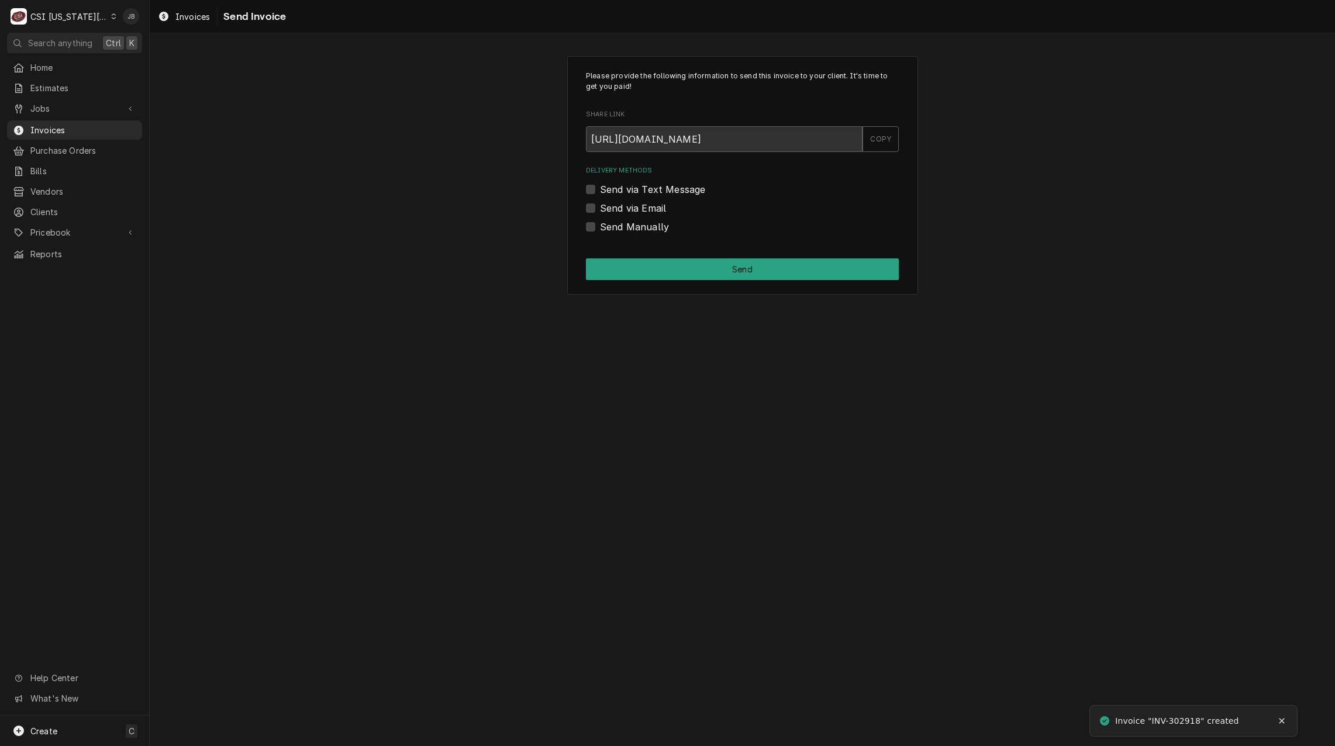
click at [630, 226] on label "Send Manually" at bounding box center [634, 227] width 69 height 14
click at [630, 226] on input "Send Manually" at bounding box center [756, 233] width 313 height 26
checkbox input "true"
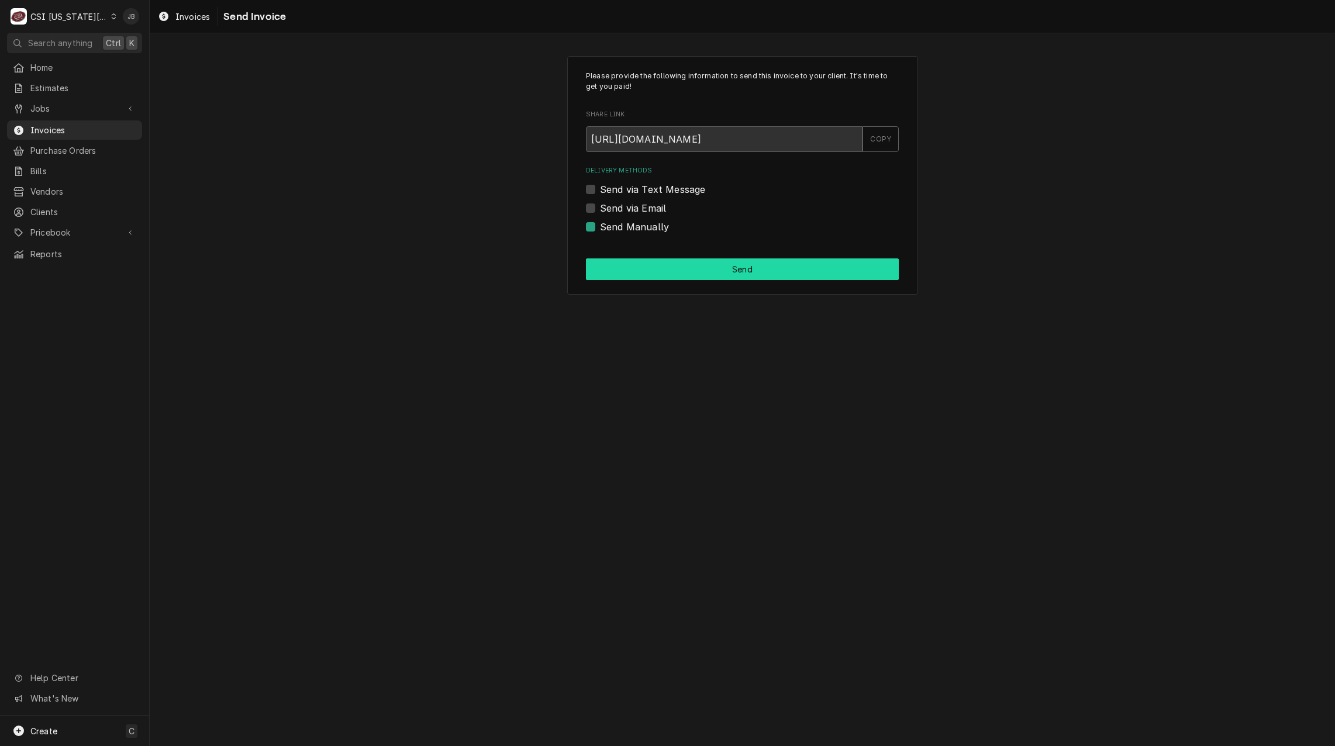
click at [652, 269] on button "Send" at bounding box center [742, 269] width 313 height 22
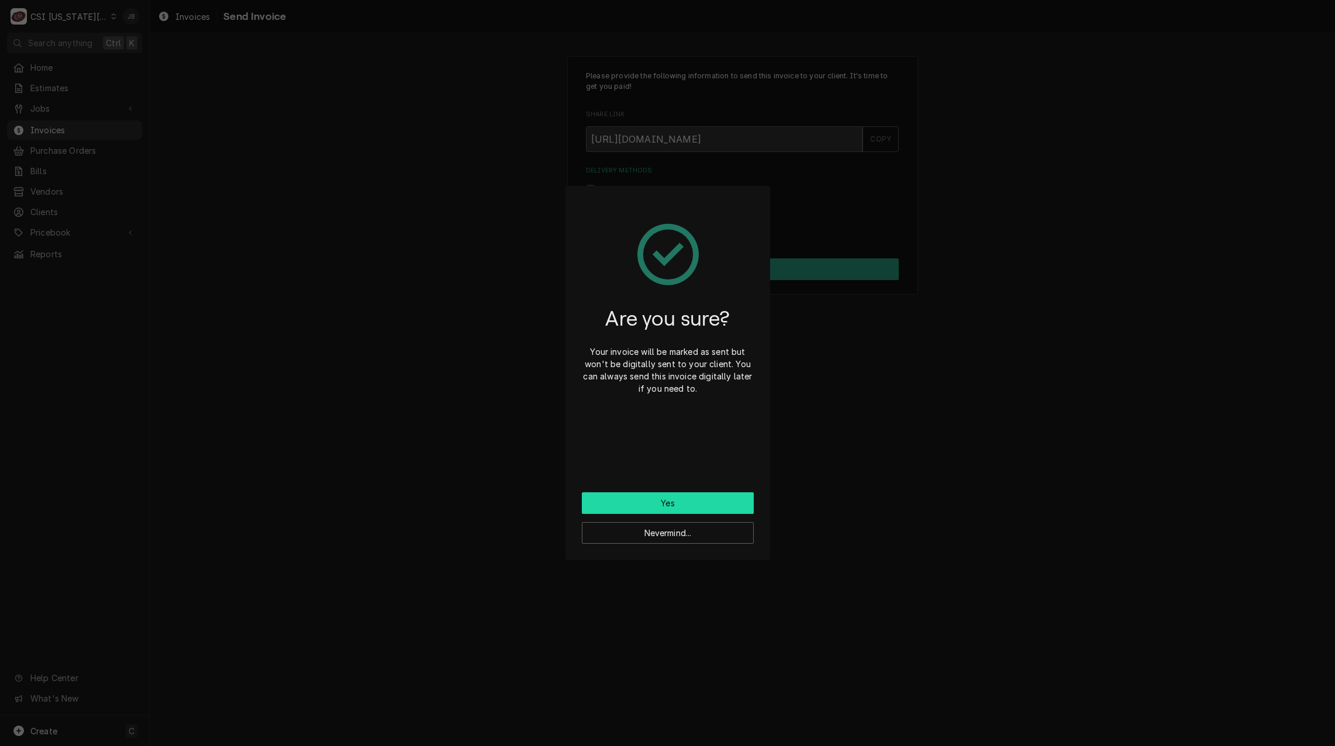
click at [650, 506] on button "Yes" at bounding box center [668, 503] width 172 height 22
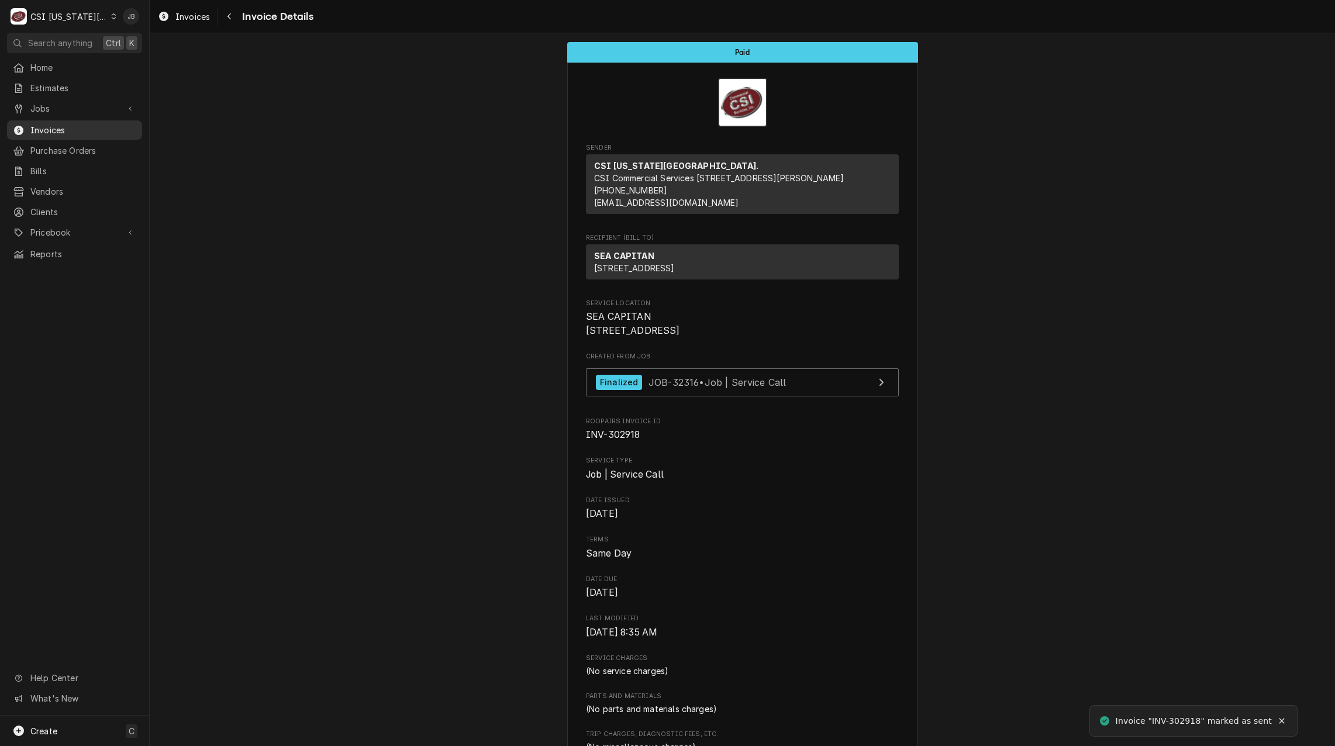
click at [75, 125] on span "Invoices" at bounding box center [83, 130] width 106 height 12
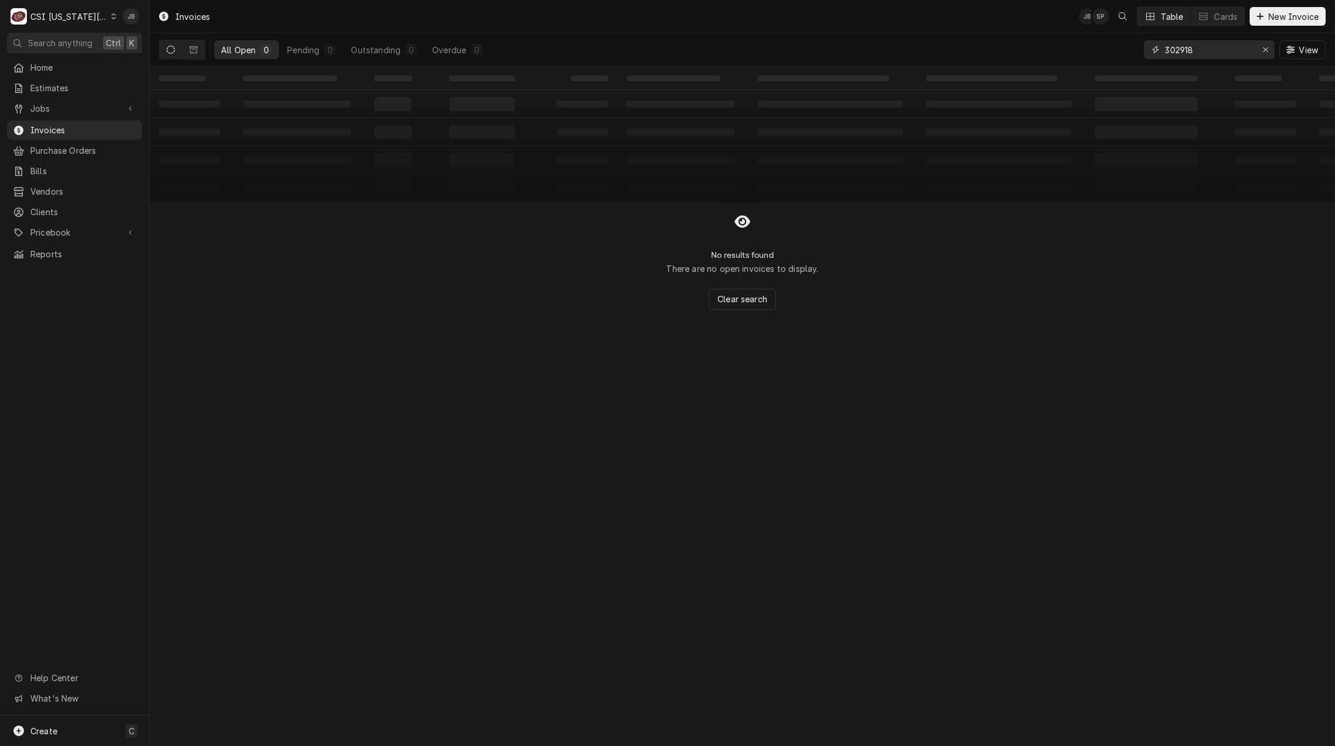
click at [1211, 54] on input "302918" at bounding box center [1209, 49] width 88 height 19
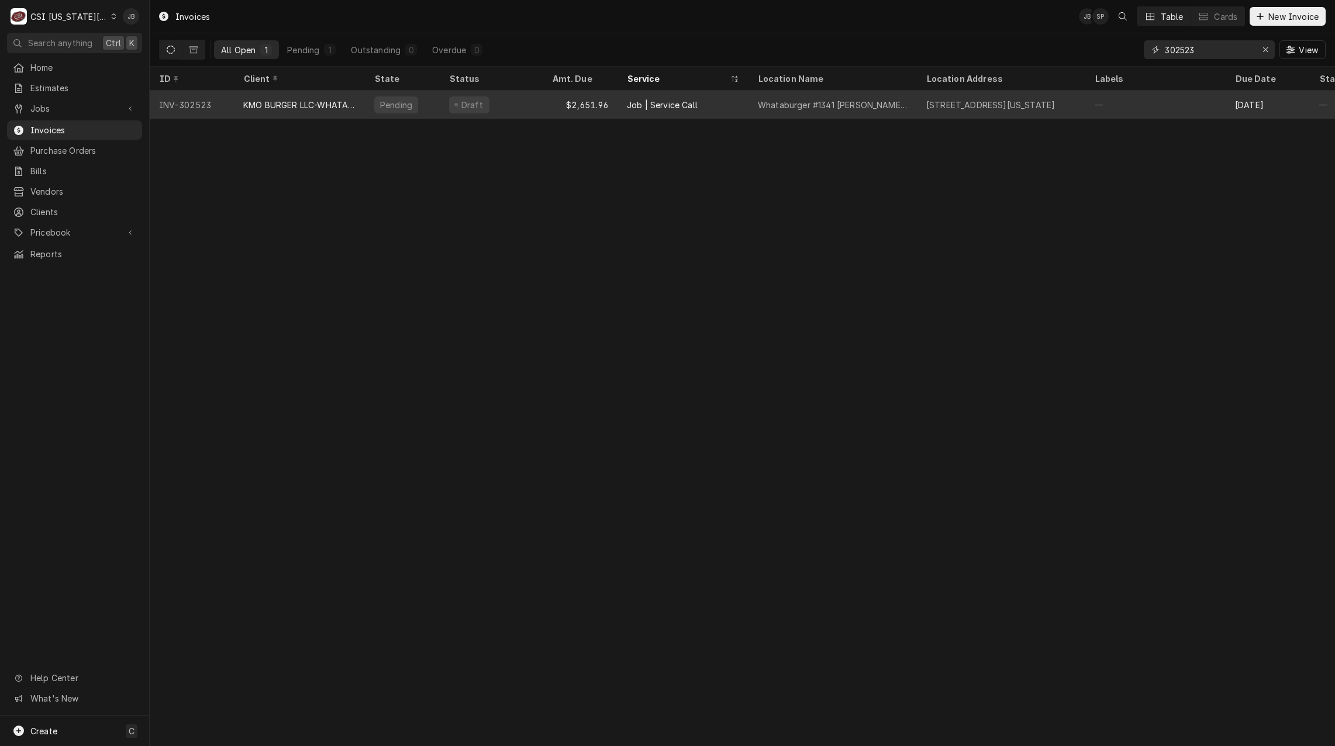
type input "302523"
click at [764, 106] on div "Whataburger #1341 Tiffany Springs" at bounding box center [833, 105] width 150 height 12
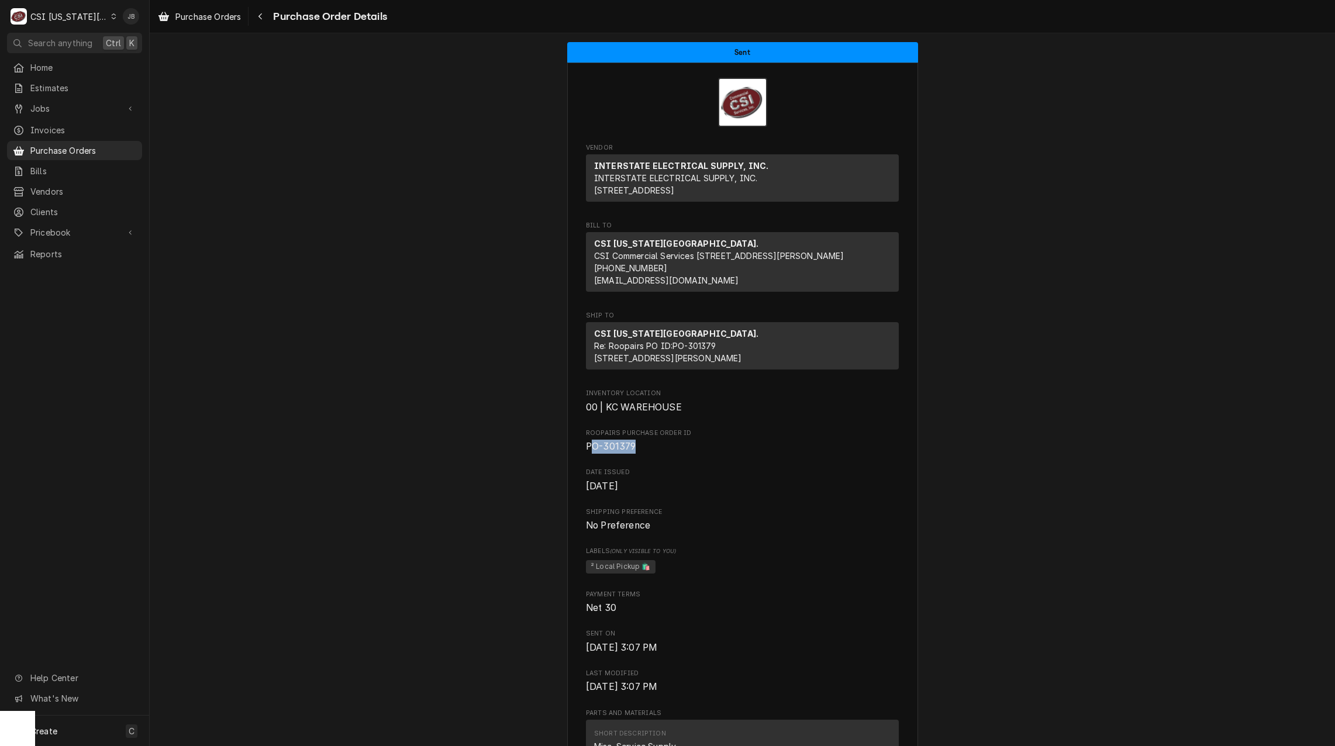
drag, startPoint x: 636, startPoint y: 484, endPoint x: 589, endPoint y: 482, distance: 46.8
click at [589, 454] on span "PO-301379" at bounding box center [742, 447] width 313 height 14
drag, startPoint x: 589, startPoint y: 482, endPoint x: 522, endPoint y: 522, distance: 77.6
click at [523, 523] on div "Sent Vendor INTERSTATE ELECTRICAL SUPPLY, INC. INTERSTATE ELECTRICAL SUPPLY, IN…" at bounding box center [742, 710] width 1185 height 1354
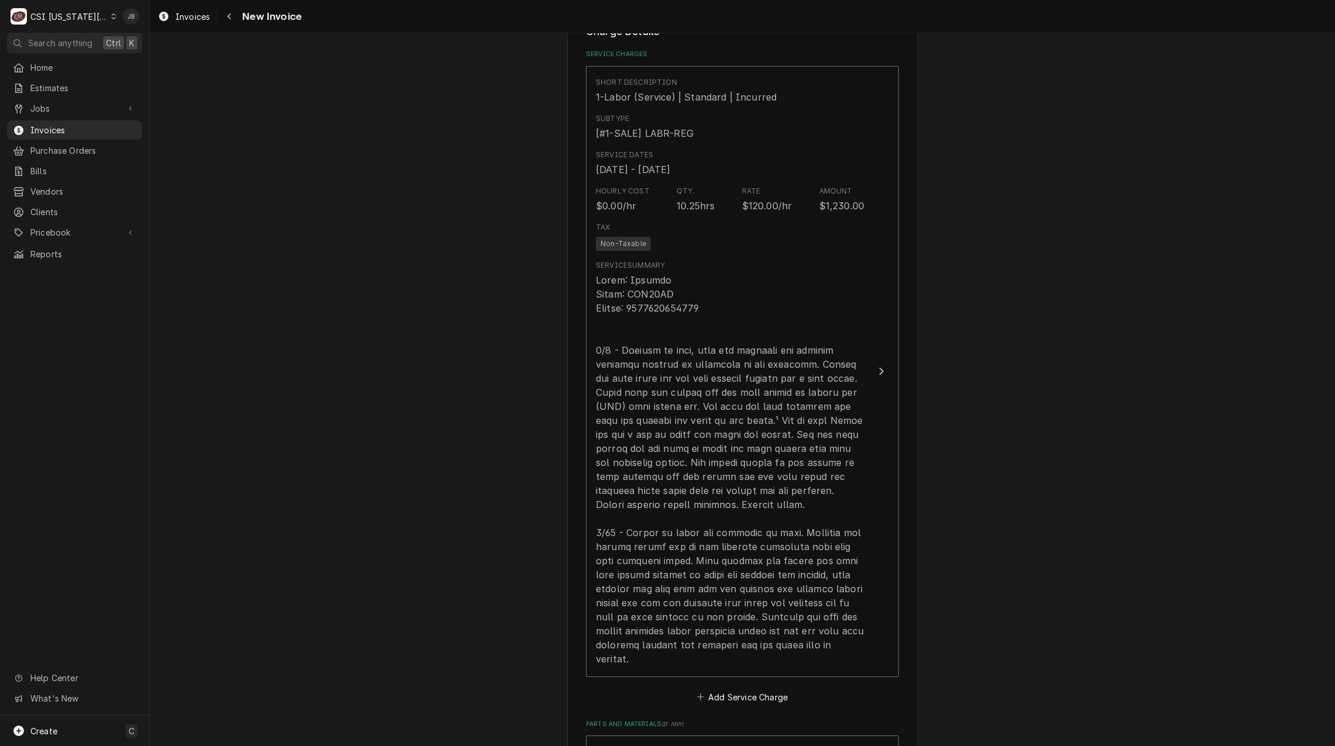
scroll to position [1345, 0]
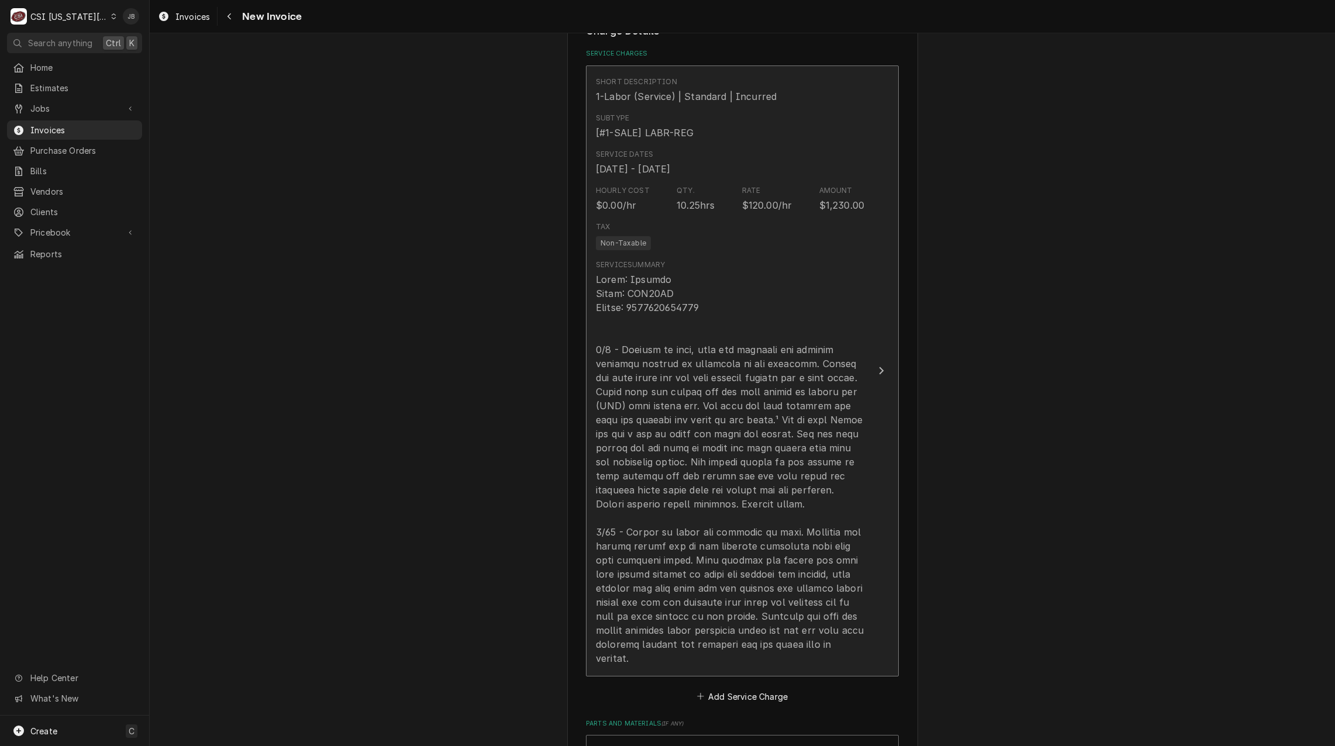
click at [760, 388] on div "Update Line Item" at bounding box center [730, 468] width 268 height 393
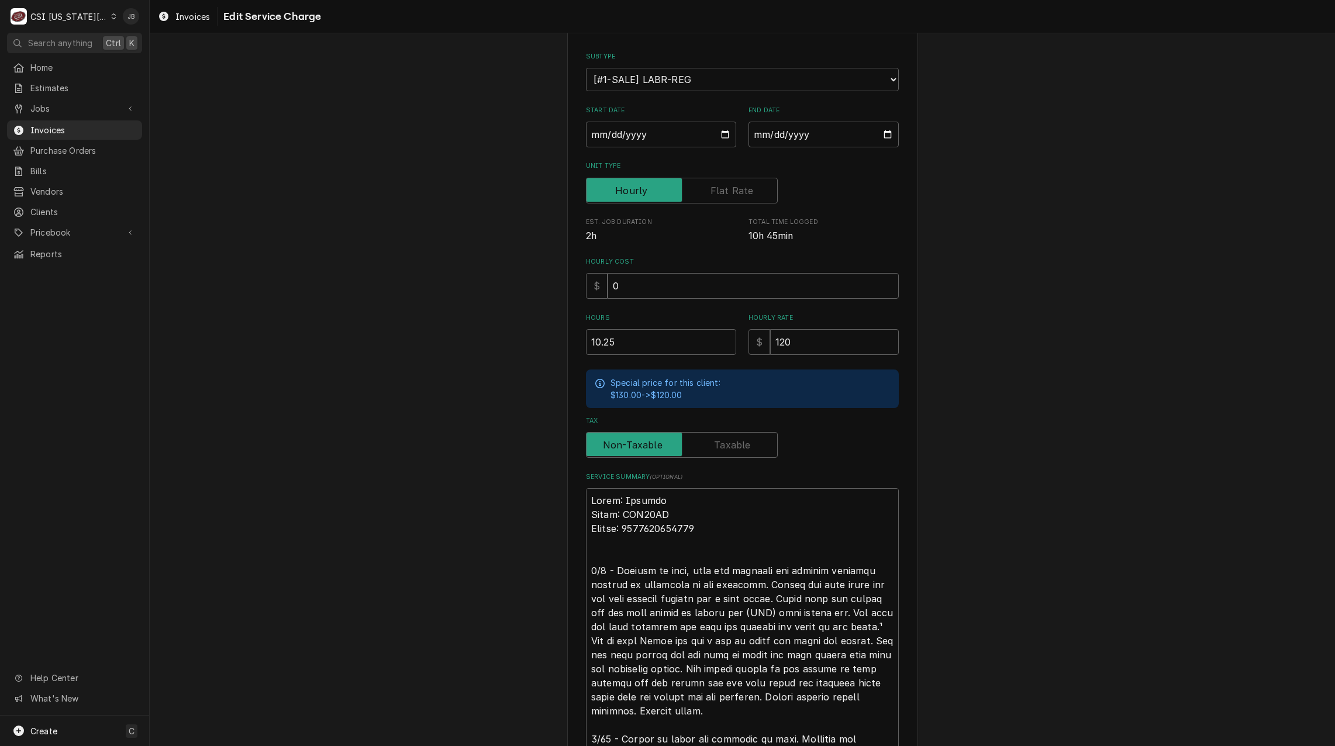
scroll to position [323, 0]
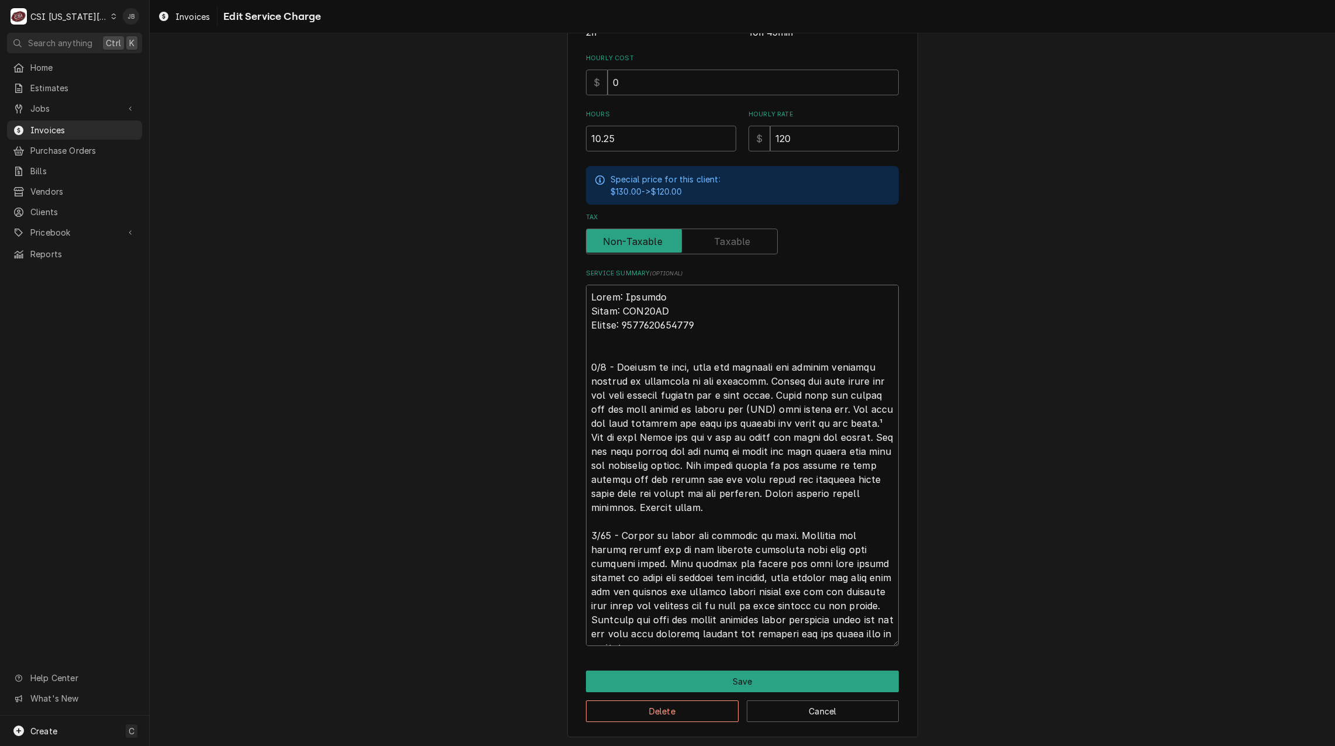
drag, startPoint x: 626, startPoint y: 433, endPoint x: 623, endPoint y: 445, distance: 12.6
click at [623, 445] on textarea "Service Summary ( optional )" at bounding box center [742, 465] width 313 height 361
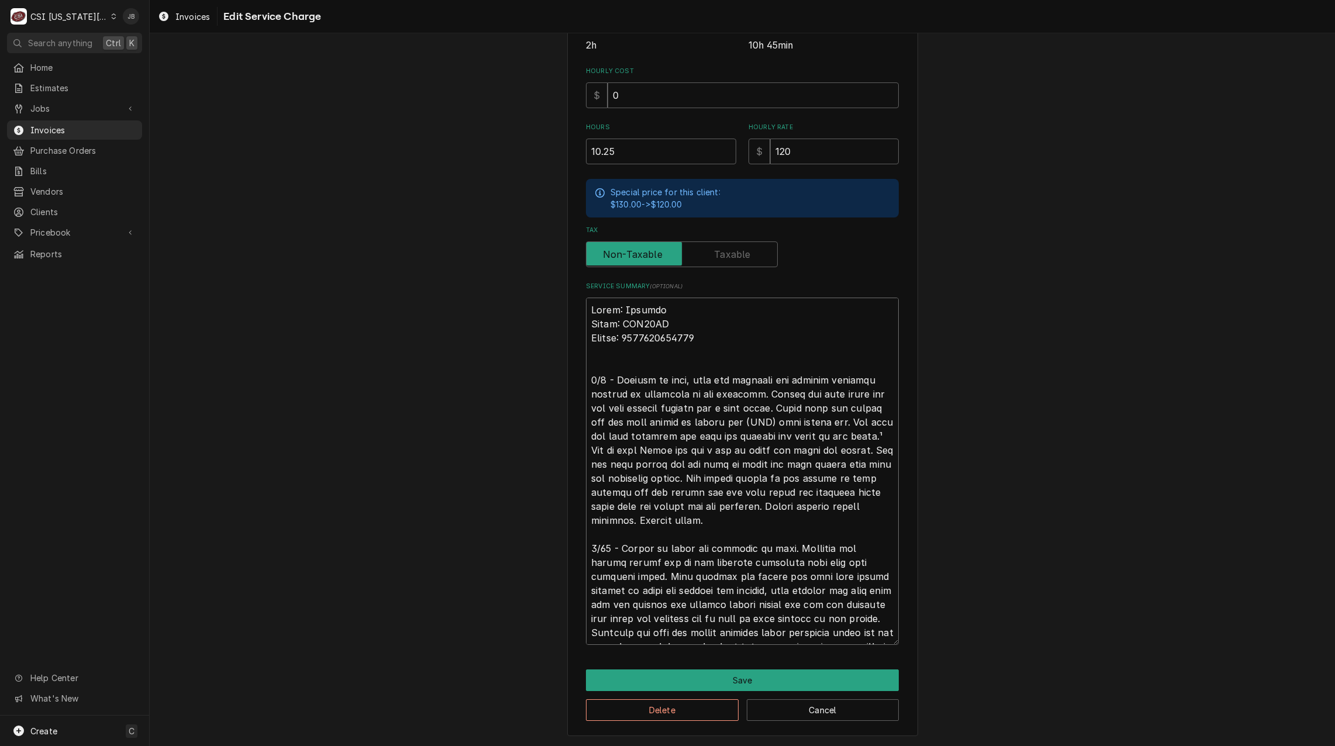
type textarea "x"
type textarea "Brand: Garland Model: XPE36AC Serial: 2303100100377 8/6 - Arrived on site, unit…"
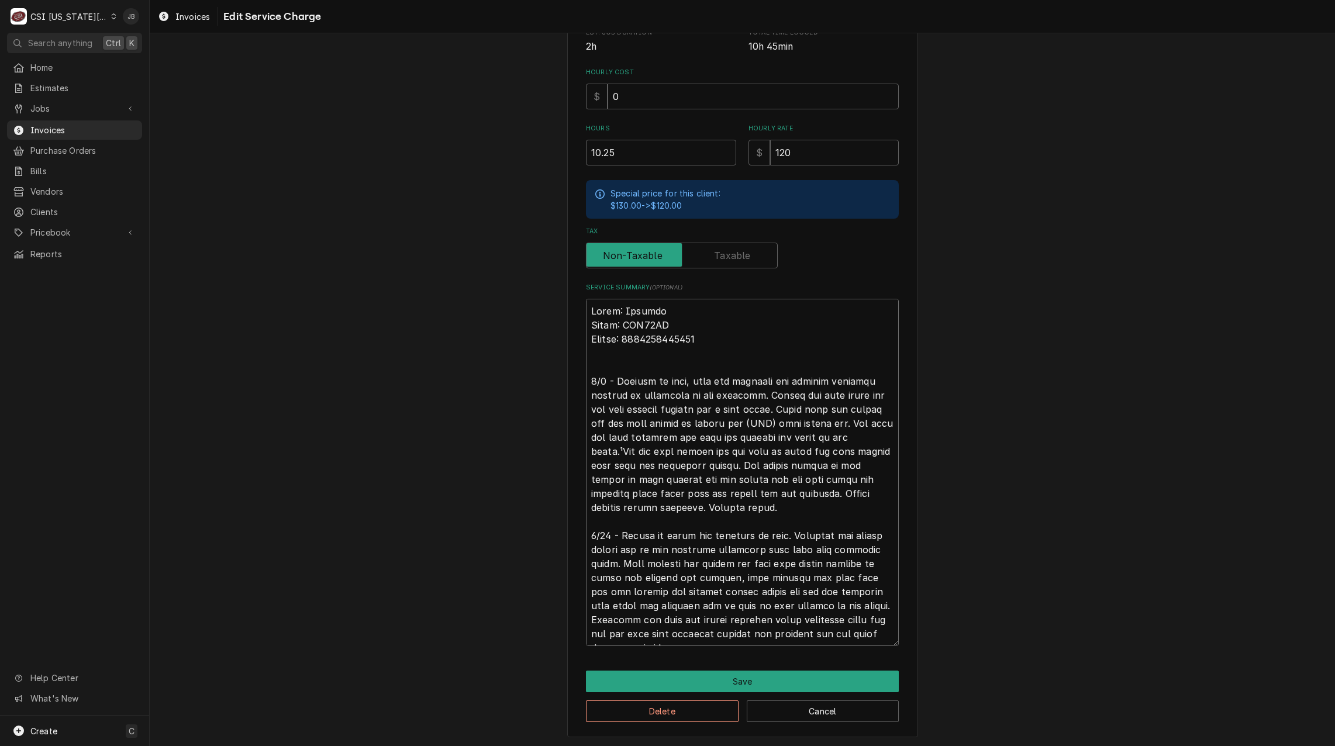
type textarea "x"
type textarea "Brand: Garland Model: XPE36AC Serial: 2303100100377 8/6 - Arrived on site, unit…"
type textarea "x"
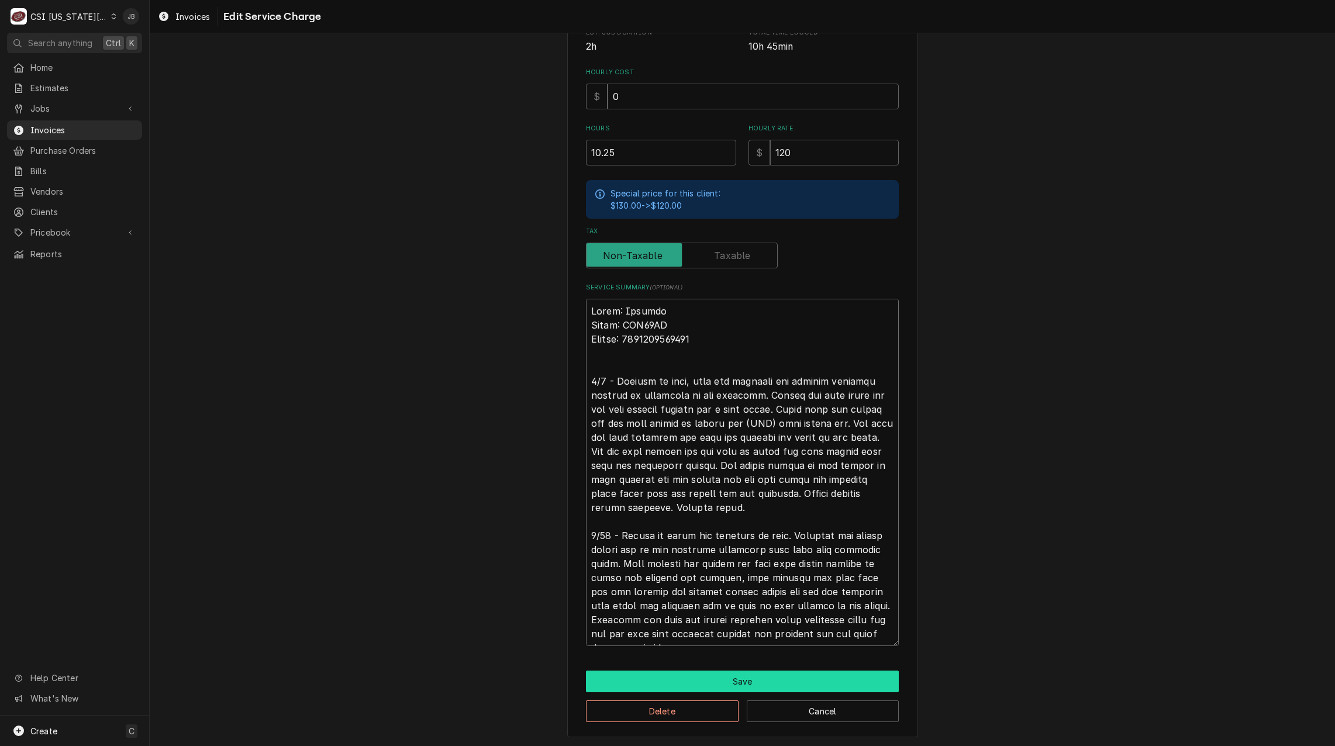
type textarea "Brand: Garland Model: XPE36AC Serial: 2303100100377 8/6 - Arrived on site, unit…"
click at [729, 675] on button "Save" at bounding box center [742, 682] width 313 height 22
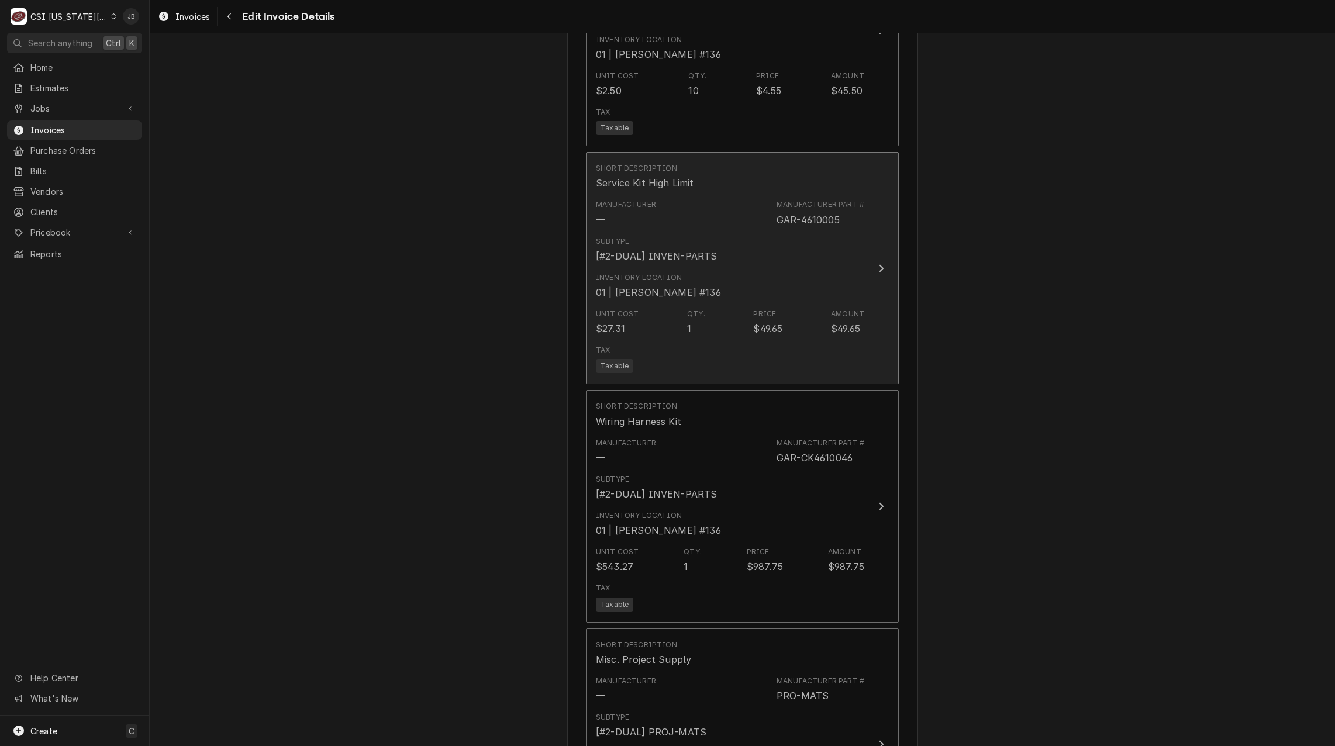
scroll to position [2266, 0]
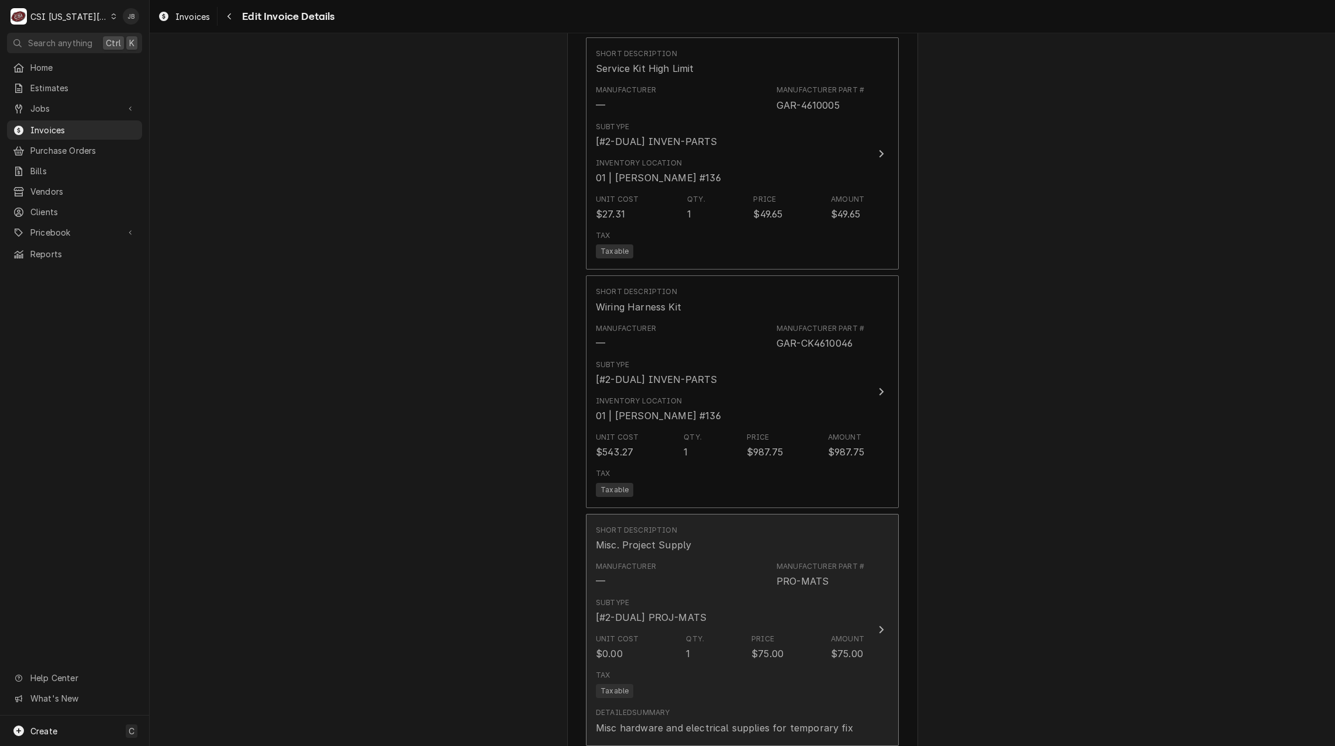
click at [730, 593] on div "Subtype [#2-DUAL] PROJ-MATS" at bounding box center [730, 611] width 268 height 36
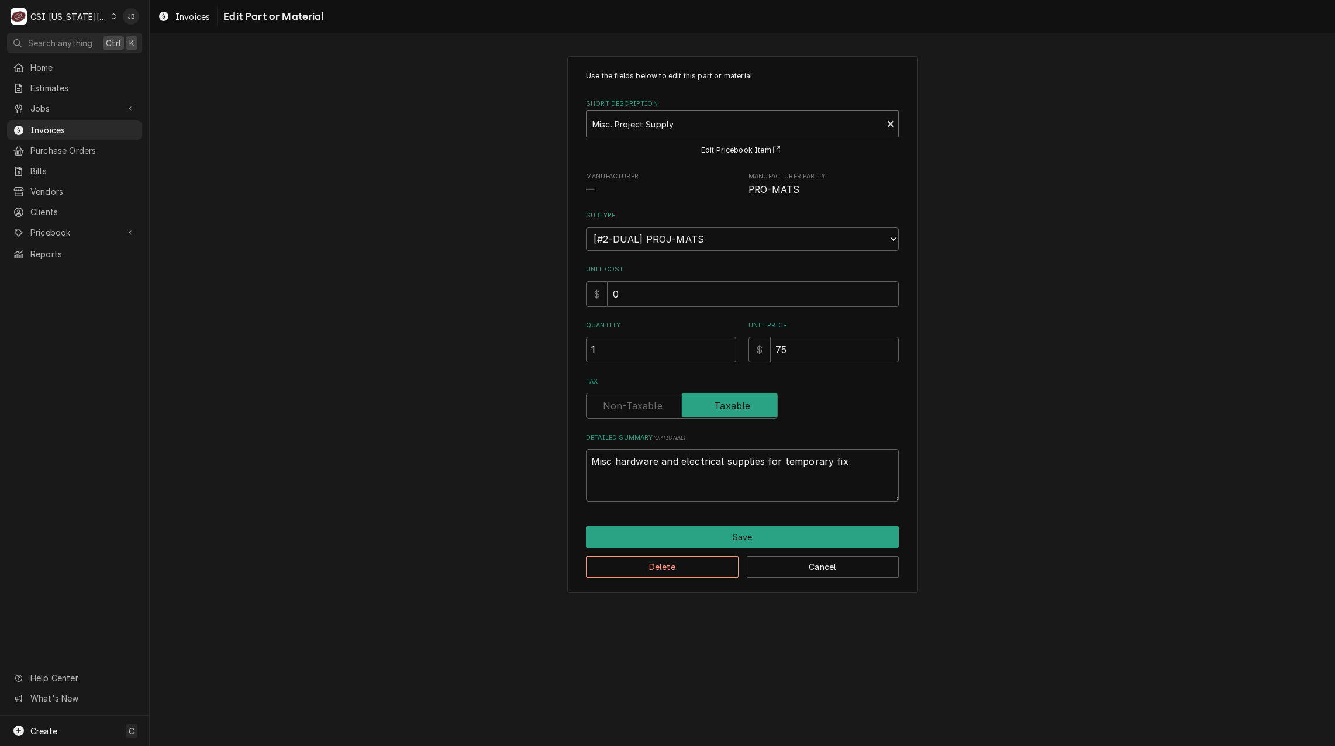
type textarea "x"
click at [634, 129] on div "Short Description" at bounding box center [734, 123] width 284 height 21
type input "mis ser"
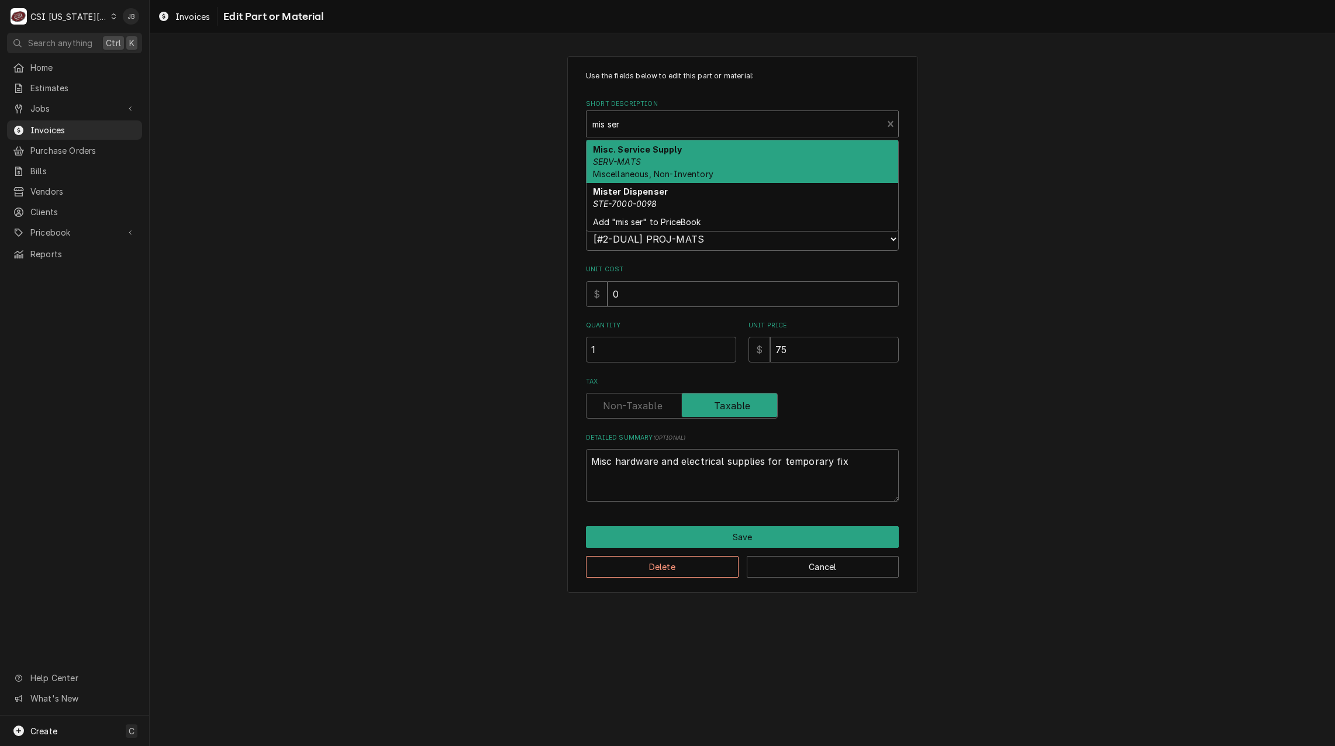
click at [655, 160] on div "Misc. Service Supply SERV-MATS Miscellaneous, Non-Inventory" at bounding box center [742, 161] width 312 height 43
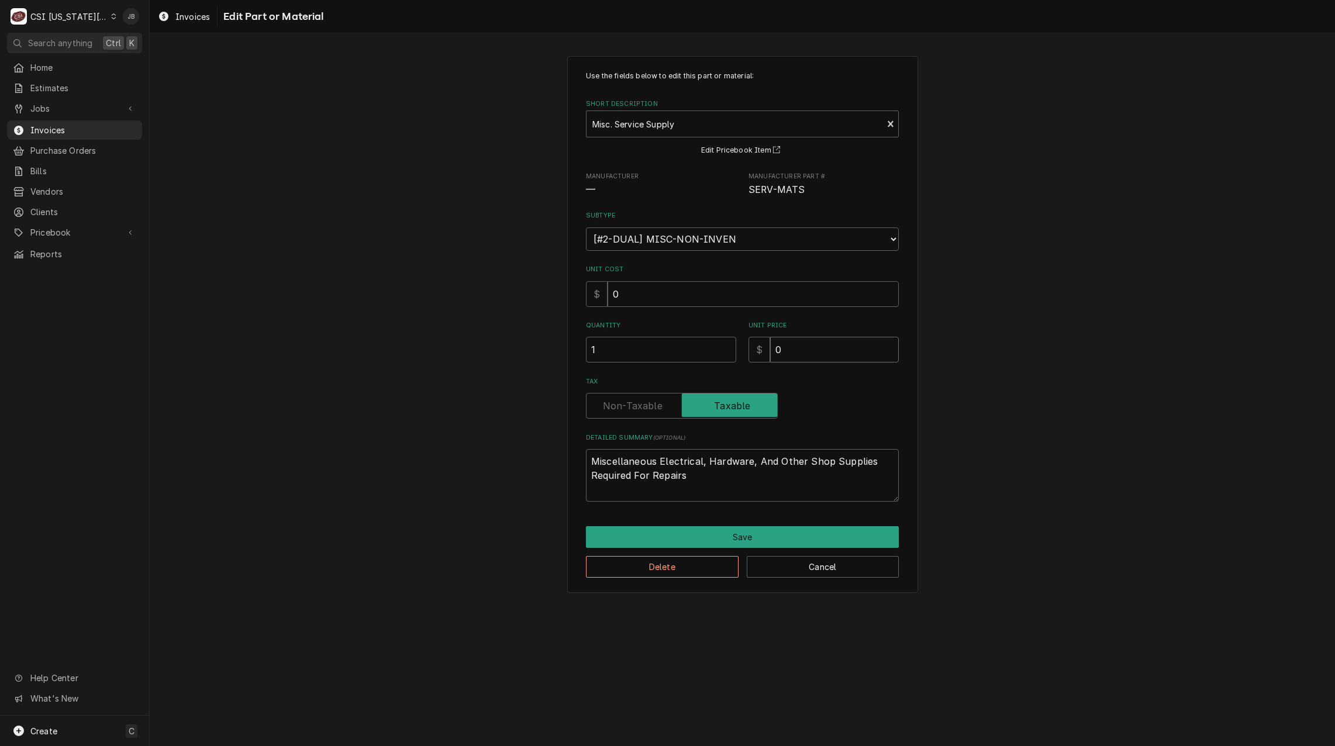
drag, startPoint x: 782, startPoint y: 349, endPoint x: 734, endPoint y: 344, distance: 47.6
click at [736, 345] on div "Quantity 1 Unit Price $ 0" at bounding box center [742, 342] width 313 height 42
type textarea "x"
type input "5"
type textarea "x"
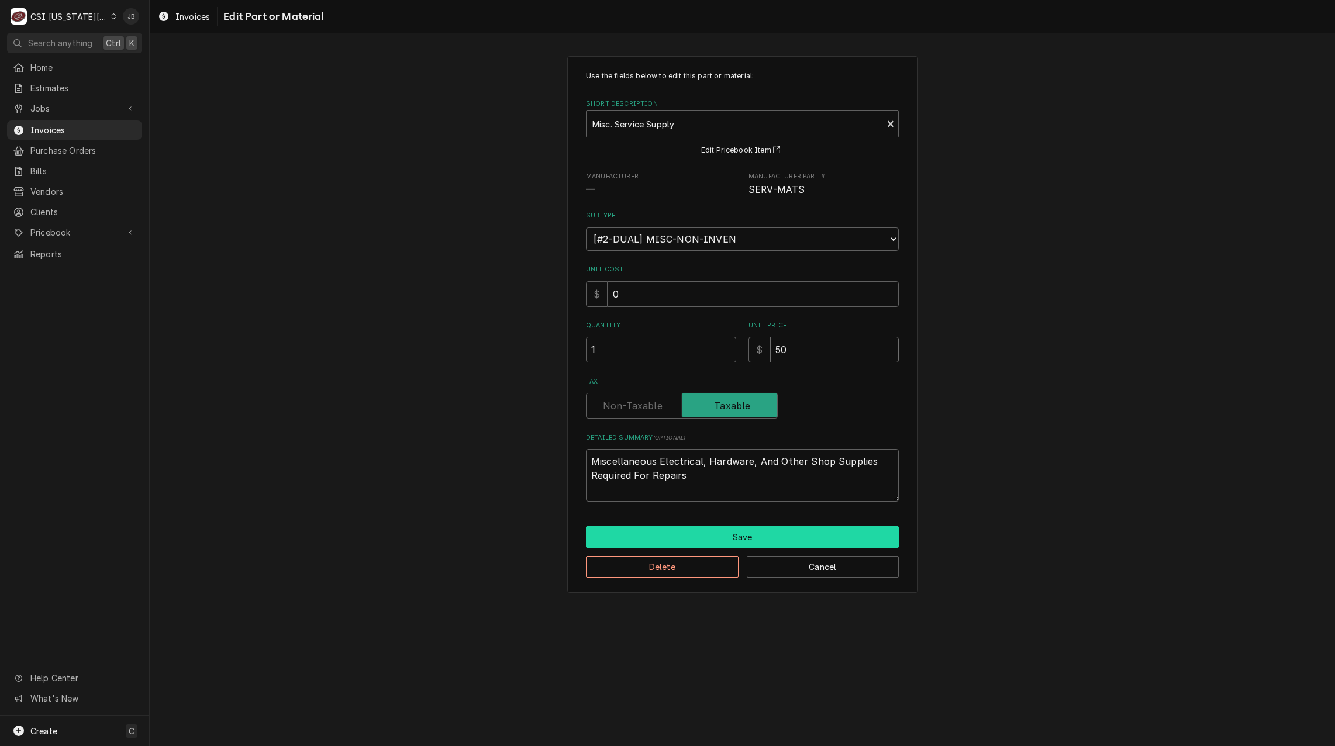
type input "50"
click at [731, 532] on button "Save" at bounding box center [742, 537] width 313 height 22
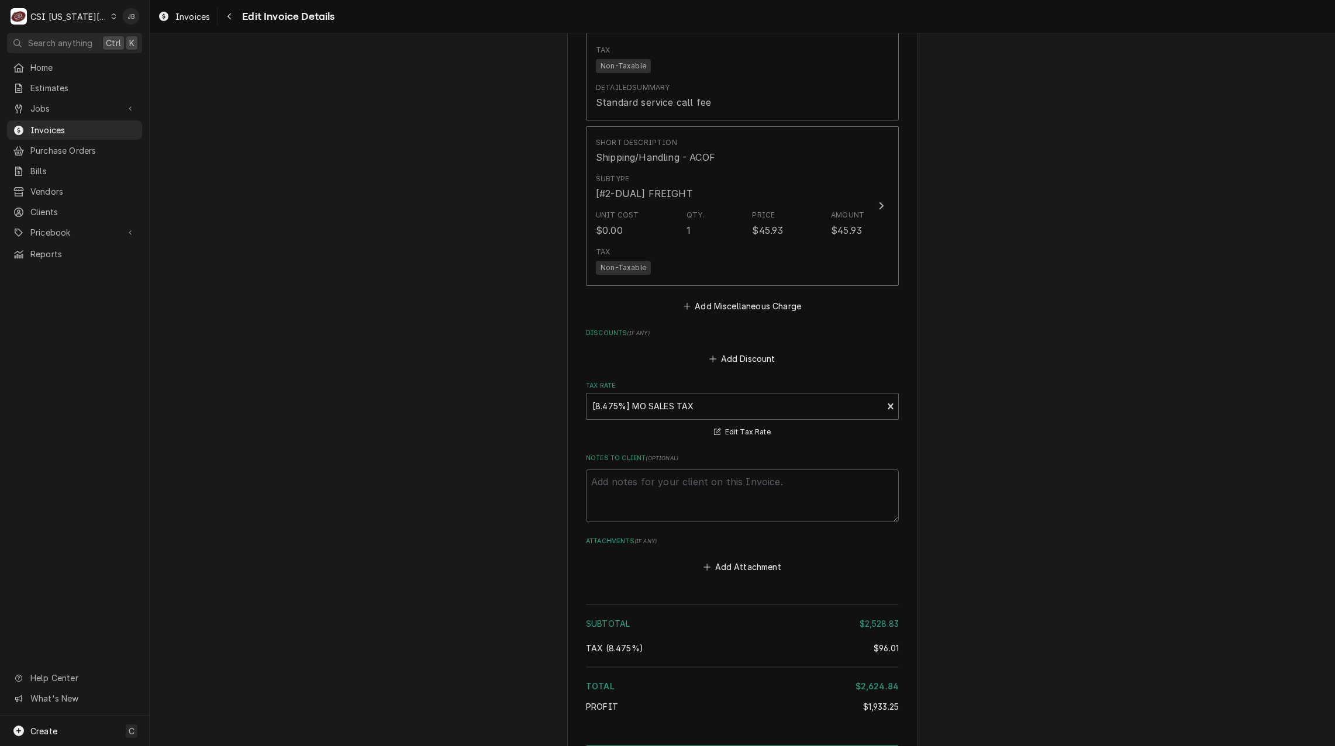
scroll to position [3265, 0]
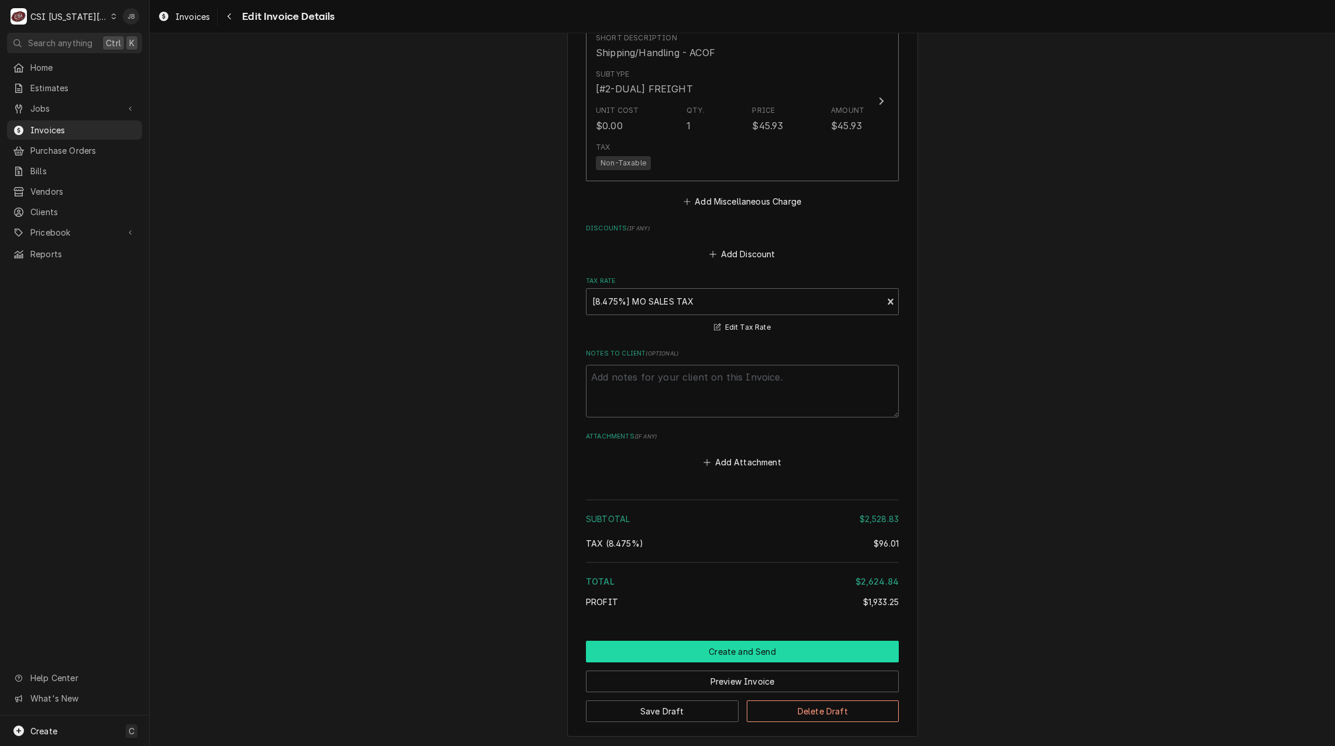
click at [727, 641] on button "Create and Send" at bounding box center [742, 652] width 313 height 22
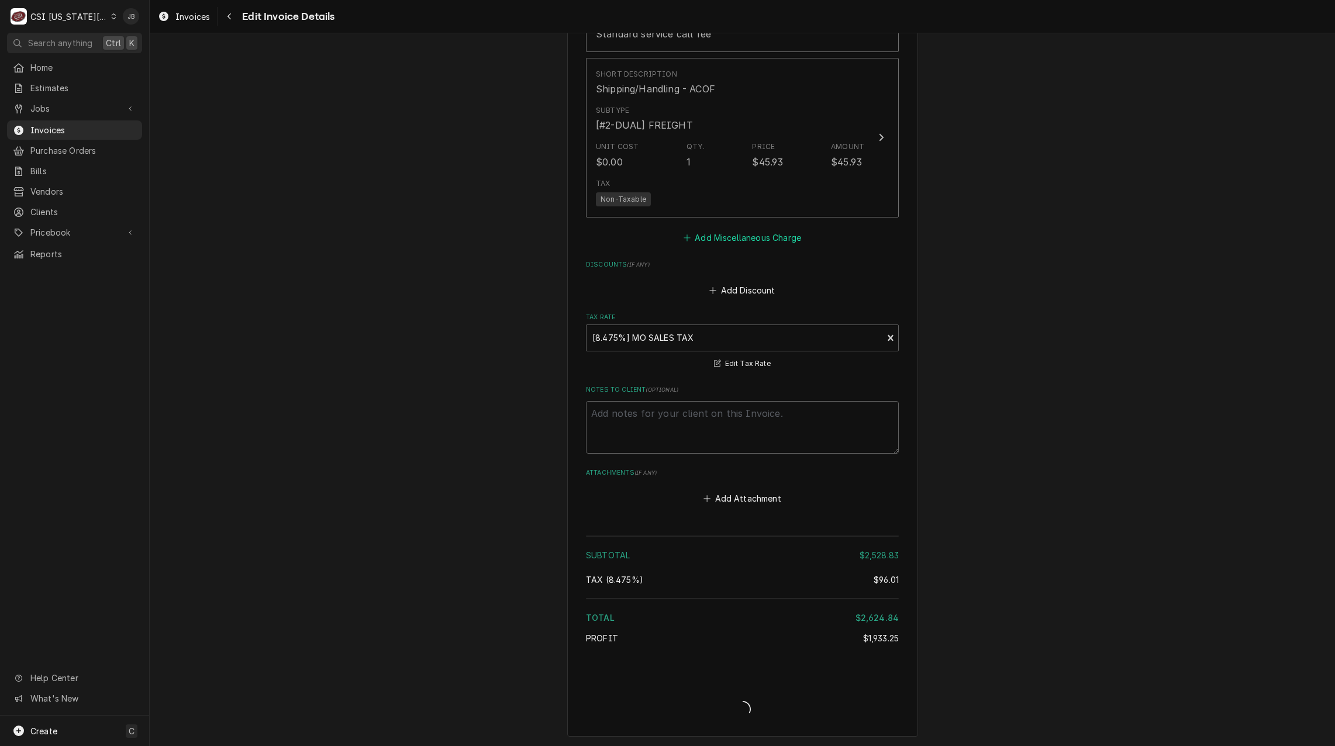
type textarea "x"
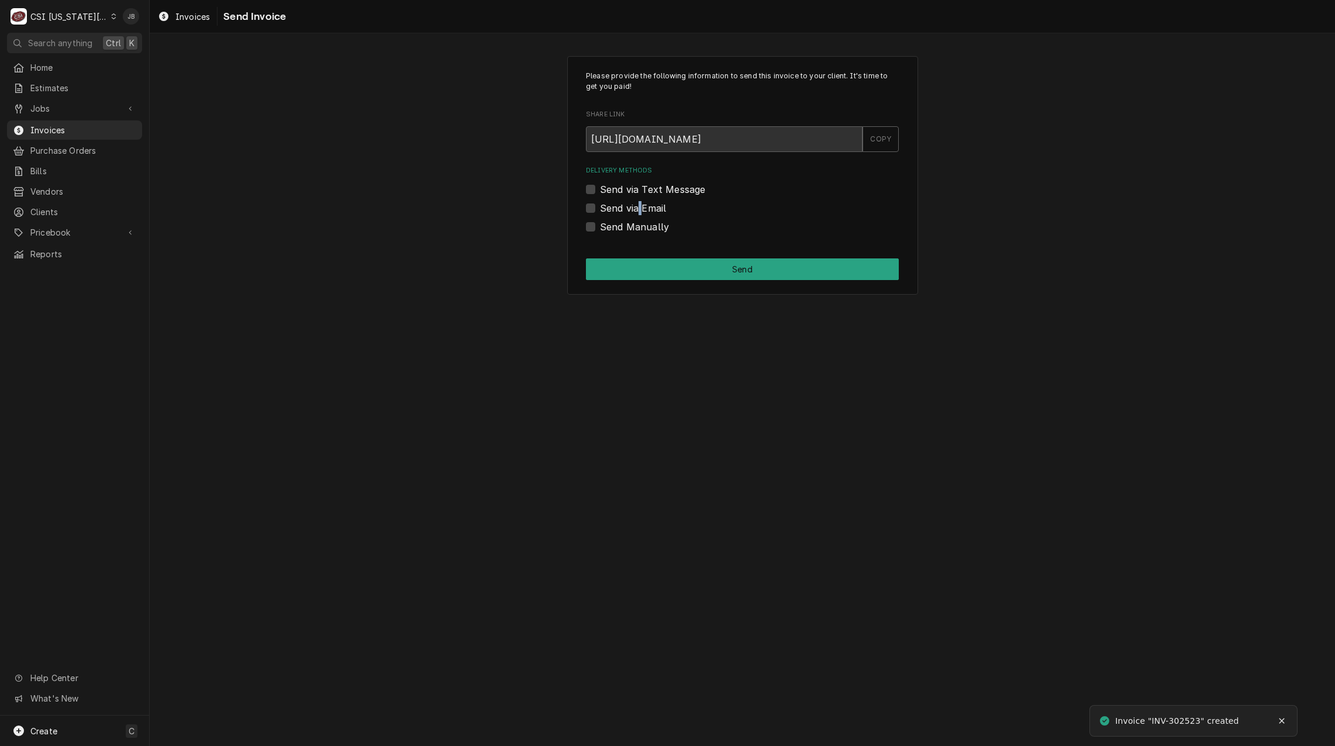
click at [639, 209] on label "Send via Email" at bounding box center [633, 208] width 66 height 14
click at [632, 209] on label "Send via Email" at bounding box center [633, 208] width 66 height 14
click at [632, 209] on input "Send via Email" at bounding box center [756, 214] width 313 height 26
checkbox input "true"
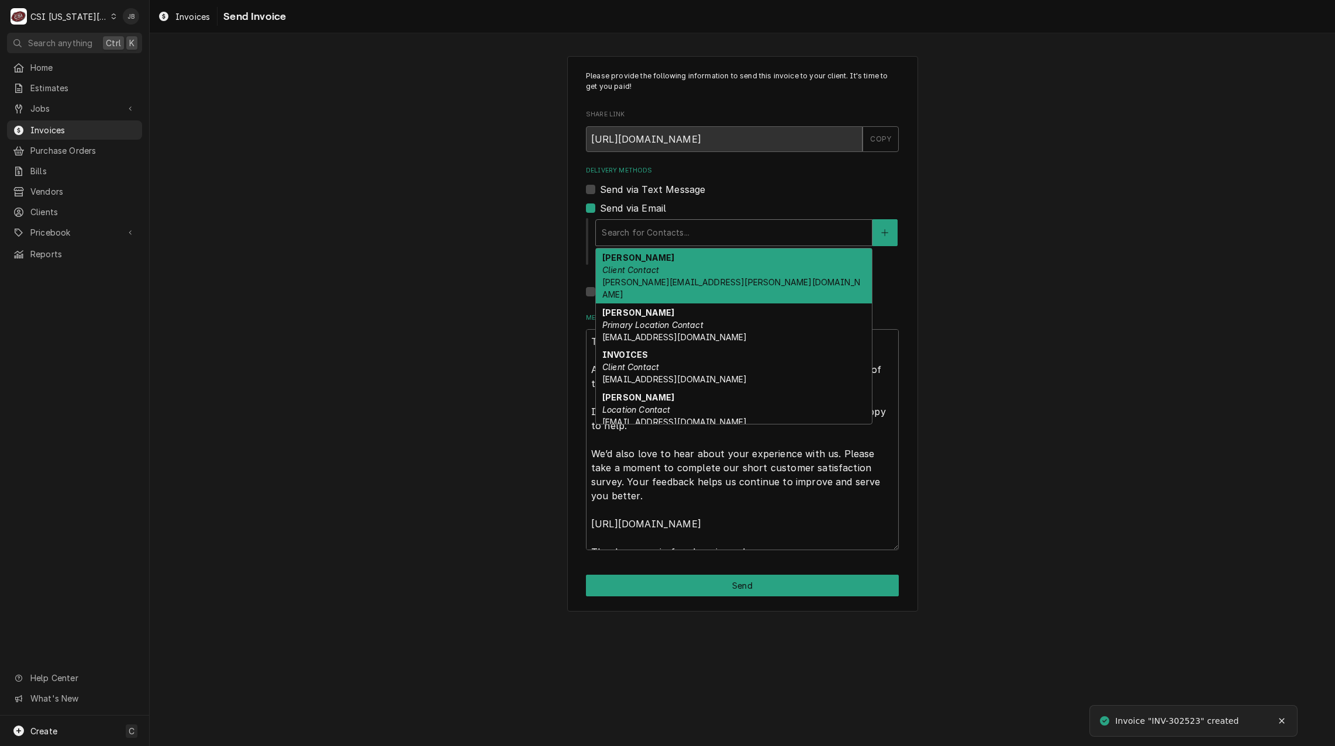
click at [653, 240] on div "Delivery Methods" at bounding box center [734, 232] width 264 height 21
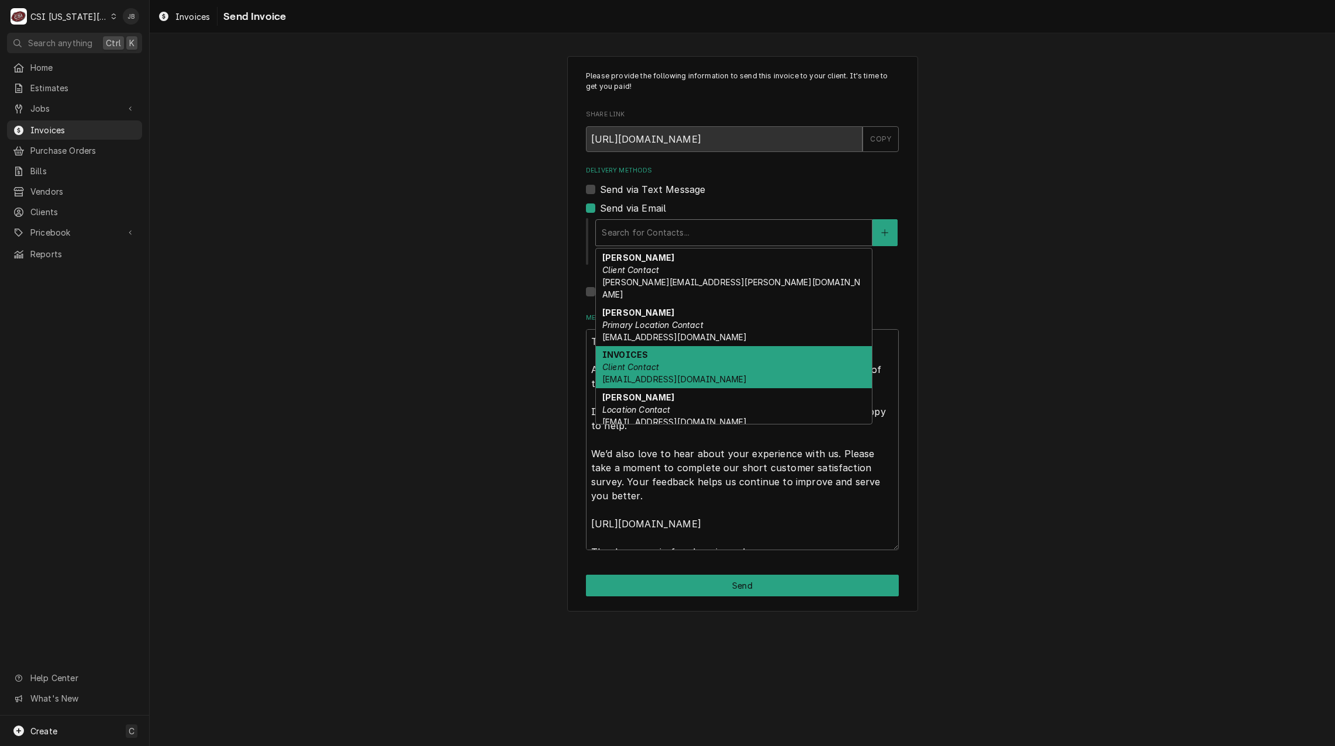
click at [648, 346] on div "INVOICES Client Contact ap@kmoburger.com" at bounding box center [734, 367] width 276 height 43
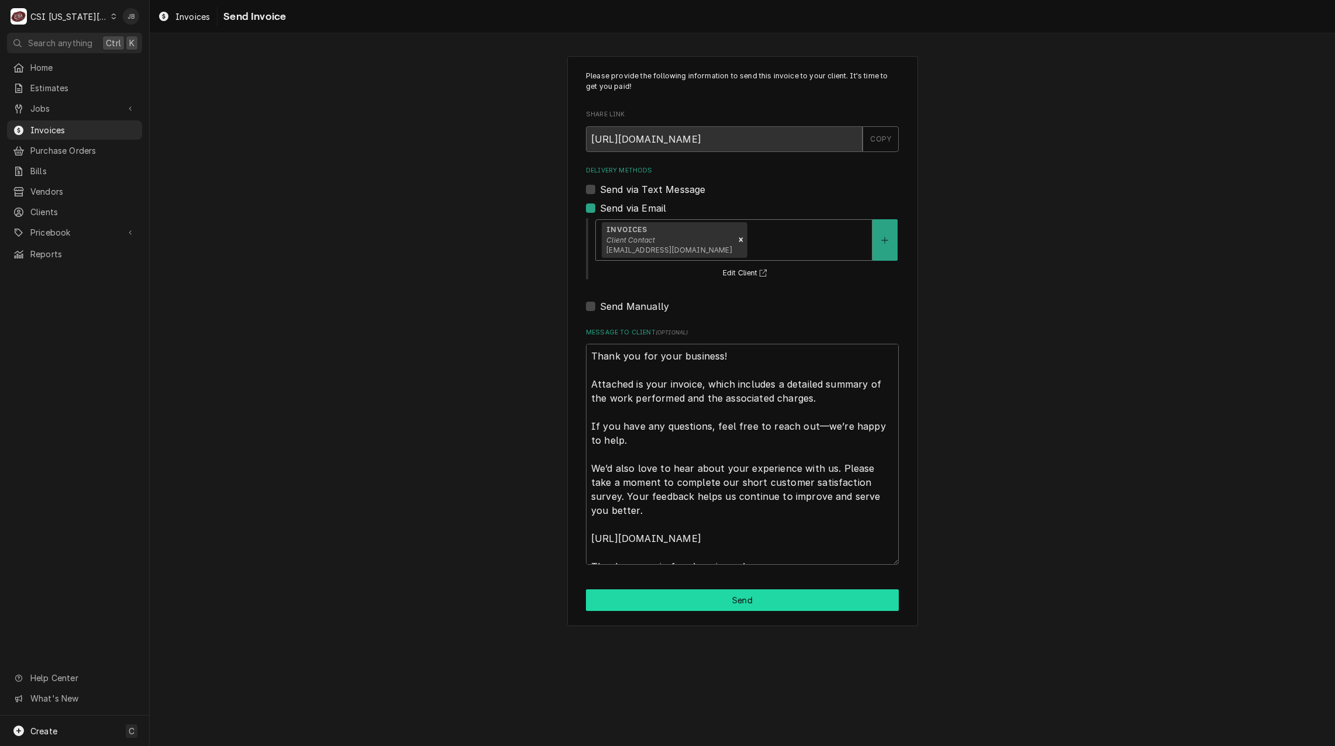
click at [637, 609] on button "Send" at bounding box center [742, 600] width 313 height 22
type textarea "x"
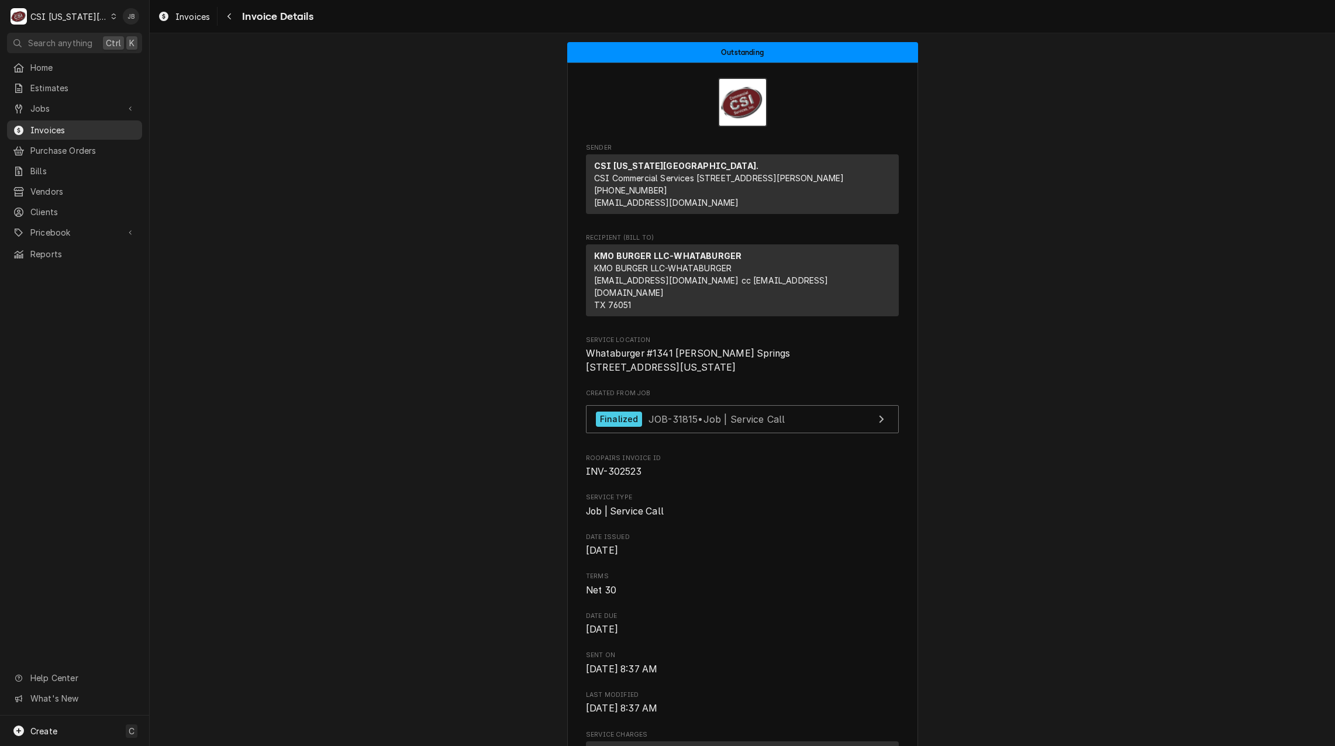
click at [113, 125] on span "Invoices" at bounding box center [83, 130] width 106 height 12
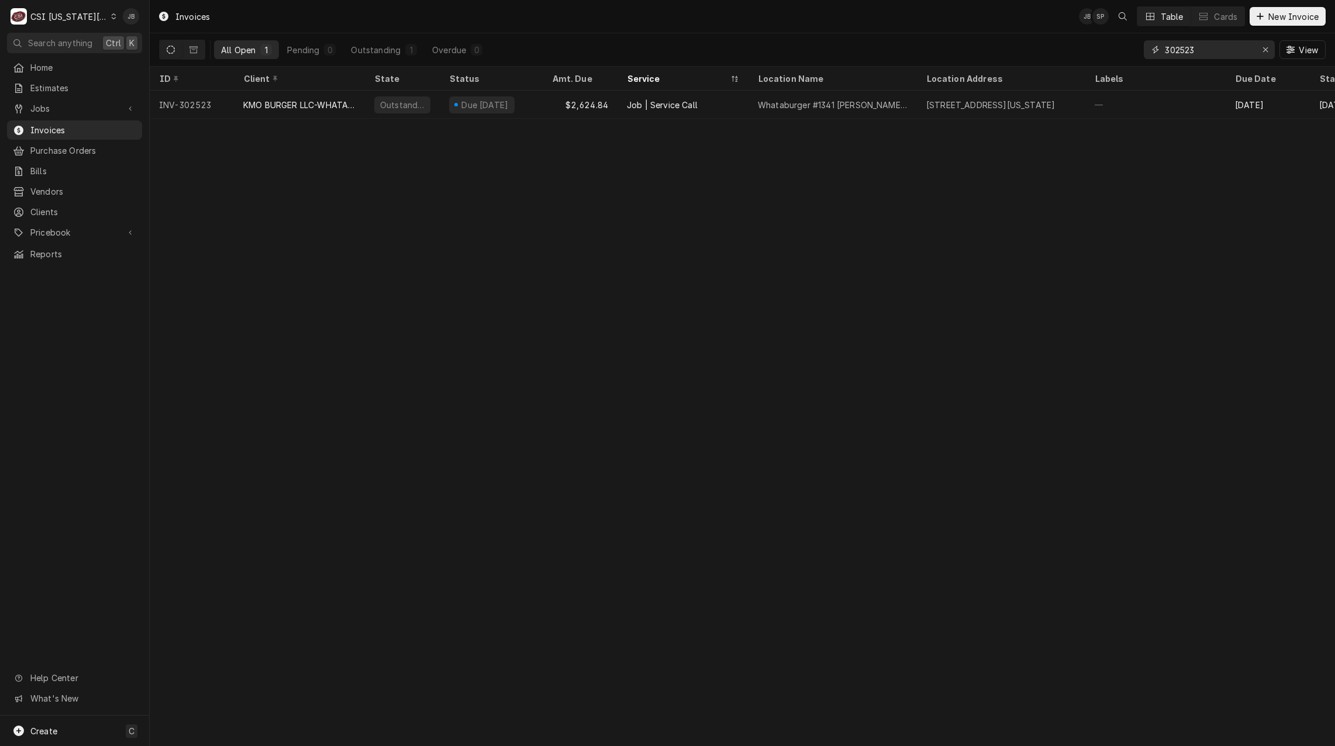
click at [1210, 53] on input "302523" at bounding box center [1209, 49] width 88 height 19
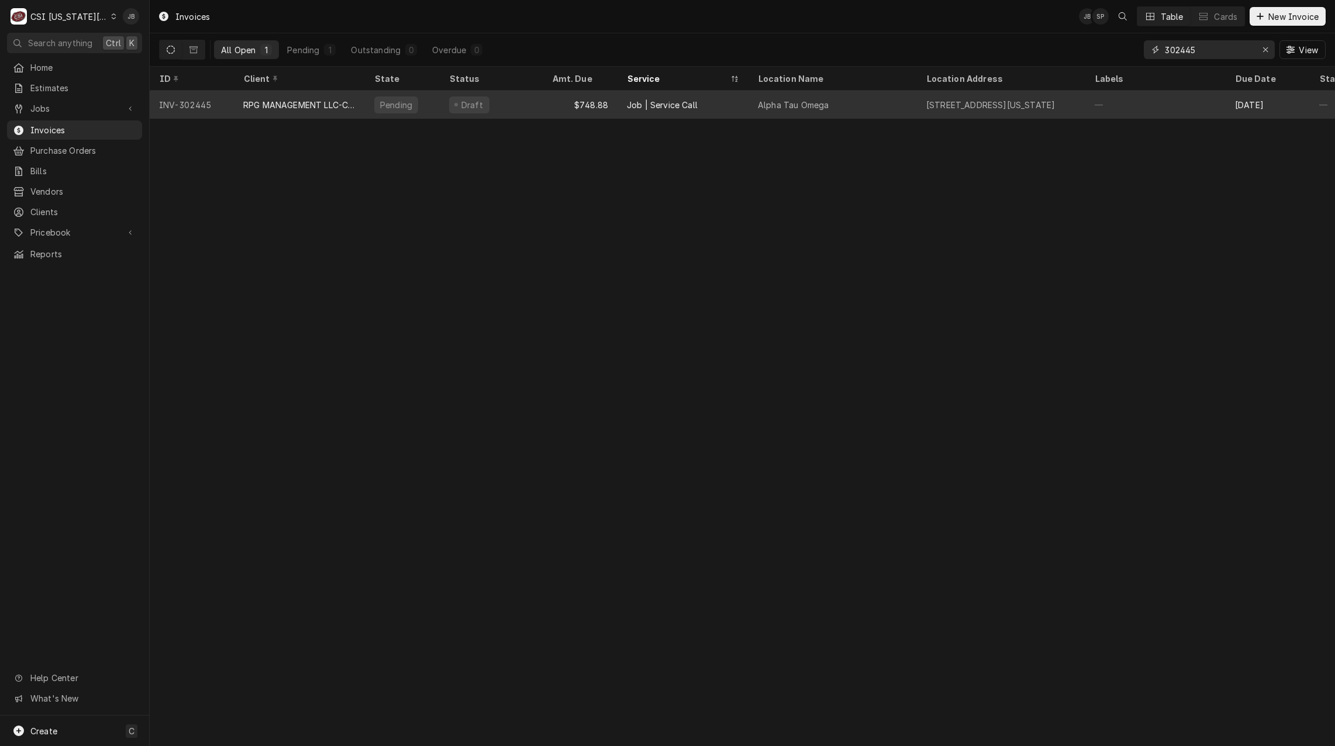
type input "302445"
click at [591, 113] on div "$748.88" at bounding box center [580, 105] width 75 height 28
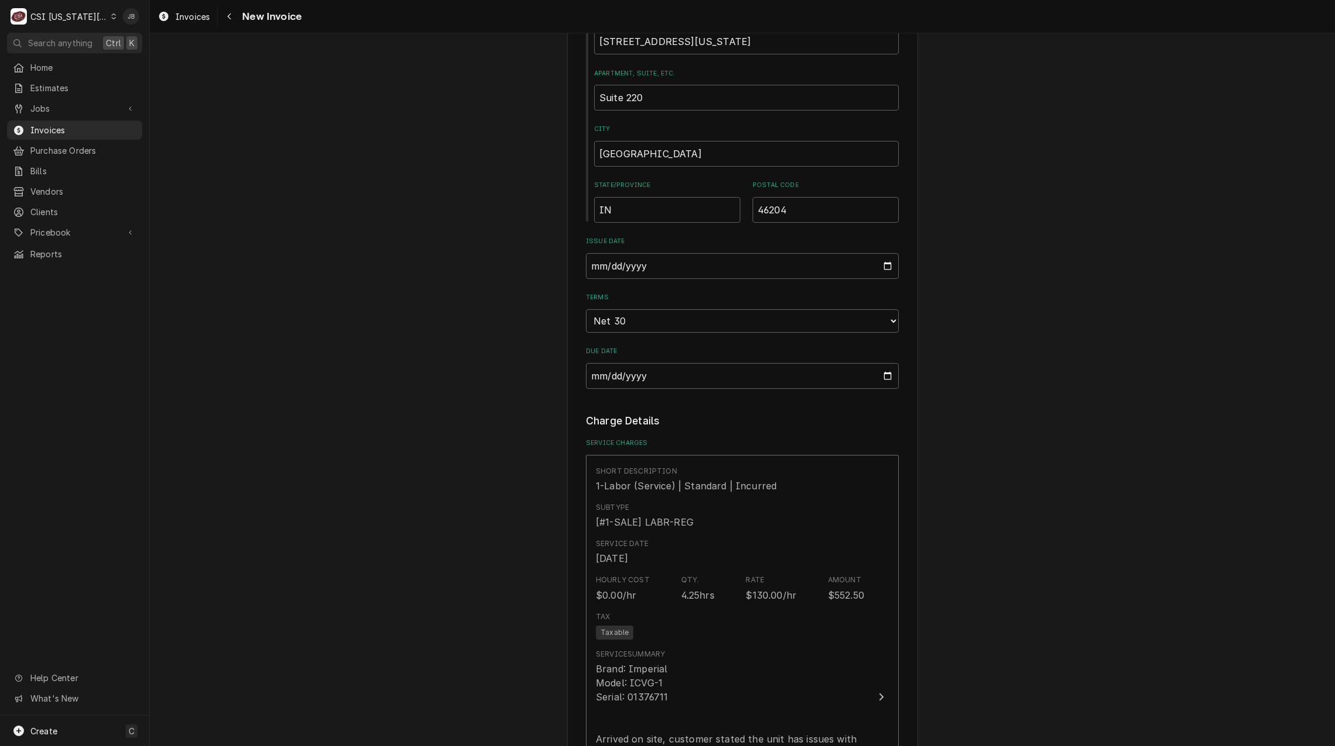
scroll to position [643, 0]
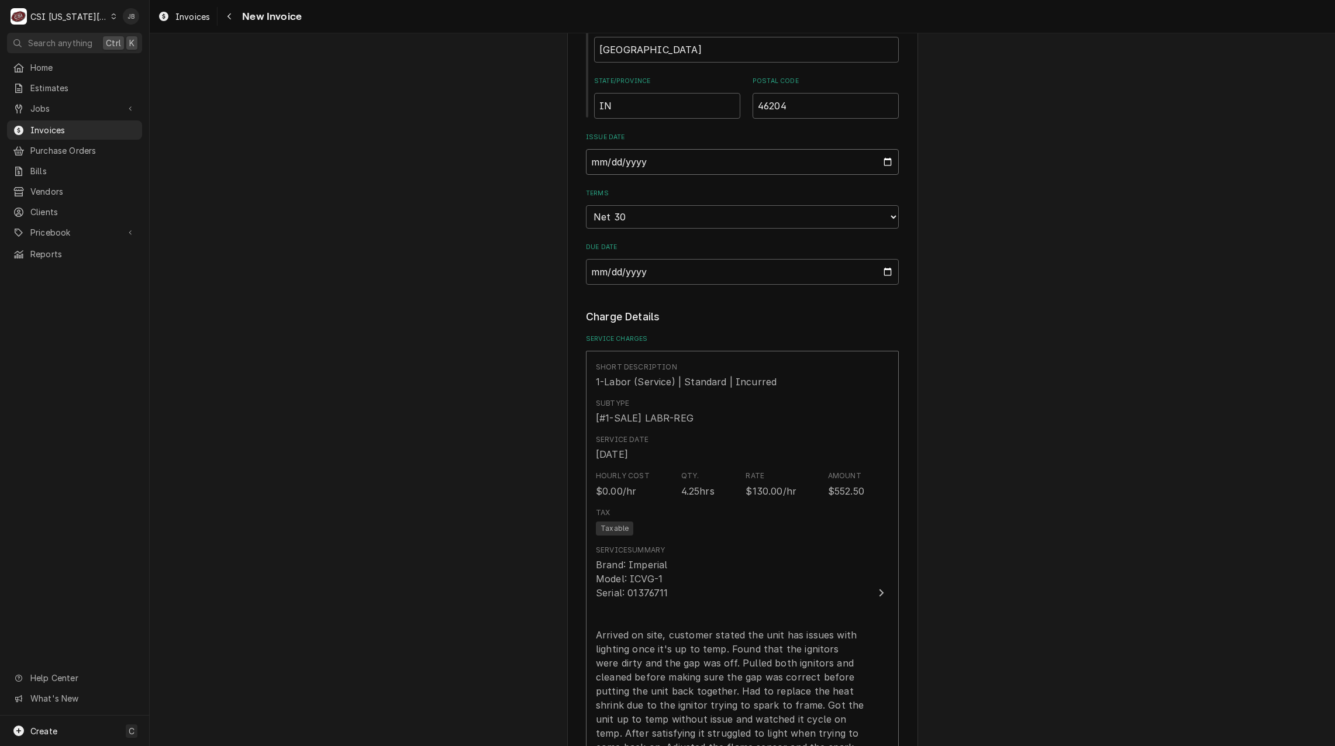
click at [885, 164] on input "2025-08-12" at bounding box center [742, 162] width 313 height 26
type textarea "x"
type input "2025-08-31"
click at [463, 302] on div "Please provide the following information to create your invoice: Client Details…" at bounding box center [742, 555] width 1185 height 2307
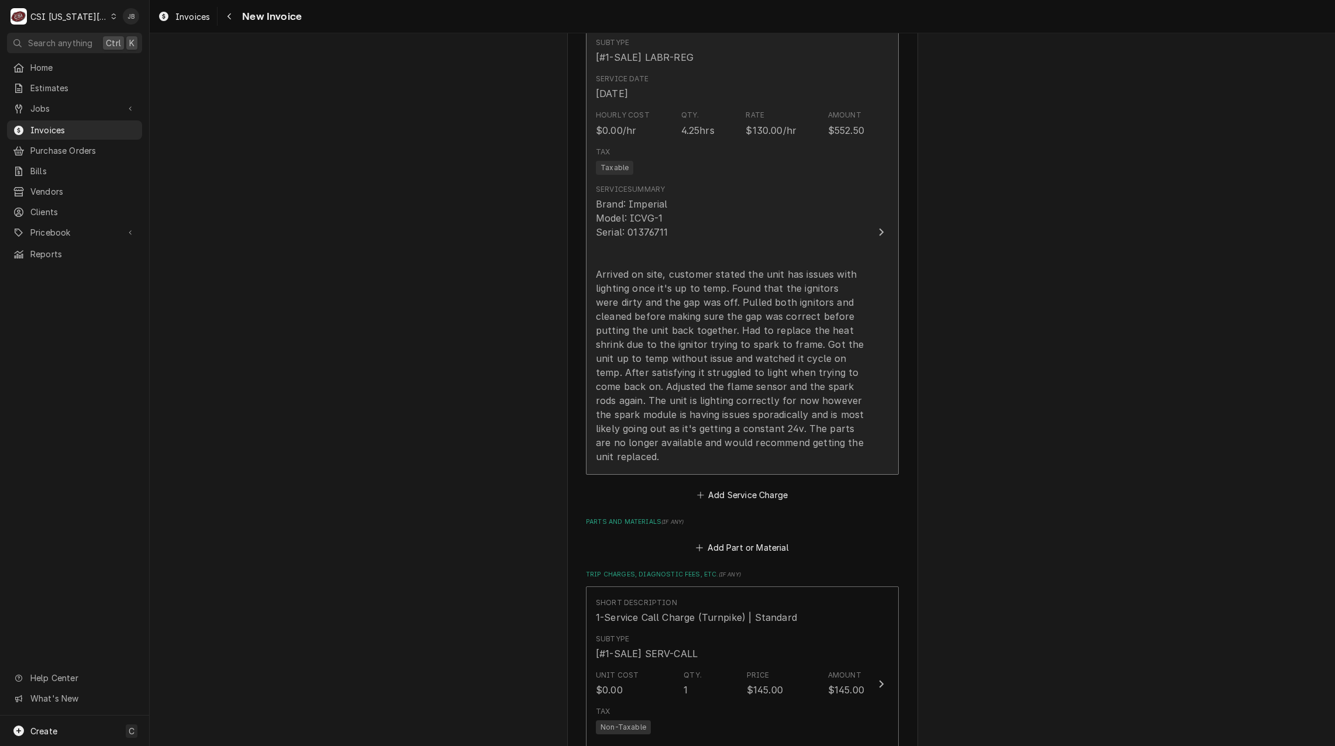
scroll to position [829, 0]
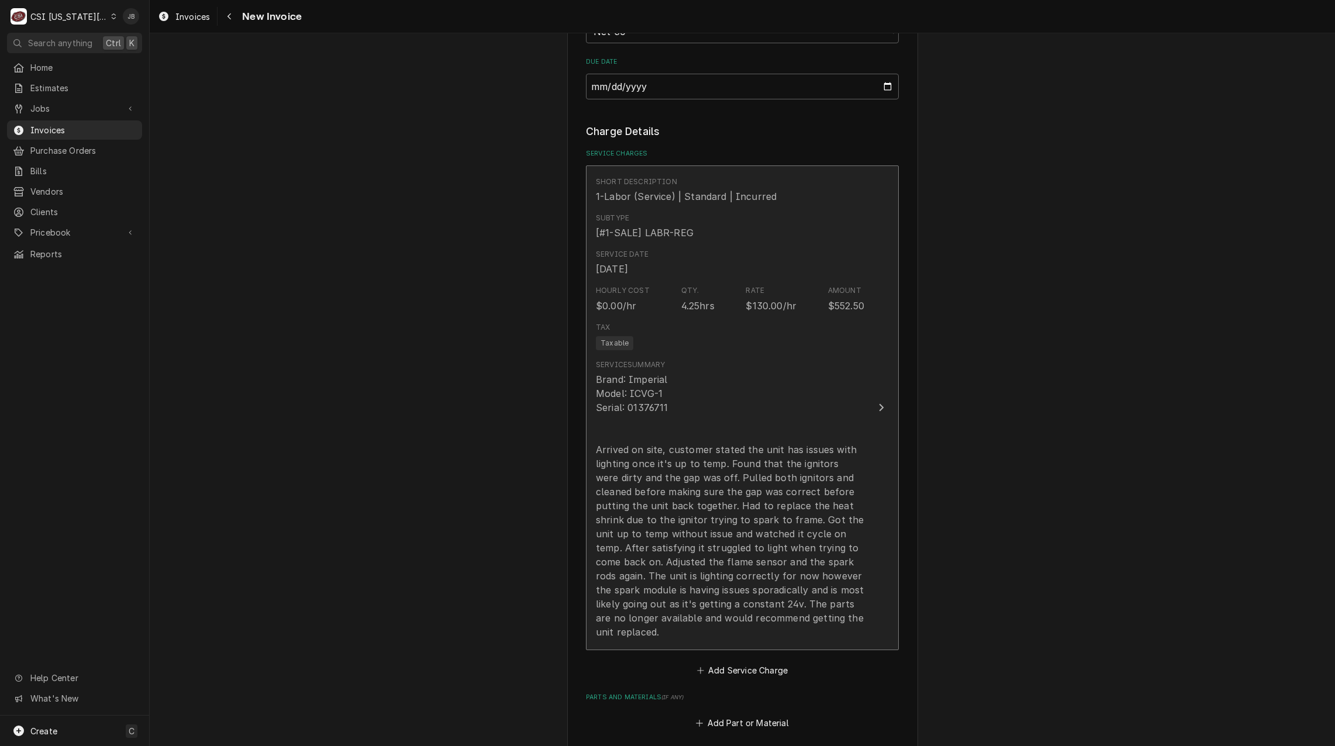
click at [722, 477] on div "Brand: Imperial Model: ICVG-1 Serial: 01376711 Arrived on site, customer stated…" at bounding box center [730, 505] width 268 height 267
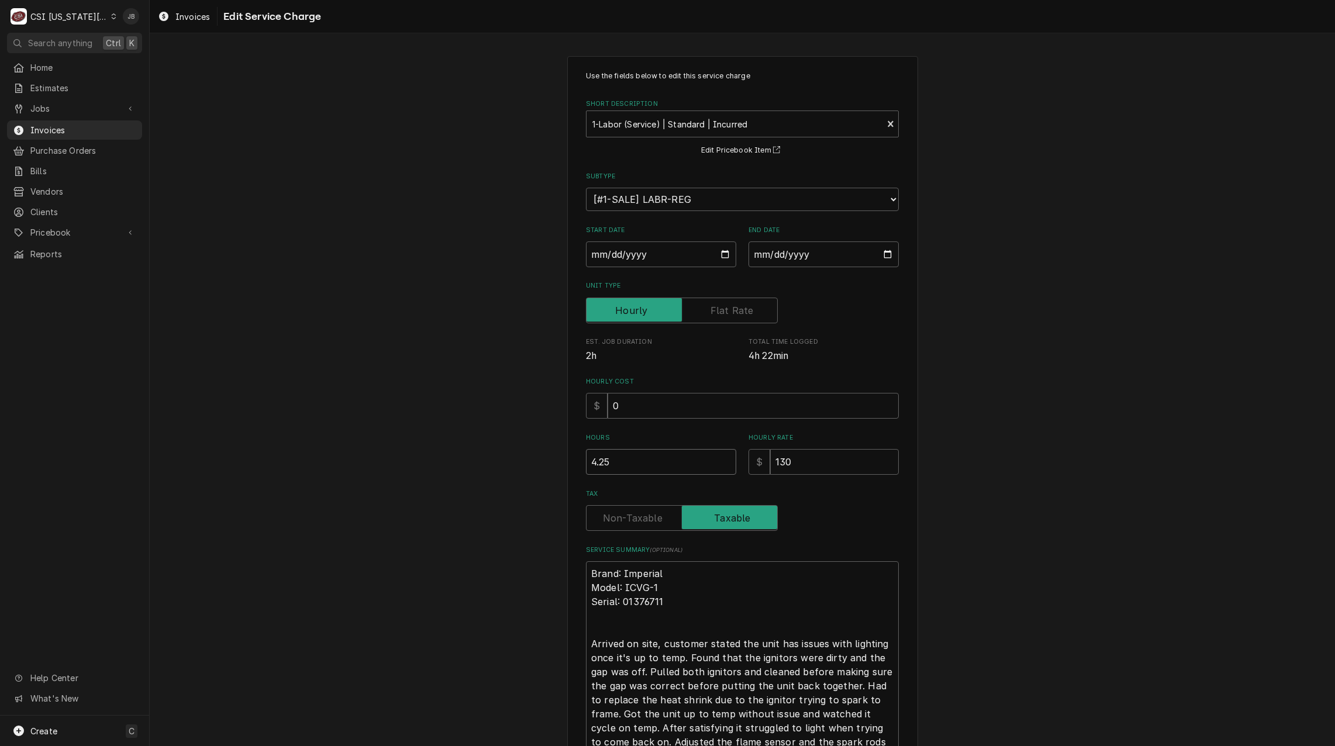
drag, startPoint x: 633, startPoint y: 461, endPoint x: 535, endPoint y: 457, distance: 97.8
click at [549, 461] on div "Use the fields below to edit this service charge Short Description 1-Labor (Ser…" at bounding box center [742, 479] width 1185 height 866
type textarea "x"
type input "4"
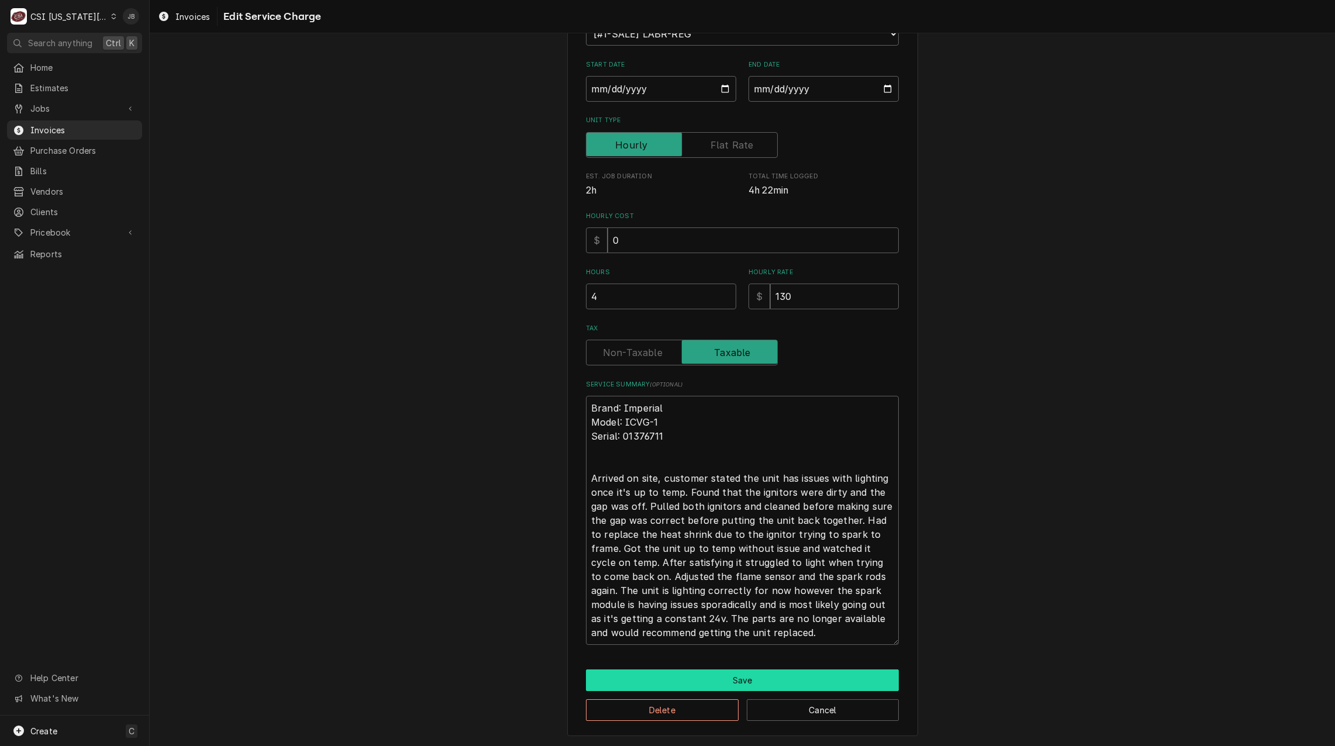
click at [717, 675] on button "Save" at bounding box center [742, 681] width 313 height 22
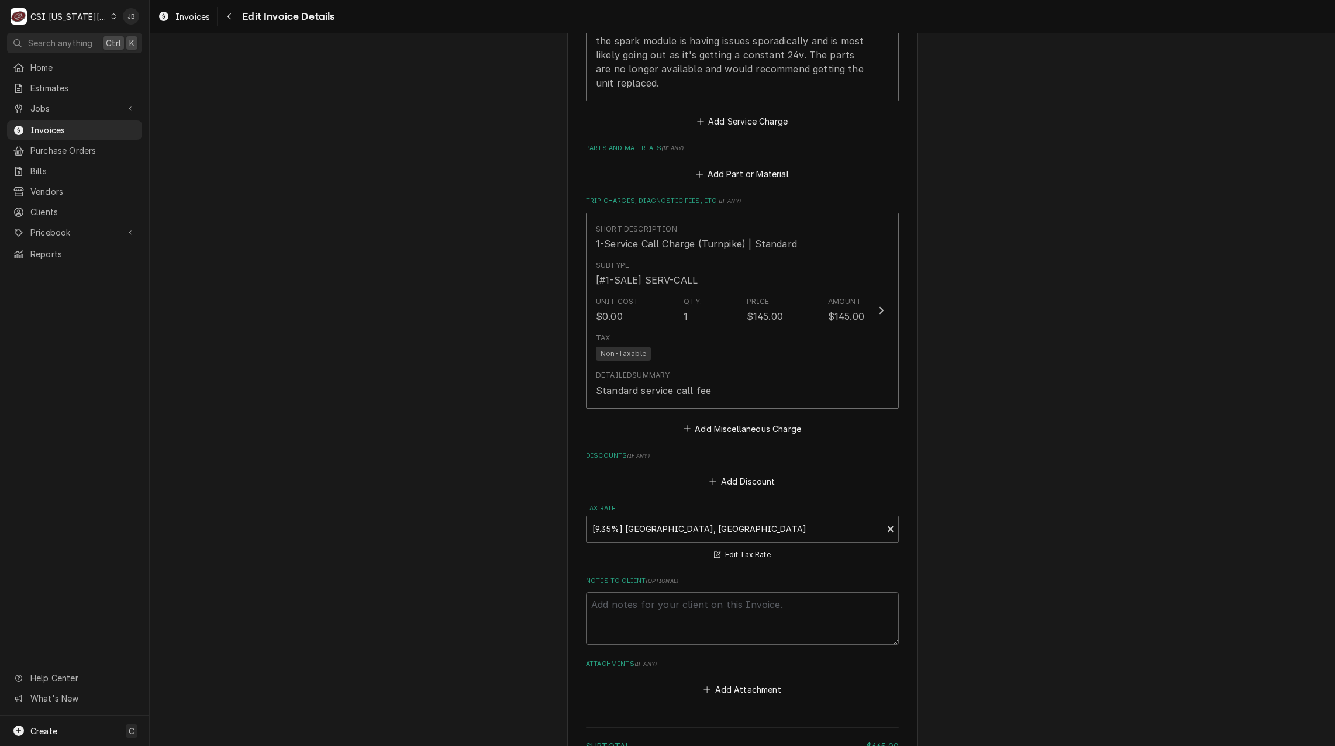
scroll to position [1647, 0]
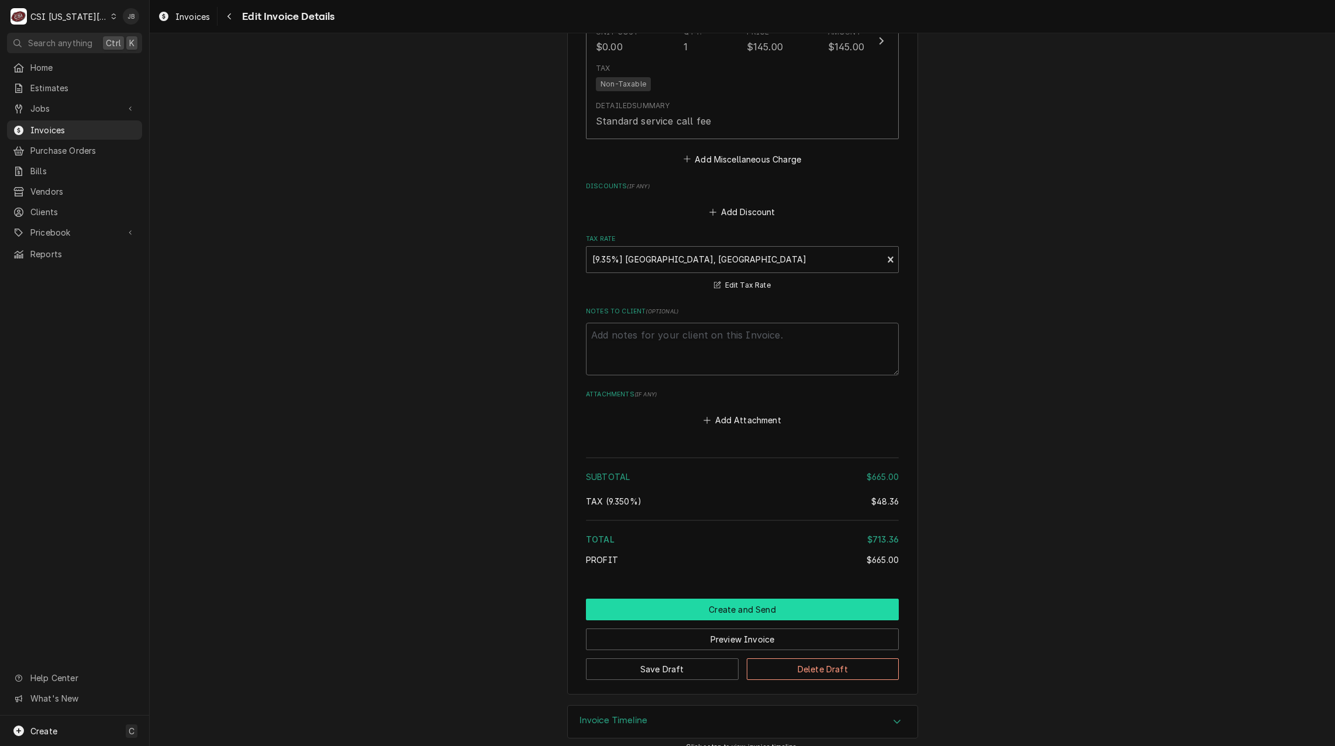
drag, startPoint x: 670, startPoint y: 602, endPoint x: 738, endPoint y: 586, distance: 70.2
click at [670, 603] on button "Create and Send" at bounding box center [742, 610] width 313 height 22
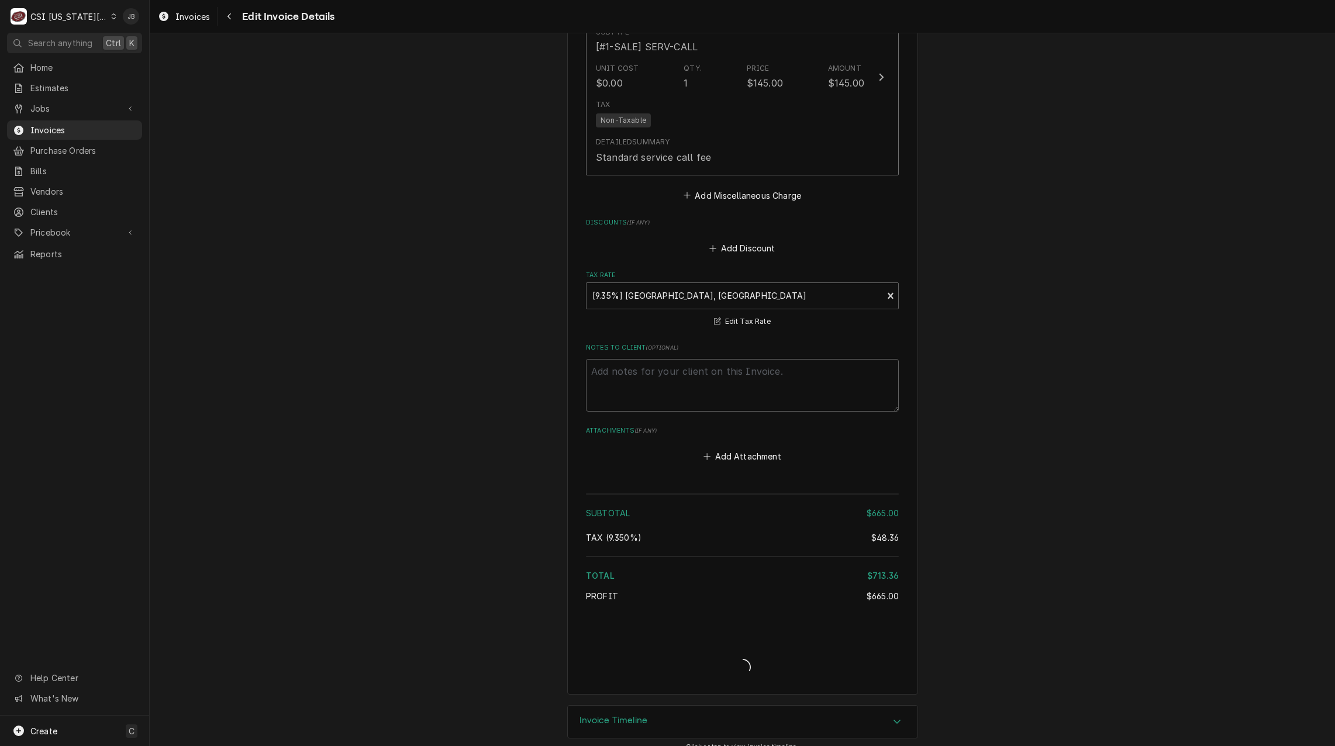
type textarea "x"
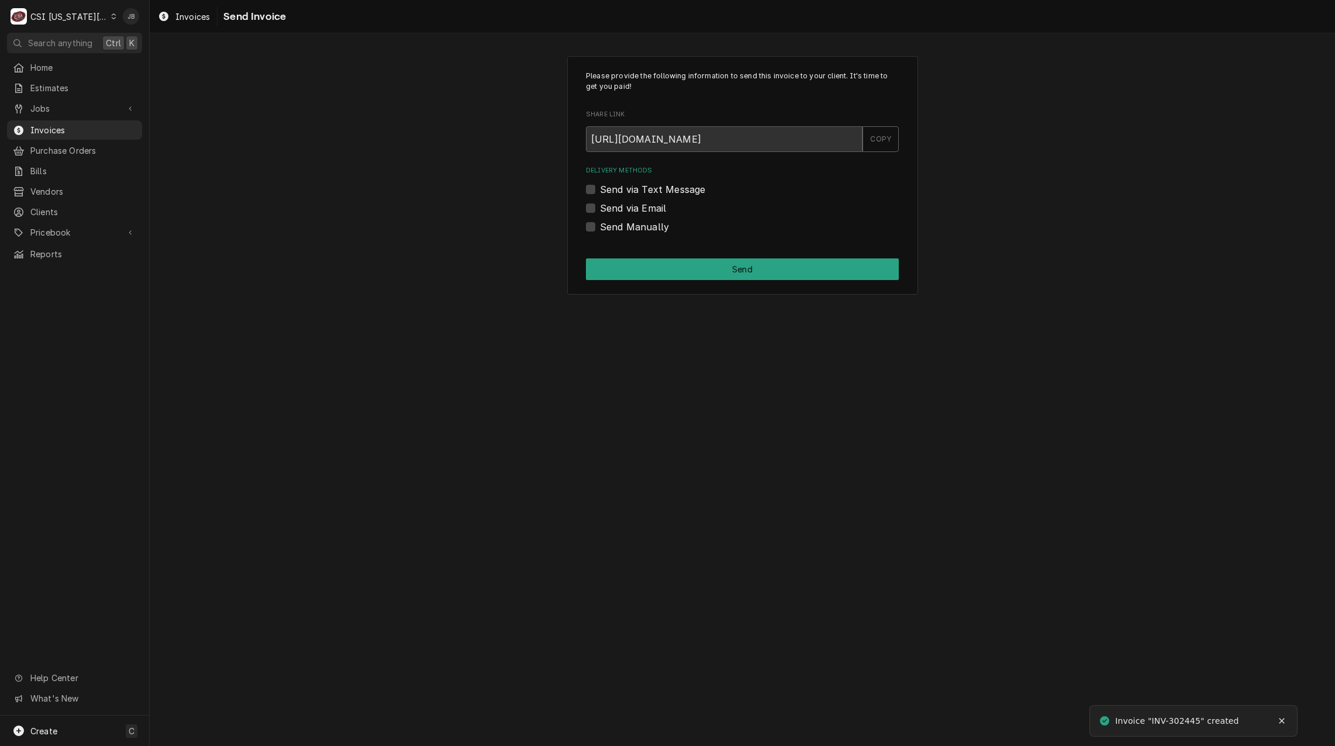
click at [606, 205] on label "Send via Email" at bounding box center [633, 208] width 66 height 14
click at [606, 205] on input "Send via Email" at bounding box center [756, 214] width 313 height 26
checkbox input "true"
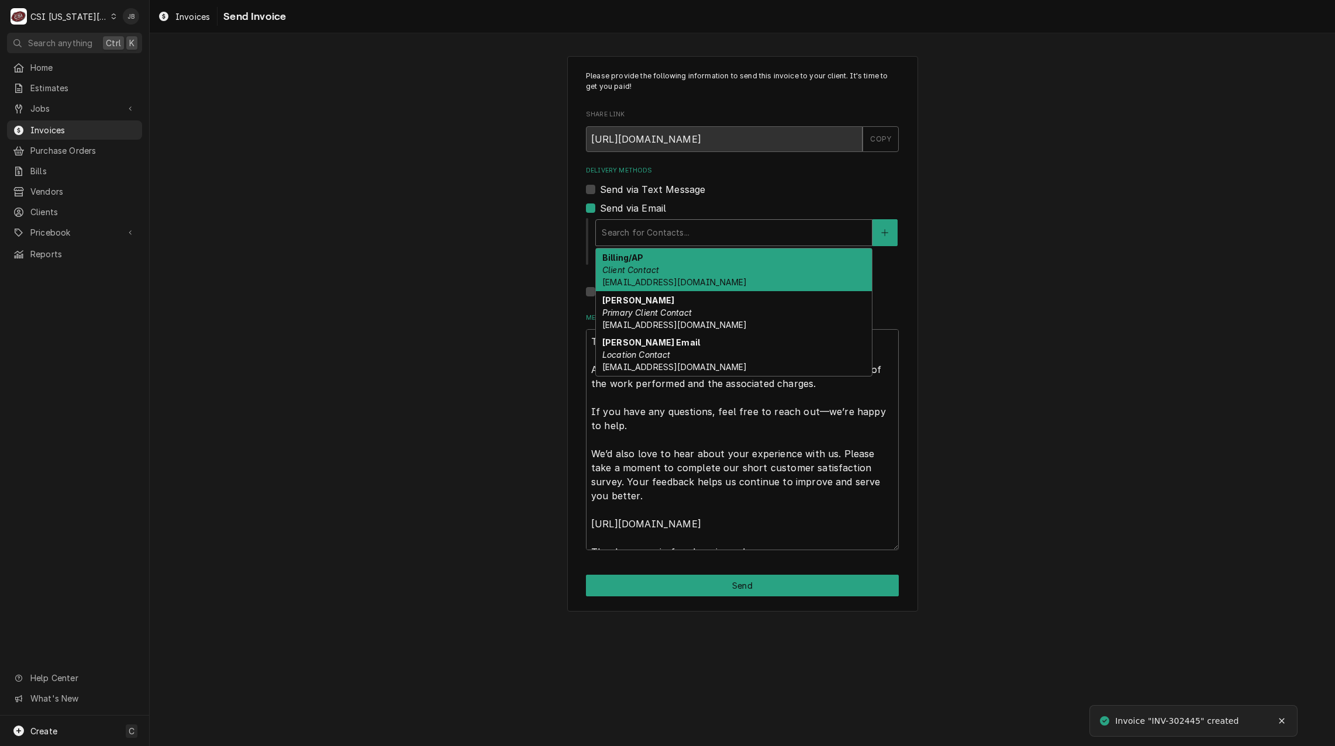
click at [642, 233] on div "Delivery Methods" at bounding box center [734, 232] width 264 height 21
click at [660, 273] on div "Billing/AP Client Contact [EMAIL_ADDRESS][DOMAIN_NAME]" at bounding box center [734, 270] width 276 height 43
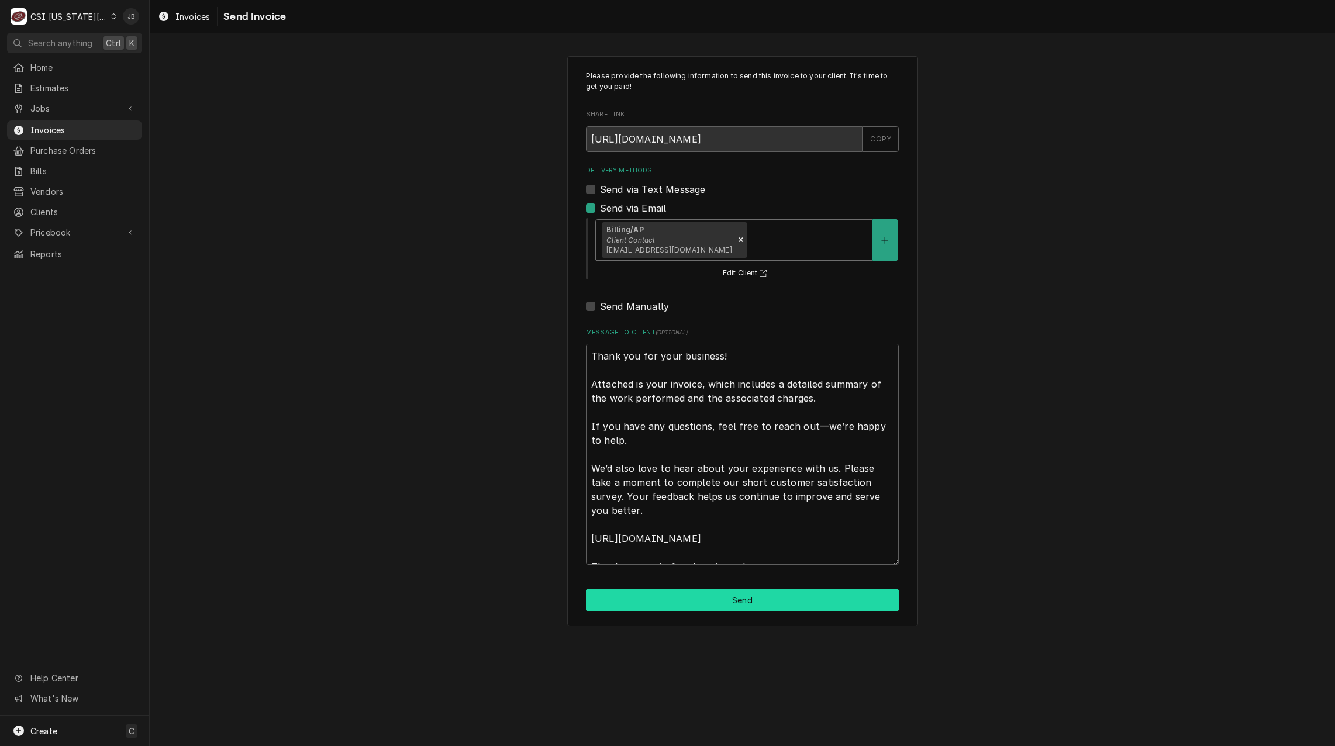
click at [667, 605] on button "Send" at bounding box center [742, 600] width 313 height 22
type textarea "x"
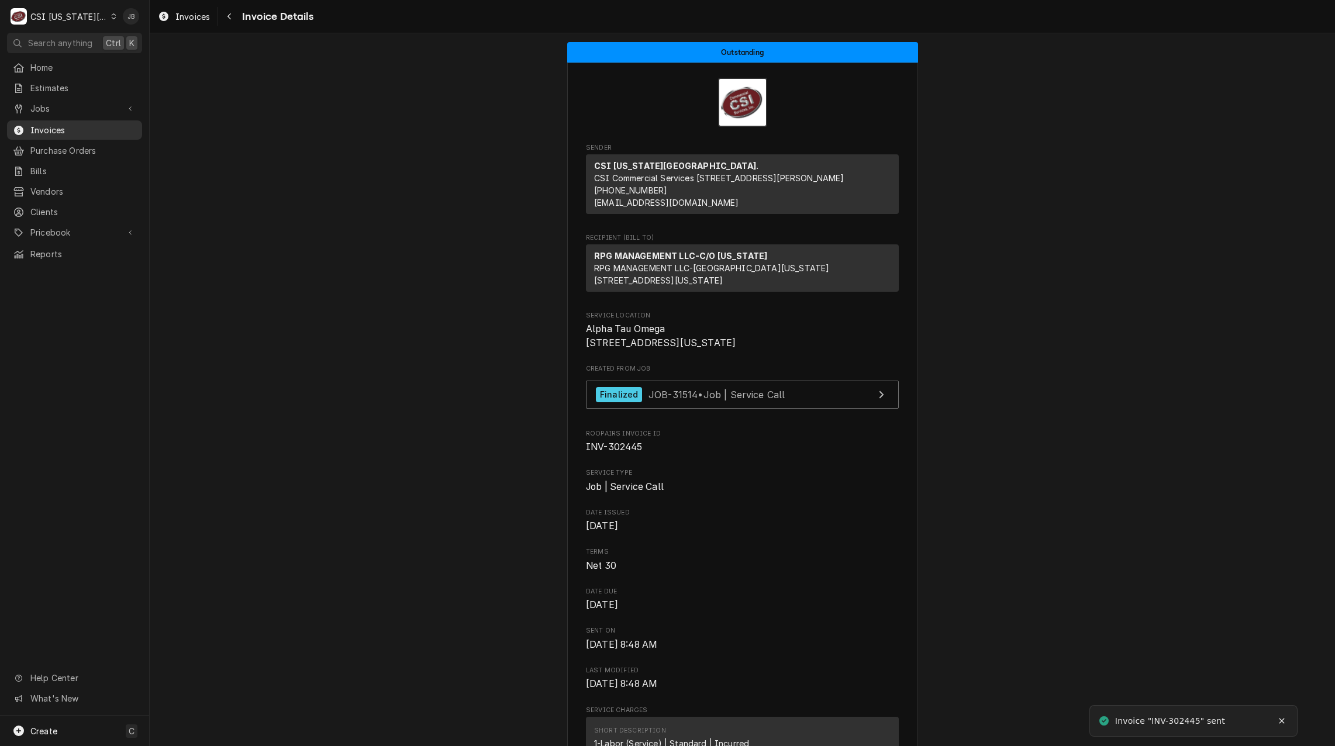
click at [95, 126] on span "Invoices" at bounding box center [83, 130] width 106 height 12
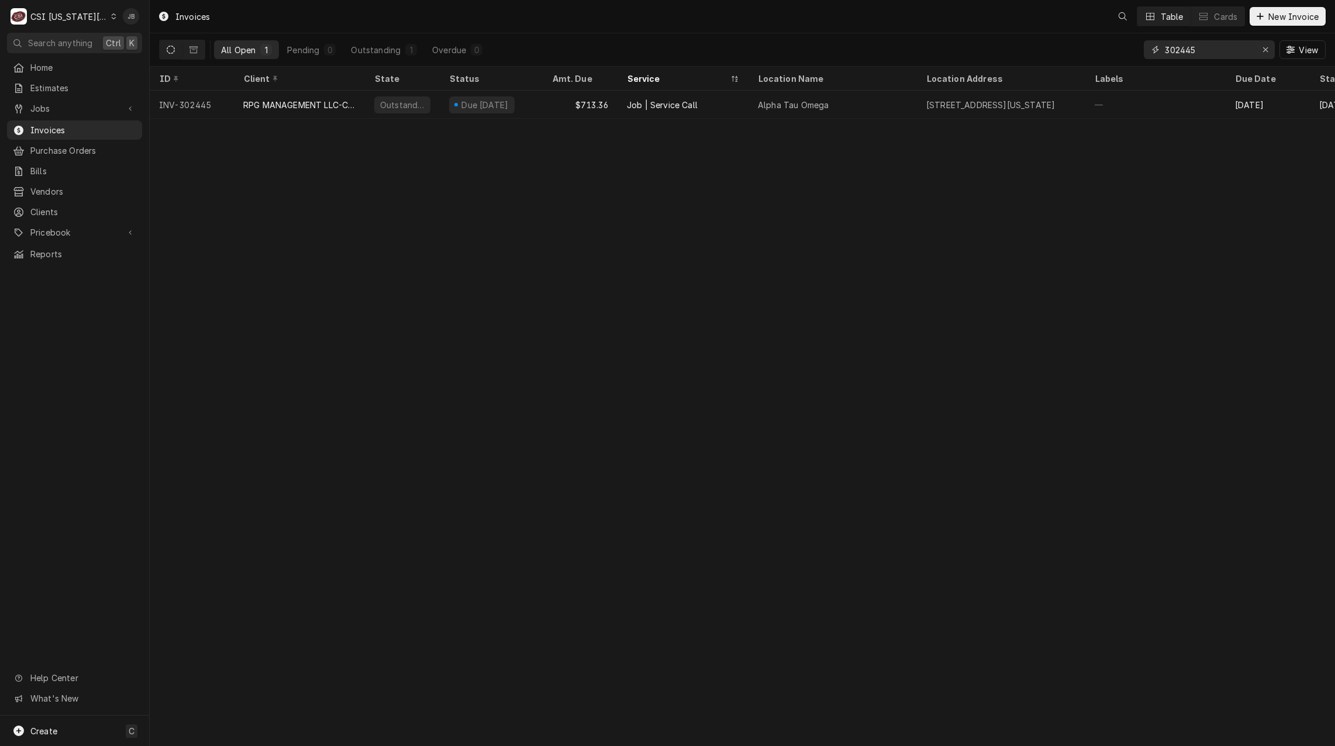
click at [1208, 52] on input "302445" at bounding box center [1209, 49] width 88 height 19
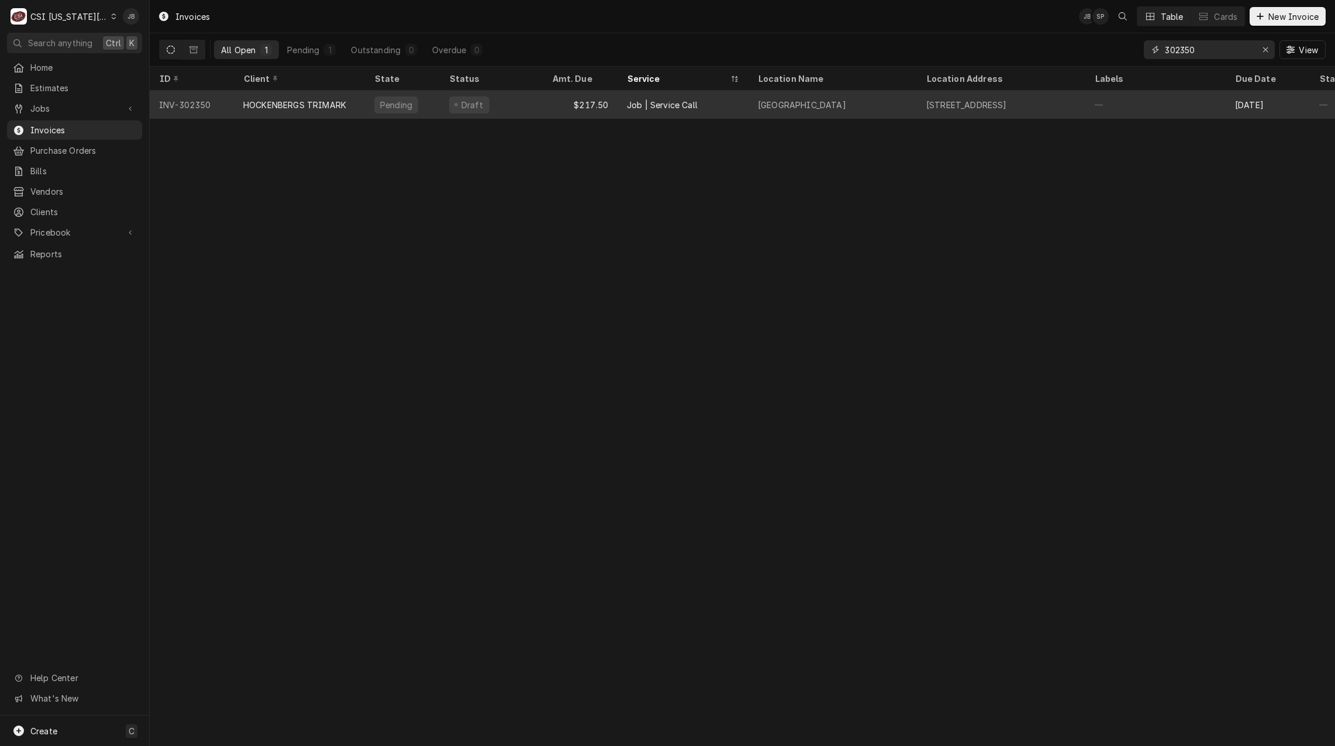
type input "302350"
click at [598, 112] on div "$217.50" at bounding box center [580, 105] width 75 height 28
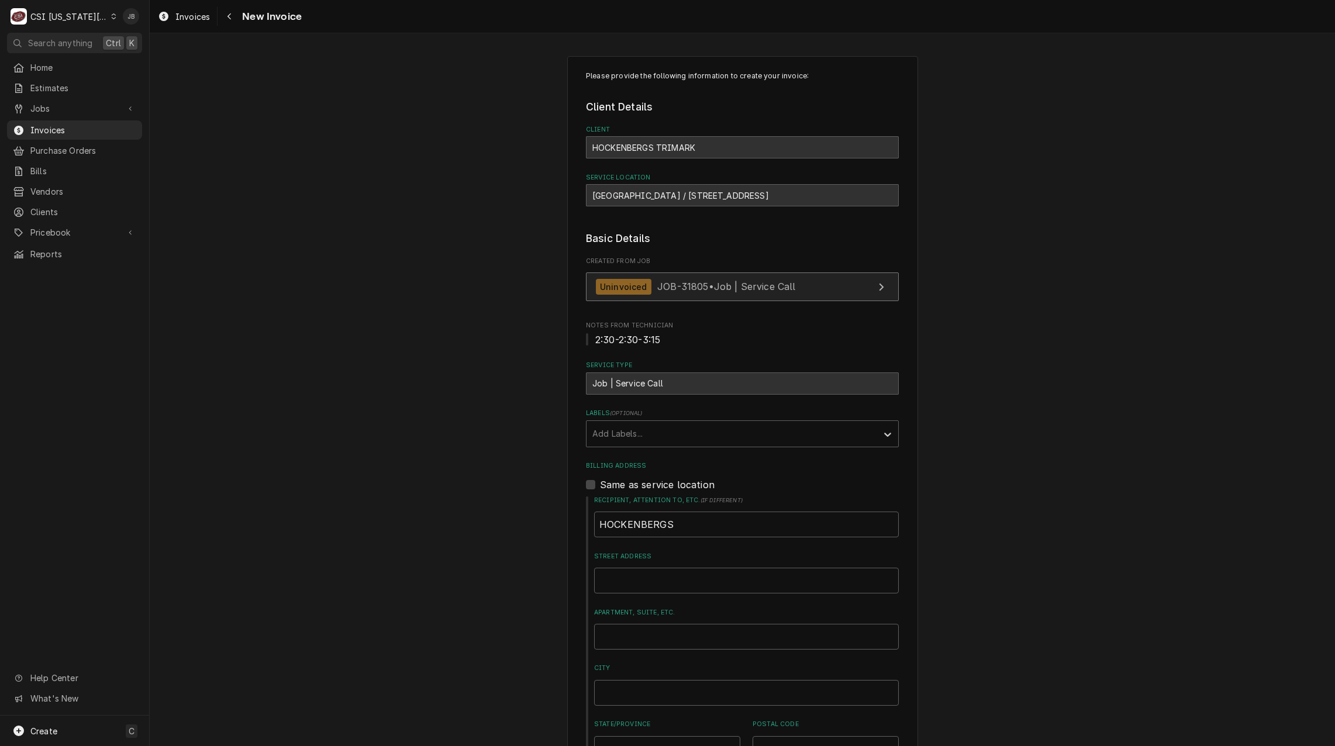
click at [665, 283] on span "JOB-31805 • Job | Service Call" at bounding box center [726, 287] width 139 height 12
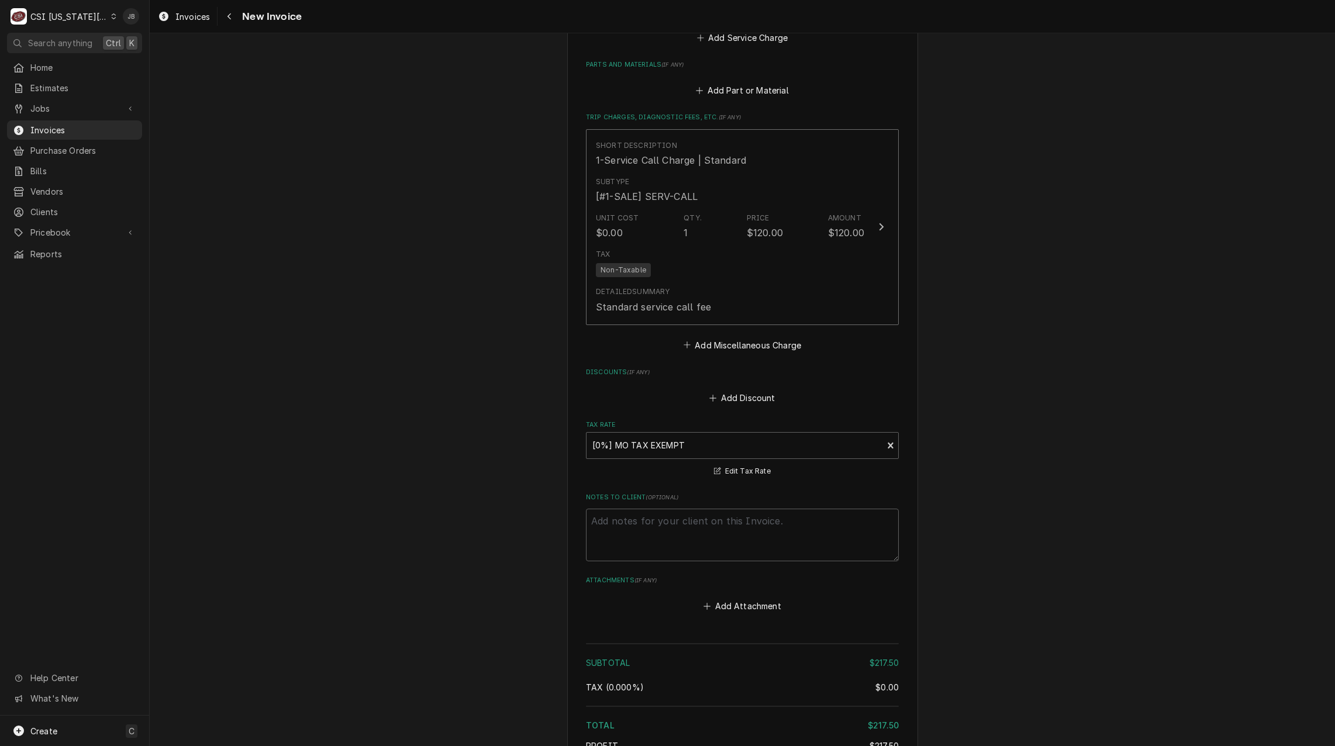
scroll to position [1462, 0]
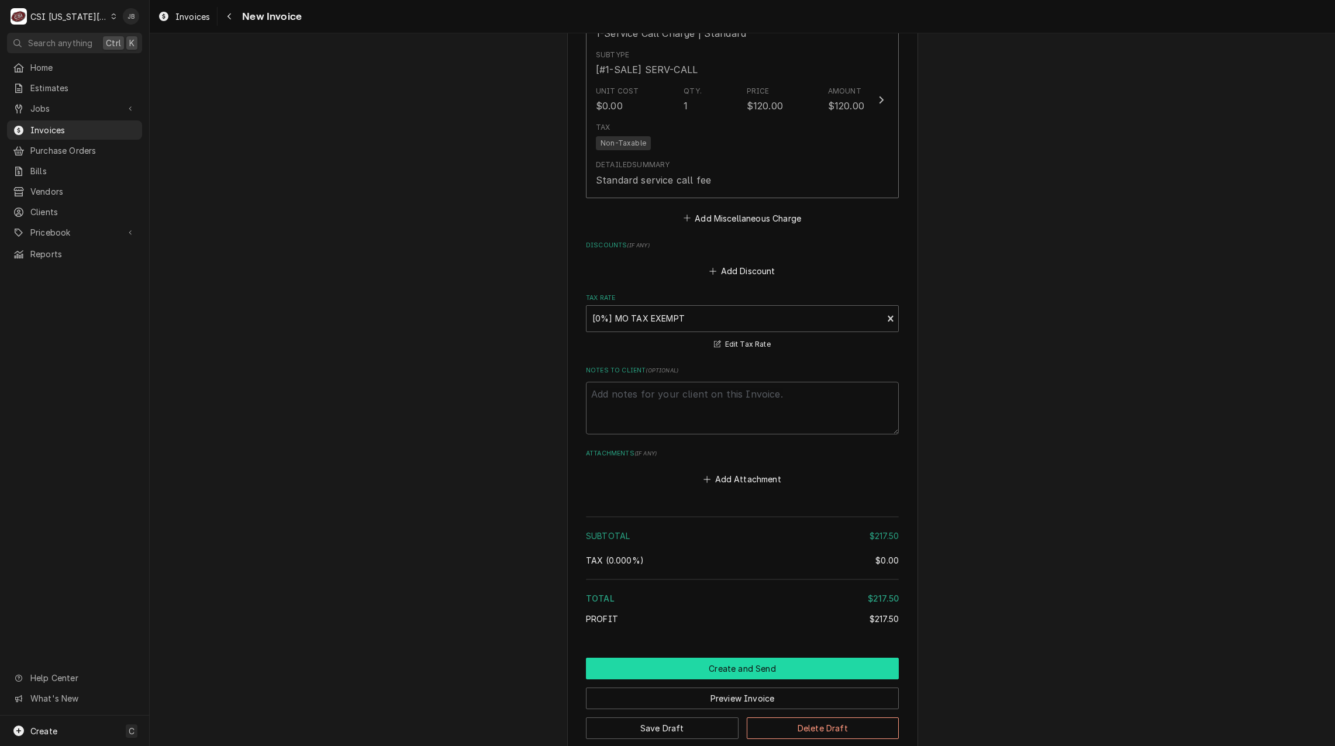
click at [645, 658] on button "Create and Send" at bounding box center [742, 669] width 313 height 22
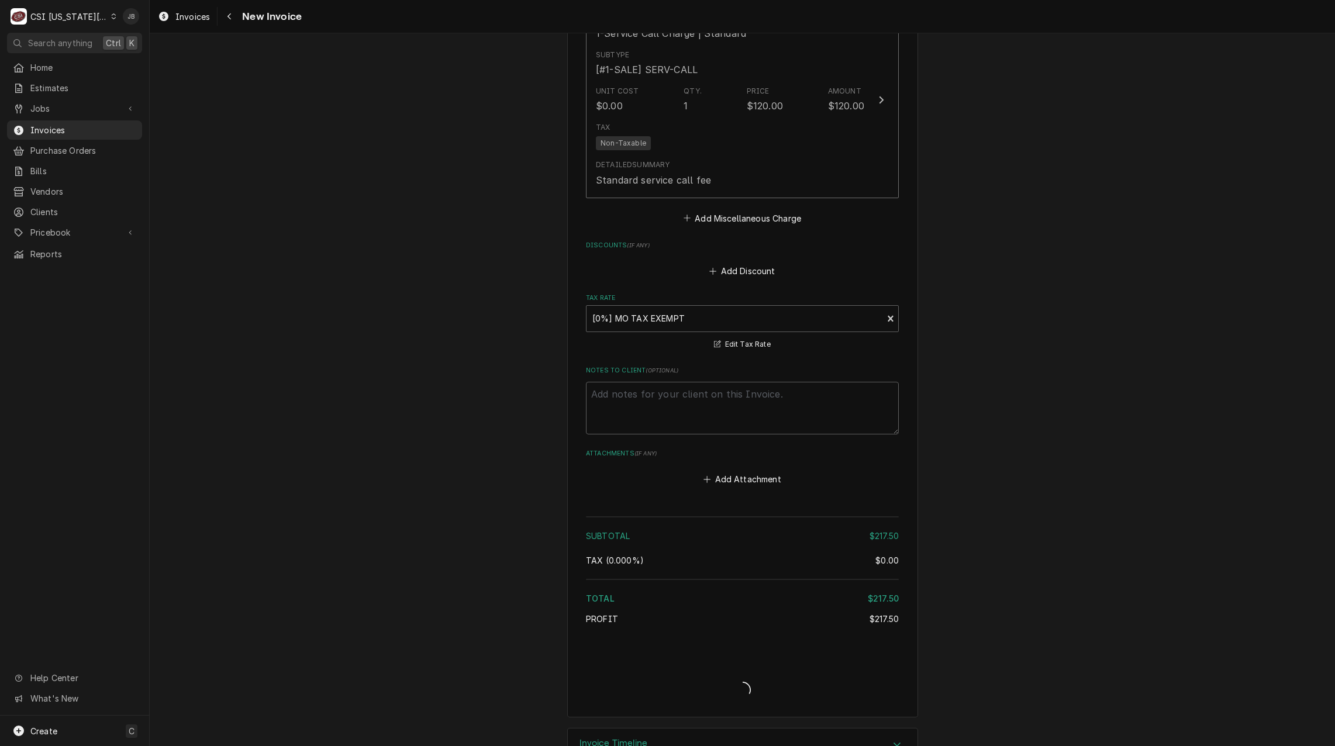
type textarea "x"
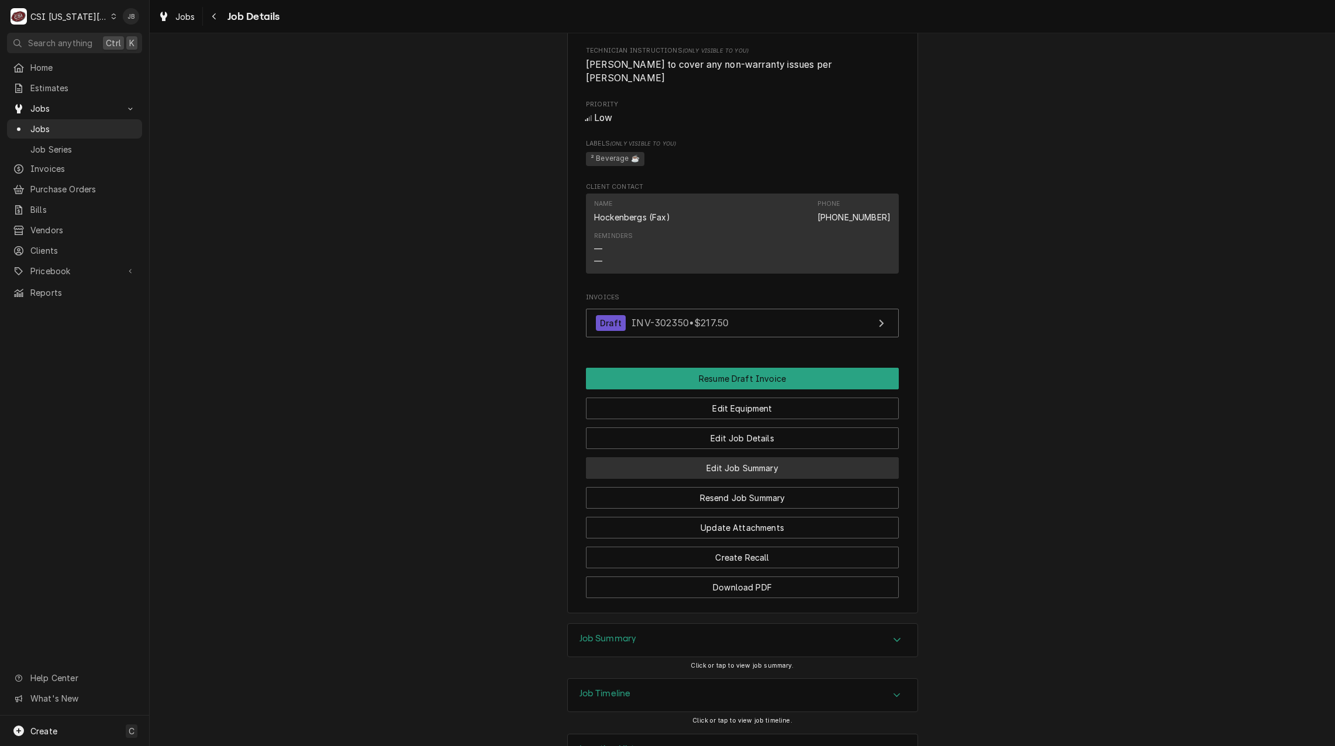
scroll to position [641, 0]
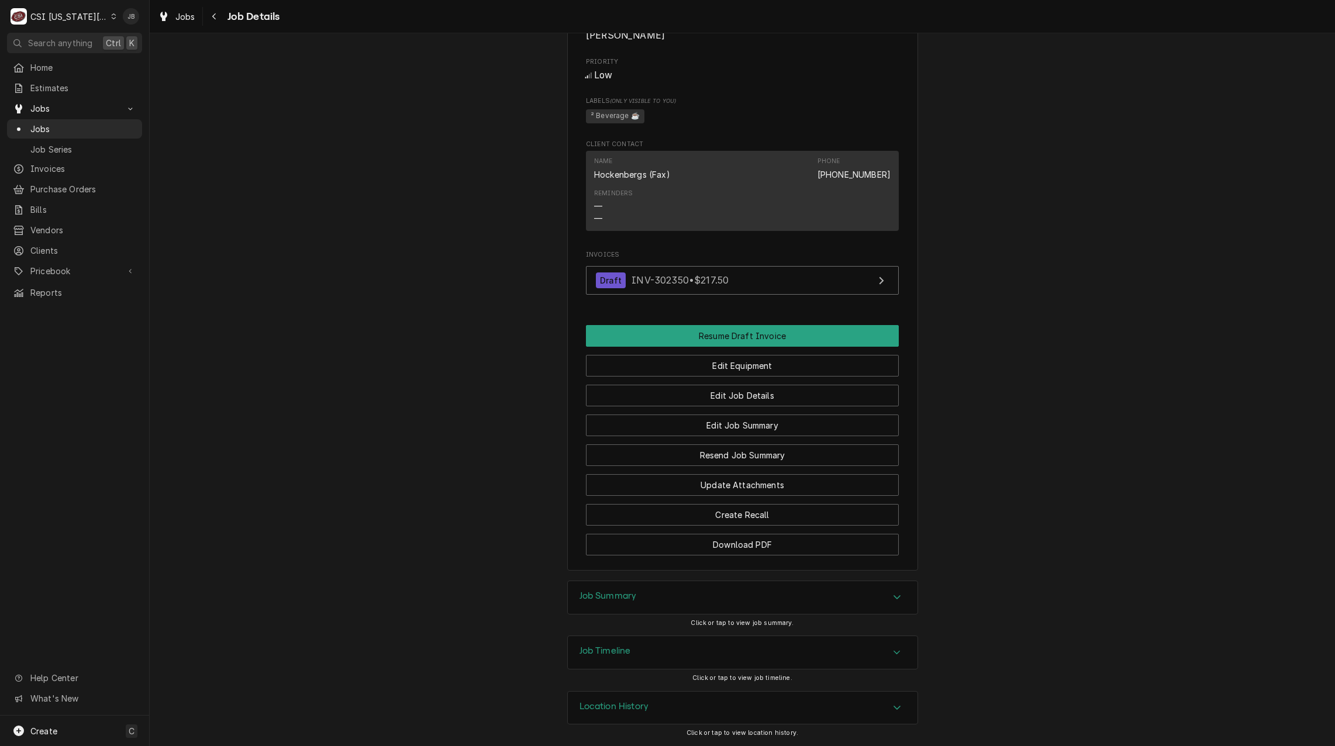
click at [626, 589] on div "Job Summary" at bounding box center [743, 597] width 350 height 33
click at [622, 595] on h3 "Job Summary" at bounding box center [607, 596] width 57 height 11
click at [630, 650] on div "Job Timeline" at bounding box center [743, 652] width 350 height 33
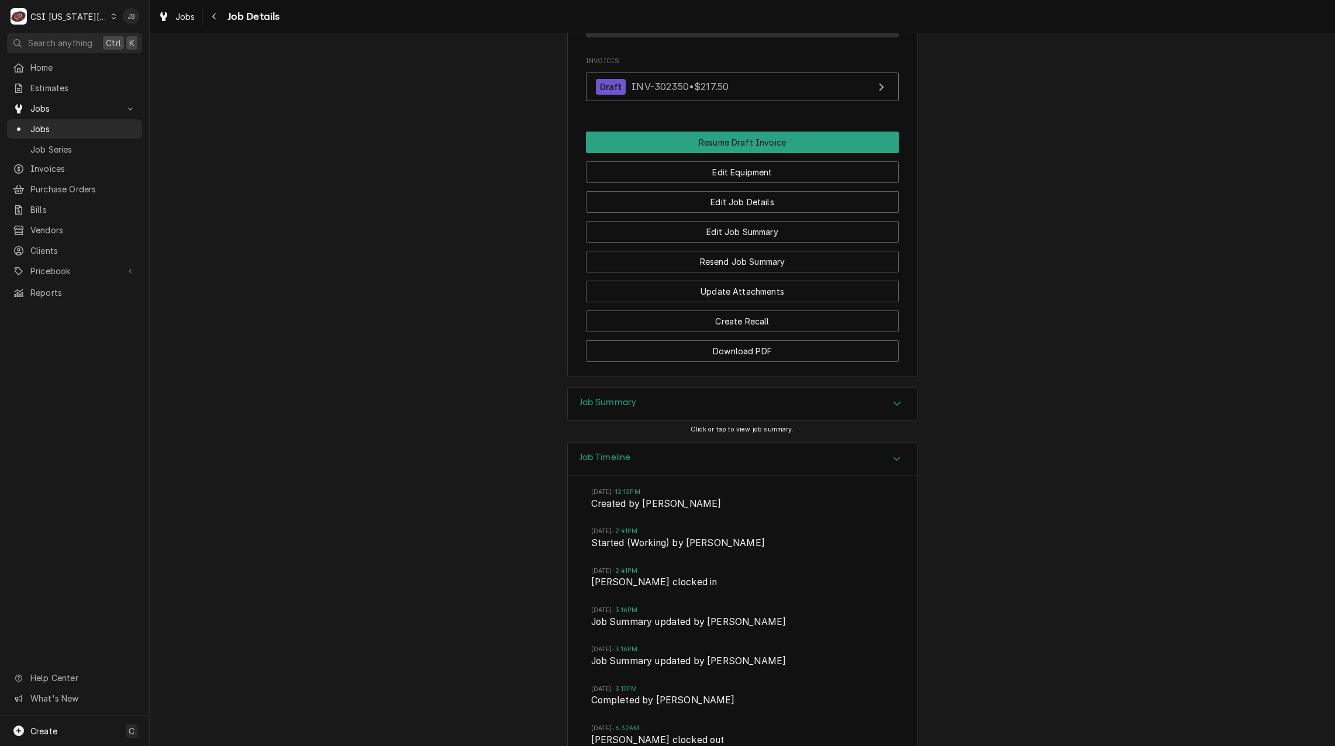
scroll to position [947, 0]
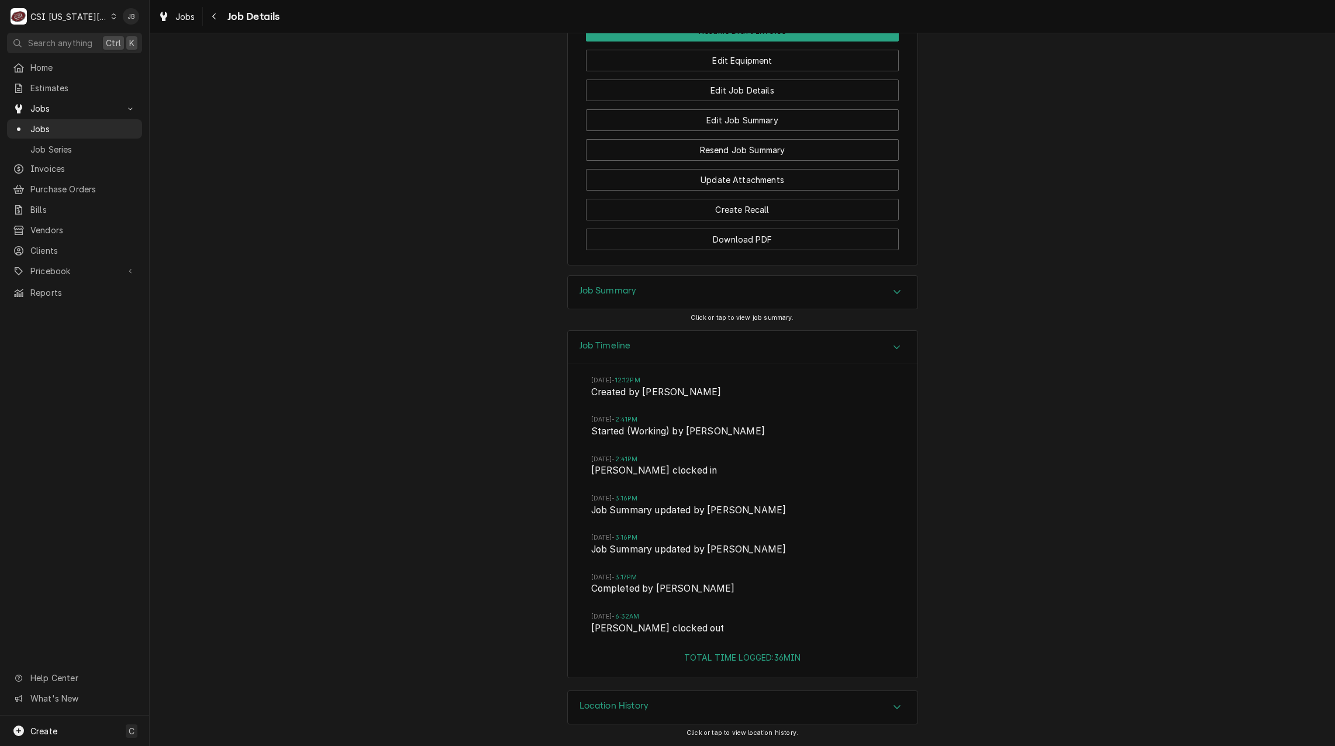
click at [625, 301] on div "Job Summary" at bounding box center [743, 292] width 350 height 33
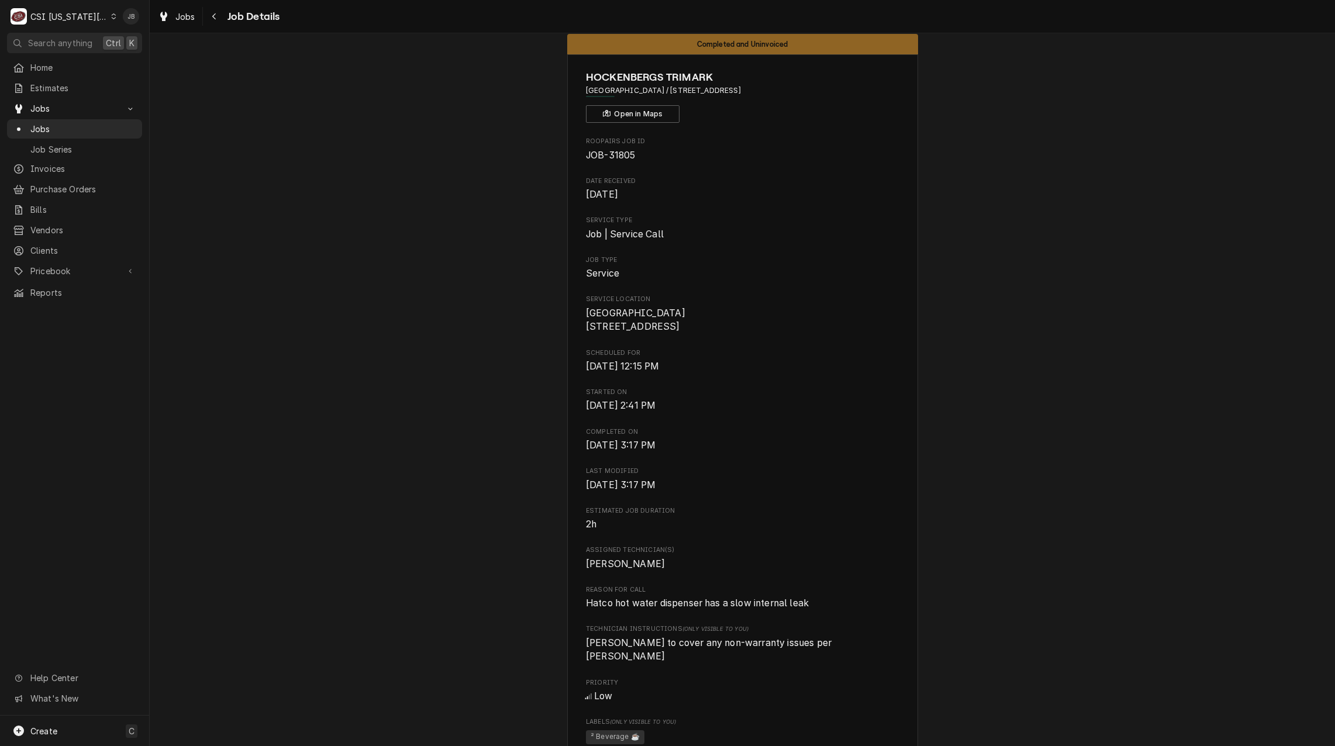
scroll to position [0, 0]
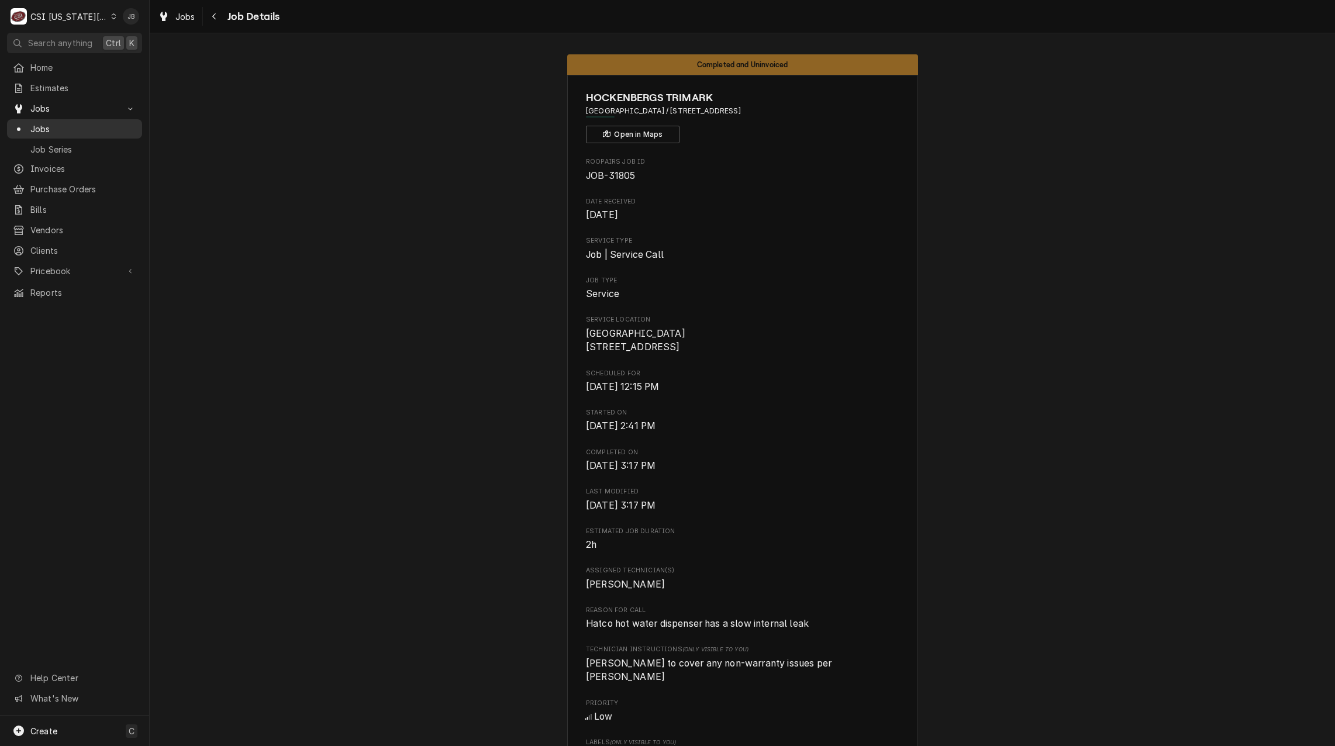
click at [74, 131] on div "Jobs" at bounding box center [74, 129] width 130 height 15
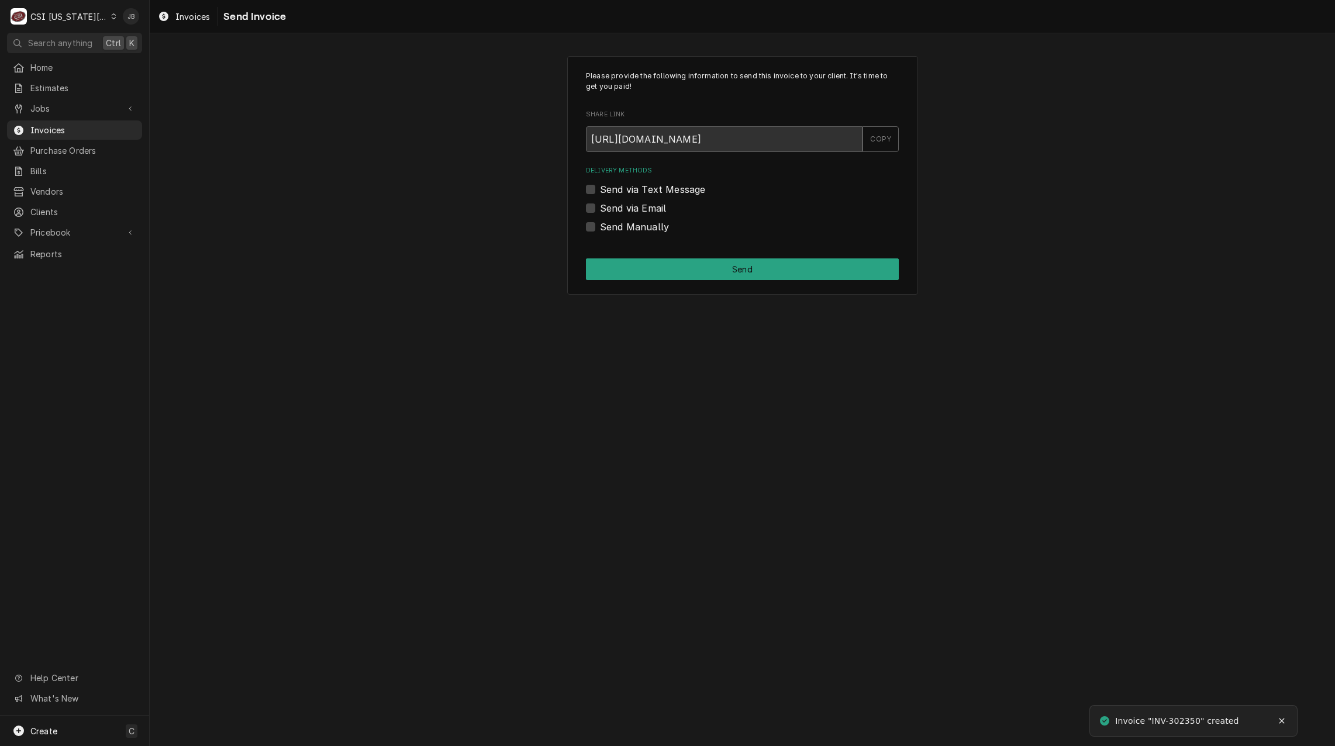
click at [624, 209] on label "Send via Email" at bounding box center [633, 208] width 66 height 14
click at [624, 209] on input "Send via Email" at bounding box center [756, 214] width 313 height 26
checkbox input "true"
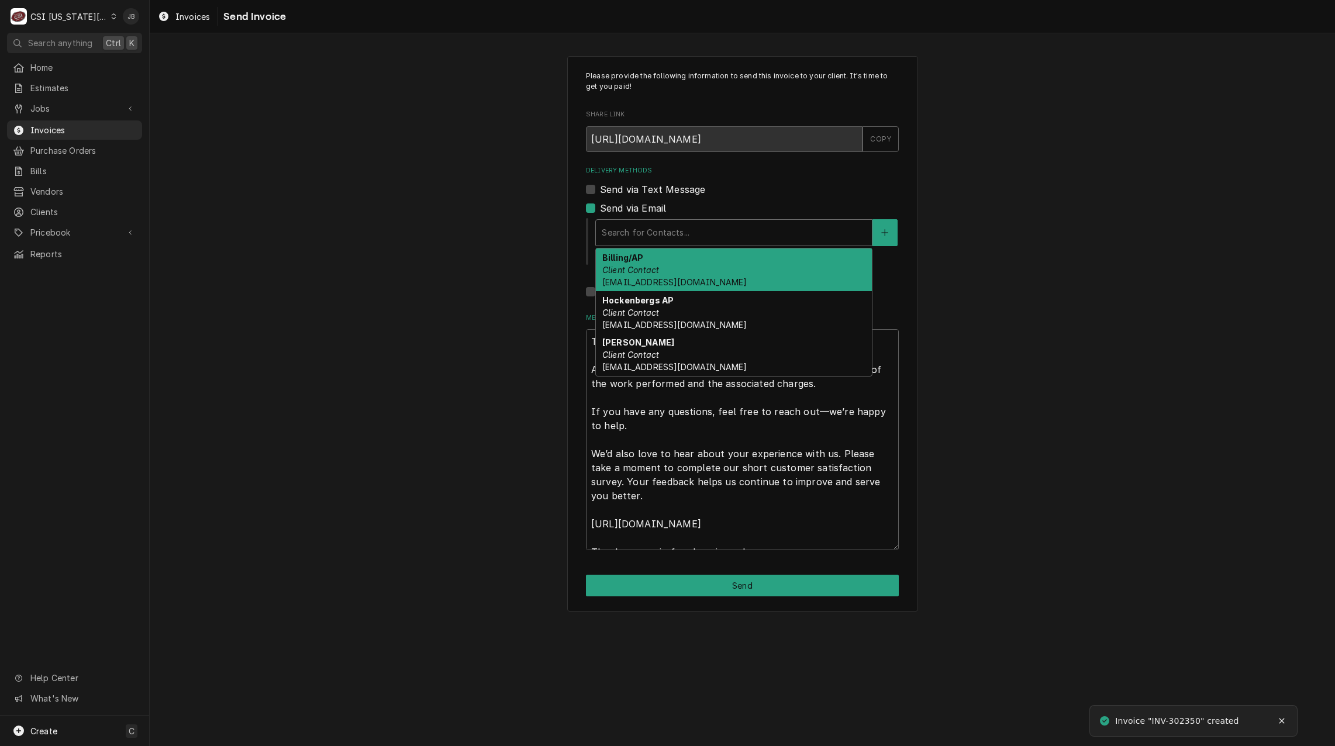
click at [641, 234] on div "Delivery Methods" at bounding box center [734, 232] width 264 height 21
click at [703, 275] on div "Billing/AP Client Contact oma.ap@trimarkusa.com" at bounding box center [734, 270] width 276 height 43
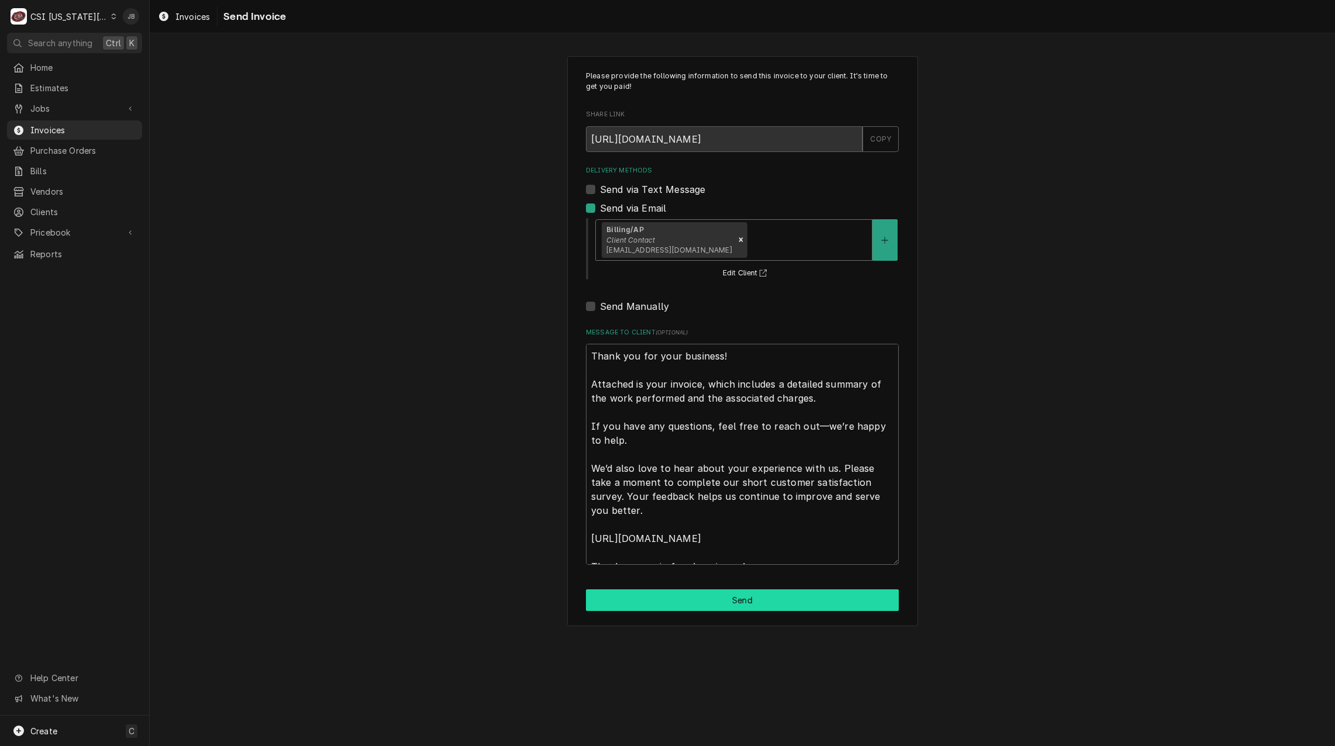
click at [678, 592] on button "Send" at bounding box center [742, 600] width 313 height 22
type textarea "x"
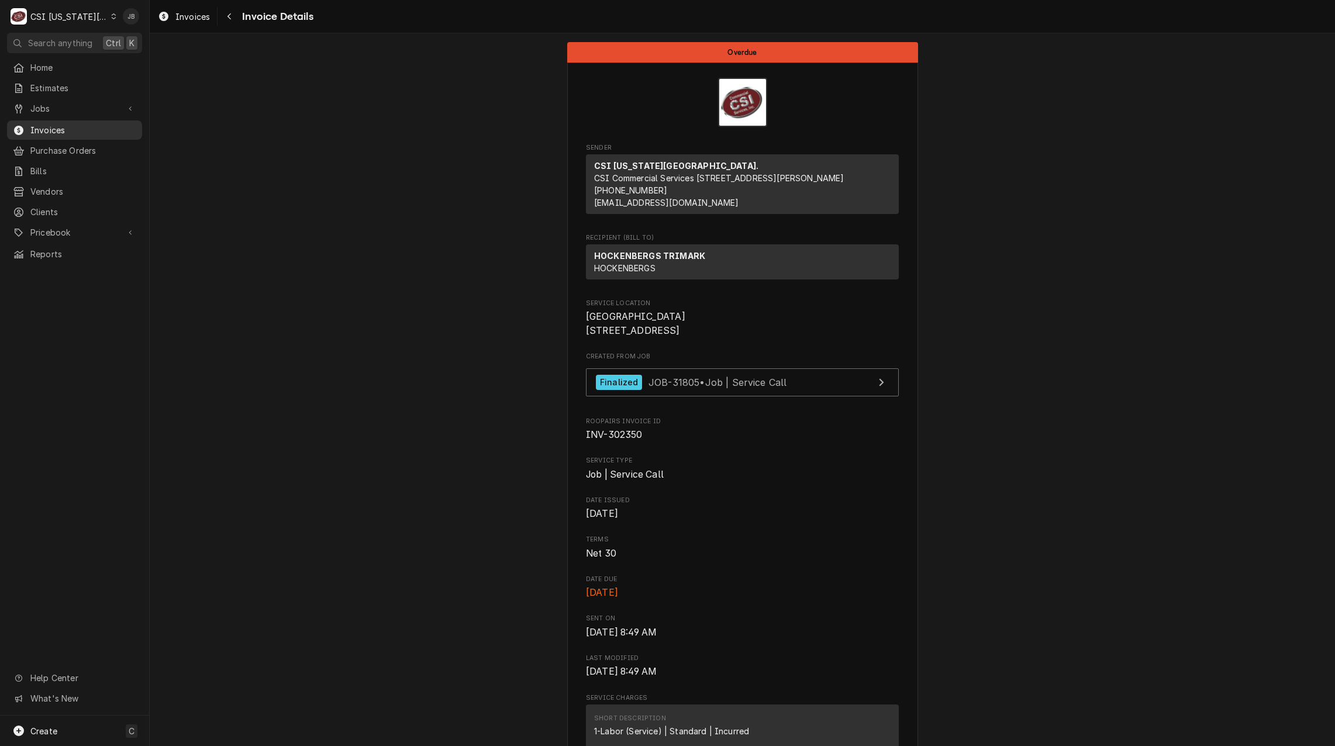
drag, startPoint x: 67, startPoint y: 130, endPoint x: 105, endPoint y: 123, distance: 39.2
click at [67, 130] on span "Invoices" at bounding box center [83, 130] width 106 height 12
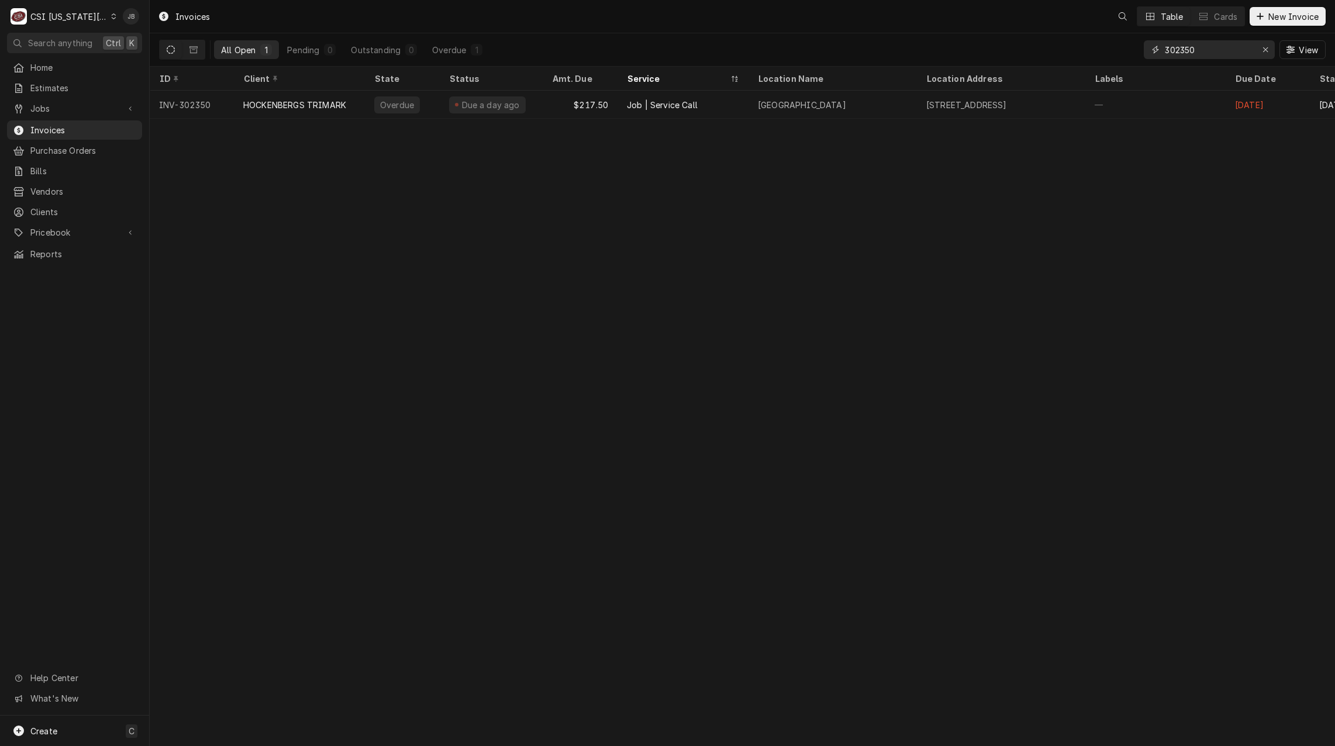
drag, startPoint x: 1206, startPoint y: 53, endPoint x: 1125, endPoint y: 54, distance: 80.7
click at [1126, 54] on div "All Open 1 Pending 0 Outstanding 0 Overdue 1 302350 View" at bounding box center [742, 49] width 1167 height 33
paste input "767"
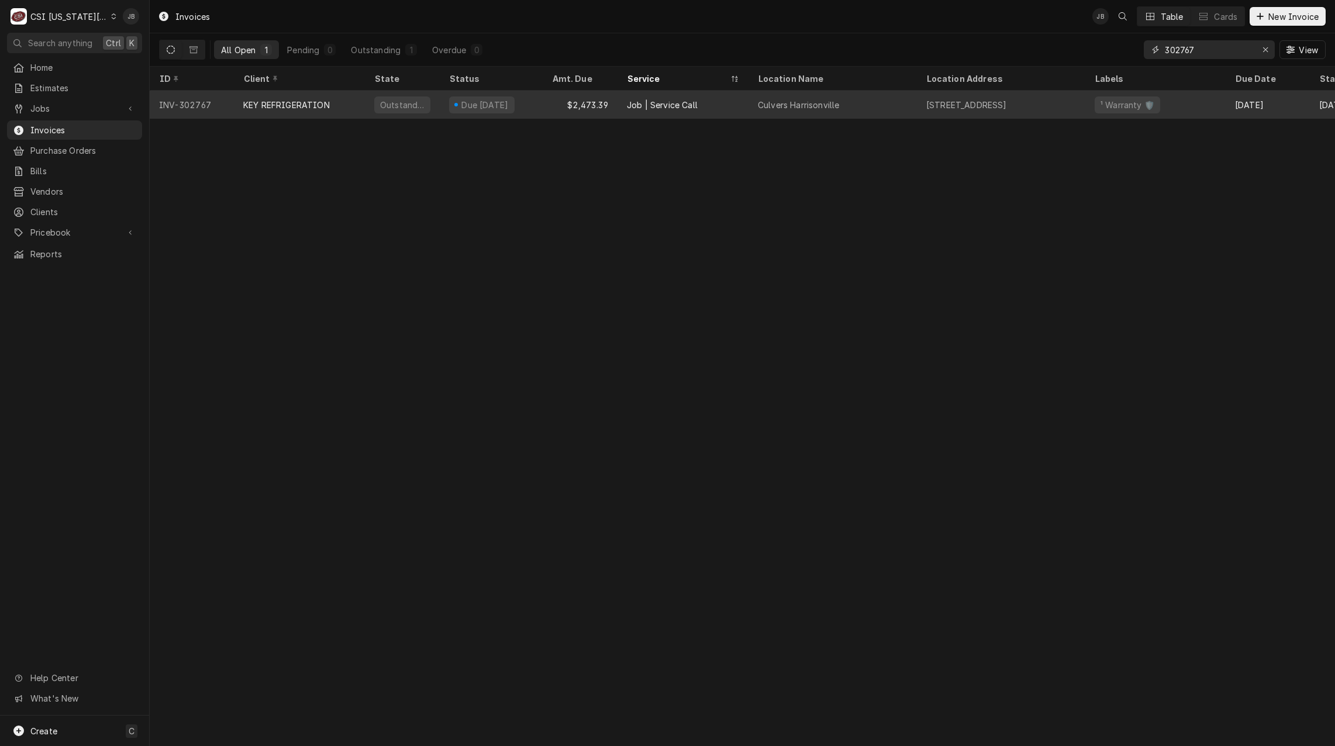
type input "302767"
click at [419, 108] on div "Outstanding" at bounding box center [402, 104] width 56 height 17
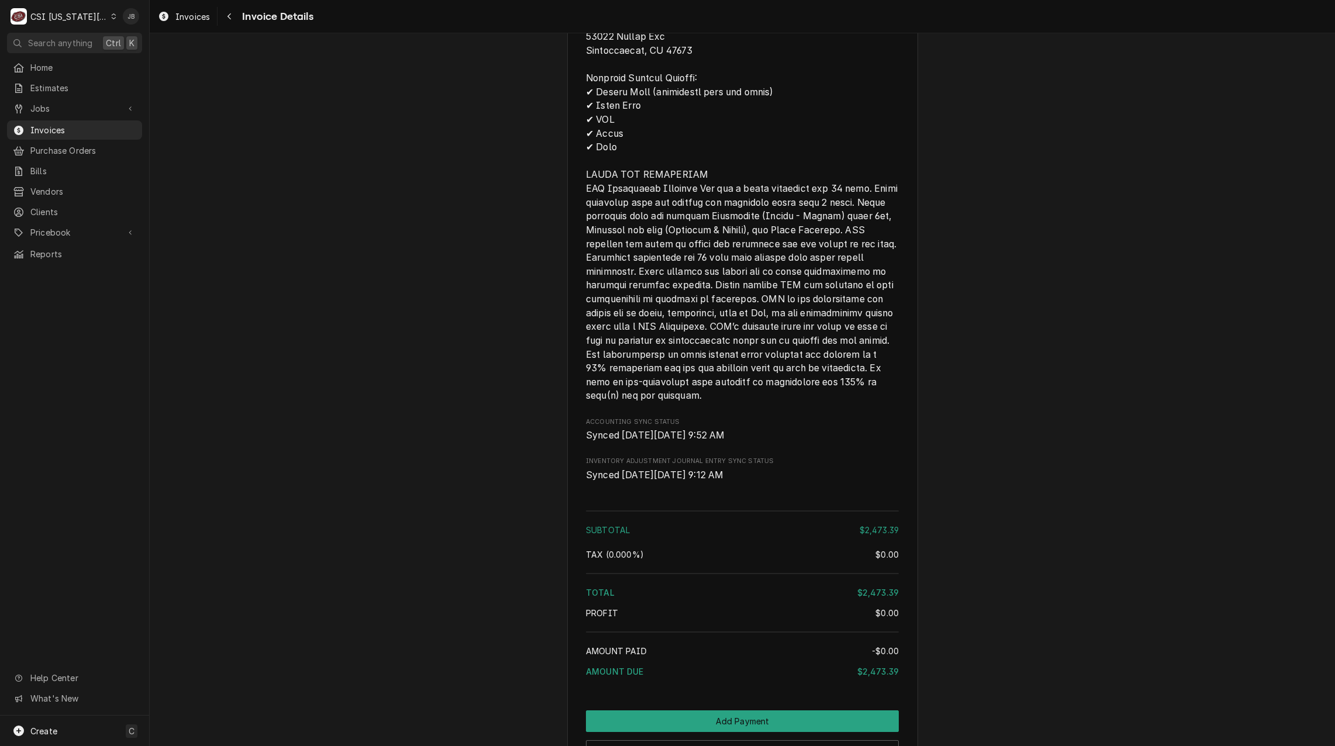
scroll to position [1461, 0]
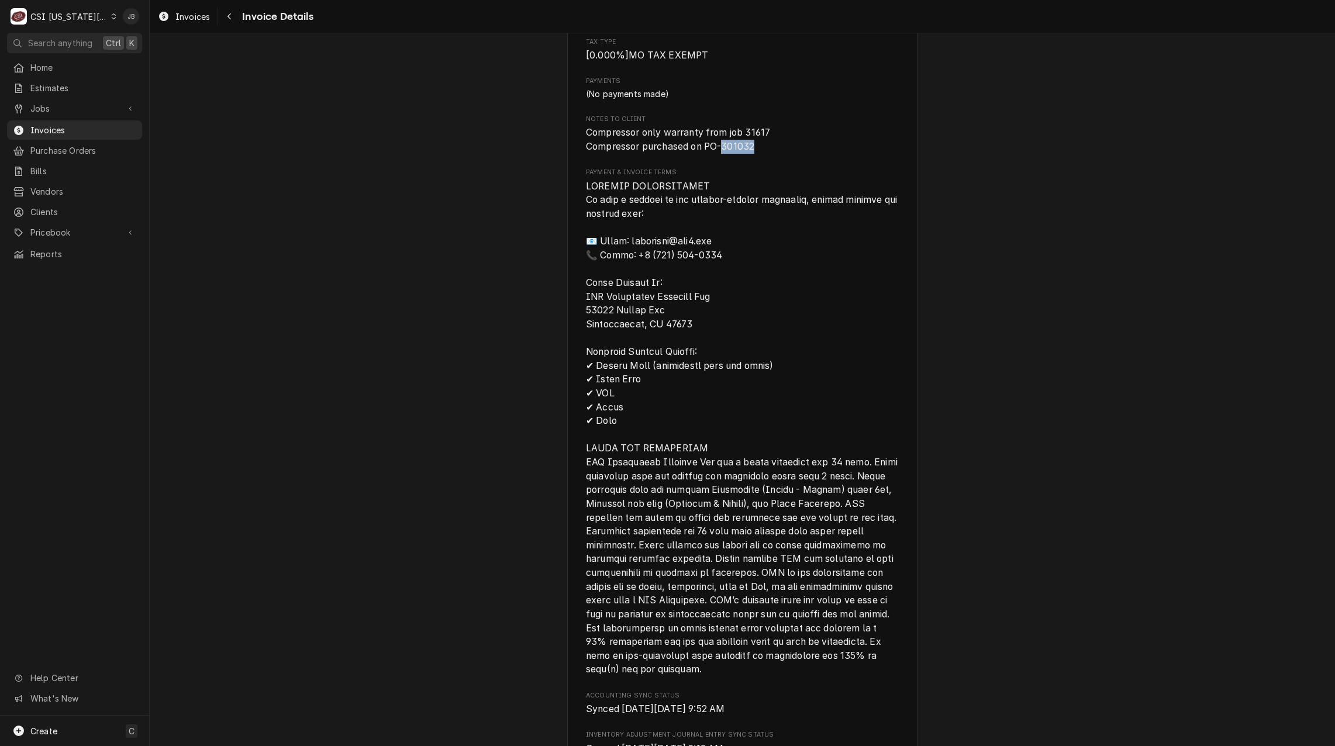
drag, startPoint x: 754, startPoint y: 187, endPoint x: 719, endPoint y: 187, distance: 34.5
click at [719, 153] on span "Compressor only warranty from job 31617 Compressor purchased on PO-301032" at bounding box center [742, 139] width 313 height 27
copy span "301032"
click at [99, 144] on span "Purchase Orders" at bounding box center [83, 150] width 106 height 12
click at [636, 278] on span "Payment & Invoice Terms" at bounding box center [743, 428] width 314 height 495
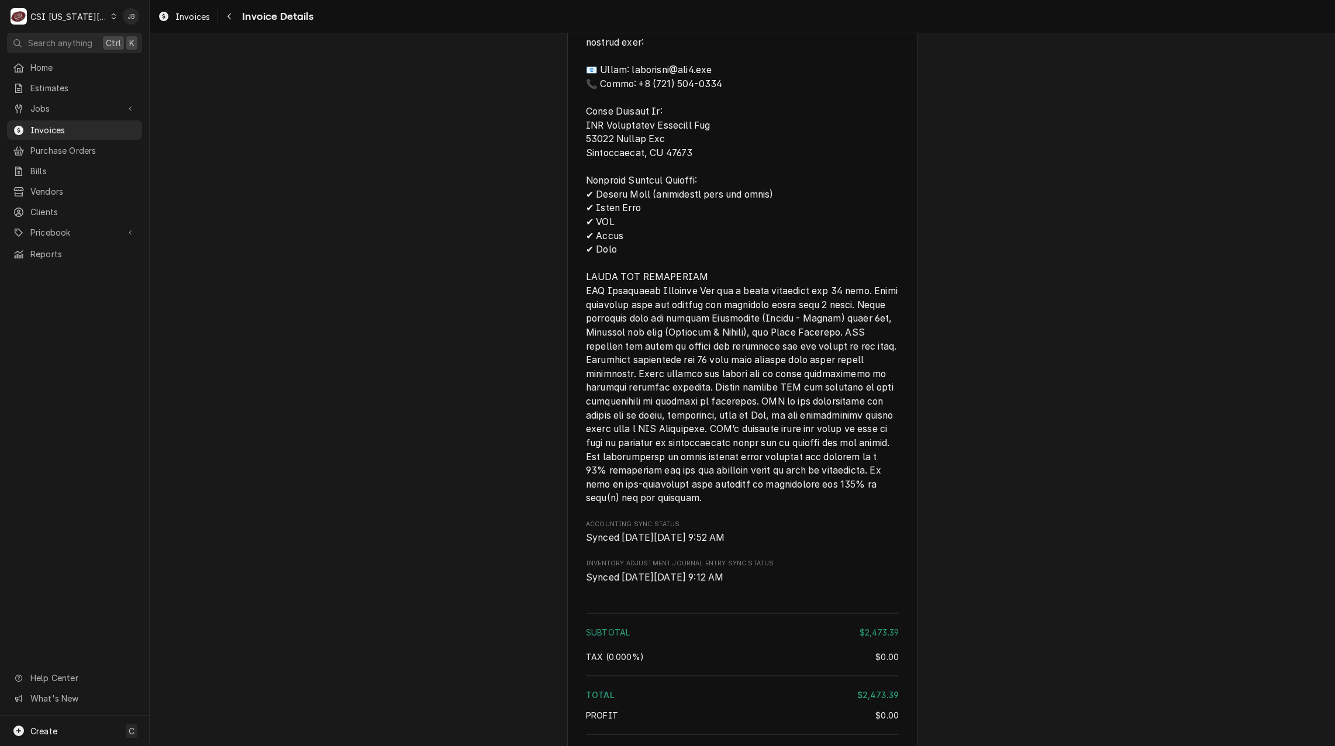
scroll to position [1519, 0]
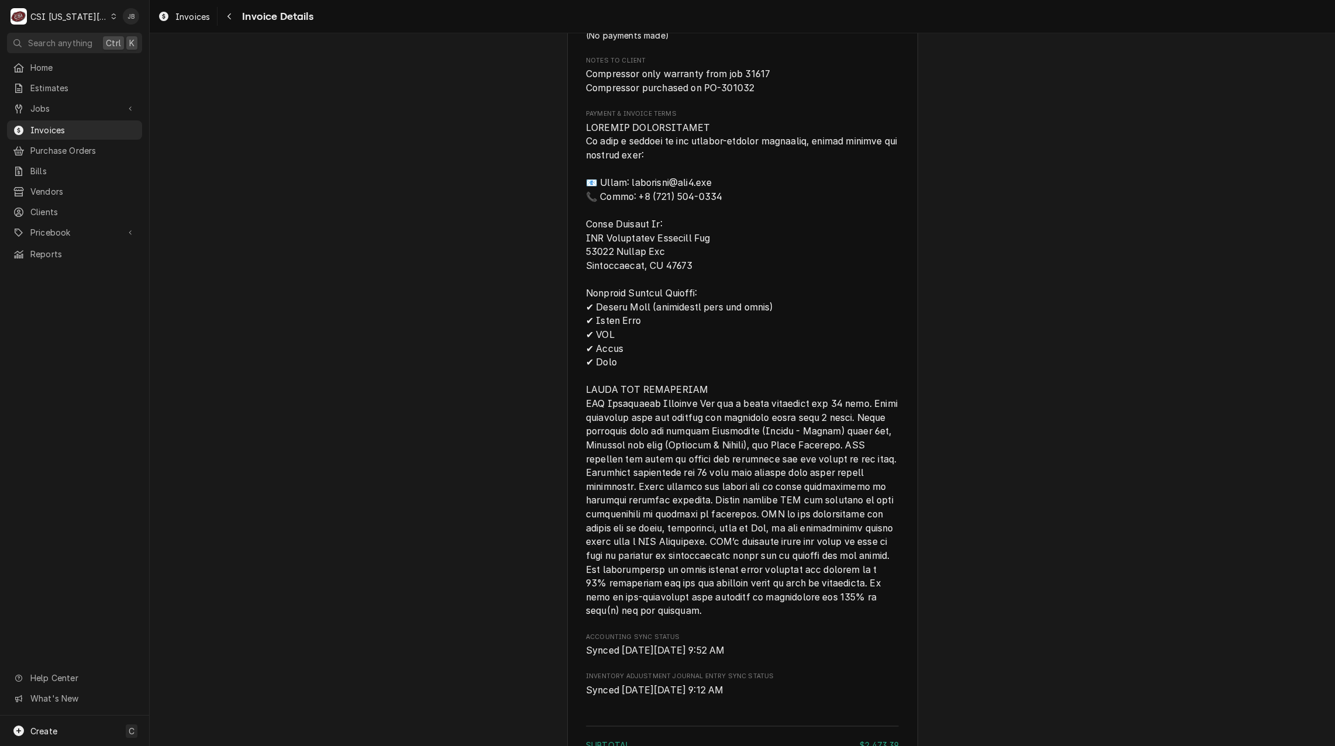
click at [716, 326] on span "Payment & Invoice Terms" at bounding box center [742, 370] width 313 height 498
drag, startPoint x: 771, startPoint y: 114, endPoint x: 743, endPoint y: 112, distance: 27.5
click at [743, 95] on span "Compressor only warranty from job 31617 Compressor purchased on PO-301032" at bounding box center [742, 80] width 313 height 27
copy span "31617"
click at [829, 119] on span "Payment & Invoice Terms" at bounding box center [742, 113] width 313 height 9
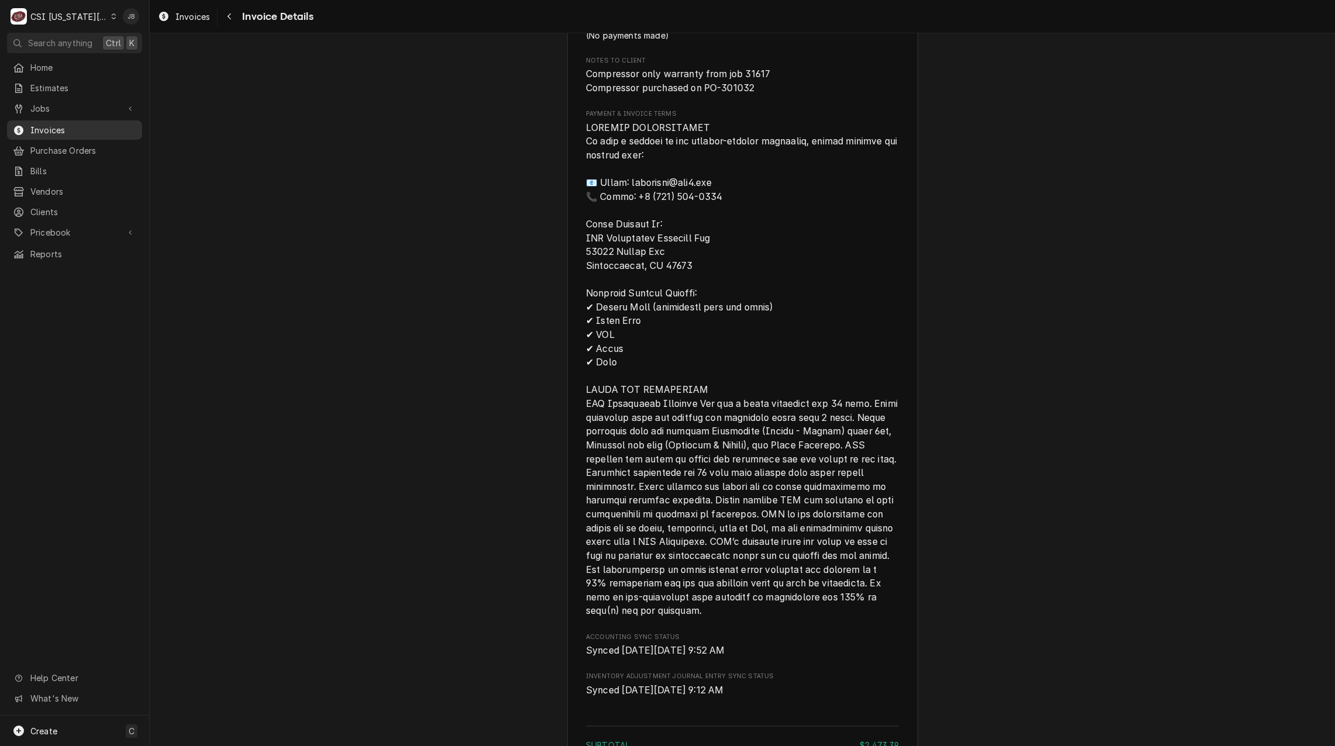
click at [74, 127] on span "Invoices" at bounding box center [83, 130] width 106 height 12
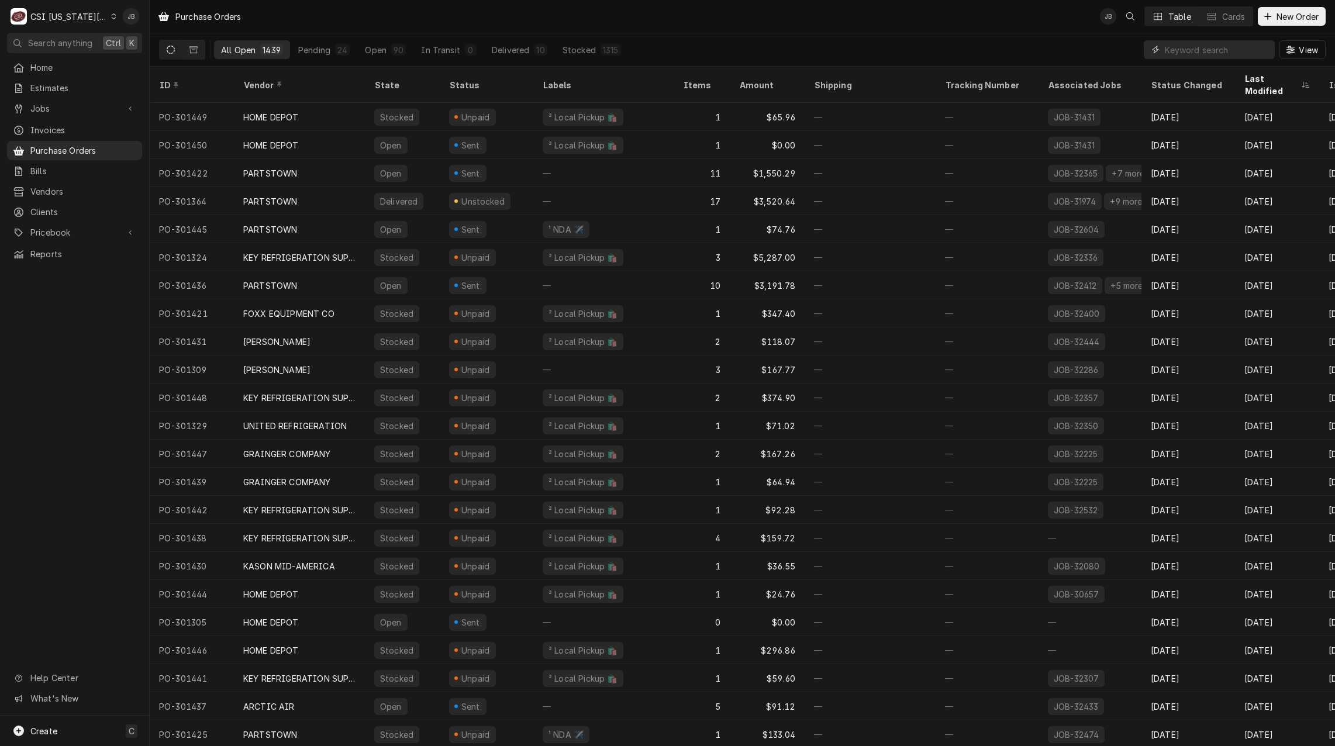
click at [1186, 53] on input "Dynamic Content Wrapper" at bounding box center [1217, 49] width 104 height 19
paste input "301032"
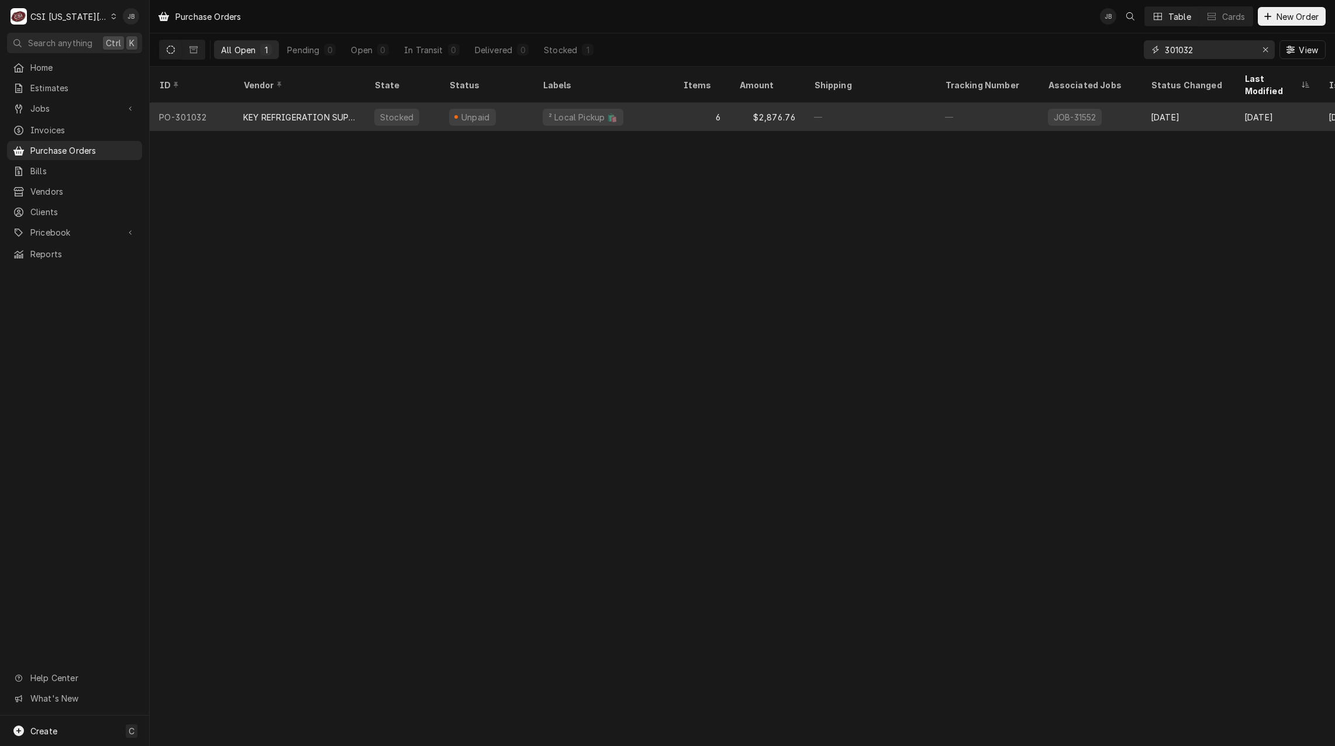
type input "301032"
click at [394, 111] on div "Stocked" at bounding box center [402, 117] width 75 height 28
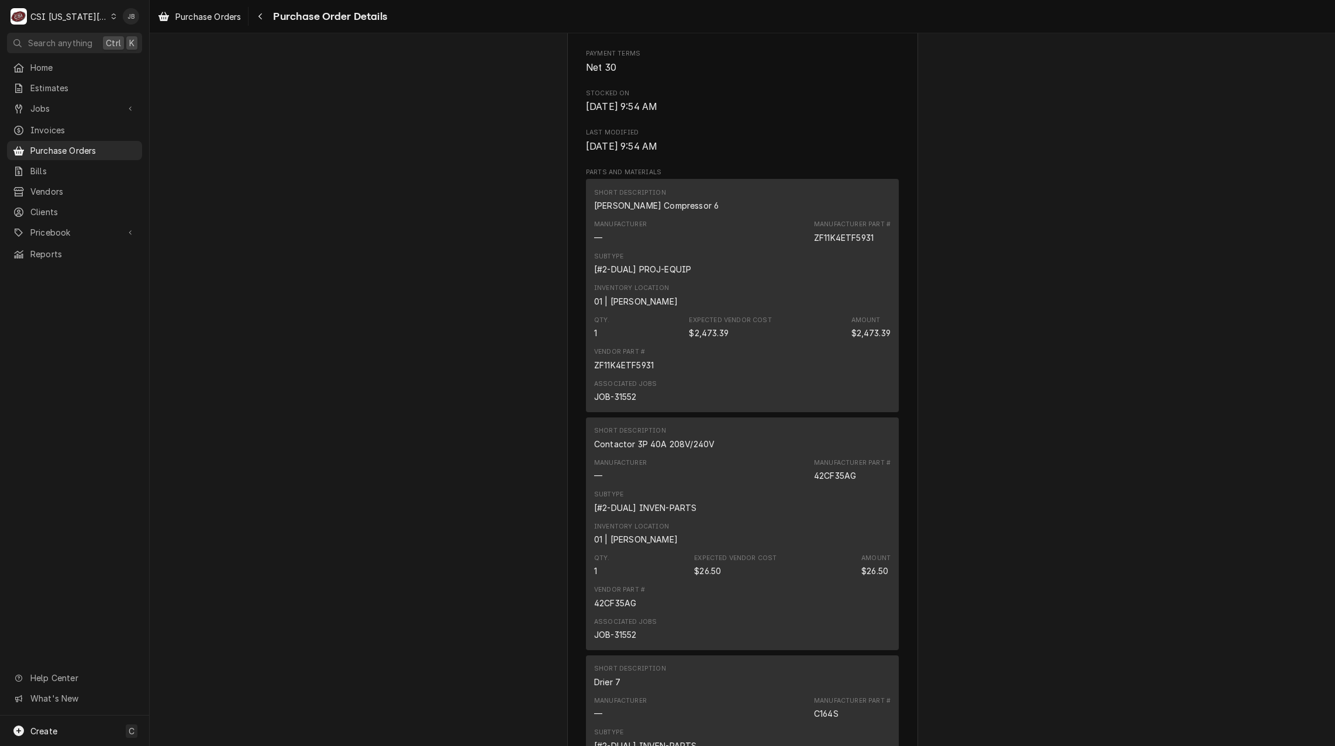
scroll to position [468, 0]
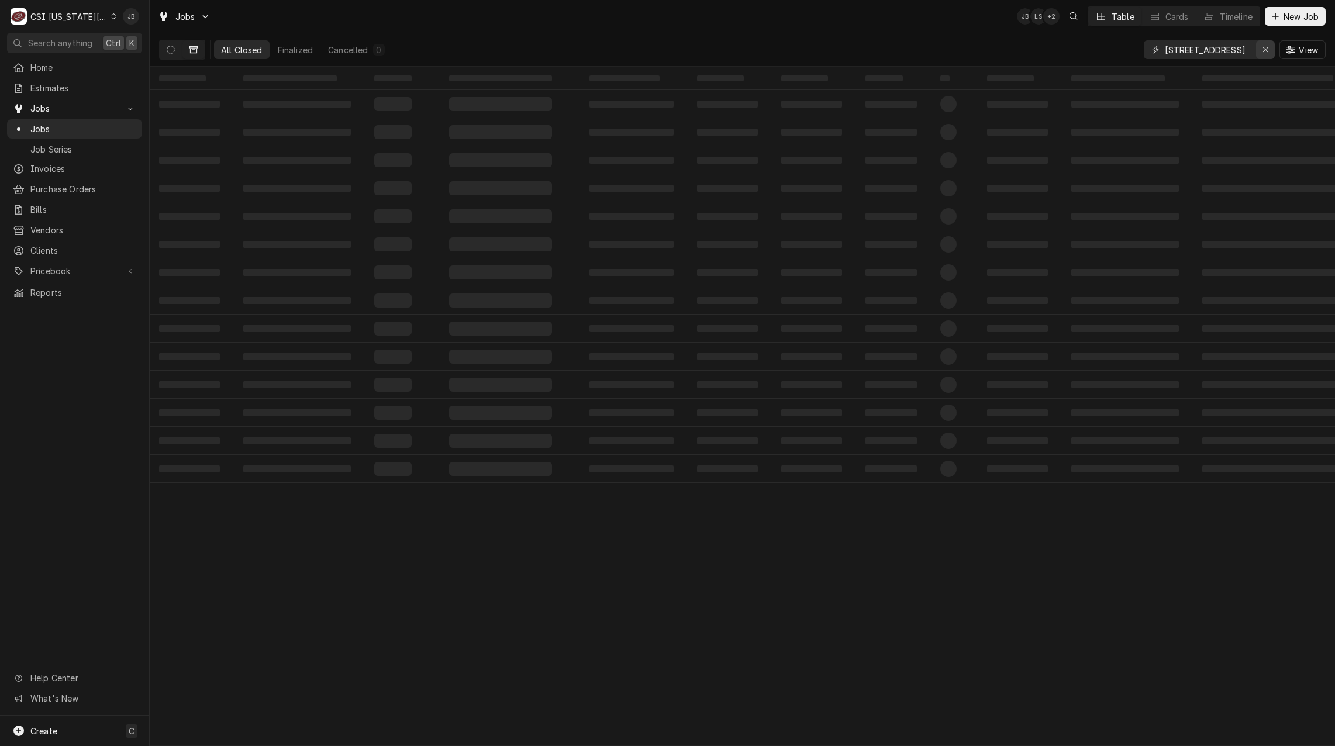
click at [1262, 50] on icon "Erase input" at bounding box center [1265, 50] width 6 height 8
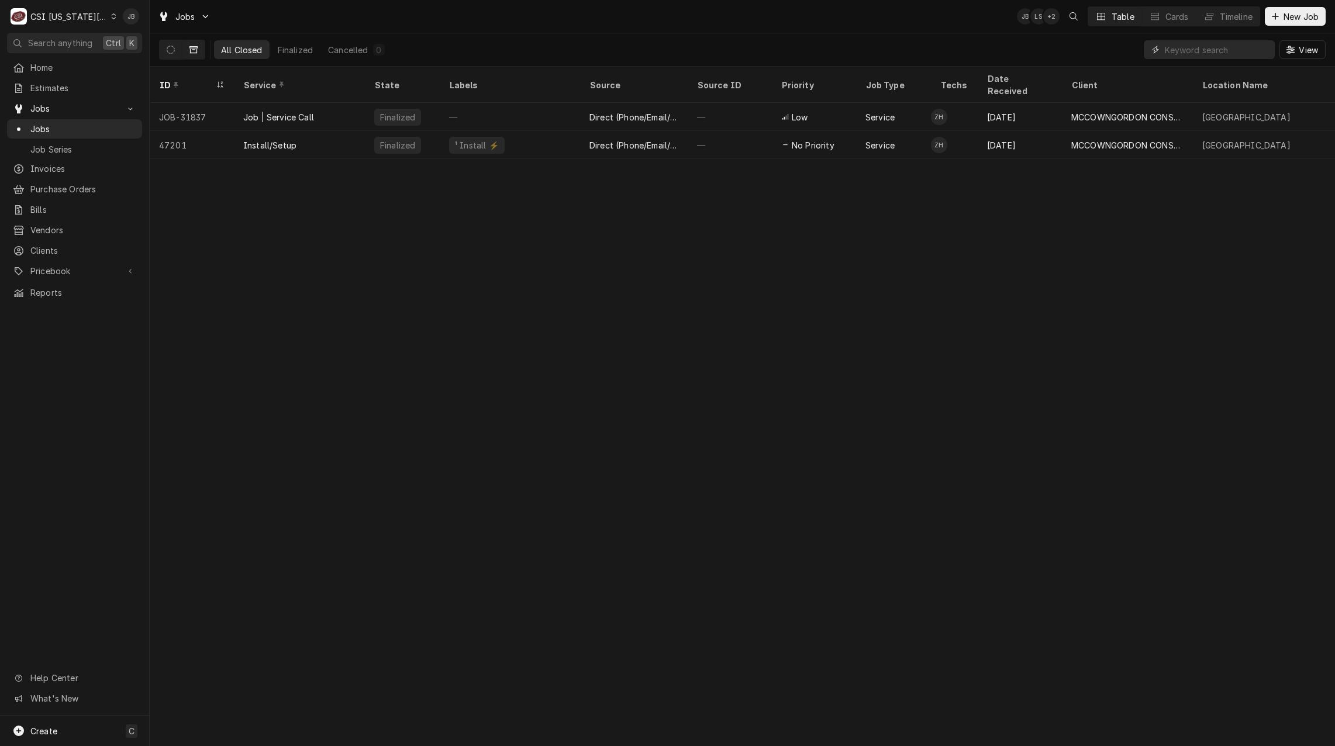
click at [1184, 50] on input "Dynamic Content Wrapper" at bounding box center [1220, 49] width 110 height 19
paste input "31617"
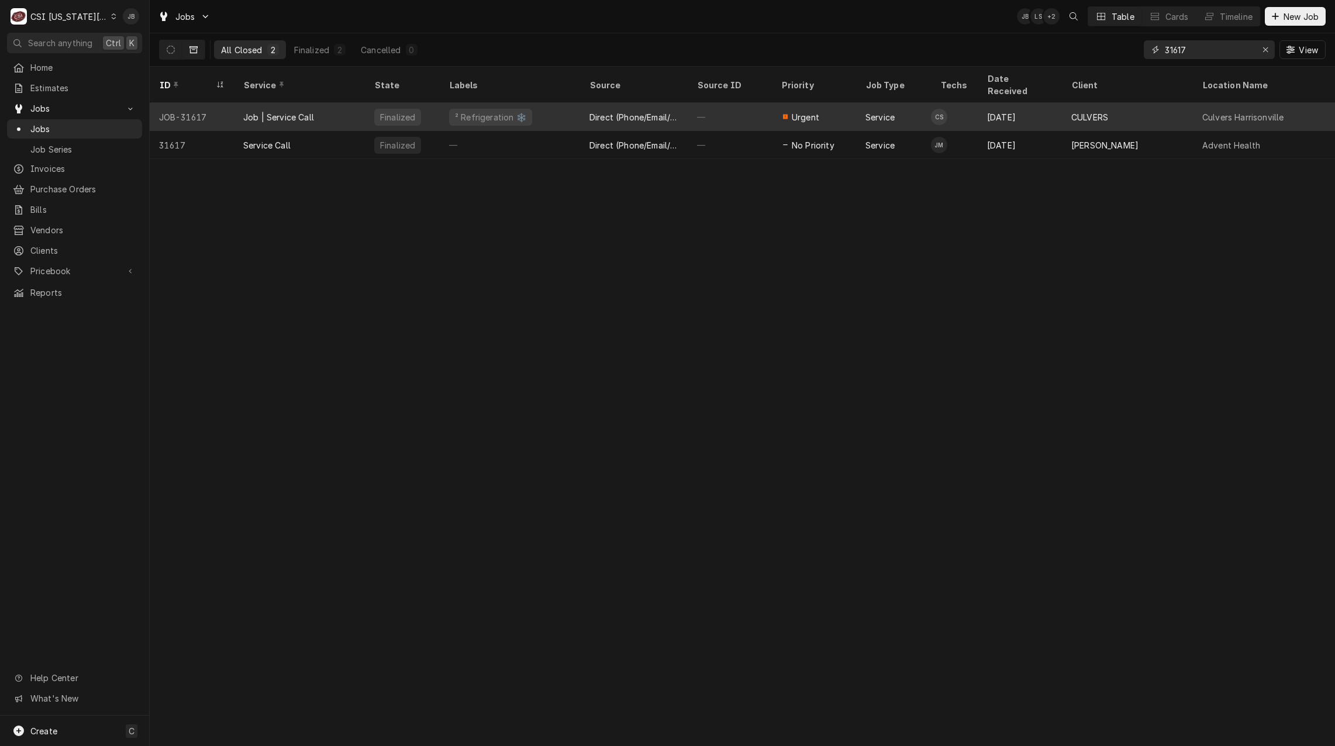
type input "31617"
click at [353, 103] on div "Job | Service Call" at bounding box center [299, 117] width 131 height 28
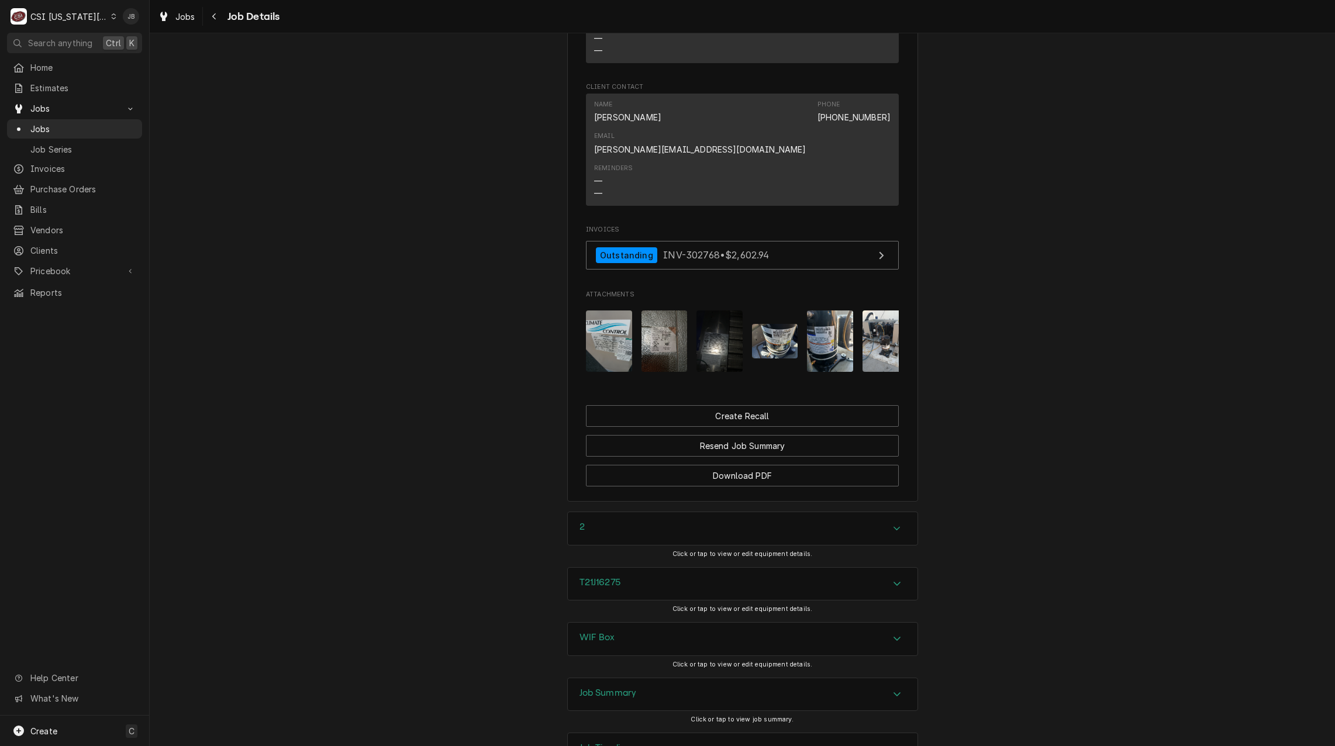
scroll to position [1151, 0]
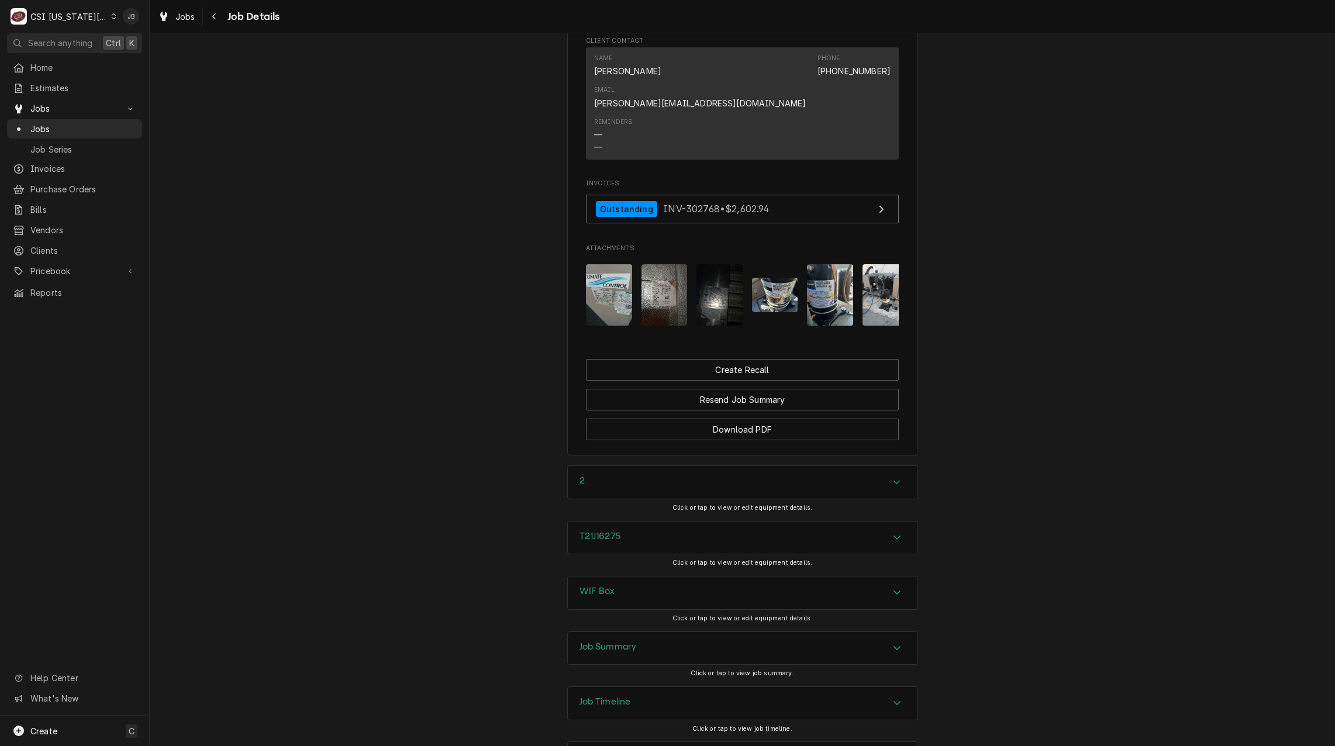
drag, startPoint x: 634, startPoint y: 600, endPoint x: 630, endPoint y: 550, distance: 49.9
click at [633, 632] on div "Job Summary" at bounding box center [743, 648] width 350 height 33
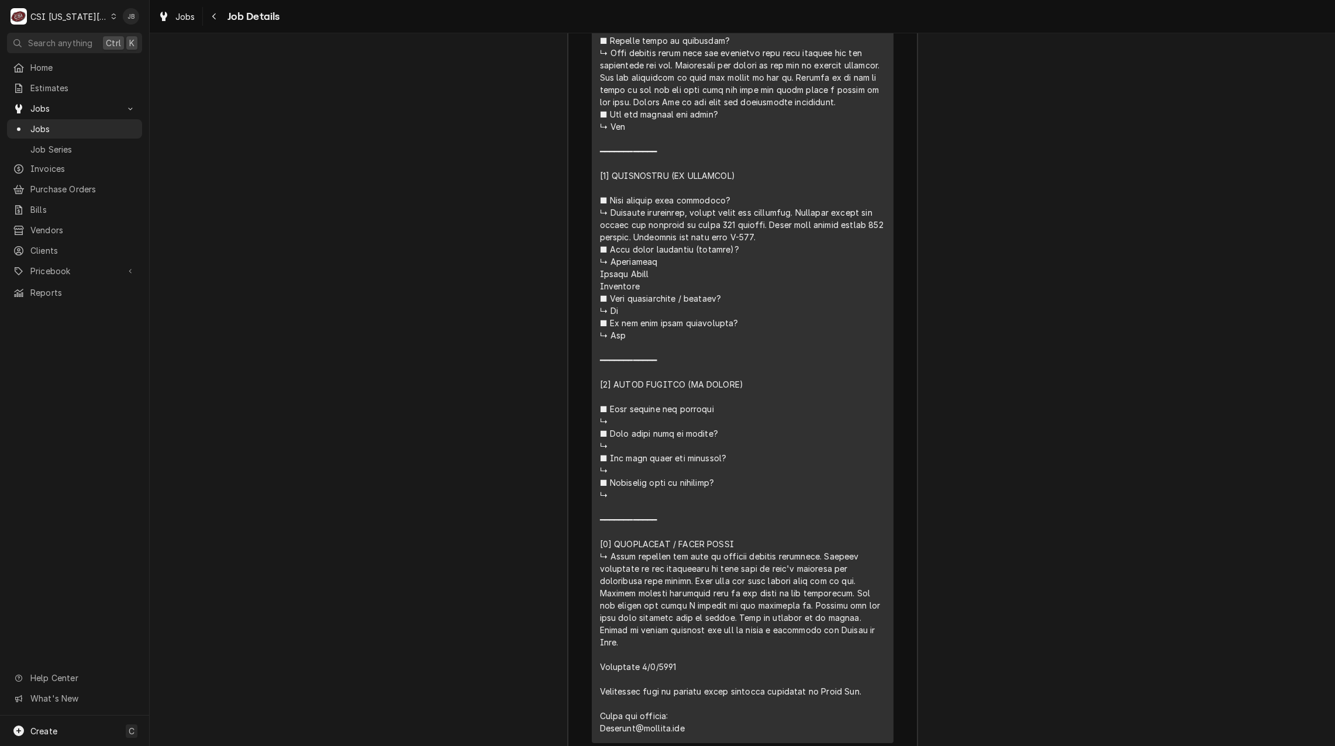
scroll to position [2788, 0]
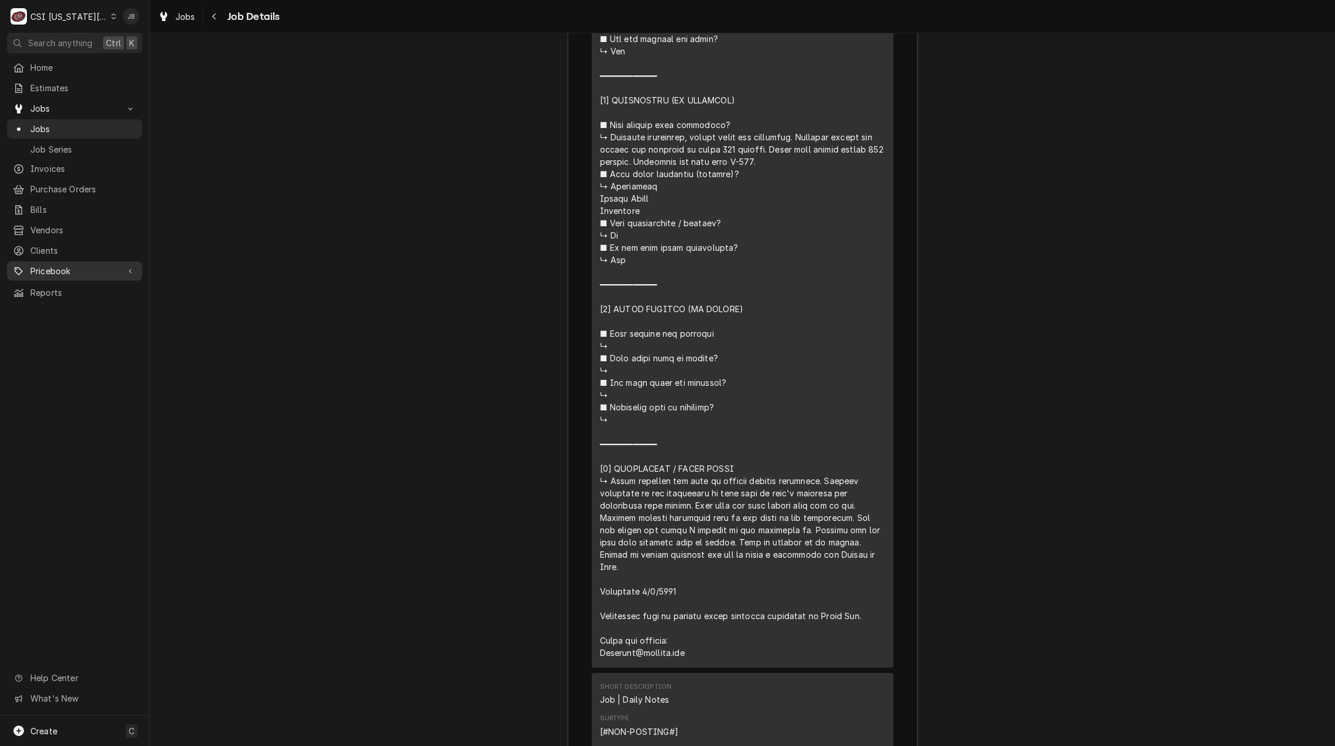
click at [70, 265] on span "Pricebook" at bounding box center [74, 271] width 88 height 12
click at [70, 245] on span "Clients" at bounding box center [83, 250] width 106 height 12
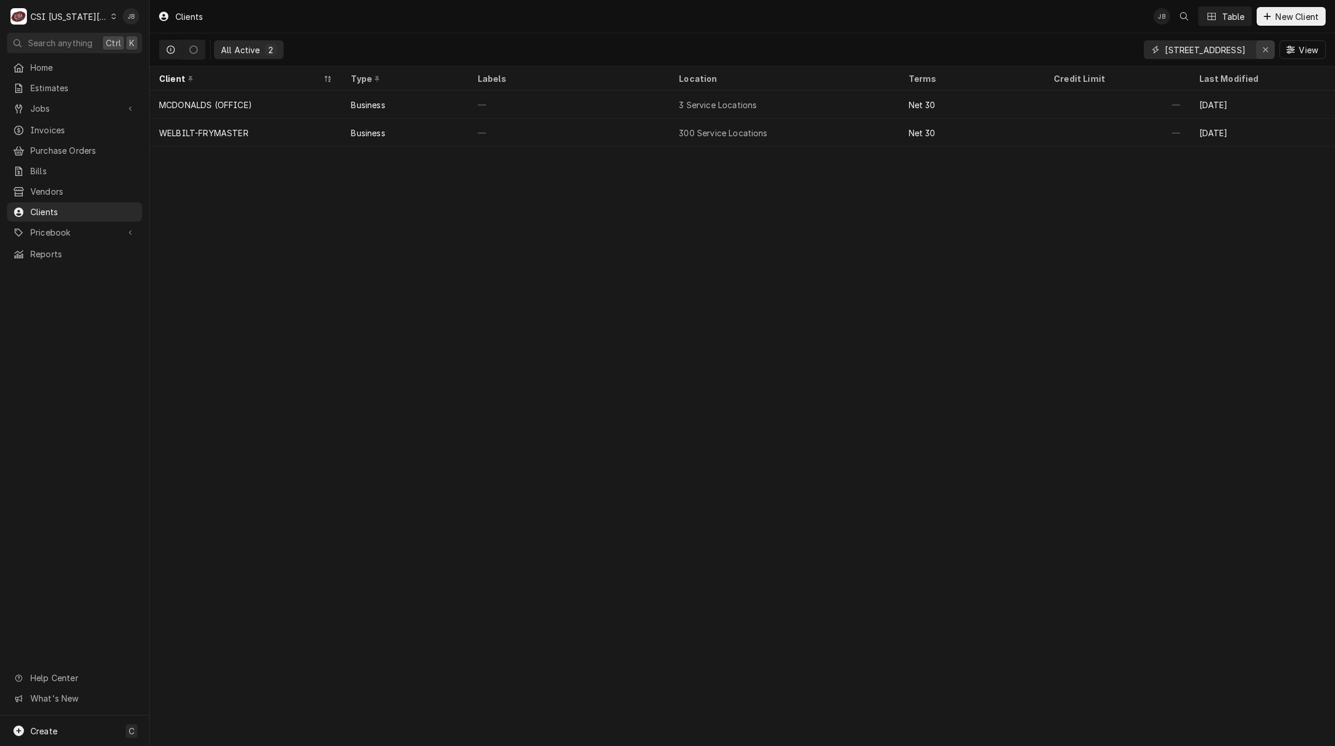
drag, startPoint x: 1266, startPoint y: 50, endPoint x: 1236, endPoint y: 51, distance: 29.8
click at [1265, 50] on icon "Erase input" at bounding box center [1265, 50] width 6 height 8
click at [1213, 51] on input "Dynamic Content Wrapper" at bounding box center [1220, 49] width 110 height 19
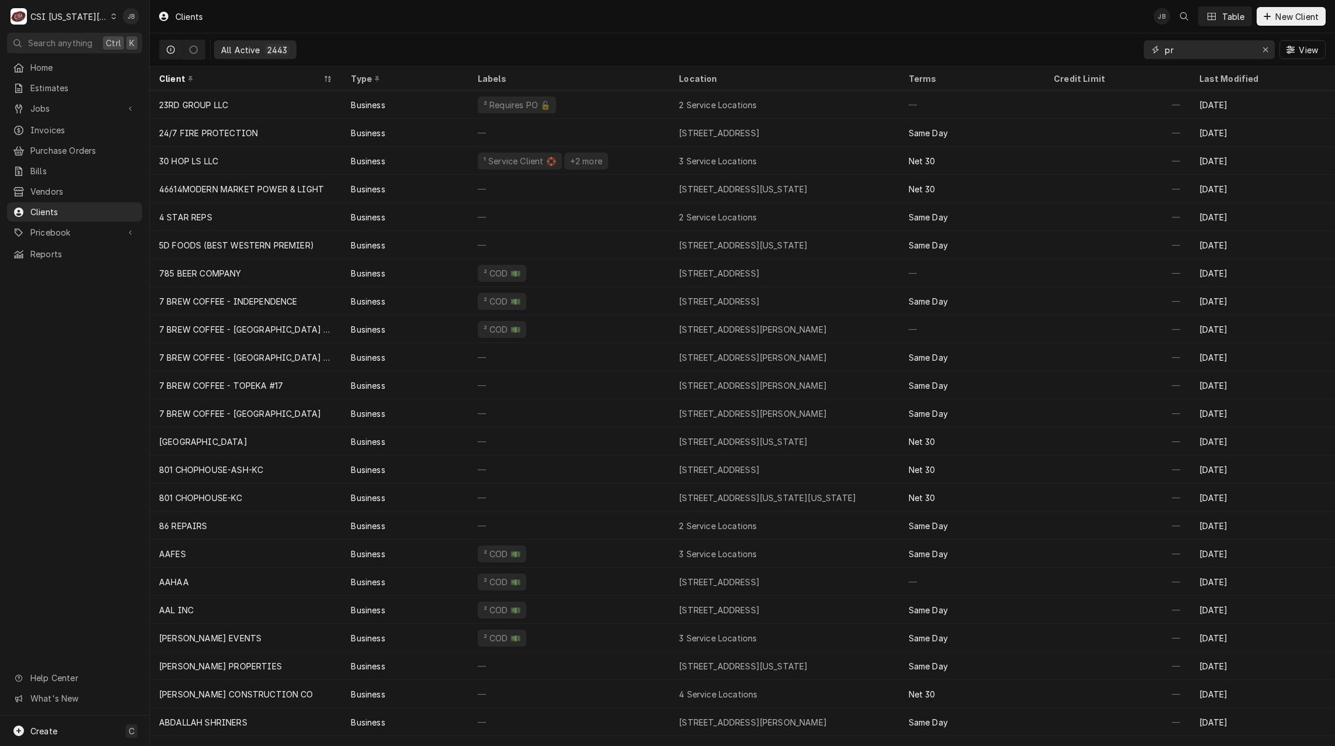
type input "p"
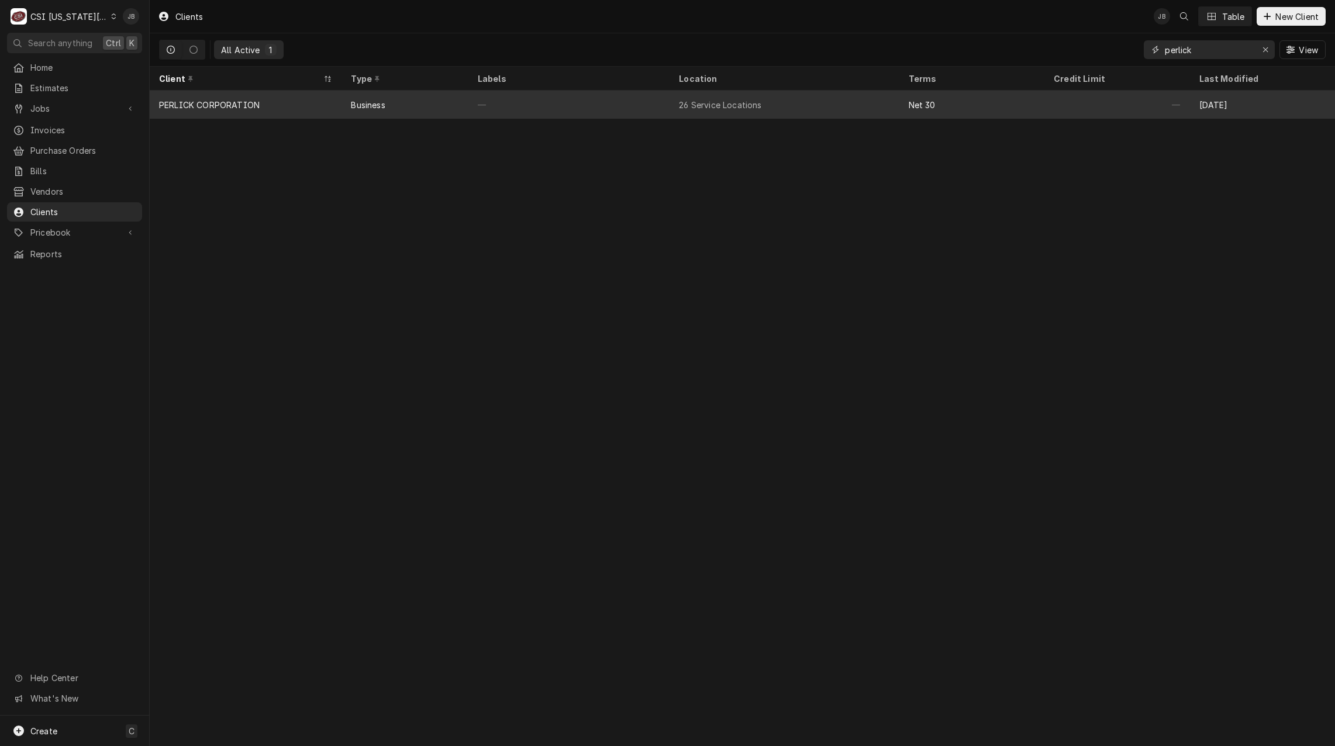
type input "perlick"
click at [365, 95] on div "Business" at bounding box center [404, 105] width 126 height 28
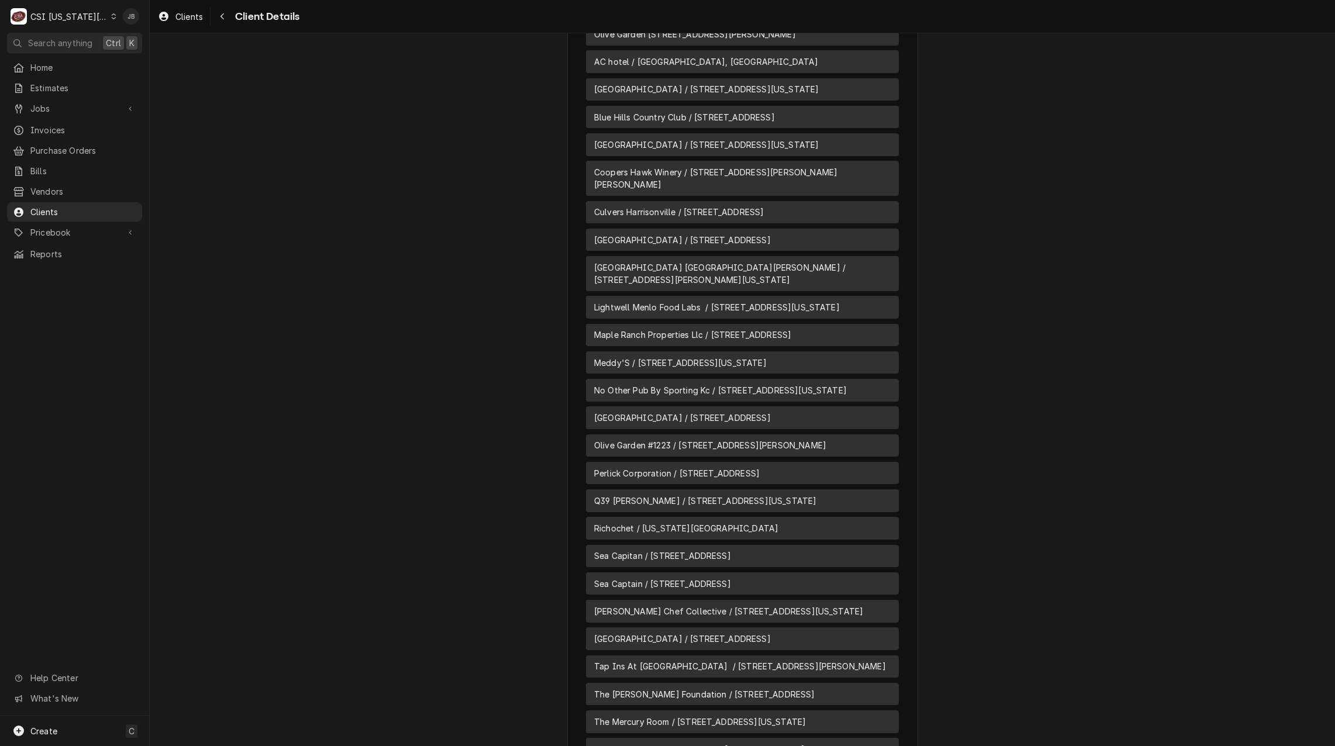
scroll to position [1571, 0]
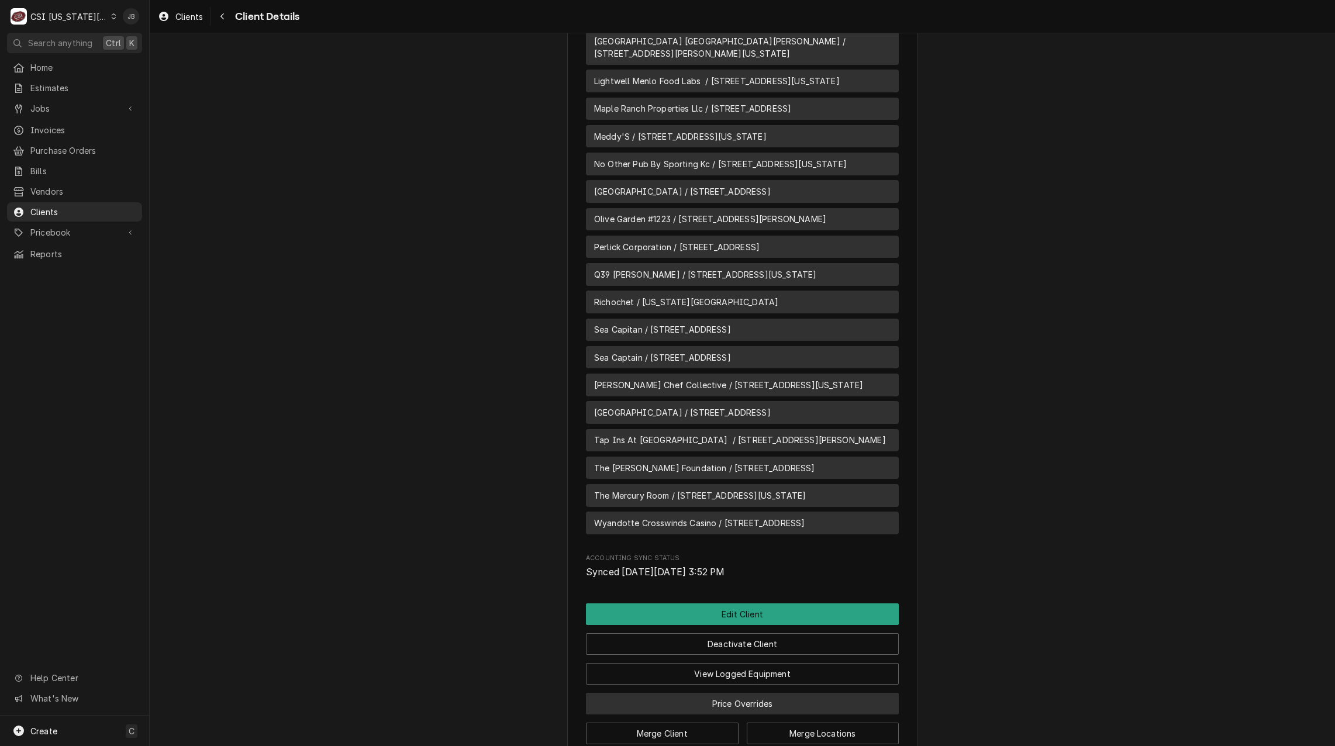
click at [733, 693] on button "Price Overrides" at bounding box center [742, 704] width 313 height 22
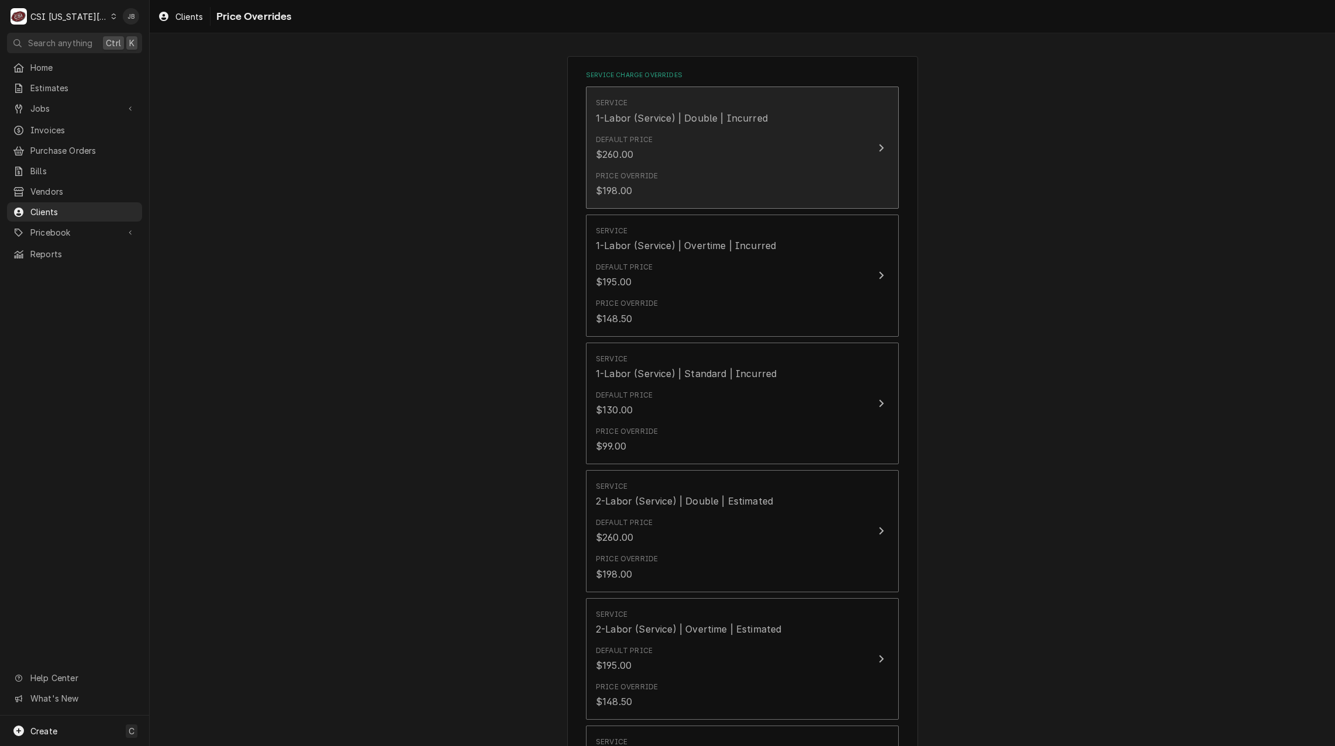
click at [680, 143] on div "Default Price $260.00" at bounding box center [730, 148] width 268 height 36
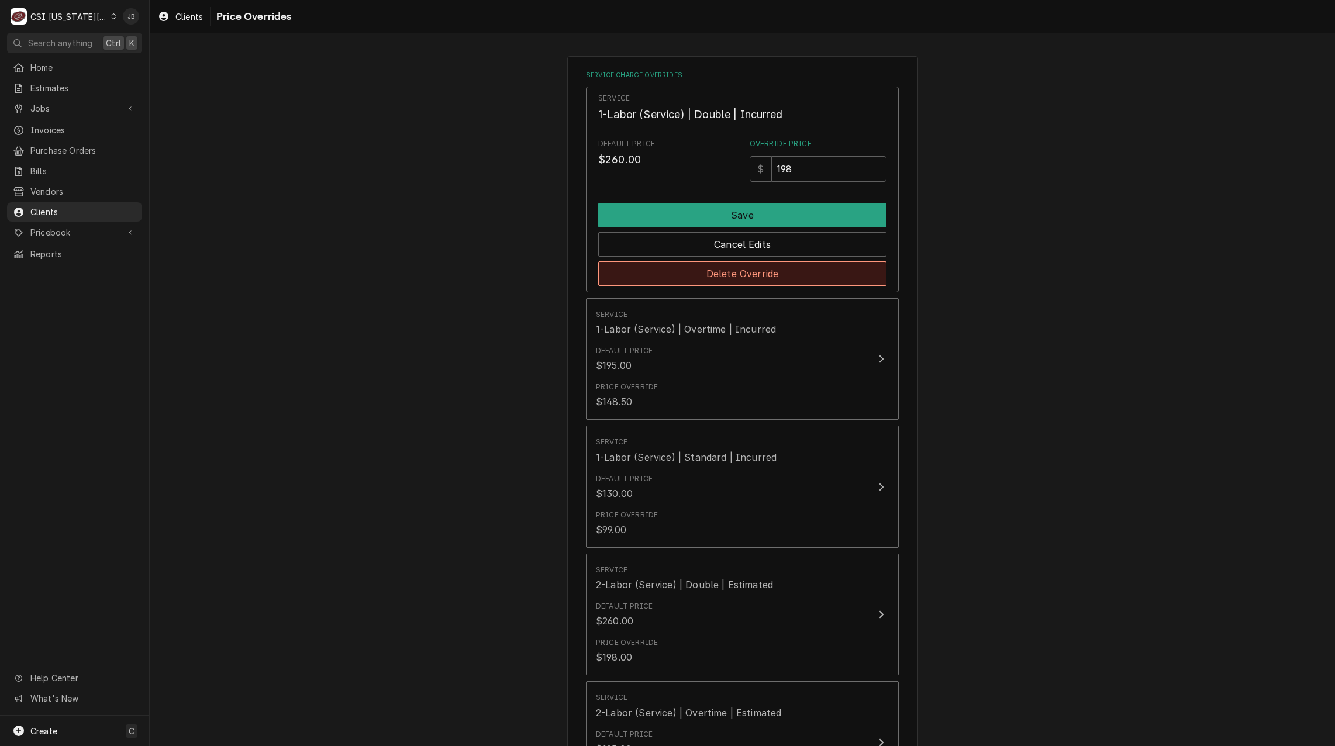
click at [709, 275] on button "Delete Override" at bounding box center [742, 273] width 288 height 25
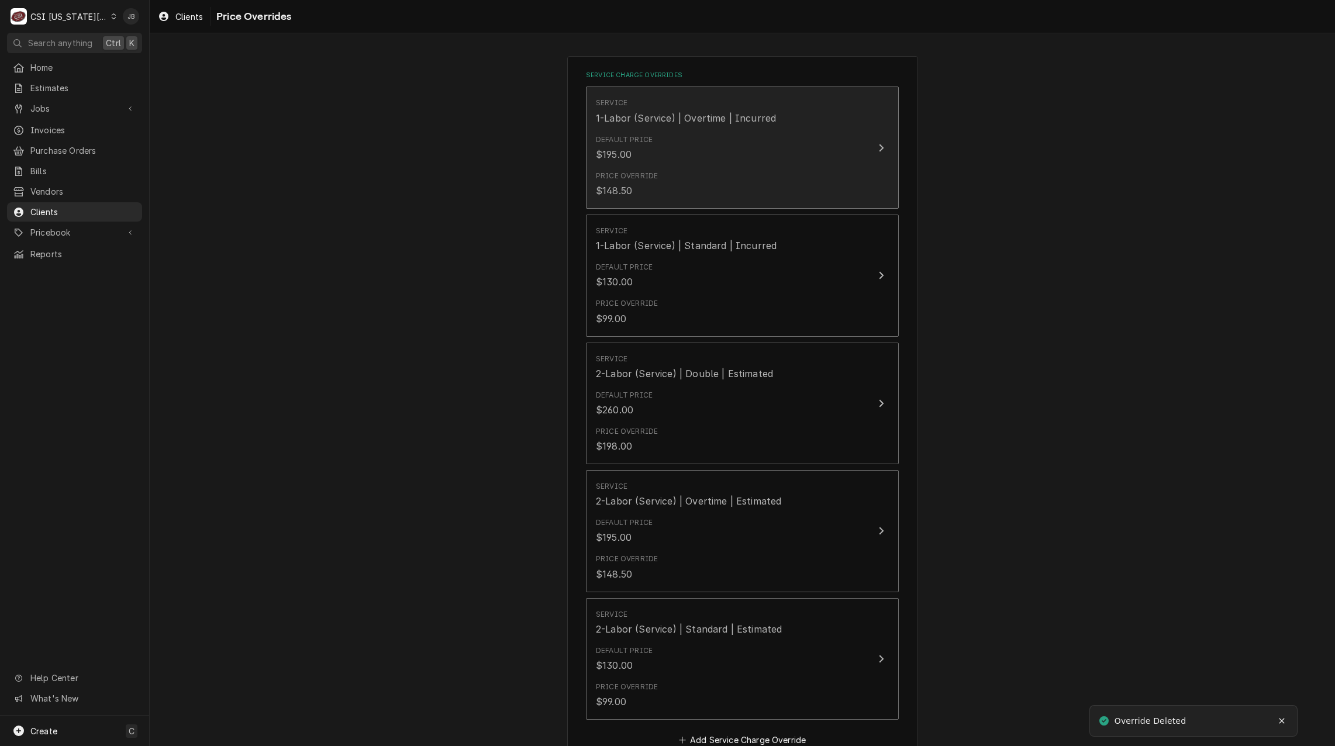
click at [708, 153] on div "Default Price $195.00" at bounding box center [730, 148] width 268 height 36
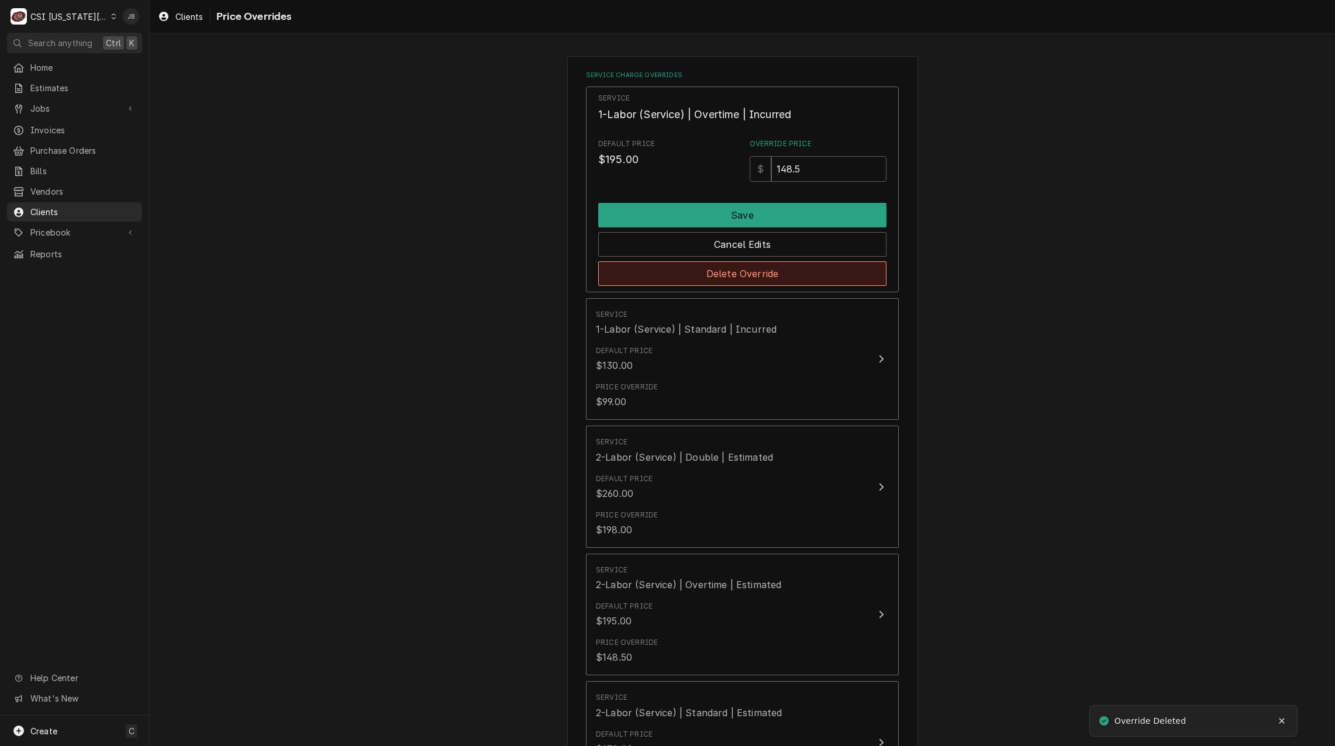
click at [709, 275] on button "Delete Override" at bounding box center [742, 273] width 288 height 25
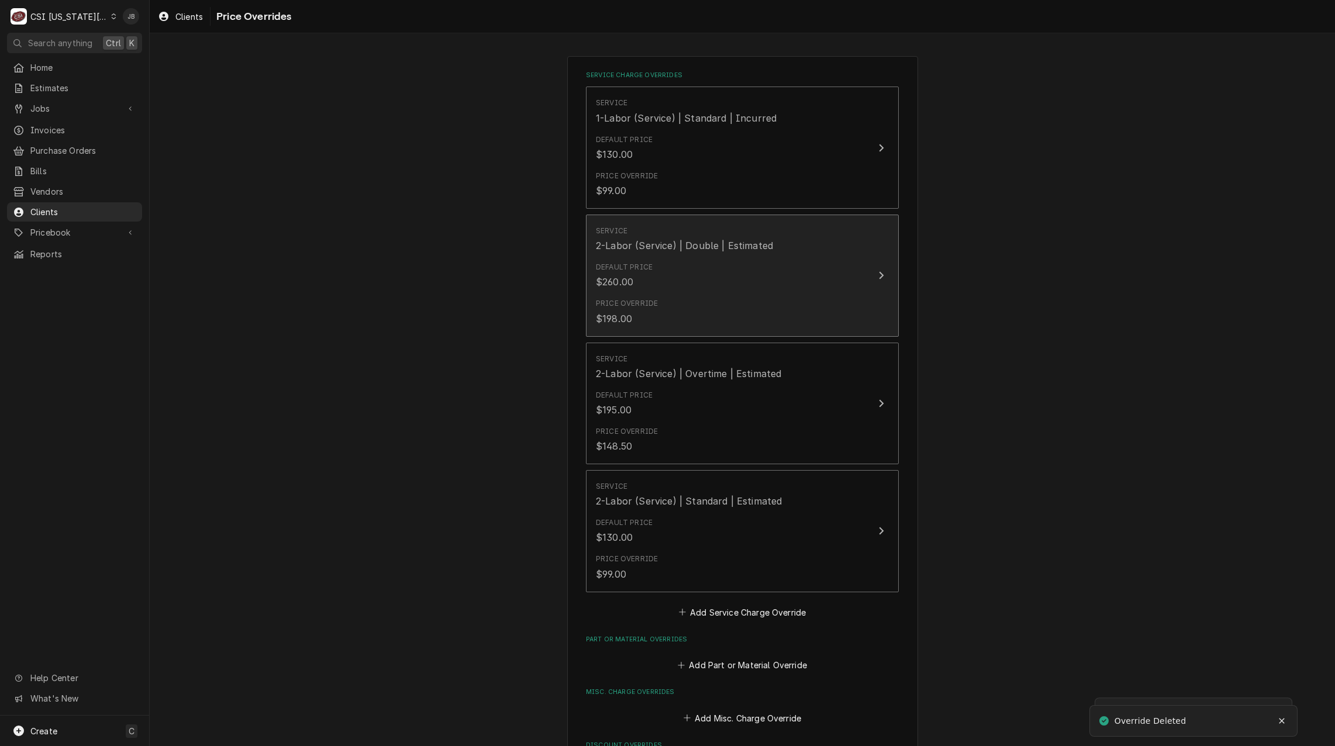
click at [708, 288] on div "Default Price $260.00" at bounding box center [730, 275] width 268 height 36
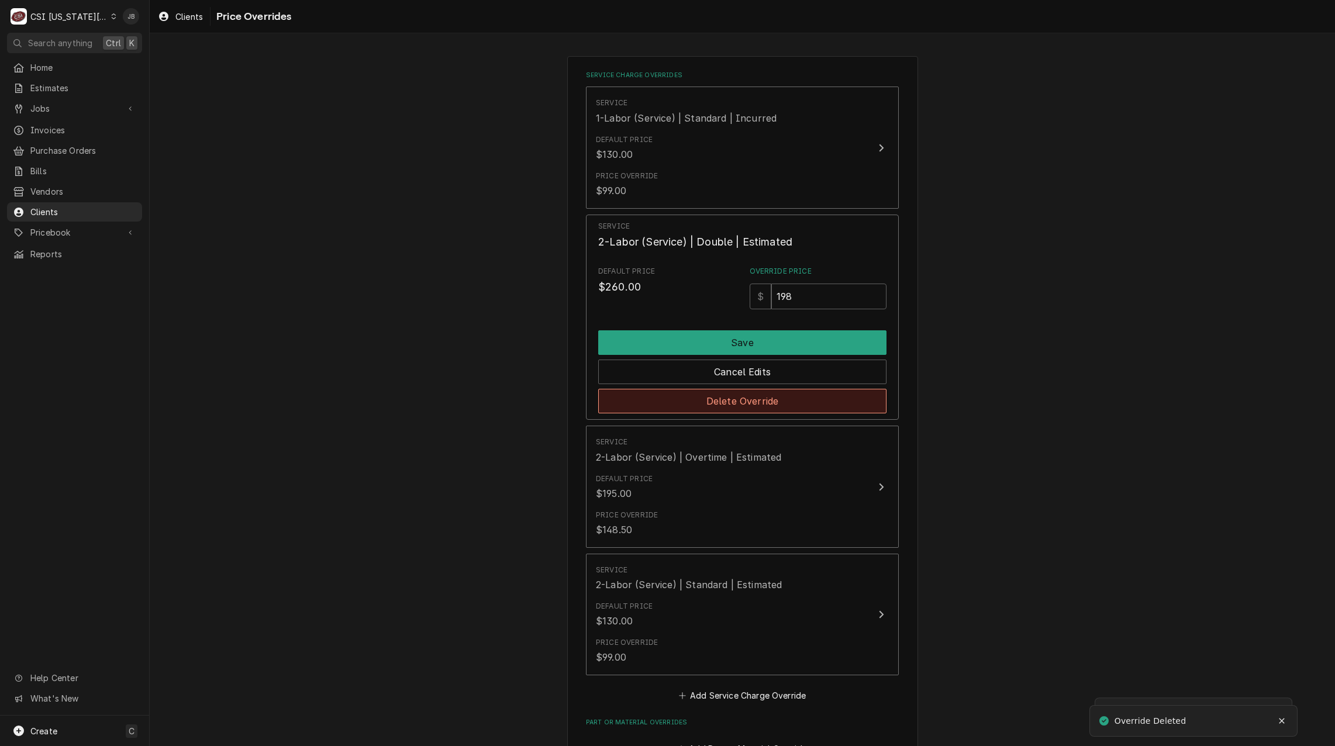
click at [709, 403] on button "Delete Override" at bounding box center [742, 401] width 288 height 25
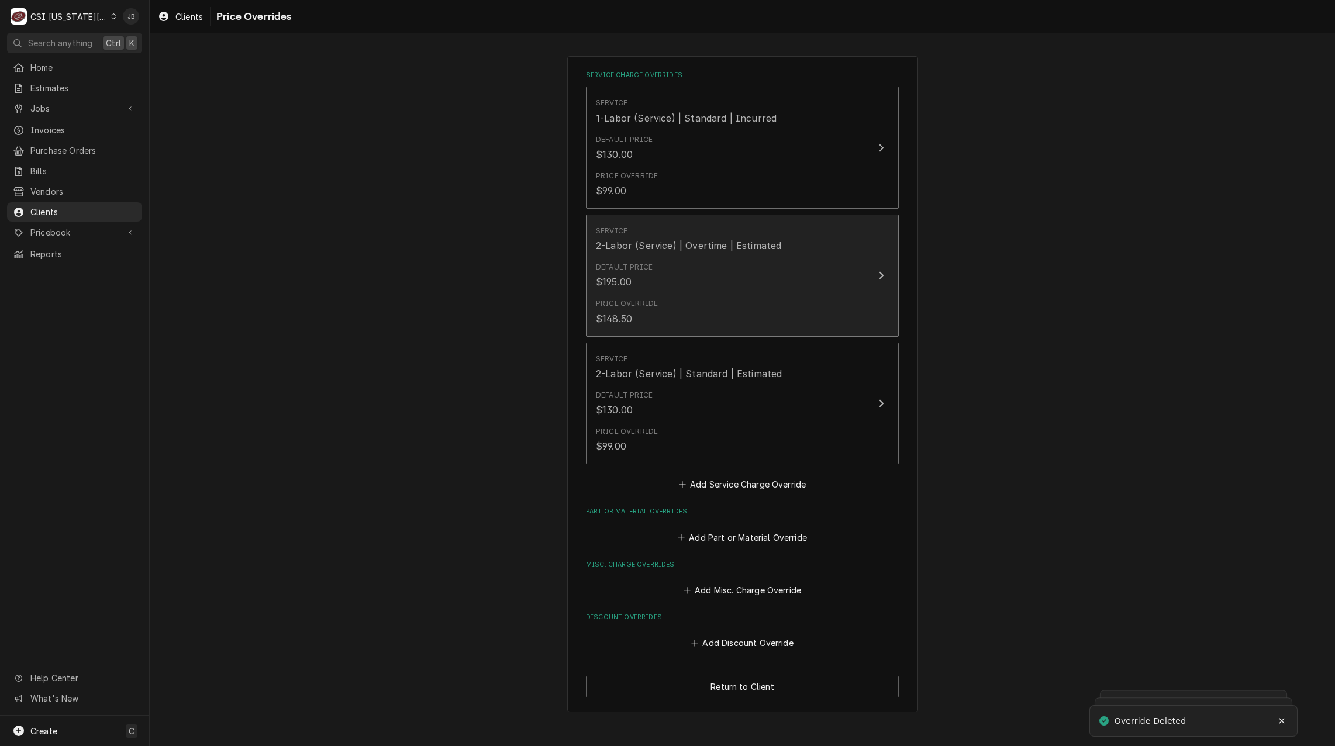
click at [701, 284] on div "Default Price $195.00" at bounding box center [730, 275] width 268 height 36
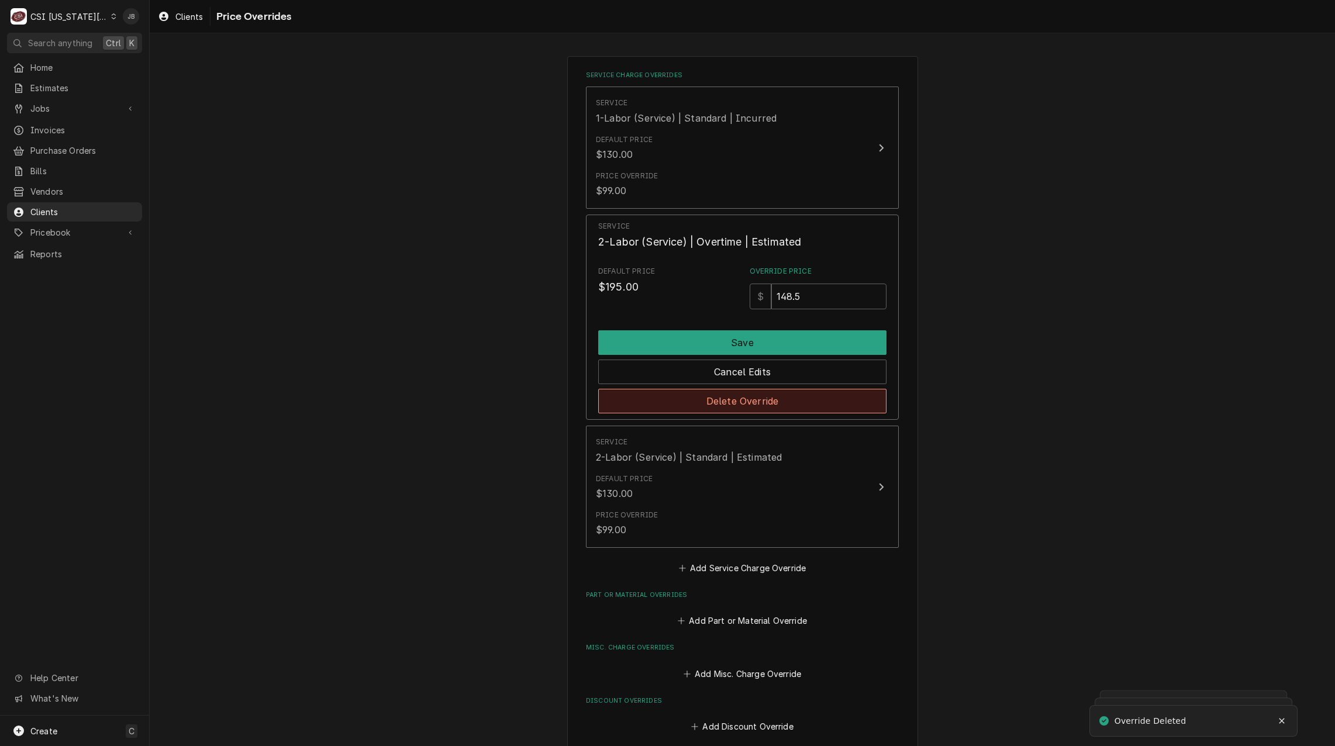
click at [717, 403] on button "Delete Override" at bounding box center [742, 401] width 288 height 25
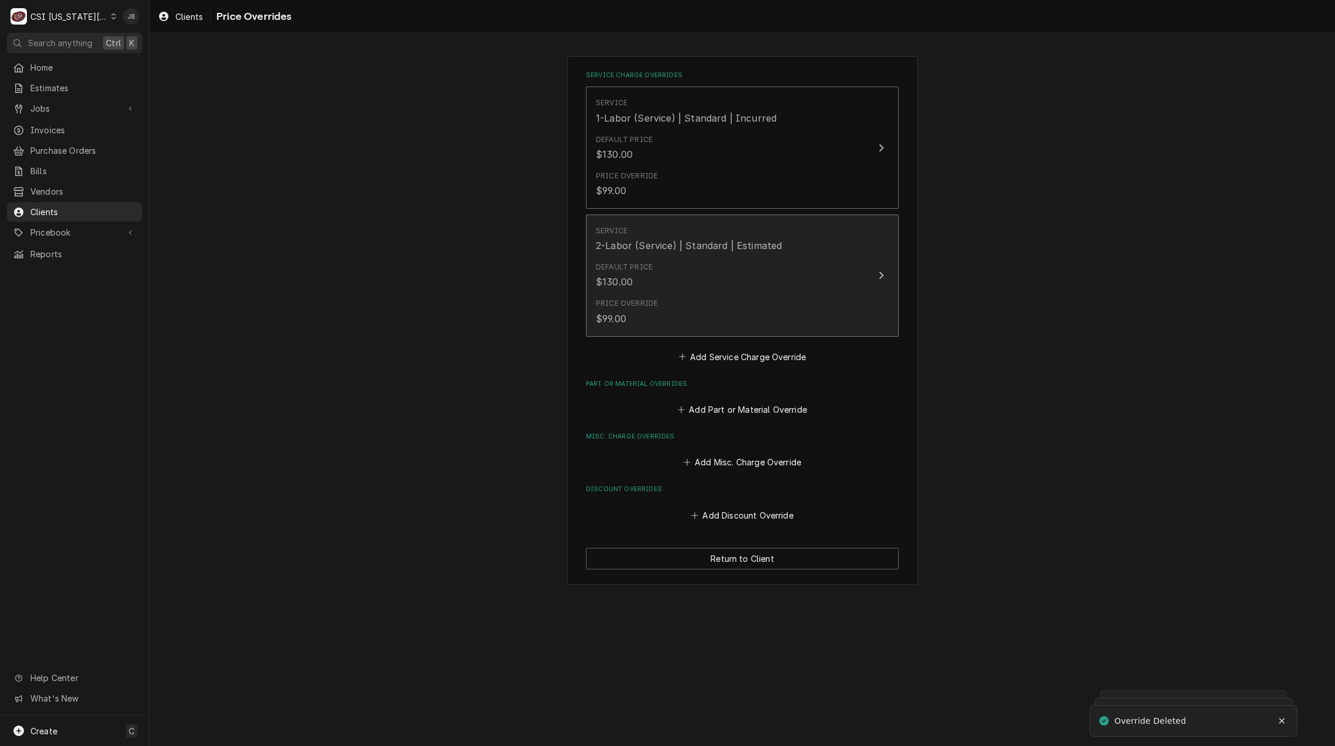
click at [703, 287] on div "Default Price $130.00" at bounding box center [730, 275] width 268 height 36
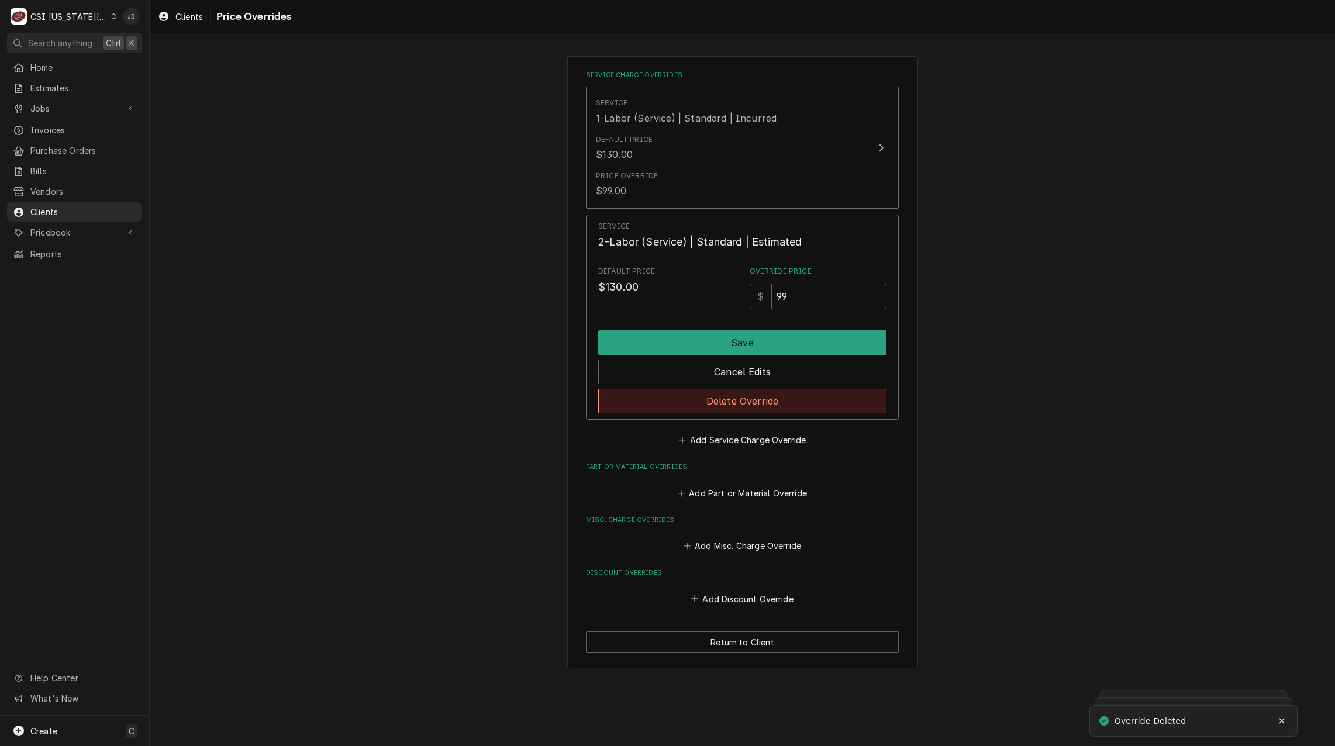
click at [699, 398] on button "Delete Override" at bounding box center [742, 401] width 288 height 25
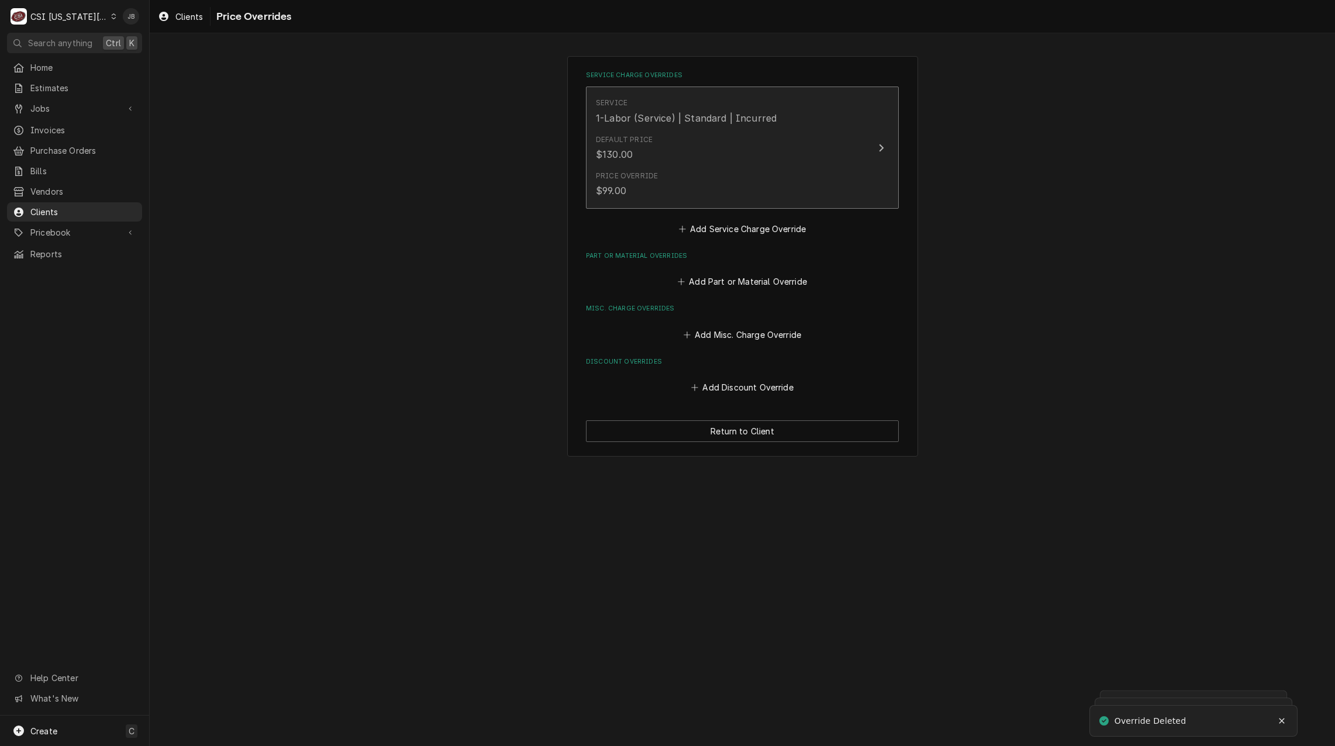
click at [684, 151] on div "Default Price $130.00" at bounding box center [730, 148] width 268 height 36
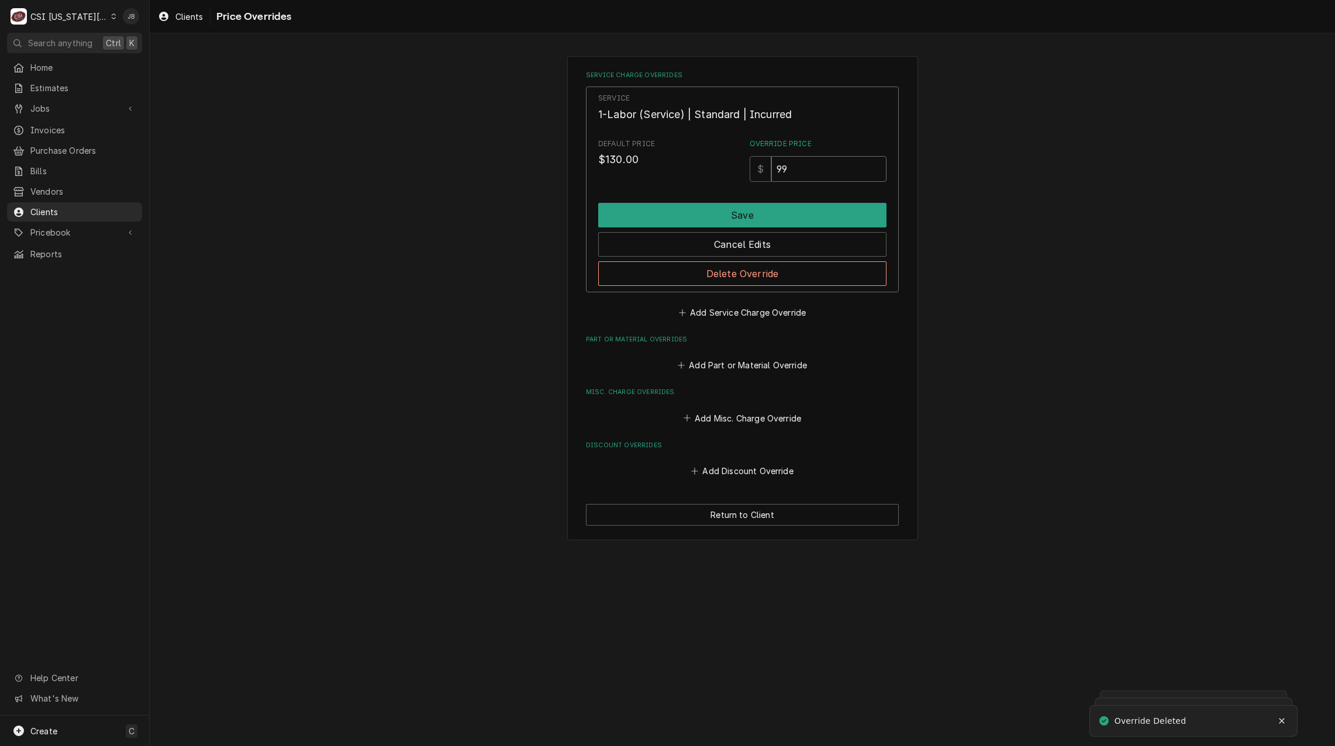
drag, startPoint x: 803, startPoint y: 164, endPoint x: 737, endPoint y: 167, distance: 65.6
click at [748, 167] on div "Default Price $130.00 Override Price $ 99" at bounding box center [742, 160] width 288 height 43
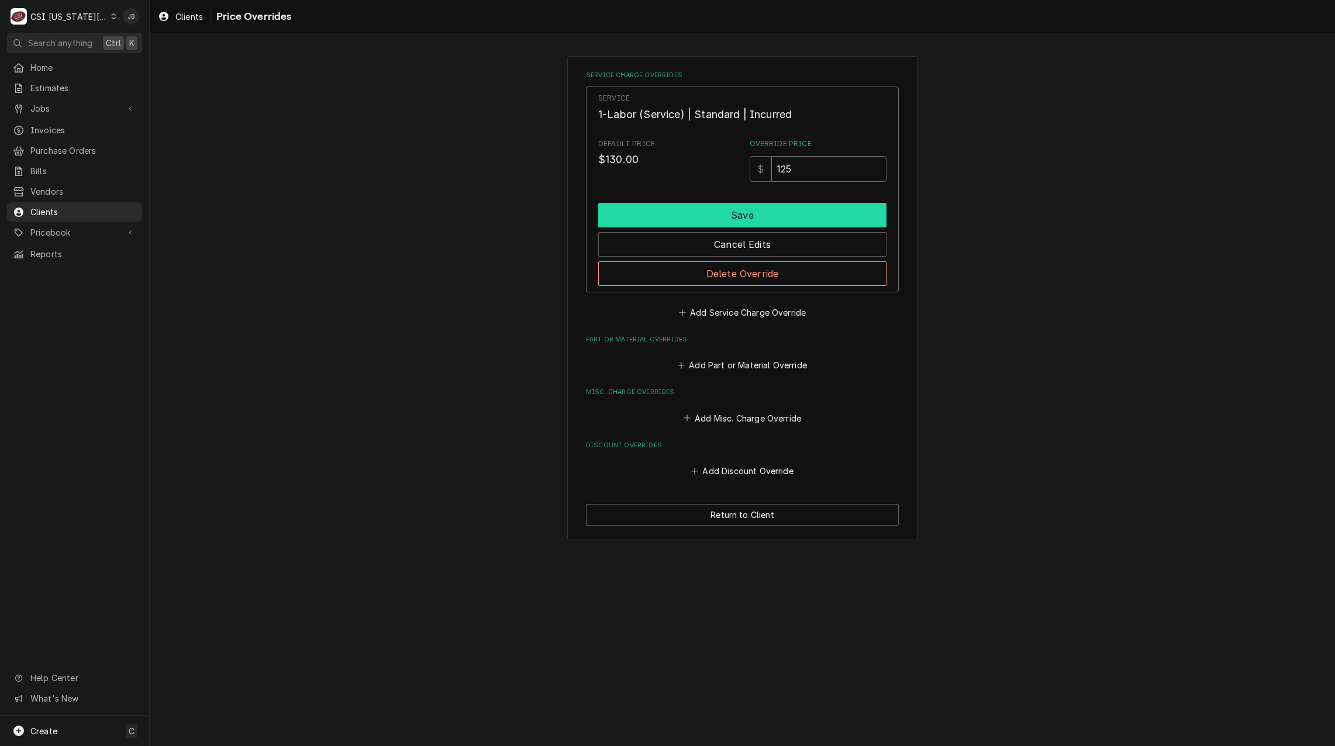
type input "125"
click at [718, 211] on button "Save" at bounding box center [742, 215] width 288 height 25
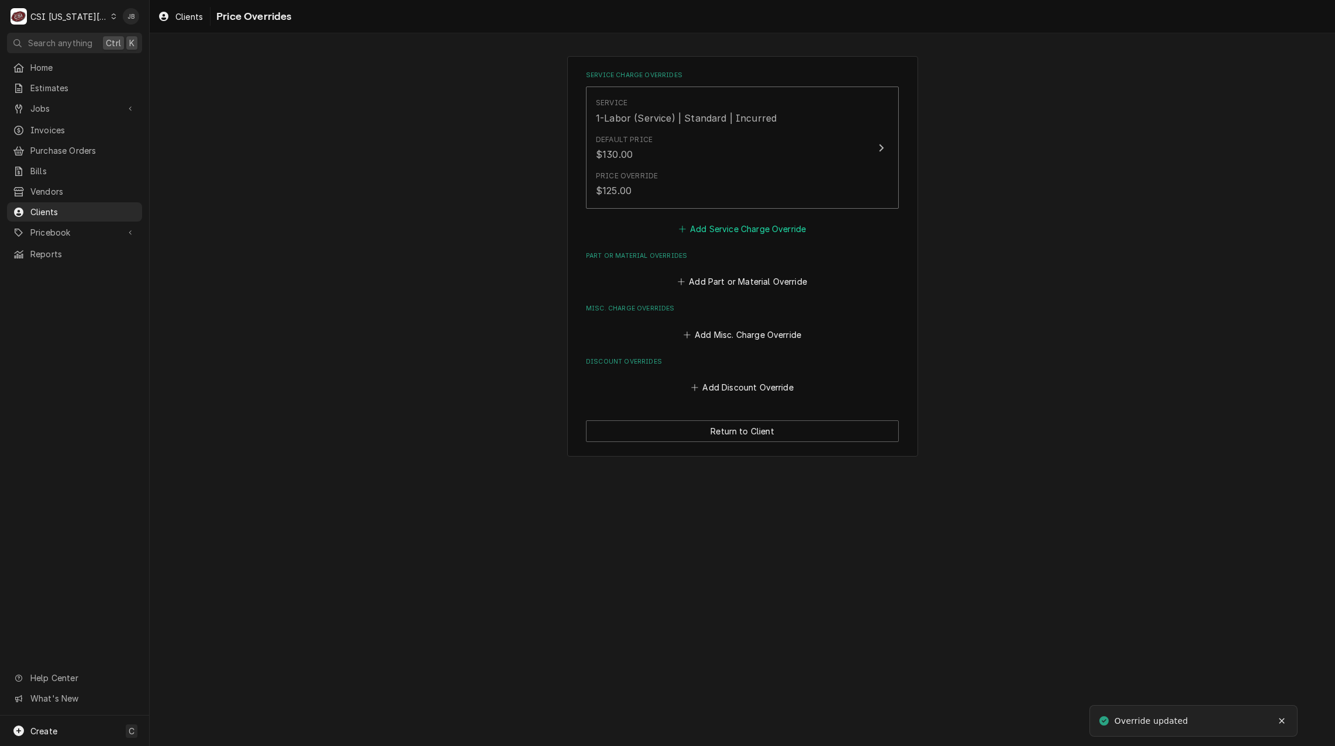
click at [734, 231] on button "Add Service Charge Override" at bounding box center [743, 228] width 132 height 16
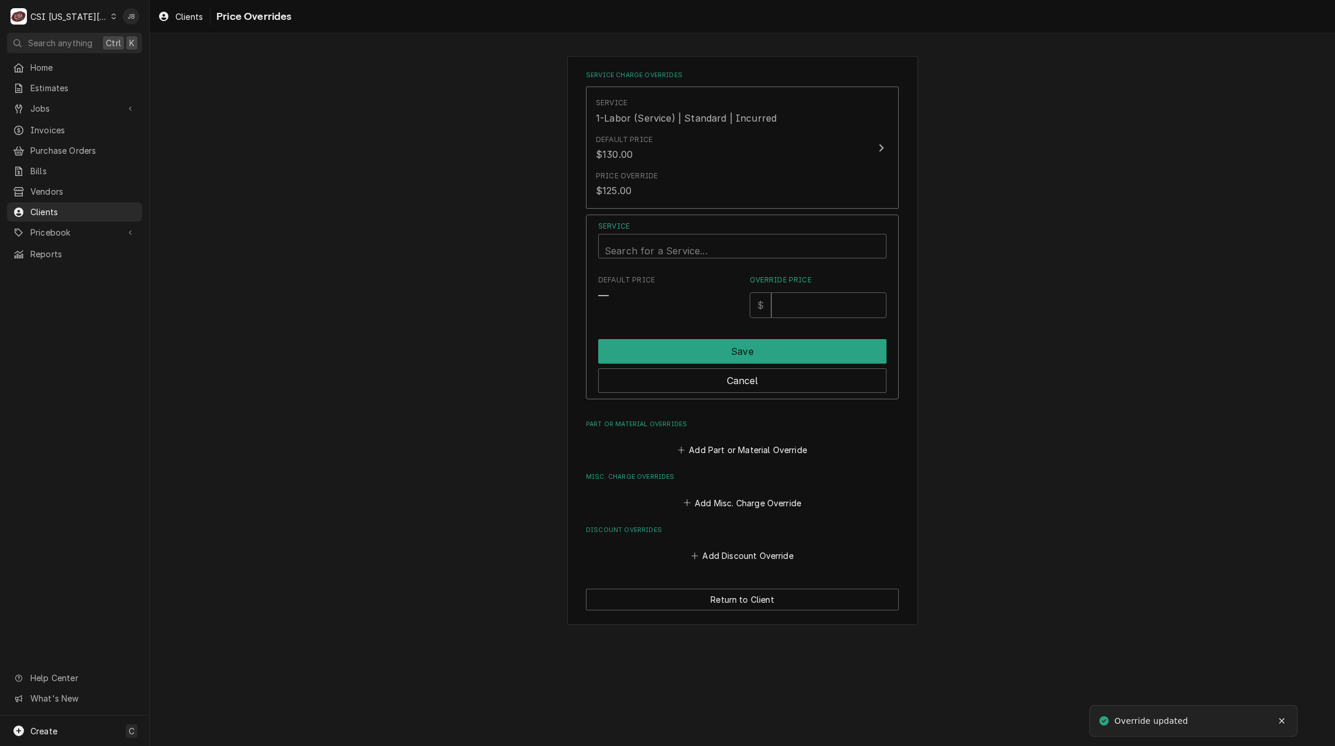
click at [727, 259] on div "Service Search for a Service... Default Price — Override Price $ Save Cancel" at bounding box center [742, 307] width 288 height 172
click at [715, 241] on div "Service" at bounding box center [742, 247] width 275 height 28
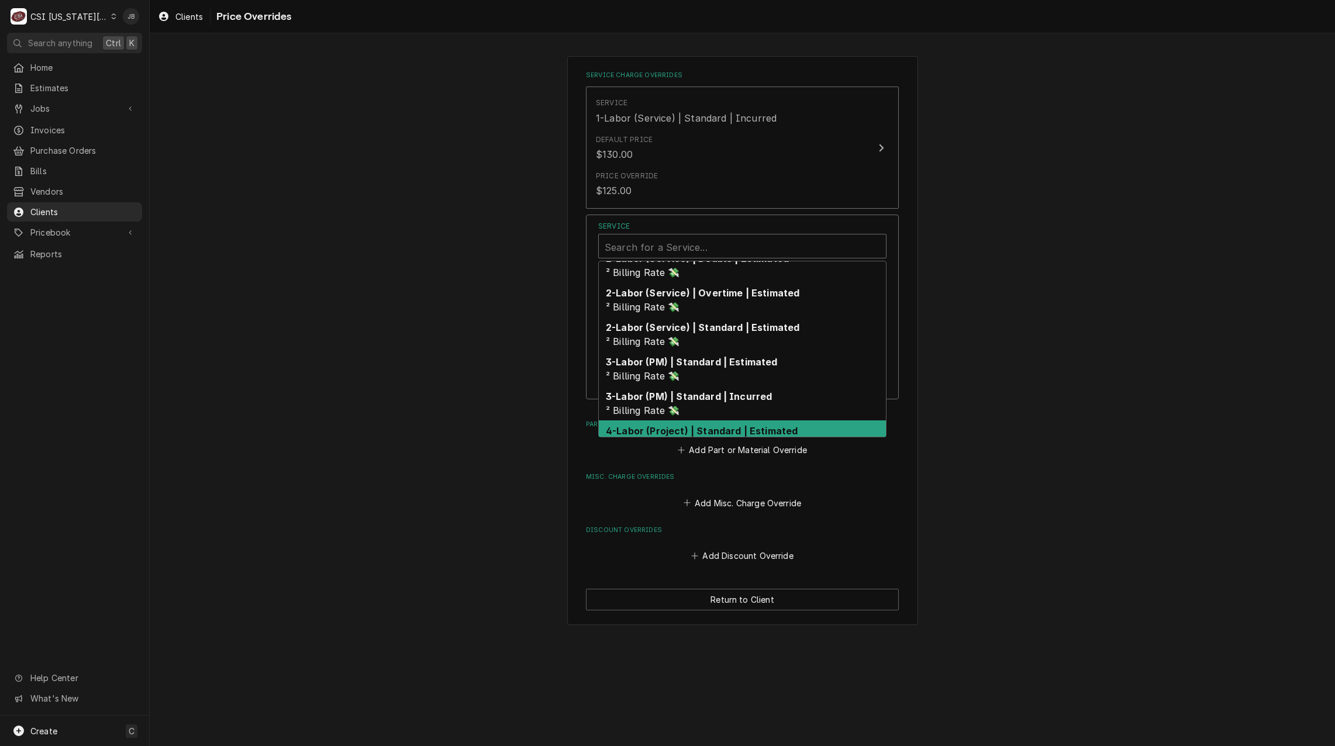
scroll to position [170, 0]
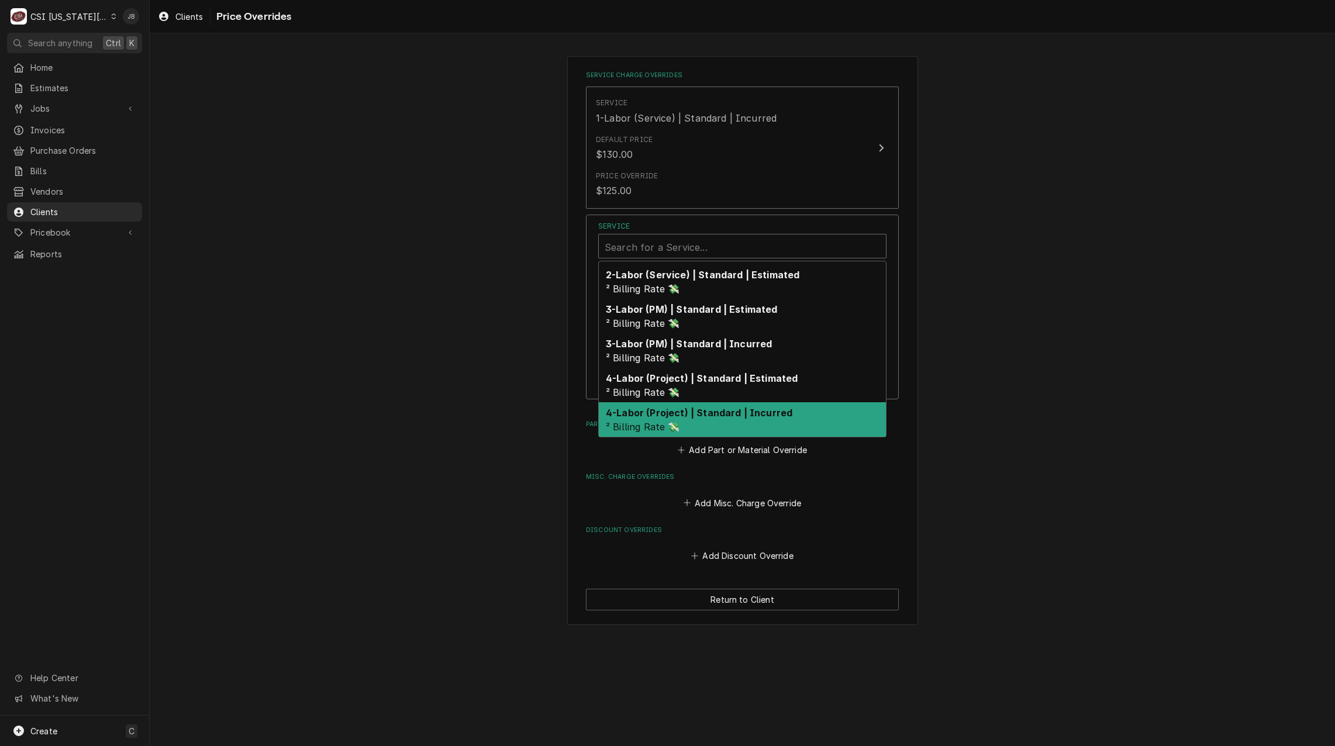
click at [750, 414] on strong "4-Labor (Project) | Standard | Incurred" at bounding box center [699, 413] width 187 height 12
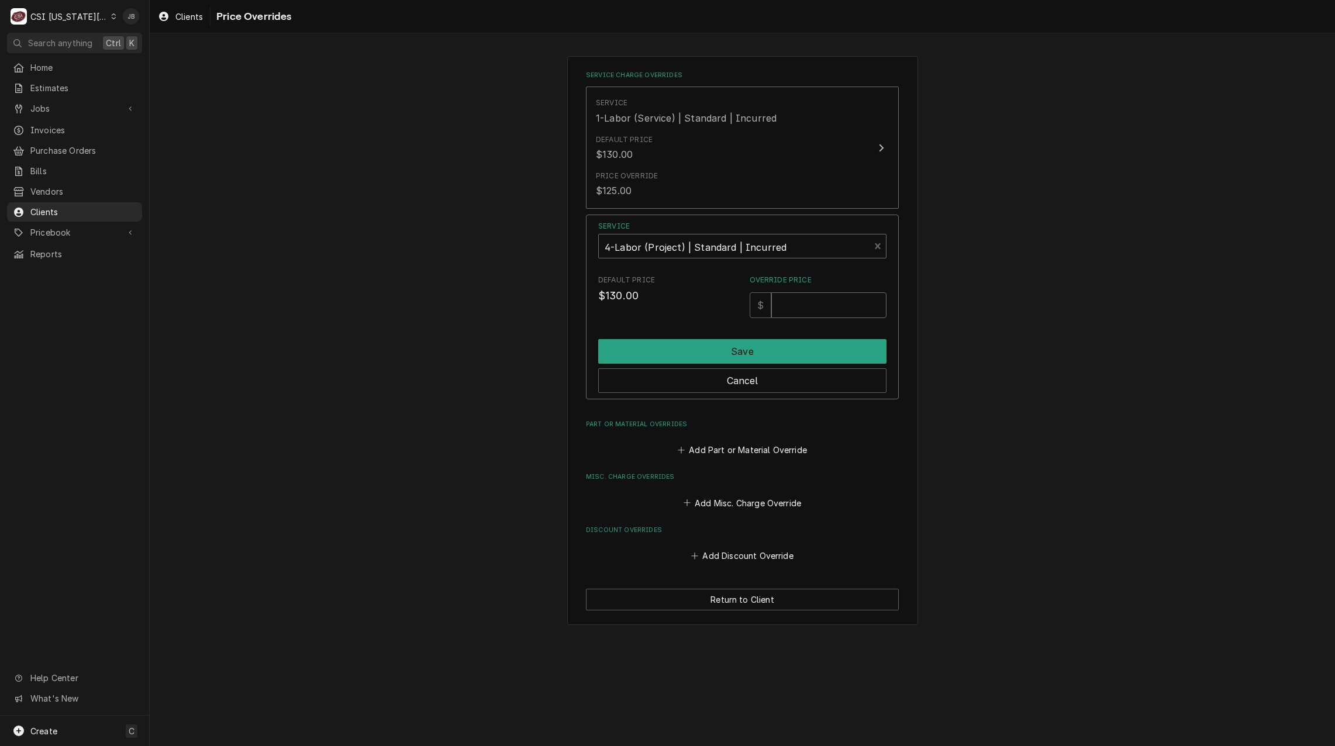
click at [792, 297] on input "Override Price" at bounding box center [828, 305] width 115 height 26
type input "125"
click at [784, 348] on button "Save" at bounding box center [742, 351] width 288 height 25
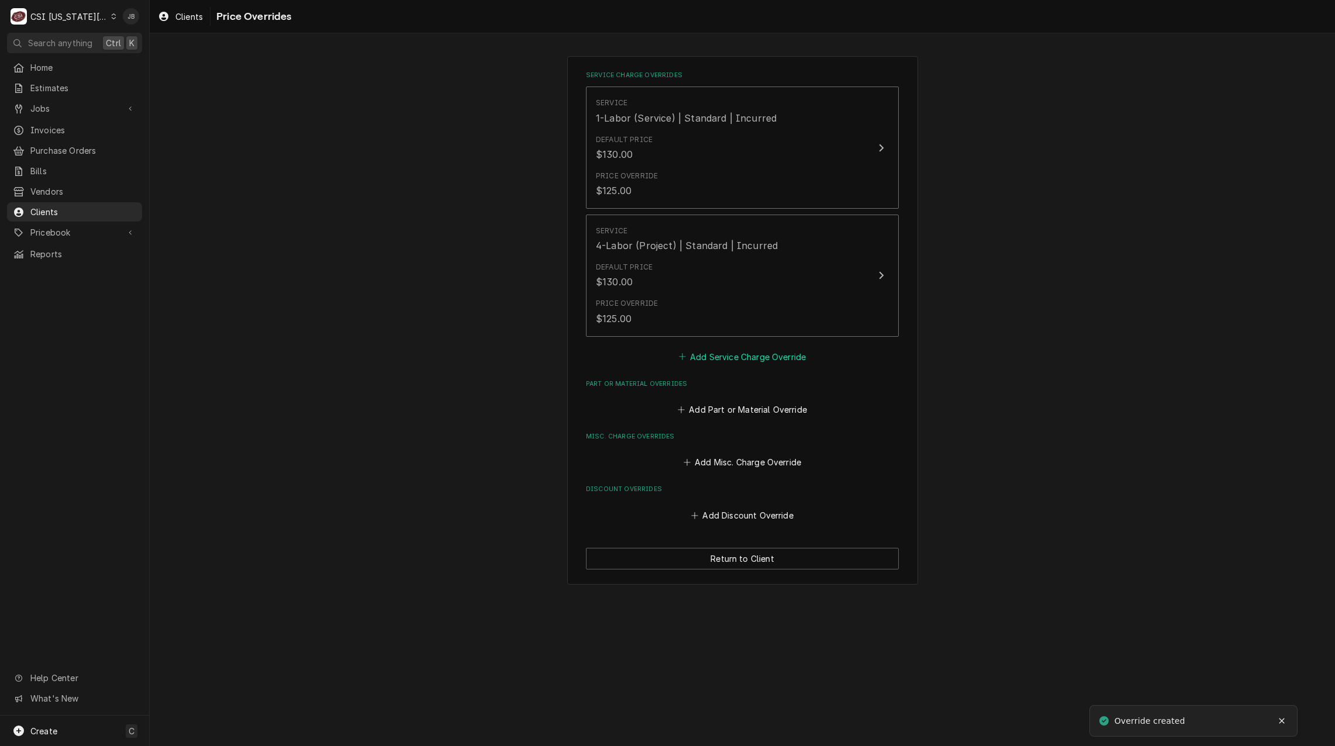
click at [742, 352] on button "Add Service Charge Override" at bounding box center [743, 356] width 132 height 16
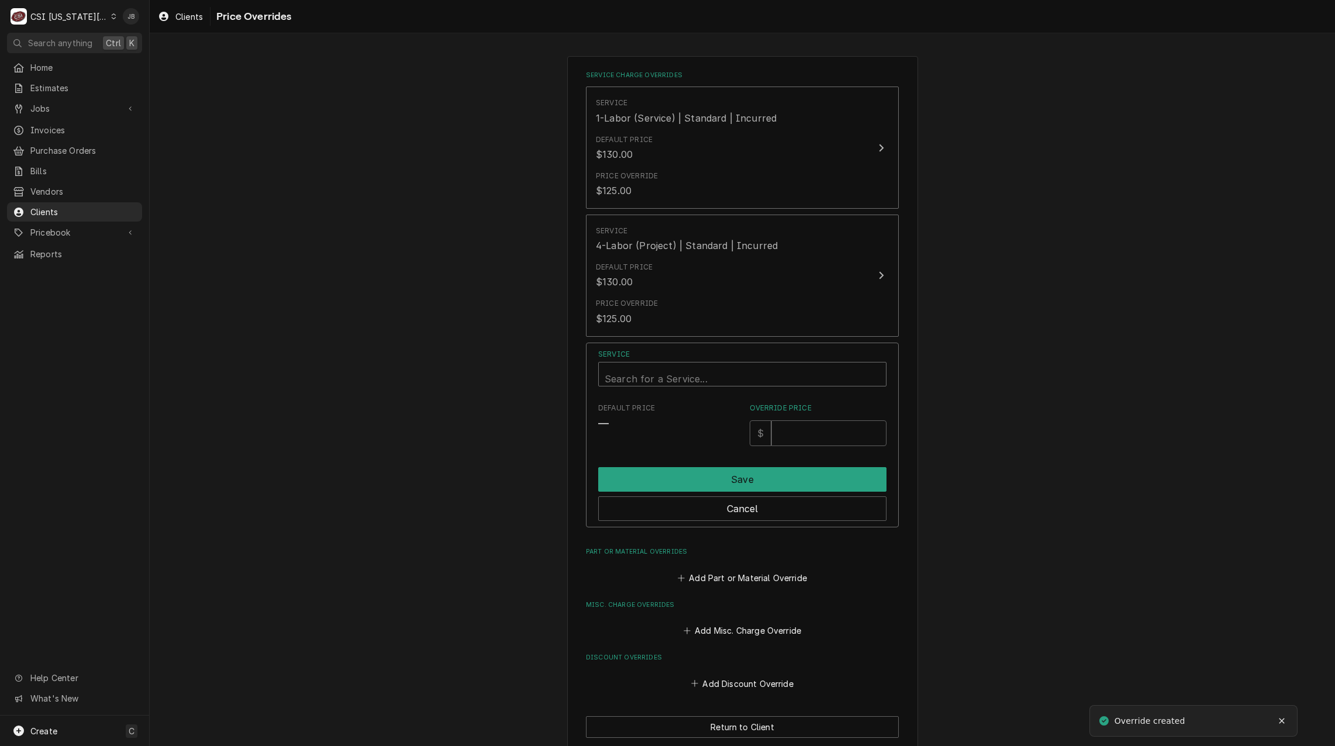
click at [710, 371] on div "Service" at bounding box center [742, 379] width 275 height 28
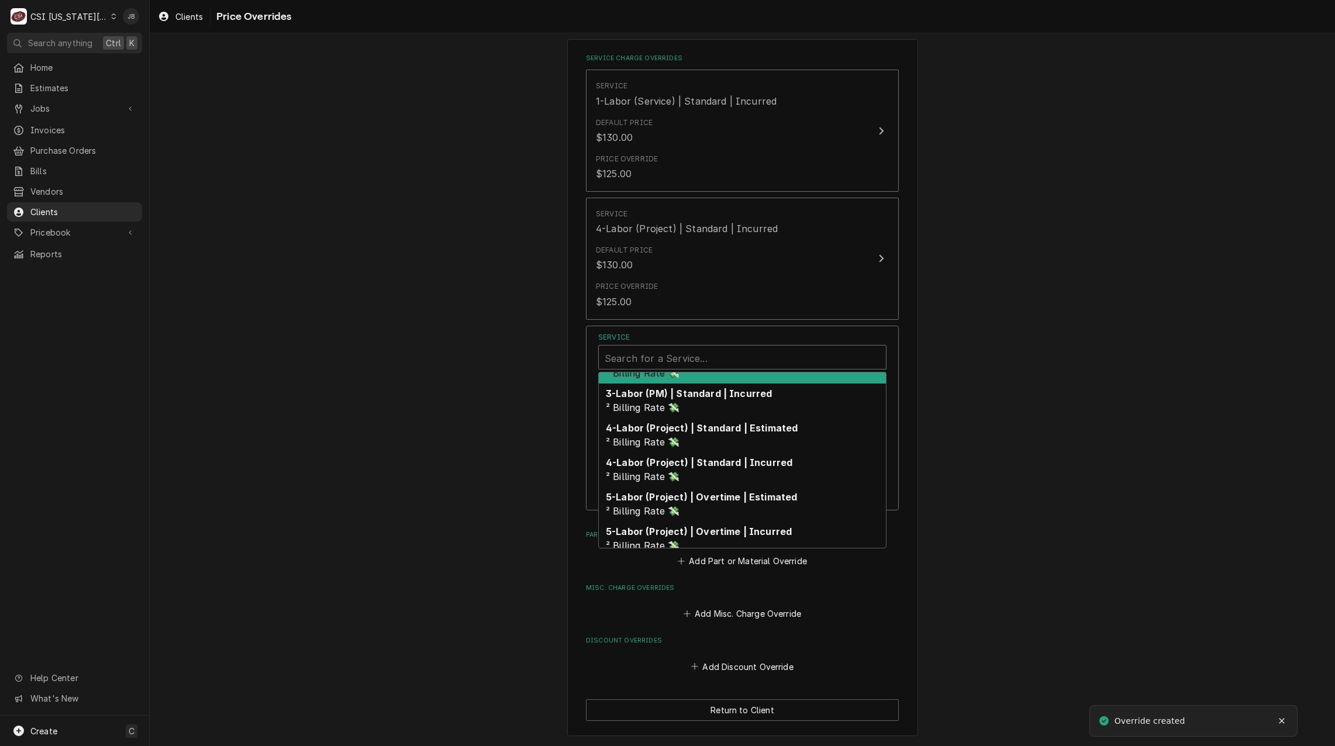
scroll to position [287, 0]
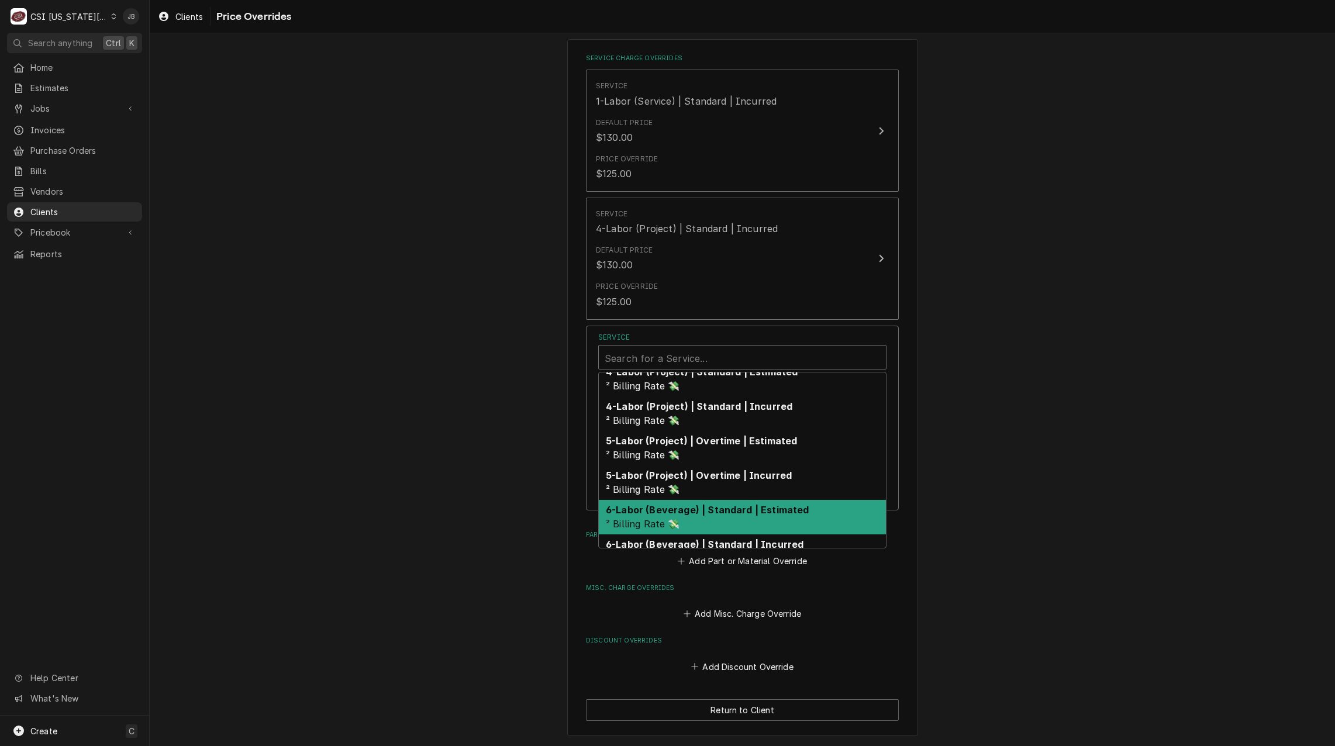
click at [697, 517] on div "6-Labor (Beverage) | Standard | Estimated ² Billing Rate 💸" at bounding box center [742, 517] width 287 height 34
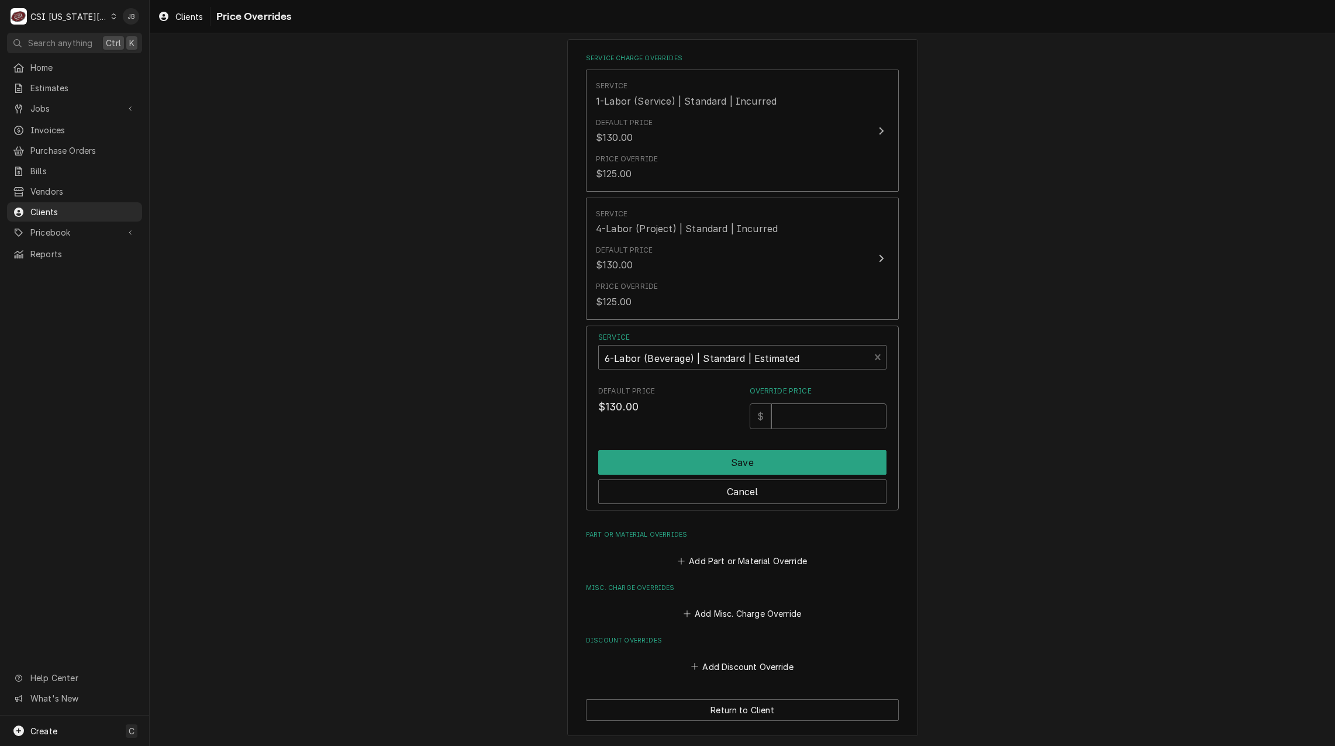
click at [800, 422] on input "Override Price" at bounding box center [828, 416] width 115 height 26
type input "125"
drag, startPoint x: 774, startPoint y: 456, endPoint x: 779, endPoint y: 455, distance: 5.9
click at [775, 455] on button "Save" at bounding box center [742, 462] width 288 height 25
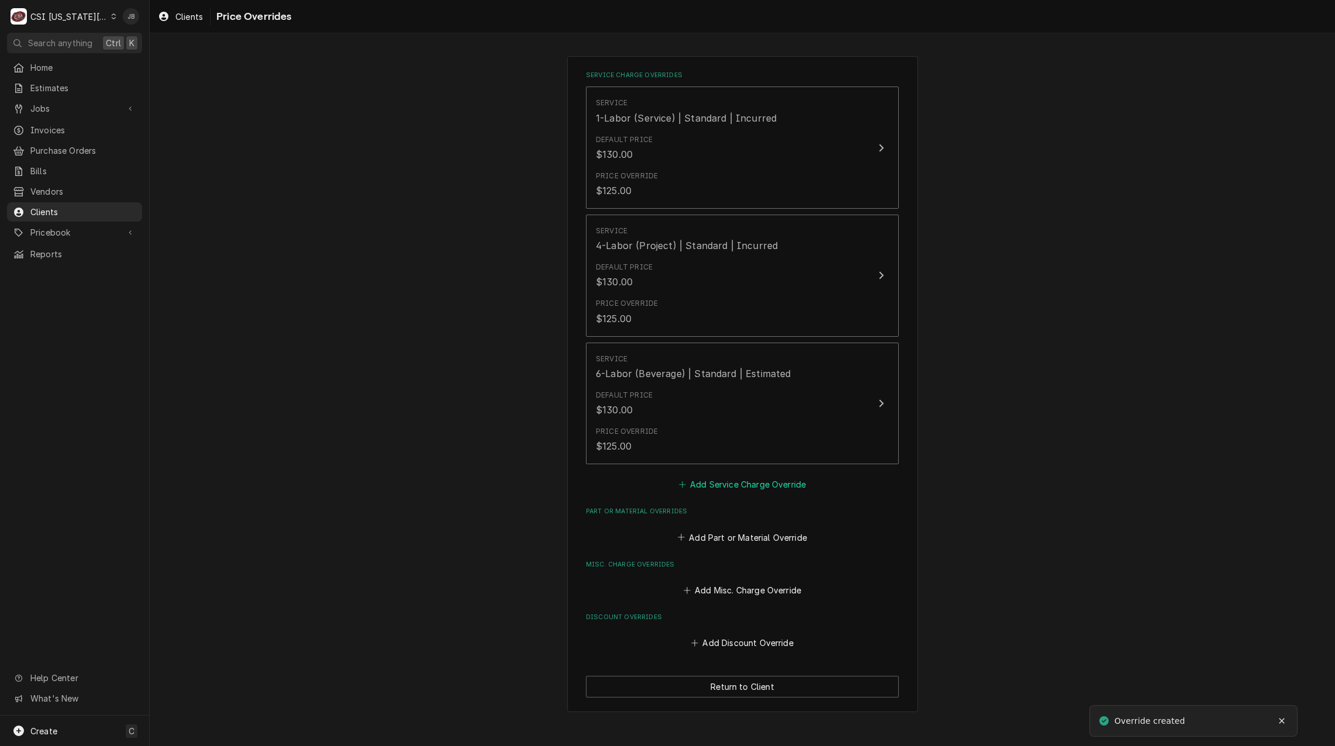
click at [736, 485] on button "Add Service Charge Override" at bounding box center [743, 485] width 132 height 16
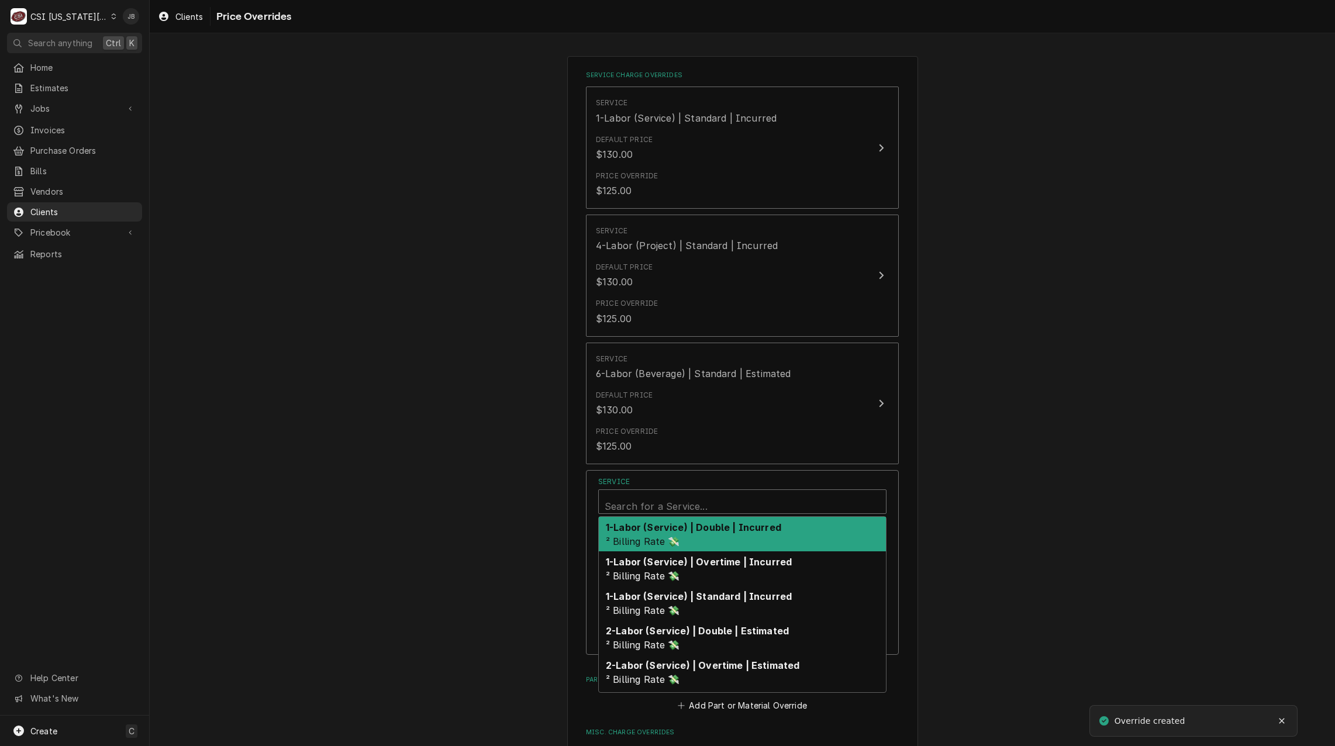
scroll to position [4, 0]
click at [691, 508] on div "Service" at bounding box center [742, 503] width 275 height 28
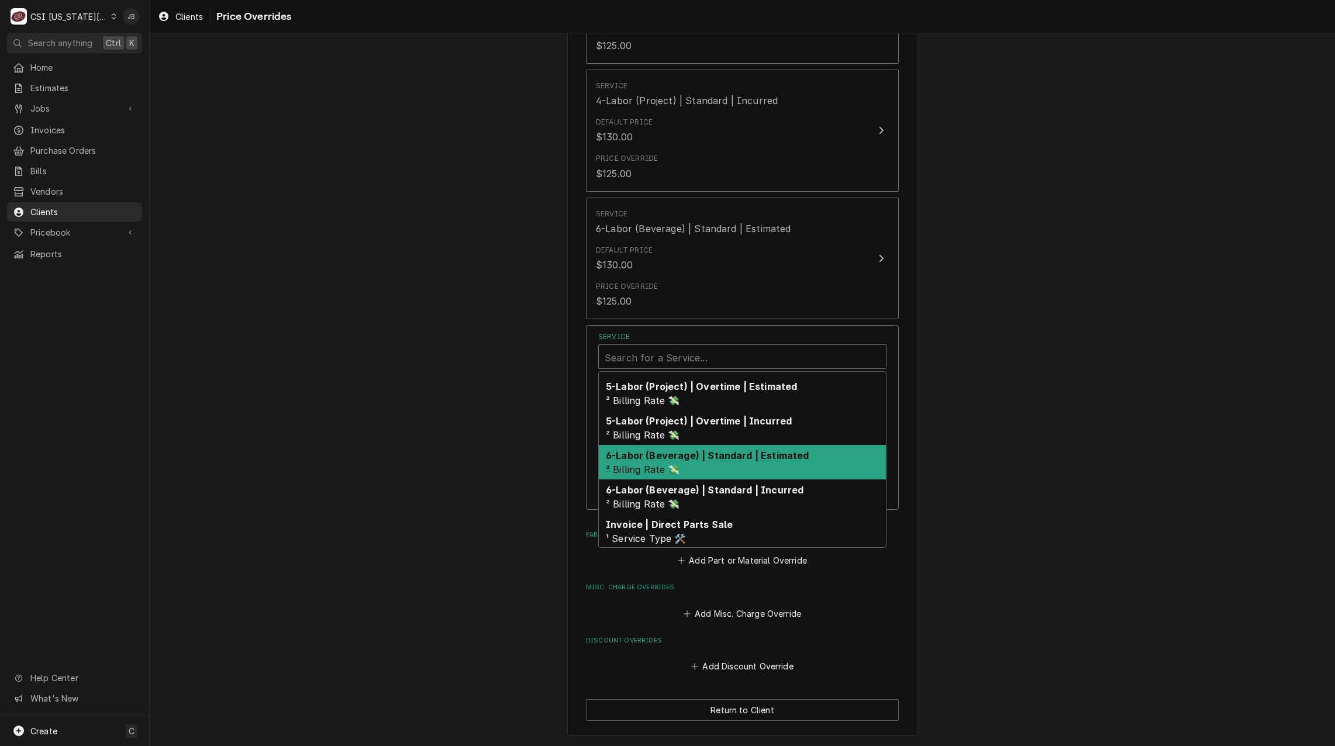
scroll to position [345, 0]
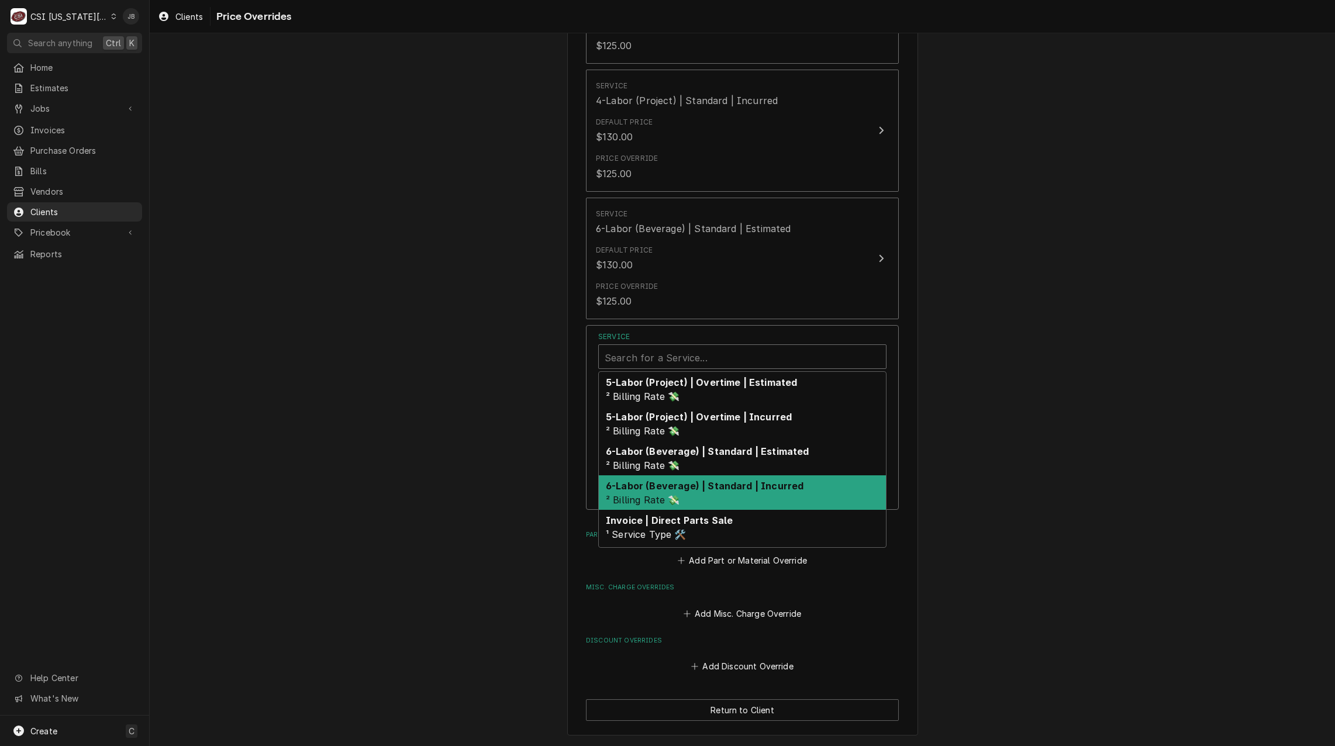
click at [725, 493] on div "6-Labor (Beverage) | Standard | Incurred ² Billing Rate 💸" at bounding box center [742, 492] width 287 height 34
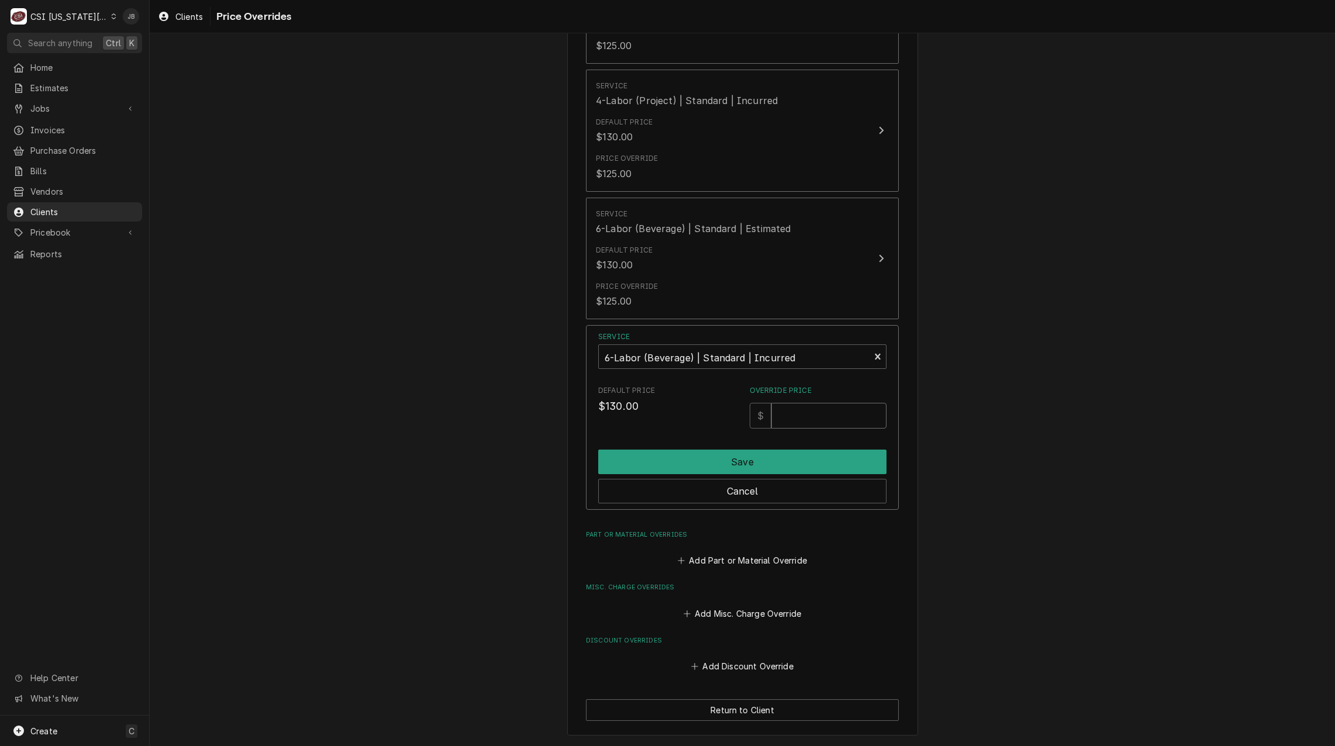
click at [794, 412] on input "Override Price" at bounding box center [828, 416] width 115 height 26
type input "125"
click at [782, 464] on button "Save" at bounding box center [742, 462] width 288 height 25
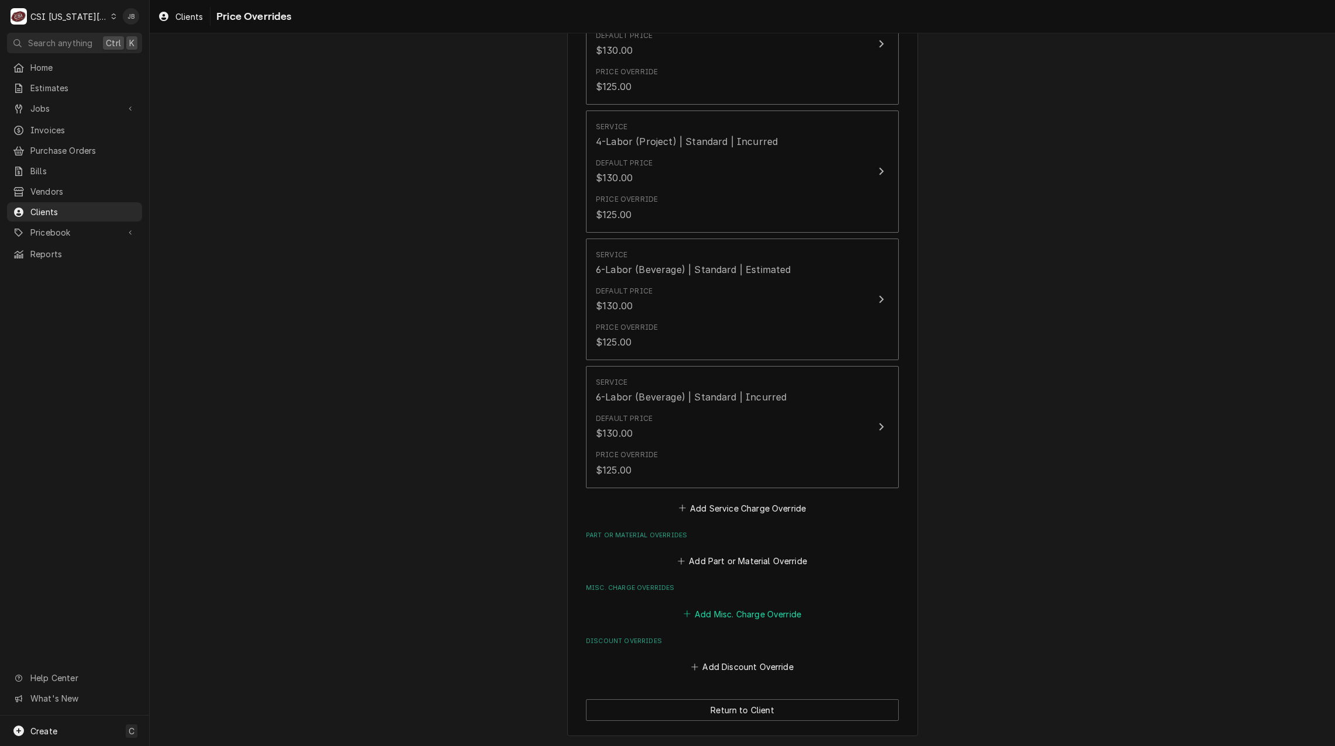
click at [746, 612] on button "Add Misc. Charge Override" at bounding box center [742, 614] width 122 height 16
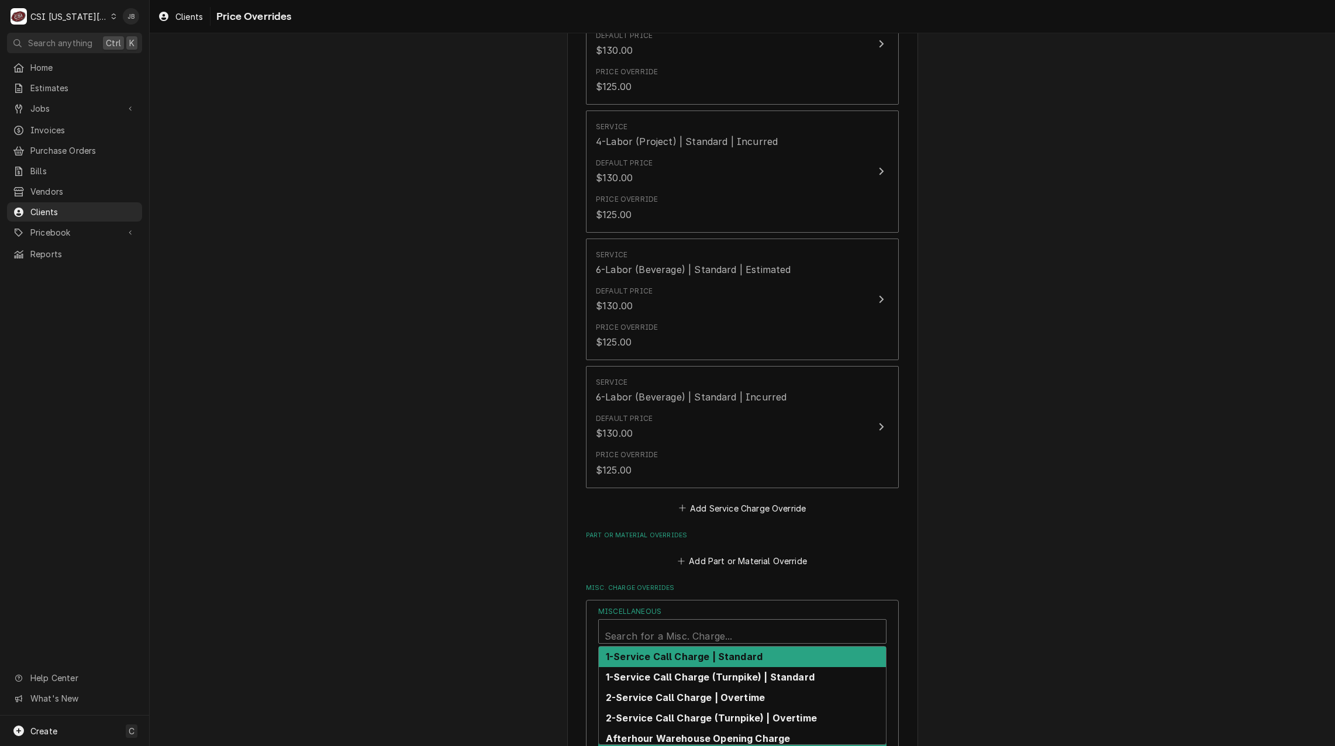
scroll to position [4, 0]
click at [653, 643] on div "Search for a Misc. Charge..." at bounding box center [742, 631] width 288 height 25
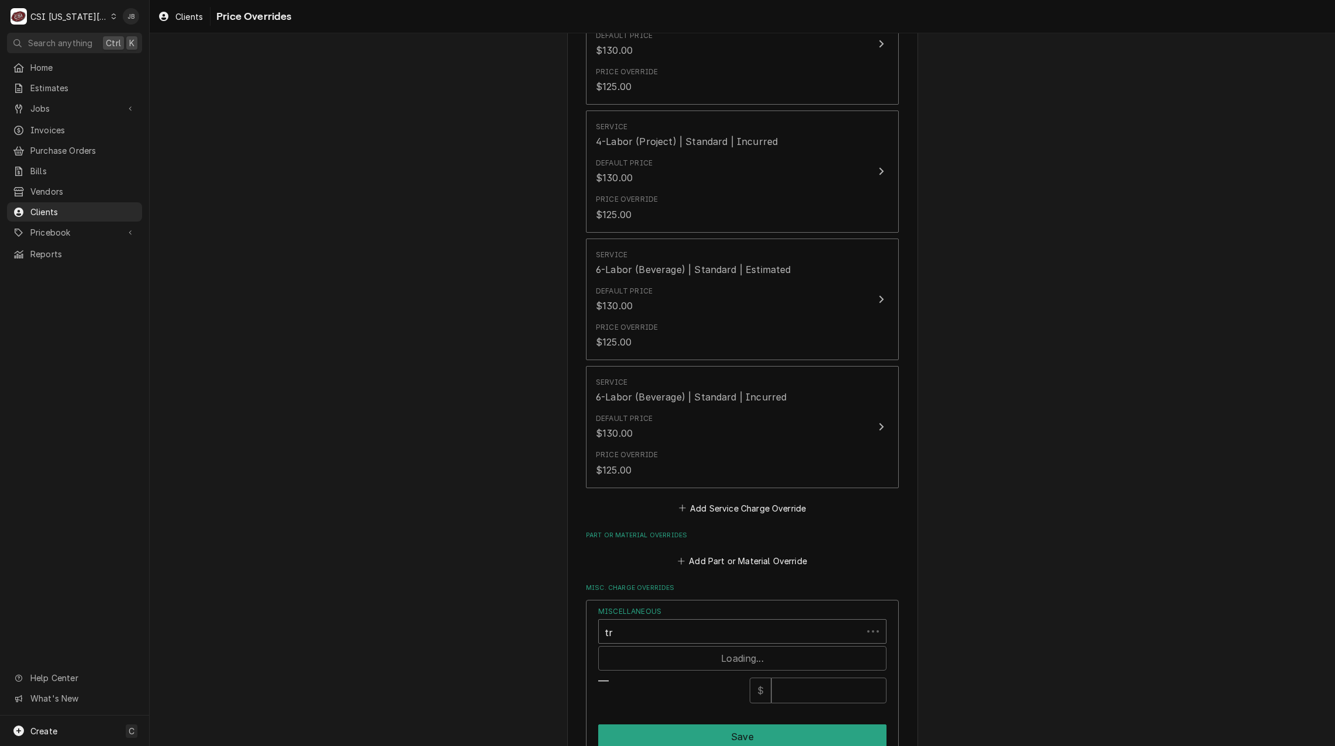
type input "tra"
click at [657, 679] on strong "Travel Charge" at bounding box center [640, 677] width 69 height 12
click at [788, 690] on input "Override Price" at bounding box center [828, 691] width 115 height 26
type input "125"
click at [744, 732] on button "Save" at bounding box center [742, 736] width 288 height 25
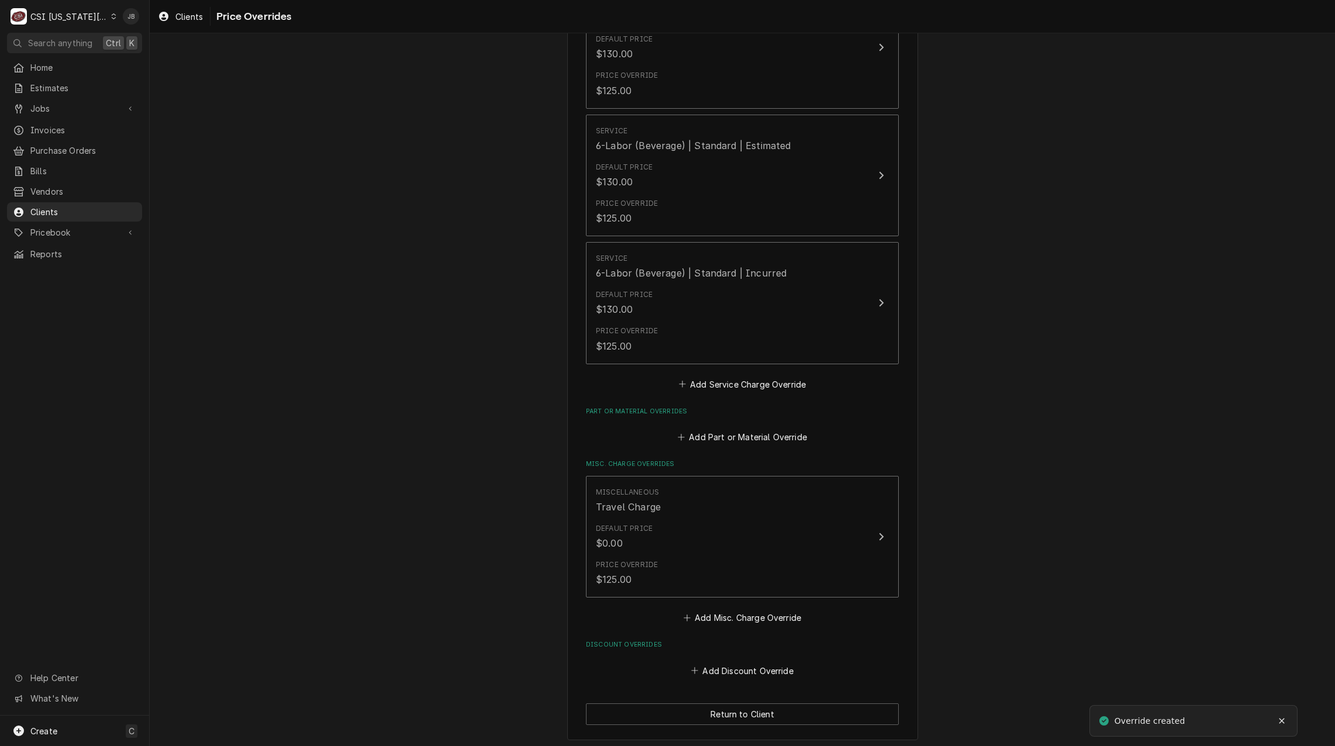
scroll to position [232, 0]
click at [720, 709] on button "Return to Client" at bounding box center [742, 710] width 313 height 22
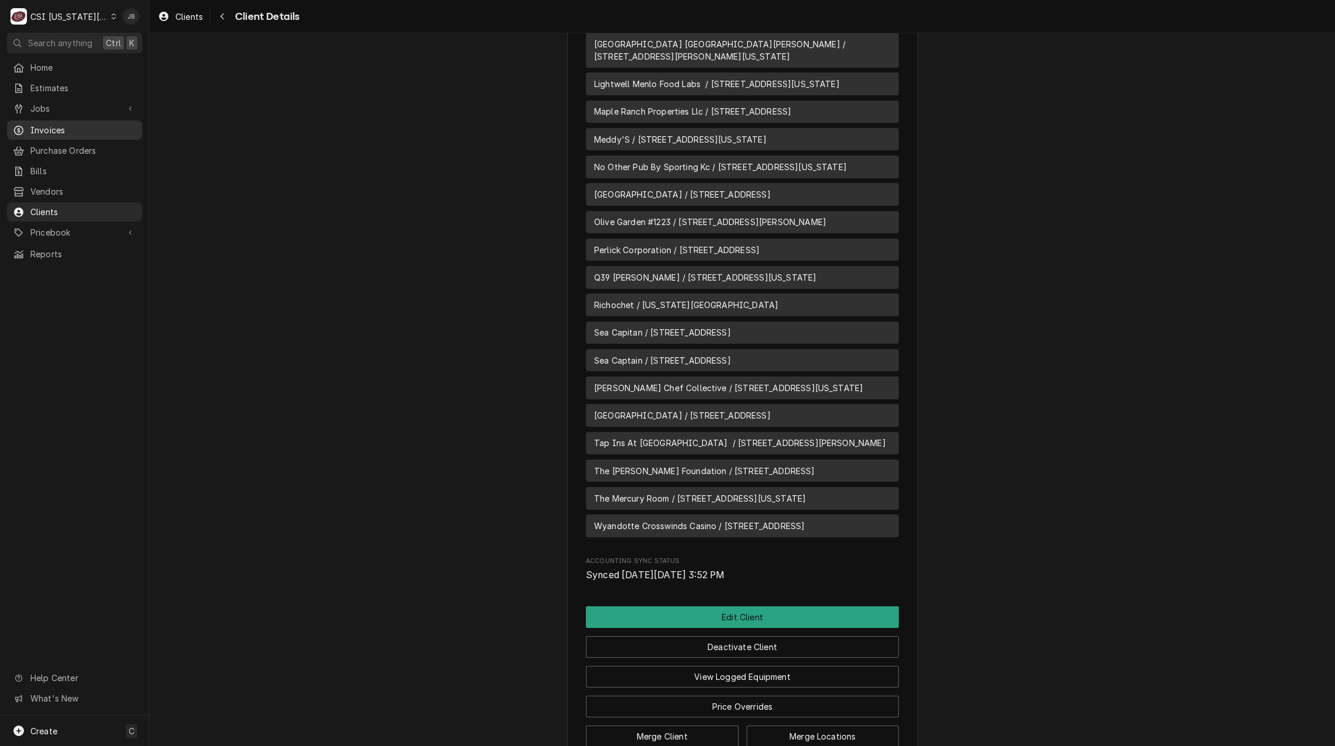
click at [55, 134] on link "Invoices" at bounding box center [74, 129] width 135 height 19
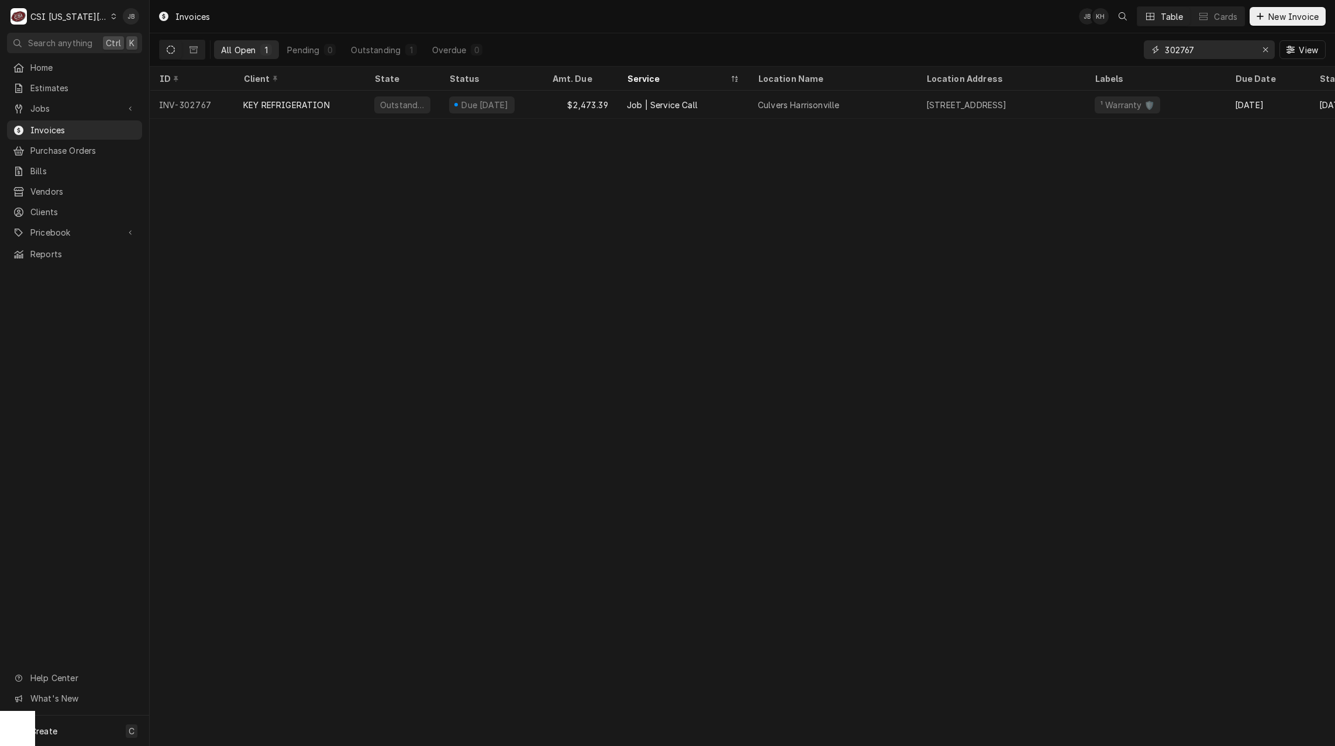
drag, startPoint x: 1205, startPoint y: 49, endPoint x: 1109, endPoint y: 47, distance: 95.9
click at [1113, 48] on div "All Open 1 Pending 0 Outstanding 1 Overdue 0 302767 View" at bounding box center [742, 49] width 1167 height 33
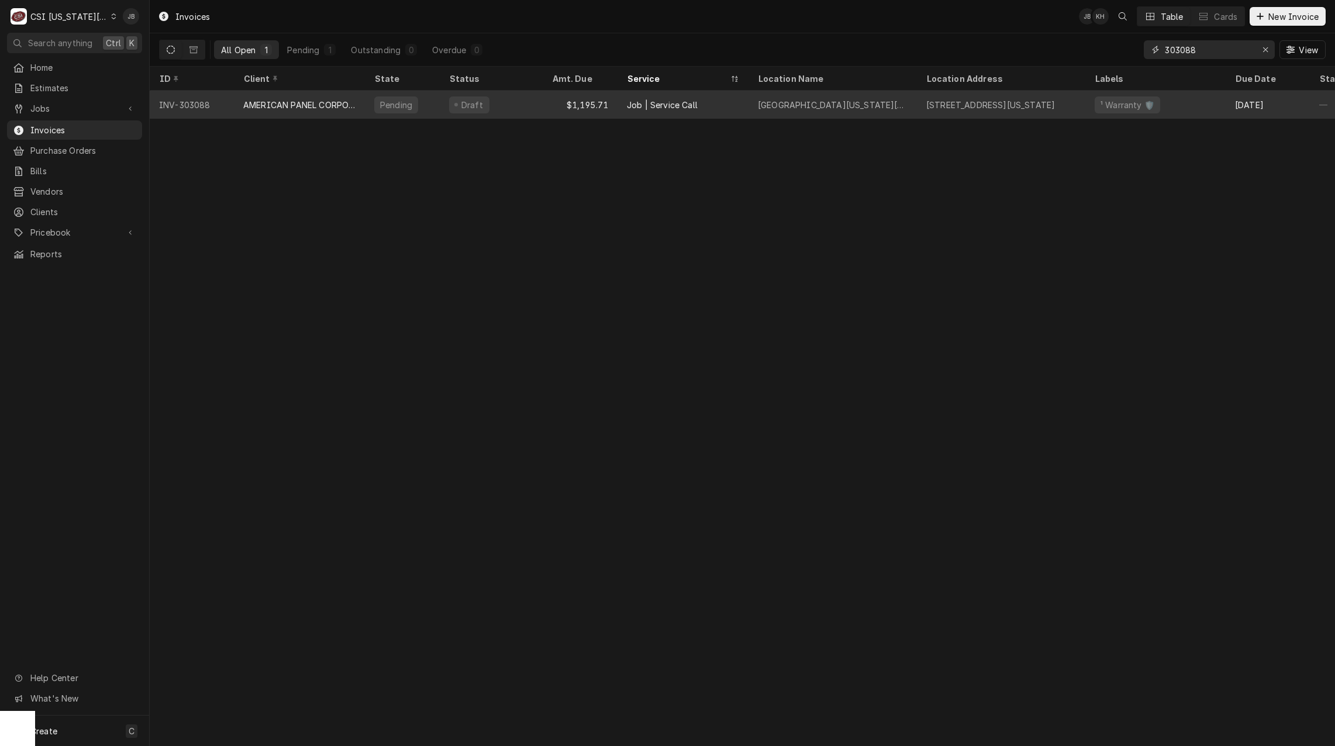
type input "303088"
click at [641, 111] on div "Job | Service Call" at bounding box center [682, 105] width 131 height 28
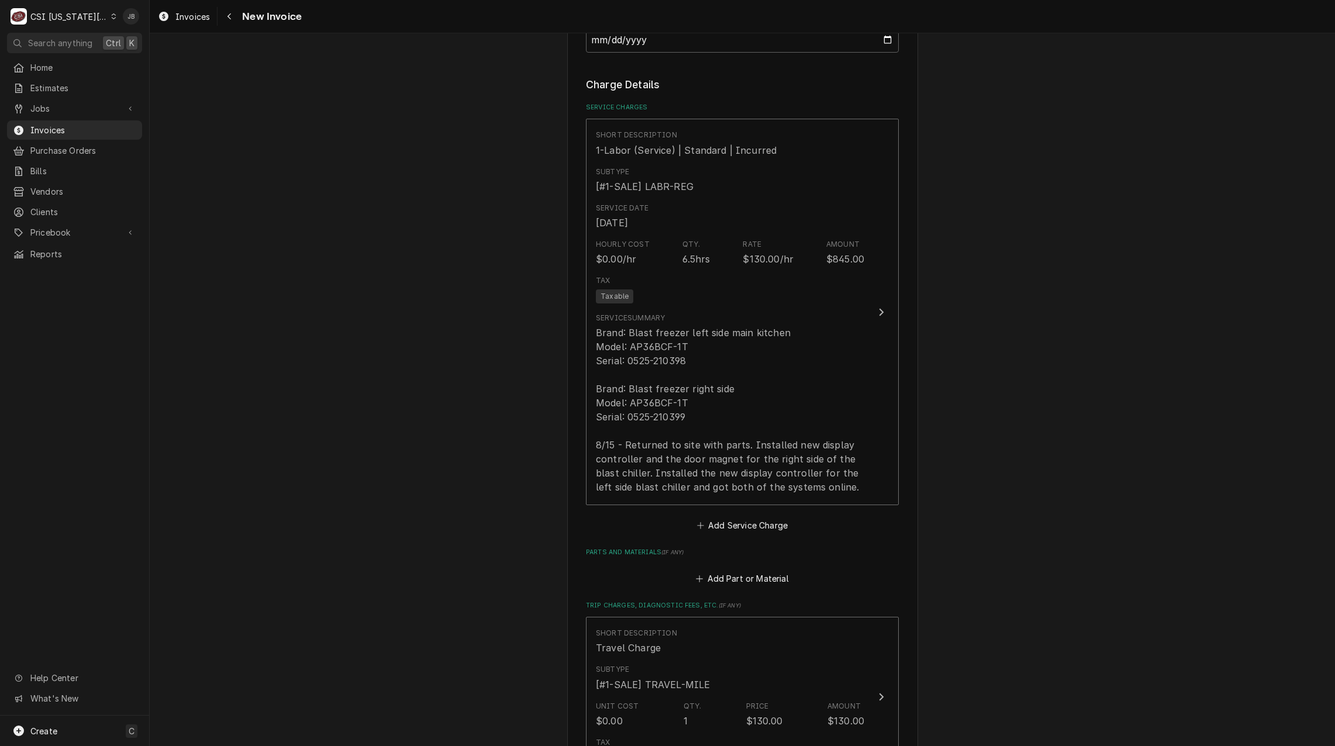
scroll to position [1111, 0]
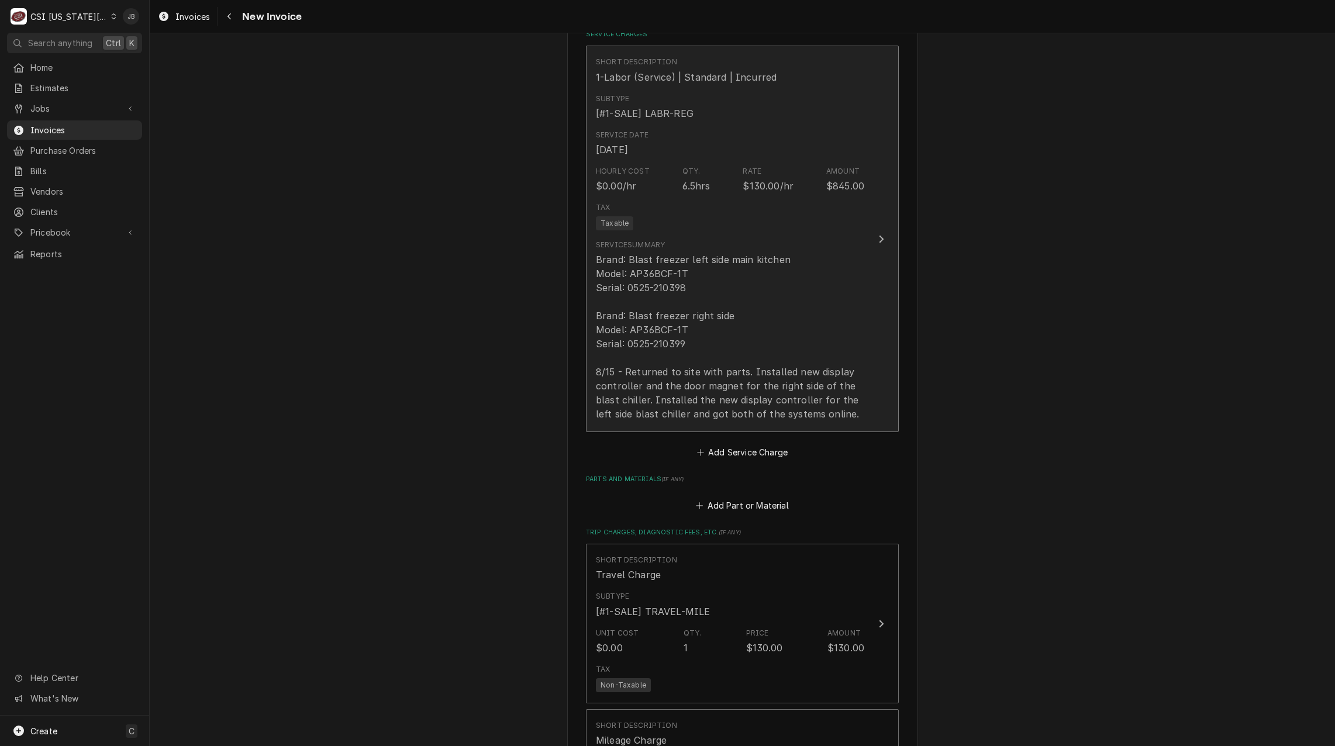
click at [707, 310] on div "Brand: Blast freezer left side main kitchen Model: AP36BCF-1T Serial: 0525-2103…" at bounding box center [730, 337] width 268 height 168
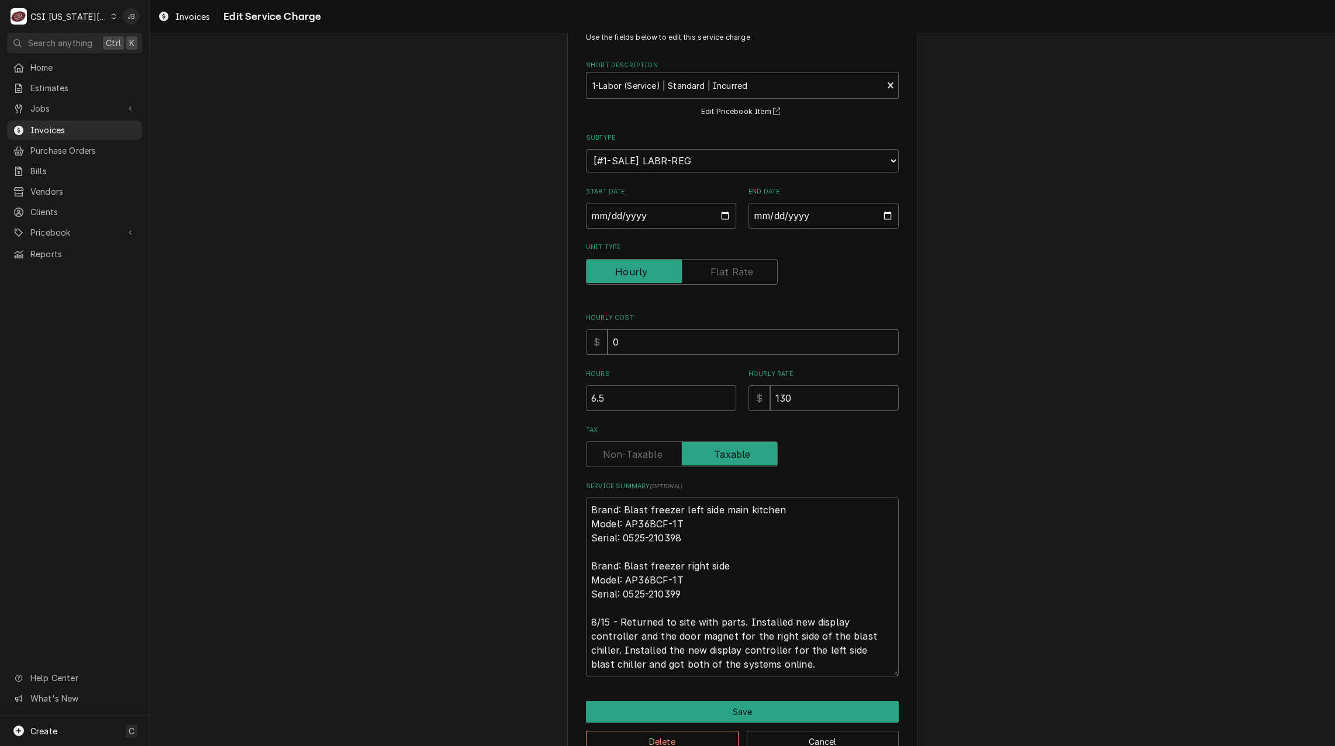
scroll to position [70, 0]
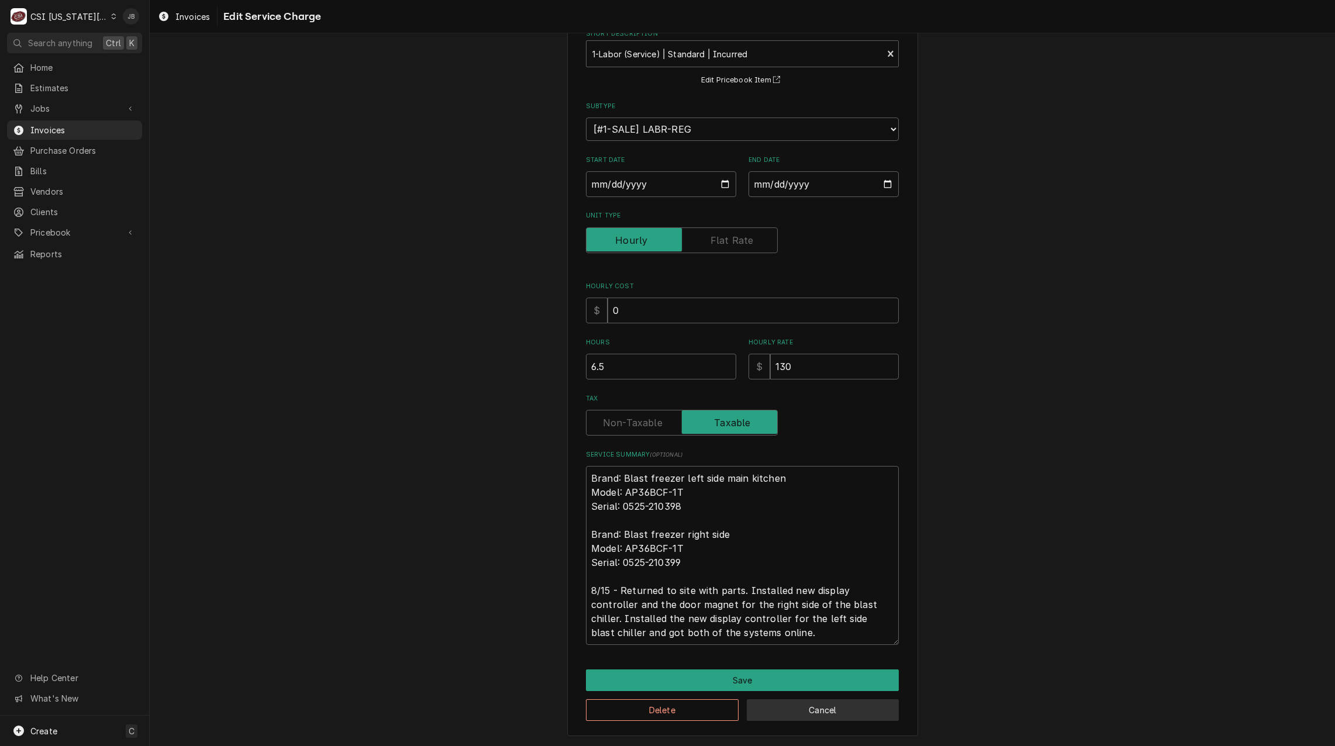
click at [798, 710] on button "Cancel" at bounding box center [823, 710] width 153 height 22
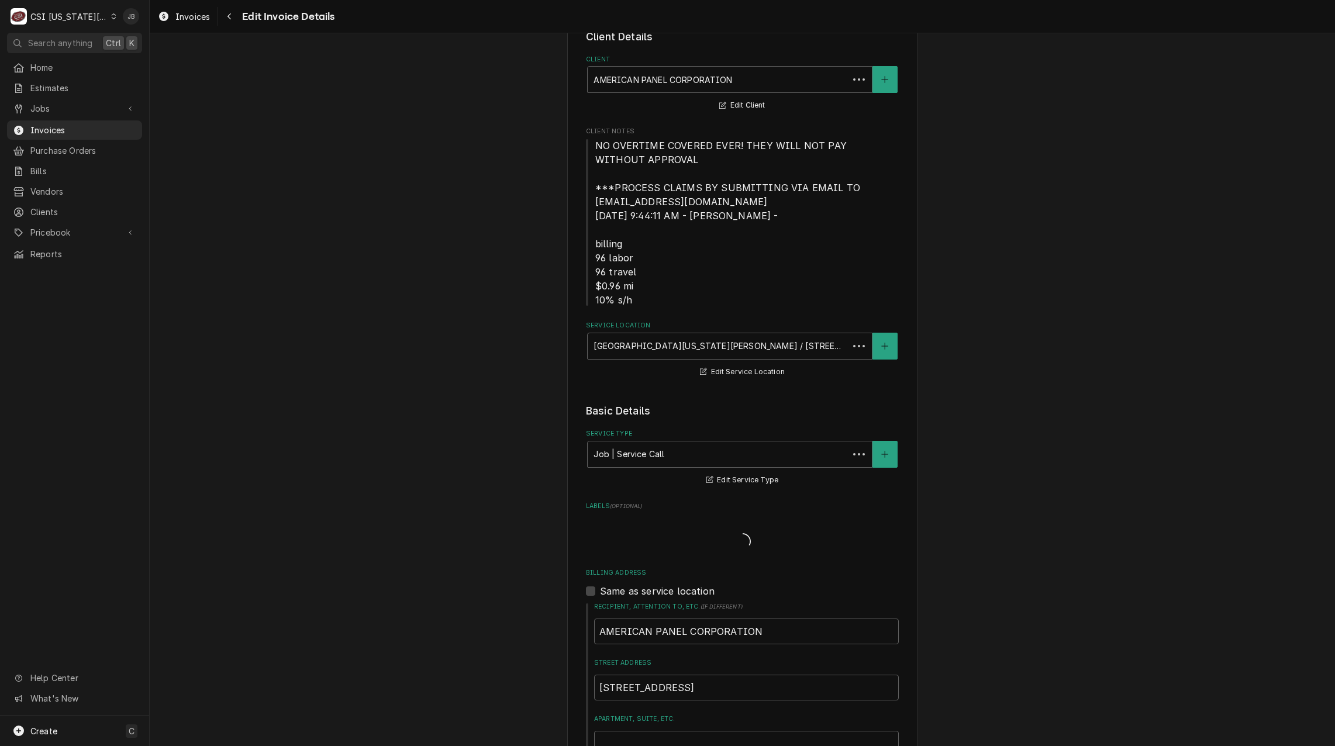
scroll to position [1097, 0]
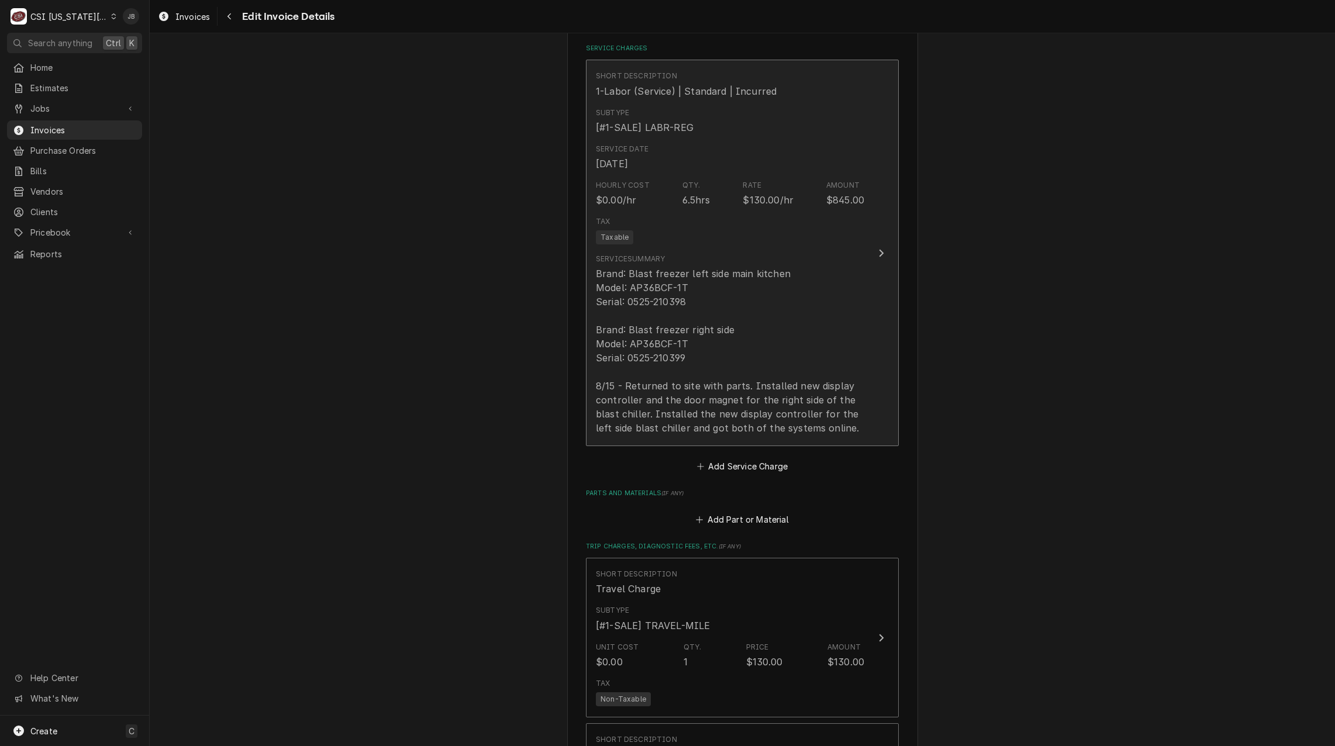
click at [800, 416] on div "Brand: Blast freezer left side main kitchen Model: AP36BCF-1T Serial: 0525-2103…" at bounding box center [730, 351] width 268 height 168
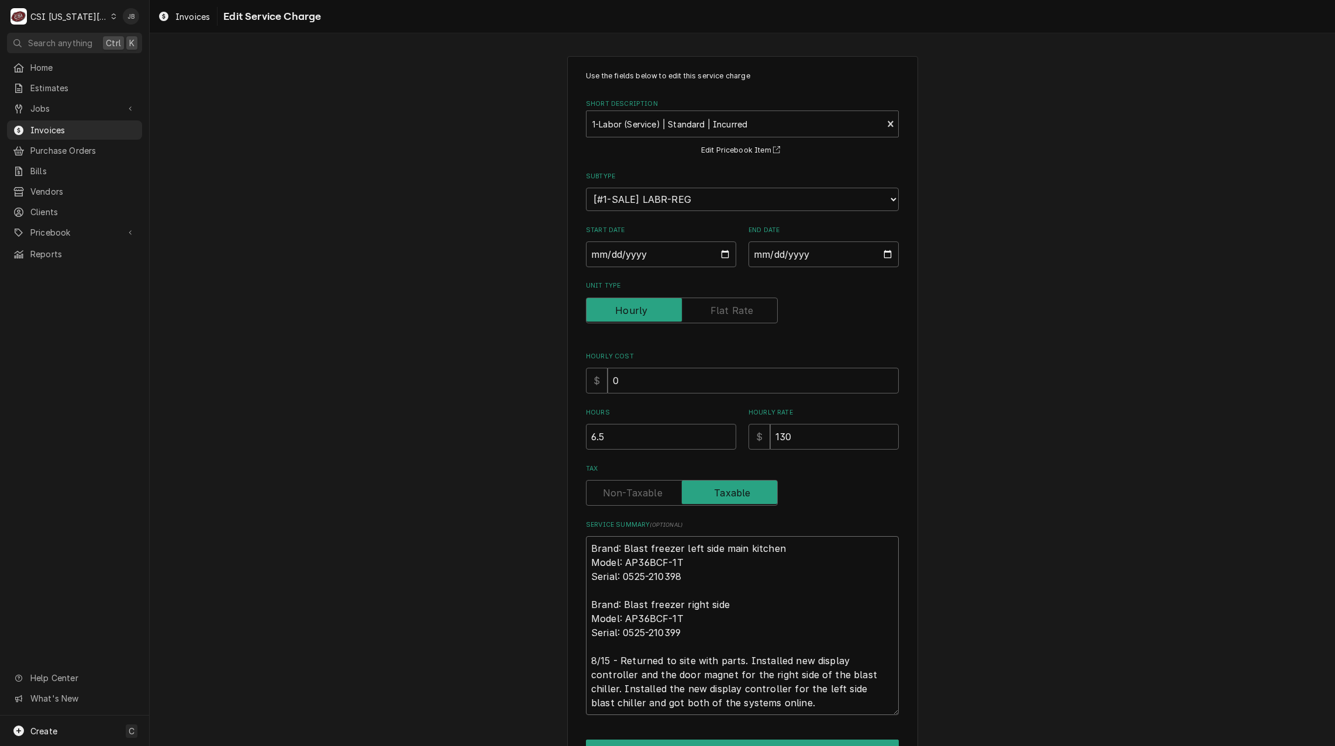
drag, startPoint x: 717, startPoint y: 702, endPoint x: 558, endPoint y: 665, distance: 162.8
click at [558, 665] on div "Use the fields below to edit this service charge Short Description 1-Labor (Ser…" at bounding box center [742, 431] width 1185 height 771
click at [715, 701] on textarea "Brand: Blast freezer left side main kitchen Model: AP36BCF-1T Serial: 0525-2103…" at bounding box center [742, 625] width 313 height 179
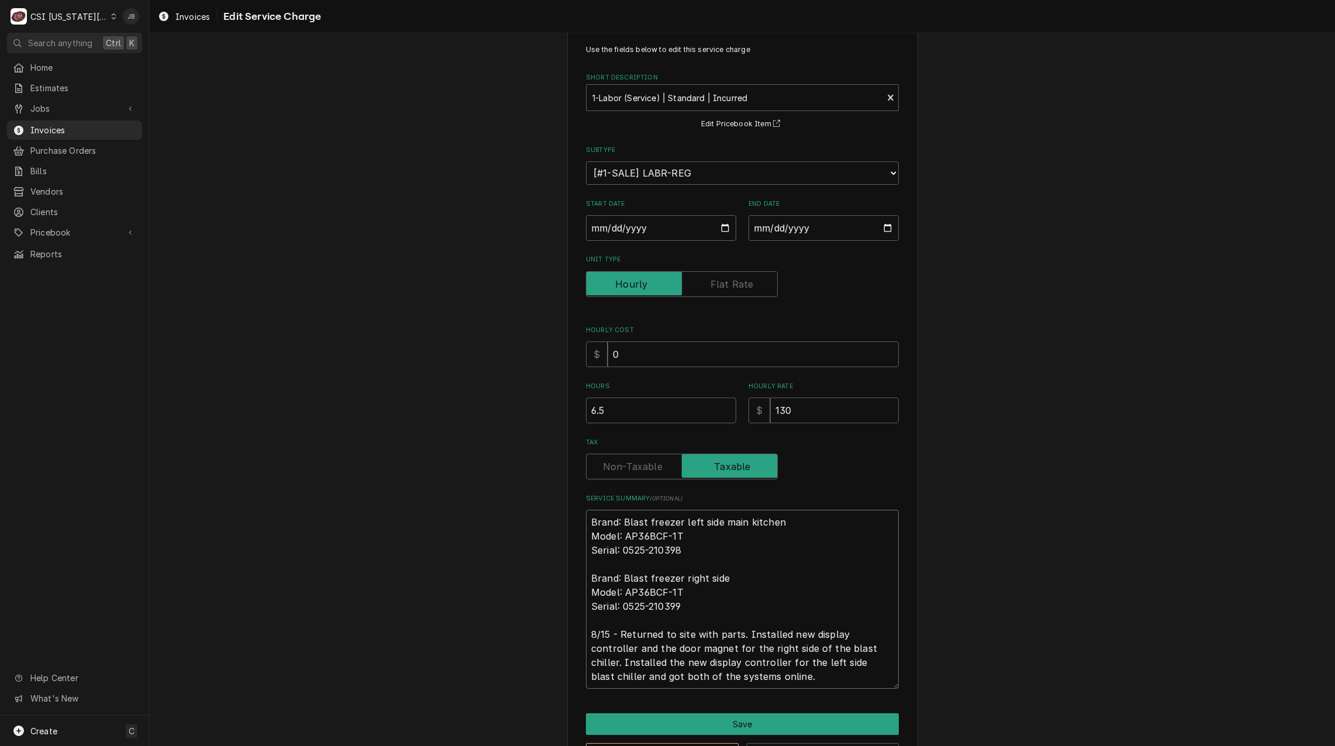
scroll to position [70, 0]
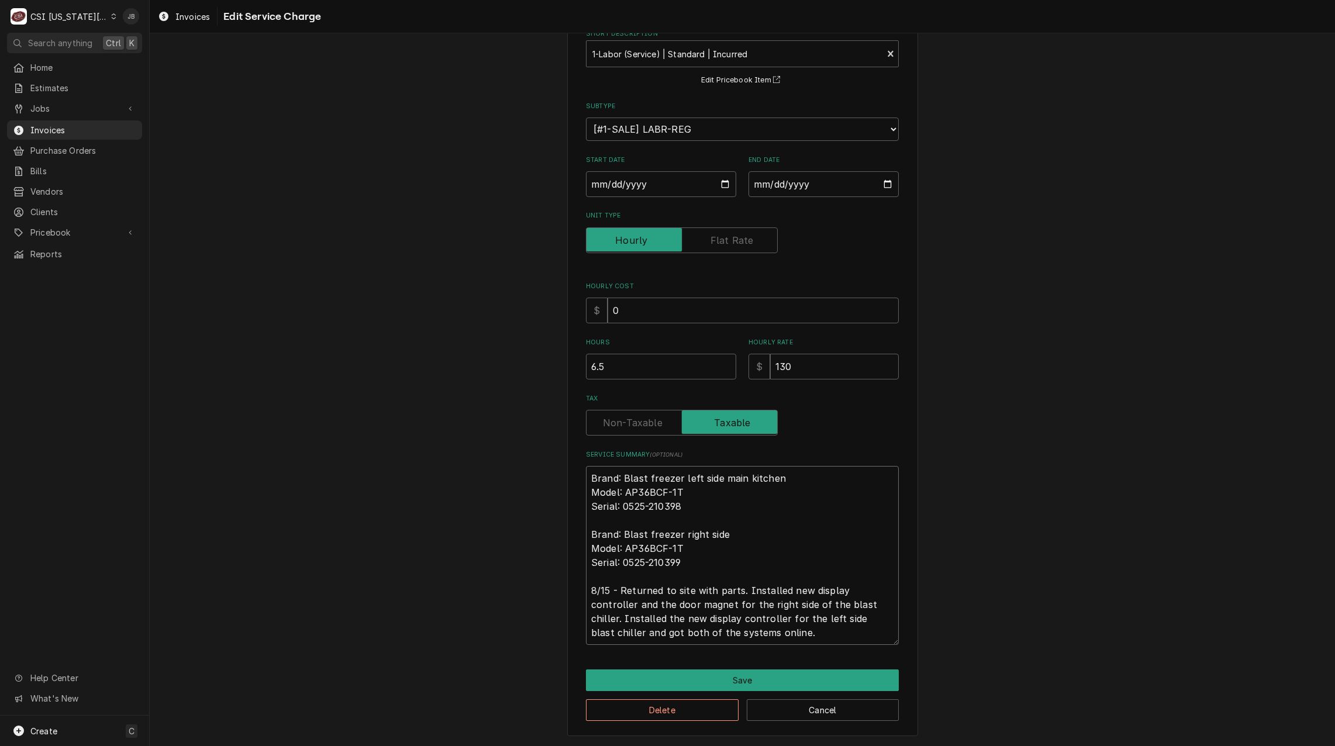
type textarea "x"
type textarea "Brand: Blast freezer left side main kitchen Model: AP36BCF-1T Serial: 0525-2103…"
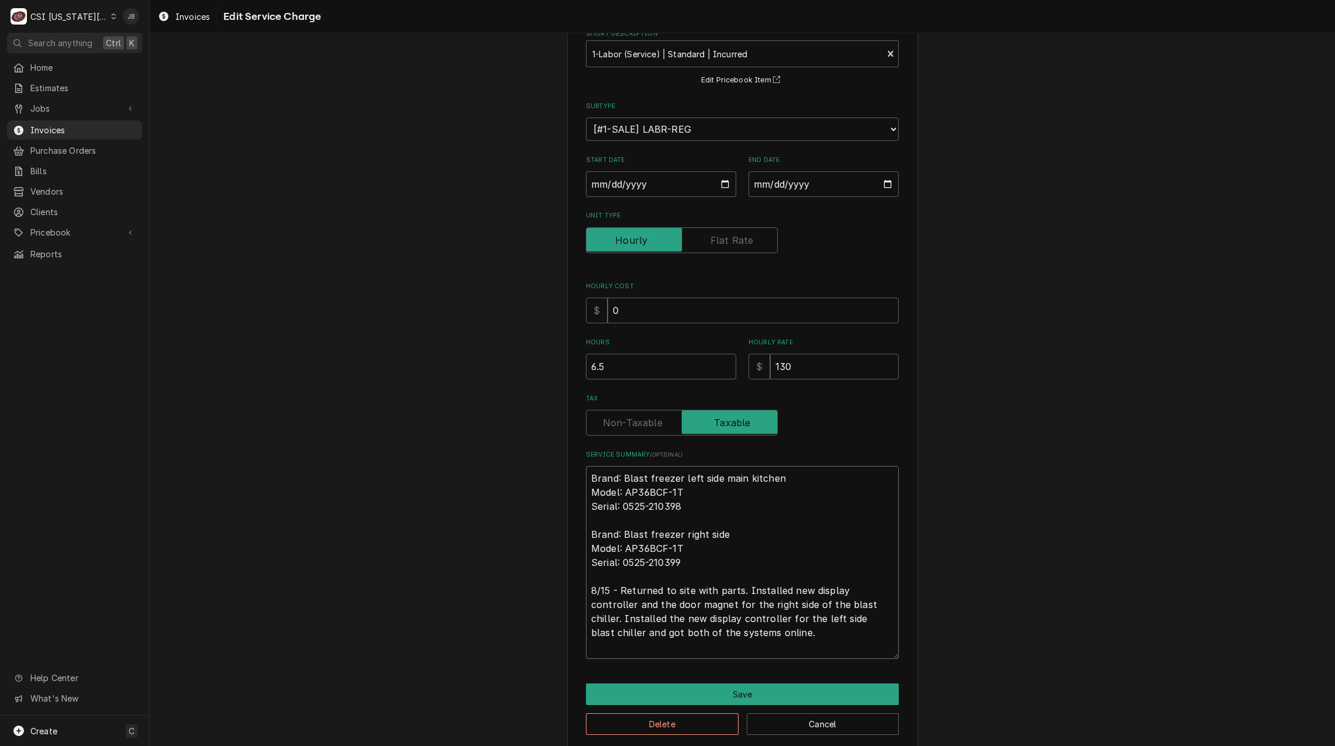
paste textarea "8/15 - Returned to site with parts. Installed new display controller and the do…"
type textarea "x"
type textarea "Brand: Blast freezer left side main kitchen Model: AP36BCF-1T Serial: 0525-2103…"
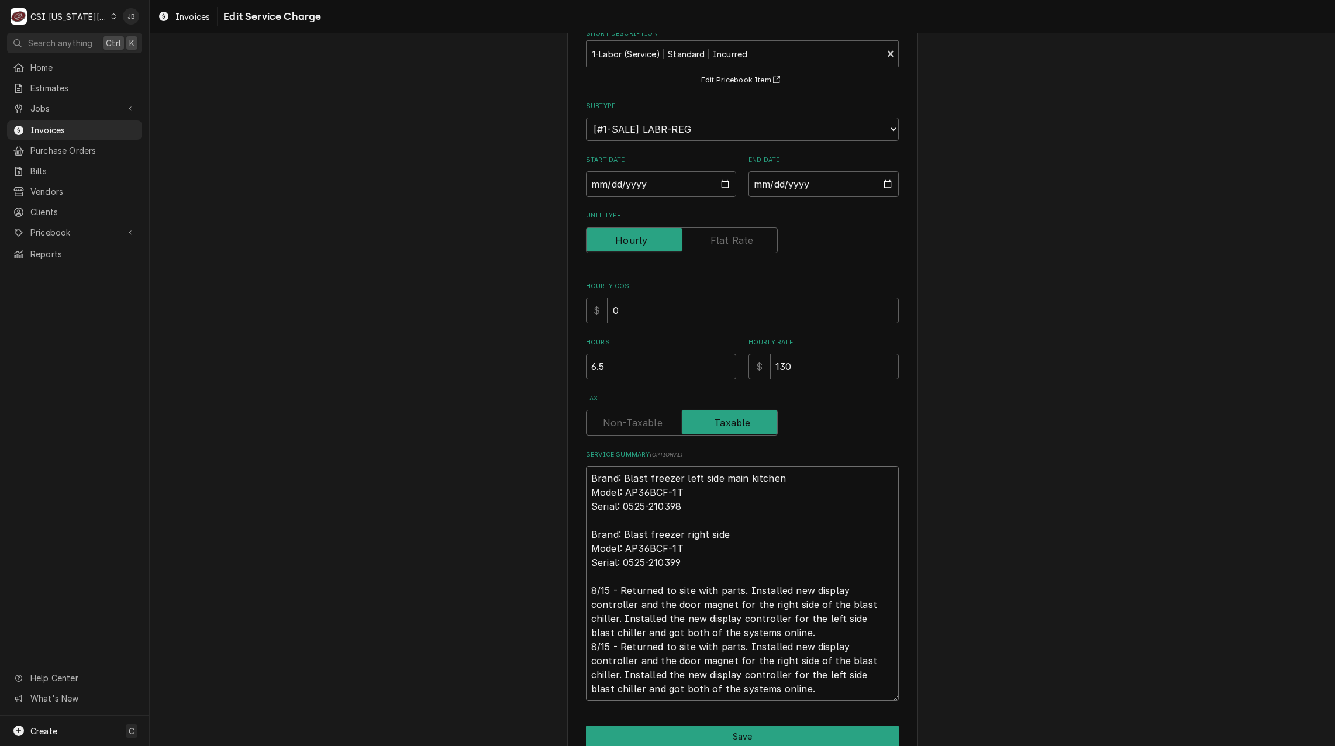
drag, startPoint x: 728, startPoint y: 691, endPoint x: 573, endPoint y: 646, distance: 161.5
click at [573, 646] on div "Use the fields below to edit this service charge Short Description 1-Labor (Ser…" at bounding box center [742, 389] width 351 height 806
type textarea "x"
type textarea "Brand: Blast freezer left side main kitchen Model: AP36BCF-1T Serial: 0525-2103…"
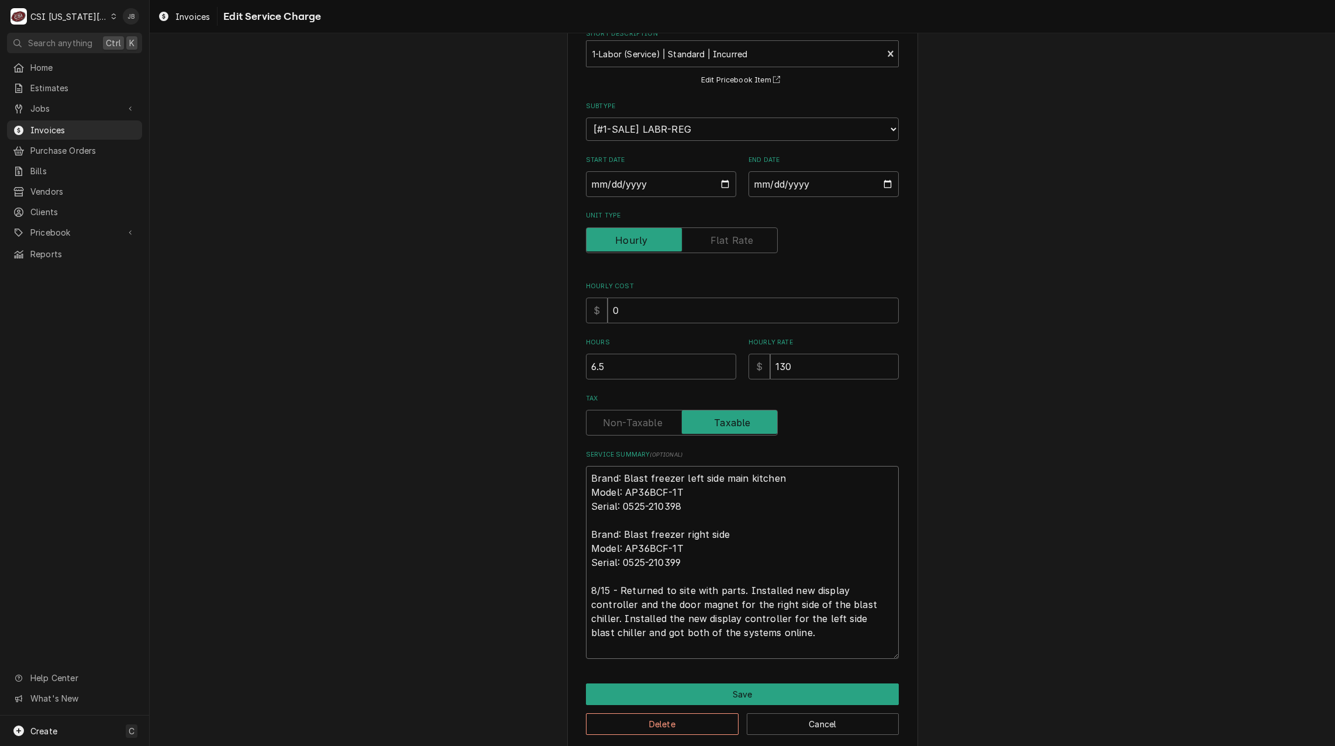
type textarea "x"
type textarea "Brand: Blast freezer left side main kitchen Model: AP36BCF-1T Serial: 0525-2103…"
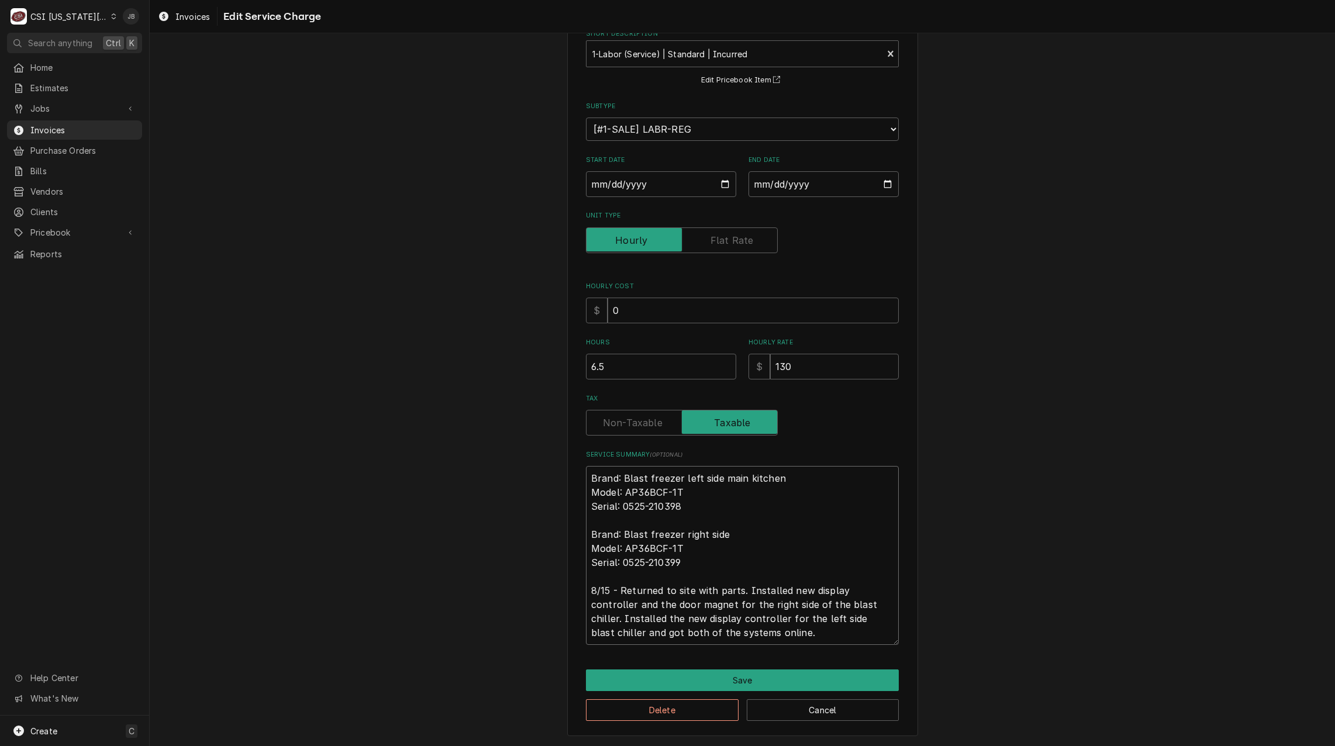
drag, startPoint x: 718, startPoint y: 639, endPoint x: 527, endPoint y: 538, distance: 216.3
click at [527, 538] on div "Use the fields below to edit this service charge Short Description 1-Labor (Ser…" at bounding box center [742, 360] width 1185 height 771
paste textarea "8/5 - Arrived on site, inspected the blast chiller and found a mess of wires an…"
type textarea "x"
type textarea "Brand: Blast freezer left side main kitchen Model: AP36BCF-1T Serial: 0525-2103…"
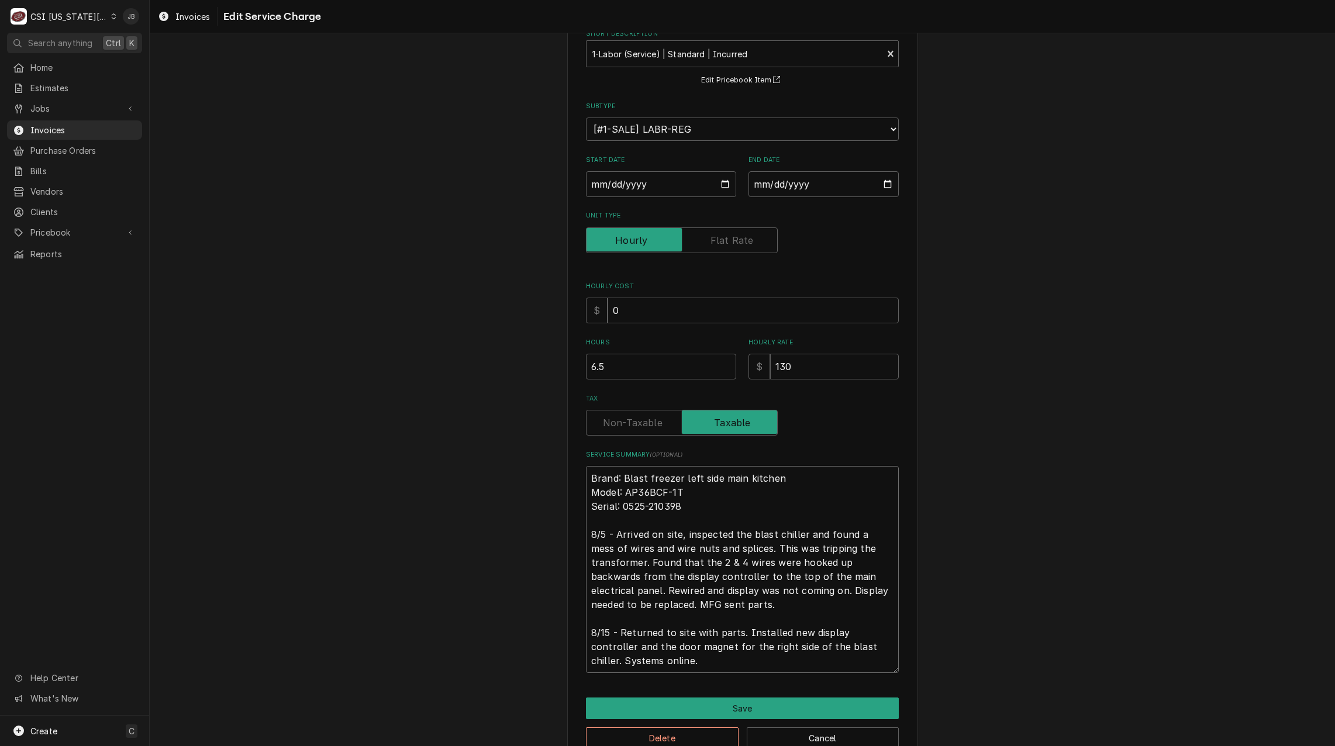
click at [734, 647] on textarea "Brand: Blast freezer left side main kitchen Model: AP36BCF-1T Serial: 0525-2103…" at bounding box center [742, 569] width 313 height 207
type textarea "x"
type textarea "Brand: Blast freezer left side main kitchen Model: AP36BCF-1T Serial: 0525-2103…"
type textarea "x"
type textarea "Brand: Blast freezer left side main kitchen Model: AP36BCF-1T Serial: 0525-2103…"
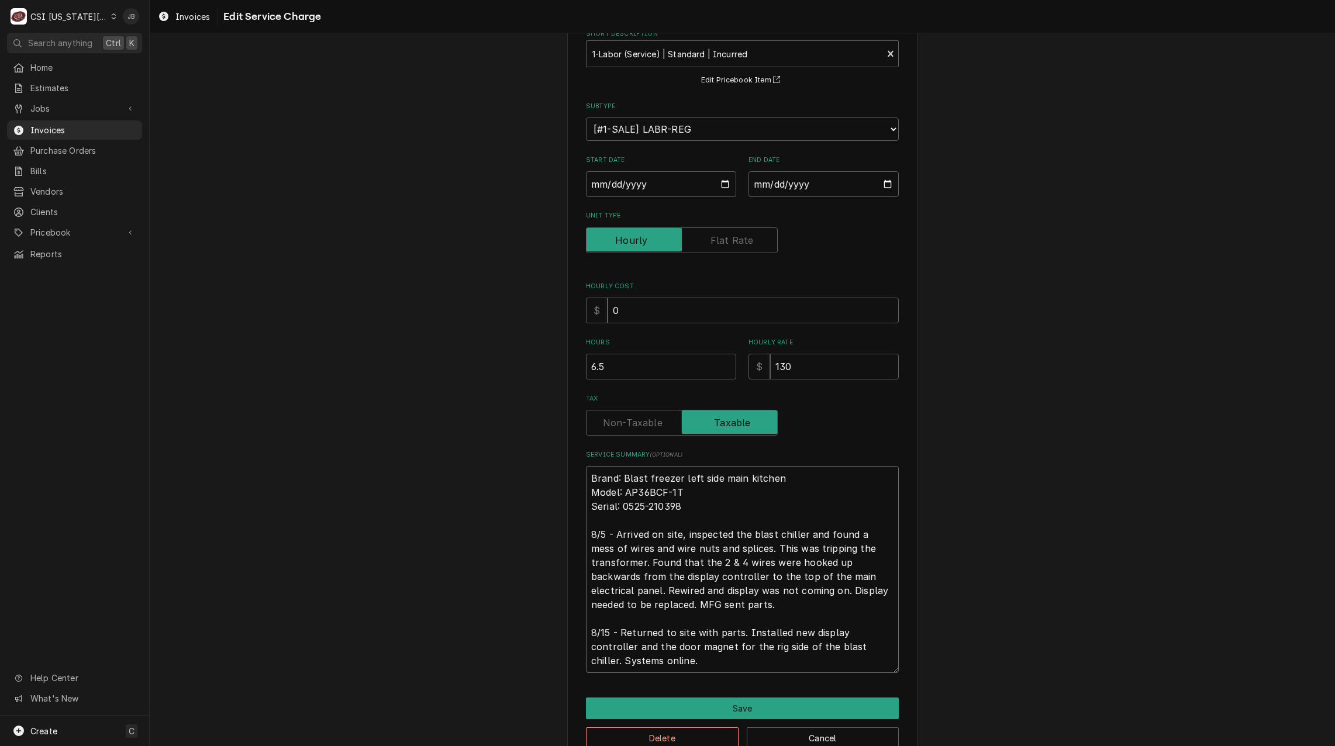
type textarea "x"
type textarea "Brand: Blast freezer left side main kitchen Model: AP36BCF-1T Serial: 0525-2103…"
type textarea "x"
type textarea "Brand: Blast freezer left side main kitchen Model: AP36BCF-1T Serial: 0525-2103…"
type textarea "x"
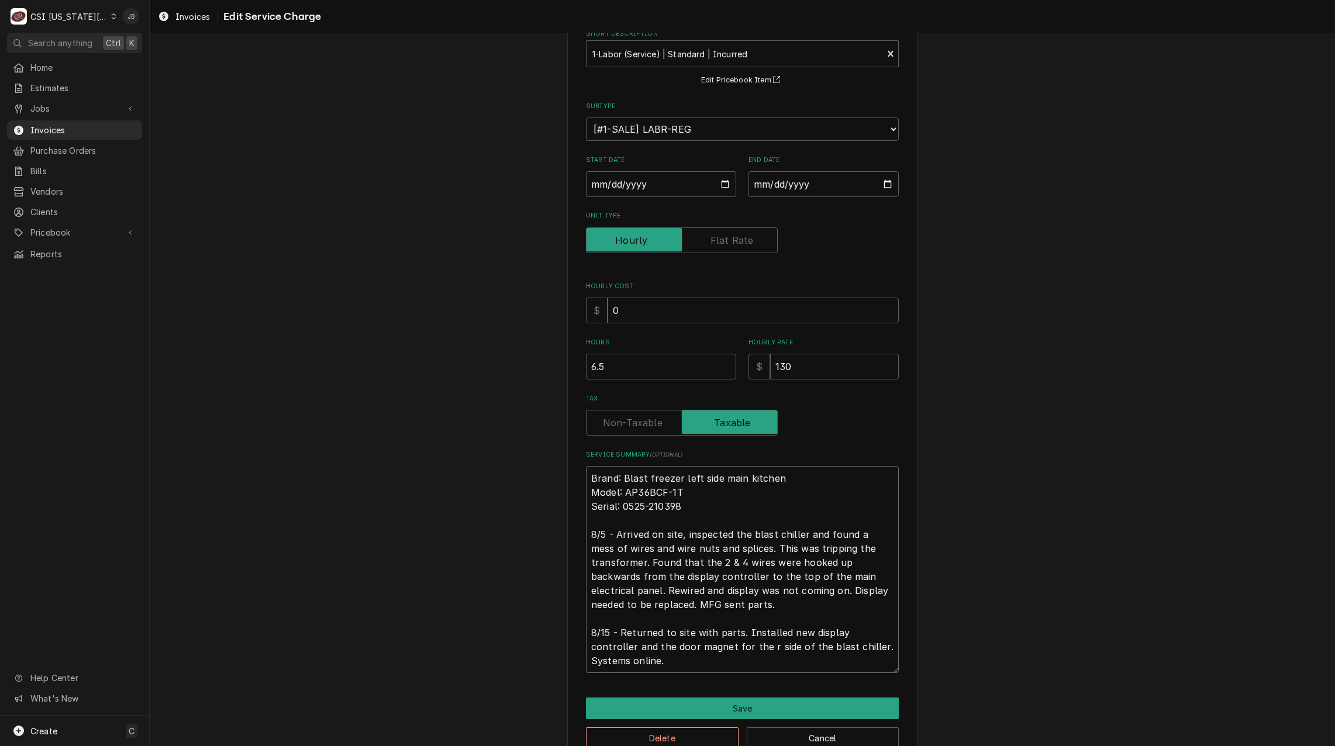
type textarea "Brand: Blast freezer left side main kitchen Model: AP36BCF-1T Serial: 0525-2103…"
type textarea "x"
type textarea "Brand: Blast freezer left side main kitchen Model: AP36BCF-1T Serial: 0525-2103…"
type textarea "x"
type textarea "Brand: Blast freezer left side main kitchen Model: AP36BCF-1T Serial: 0525-2103…"
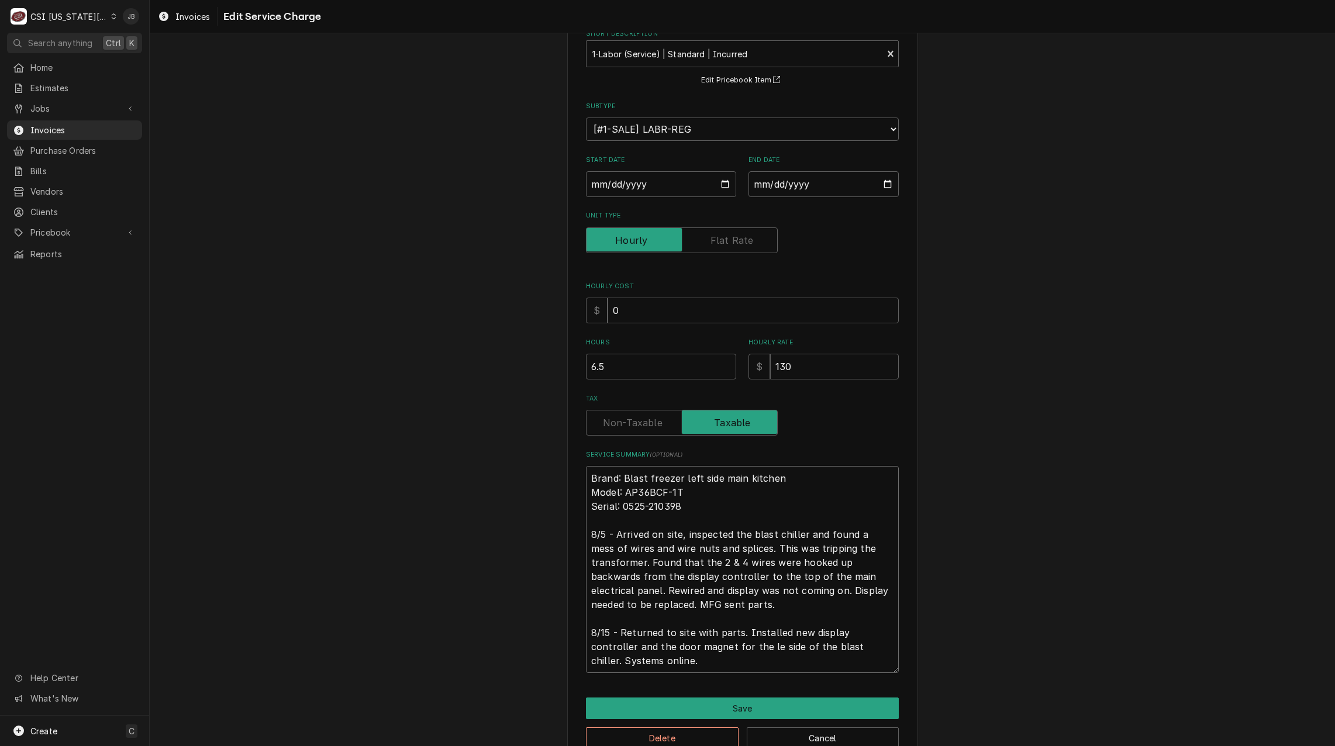
type textarea "x"
type textarea "Brand: Blast freezer left side main kitchen Model: AP36BCF-1T Serial: 0525-2103…"
type textarea "x"
type textarea "Brand: Blast freezer left side main kitchen Model: AP36BCF-1T Serial: 0525-2103…"
click at [731, 711] on button "Save" at bounding box center [742, 709] width 313 height 22
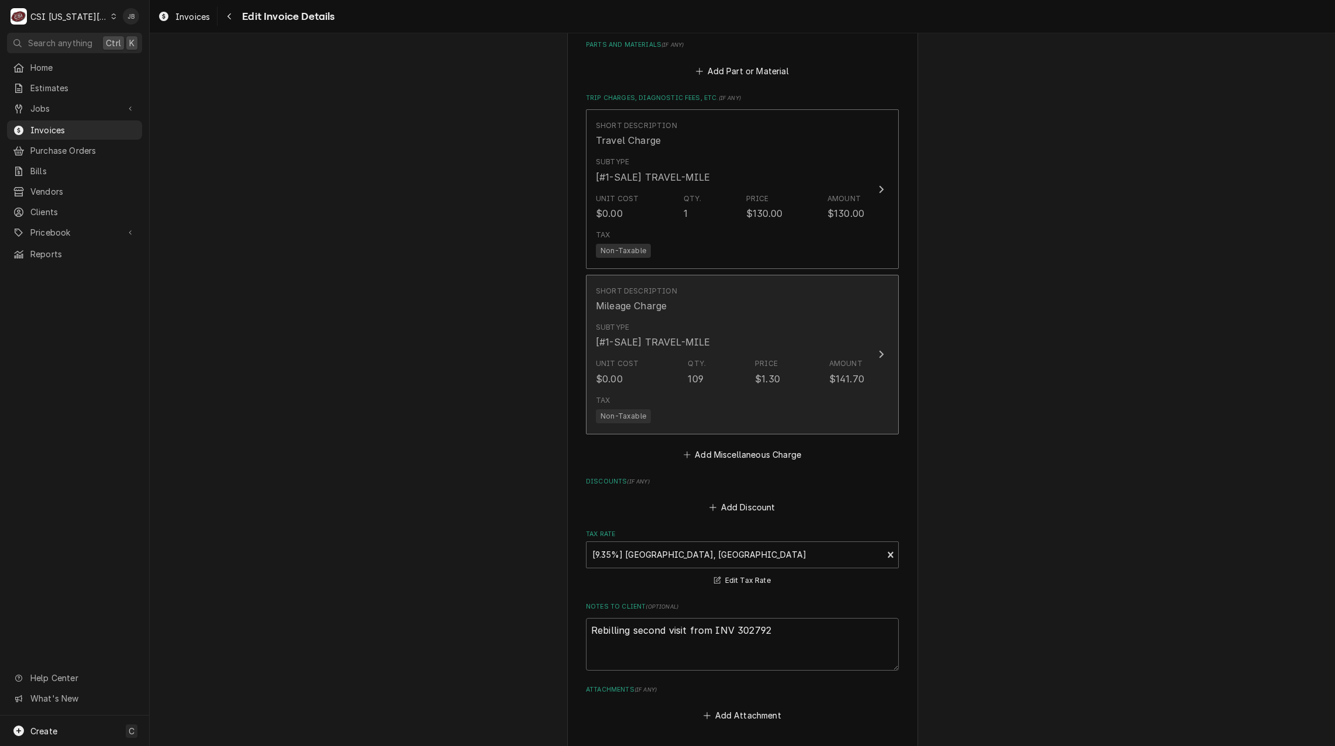
scroll to position [1785, 0]
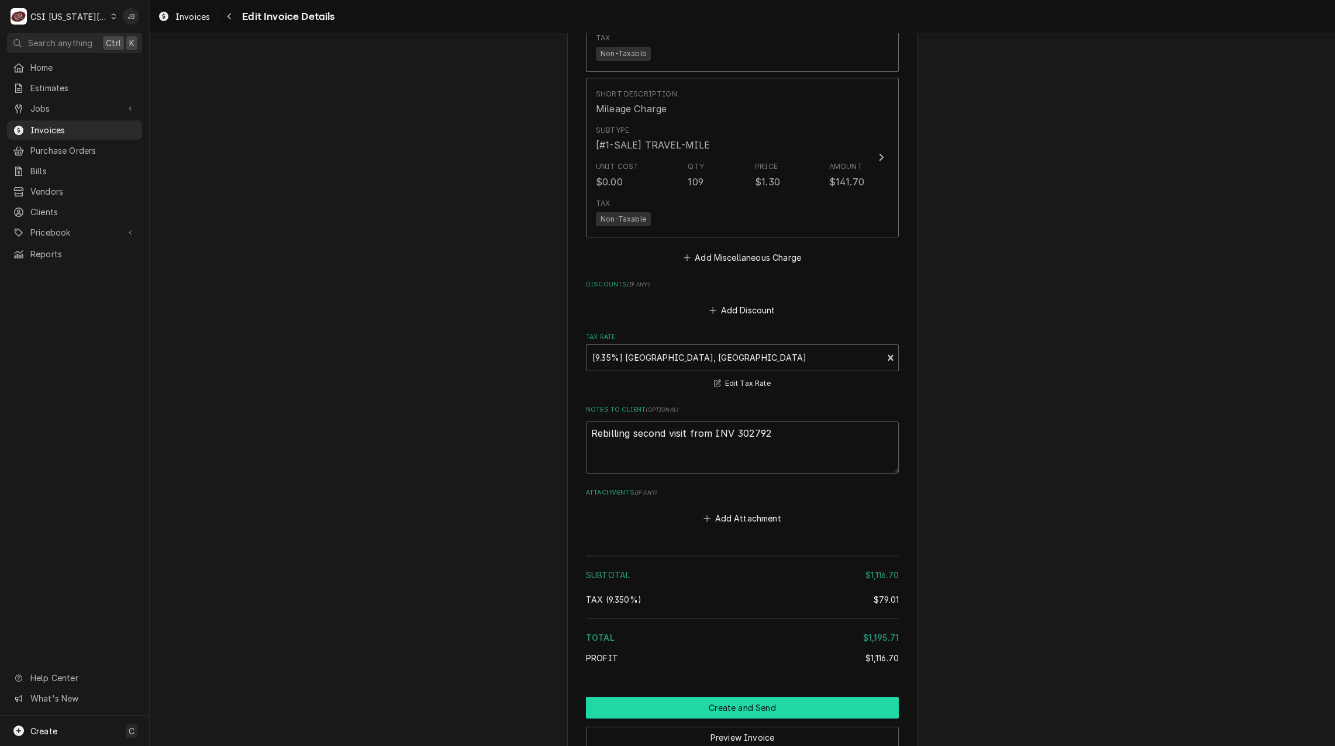
click at [724, 697] on button "Create and Send" at bounding box center [742, 708] width 313 height 22
type textarea "x"
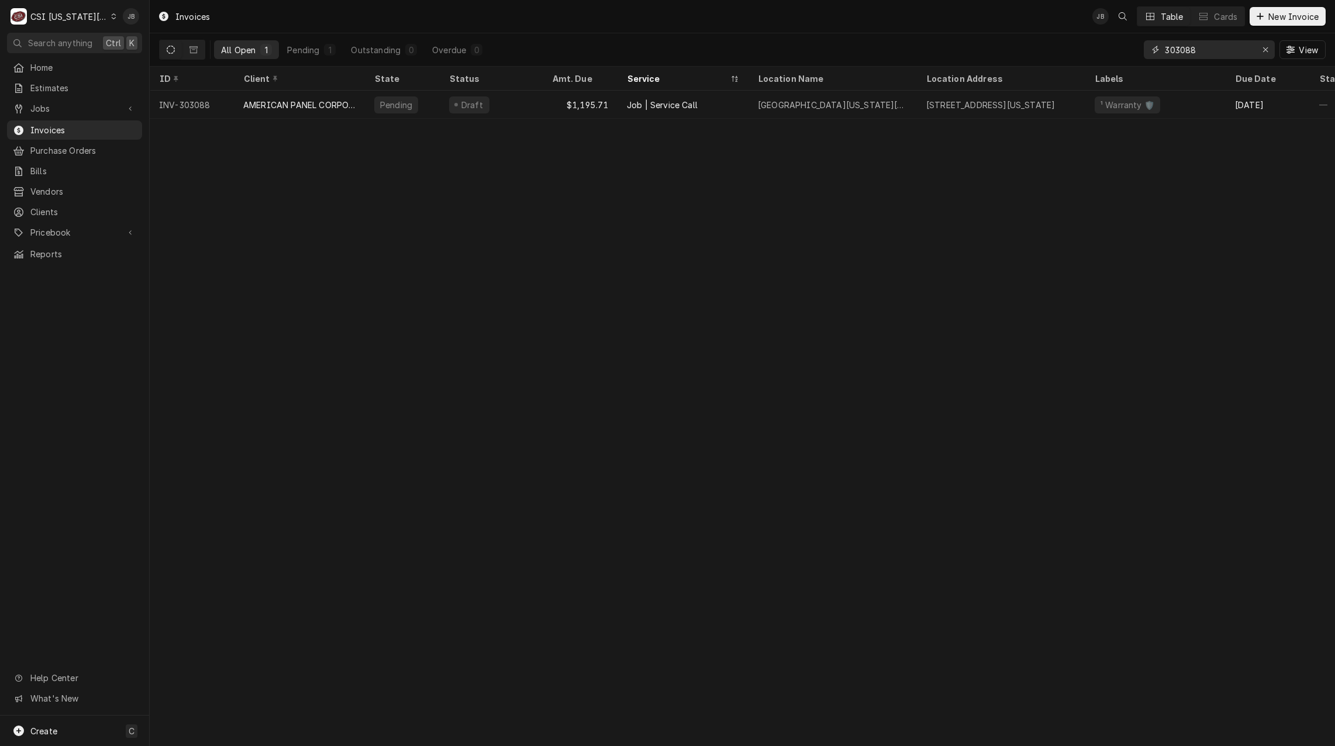
drag, startPoint x: 1202, startPoint y: 52, endPoint x: 1125, endPoint y: 54, distance: 76.6
click at [1129, 54] on div "All Open 1 Pending 1 Outstanding 0 Overdue 0 303088 View" at bounding box center [742, 49] width 1167 height 33
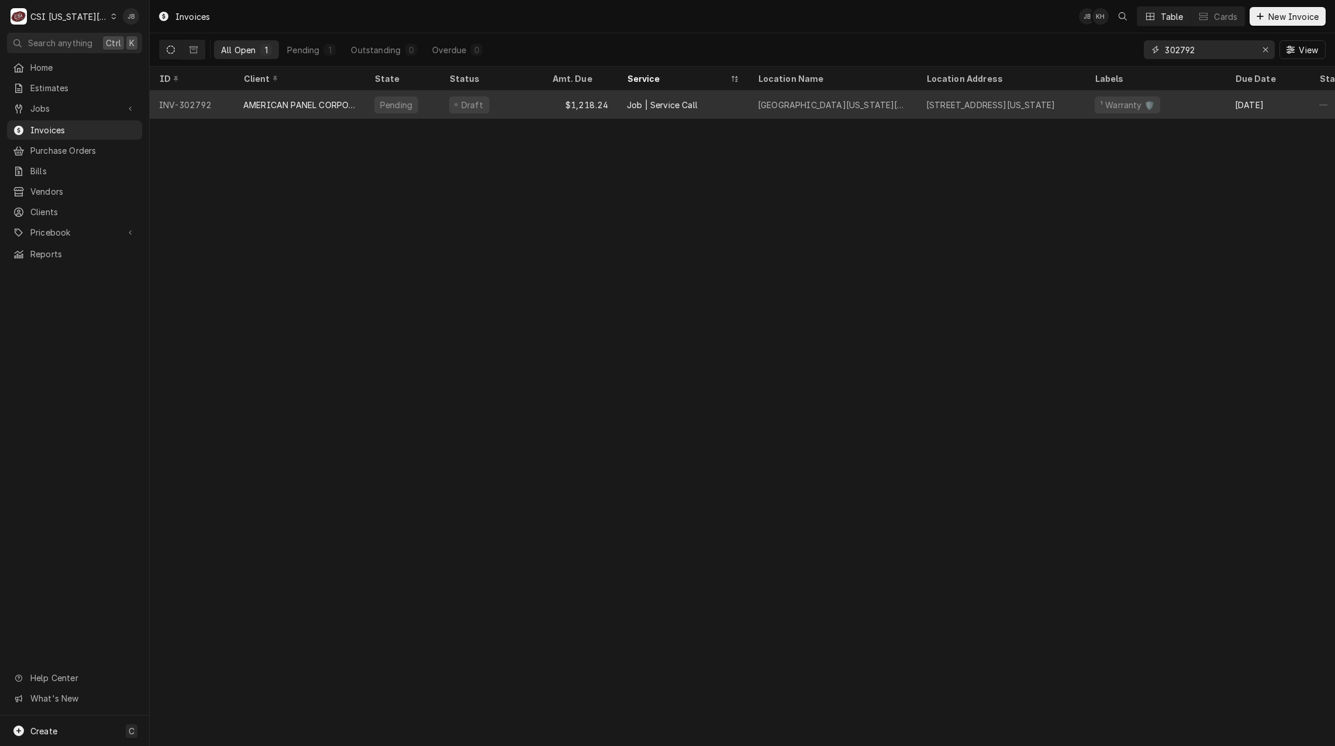
type input "302792"
click at [346, 108] on div "AMERICAN PANEL CORPORATION" at bounding box center [299, 105] width 112 height 12
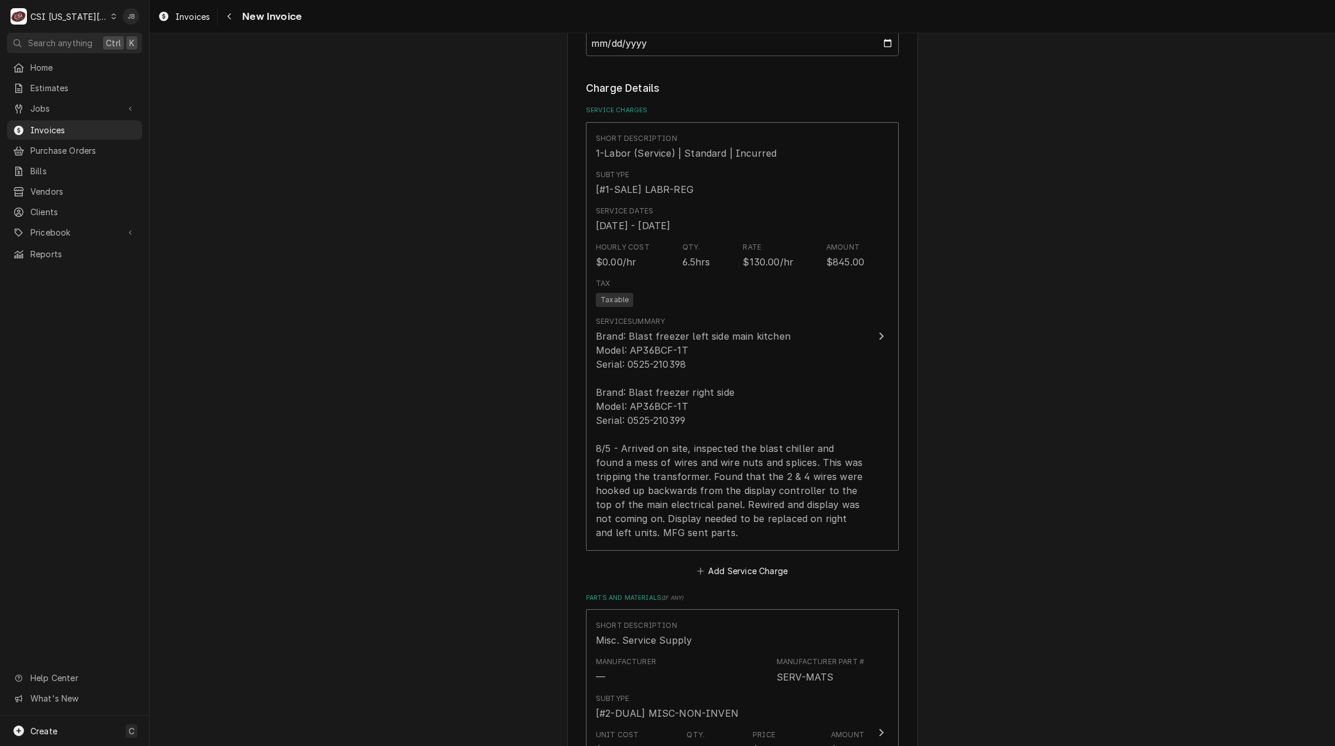
scroll to position [1228, 0]
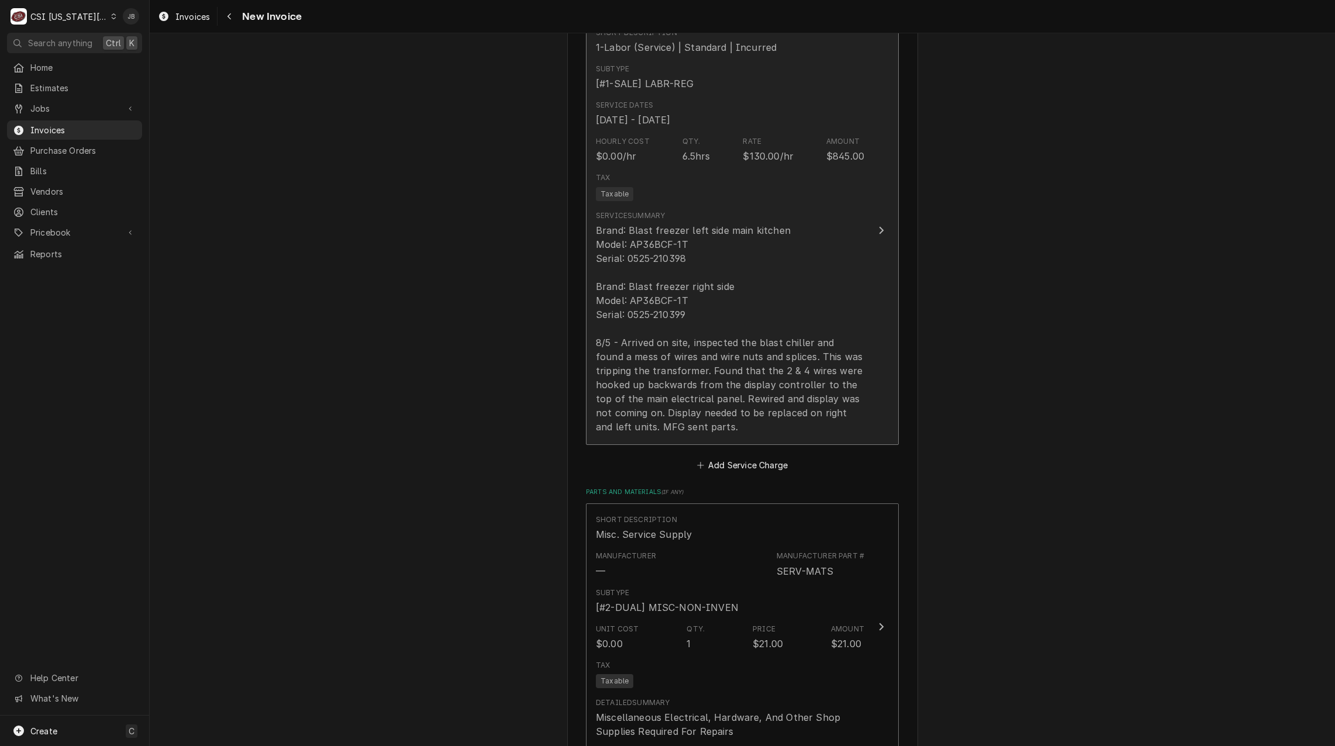
click at [717, 302] on div "Brand: Blast freezer left side main kitchen Model: AP36BCF-1T Serial: 0525-2103…" at bounding box center [730, 328] width 268 height 211
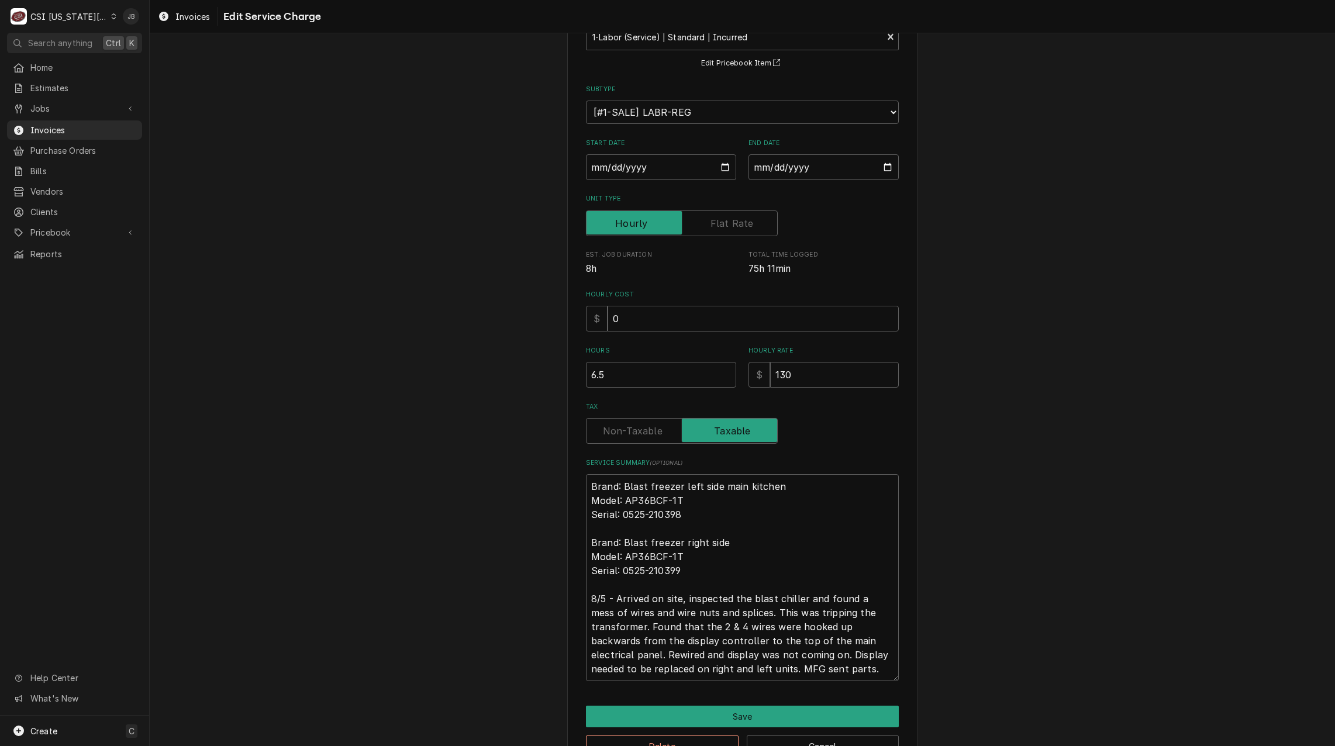
scroll to position [123, 0]
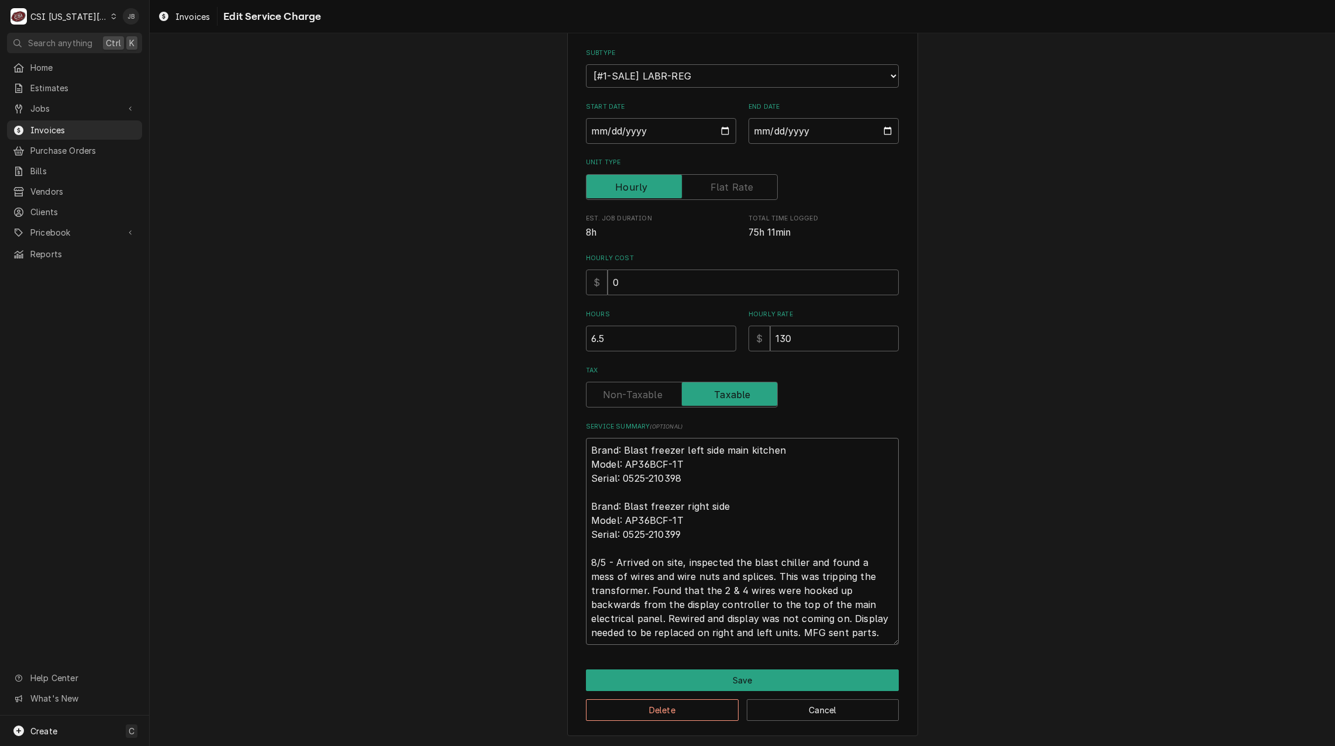
click at [869, 633] on textarea "Brand: Blast freezer left side main kitchen Model: AP36BCF-1T Serial: 0525-2103…" at bounding box center [742, 541] width 313 height 207
type textarea "x"
type textarea "Brand: Blast freezer left side main kitchen Model: AP36BCF-1T Serial: 0525-2103…"
type textarea "x"
type textarea "Brand: Blast freezer left side main kitchen Model: AP36BCF-1T Serial: 0525-2103…"
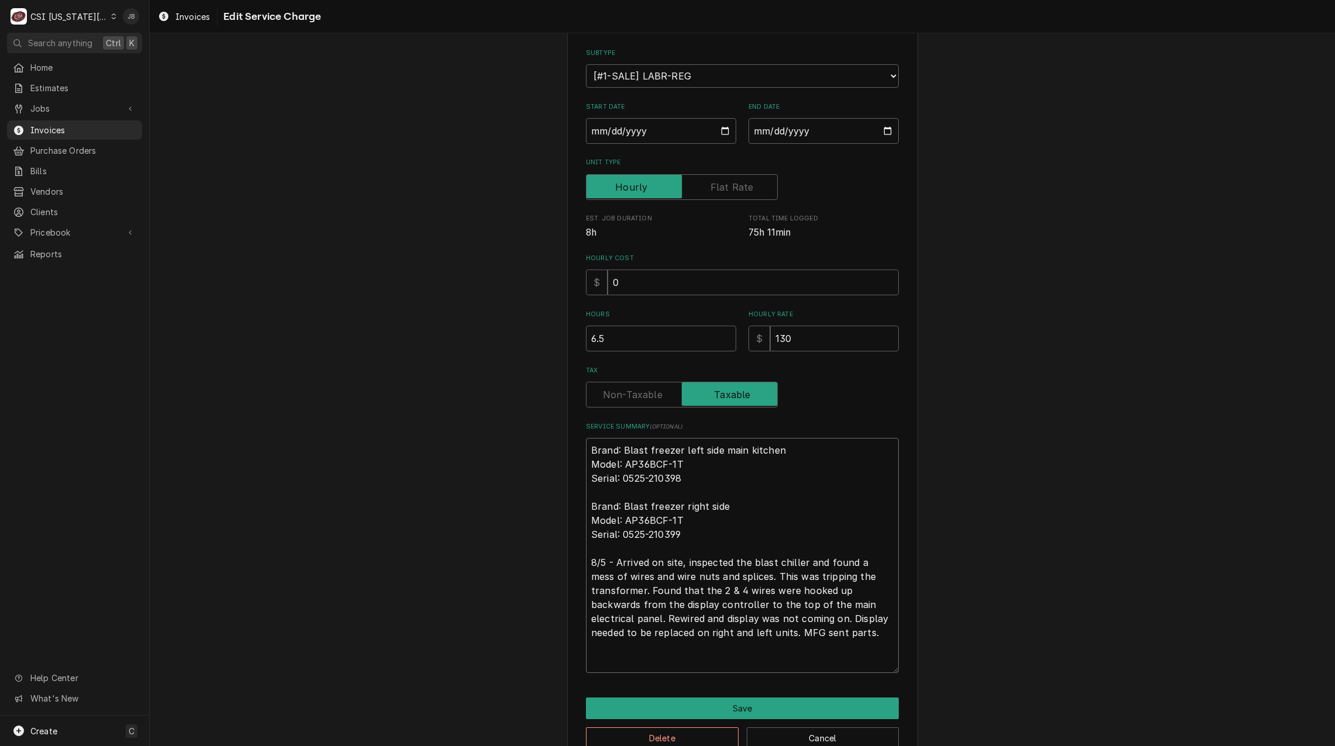
paste textarea "8/15 - Returned to site with parts. Installed new display controller and the do…"
type textarea "x"
type textarea "Brand: Blast freezer left side main kitchen Model: AP36BCF-1T Serial: 0525-2103…"
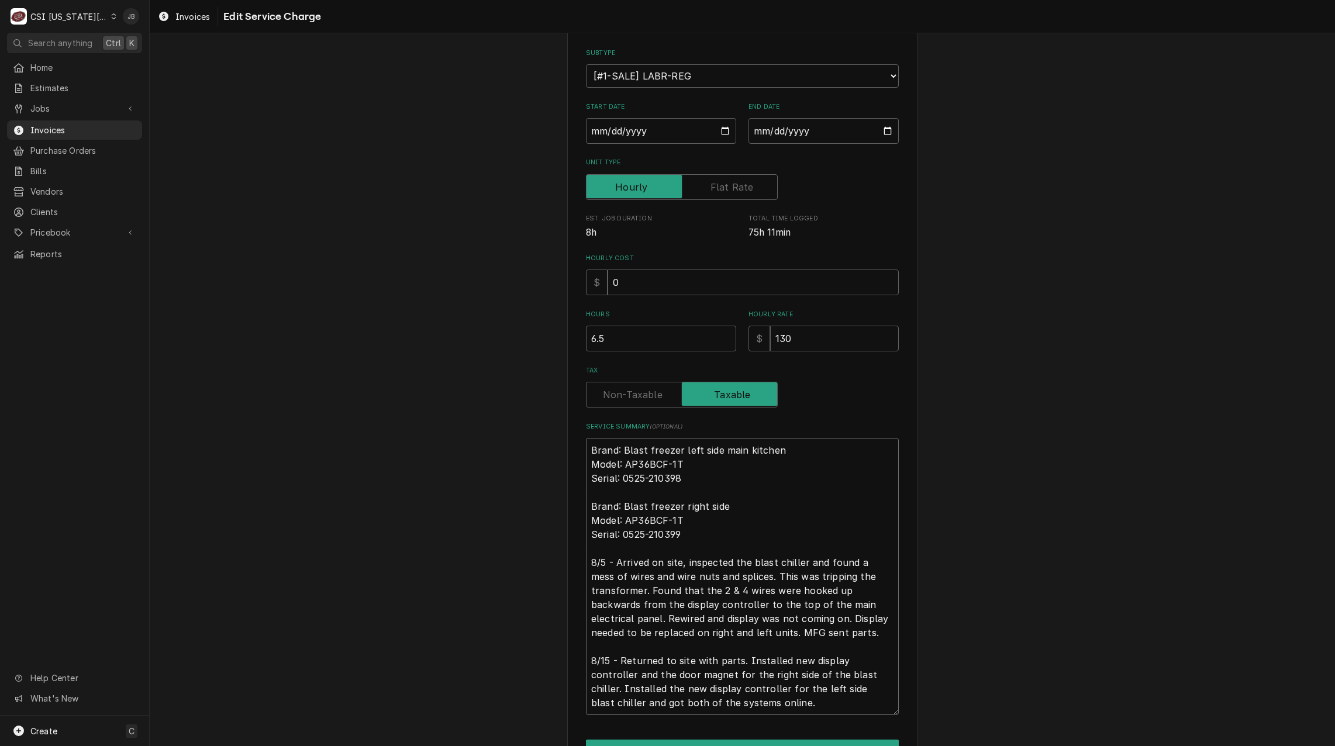
drag, startPoint x: 586, startPoint y: 505, endPoint x: 562, endPoint y: 448, distance: 61.0
click at [562, 448] on div "Use the fields below to edit this service charge Short Description 1-Labor (Ser…" at bounding box center [742, 369] width 1185 height 894
type textarea "x"
type textarea "Brand: Blast freezer right side Model: AP36BCF-1T Serial: 0525-210399 8/5 - Arr…"
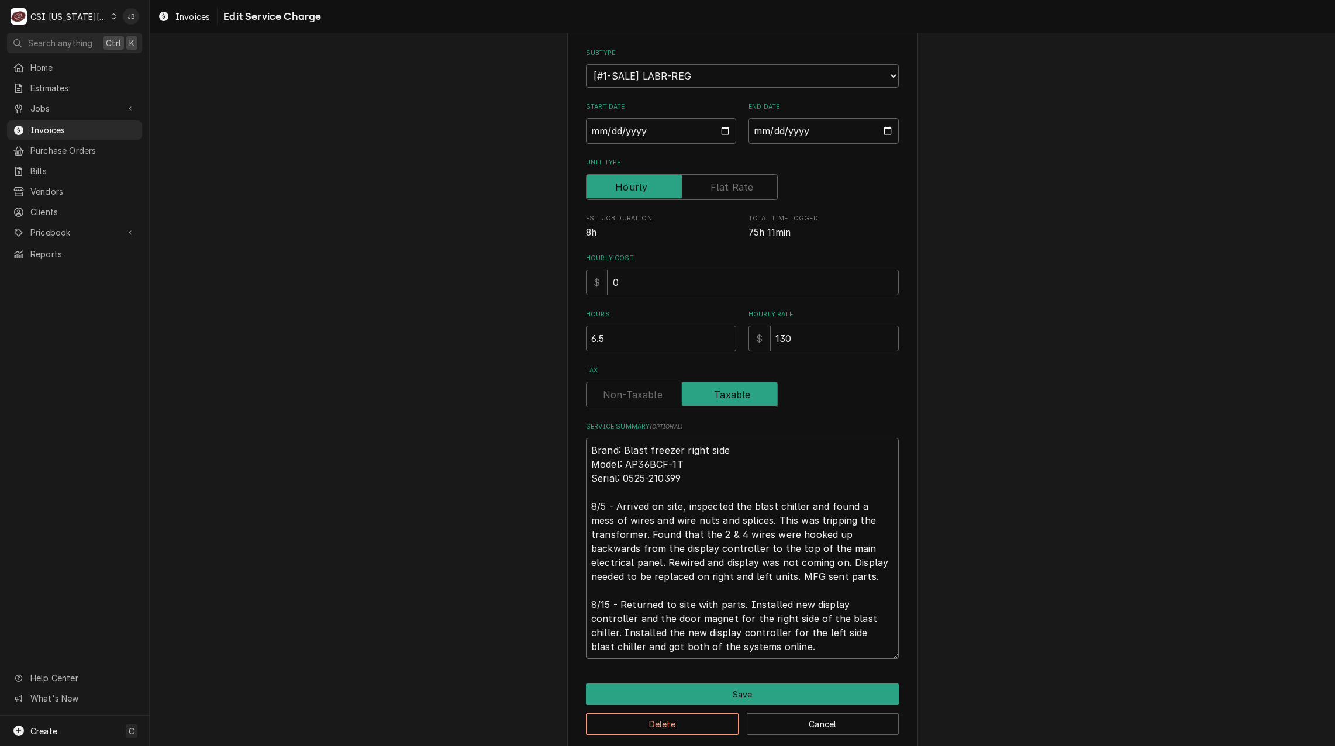
click at [799, 617] on textarea "Brand: Blast freezer right side Model: AP36BCF-1T Serial: 0525-210399 8/5 - Arr…" at bounding box center [742, 548] width 313 height 221
drag, startPoint x: 846, startPoint y: 617, endPoint x: 639, endPoint y: 649, distance: 208.8
click at [639, 649] on textarea "Brand: Blast freezer right side Model: AP36BCF-1T Serial: 0525-210399 8/5 - Arr…" at bounding box center [742, 548] width 313 height 221
type textarea "x"
type textarea "Brand: Blast freezer right side Model: AP36BCF-1T Serial: 0525-210399 8/5 - Arr…"
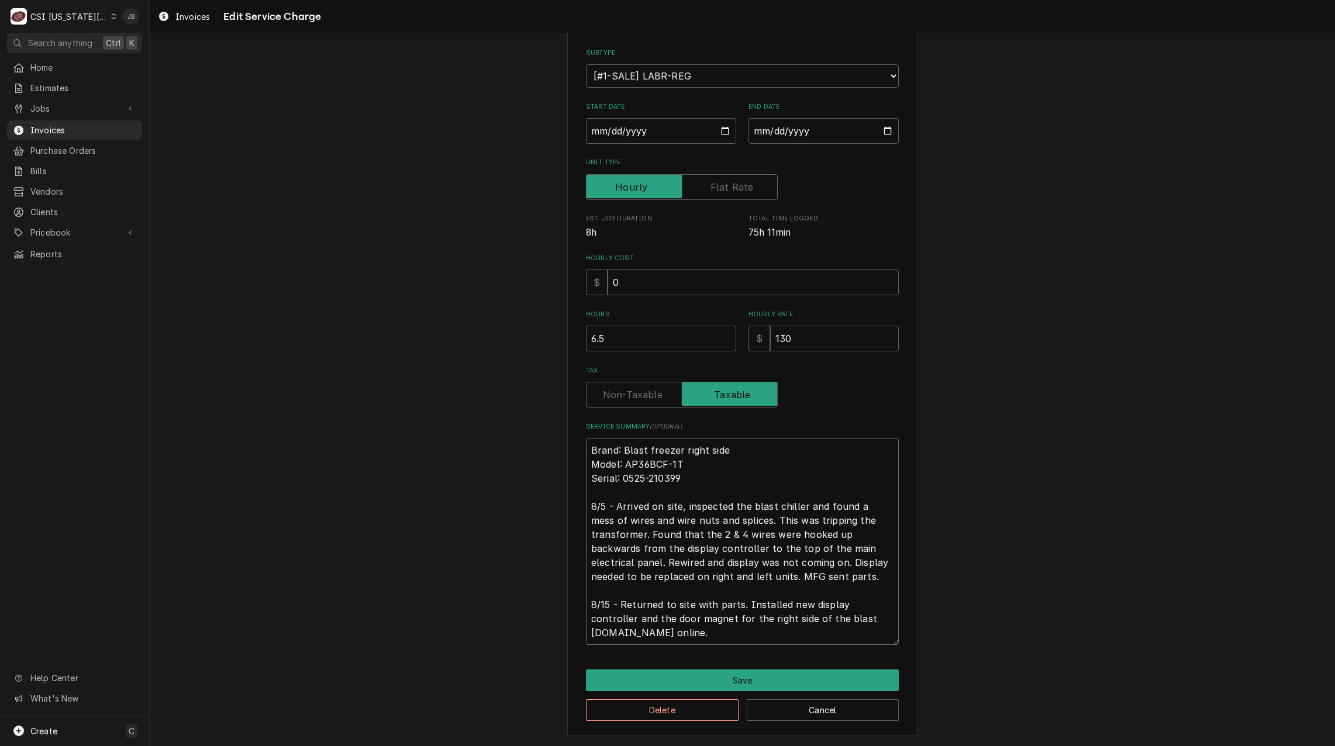
type textarea "x"
type textarea "Brand: Blast freezer right side Model: AP36BCF-1T Serial: 0525-210399 8/5 - Arr…"
type textarea "x"
type textarea "Brand: Blast freezer right side Model: AP36BCF-1T Serial: 0525-210399 8/5 - Arr…"
type textarea "x"
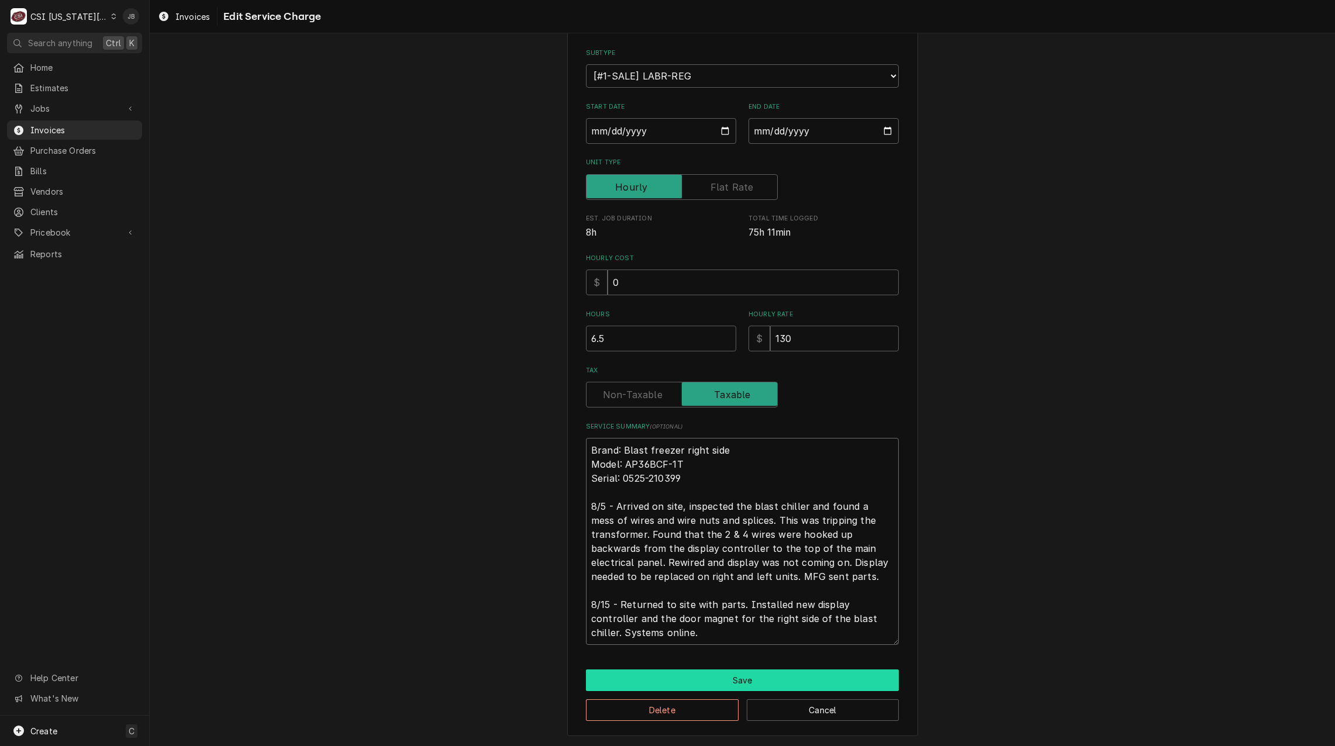
type textarea "Brand: Blast freezer right side Model: AP36BCF-1T Serial: 0525-210399 8/5 - Arr…"
click at [696, 678] on button "Save" at bounding box center [742, 681] width 313 height 22
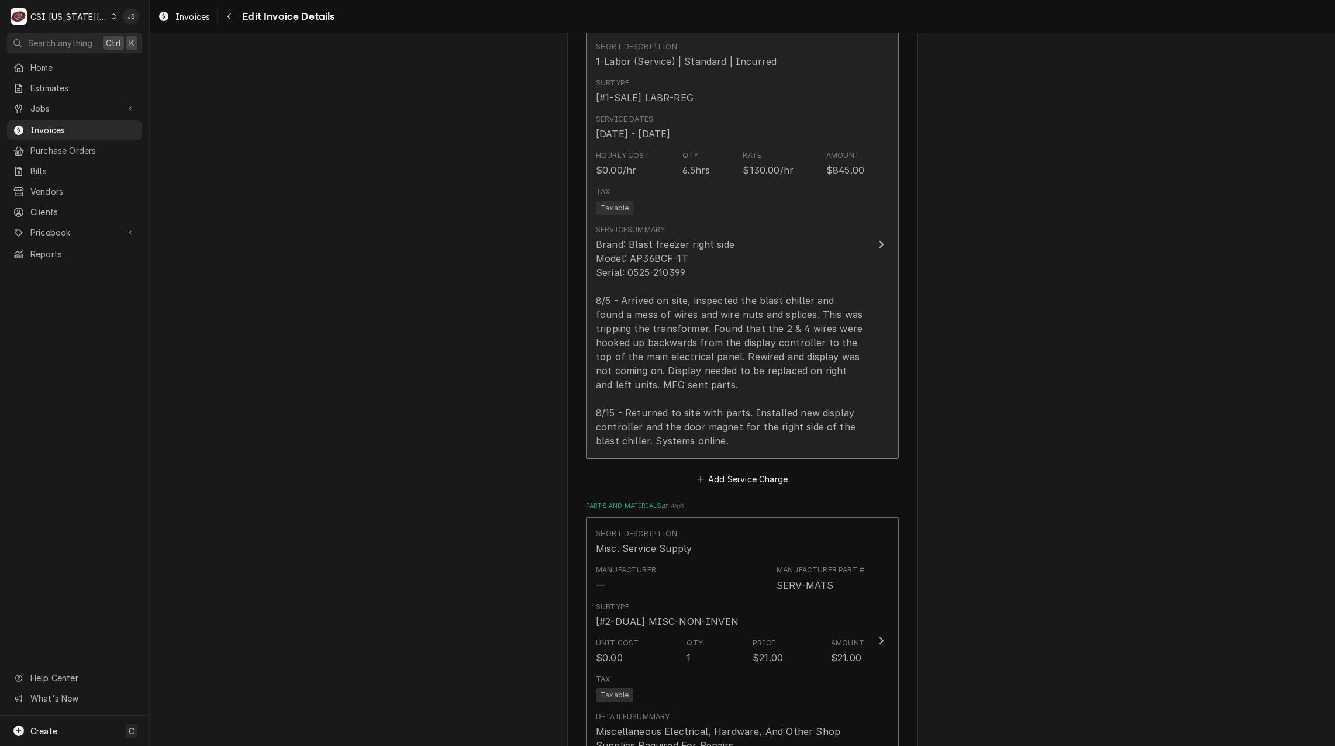
click at [724, 351] on div "Brand: Blast freezer right side Model: AP36BCF-1T Serial: 0525-210399 8/5 - Arr…" at bounding box center [730, 342] width 268 height 211
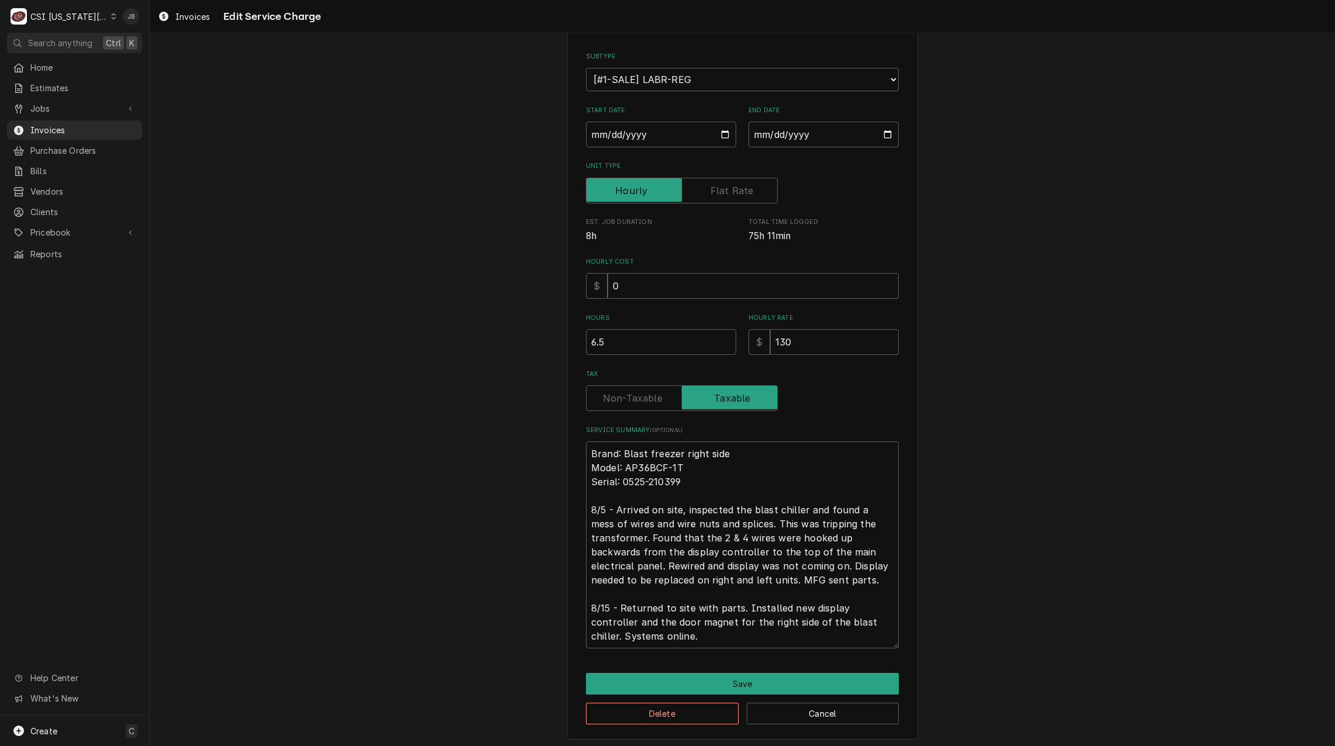
scroll to position [123, 0]
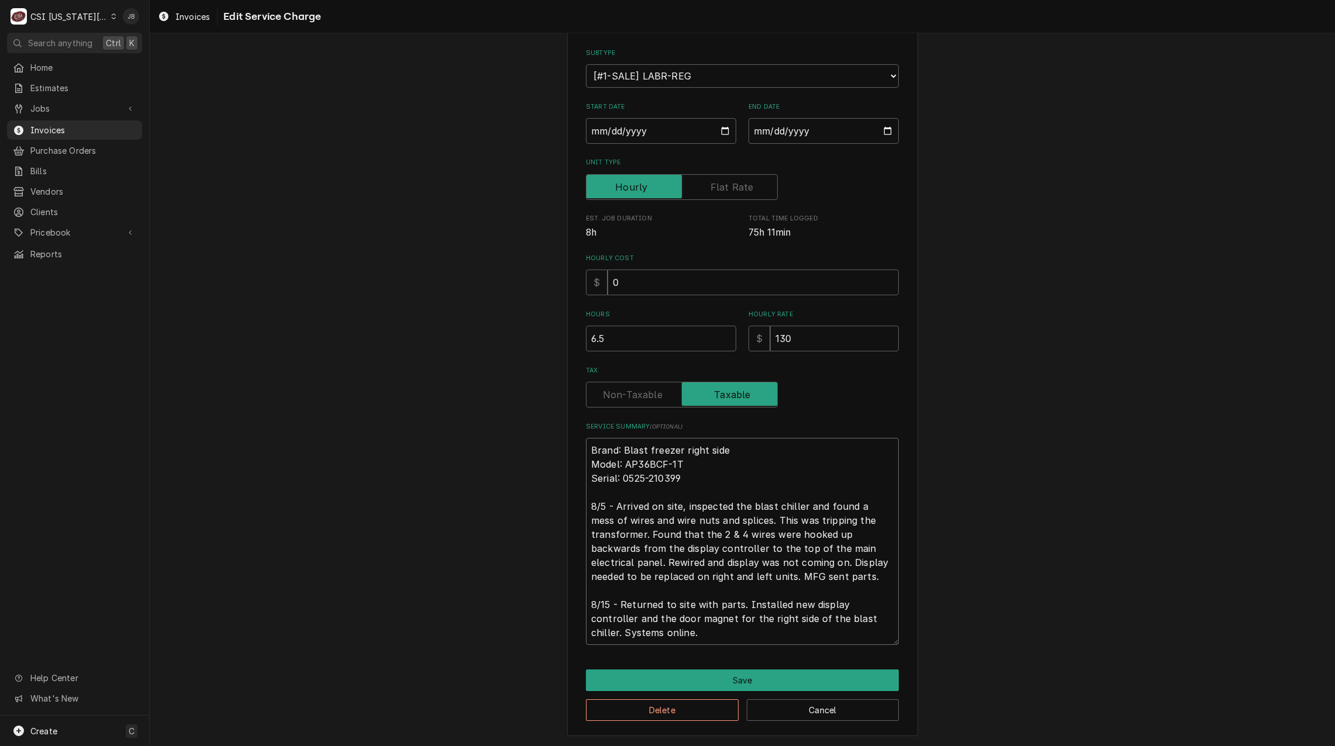
click at [686, 578] on textarea "Brand: Blast freezer right side Model: AP36BCF-1T Serial: 0525-210399 8/5 - Arr…" at bounding box center [742, 541] width 313 height 207
click at [725, 578] on textarea "Brand: Blast freezer right side Model: AP36BCF-1T Serial: 0525-210399 8/5 - Arr…" at bounding box center [742, 541] width 313 height 207
drag, startPoint x: 688, startPoint y: 575, endPoint x: 787, endPoint y: 574, distance: 99.4
click at [787, 574] on textarea "Brand: Blast freezer right side Model: AP36BCF-1T Serial: 0525-210399 8/5 - Arr…" at bounding box center [742, 541] width 313 height 207
type textarea "x"
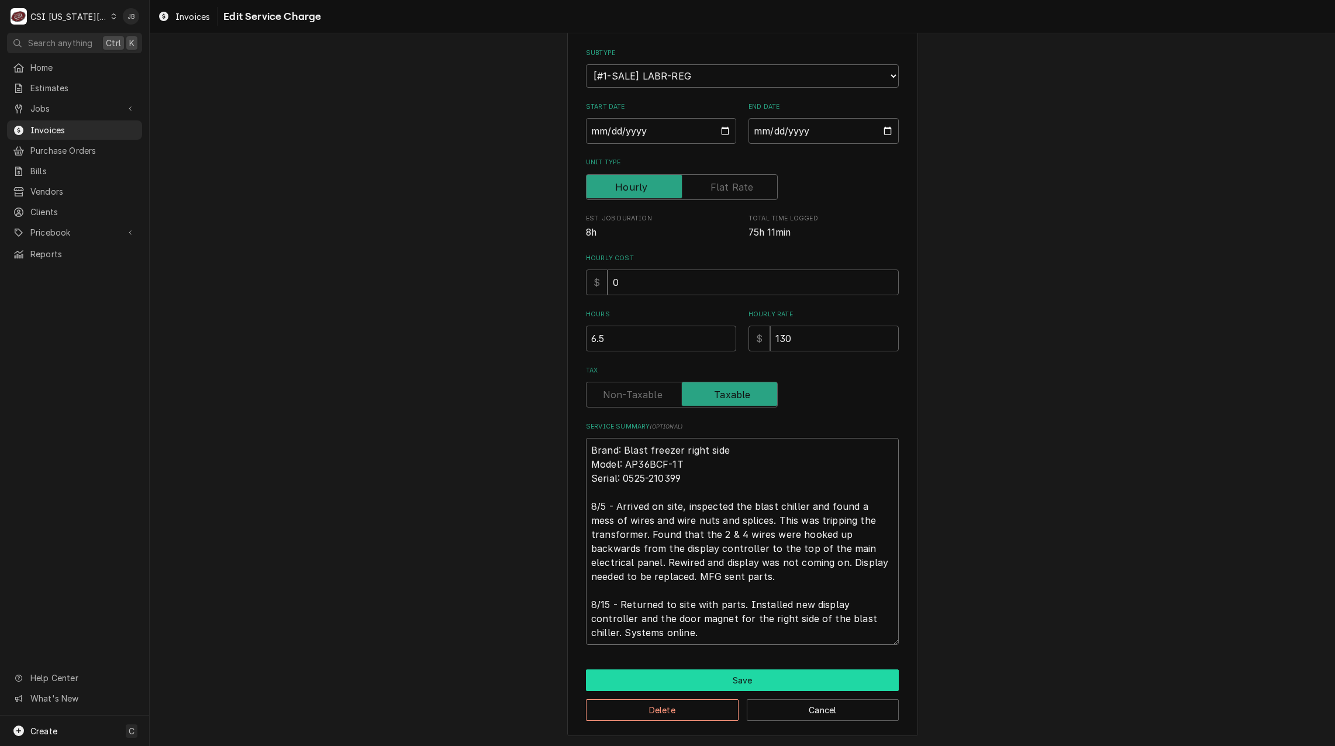
type textarea "Brand: Blast freezer right side Model: AP36BCF-1T Serial: 0525-210399 8/5 - Arr…"
click at [743, 678] on button "Save" at bounding box center [742, 681] width 313 height 22
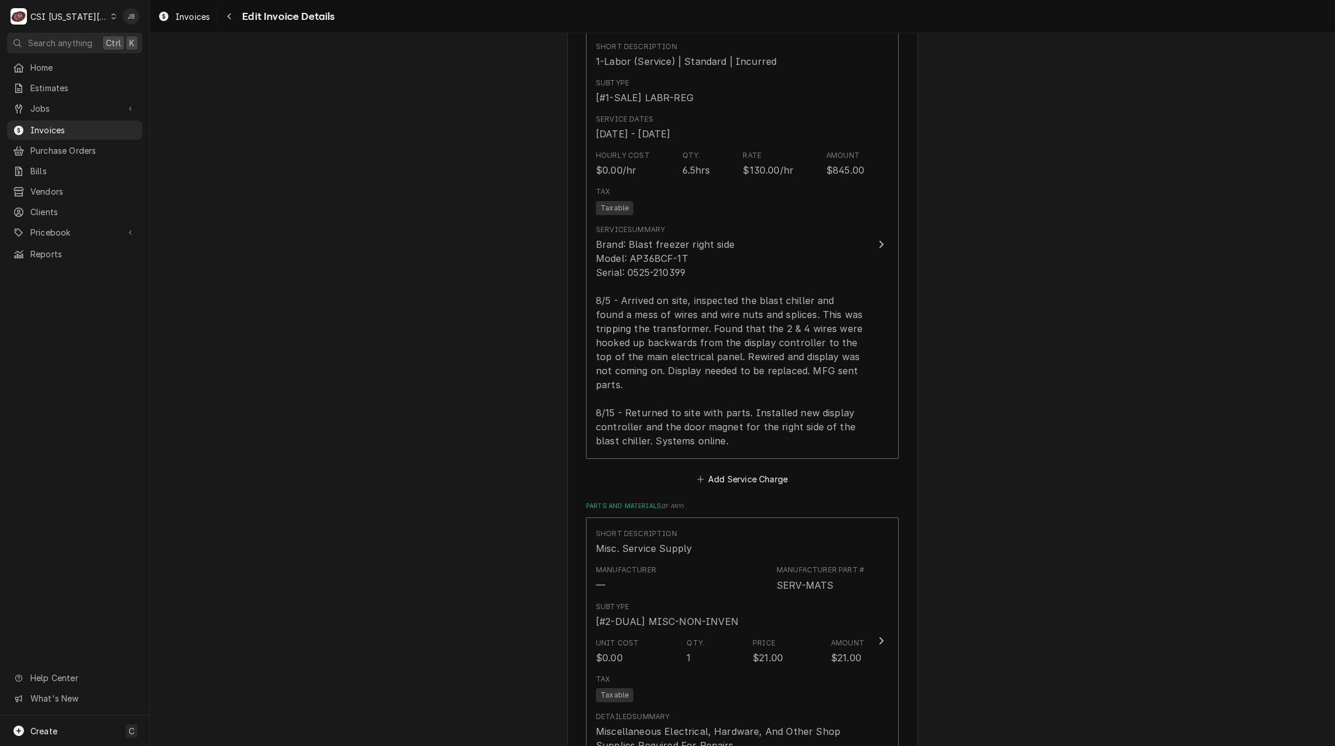
scroll to position [1200, 0]
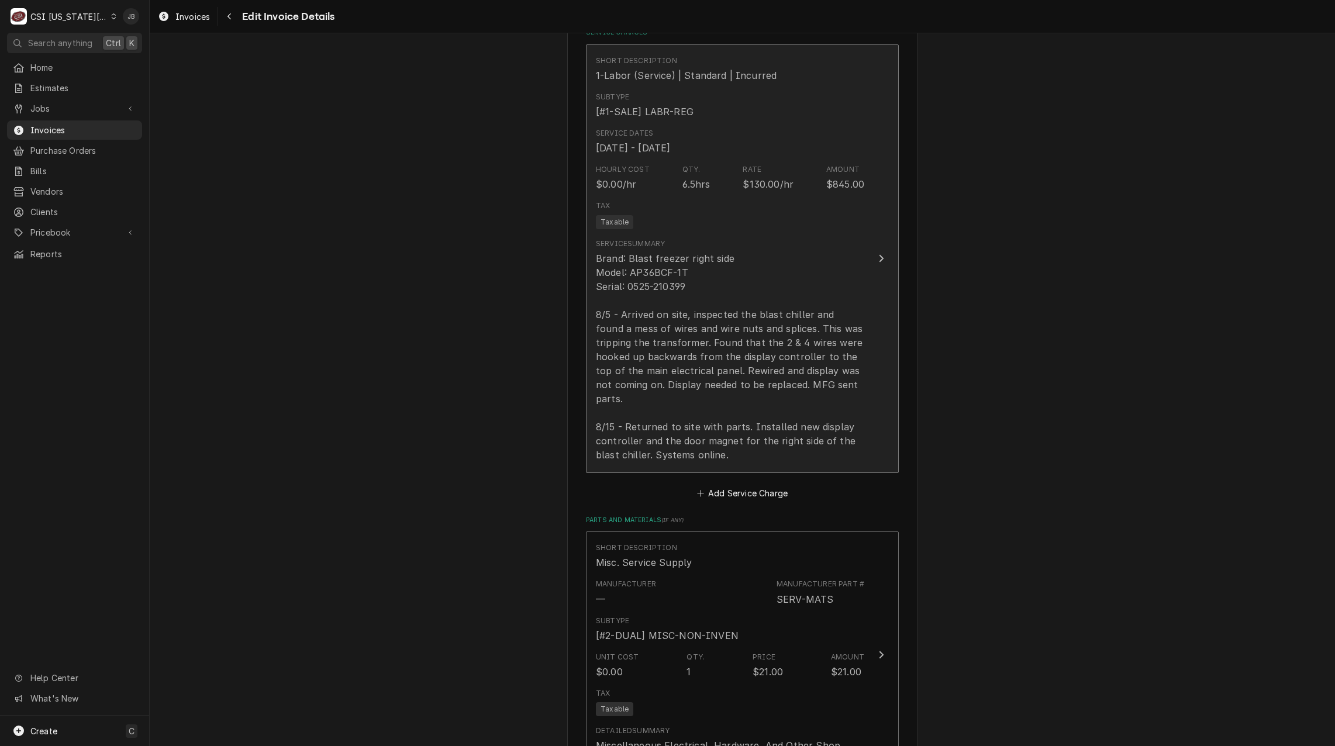
click at [746, 406] on div "Brand: Blast freezer right side Model: AP36BCF-1T Serial: 0525-210399 8/5 - Arr…" at bounding box center [730, 356] width 268 height 211
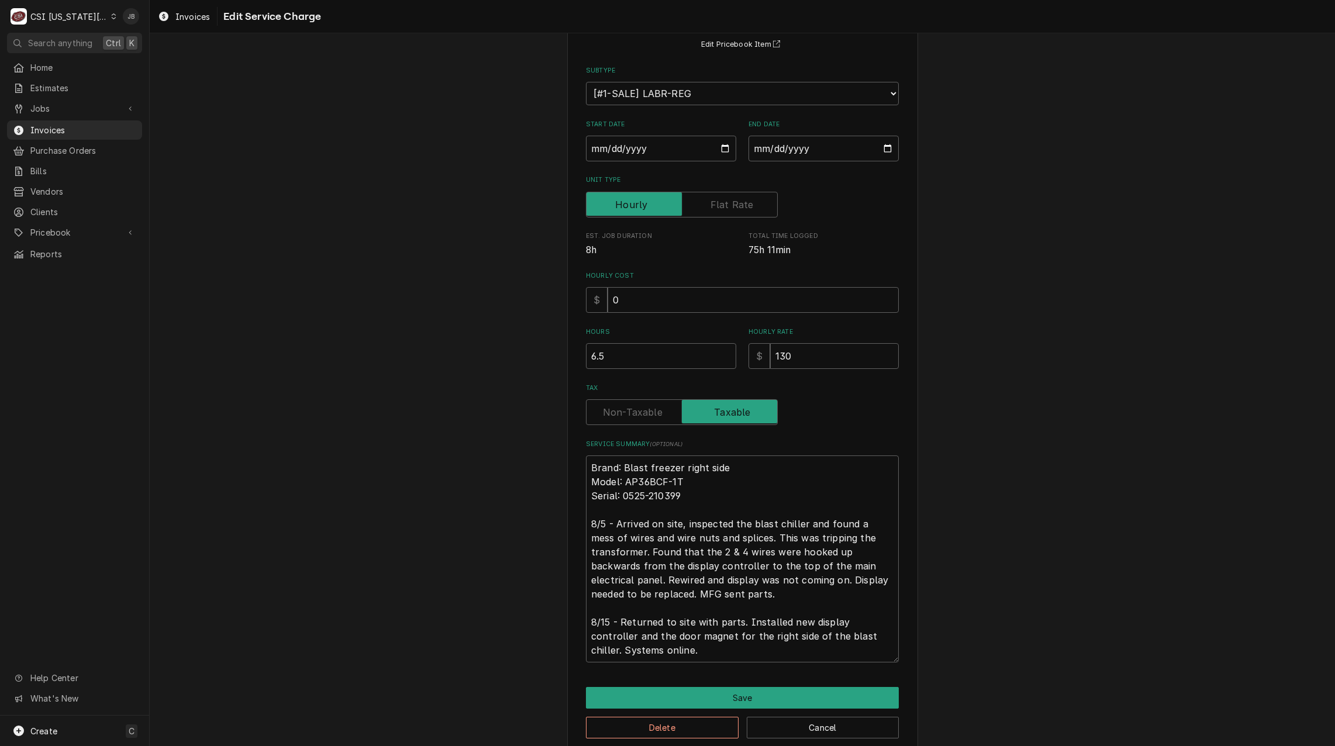
scroll to position [123, 0]
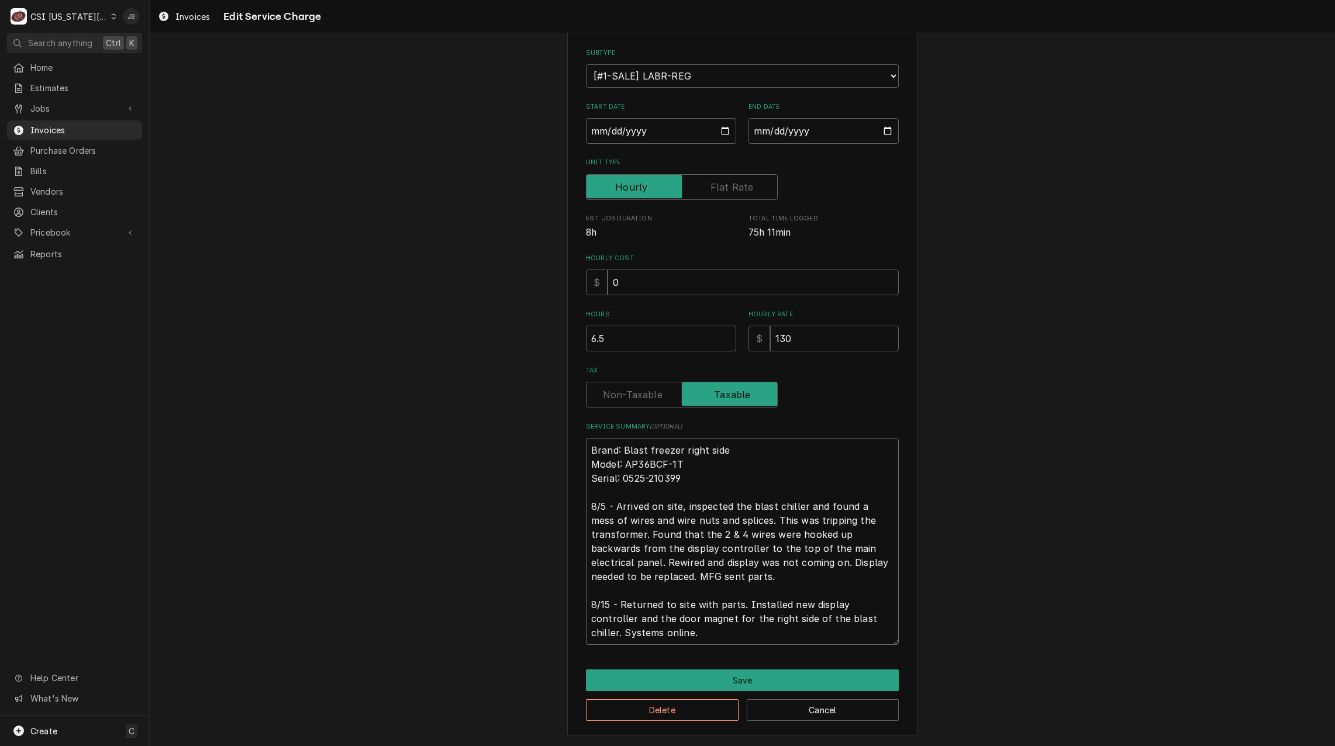
click at [624, 630] on textarea "Brand: Blast freezer right side Model: AP36BCF-1T Serial: 0525-210399 8/5 - Arr…" at bounding box center [742, 541] width 313 height 207
drag, startPoint x: 631, startPoint y: 632, endPoint x: 570, endPoint y: 513, distance: 134.2
click at [570, 513] on div "Use the fields below to edit this service charge Short Description 1-Labor (Ser…" at bounding box center [742, 334] width 351 height 803
click at [465, 382] on div "Use the fields below to edit this service charge Short Description 1-Labor (Ser…" at bounding box center [742, 334] width 1185 height 824
click at [715, 682] on button "Save" at bounding box center [742, 681] width 313 height 22
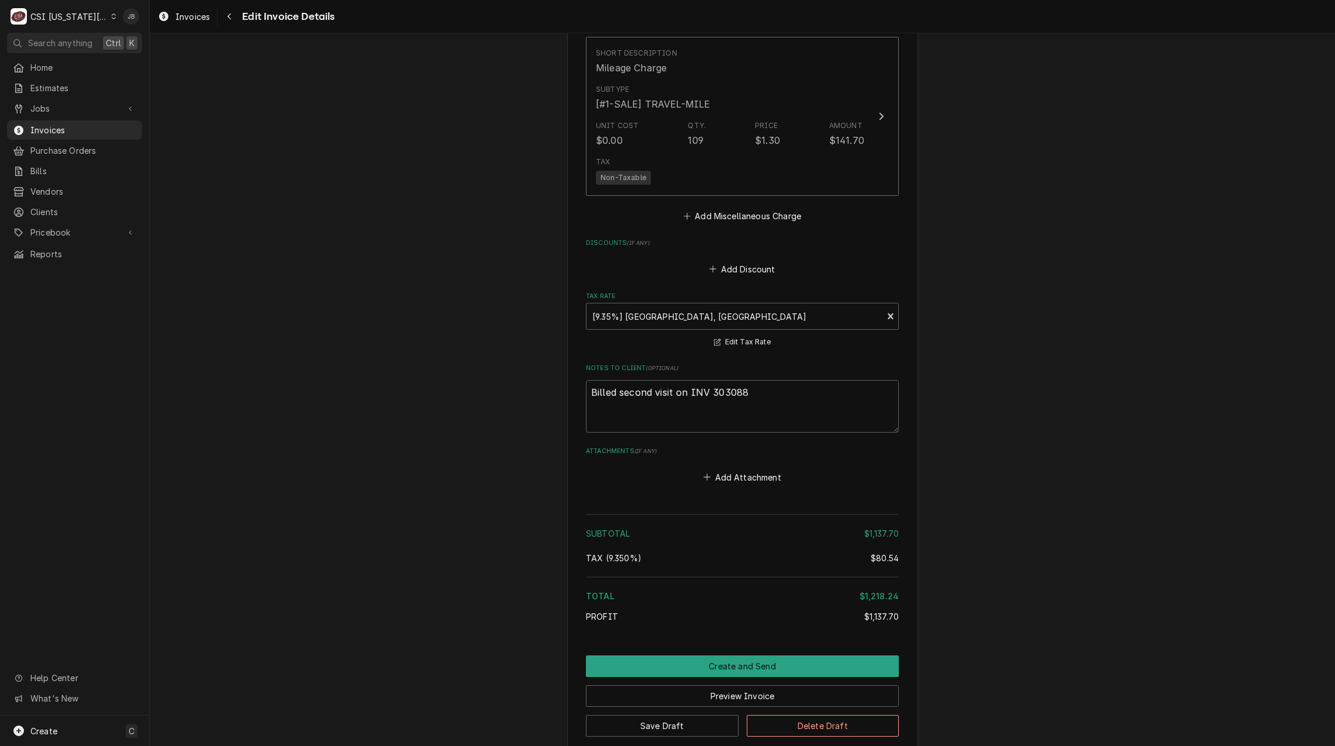
scroll to position [2180, 0]
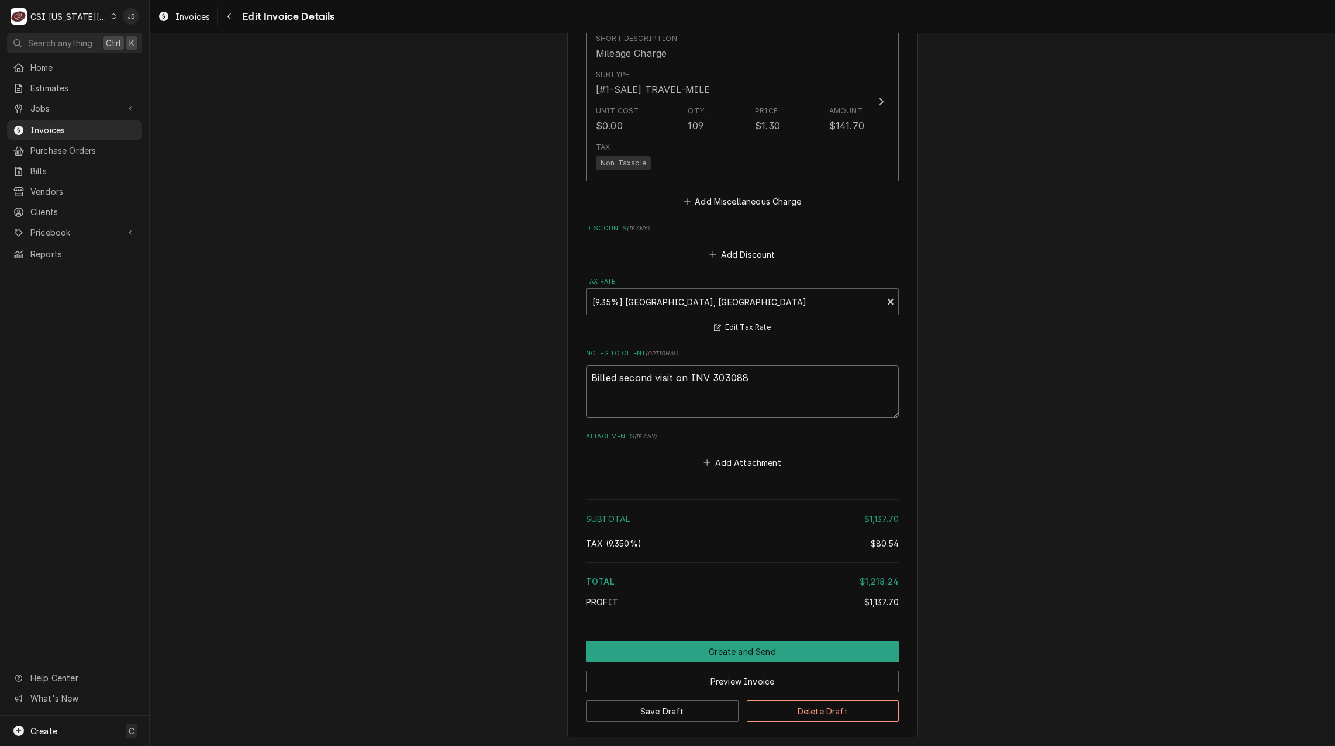
drag, startPoint x: 789, startPoint y: 371, endPoint x: 413, endPoint y: 343, distance: 377.0
type textarea "x"
click at [760, 641] on button "Create and Send" at bounding box center [742, 652] width 313 height 22
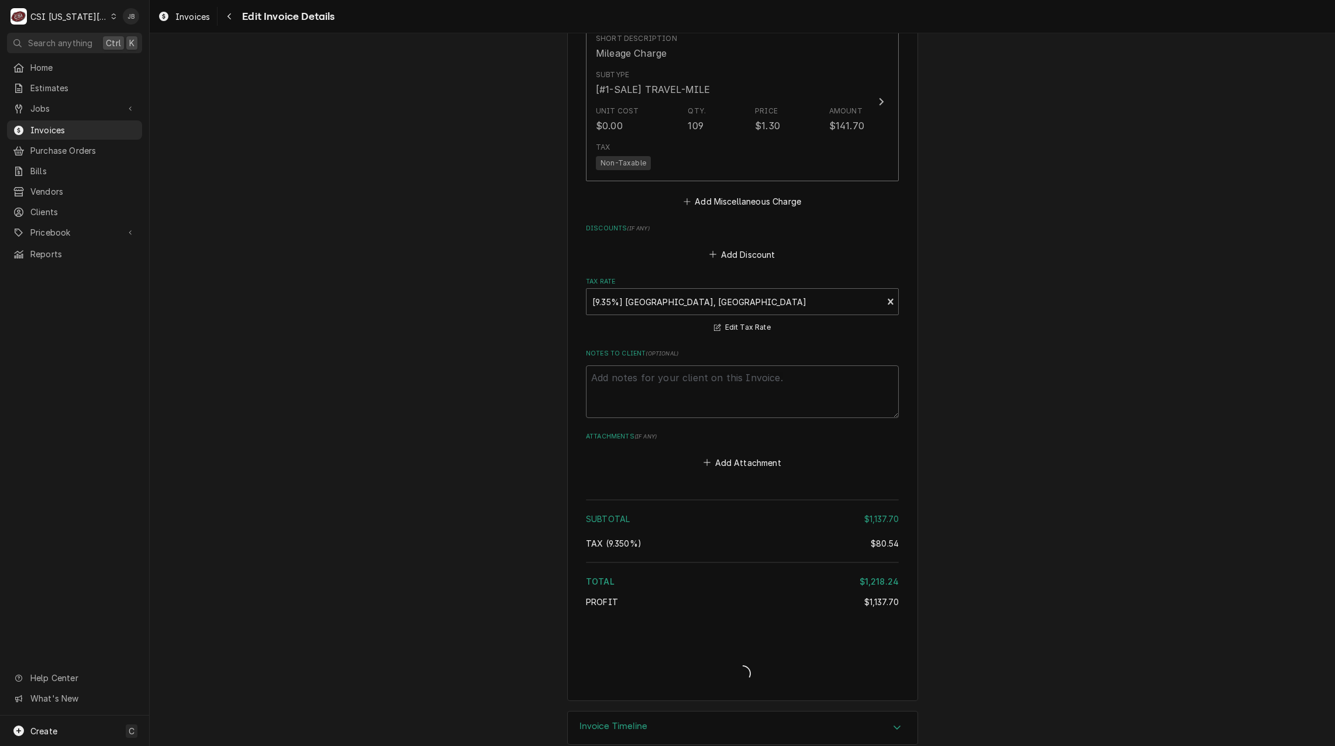
type textarea "x"
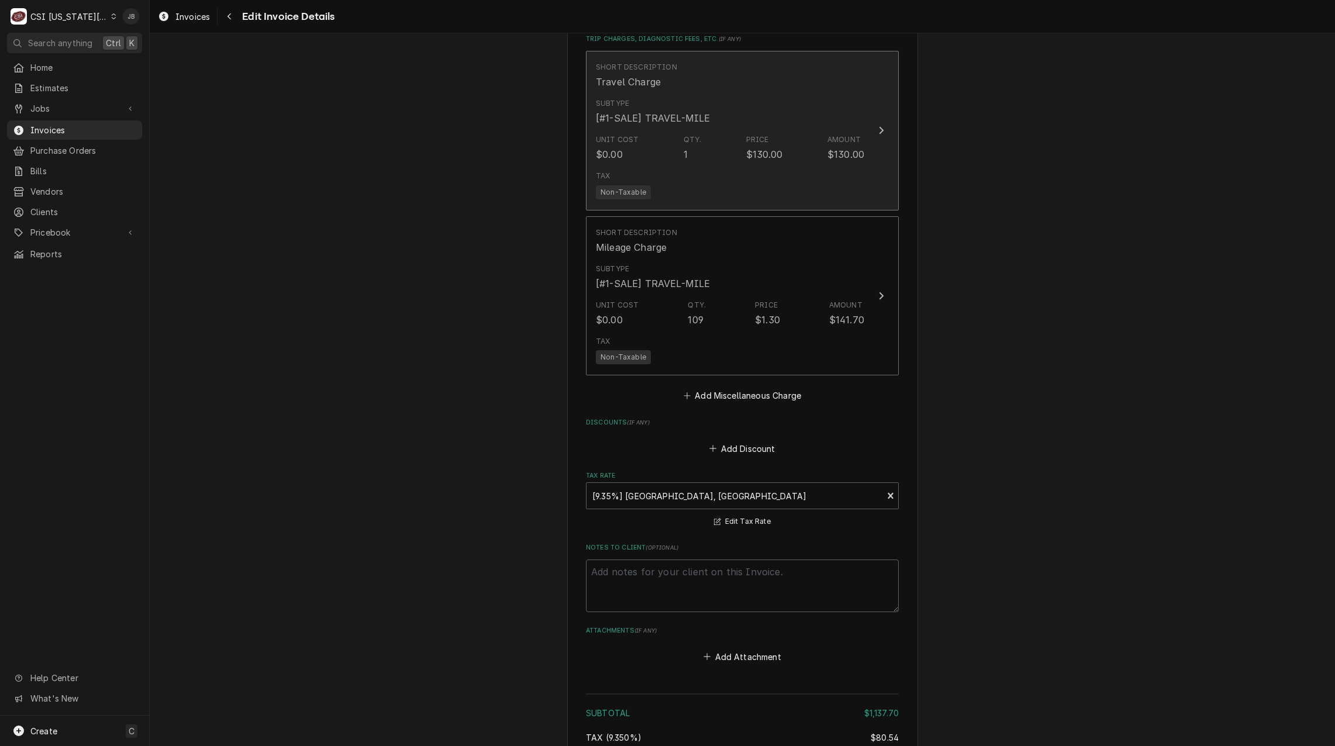
scroll to position [1888, 0]
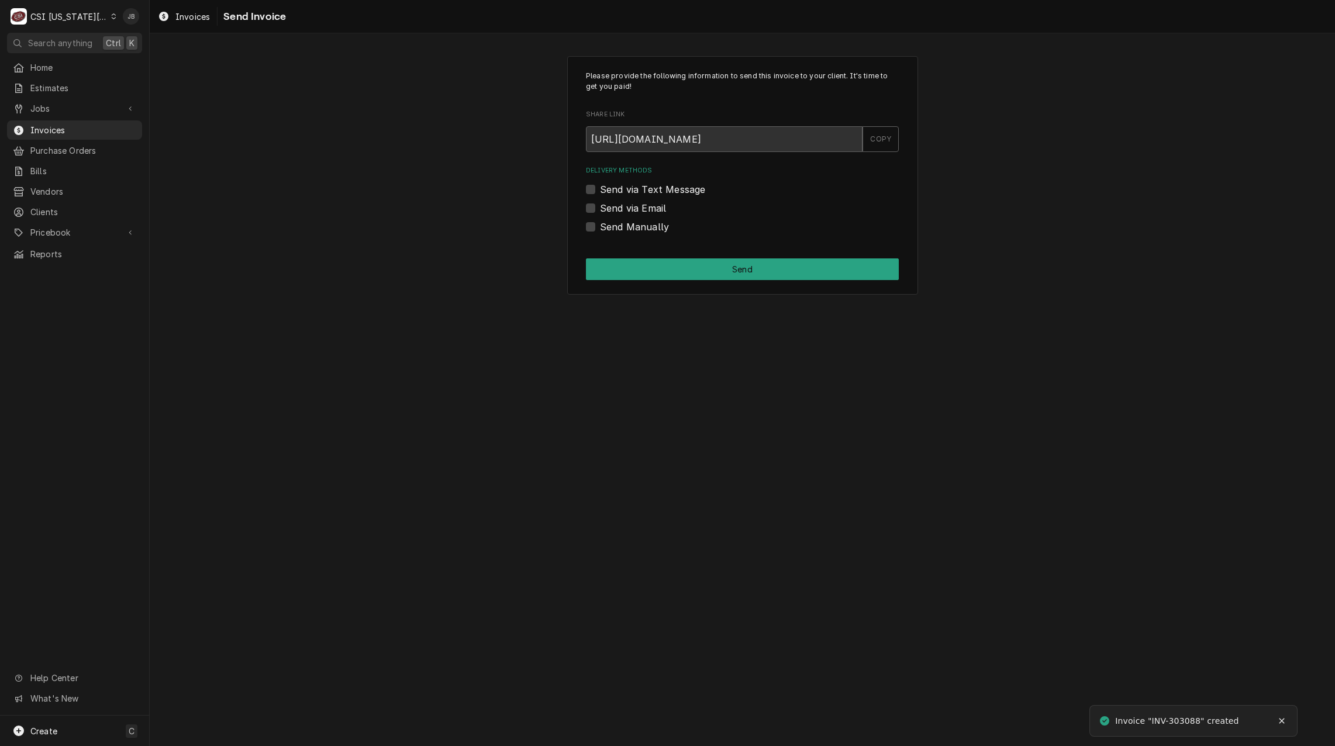
click at [632, 205] on label "Send via Email" at bounding box center [633, 208] width 66 height 14
click at [632, 205] on input "Send via Email" at bounding box center [756, 214] width 313 height 26
checkbox input "true"
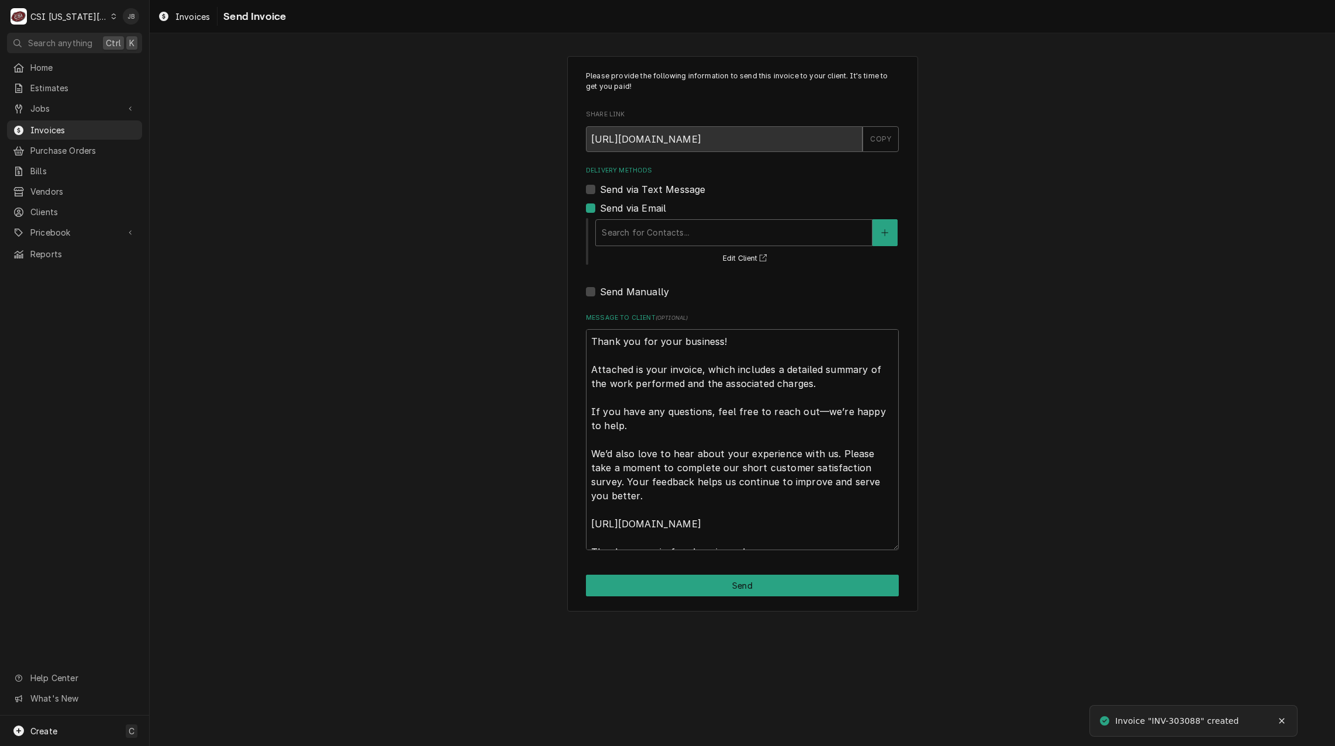
click at [478, 265] on div "Please provide the following information to send this invoice to your client. I…" at bounding box center [742, 334] width 1185 height 576
click at [56, 125] on span "Invoices" at bounding box center [83, 130] width 106 height 12
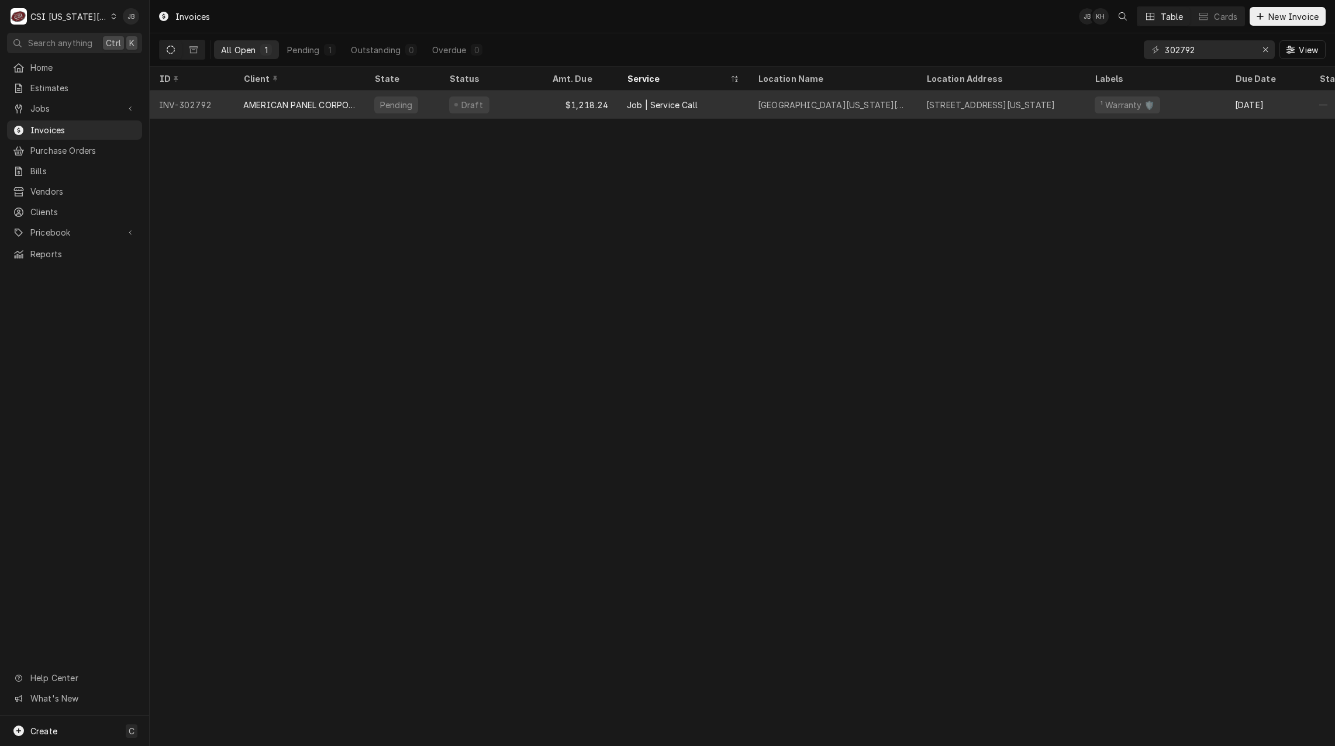
click at [718, 106] on div "Job | Service Call" at bounding box center [682, 105] width 131 height 28
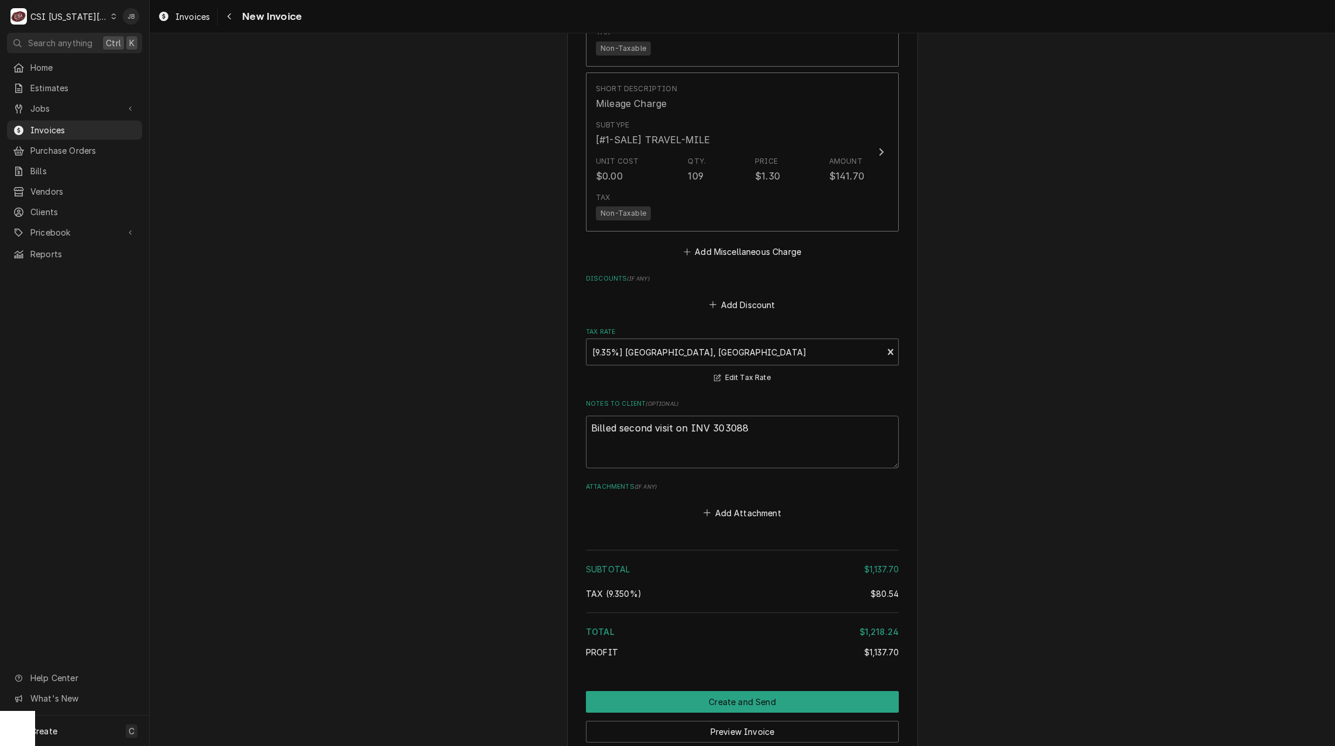
scroll to position [2164, 0]
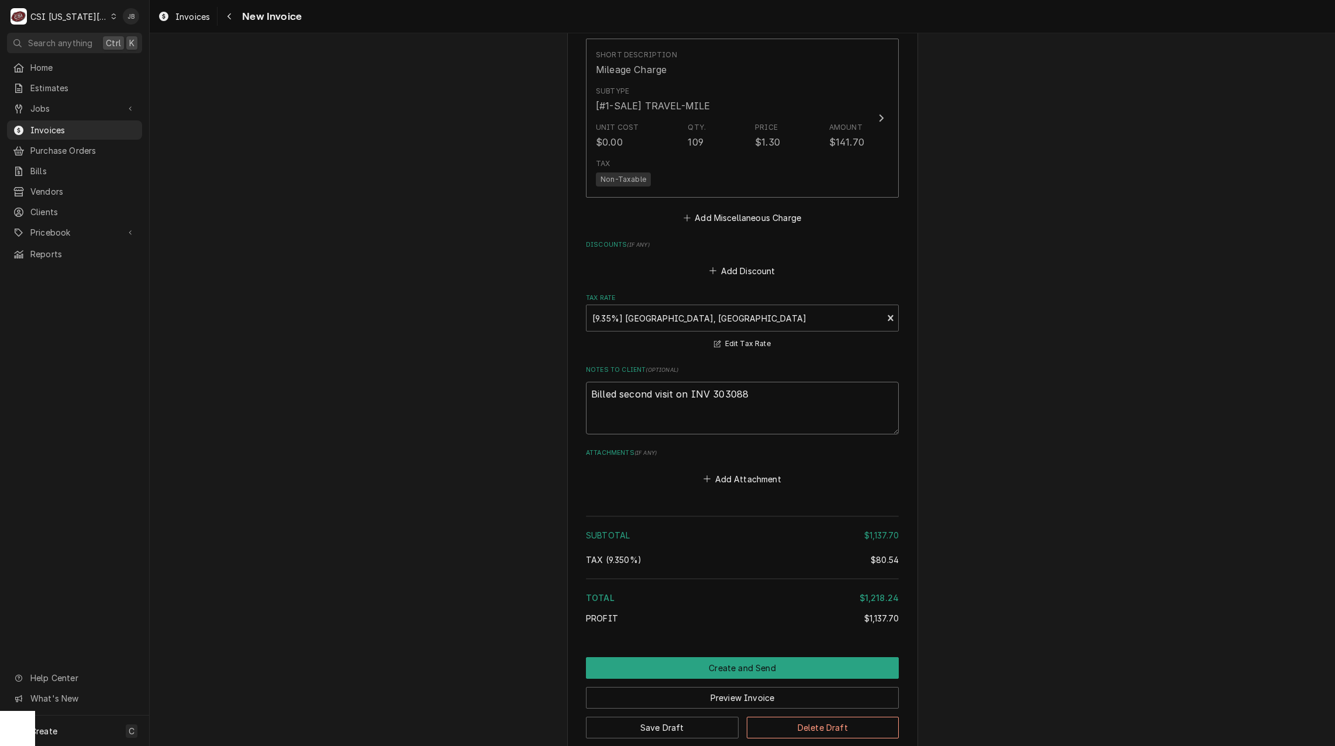
drag, startPoint x: 775, startPoint y: 403, endPoint x: 377, endPoint y: 394, distance: 398.3
type textarea "x"
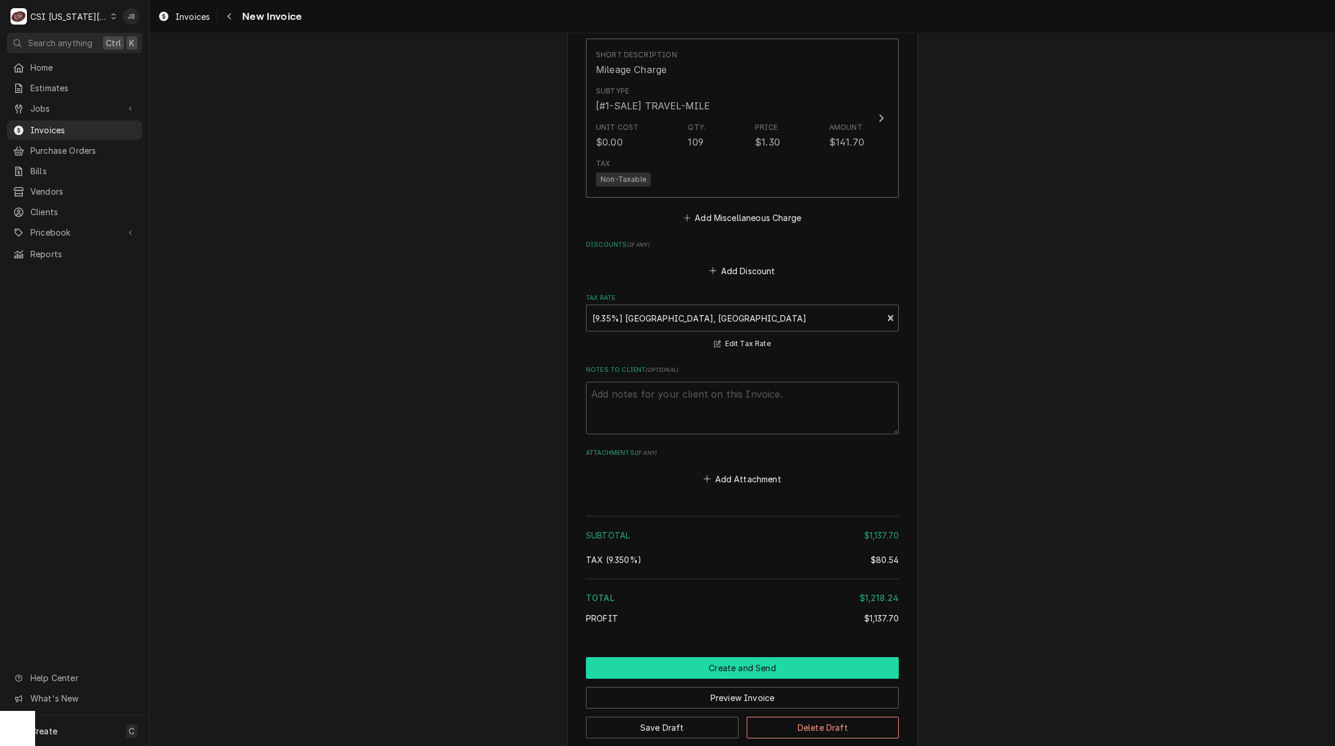
click at [692, 665] on button "Create and Send" at bounding box center [742, 668] width 313 height 22
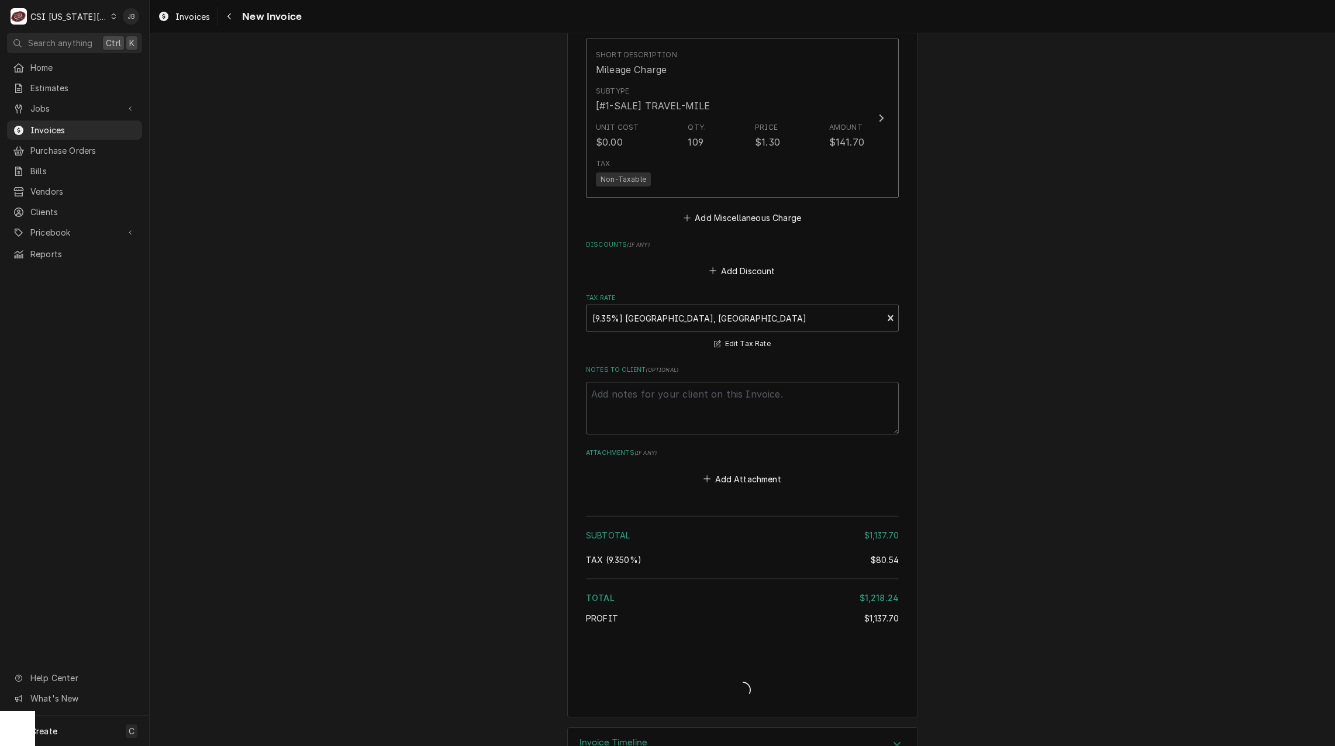
type textarea "x"
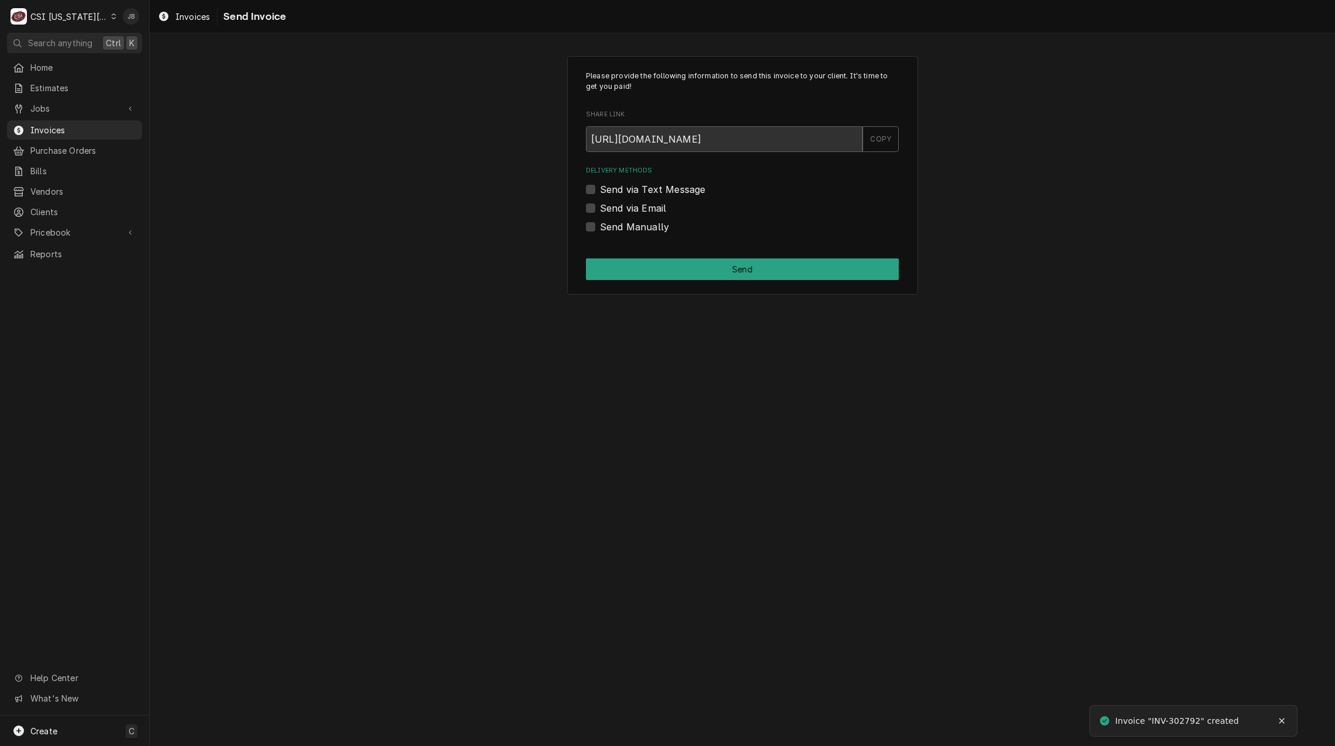
click at [639, 208] on label "Send via Email" at bounding box center [633, 208] width 66 height 14
click at [639, 208] on input "Send via Email" at bounding box center [756, 214] width 313 height 26
checkbox input "true"
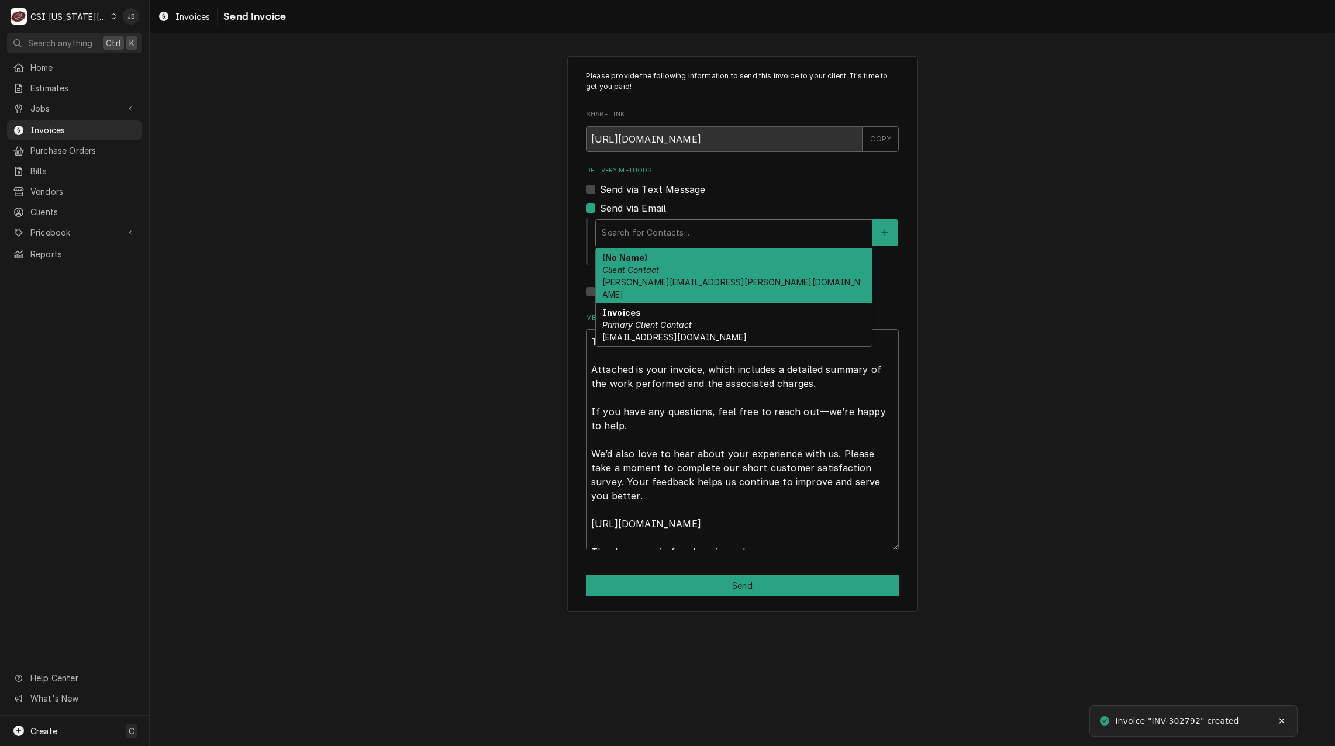
click at [679, 229] on div "Delivery Methods" at bounding box center [734, 232] width 264 height 21
click at [687, 275] on div "(No Name) Client Contact jessica.rentfro@csi1.com" at bounding box center [734, 276] width 276 height 55
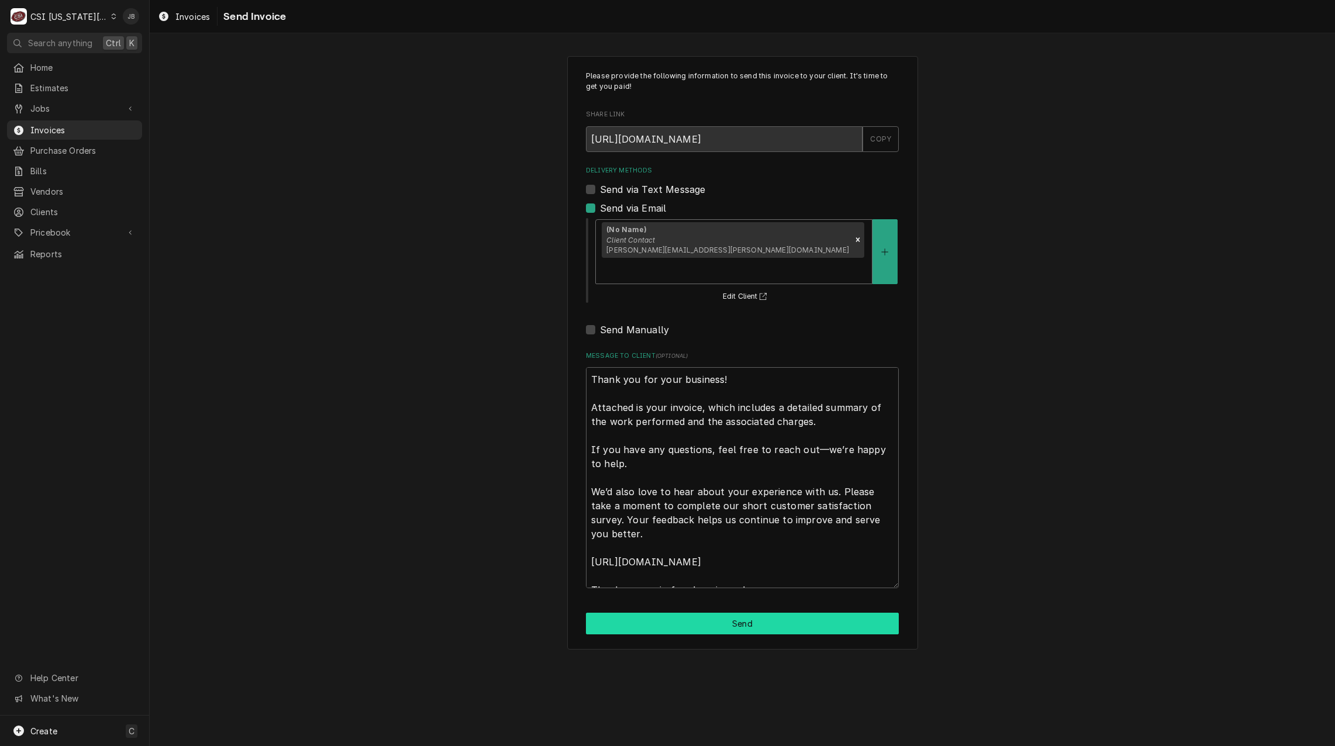
click at [685, 613] on button "Send" at bounding box center [742, 624] width 313 height 22
type textarea "x"
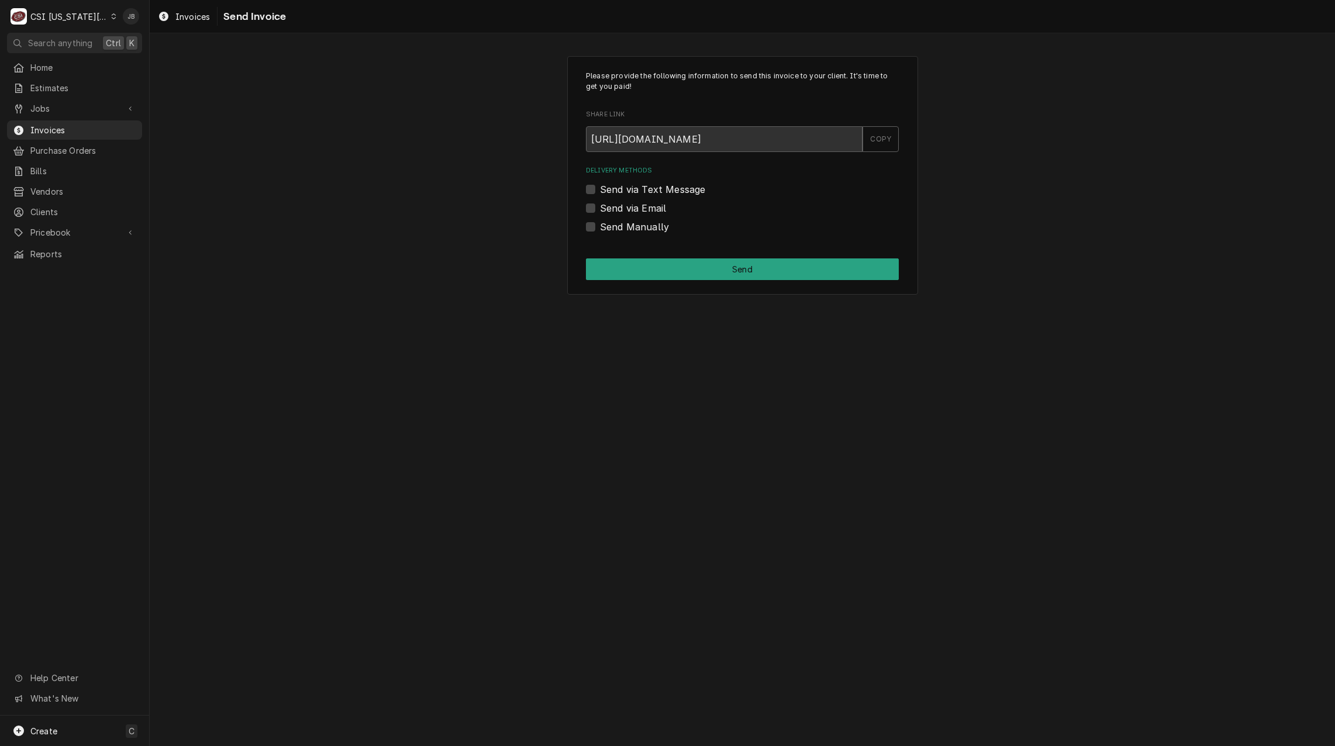
click at [615, 212] on label "Send via Email" at bounding box center [633, 208] width 66 height 14
click at [615, 212] on input "Send via Email" at bounding box center [756, 214] width 313 height 26
checkbox input "true"
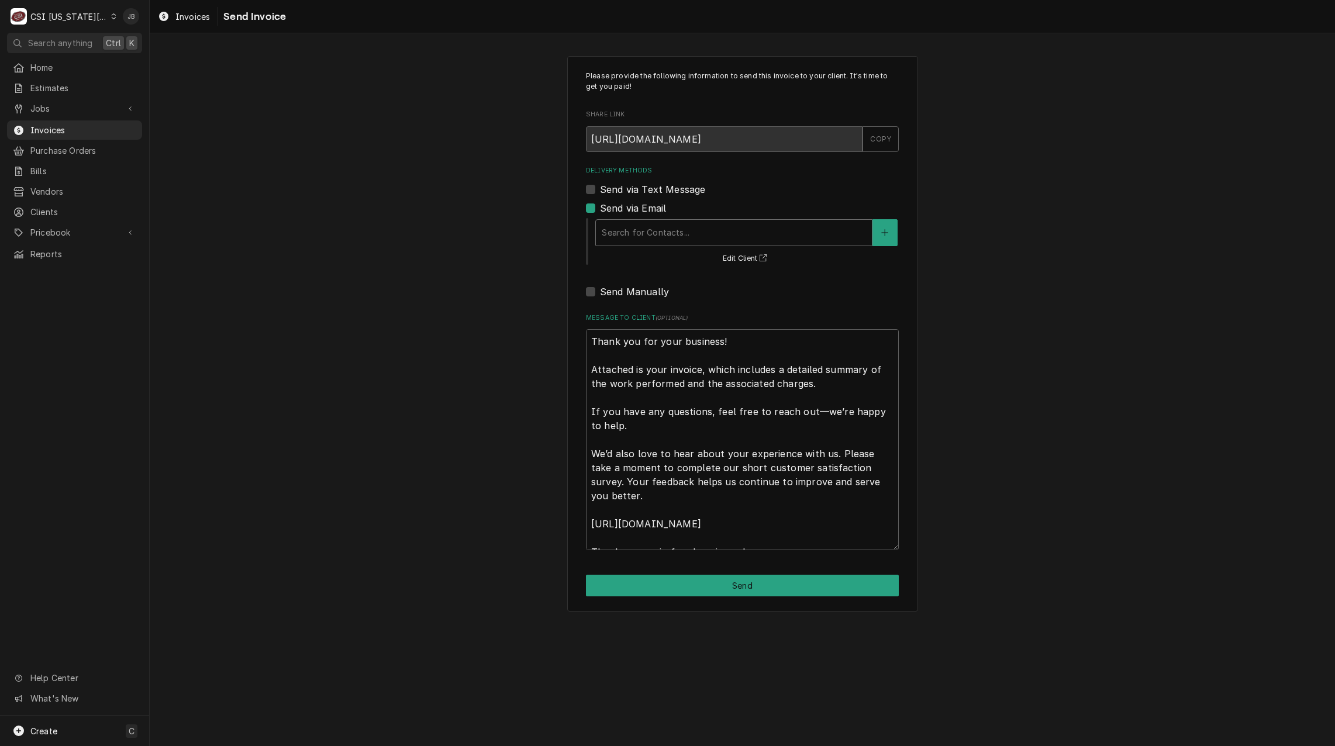
click at [637, 237] on div "Delivery Methods" at bounding box center [734, 232] width 264 height 21
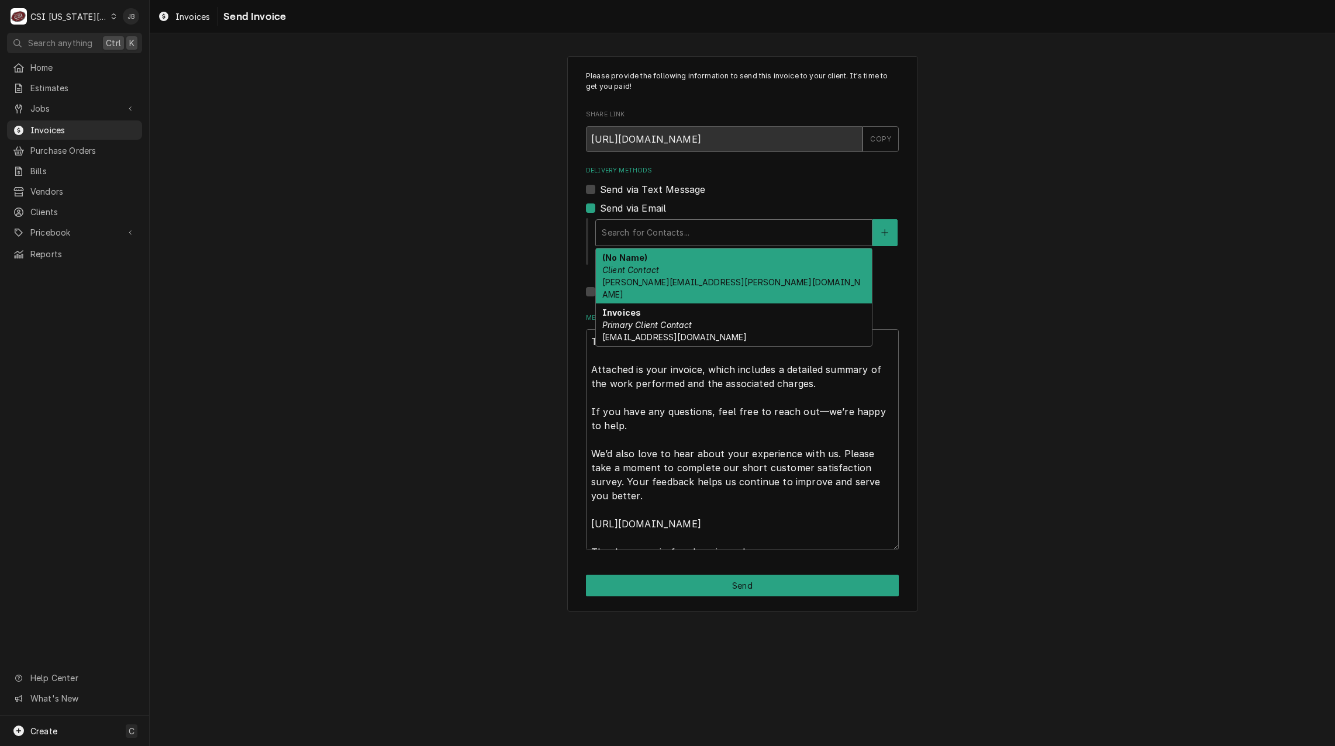
drag, startPoint x: 659, startPoint y: 269, endPoint x: 677, endPoint y: 292, distance: 29.1
click at [660, 269] on div "(No Name) Client Contact jessica.rentfro@csi1.com" at bounding box center [734, 276] width 276 height 55
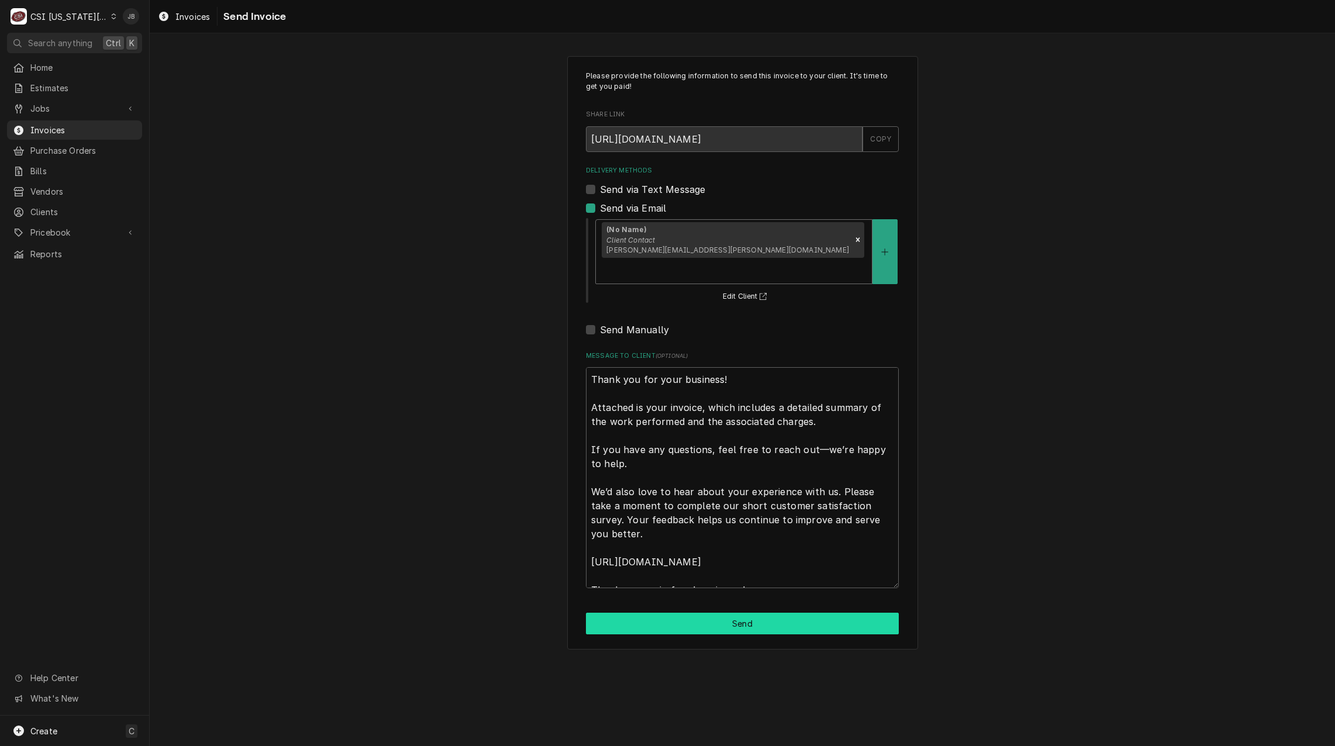
click at [687, 613] on button "Send" at bounding box center [742, 624] width 313 height 22
type textarea "x"
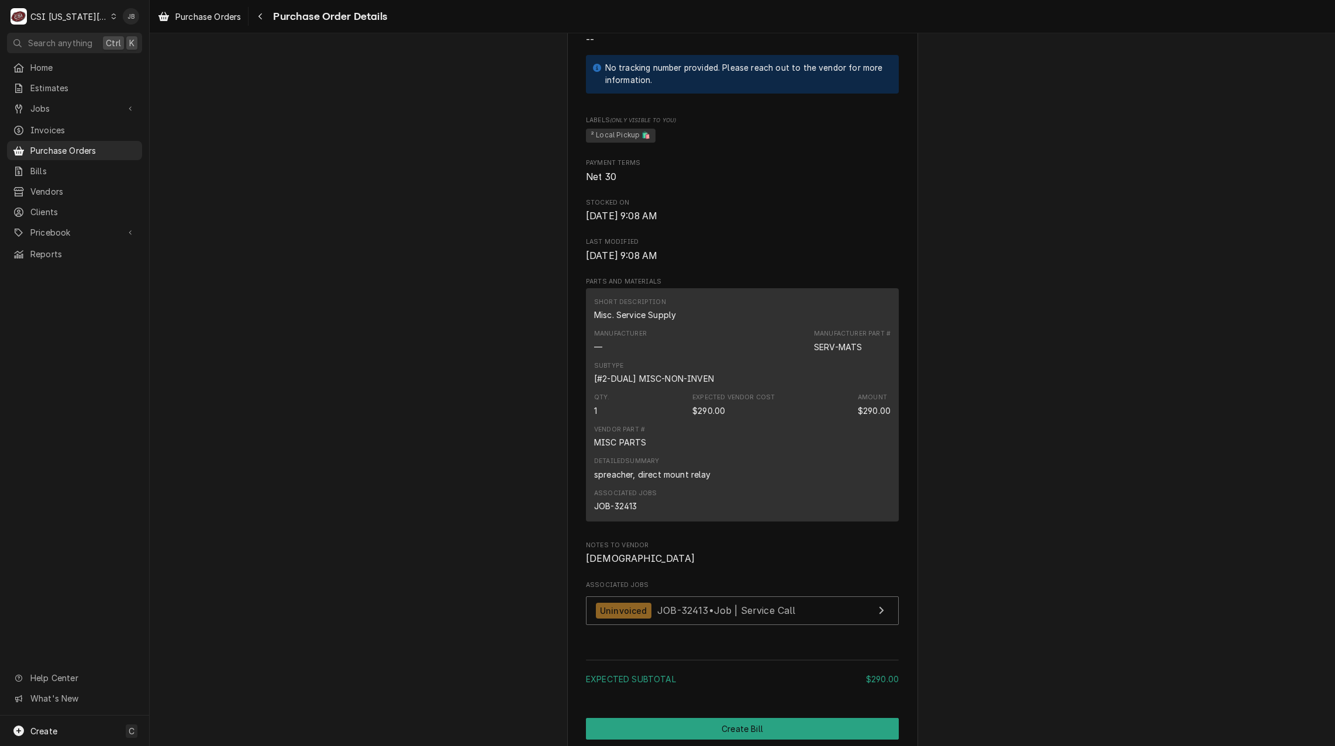
scroll to position [760, 0]
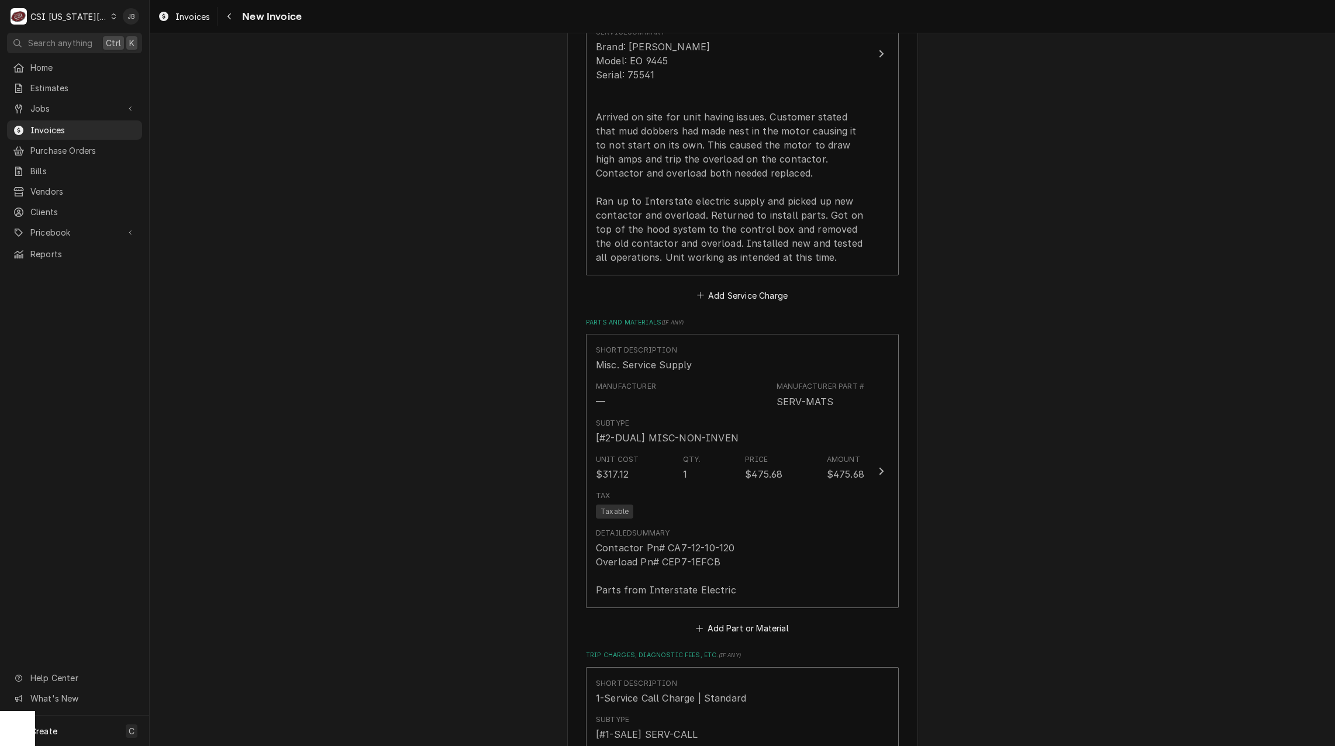
scroll to position [1696, 0]
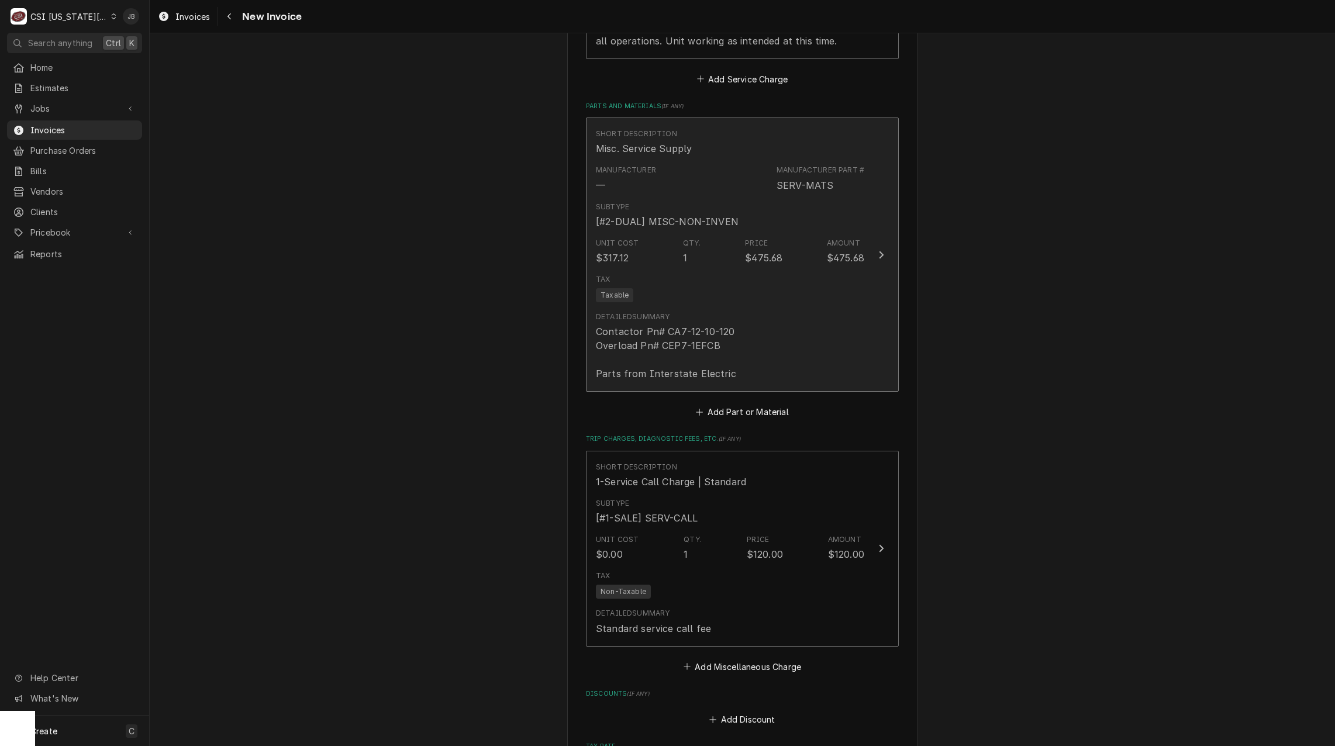
click at [739, 307] on div "Detailed Summary Contactor Pn# CA7-12-10-120 Overload Pn# CEP7-1EFCB Parts from…" at bounding box center [730, 346] width 268 height 78
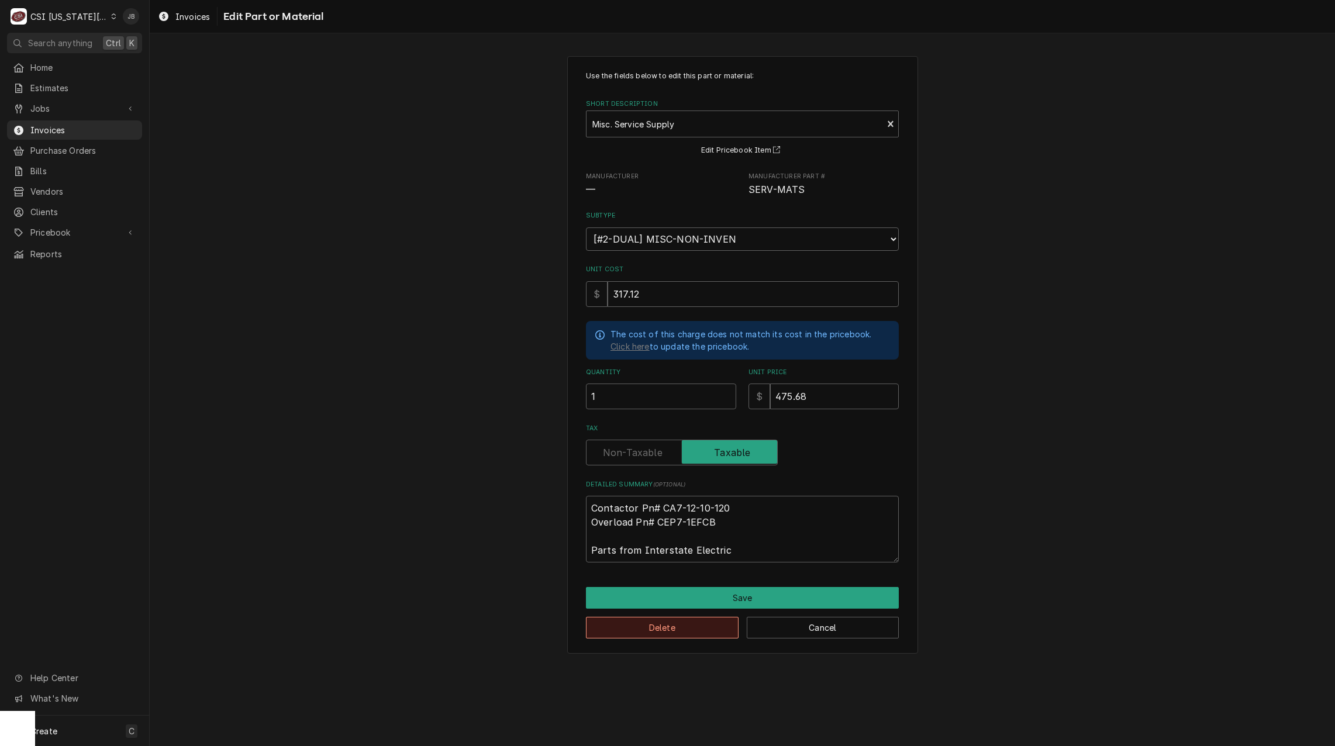
click at [695, 633] on button "Delete" at bounding box center [662, 628] width 153 height 22
type textarea "x"
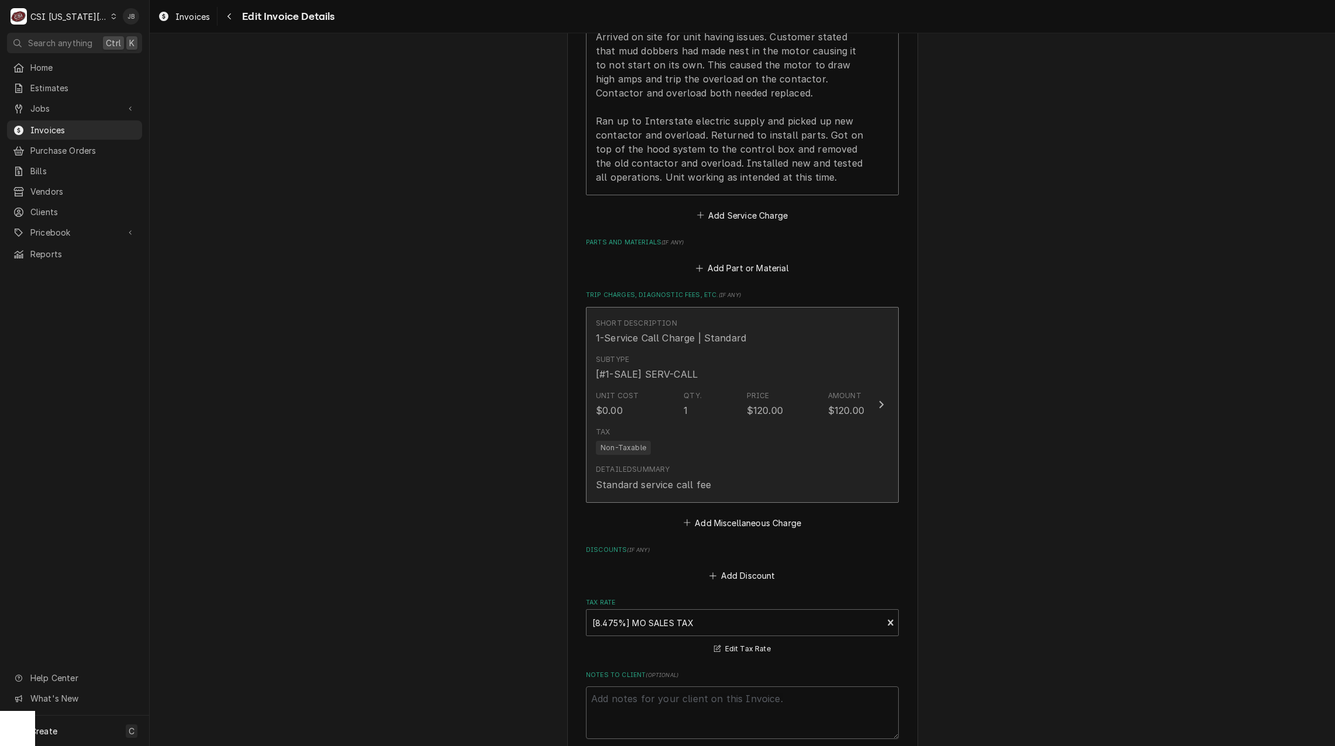
scroll to position [1484, 0]
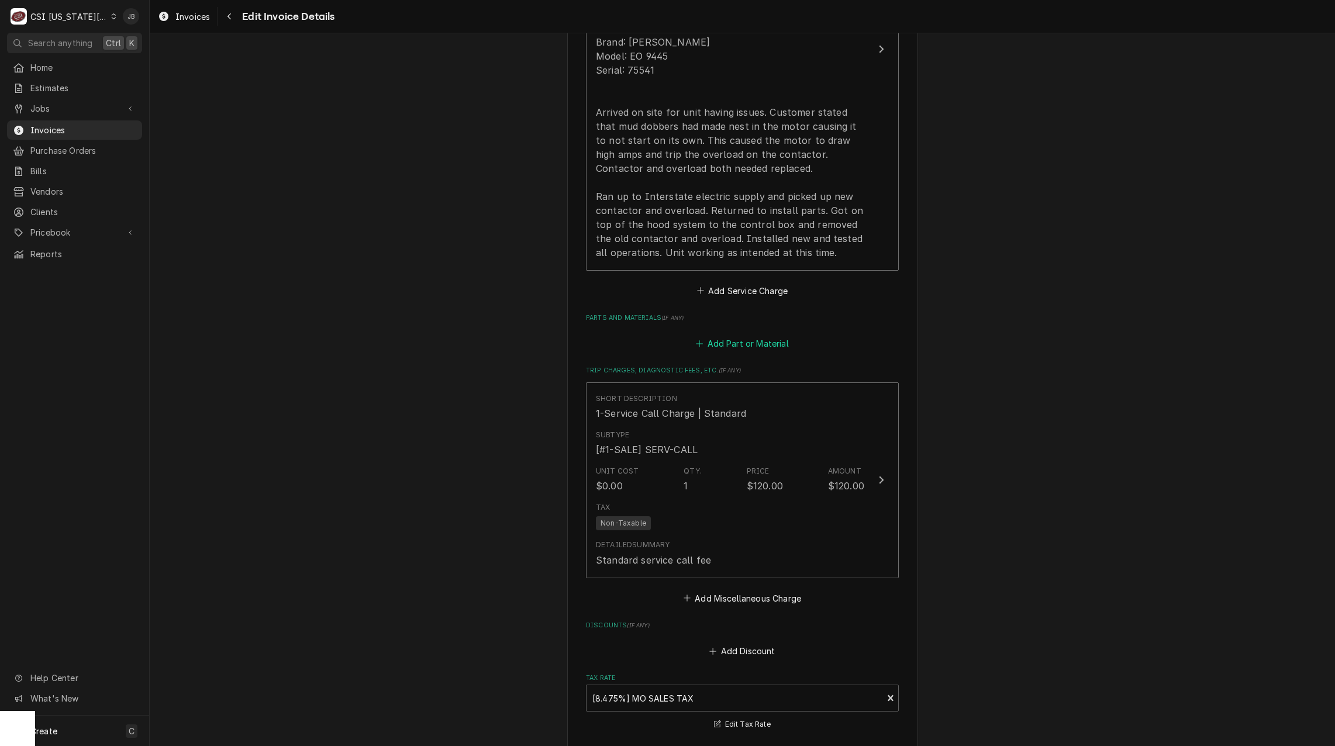
click at [724, 336] on button "Add Part or Material" at bounding box center [742, 344] width 96 height 16
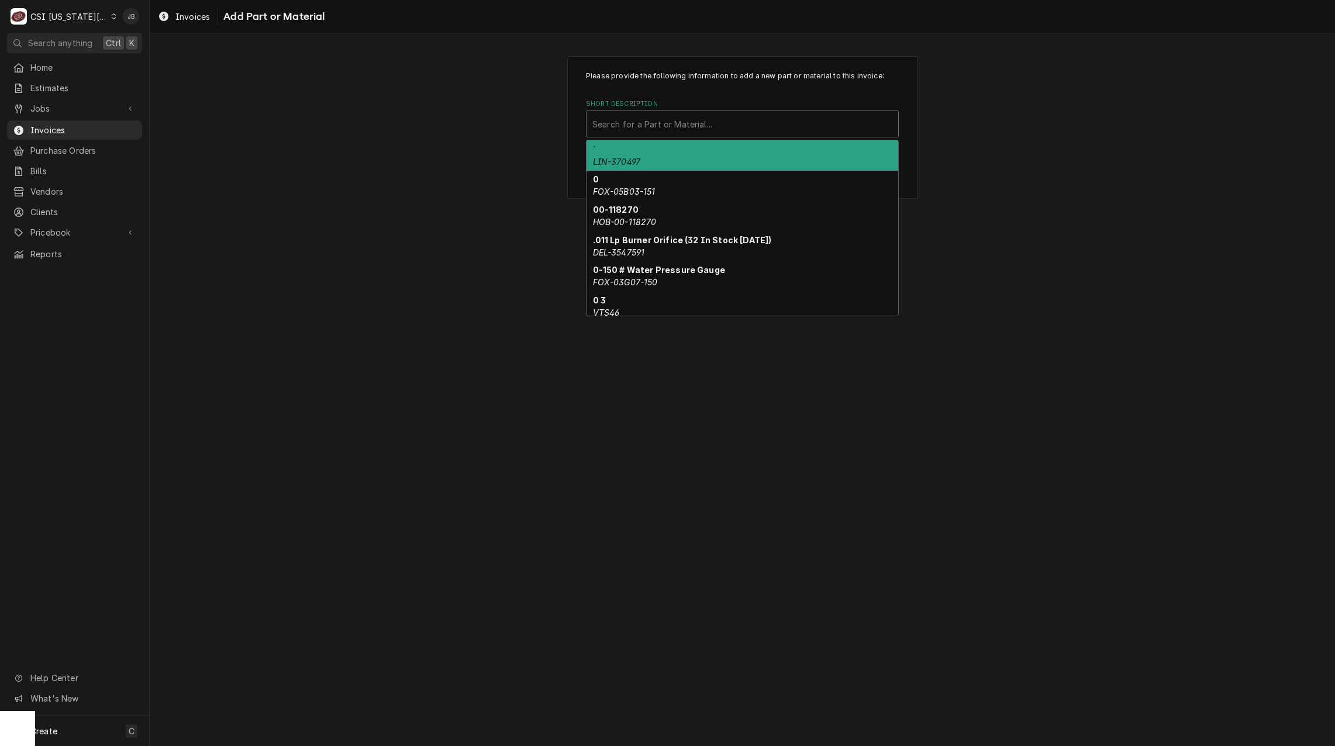
click at [632, 127] on div "Short Description" at bounding box center [742, 123] width 300 height 21
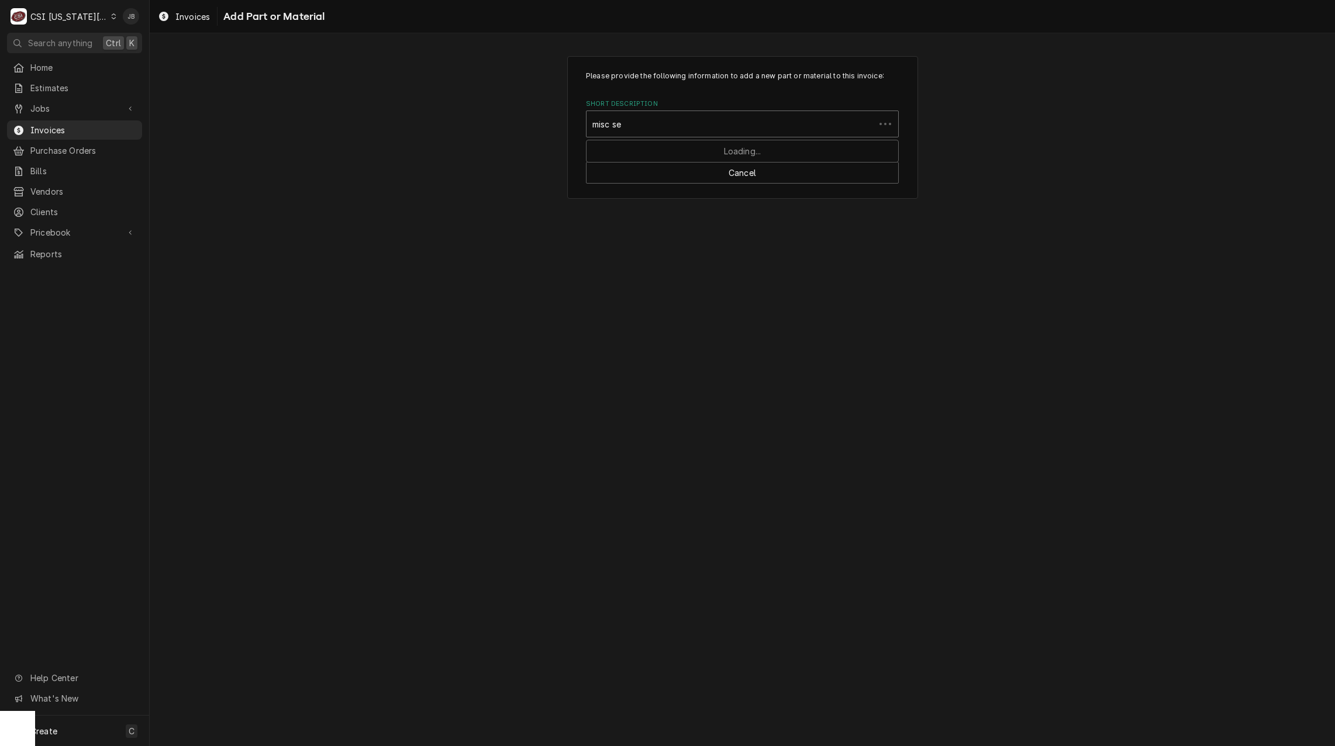
type input "misc ser"
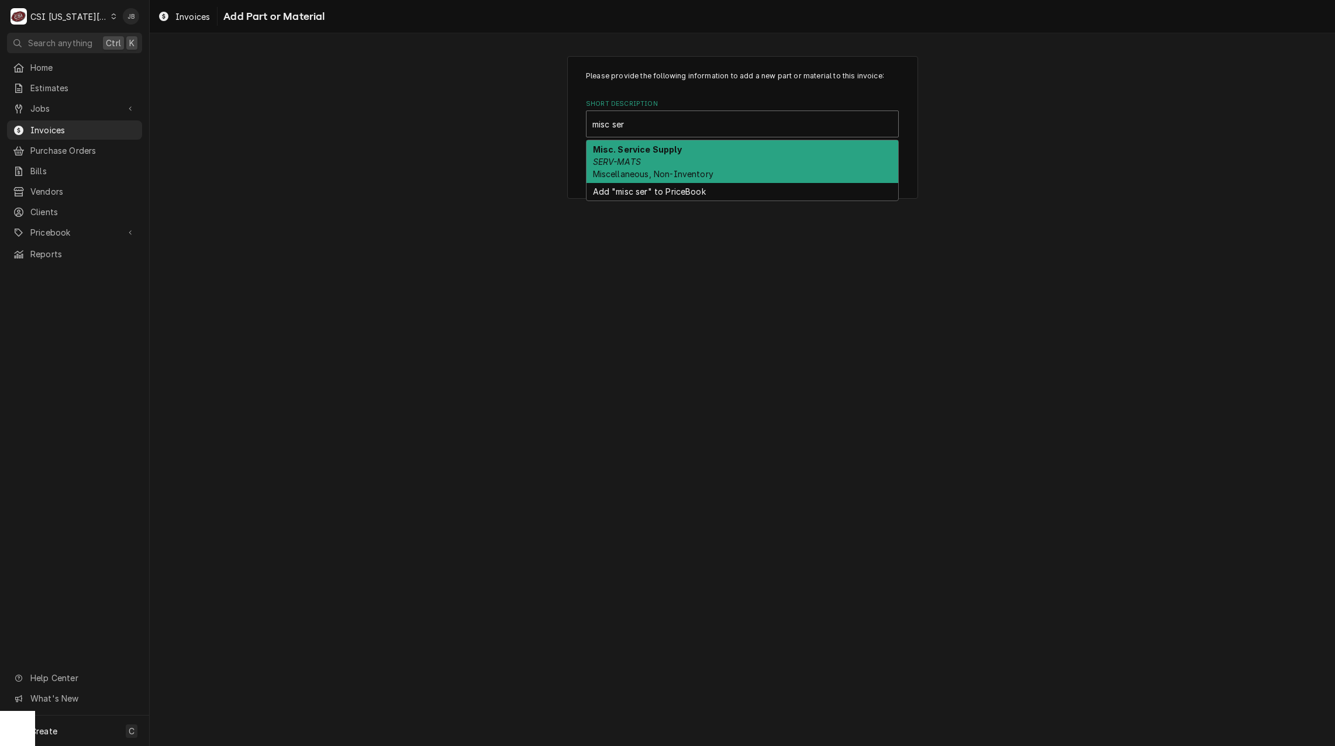
click at [653, 158] on div "Misc. Service Supply SERV-MATS Miscellaneous, Non-Inventory" at bounding box center [742, 161] width 312 height 43
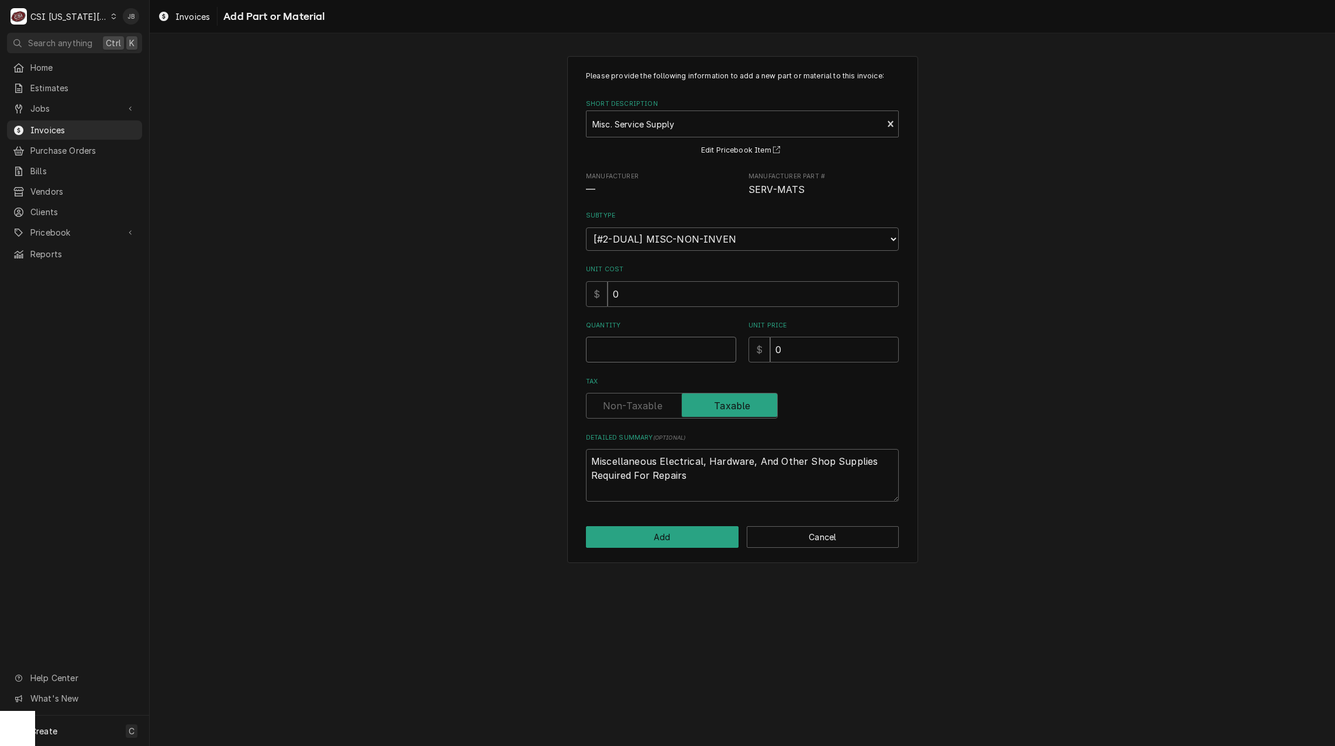
click at [628, 347] on input "Quantity" at bounding box center [661, 350] width 150 height 26
type textarea "x"
type input "1"
drag, startPoint x: 767, startPoint y: 348, endPoint x: 645, endPoint y: 348, distance: 122.2
click at [686, 348] on div "Quantity 1 Unit Price $ 0" at bounding box center [742, 342] width 313 height 42
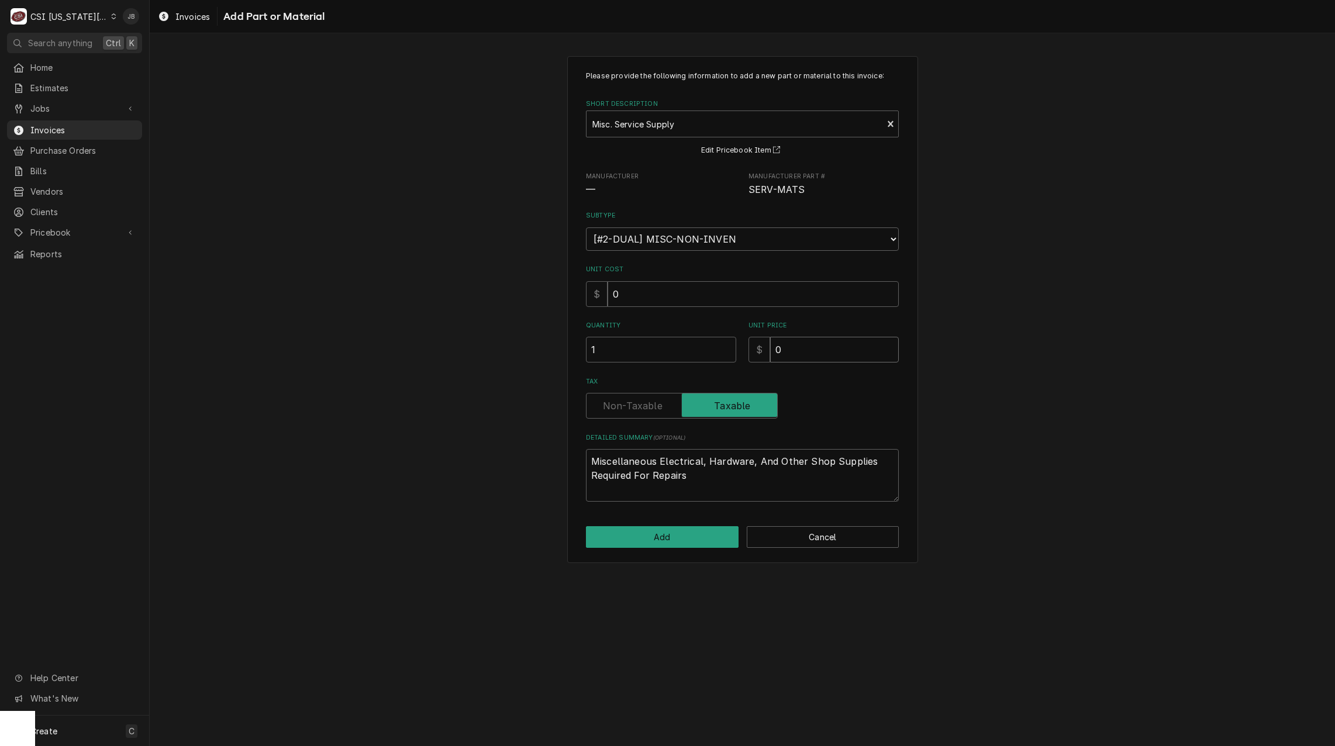
type textarea "x"
type input "4"
type textarea "x"
type input "48"
type textarea "x"
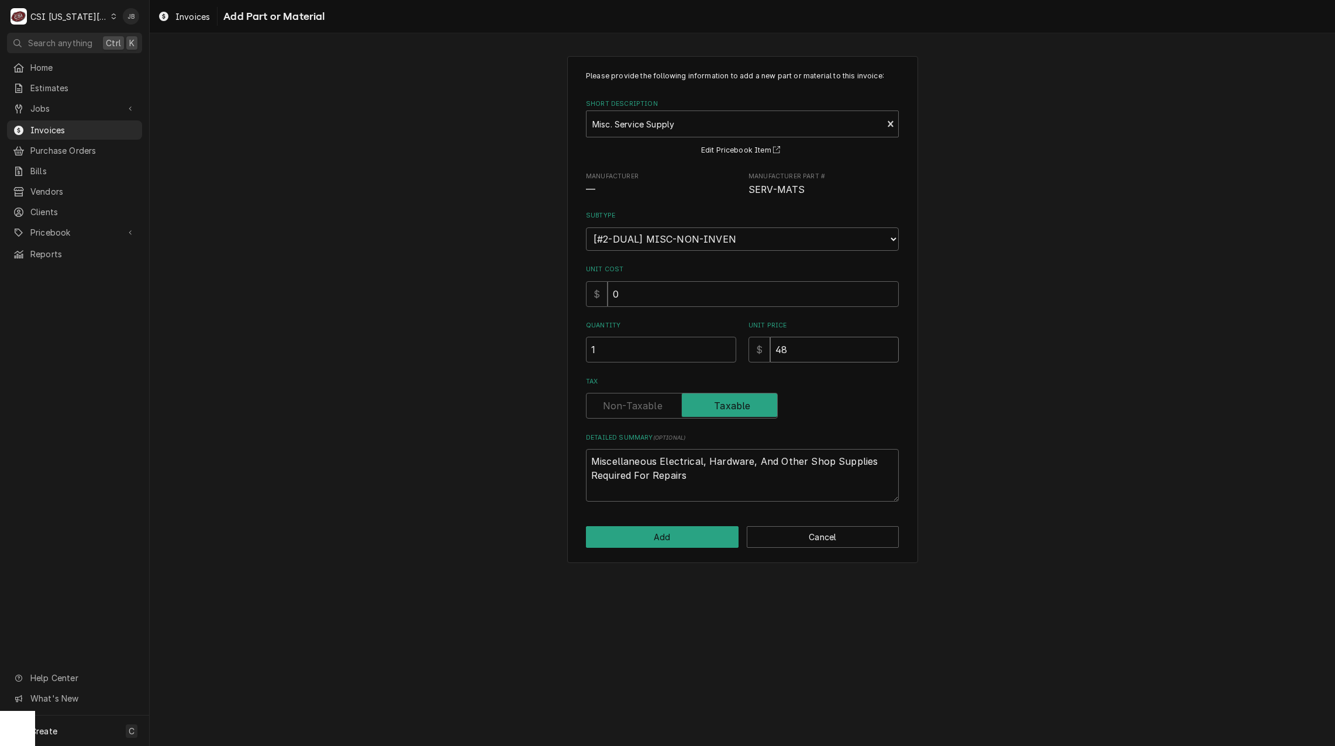
type input "483"
type textarea "x"
type input "483.3"
type textarea "x"
type input "483.34"
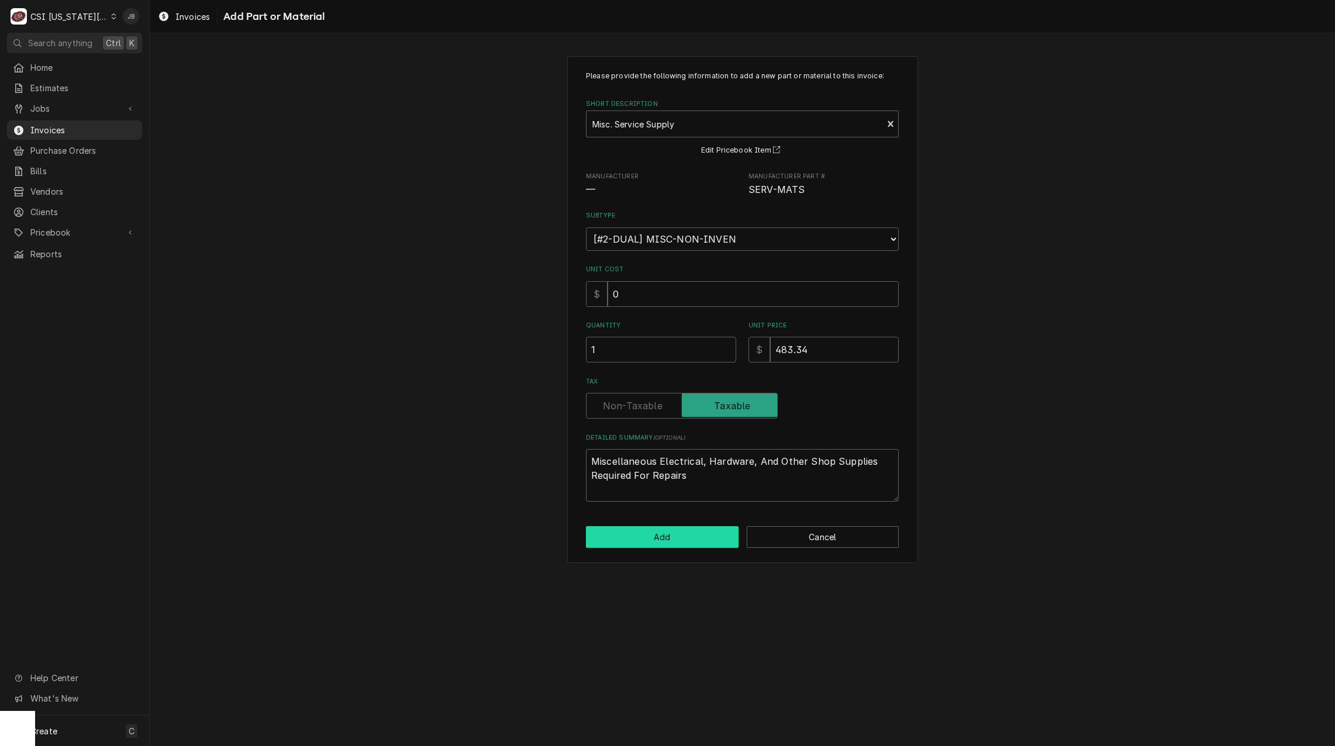
click at [695, 533] on button "Add" at bounding box center [662, 537] width 153 height 22
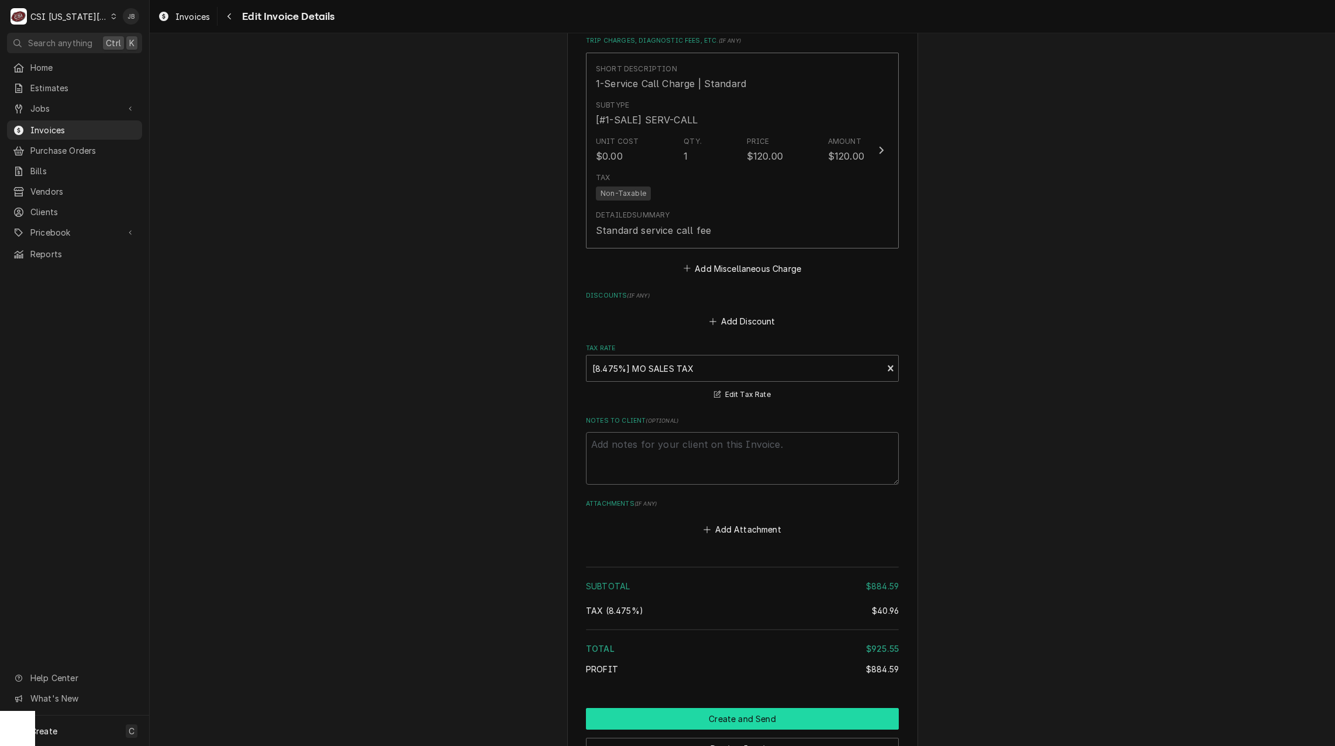
scroll to position [2175, 0]
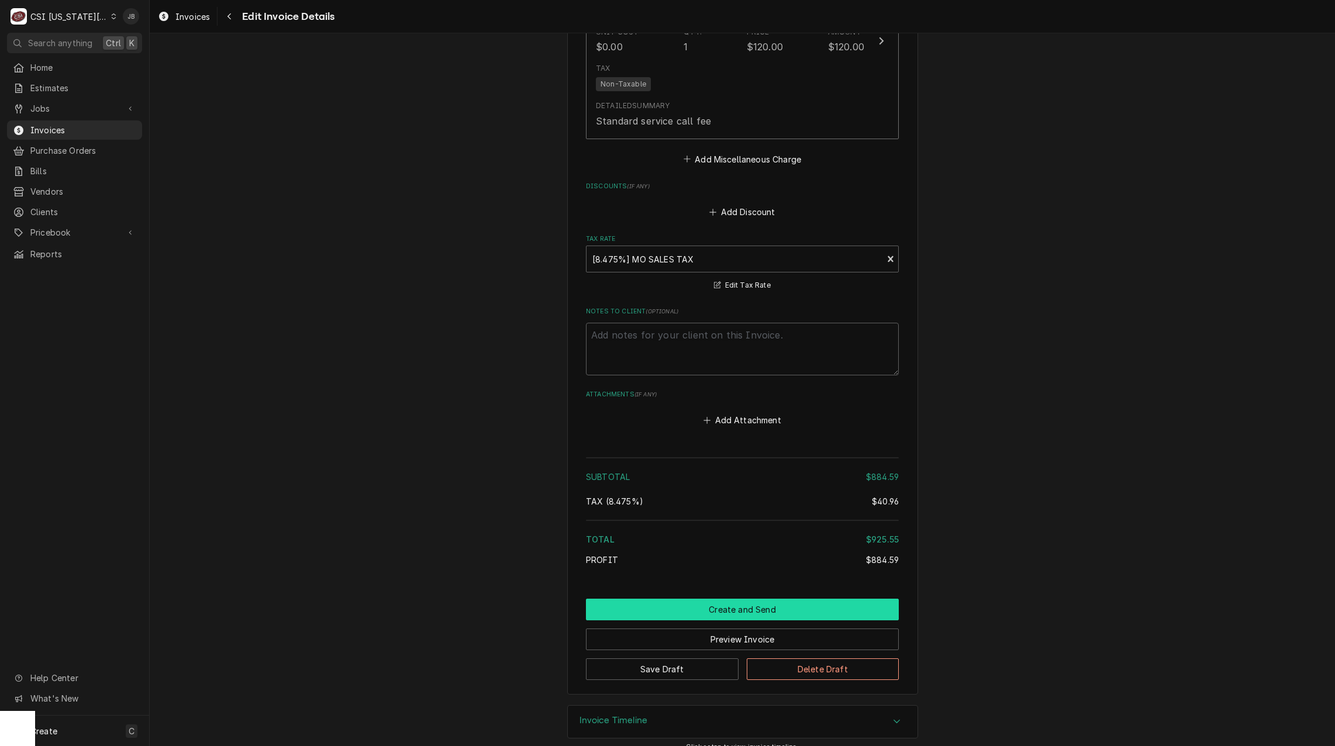
click at [688, 599] on button "Create and Send" at bounding box center [742, 610] width 313 height 22
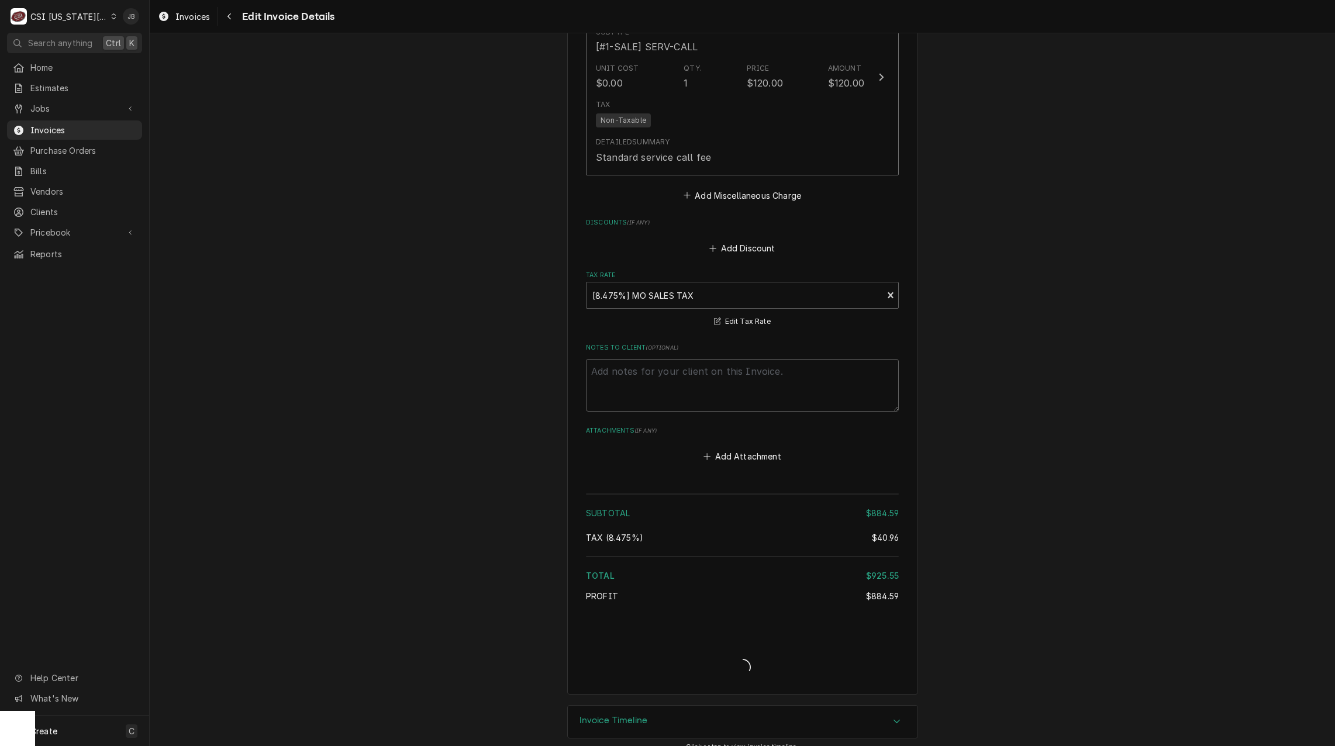
type textarea "x"
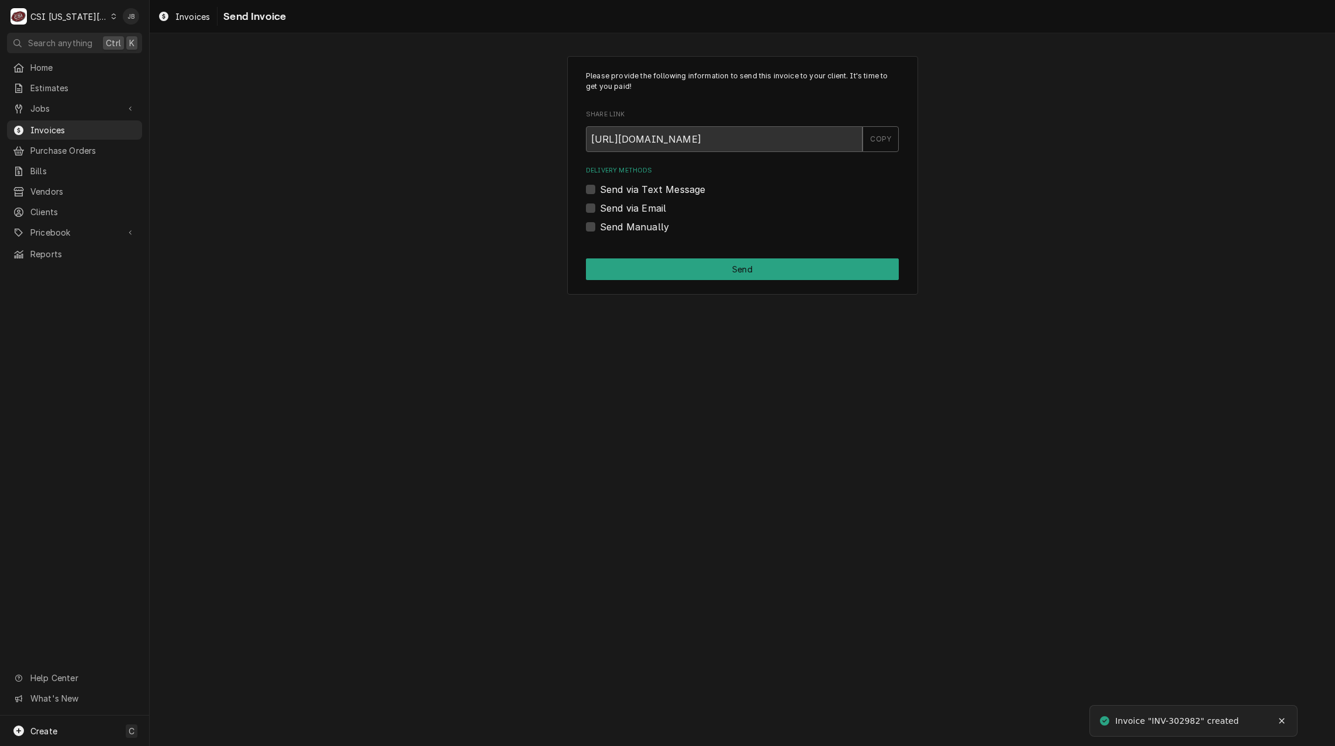
click at [641, 203] on label "Send via Email" at bounding box center [633, 208] width 66 height 14
click at [641, 203] on input "Send via Email" at bounding box center [756, 214] width 313 height 26
checkbox input "true"
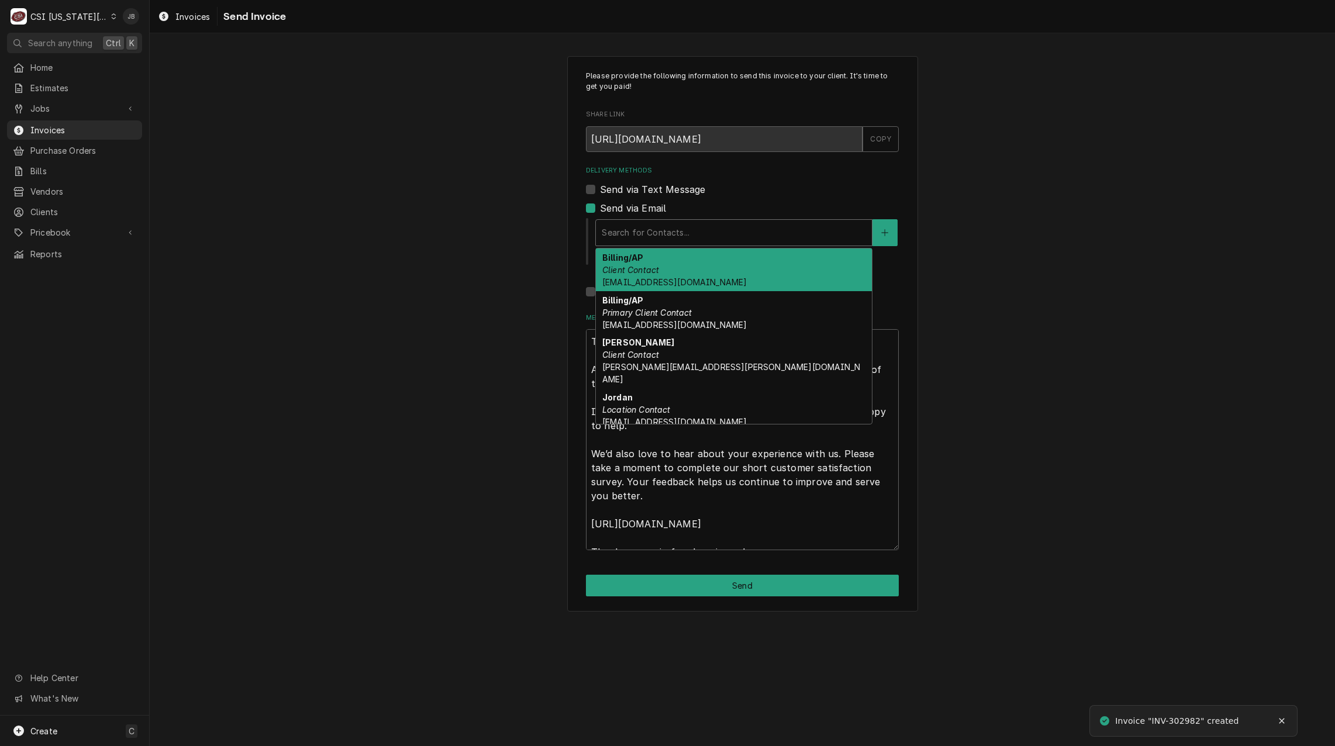
click at [661, 238] on div "Delivery Methods" at bounding box center [734, 232] width 264 height 21
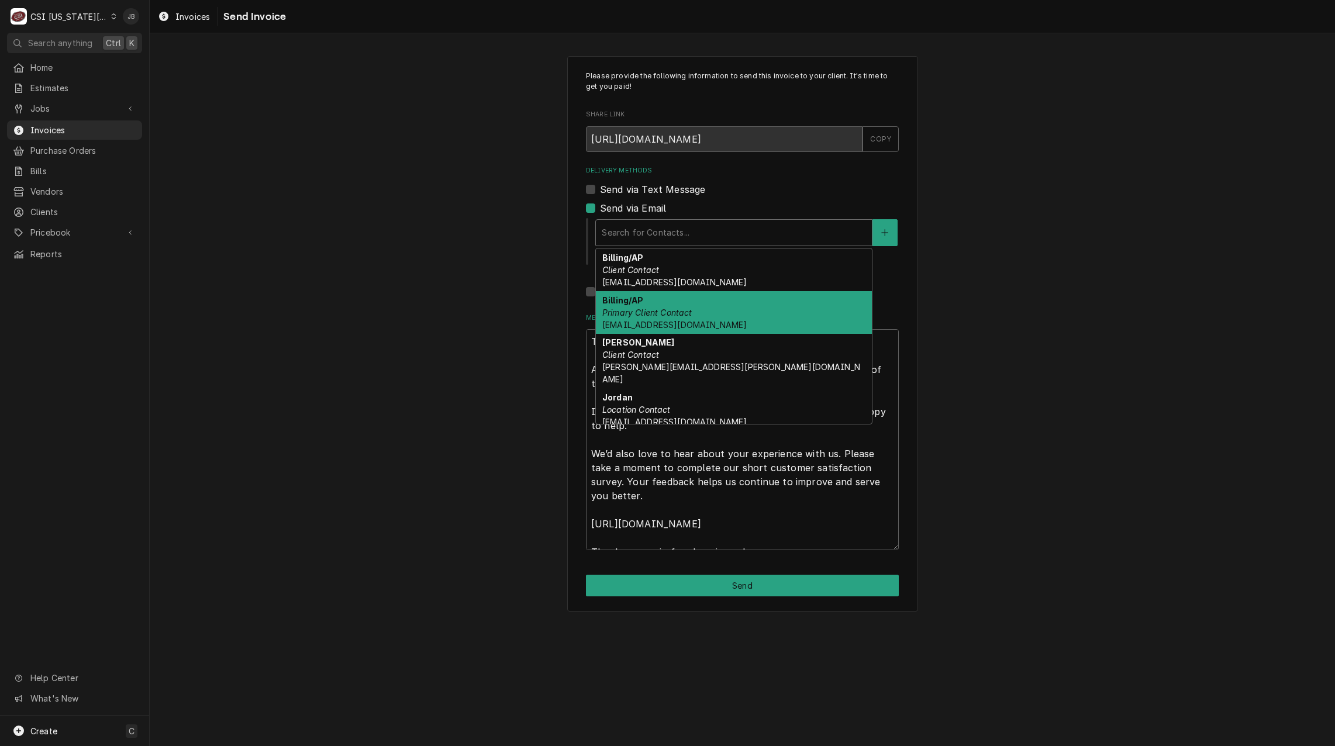
click at [686, 322] on span "[EMAIL_ADDRESS][DOMAIN_NAME]" at bounding box center [674, 325] width 144 height 10
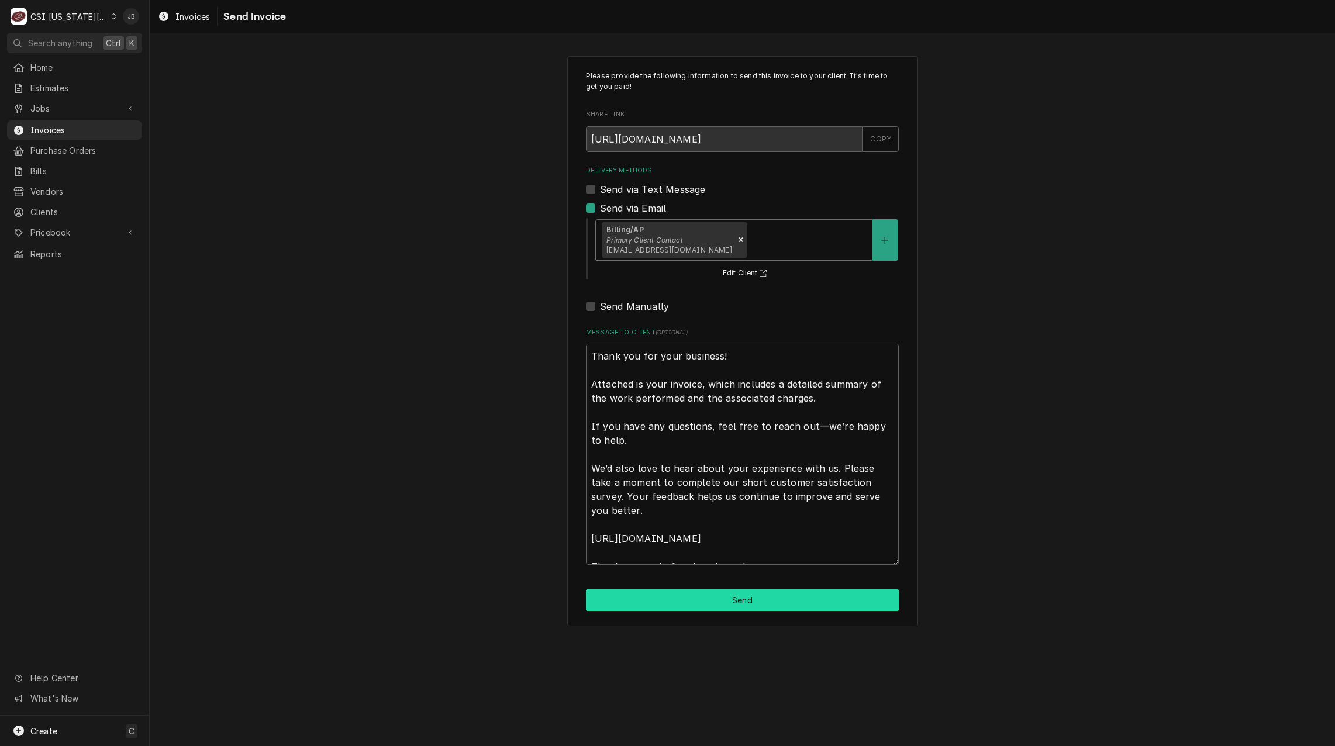
click at [720, 591] on button "Send" at bounding box center [742, 600] width 313 height 22
type textarea "x"
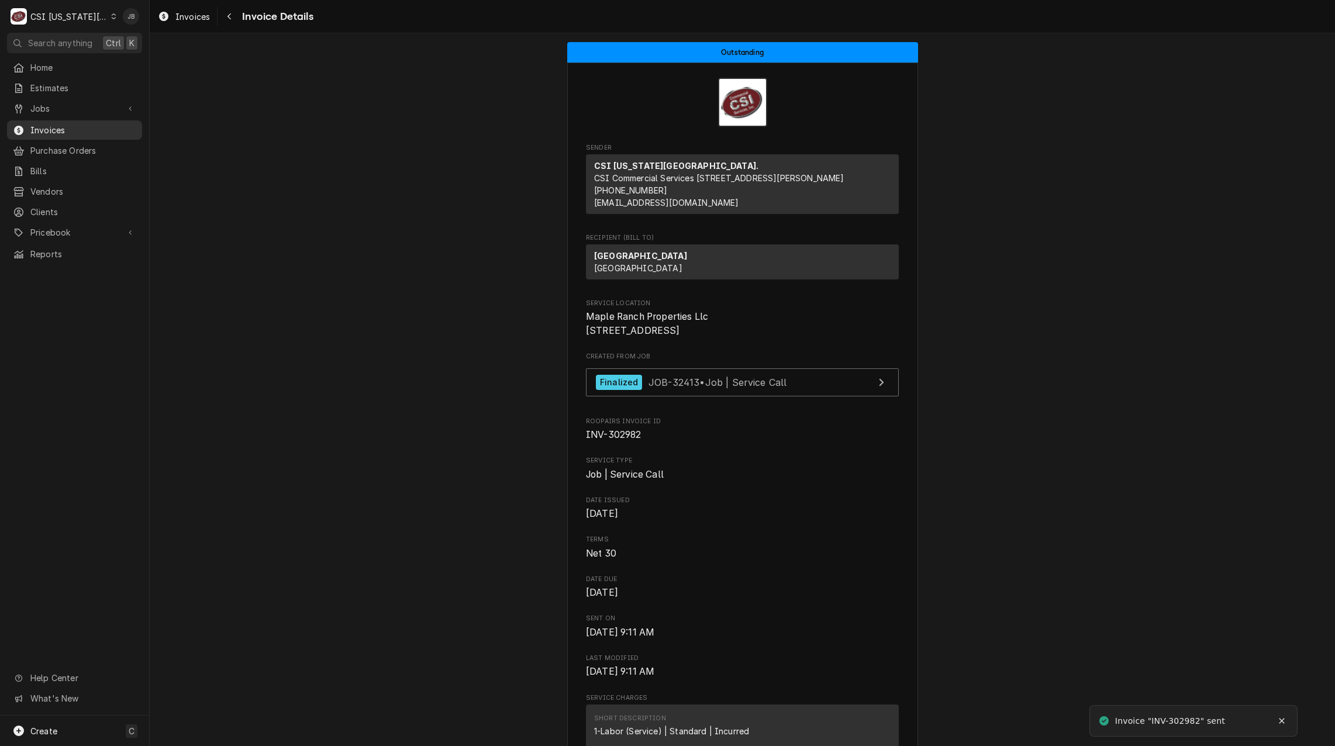
click at [90, 124] on span "Invoices" at bounding box center [83, 130] width 106 height 12
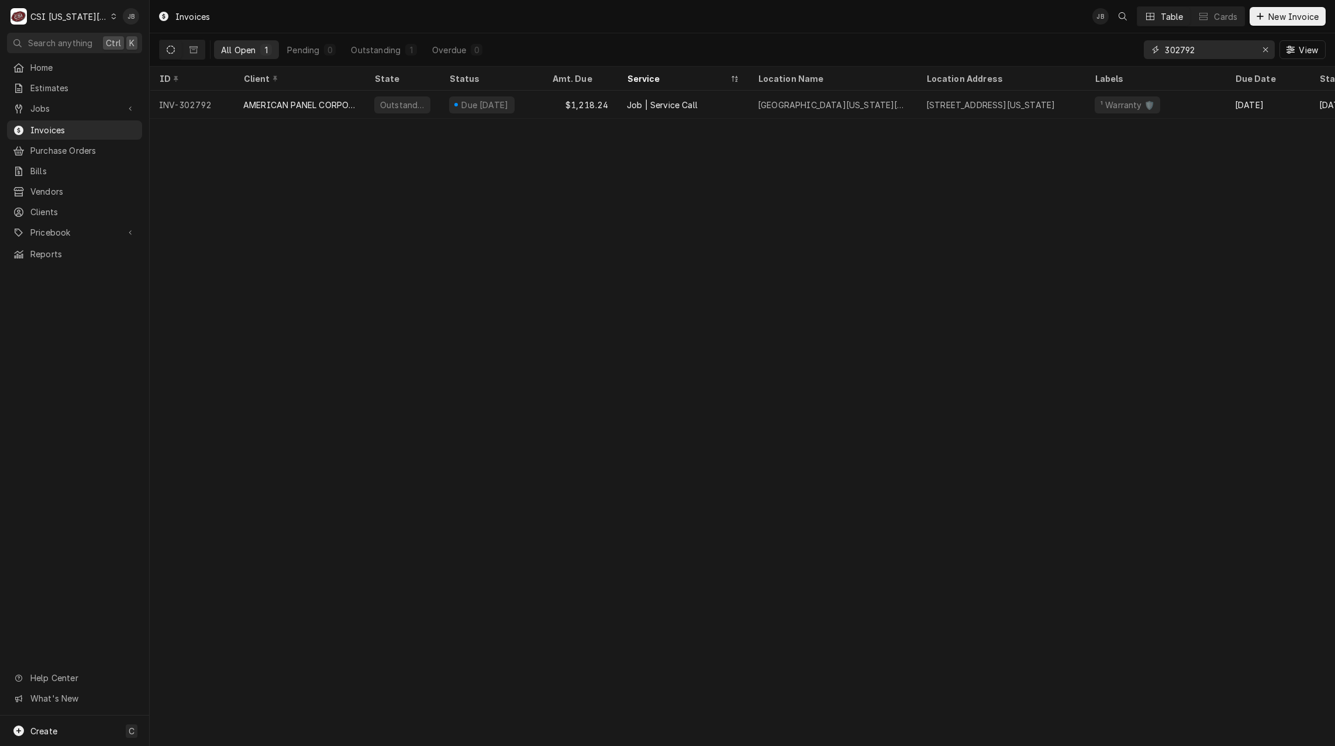
click at [1267, 48] on icon "Erase input" at bounding box center [1265, 49] width 5 height 5
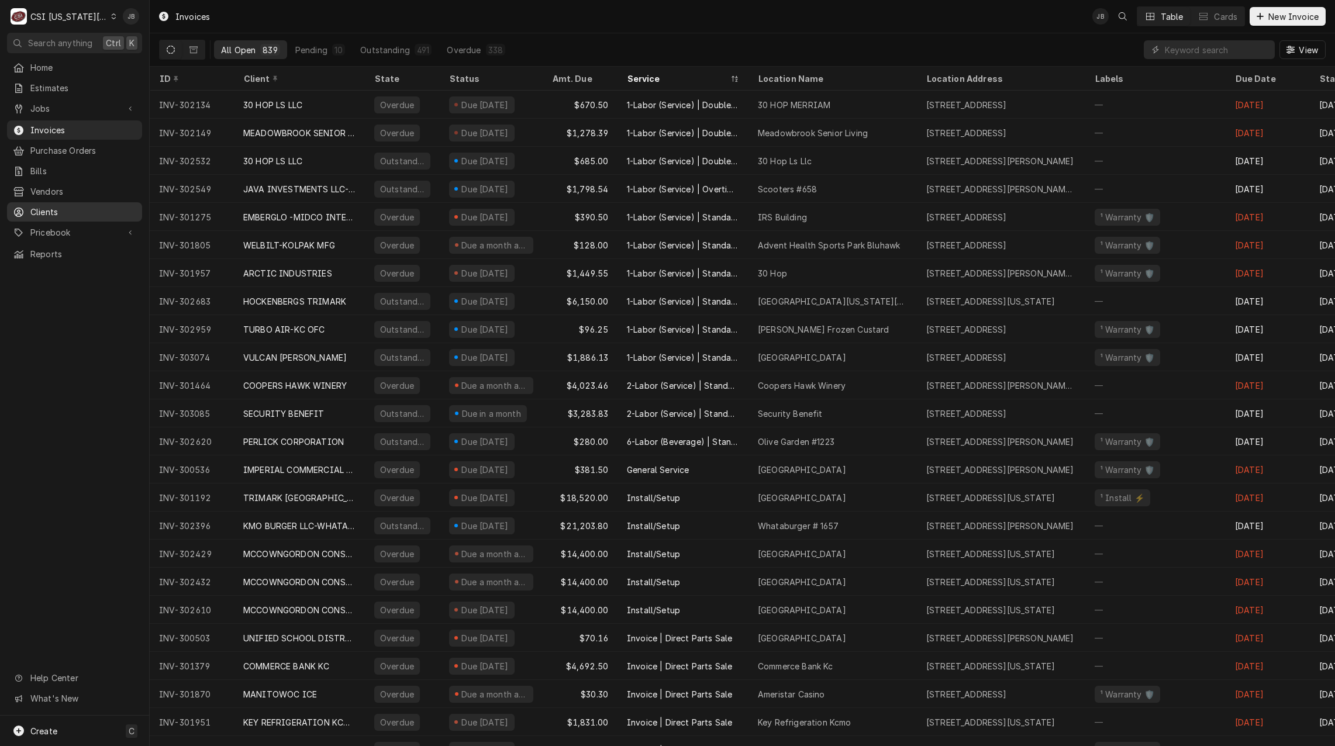
click at [74, 206] on span "Clients" at bounding box center [83, 212] width 106 height 12
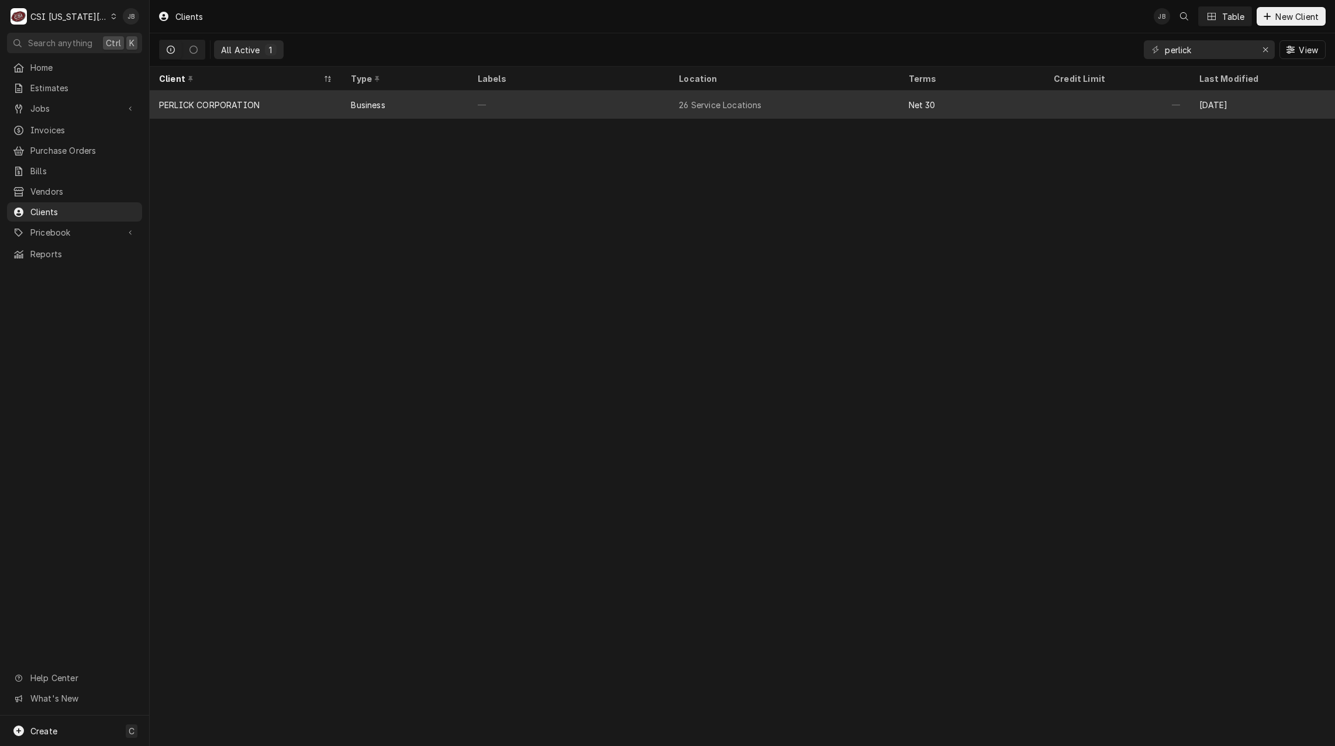
click at [610, 103] on div "—" at bounding box center [568, 105] width 201 height 28
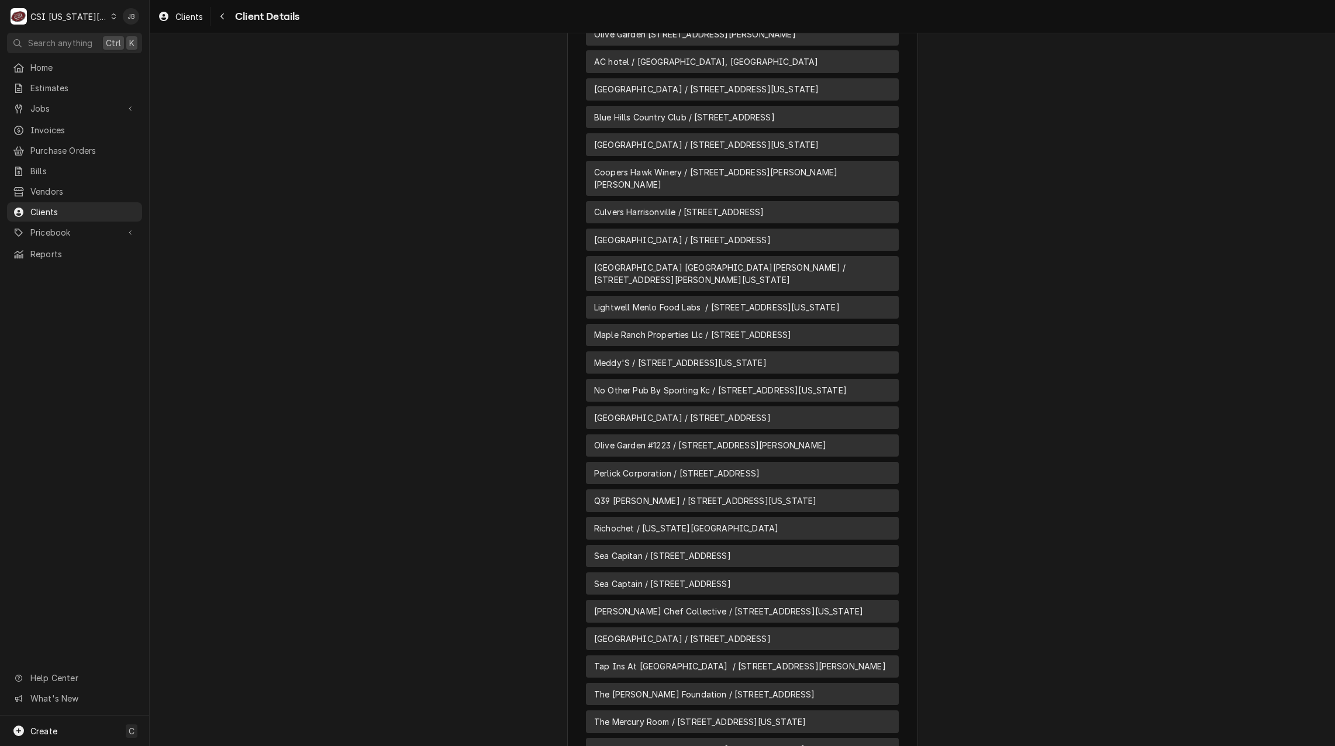
scroll to position [1571, 0]
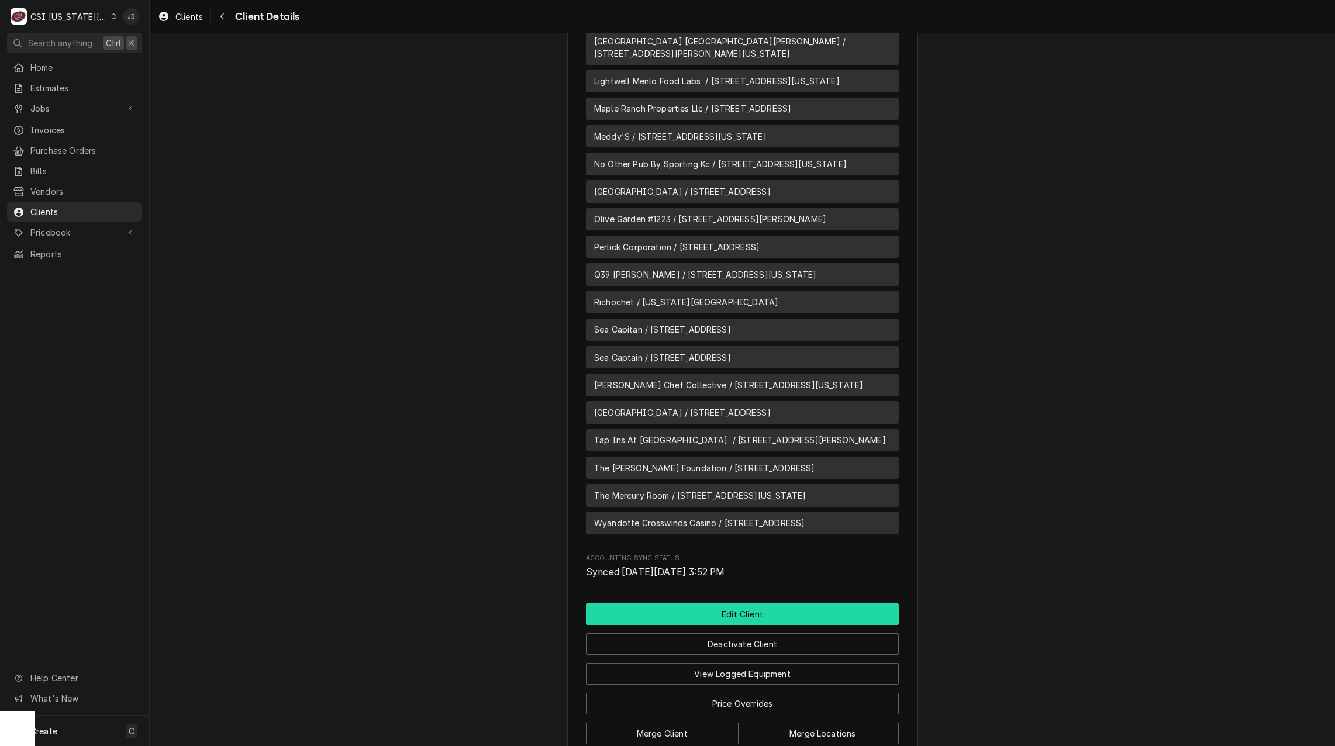
click at [712, 603] on button "Edit Client" at bounding box center [742, 614] width 313 height 22
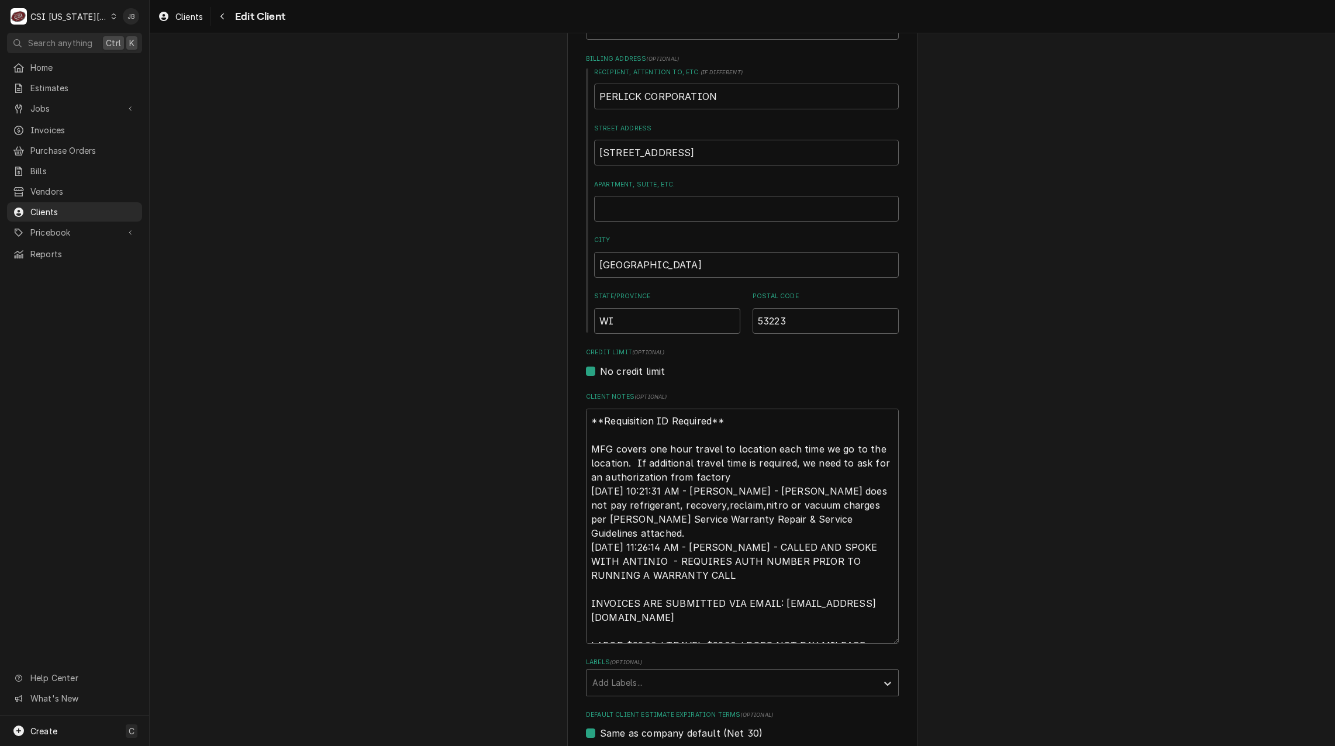
scroll to position [292, 0]
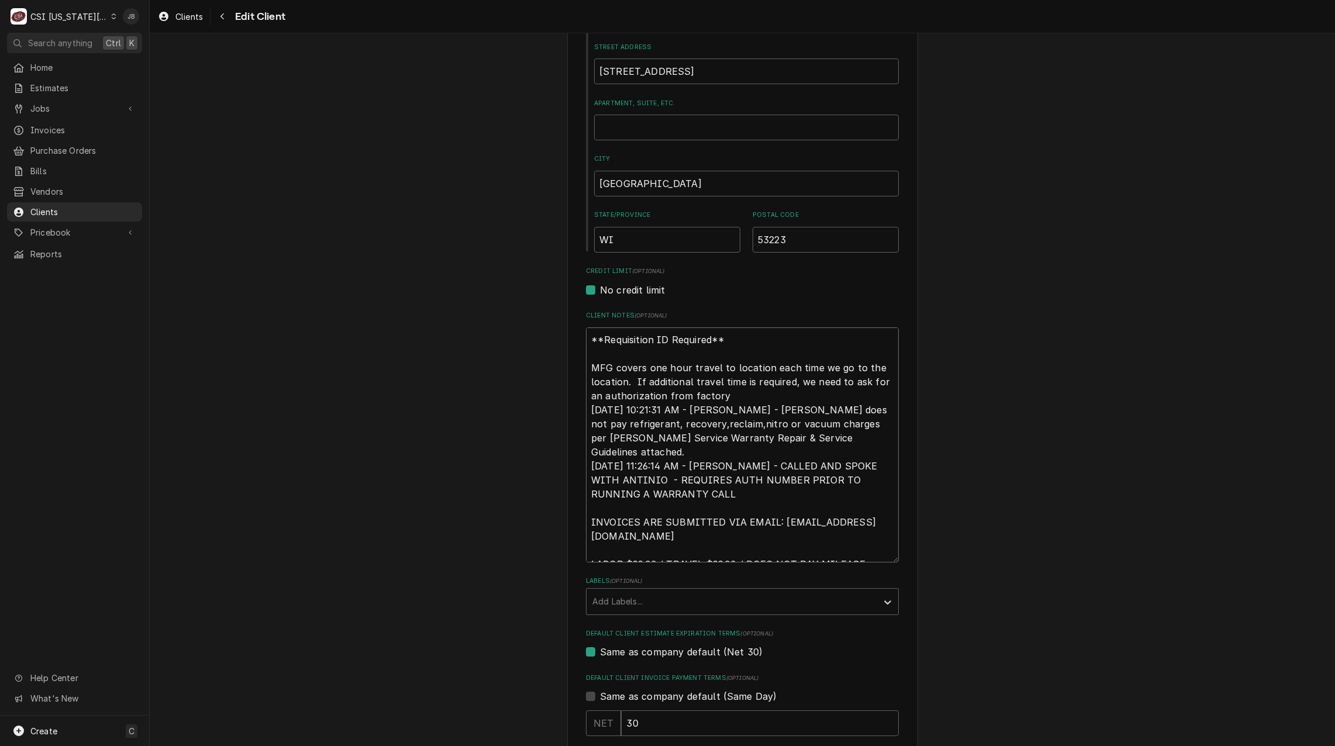
click at [699, 477] on textarea "**Requisition ID Required** MFG covers one hour travel to location each time we…" at bounding box center [742, 444] width 313 height 235
drag, startPoint x: 867, startPoint y: 551, endPoint x: 543, endPoint y: 544, distance: 324.0
type textarea "x"
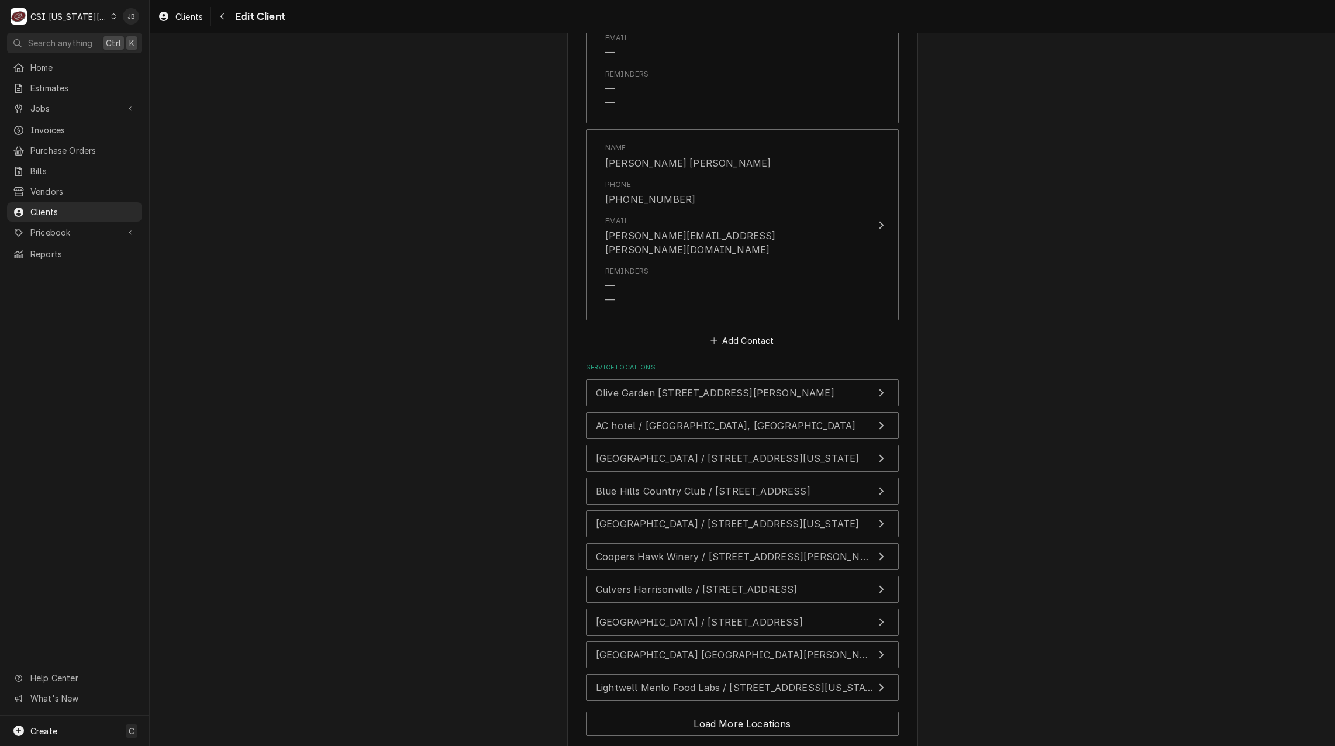
scroll to position [2175, 0]
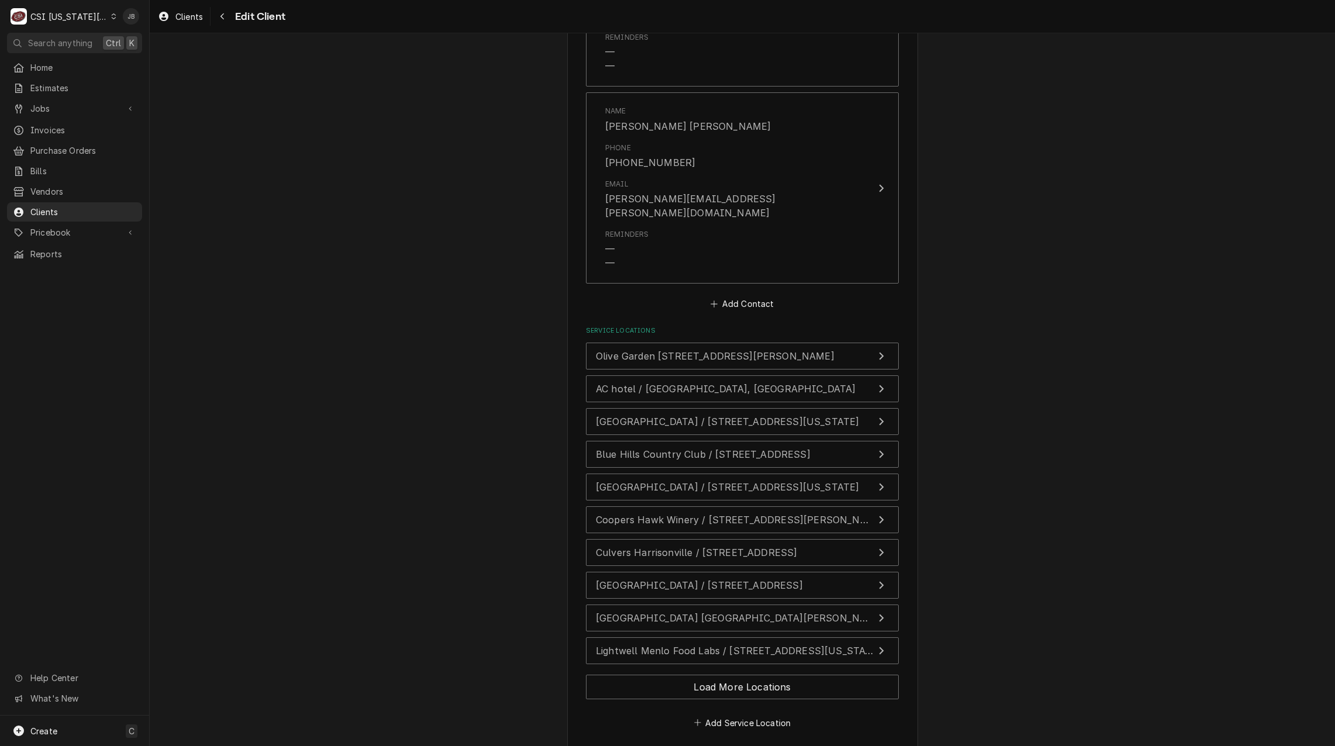
type textarea "**Requisition ID Required** MFG covers one hour travel to location each time we…"
type textarea "x"
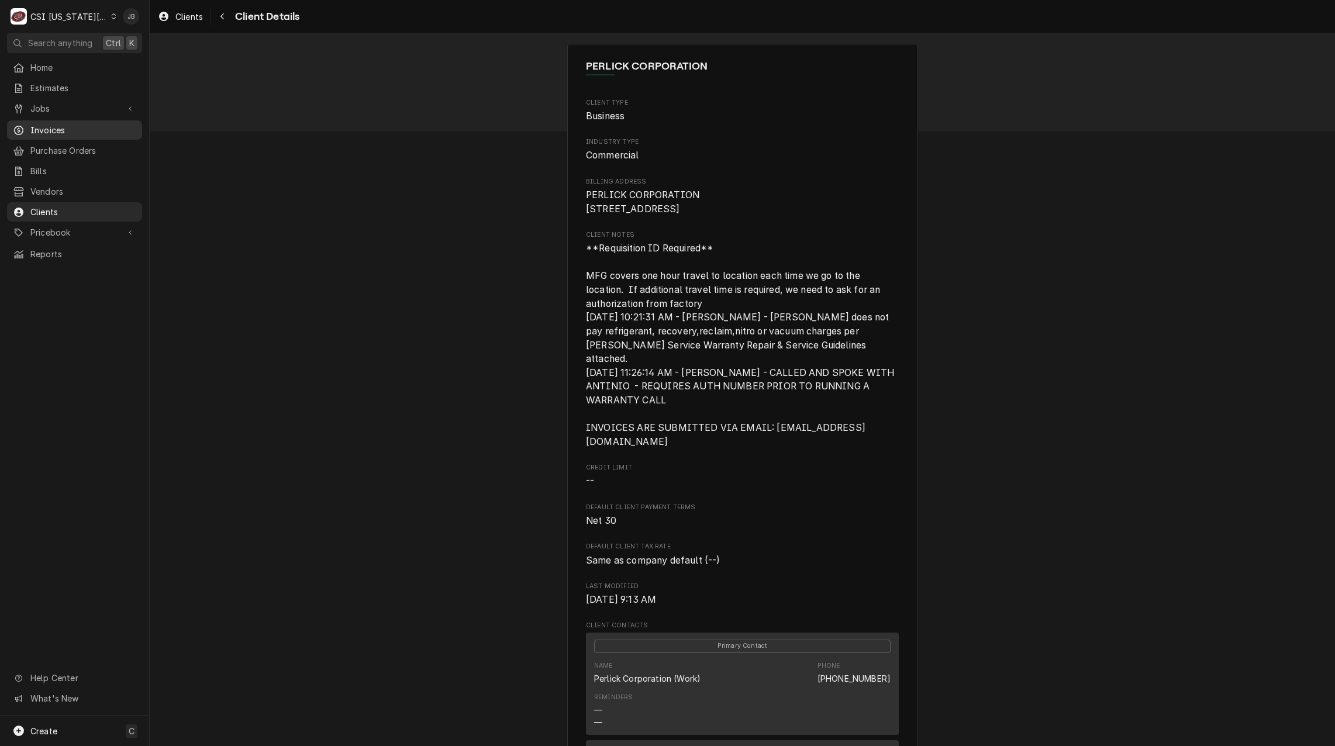
drag, startPoint x: 71, startPoint y: 127, endPoint x: 80, endPoint y: 128, distance: 8.8
click at [71, 127] on span "Invoices" at bounding box center [83, 130] width 106 height 12
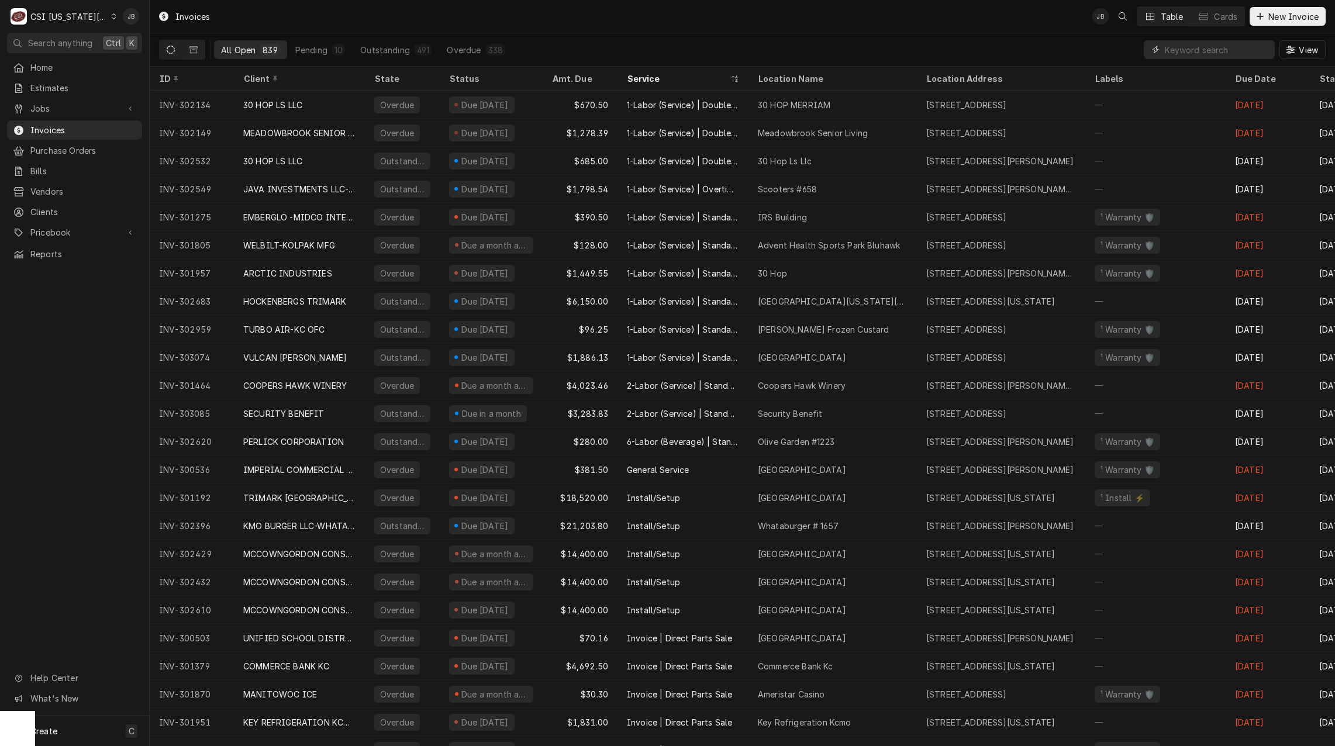
click at [1207, 52] on input "Dynamic Content Wrapper" at bounding box center [1217, 49] width 104 height 19
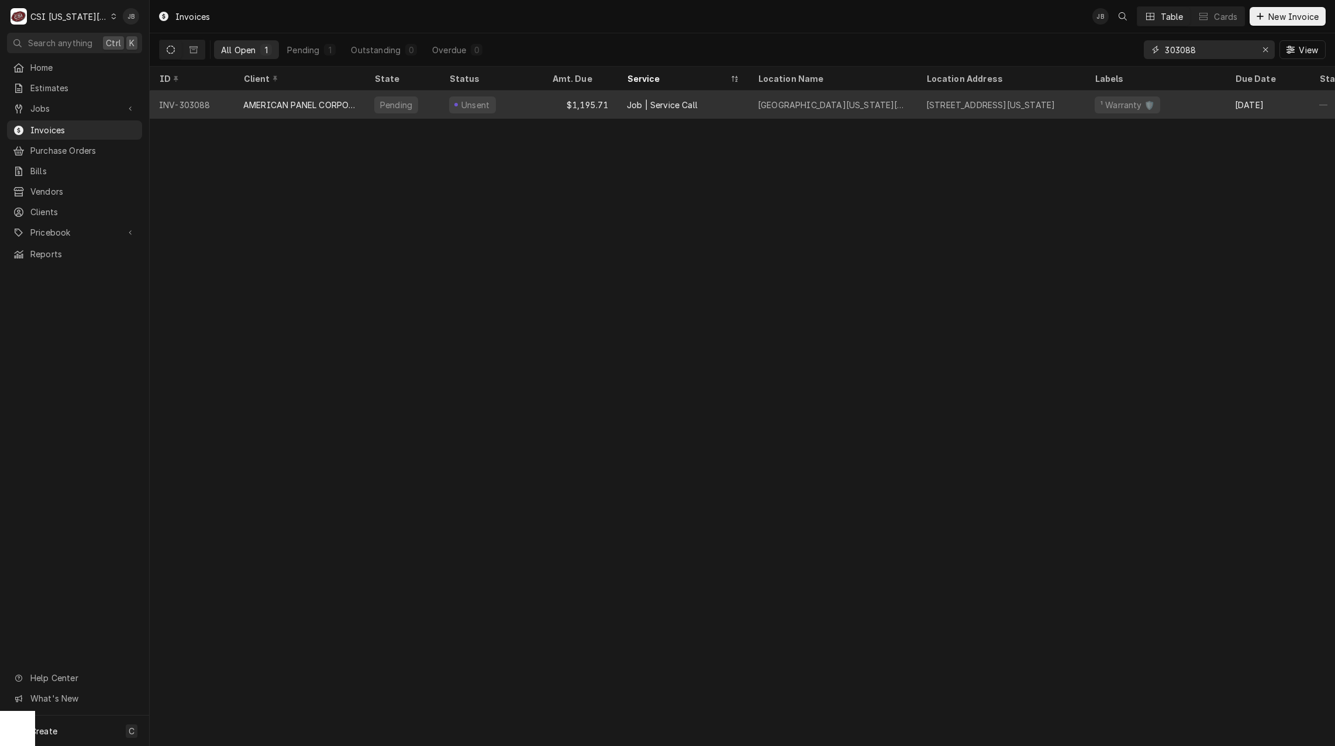
type input "303088"
click at [517, 100] on div "Unsent" at bounding box center [491, 105] width 103 height 28
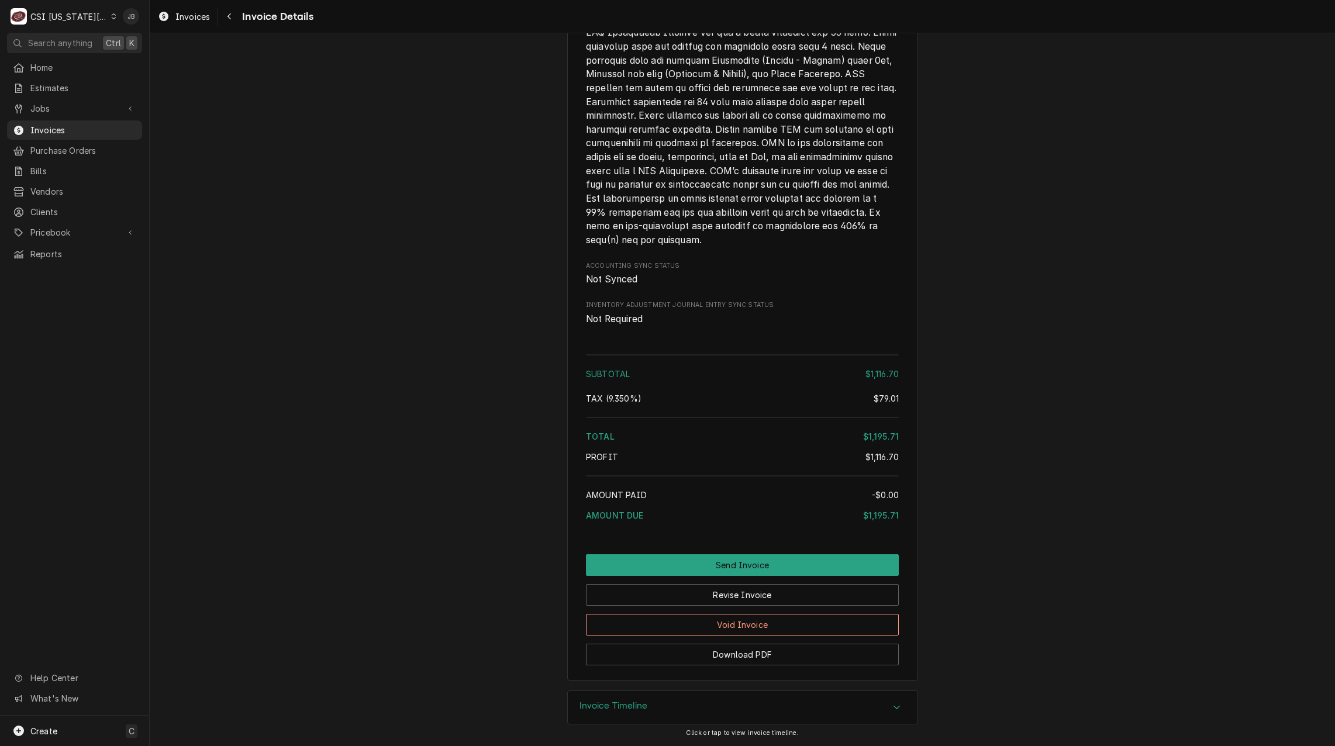
scroll to position [1821, 0]
click at [667, 594] on button "Revise Invoice" at bounding box center [742, 595] width 313 height 22
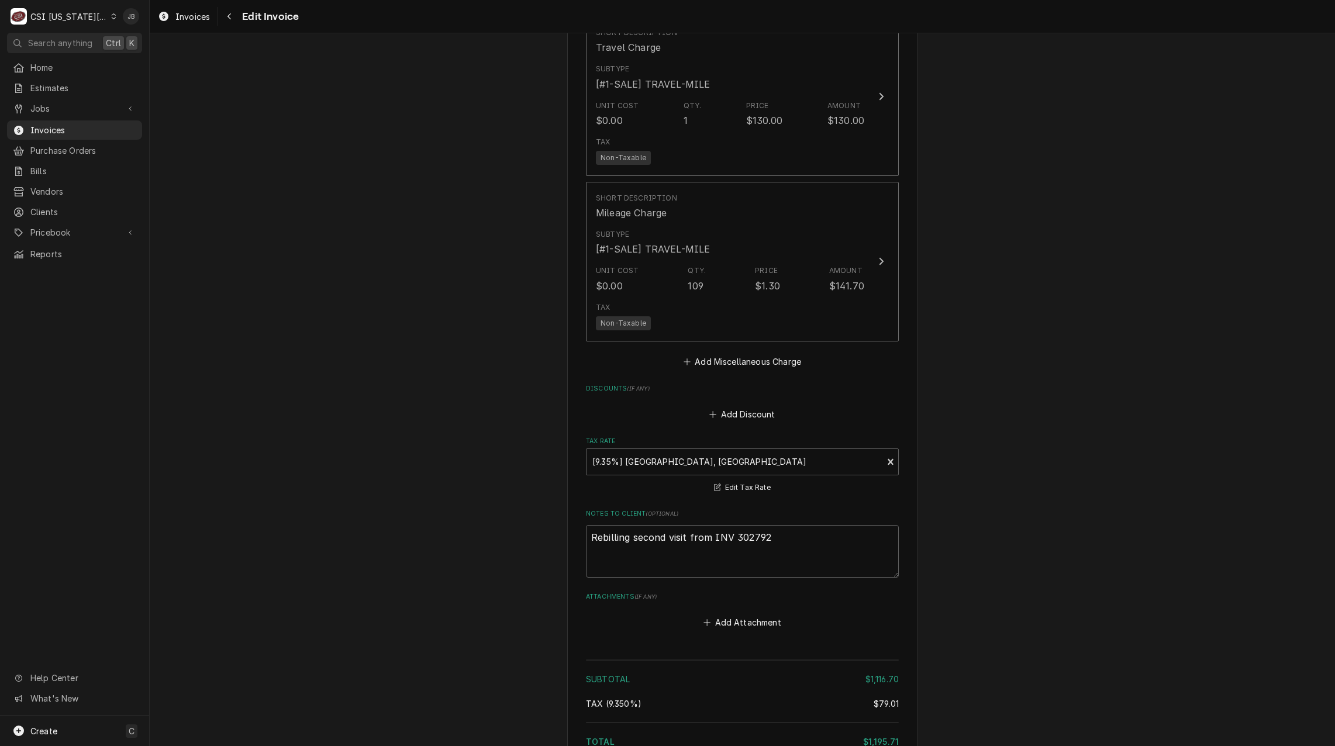
scroll to position [1813, 0]
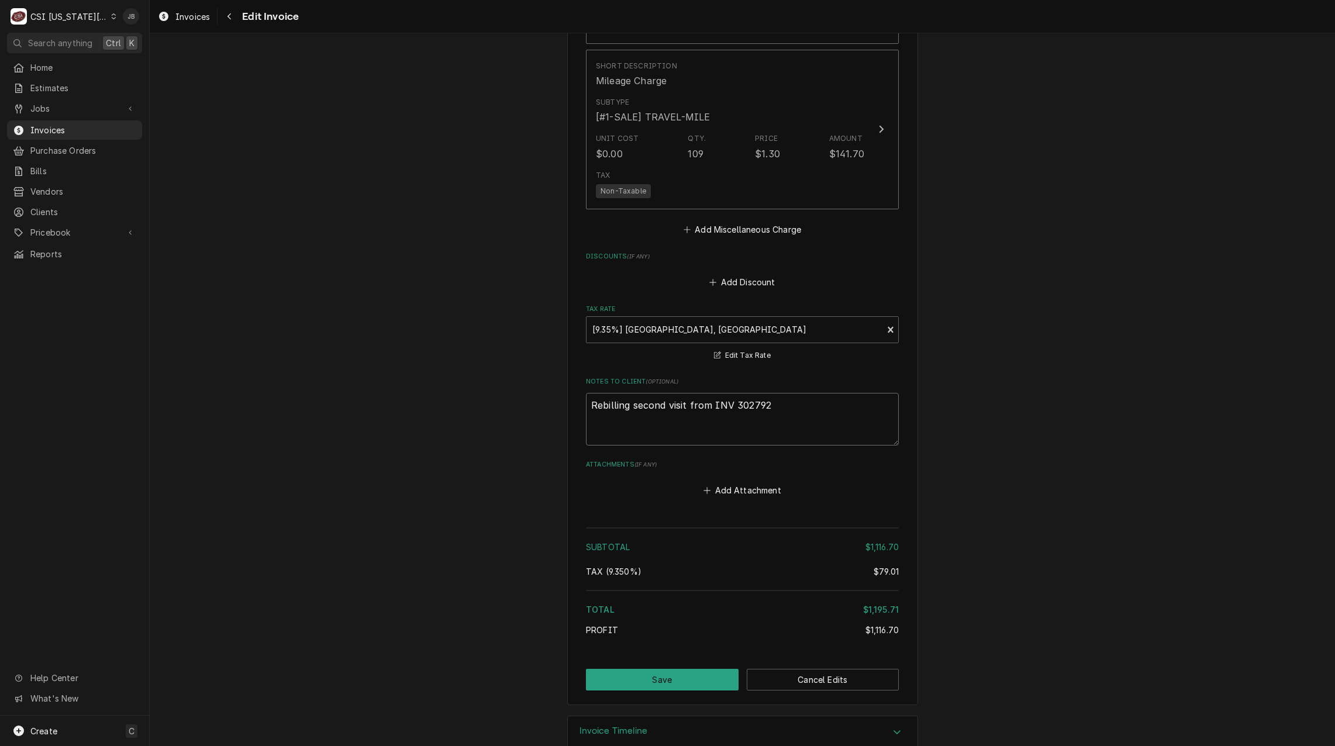
drag, startPoint x: 796, startPoint y: 401, endPoint x: 530, endPoint y: 402, distance: 265.5
type textarea "x"
click at [650, 669] on button "Save" at bounding box center [662, 680] width 153 height 22
type textarea "x"
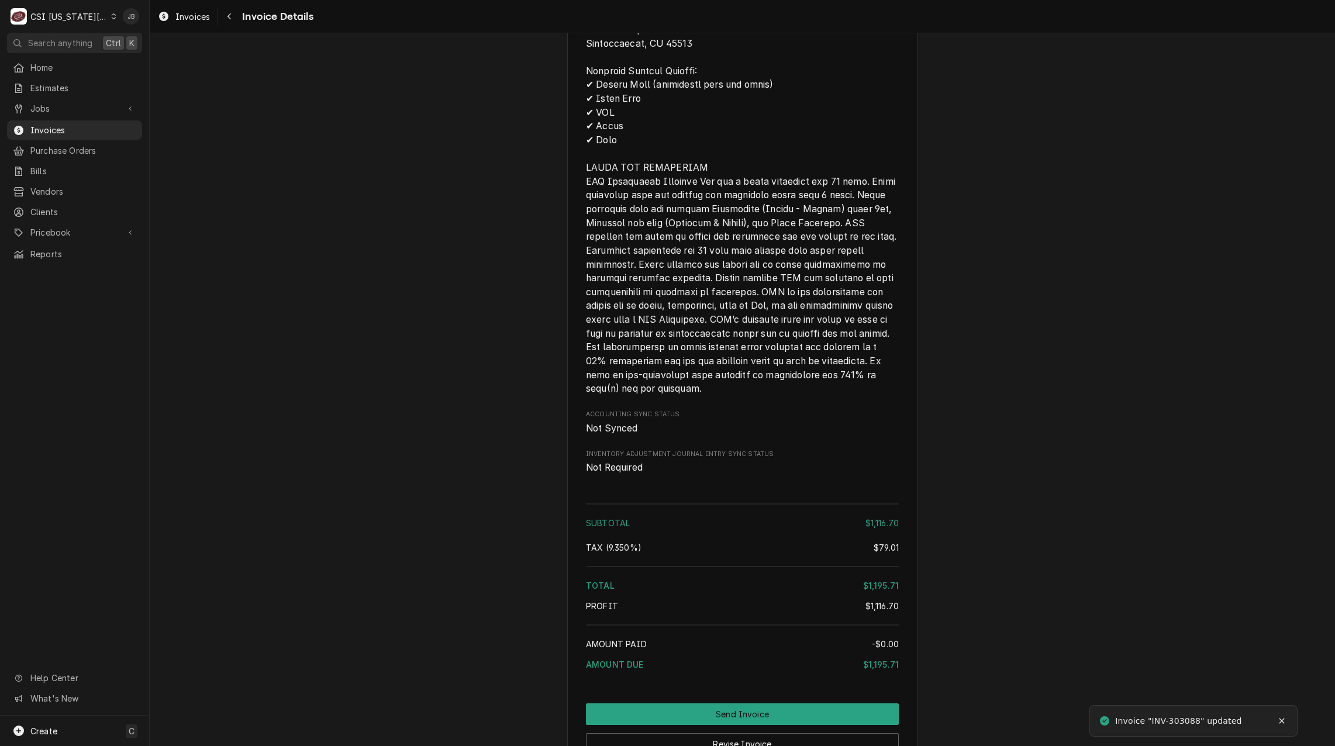
scroll to position [1754, 0]
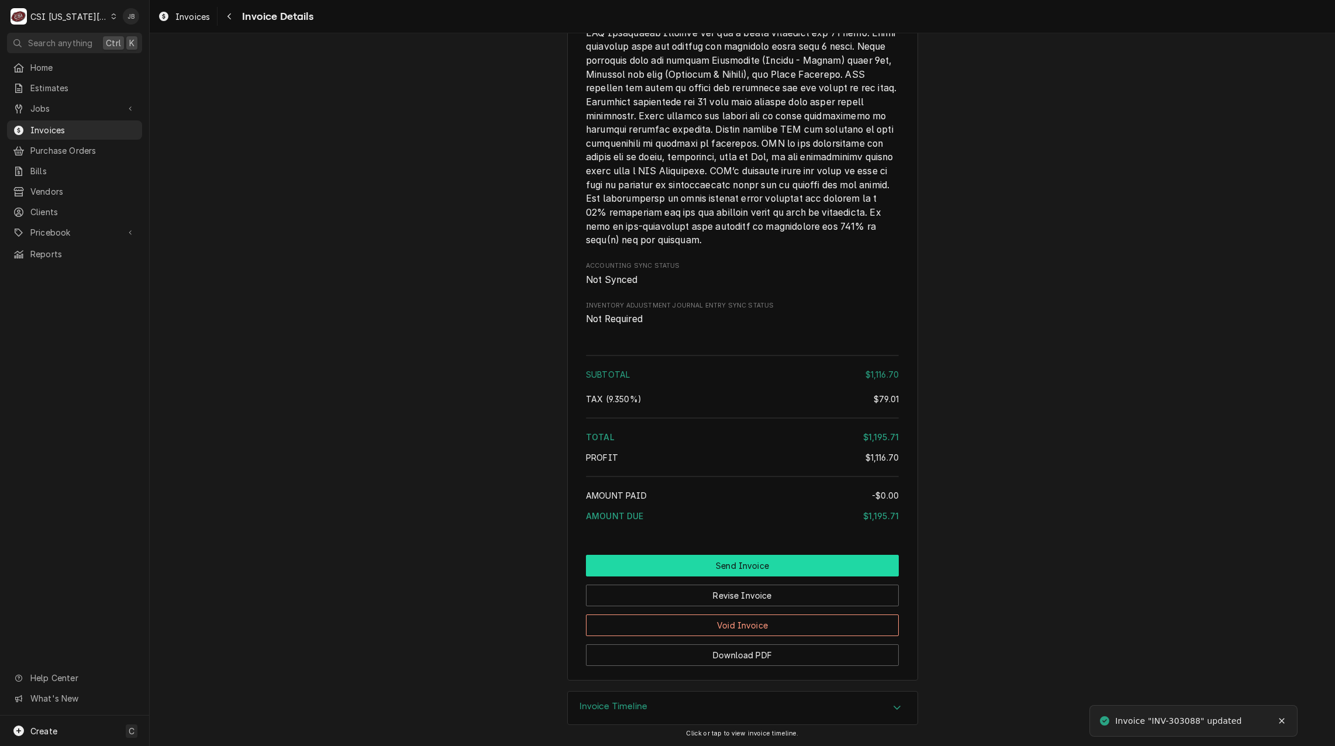
click at [705, 577] on button "Send Invoice" at bounding box center [742, 566] width 313 height 22
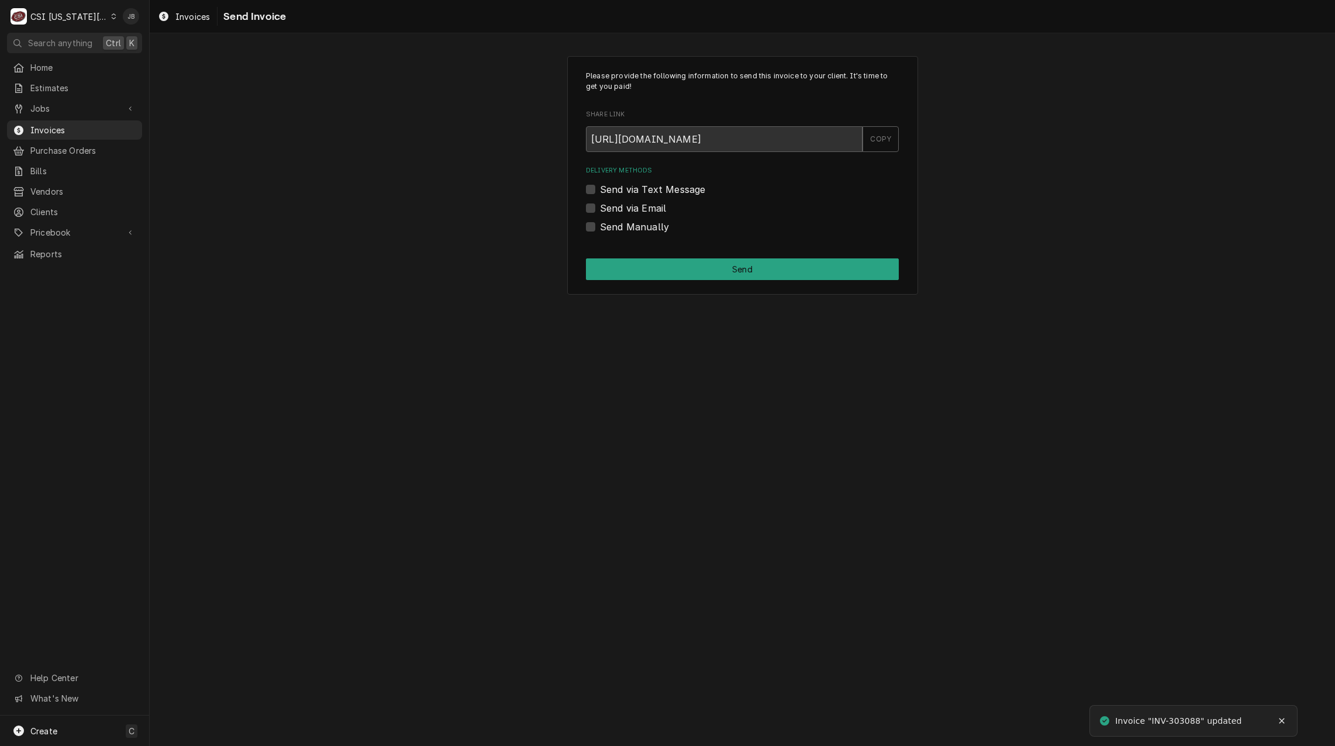
click at [649, 208] on label "Send via Email" at bounding box center [633, 208] width 66 height 14
click at [649, 208] on input "Send via Email" at bounding box center [756, 214] width 313 height 26
checkbox input "true"
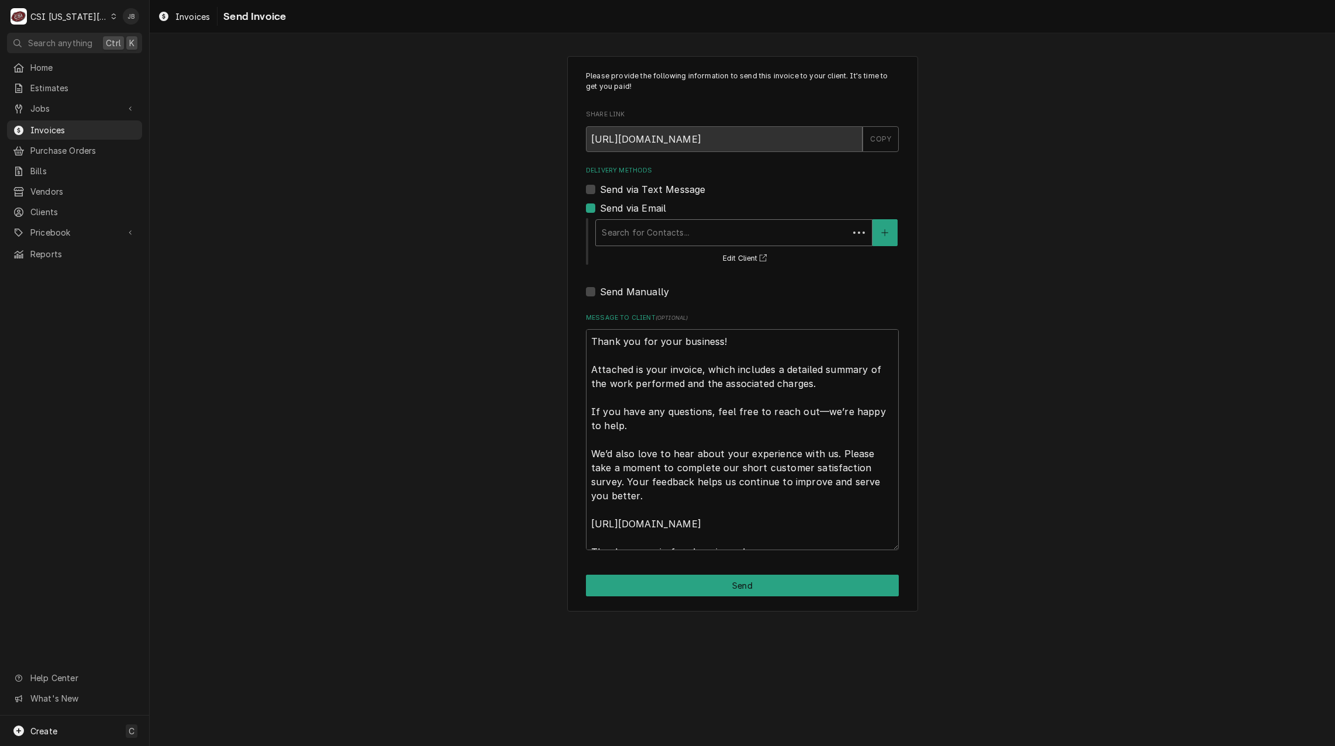
click at [657, 229] on div "Delivery Methods" at bounding box center [722, 232] width 241 height 21
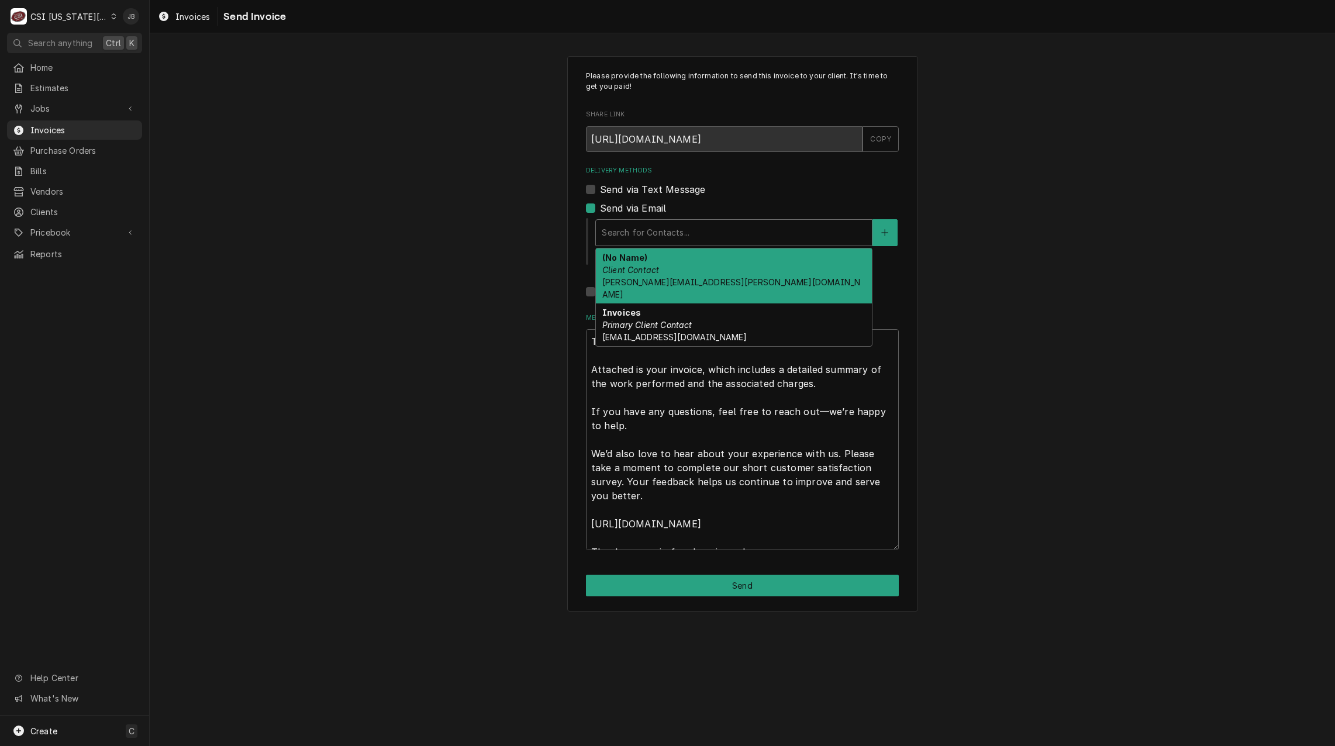
click at [671, 268] on div "(No Name) Client Contact [PERSON_NAME][EMAIL_ADDRESS][PERSON_NAME][DOMAIN_NAME]" at bounding box center [734, 276] width 276 height 55
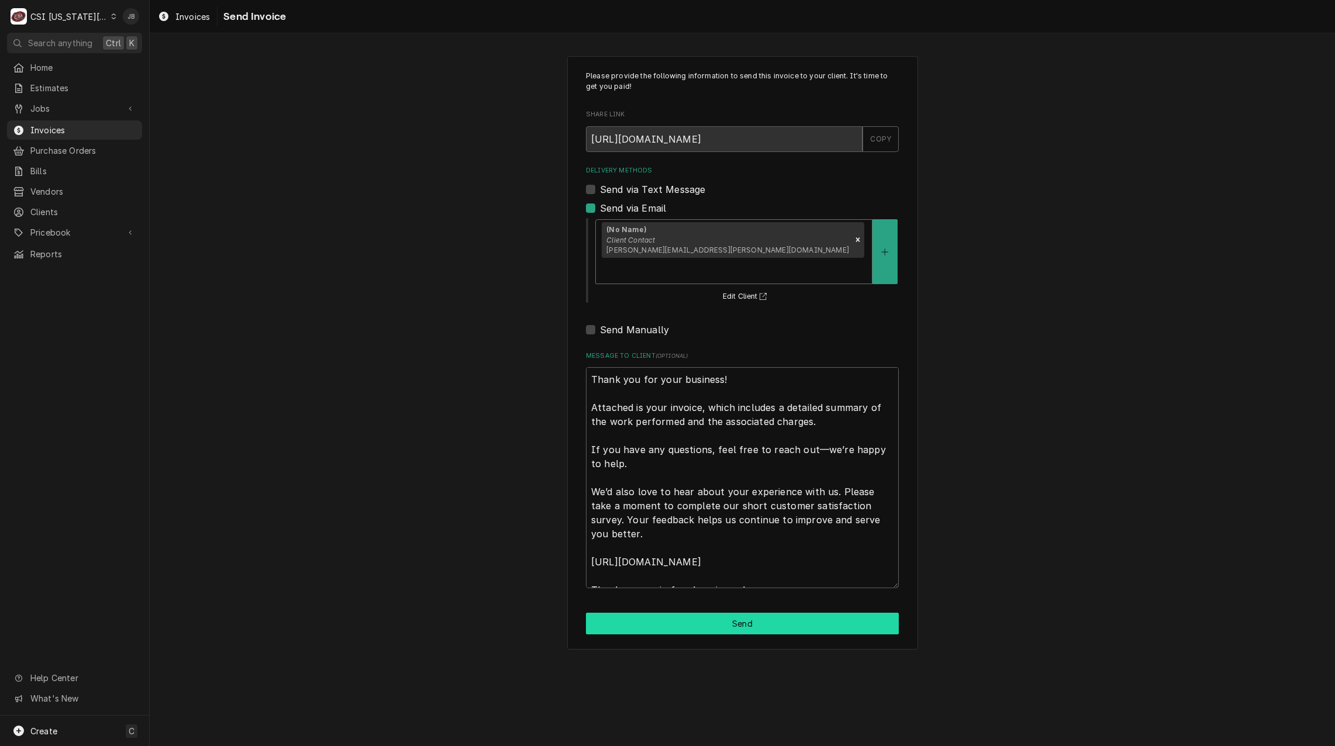
click at [665, 613] on button "Send" at bounding box center [742, 624] width 313 height 22
type textarea "x"
